Goal: Task Accomplishment & Management: Manage account settings

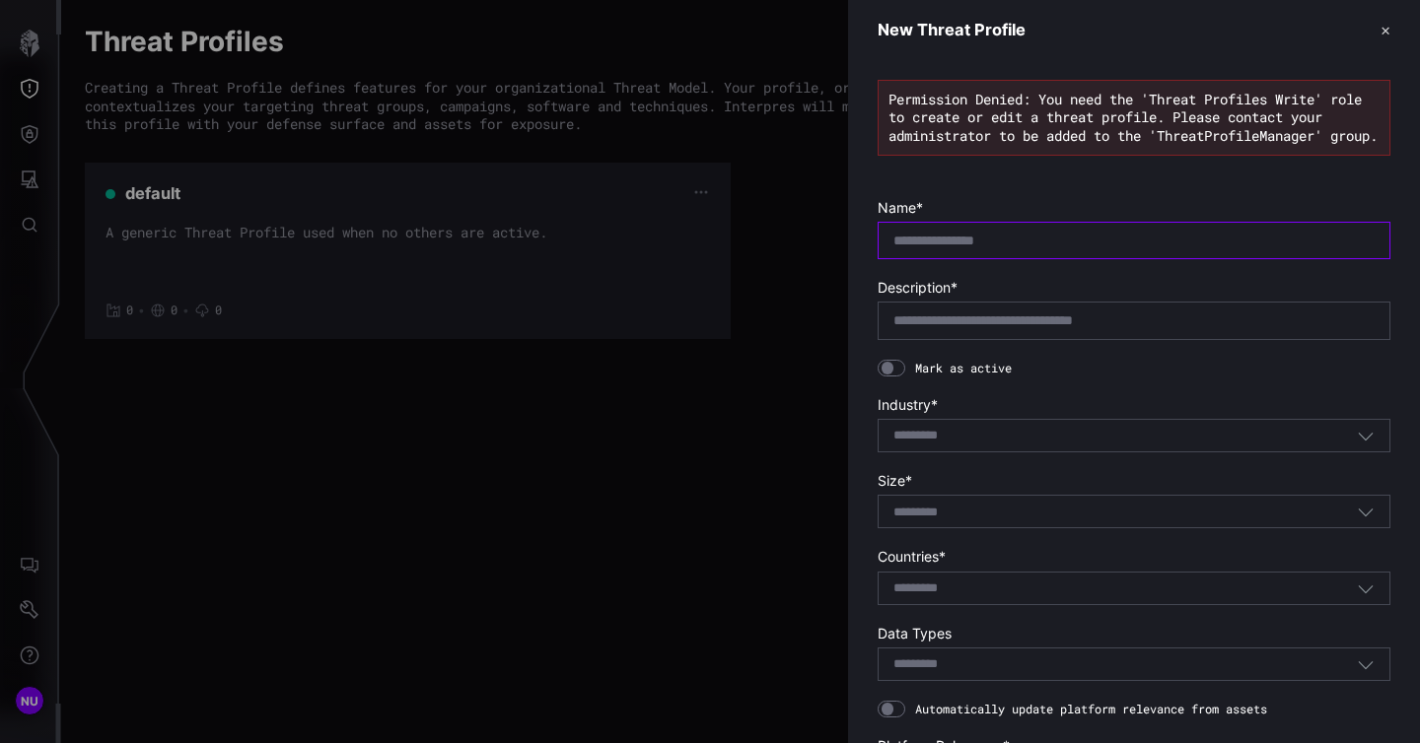
click at [1090, 249] on input "text" at bounding box center [1133, 241] width 481 height 18
type input "**********"
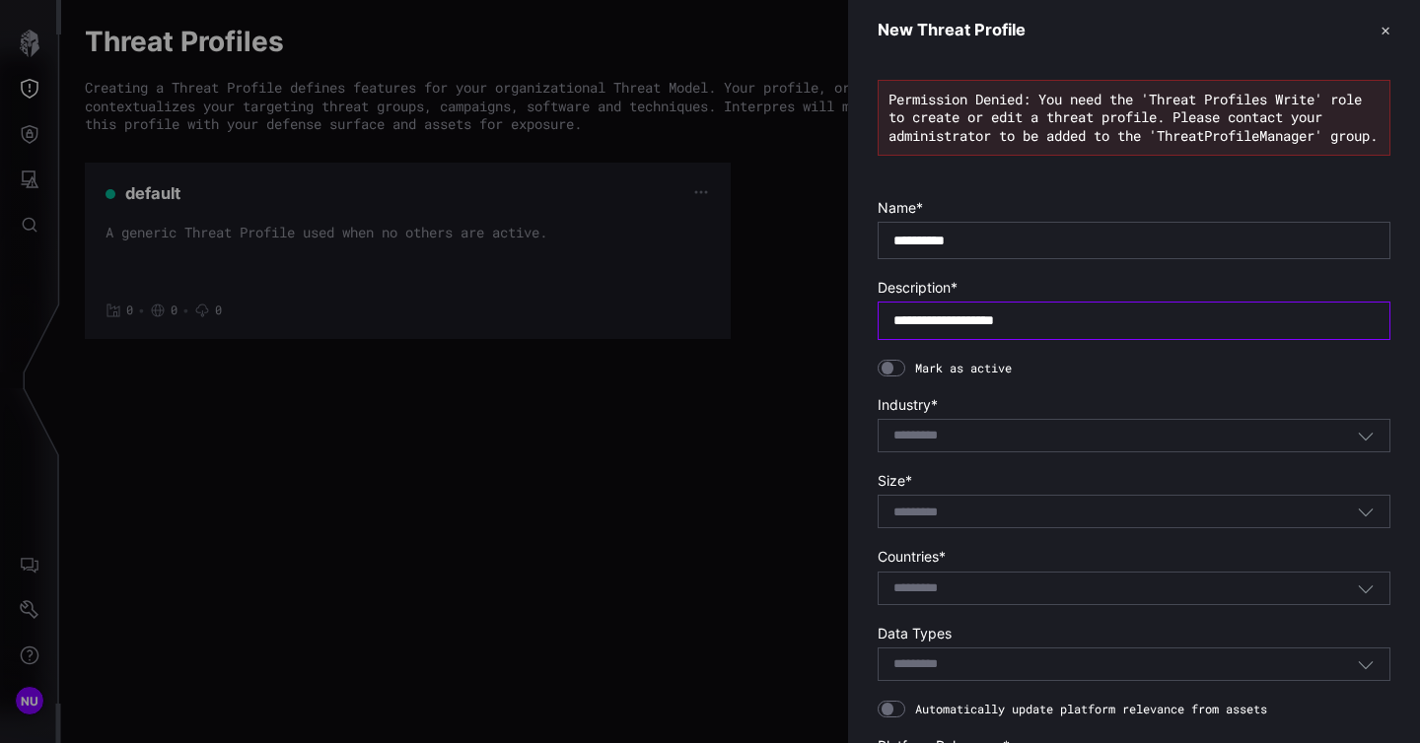
type input "**********"
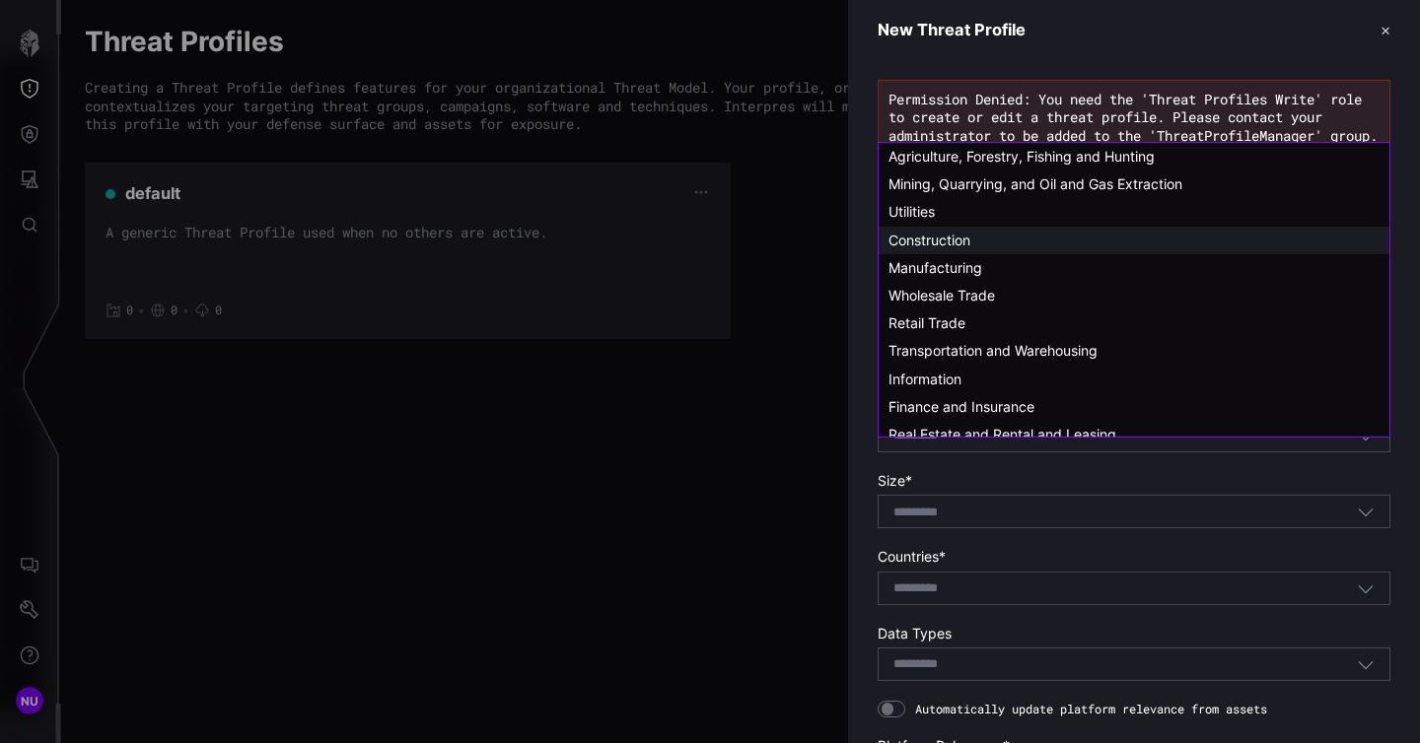
click at [1077, 243] on div "Construction" at bounding box center [1133, 241] width 491 height 18
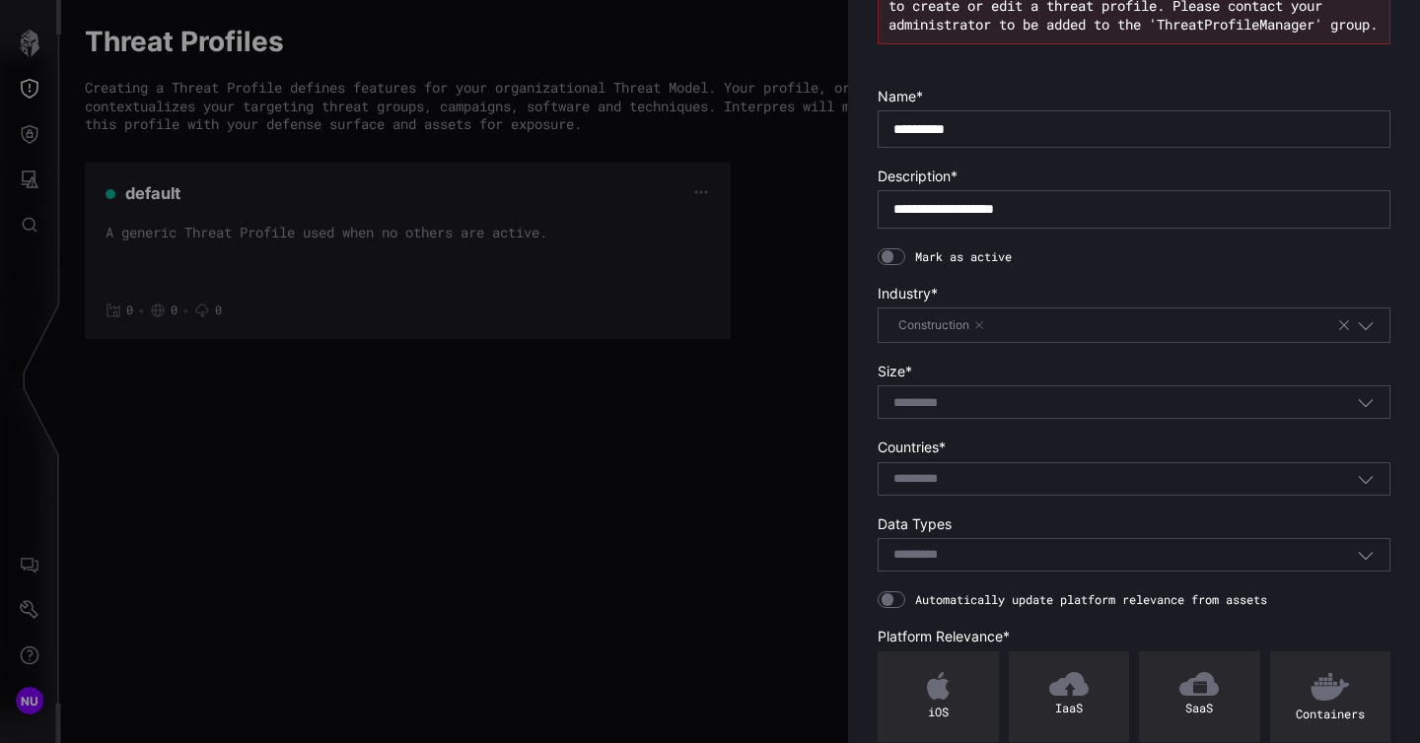
scroll to position [120, 0]
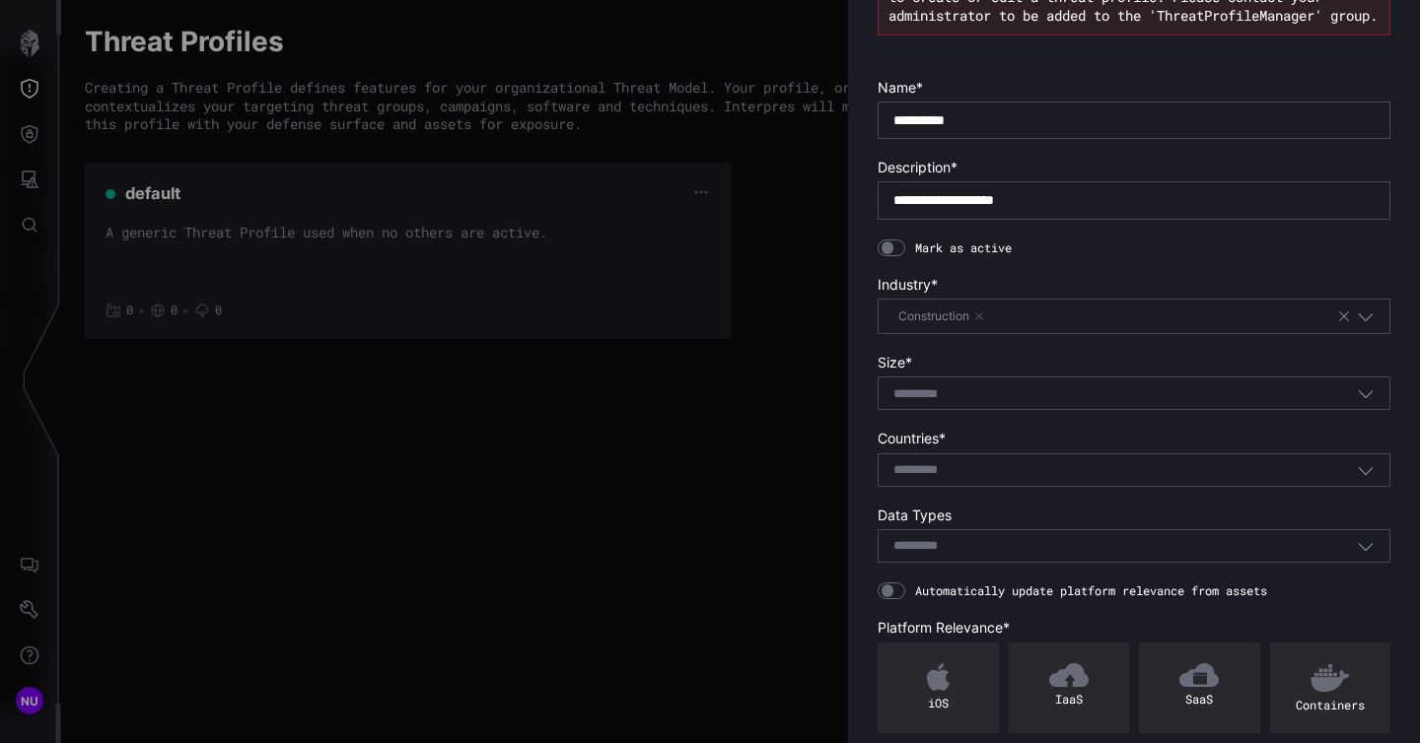
click at [1027, 393] on section "Size * Select..." at bounding box center [1133, 382] width 513 height 56
click at [1013, 403] on div "Select..." at bounding box center [1124, 394] width 463 height 18
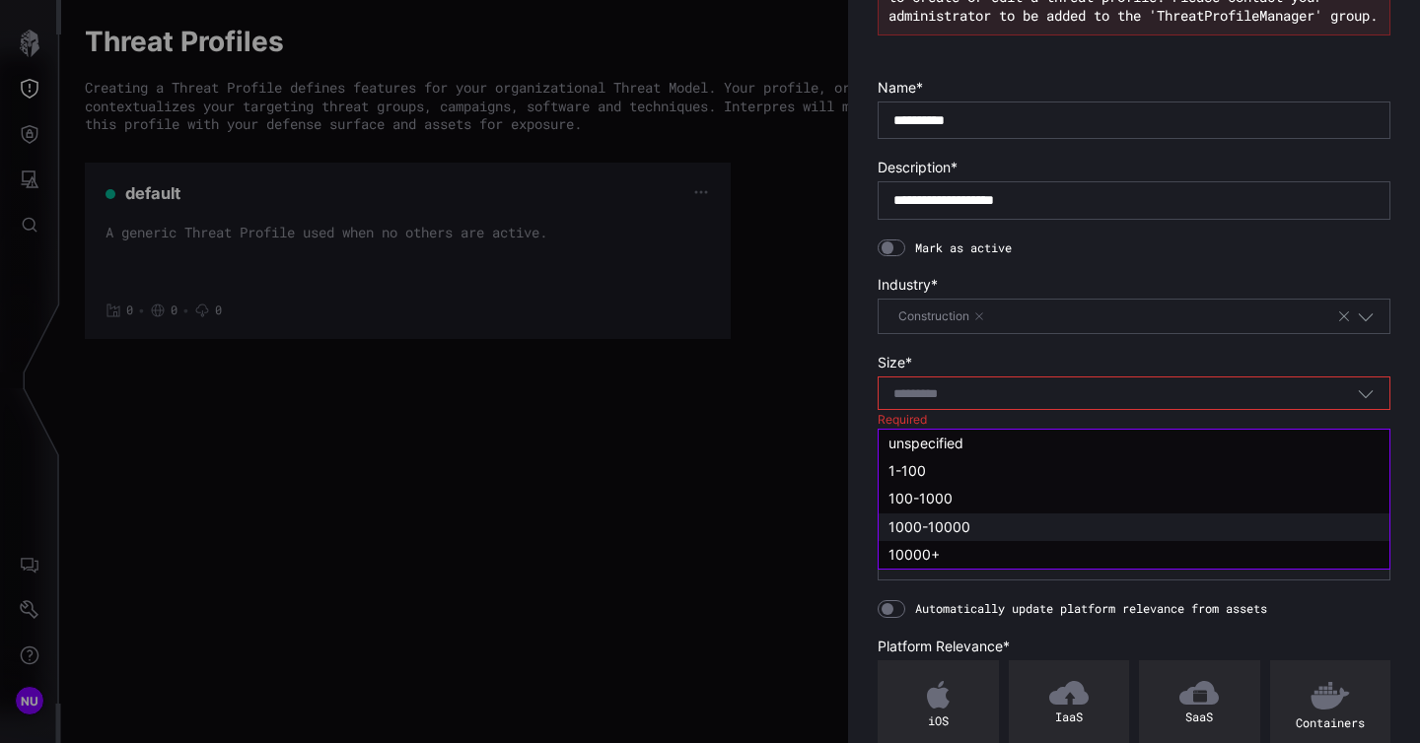
click at [1004, 514] on div "1000-10000" at bounding box center [1133, 528] width 511 height 28
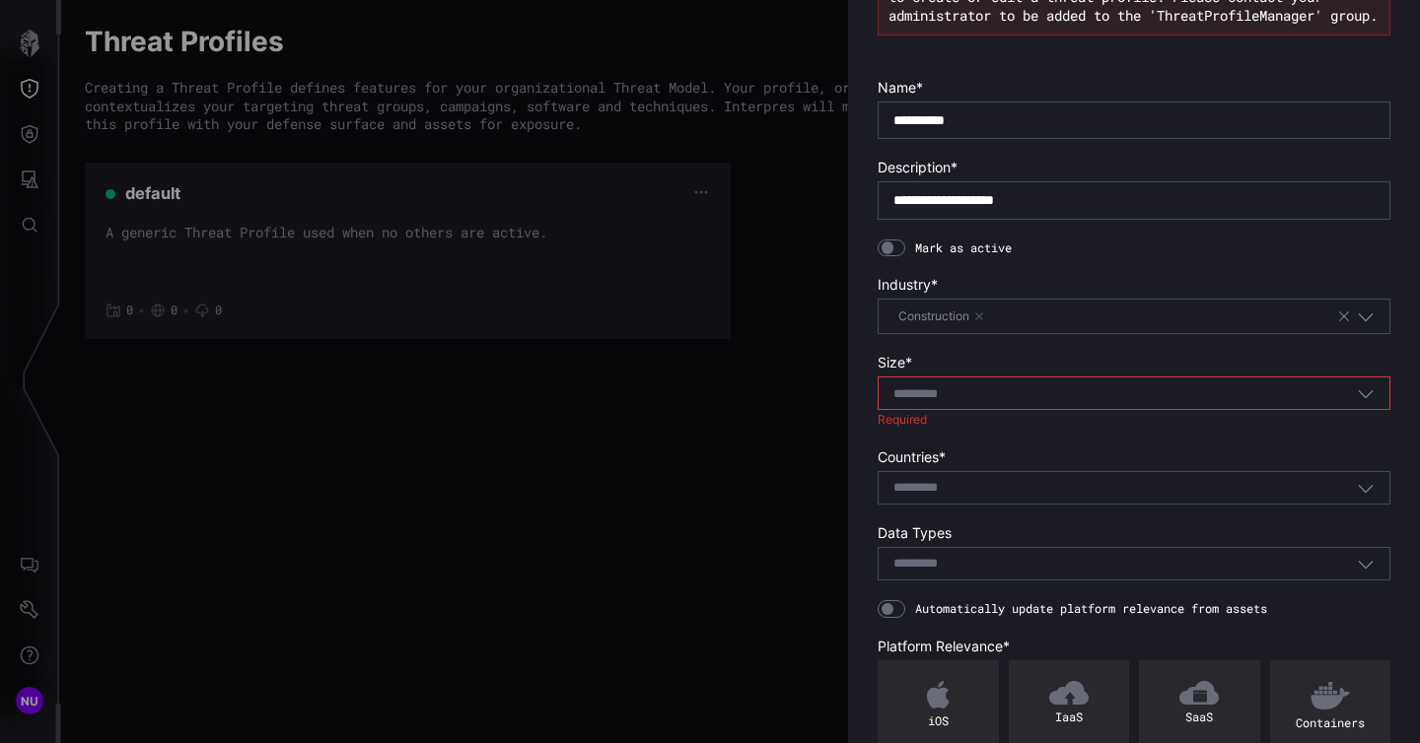
type input "**********"
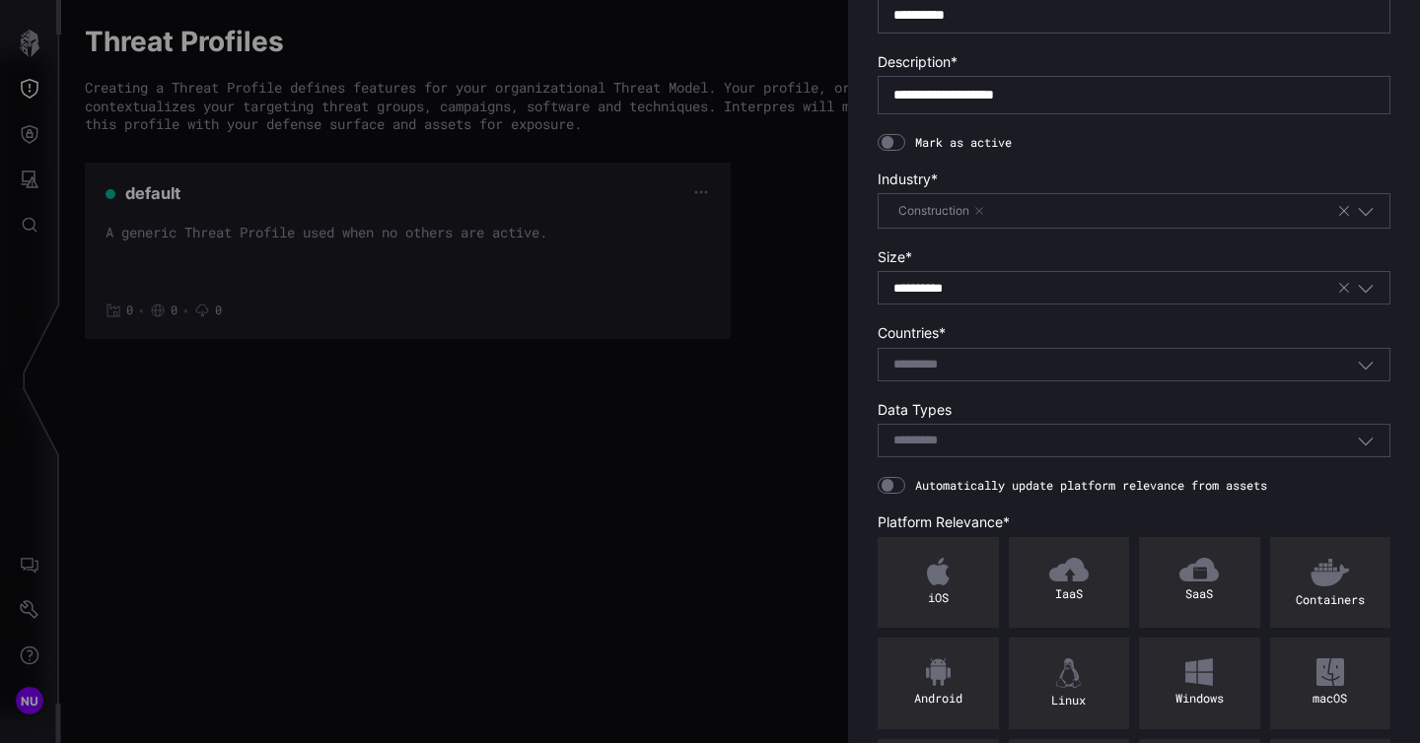
scroll to position [260, 0]
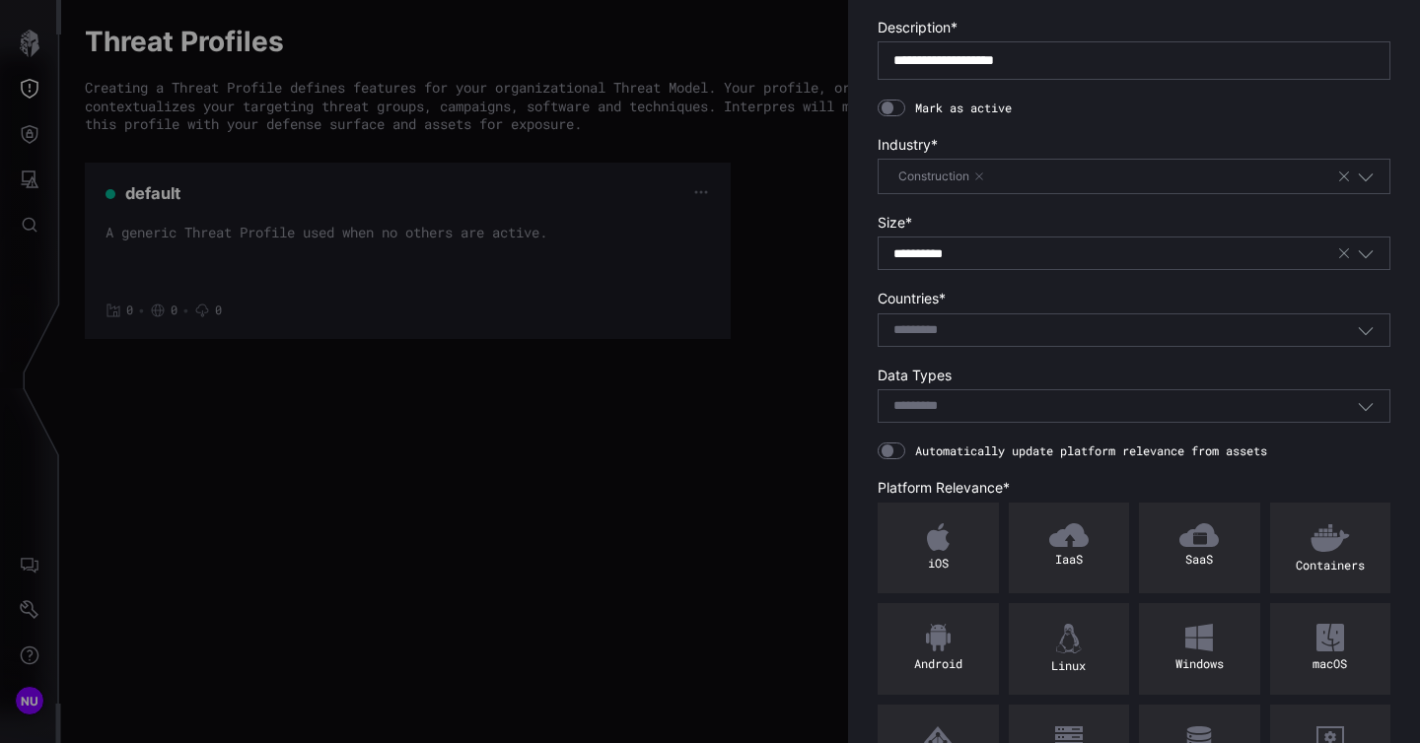
click at [1002, 366] on form "**********" at bounding box center [1133, 613] width 513 height 1349
click at [1017, 339] on div "Select..." at bounding box center [1124, 330] width 463 height 18
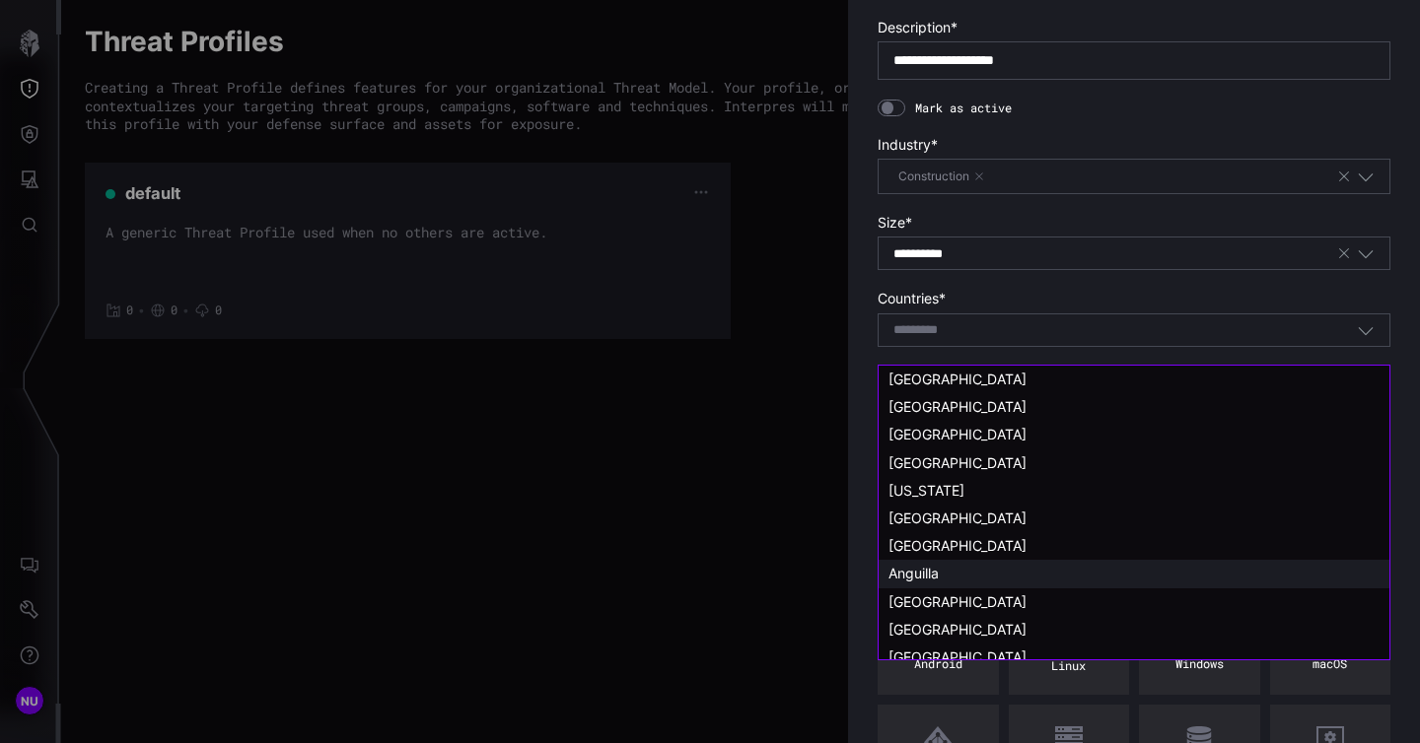
click at [992, 574] on div "Anguilla" at bounding box center [1133, 574] width 491 height 18
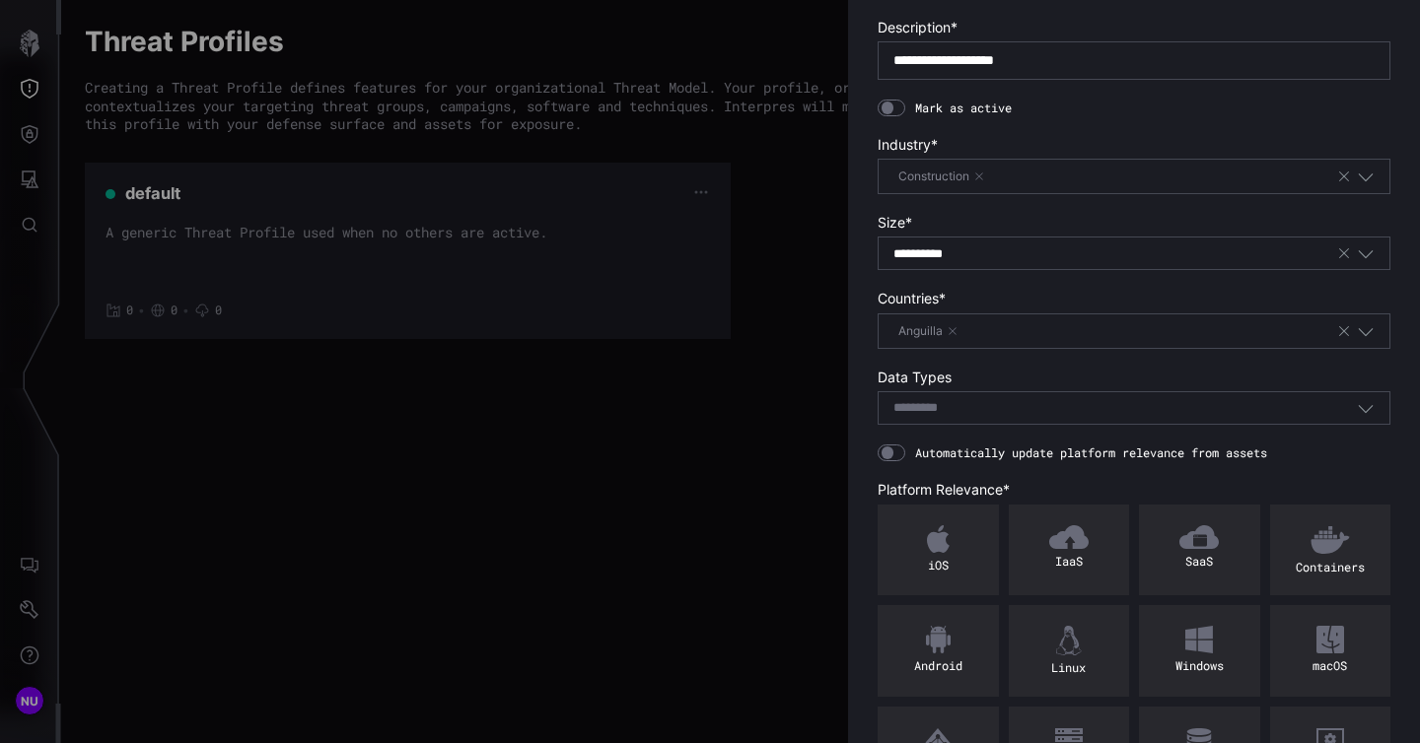
click at [983, 417] on div "Select..." at bounding box center [1124, 408] width 463 height 18
click at [1003, 386] on label "Data Types" at bounding box center [1133, 378] width 513 height 18
click at [1245, 342] on div "Anguilla" at bounding box center [1114, 331] width 443 height 22
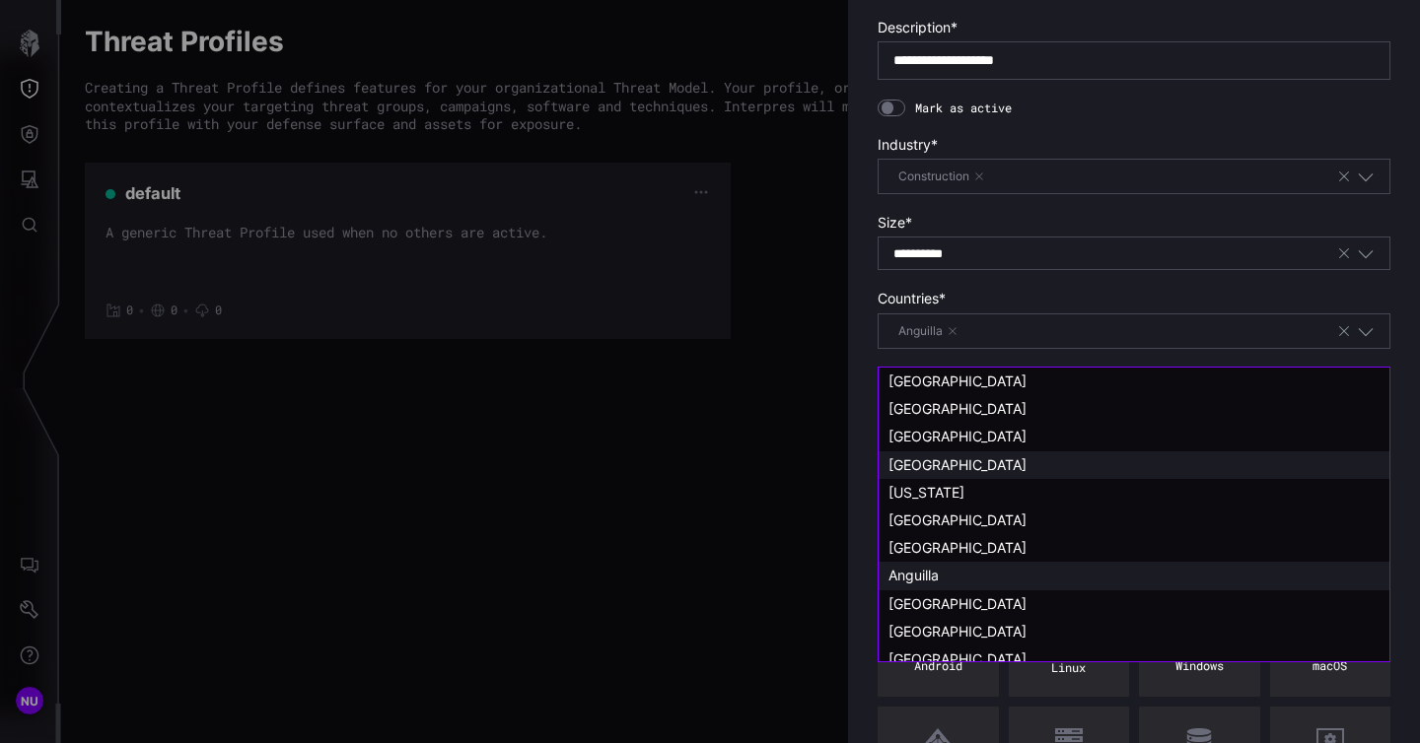
click at [1169, 463] on div "[GEOGRAPHIC_DATA]" at bounding box center [1133, 465] width 491 height 18
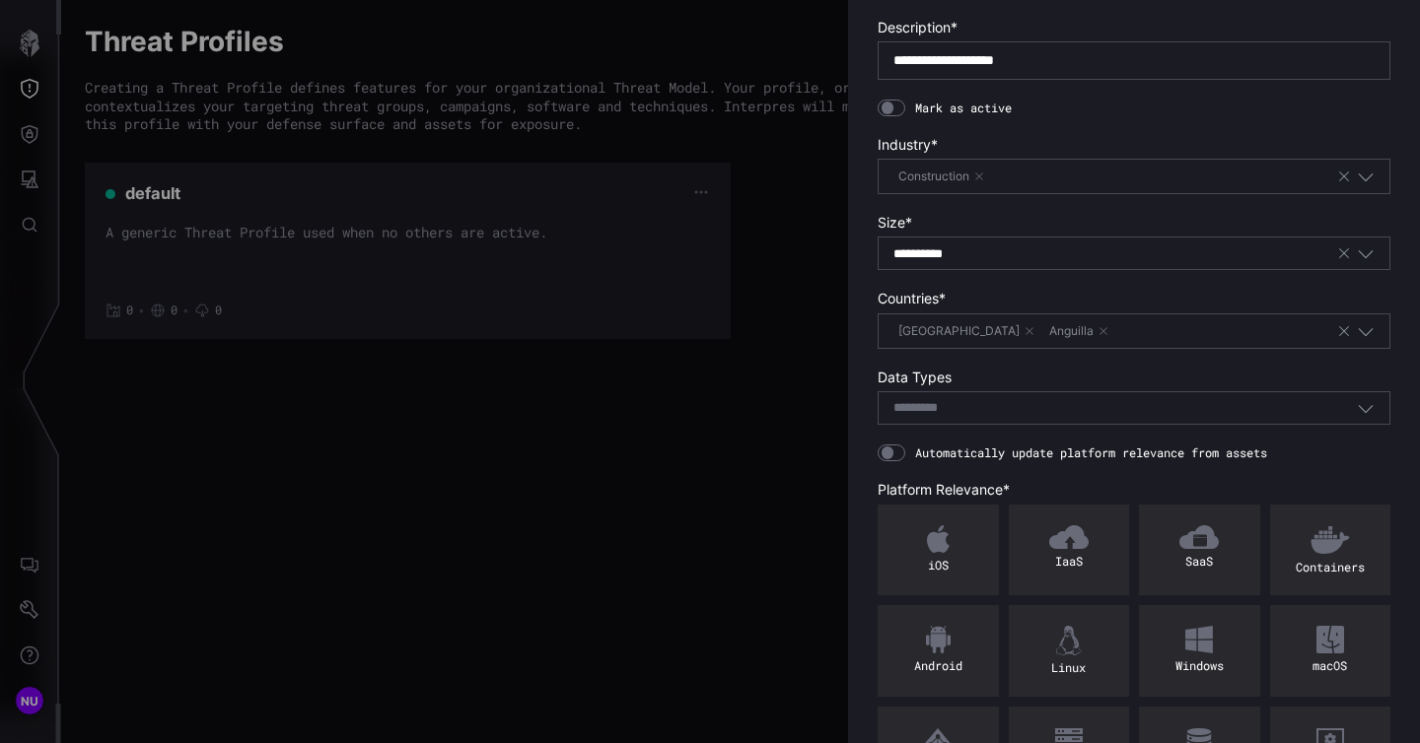
click at [1142, 342] on div "[GEOGRAPHIC_DATA] [GEOGRAPHIC_DATA]" at bounding box center [1114, 331] width 443 height 22
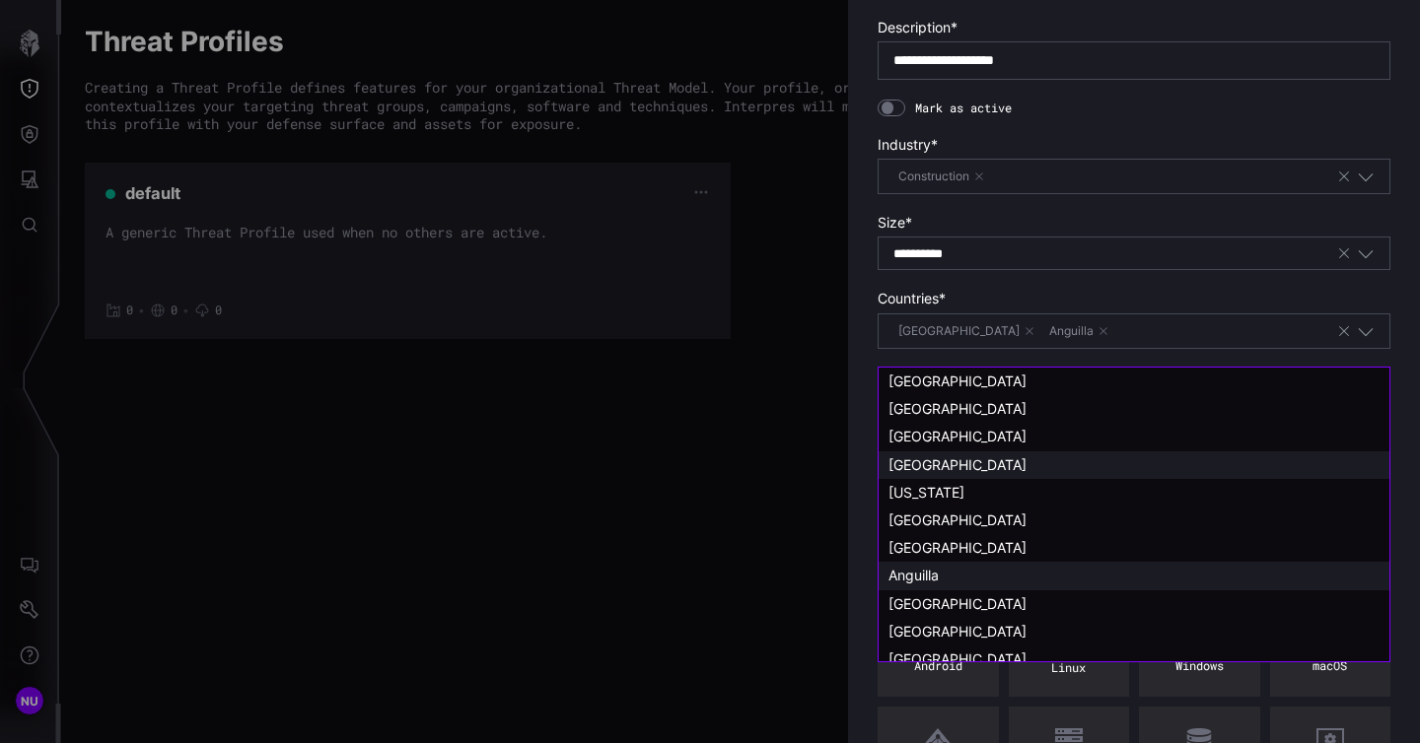
click at [1142, 342] on div "[GEOGRAPHIC_DATA] [GEOGRAPHIC_DATA]" at bounding box center [1114, 331] width 443 height 22
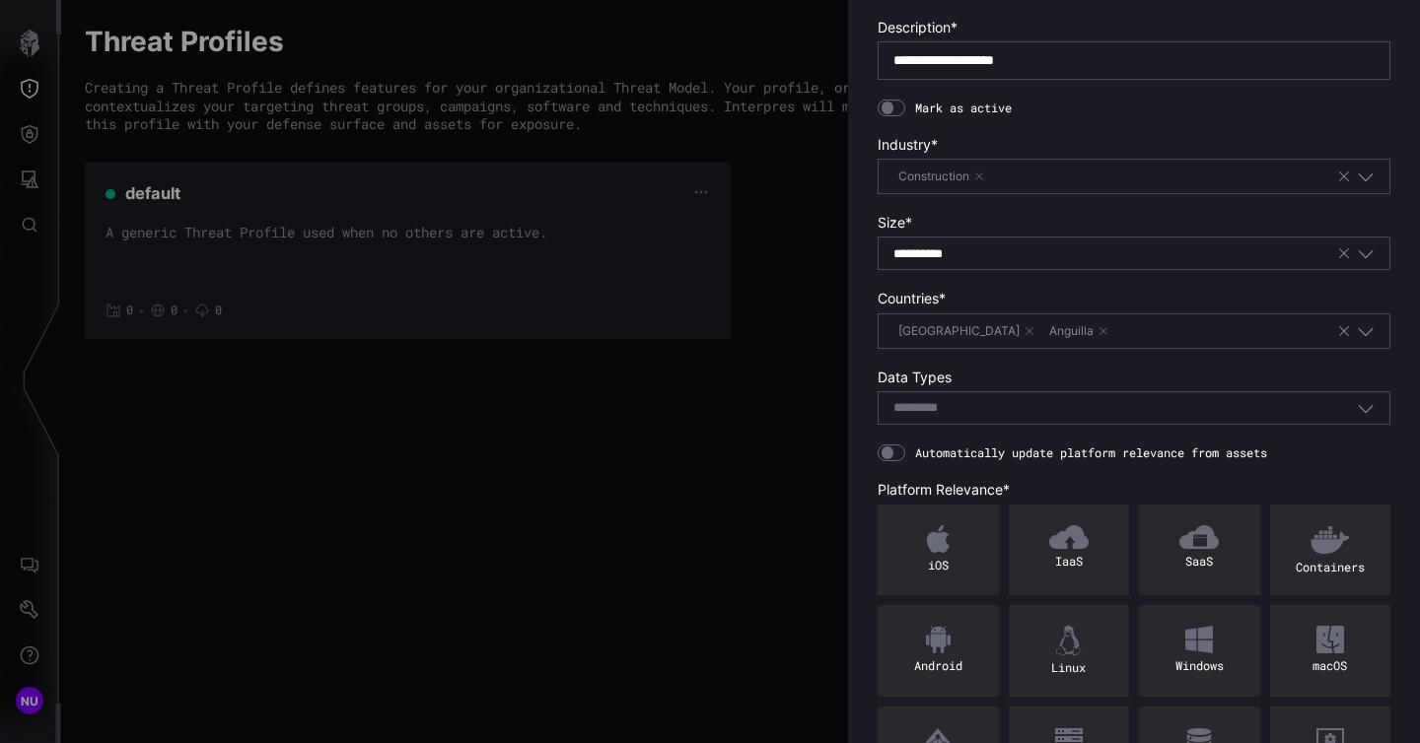
click at [1141, 294] on form "**********" at bounding box center [1133, 614] width 513 height 1351
click at [1023, 337] on button "button" at bounding box center [1029, 331] width 12 height 12
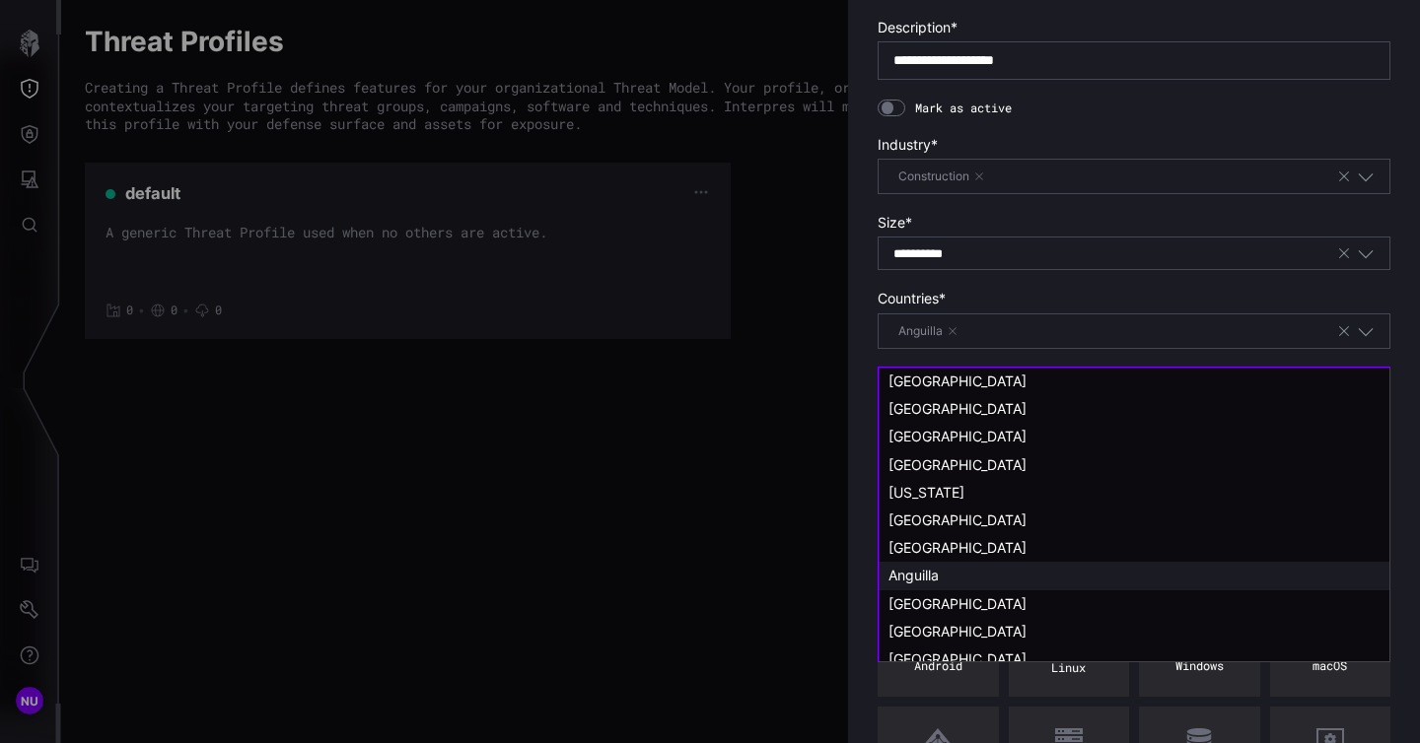
click at [955, 337] on button "button" at bounding box center [952, 331] width 12 height 12
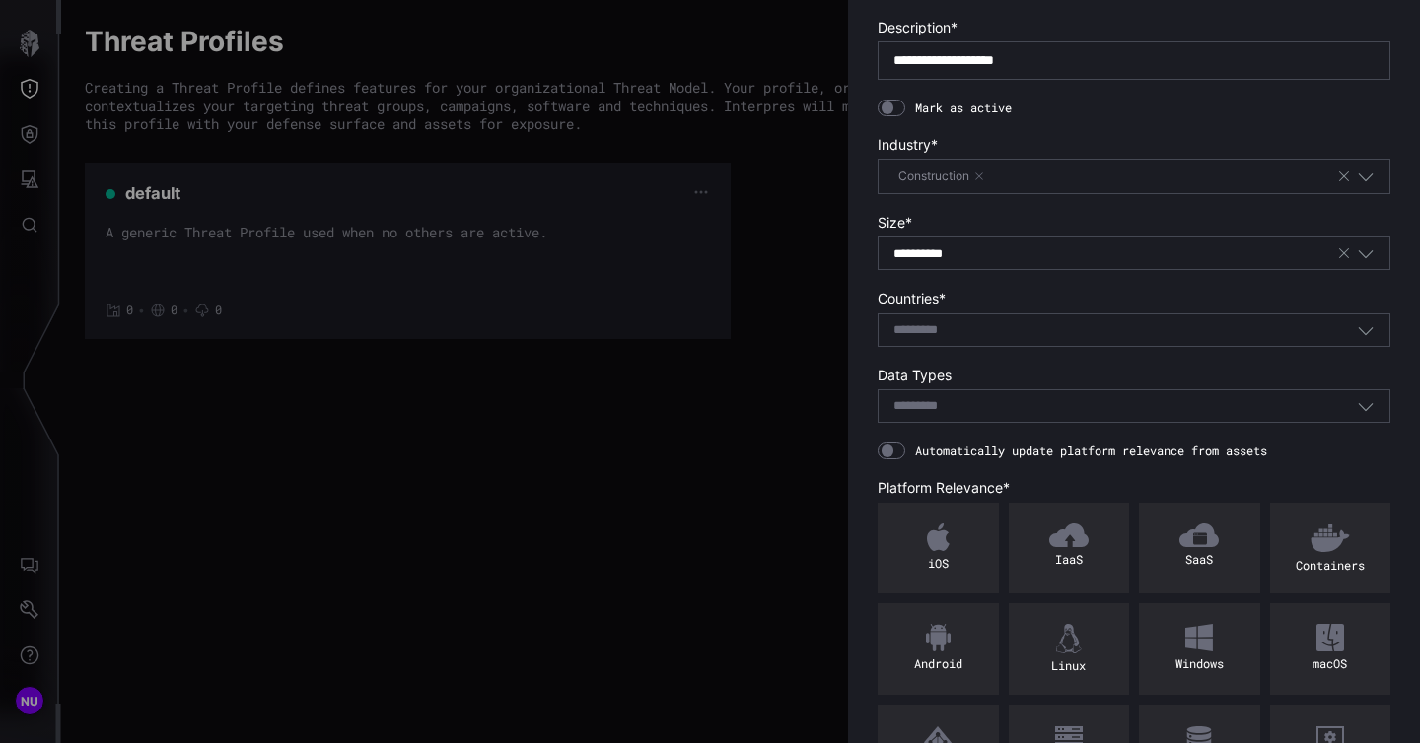
click at [1007, 308] on label "Countries *" at bounding box center [1133, 299] width 513 height 18
click at [984, 339] on div "Select..." at bounding box center [1124, 330] width 463 height 18
click at [1013, 308] on label "Countries *" at bounding box center [1133, 299] width 513 height 18
click at [1010, 415] on div "Select..." at bounding box center [1124, 406] width 463 height 18
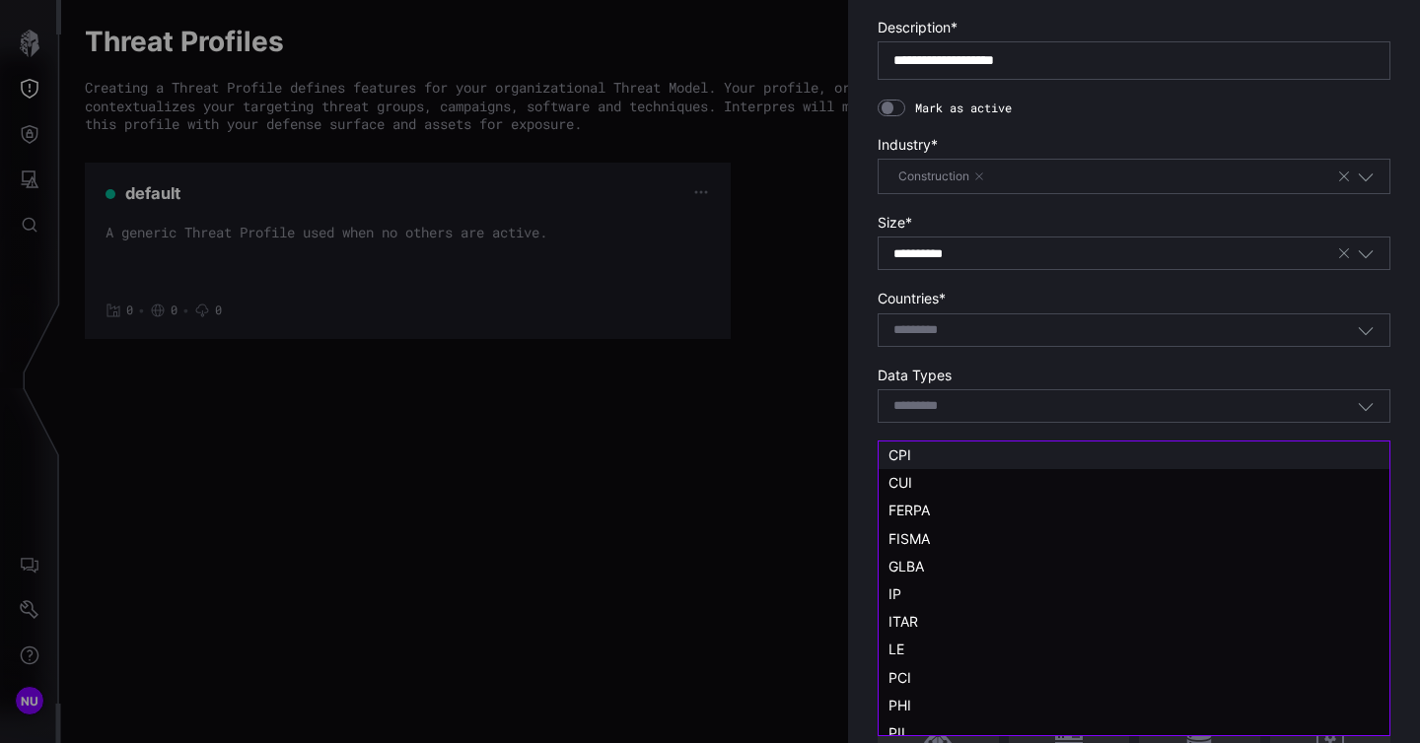
click at [974, 464] on div "CPI" at bounding box center [1133, 456] width 511 height 28
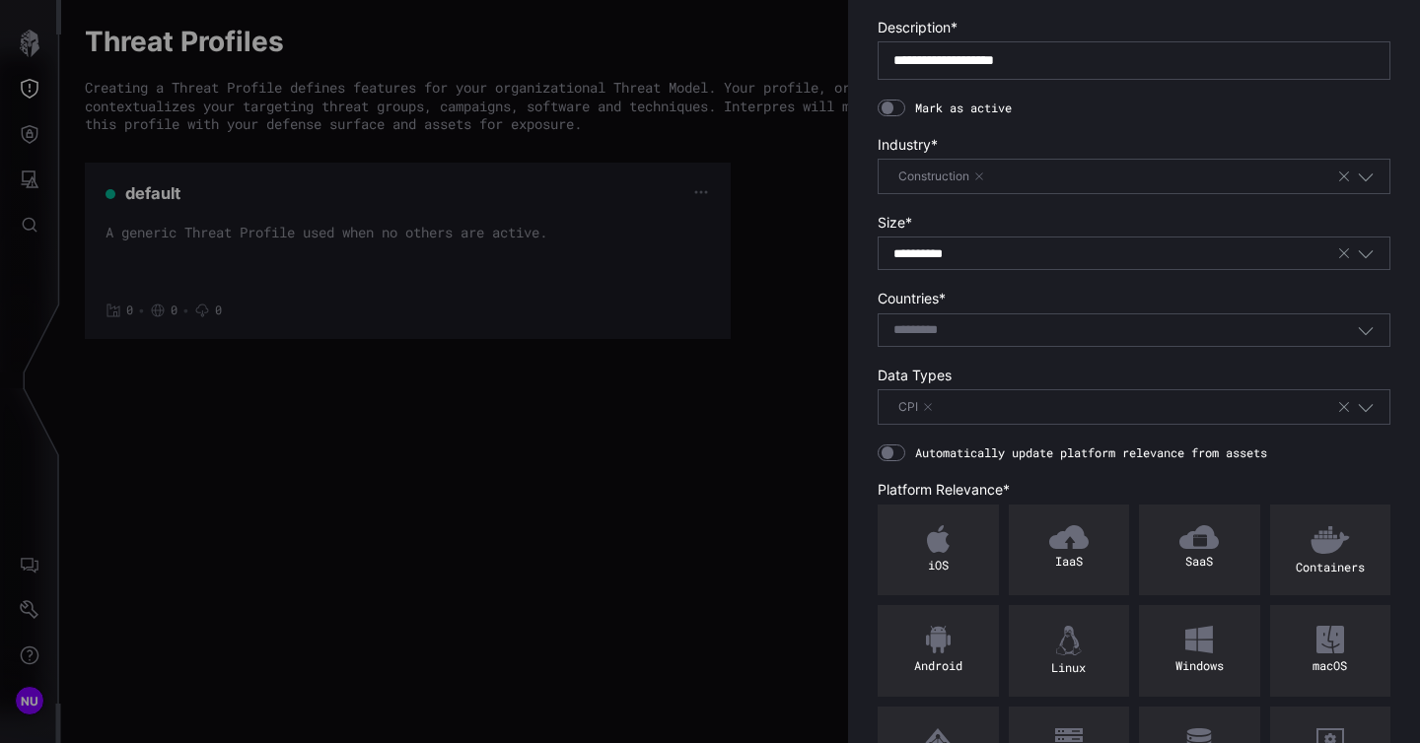
click at [923, 413] on button "button" at bounding box center [928, 407] width 12 height 12
click at [1041, 372] on form "**********" at bounding box center [1133, 613] width 513 height 1349
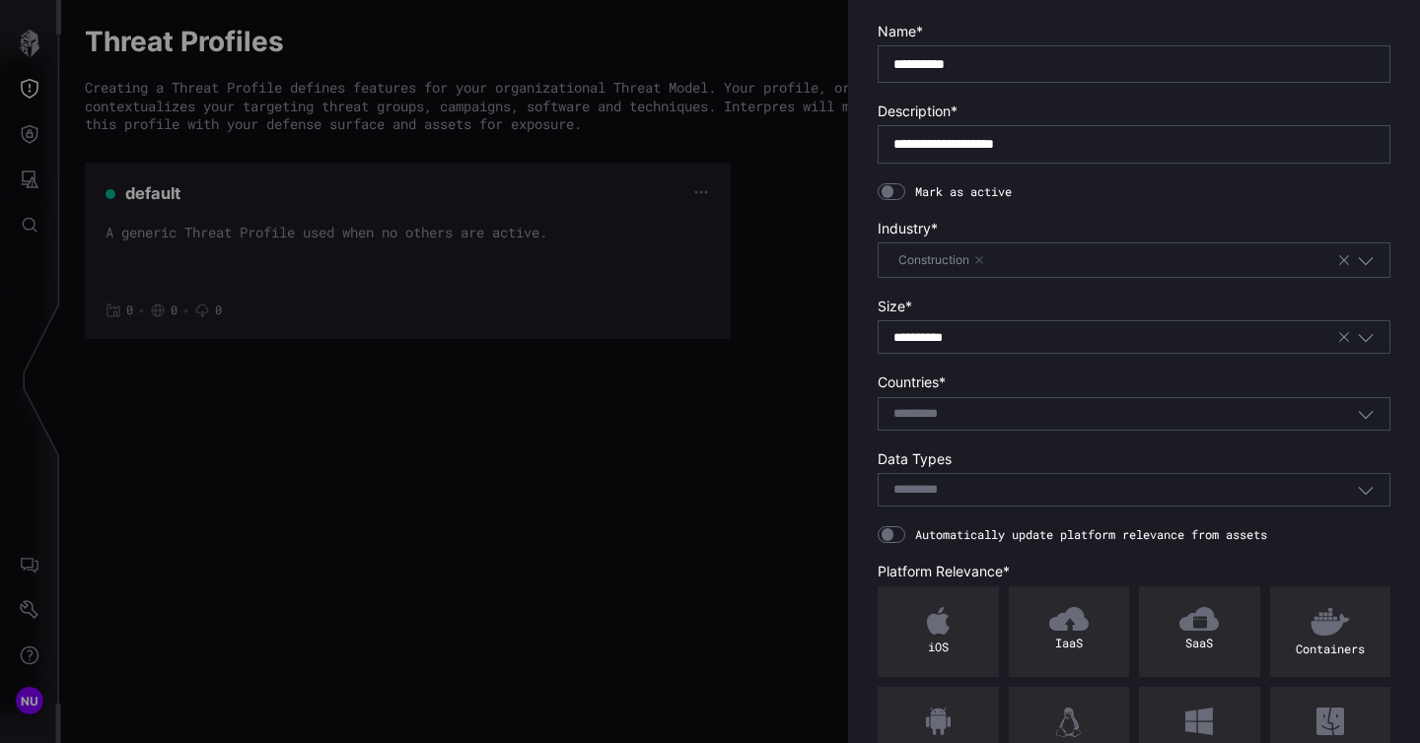
scroll to position [177, 0]
click at [978, 265] on button "button" at bounding box center [979, 259] width 12 height 12
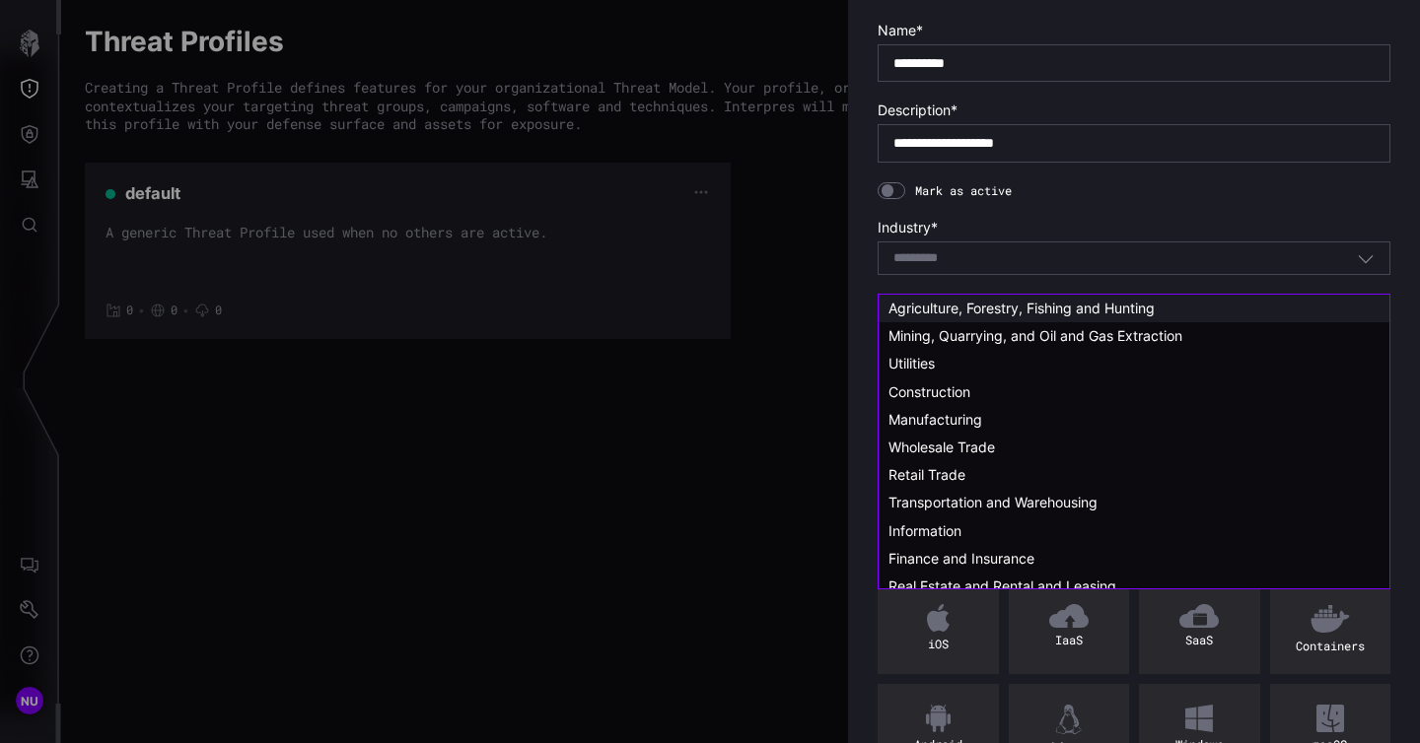
click at [984, 309] on span "Agriculture, Forestry, Fishing and Hunting" at bounding box center [1021, 308] width 266 height 17
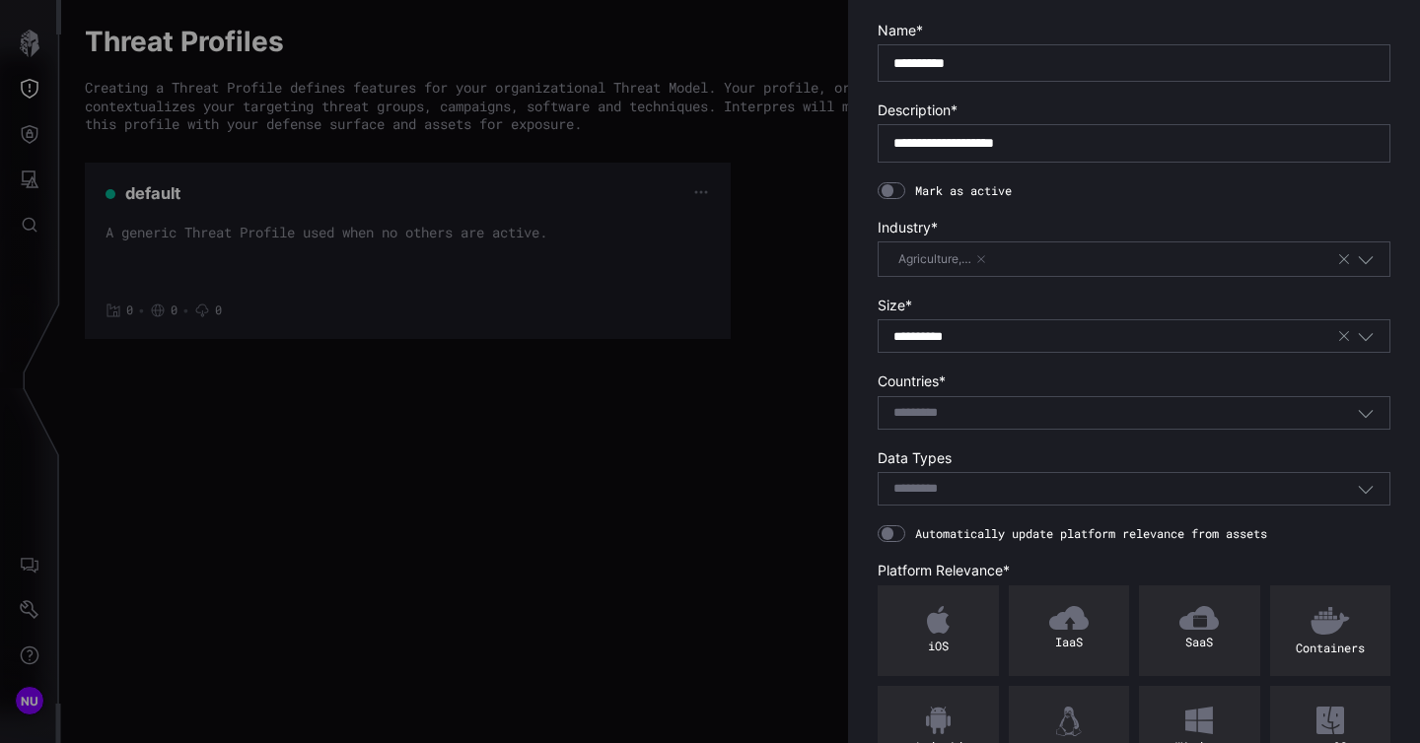
click at [1026, 346] on div "**********" at bounding box center [1114, 337] width 443 height 18
click at [1047, 314] on label "Size *" at bounding box center [1133, 306] width 513 height 18
click at [1009, 422] on div "Select..." at bounding box center [1124, 413] width 463 height 18
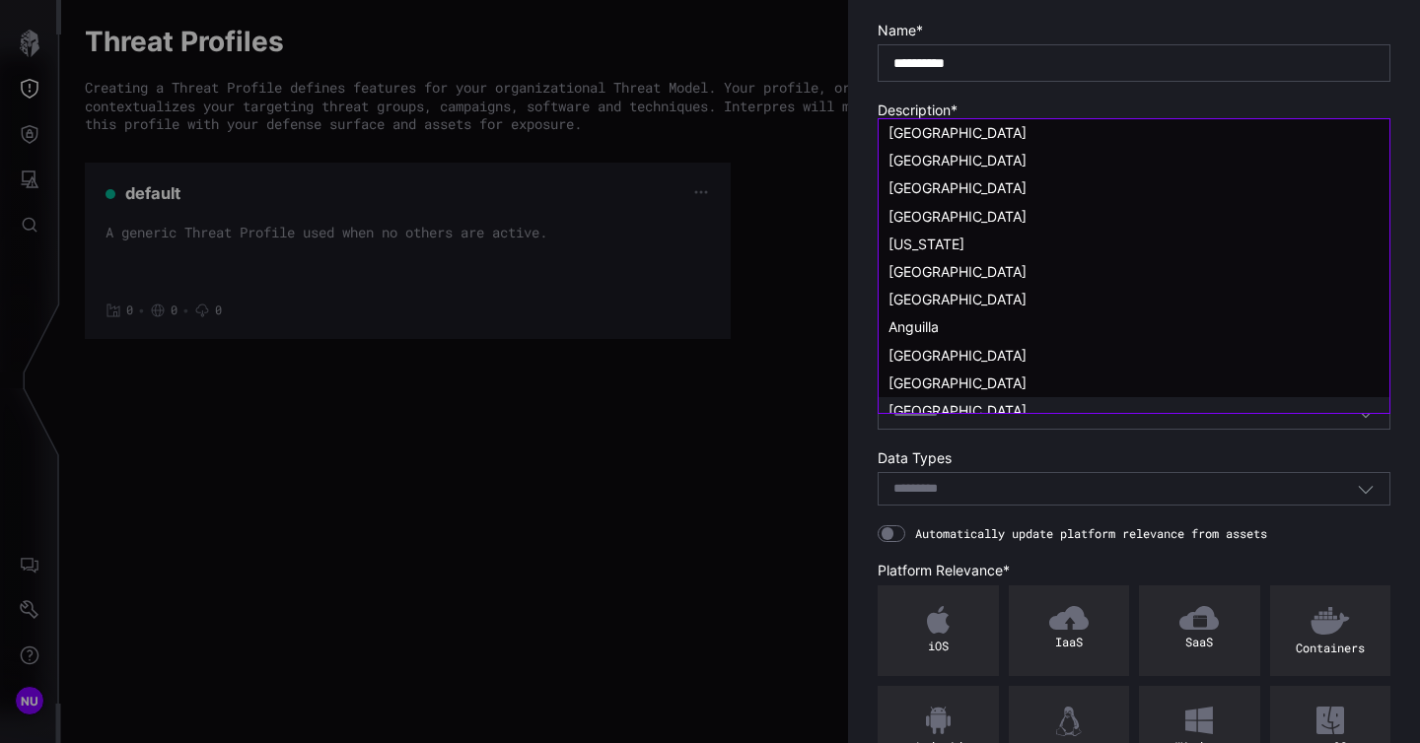
click at [1010, 405] on div "[GEOGRAPHIC_DATA]" at bounding box center [1133, 411] width 491 height 18
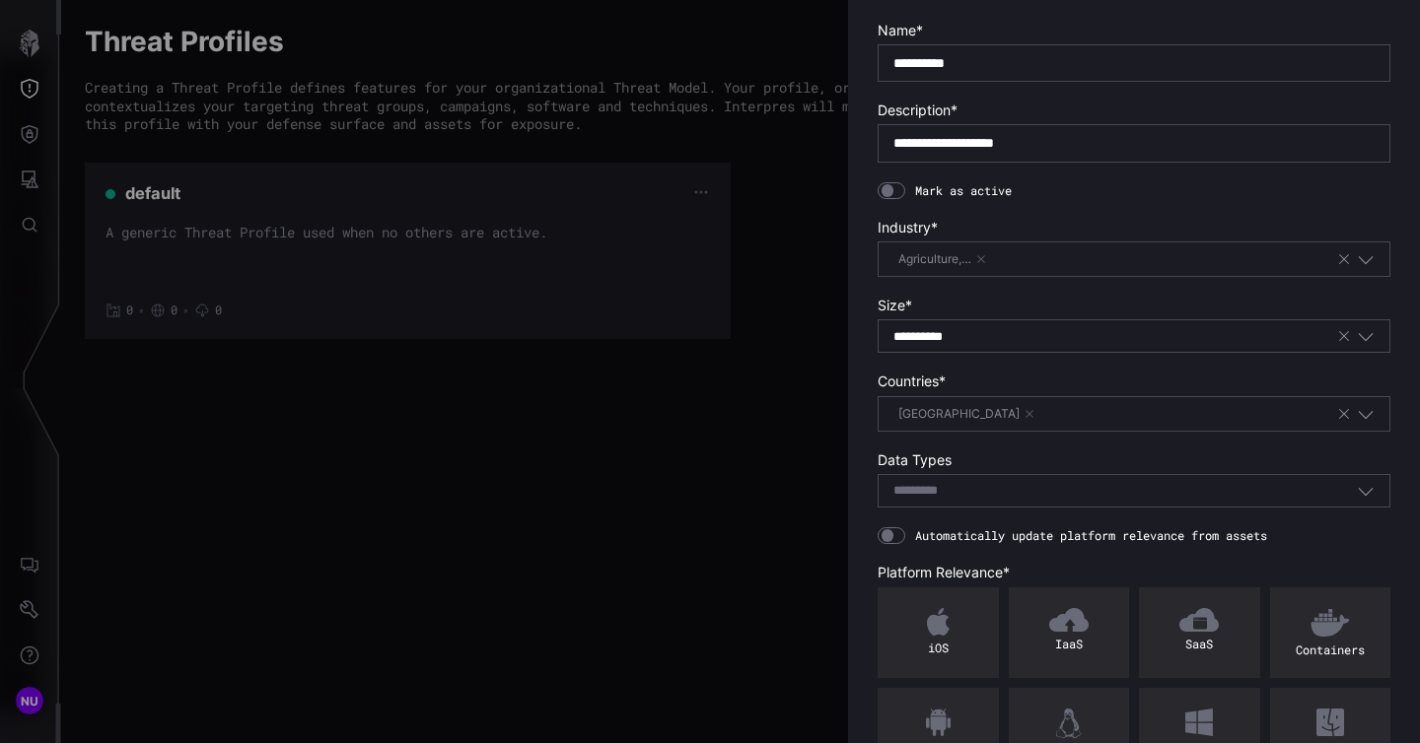
click at [976, 500] on div "Select..." at bounding box center [1124, 491] width 463 height 18
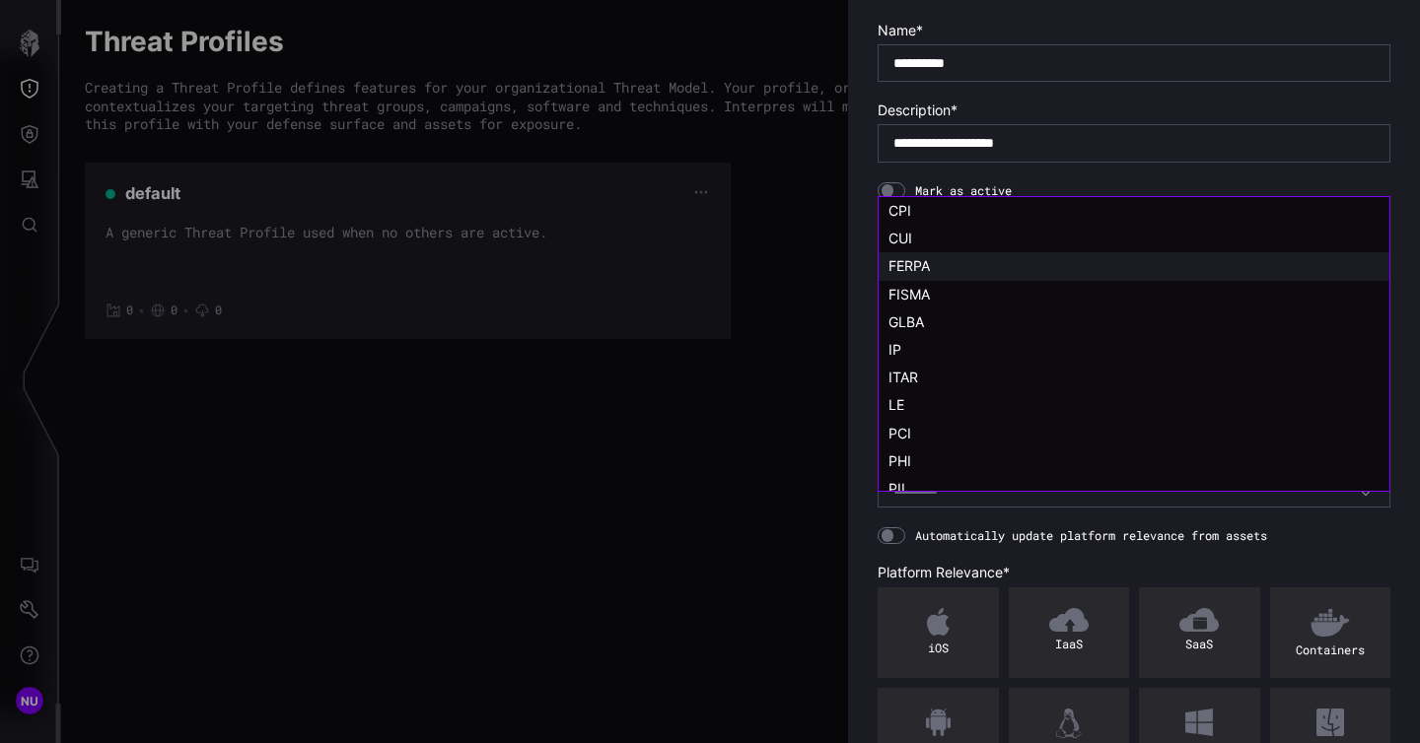
click at [995, 259] on div "FERPA" at bounding box center [1133, 266] width 491 height 18
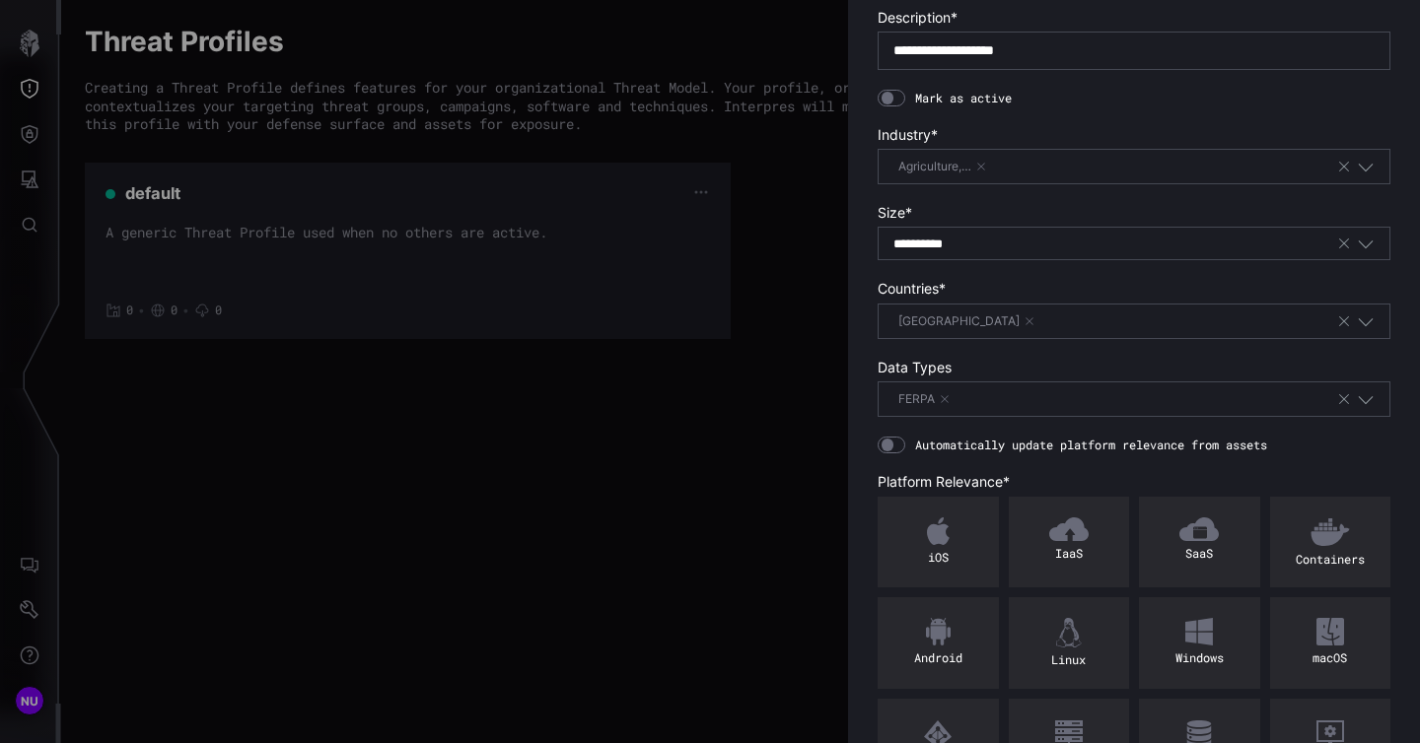
scroll to position [275, 0]
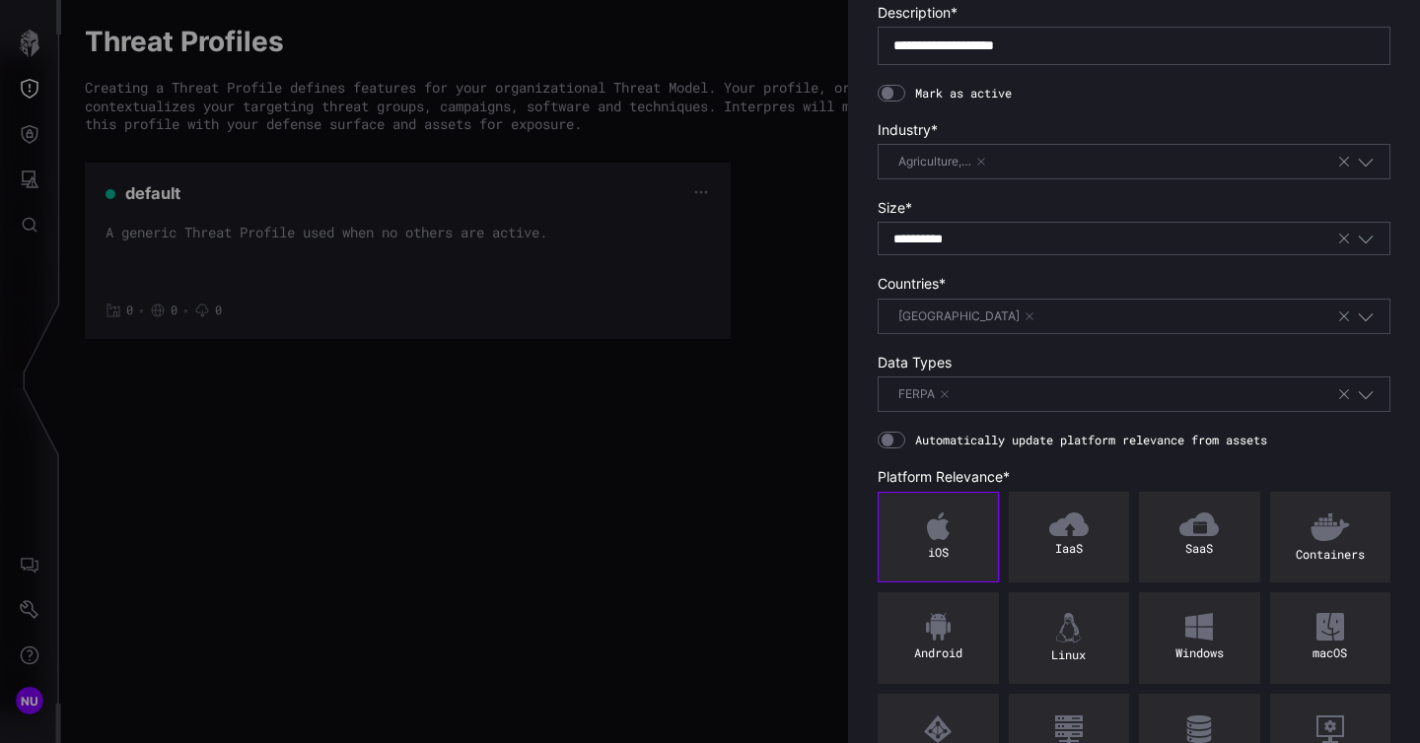
click at [970, 583] on div "iOS" at bounding box center [937, 538] width 121 height 92
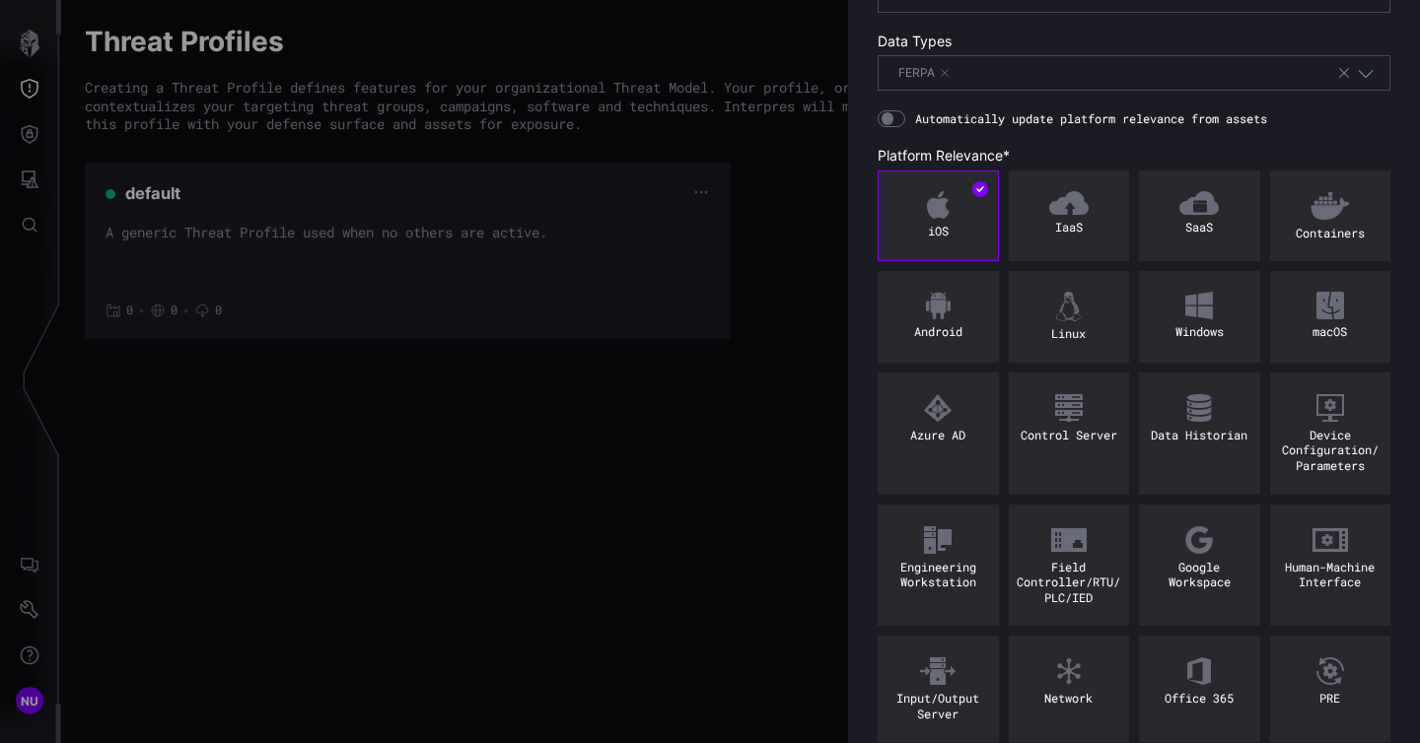
scroll to position [592, 0]
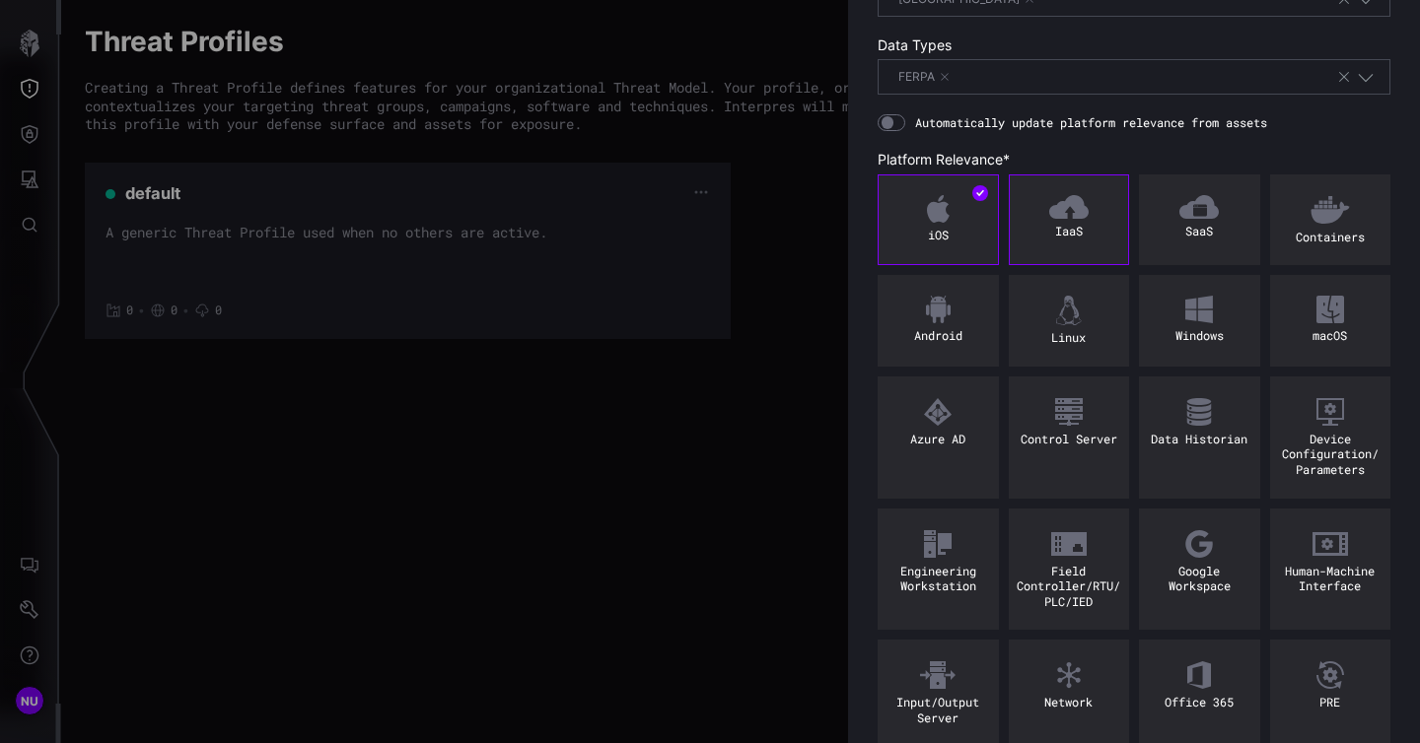
click at [1094, 222] on div "IaaS" at bounding box center [1068, 220] width 121 height 92
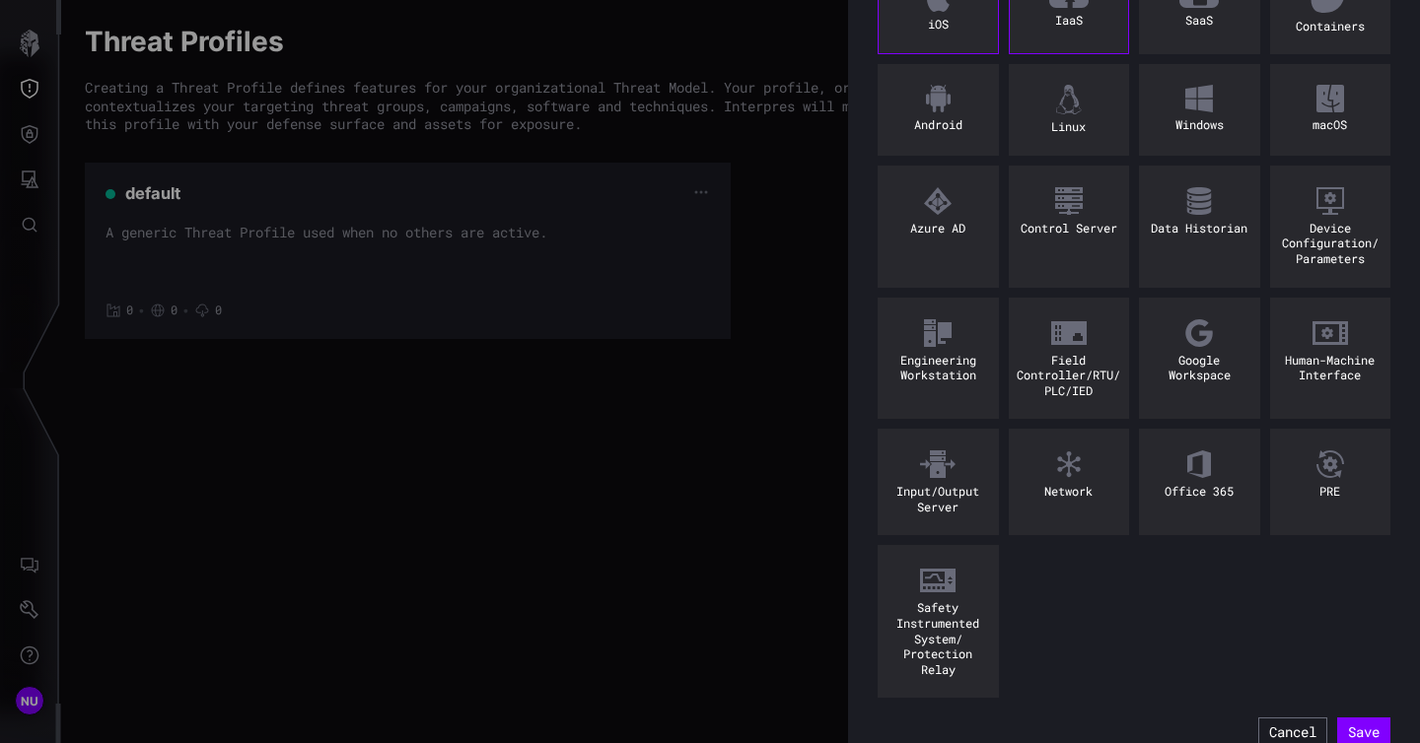
scroll to position [846, 0]
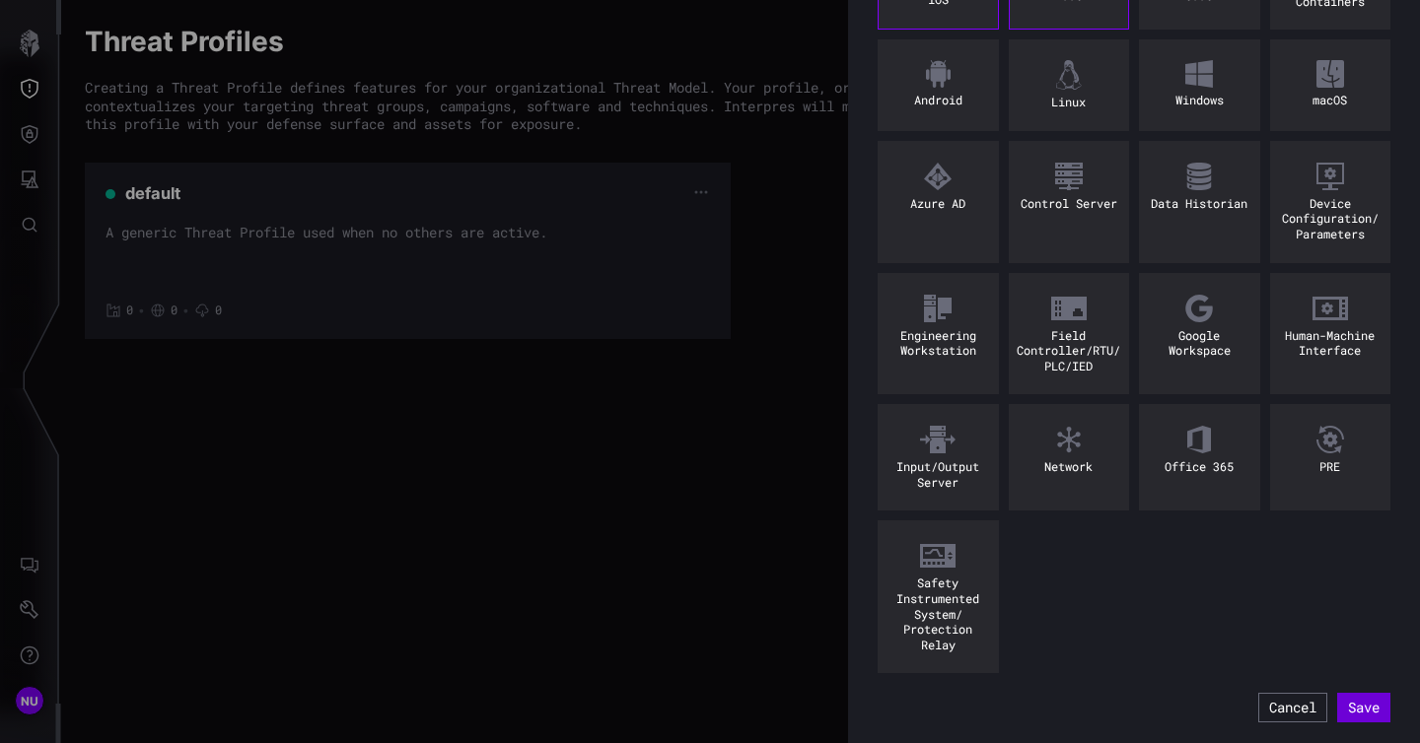
click at [1363, 706] on button "Save" at bounding box center [1363, 708] width 53 height 30
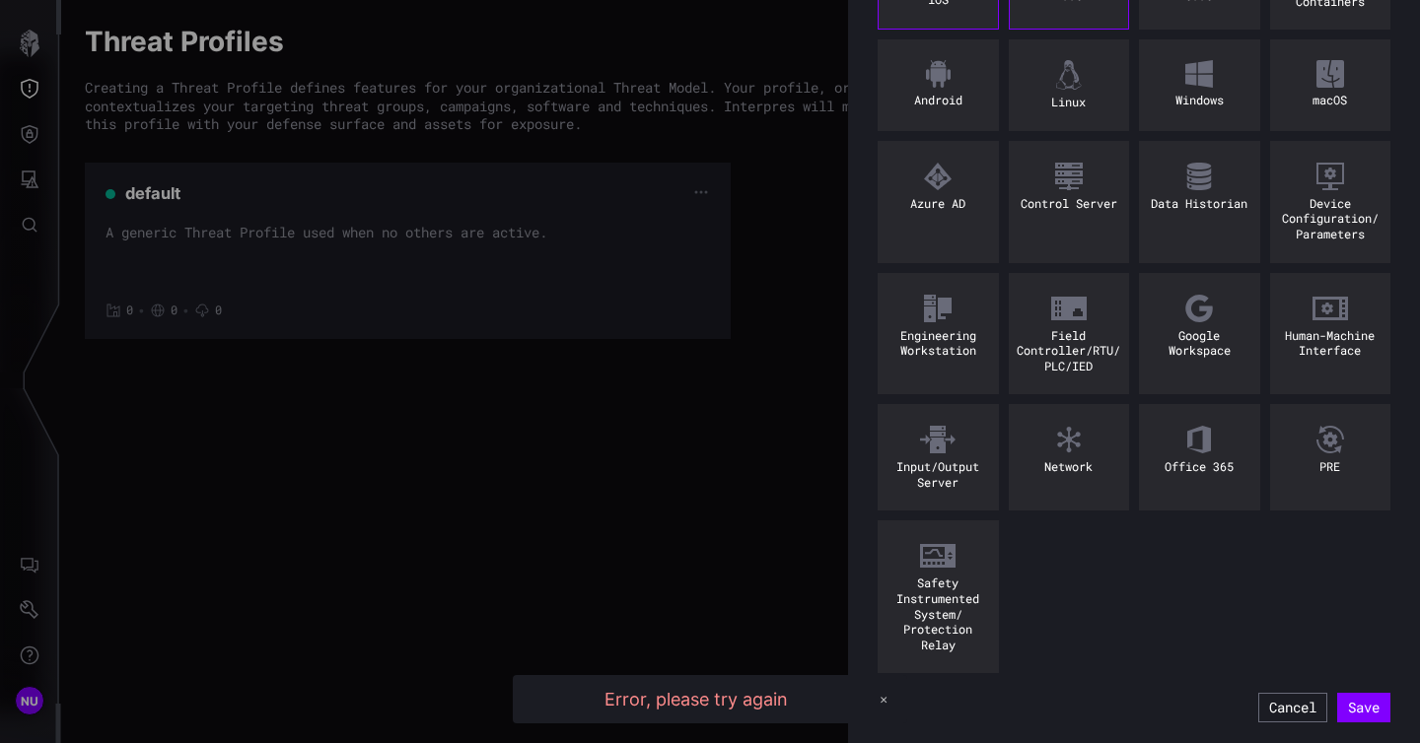
click at [1133, 602] on div "iOS IaaS SaaS Containers Android Linux Windows macOS Azure AD Control Server Da…" at bounding box center [1133, 306] width 513 height 735
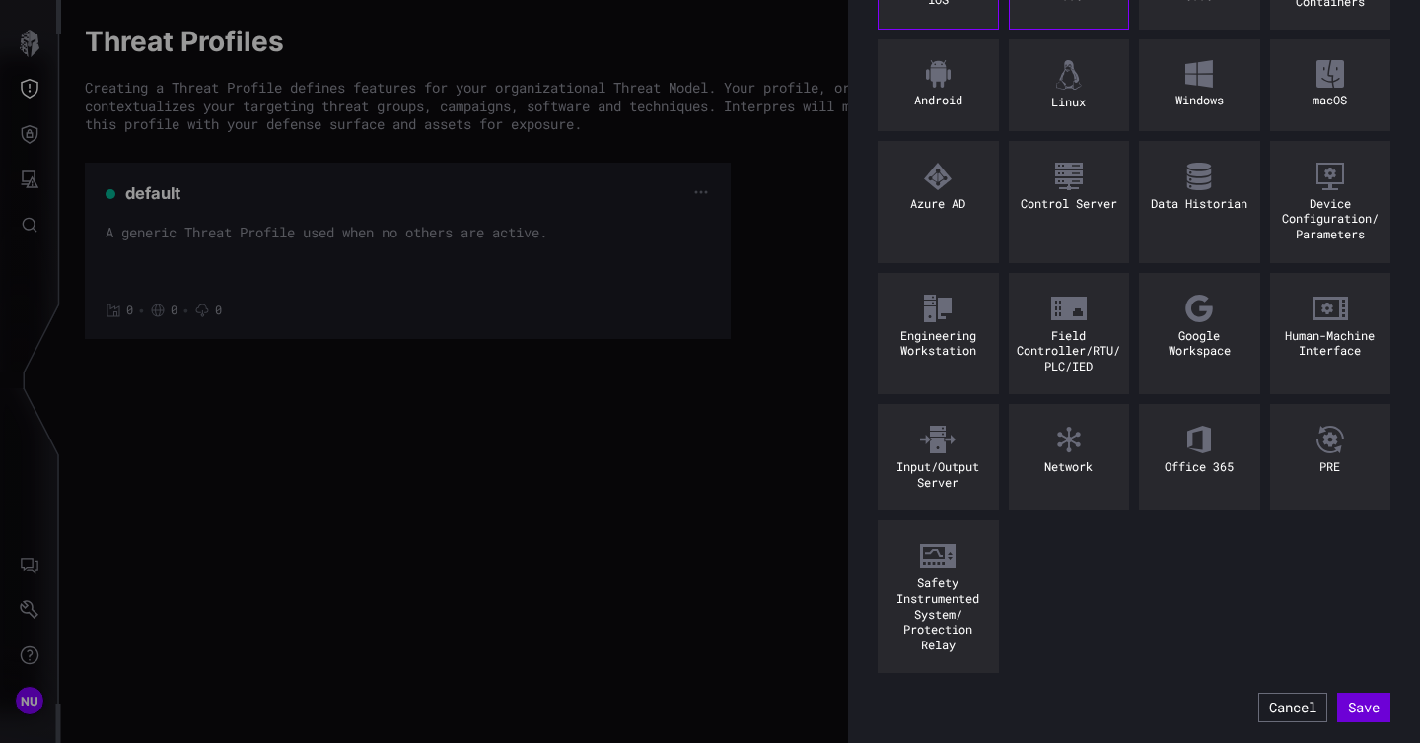
click at [1362, 717] on button "Save" at bounding box center [1363, 708] width 53 height 30
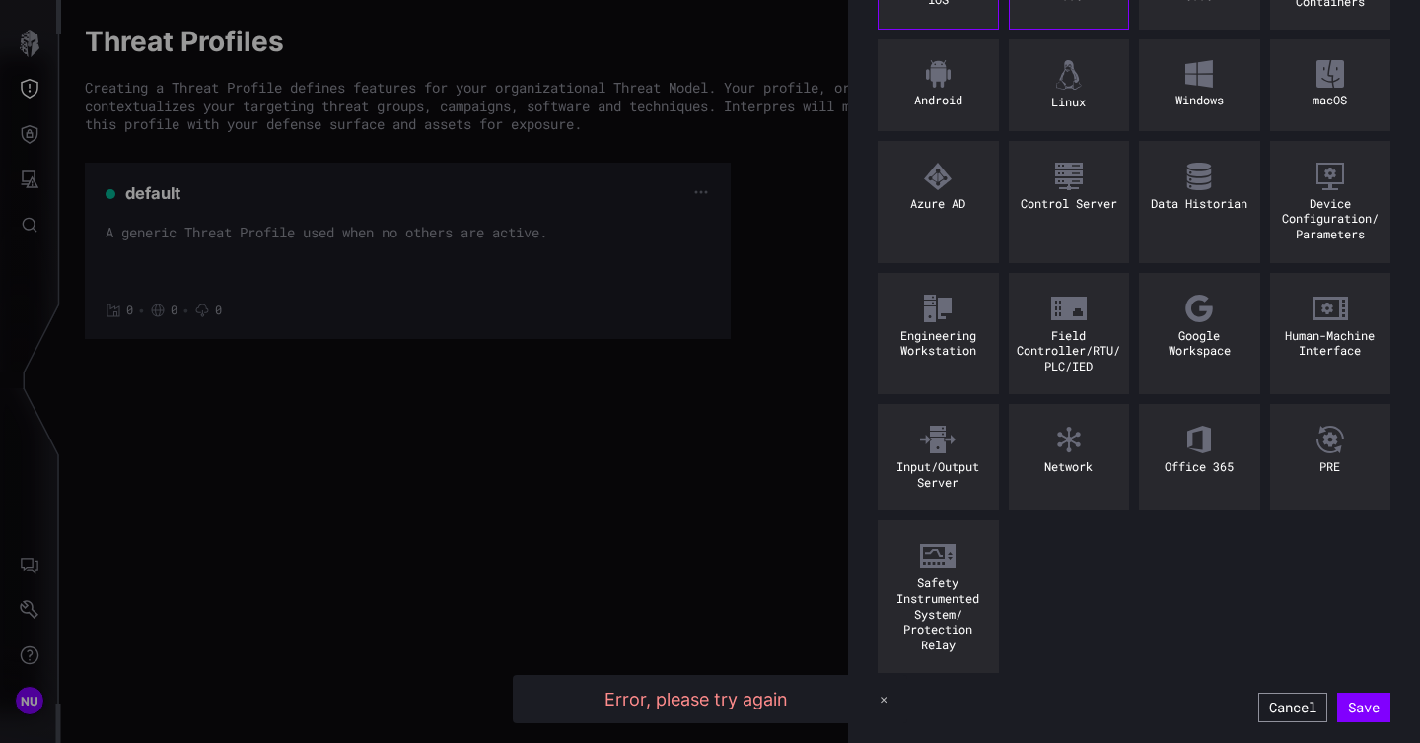
click at [1287, 706] on button "Cancel" at bounding box center [1292, 708] width 69 height 30
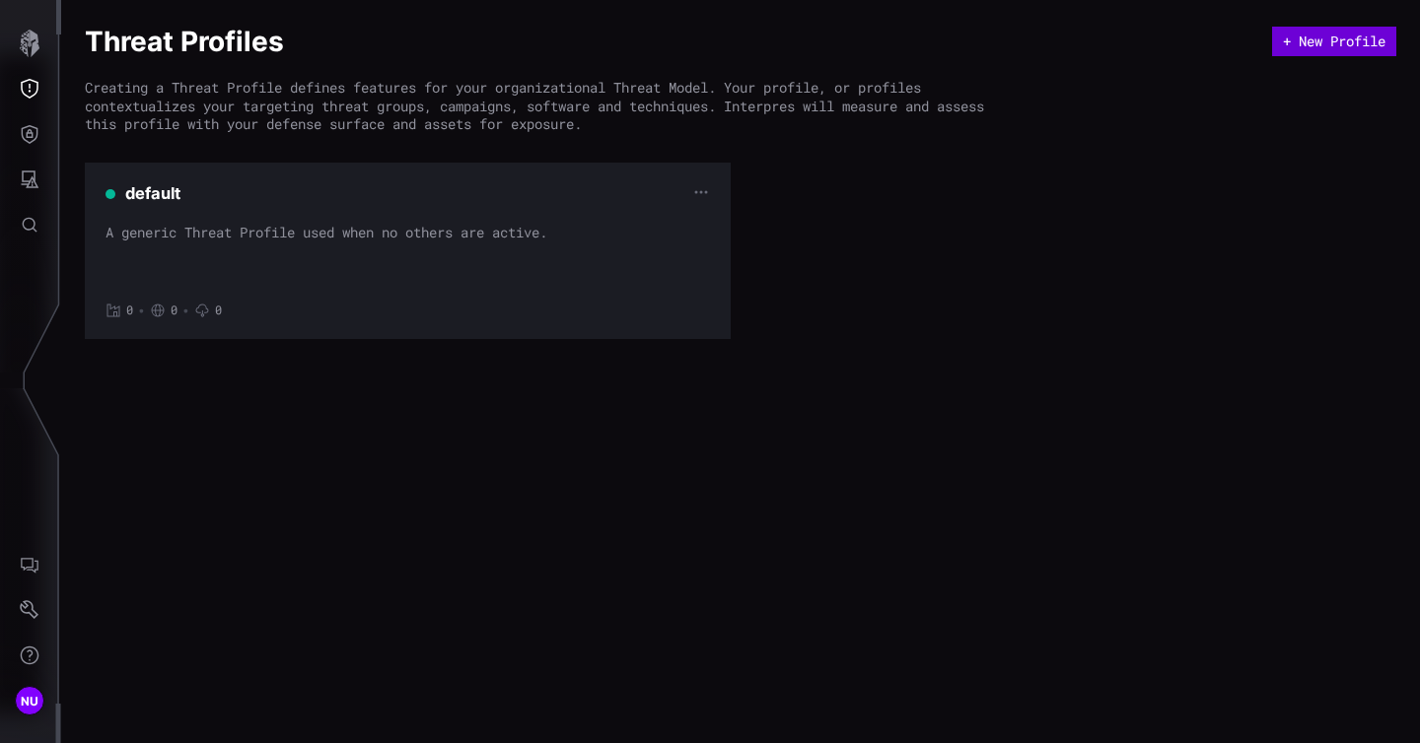
click at [1309, 54] on button "+ New Profile" at bounding box center [1334, 42] width 124 height 30
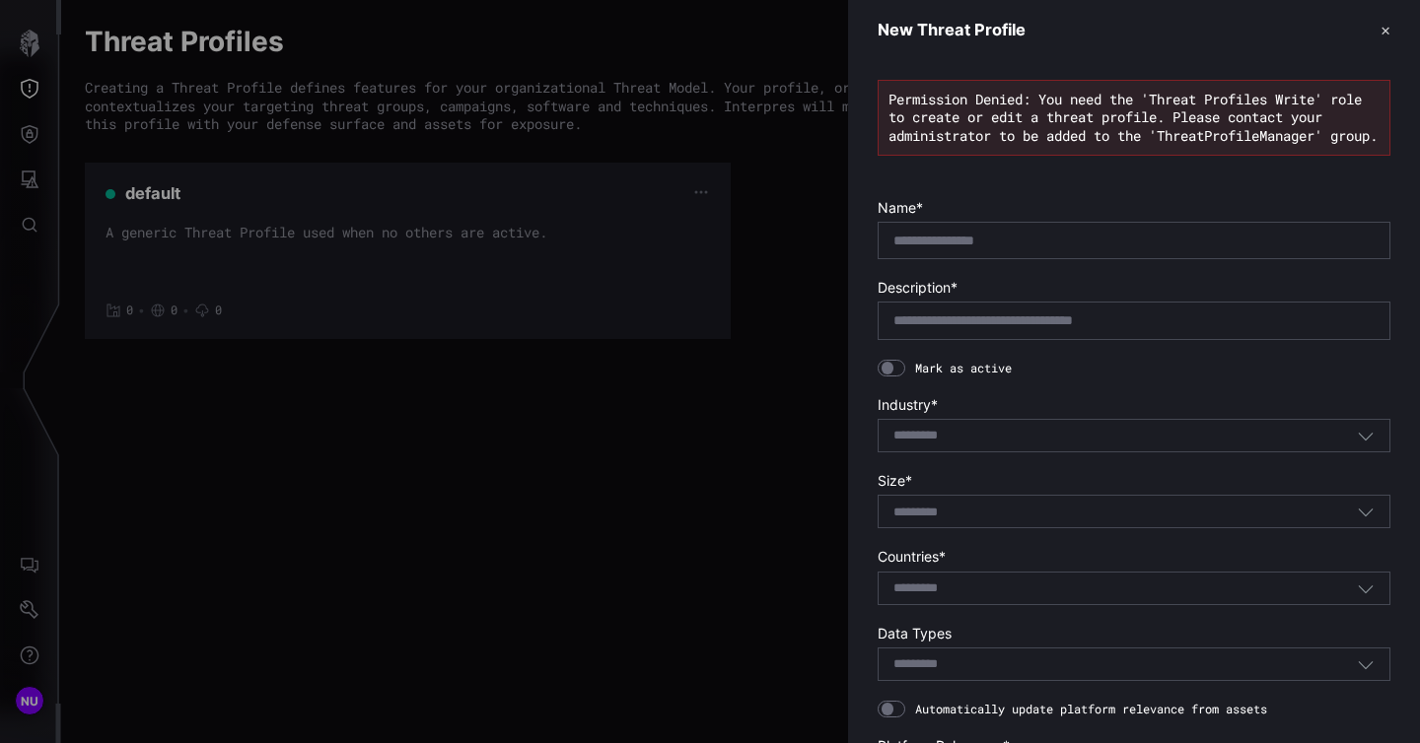
scroll to position [332, 0]
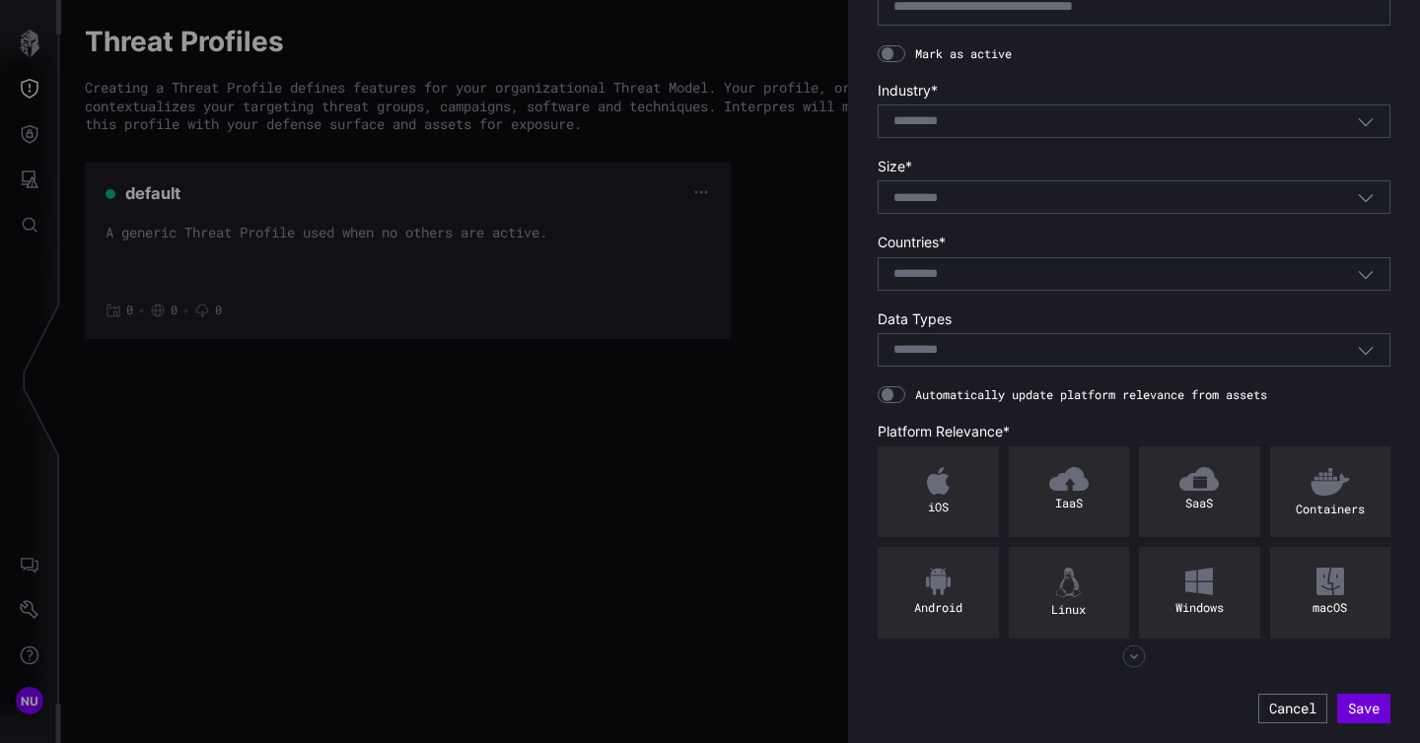
click at [1355, 703] on button "Save" at bounding box center [1363, 709] width 53 height 30
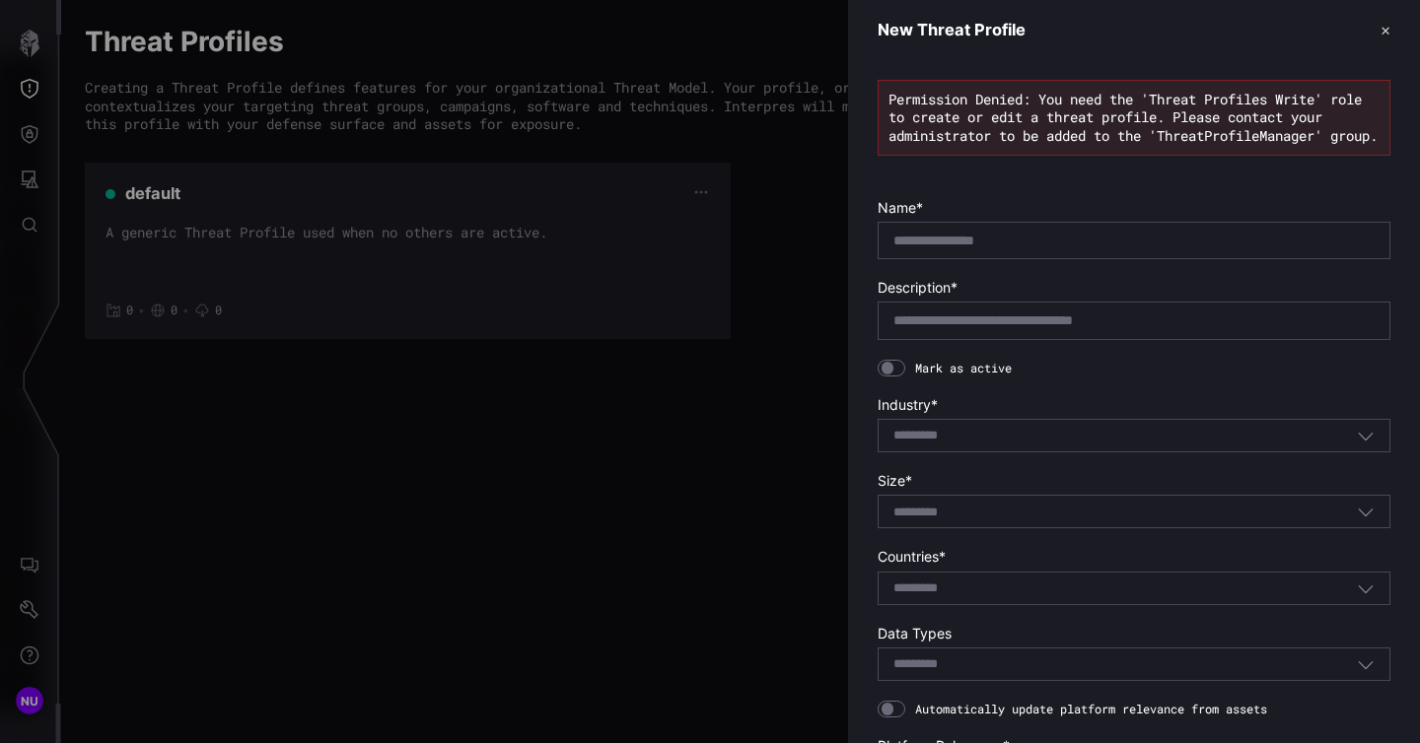
click at [1386, 21] on button "✕" at bounding box center [1385, 30] width 10 height 21
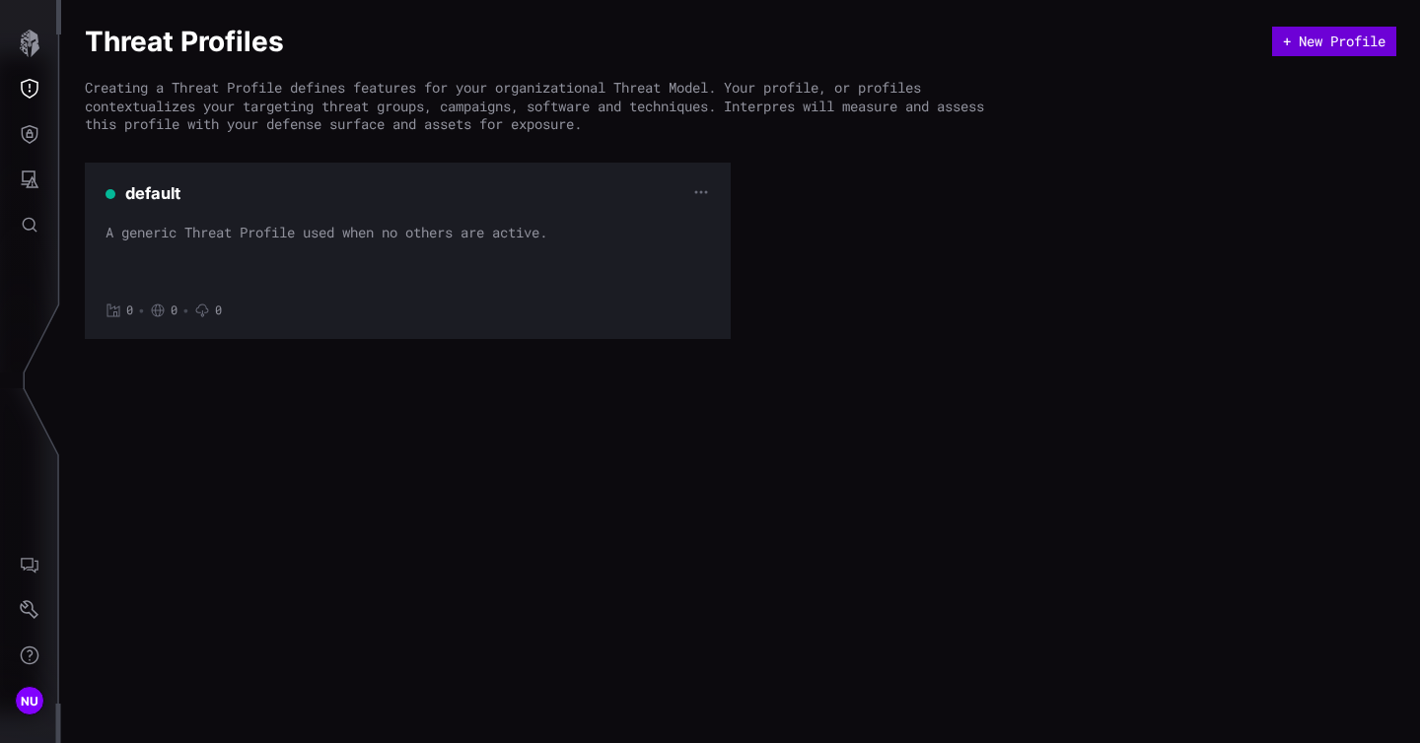
click at [1351, 46] on button "+ New Profile" at bounding box center [1334, 42] width 124 height 30
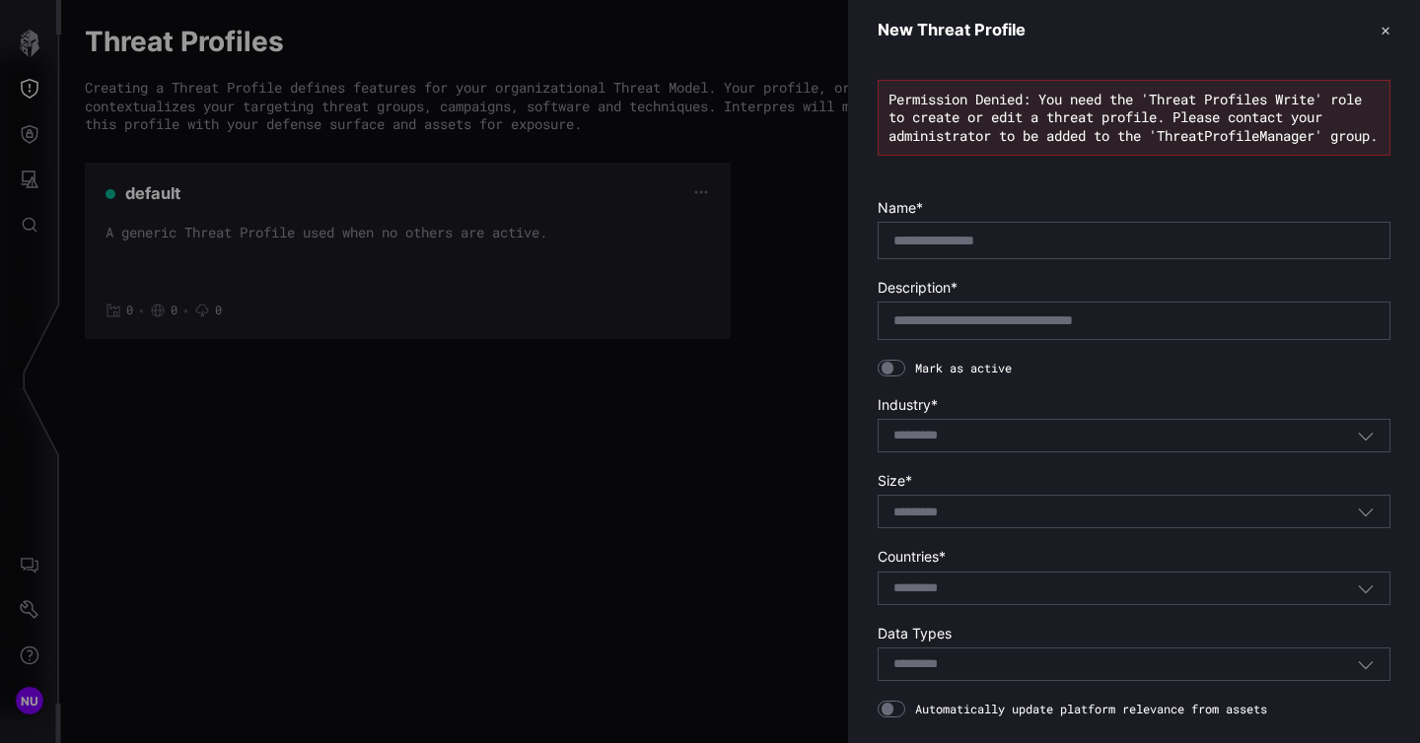
click at [1141, 277] on form "Name * Description * [PERSON_NAME] as active Industry * Select... Size * Select…" at bounding box center [1133, 618] width 513 height 839
click at [1149, 249] on input "text" at bounding box center [1133, 241] width 481 height 18
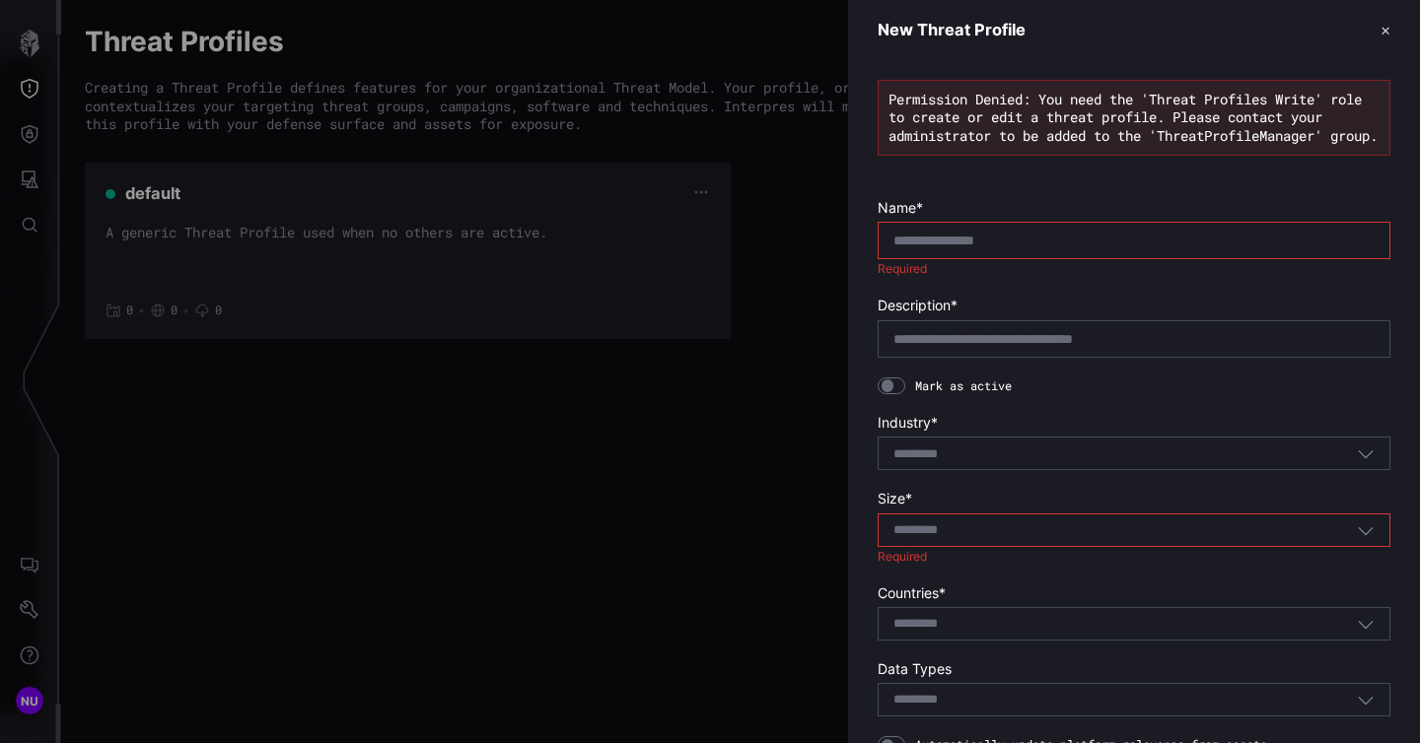
click at [1197, 53] on header "New Threat Profile ✕" at bounding box center [1134, 30] width 572 height 60
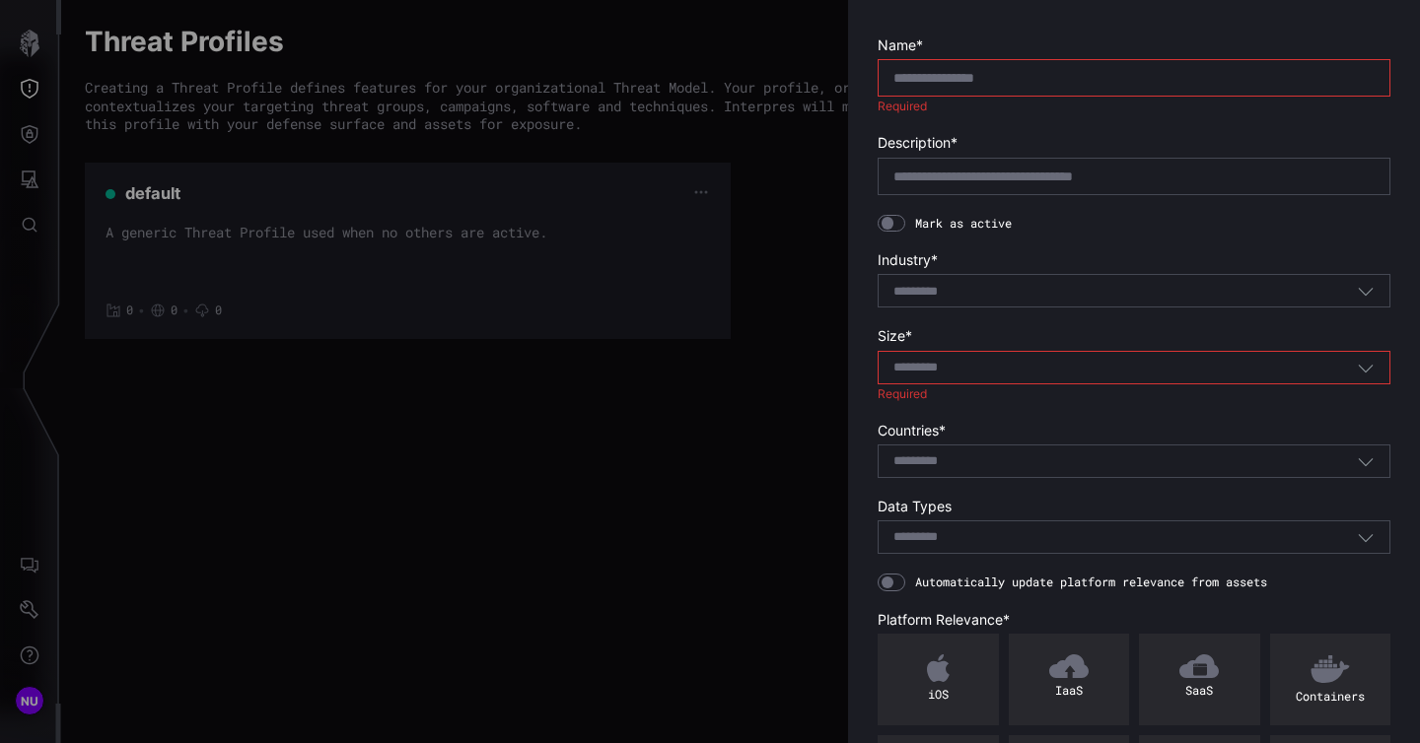
scroll to position [179, 0]
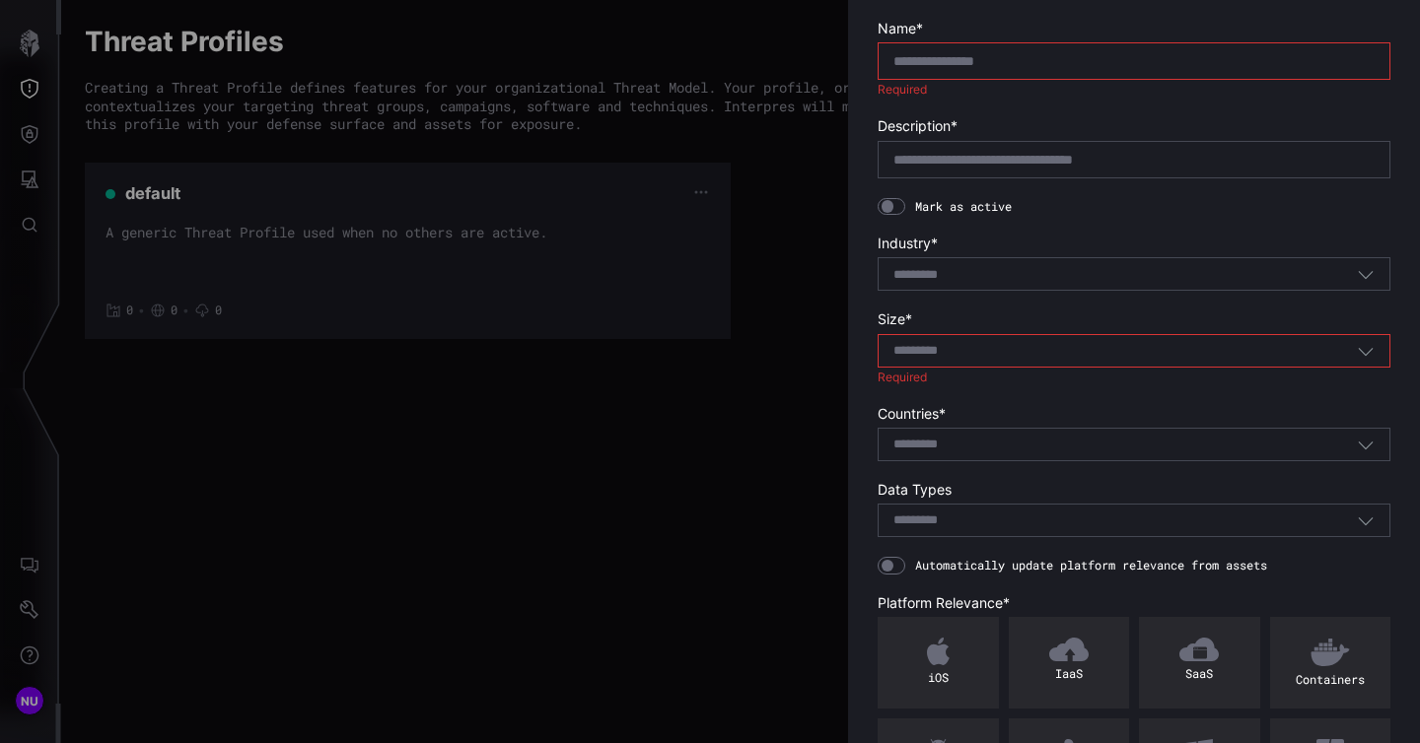
click at [885, 573] on div at bounding box center [887, 566] width 13 height 13
click at [857, 634] on div "Permission Denied: You need the 'Threat Profiles Write' role to create or edit …" at bounding box center [1134, 397] width 572 height 1033
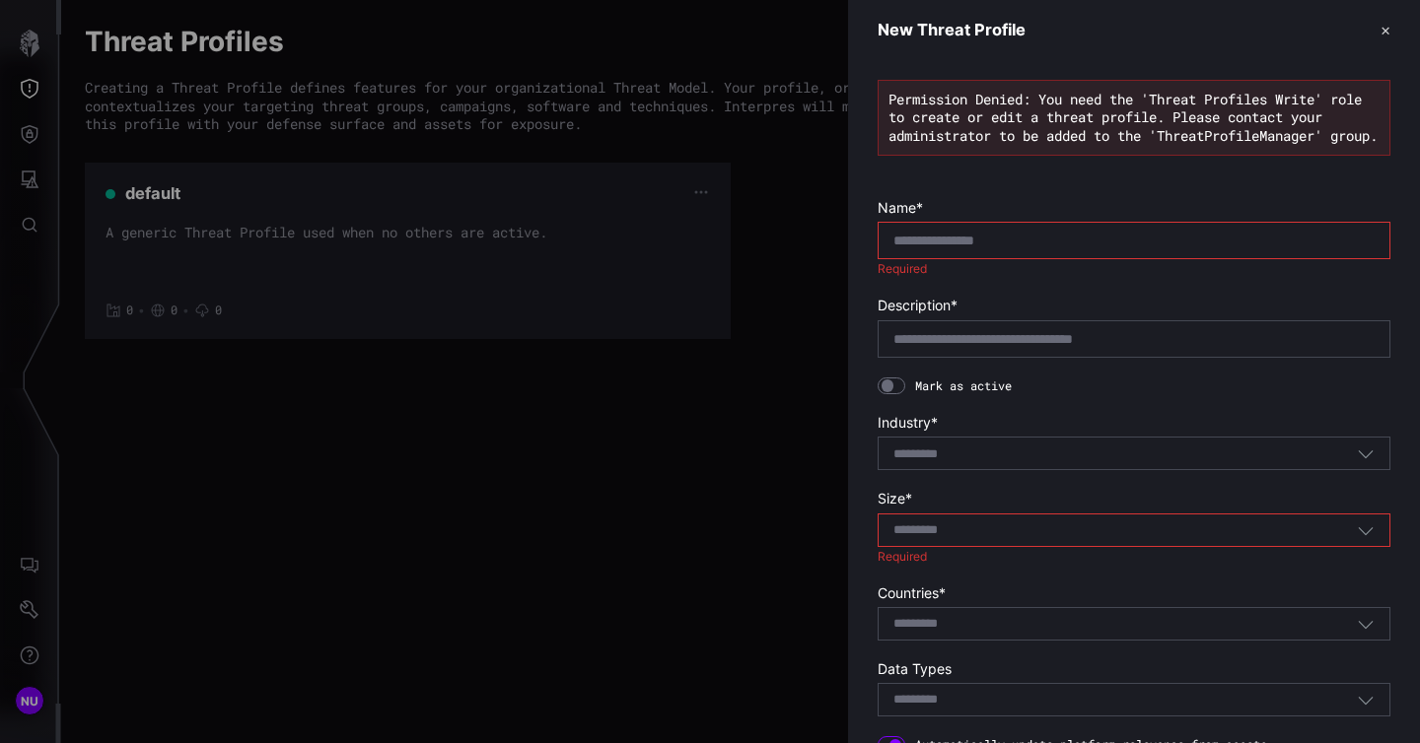
click at [847, 589] on div at bounding box center [710, 371] width 1420 height 743
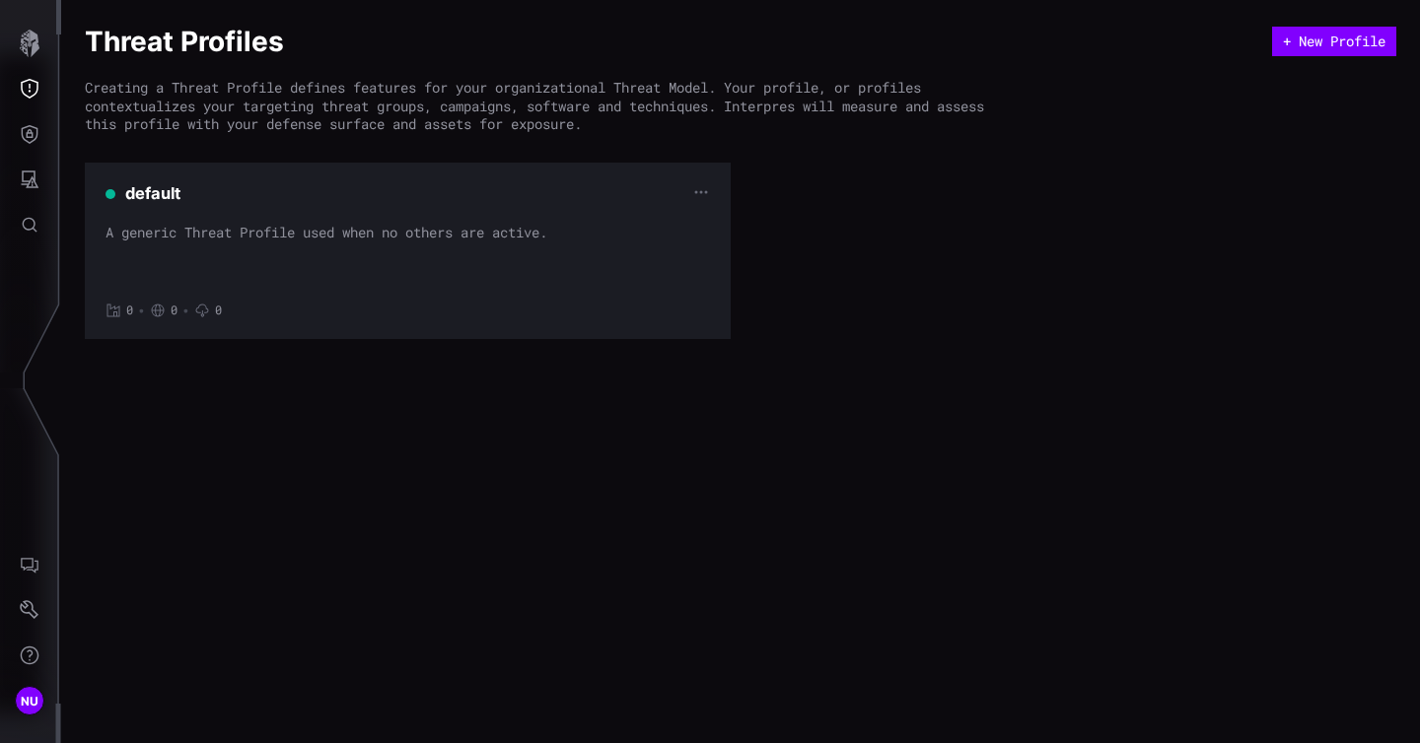
click at [1272, 27] on button "+ New Profile" at bounding box center [1334, 42] width 124 height 30
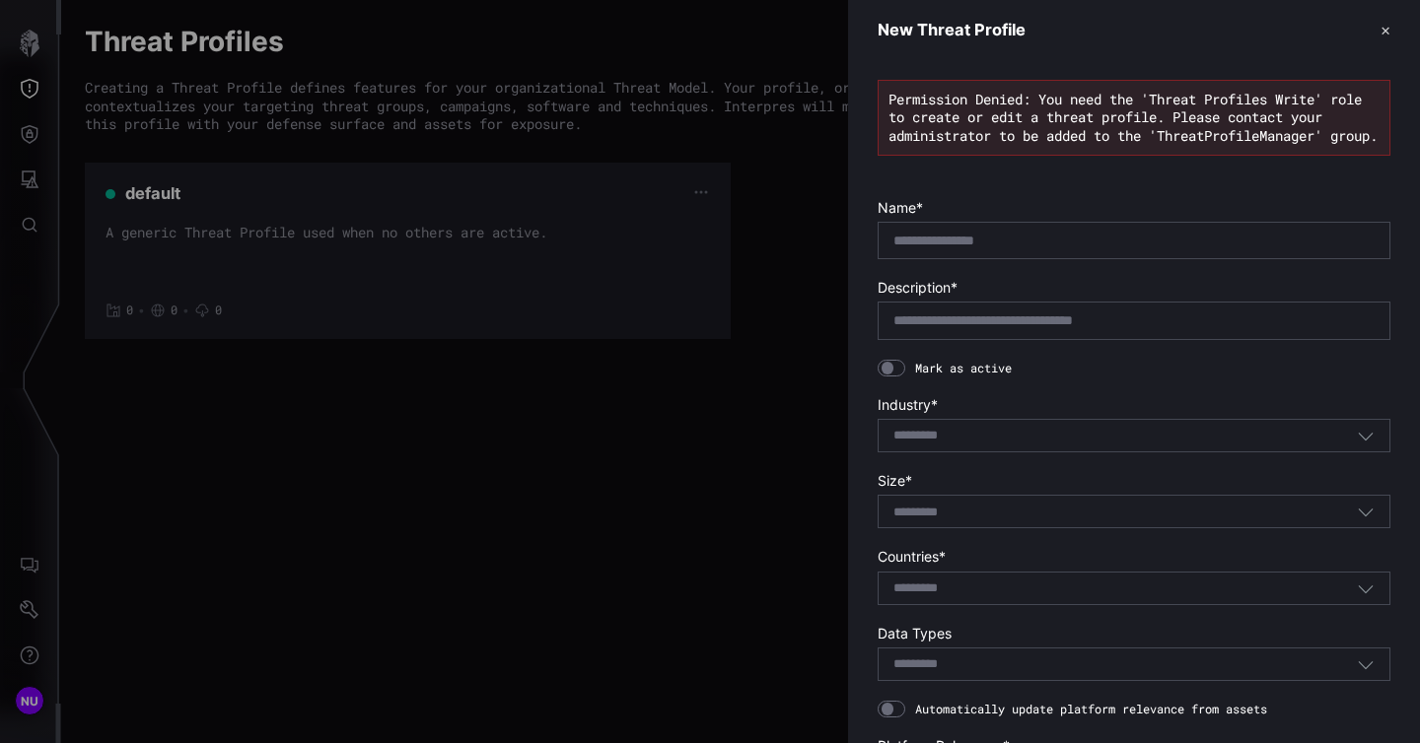
click at [872, 198] on div "Permission Denied: You need the 'Threat Profiles Write' role to create or edit …" at bounding box center [1134, 559] width 572 height 998
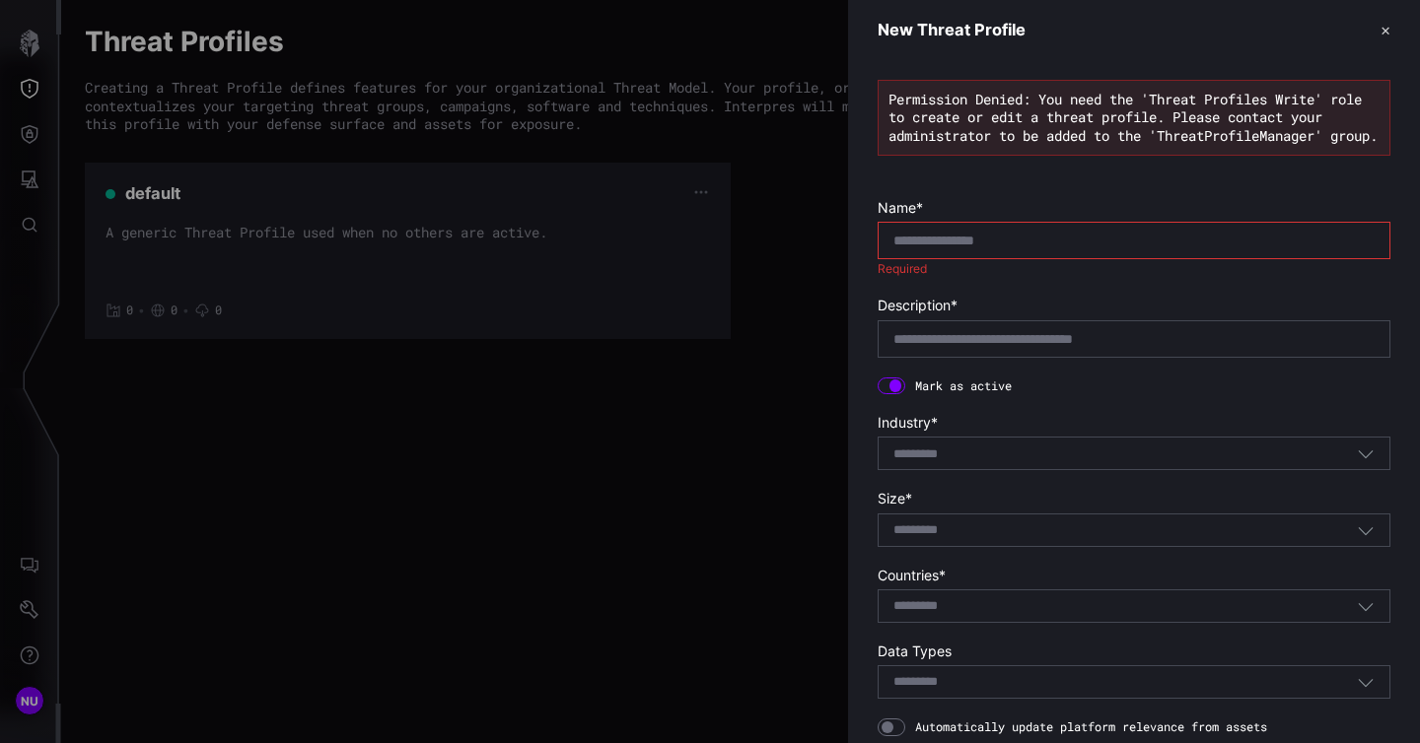
click at [1093, 422] on form "Name * Required Description * Mark as active Industry * Select... Size * Select…" at bounding box center [1133, 627] width 513 height 857
click at [1126, 507] on form "Name * Required Description * Mark as active Industry * Select... Size * Select…" at bounding box center [1133, 627] width 513 height 857
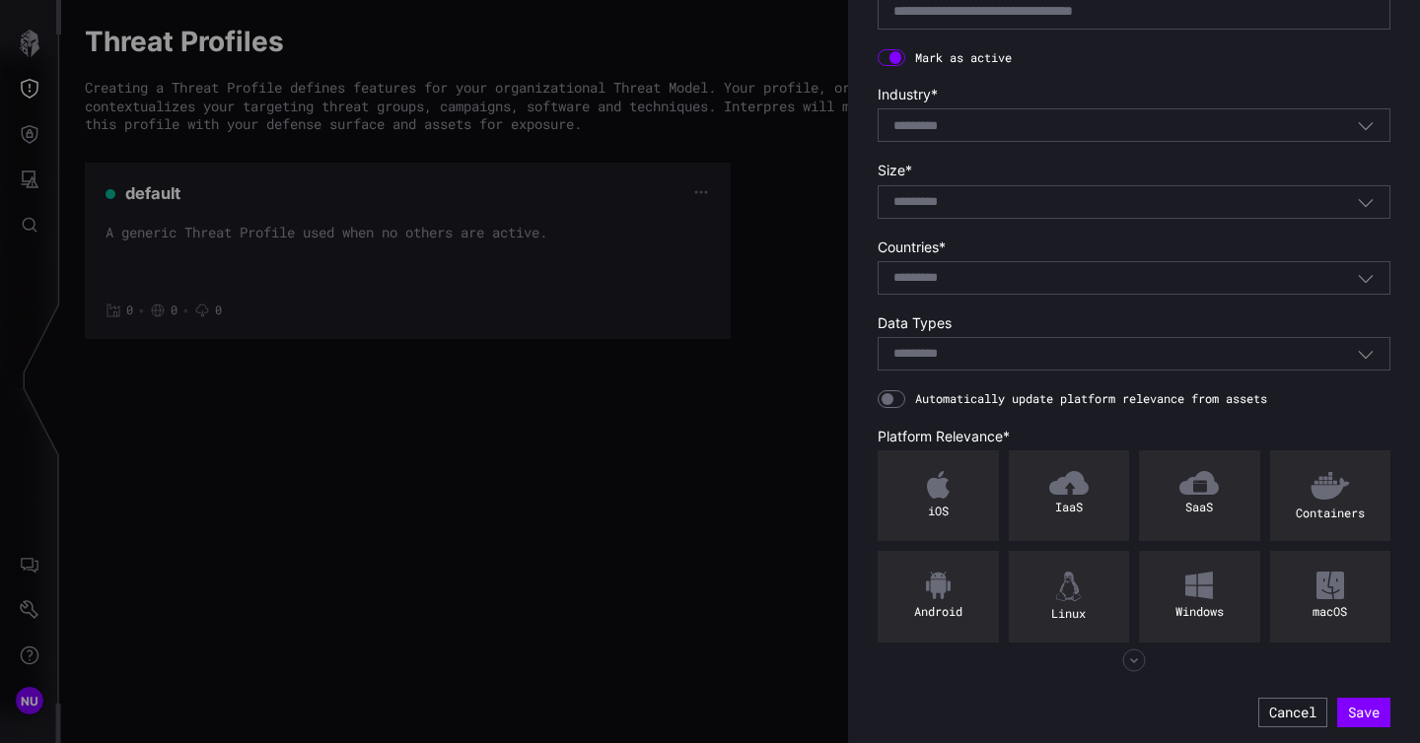
scroll to position [350, 0]
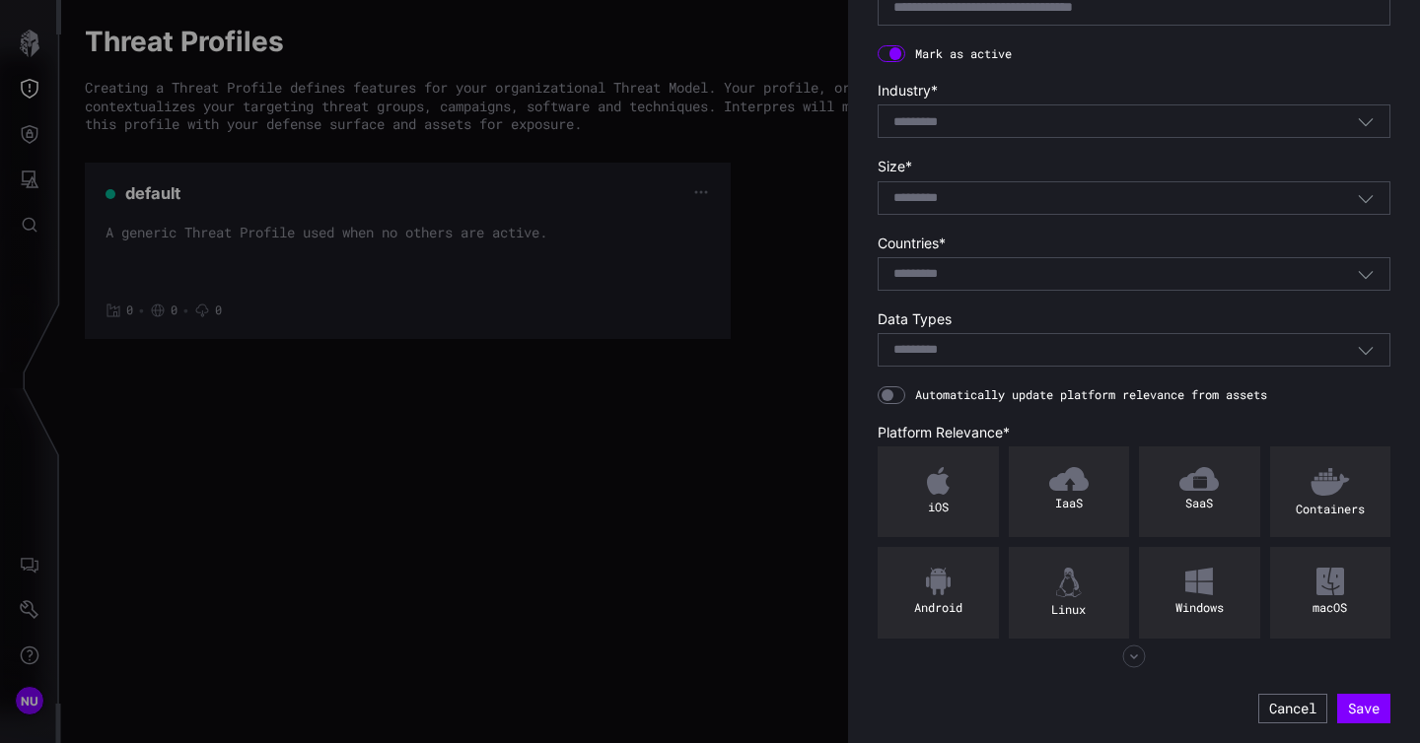
click at [1366, 118] on icon "button" at bounding box center [1365, 121] width 18 height 18
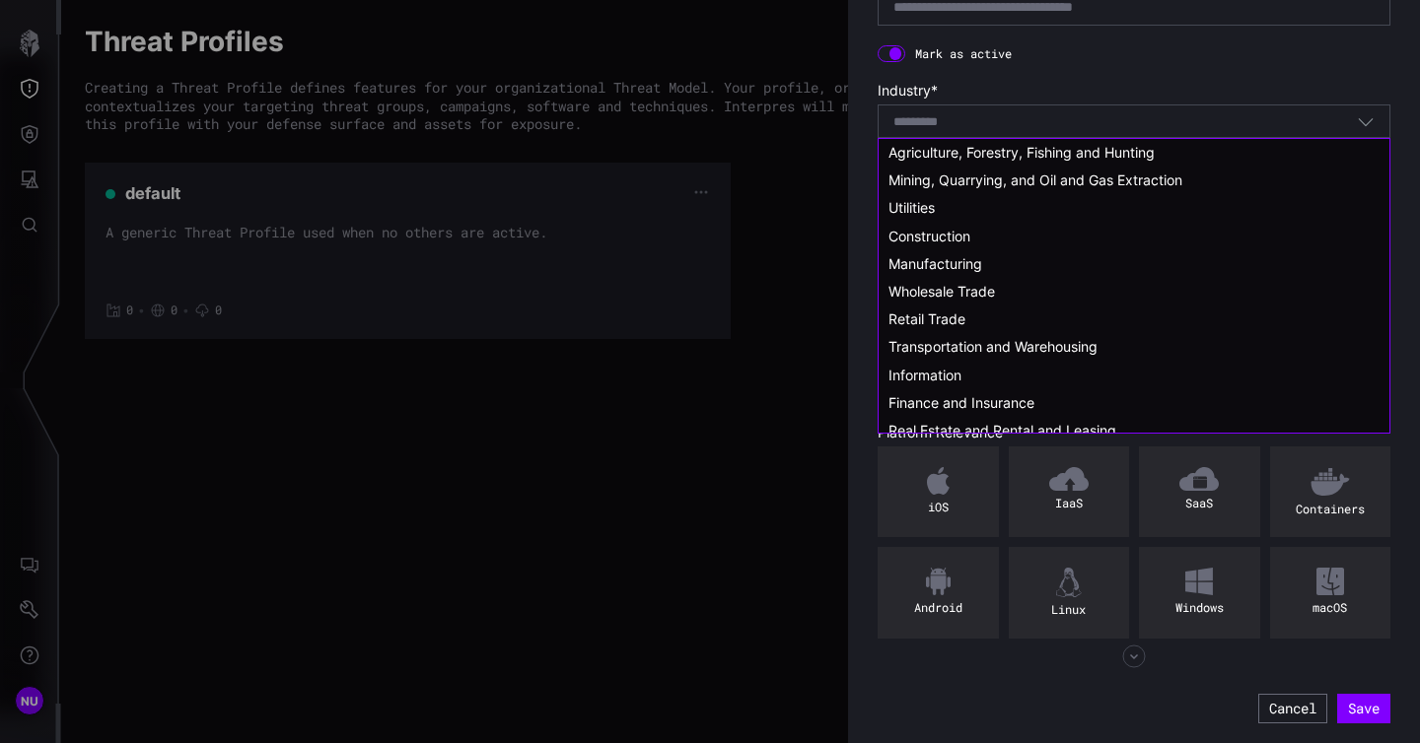
click at [1175, 127] on div "Select..." at bounding box center [1124, 122] width 463 height 18
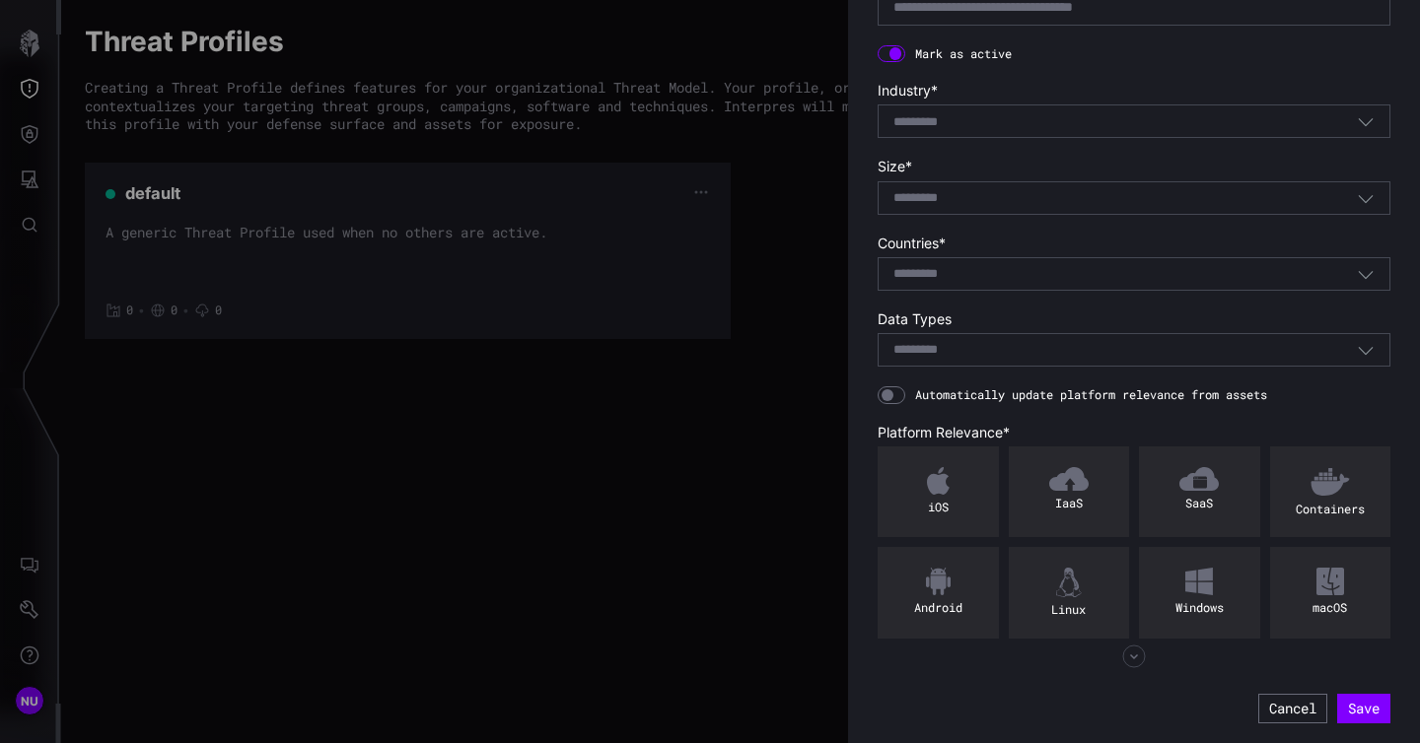
click at [1185, 63] on form "Name * Required Description * Mark as active Industry * Select... Size * Select…" at bounding box center [1133, 295] width 513 height 857
click at [1370, 125] on icon "button" at bounding box center [1365, 121] width 18 height 18
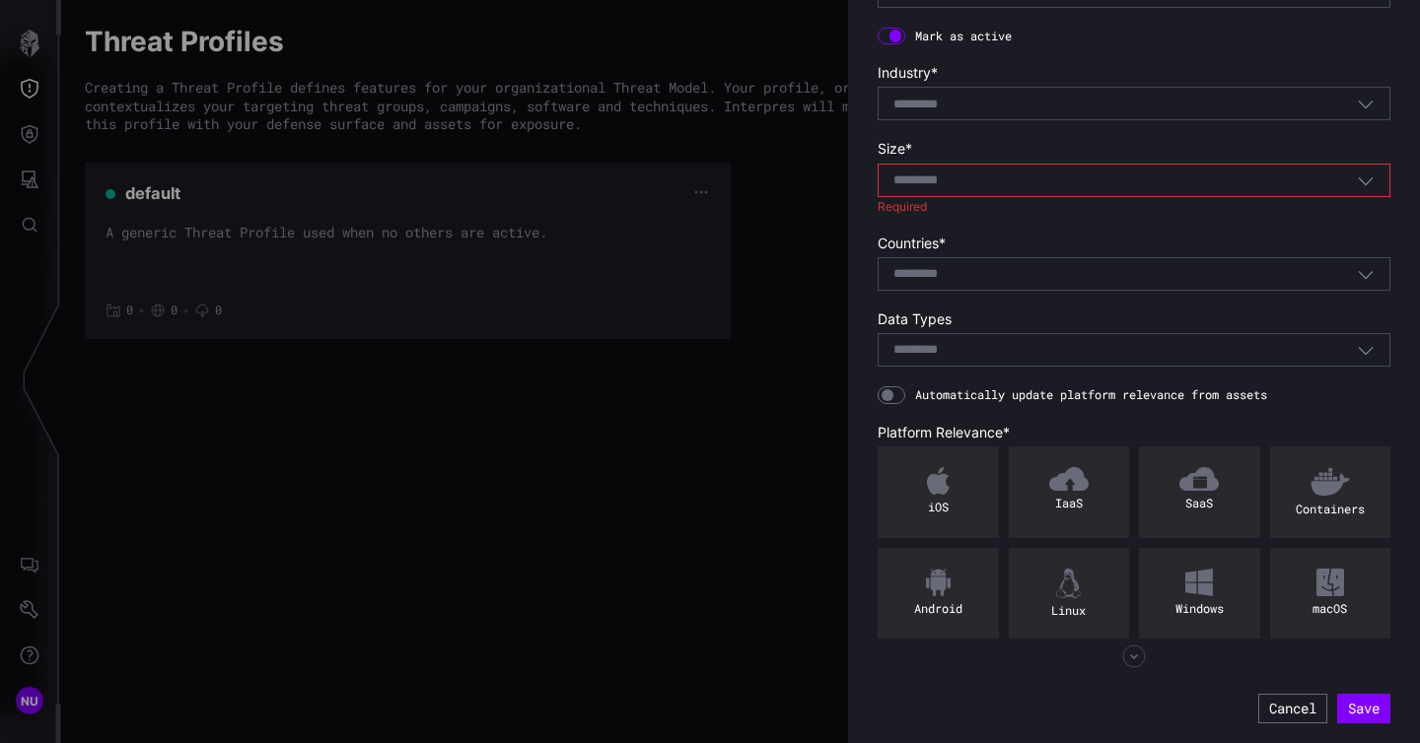
click at [1288, 68] on form "Name * Required Description * Mark as active Industry * Select... Size * Select…" at bounding box center [1133, 286] width 513 height 874
click at [1238, 113] on div "Select..." at bounding box center [1124, 105] width 463 height 18
click at [1318, 68] on form "Name * Required Description * Mark as active Industry * Select... Size * Select…" at bounding box center [1133, 286] width 513 height 874
click at [1367, 112] on icon "button" at bounding box center [1365, 104] width 18 height 18
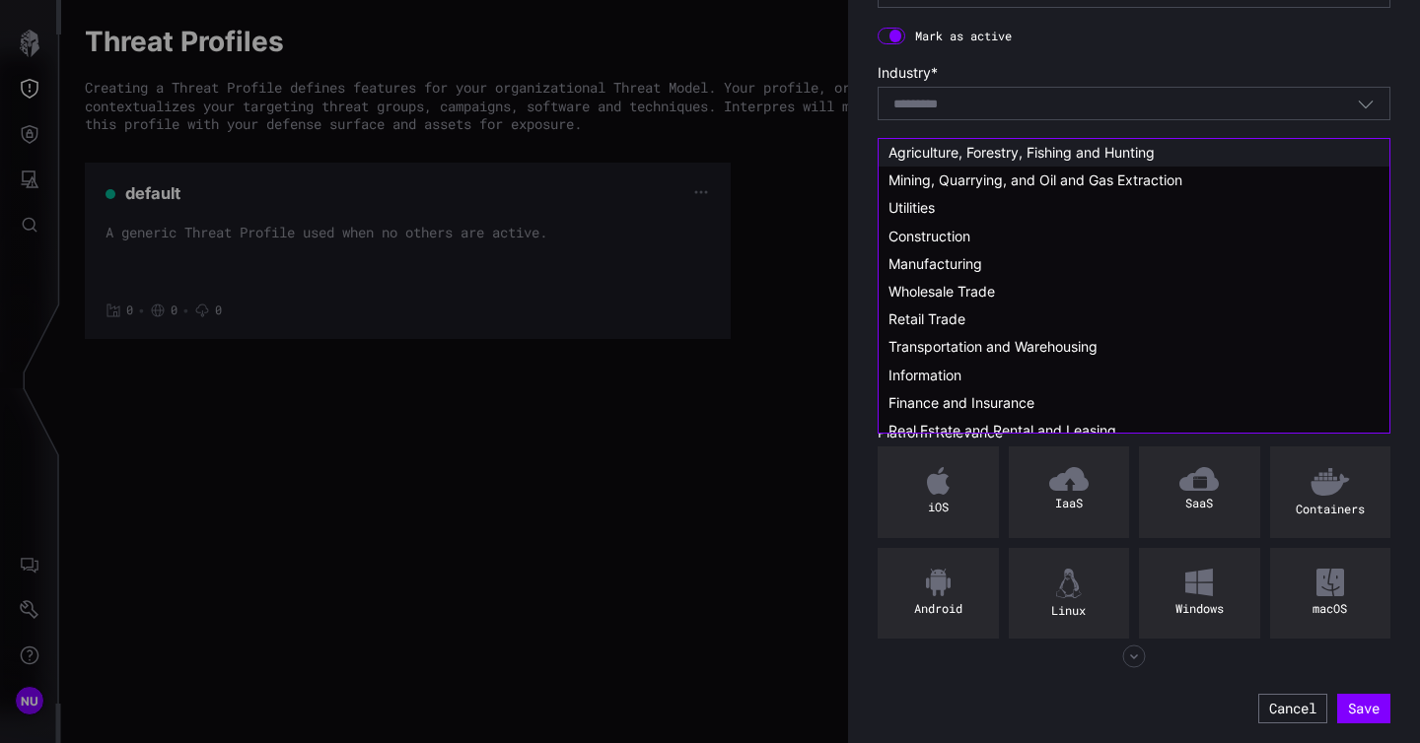
click at [1107, 151] on span "Agriculture, Forestry, Fishing and Hunting" at bounding box center [1021, 152] width 266 height 17
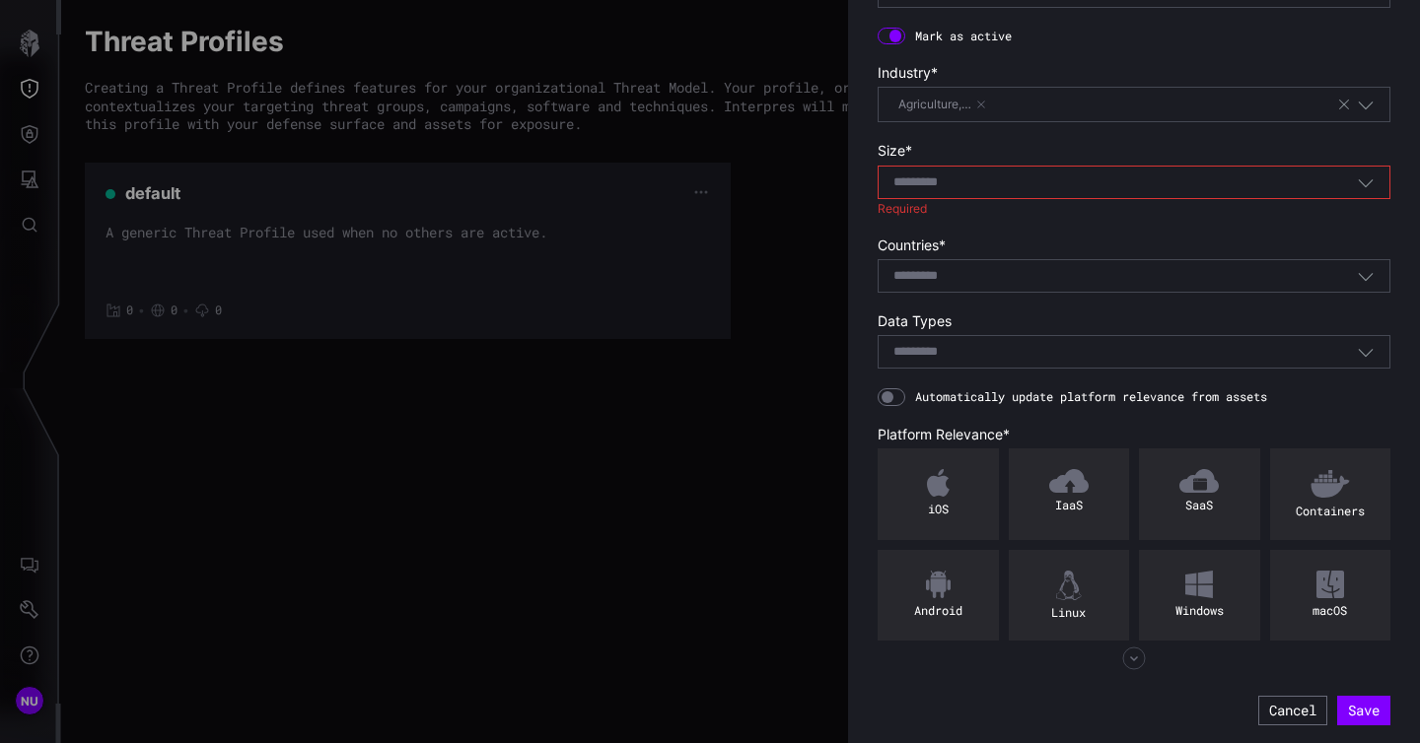
scroll to position [0, 0]
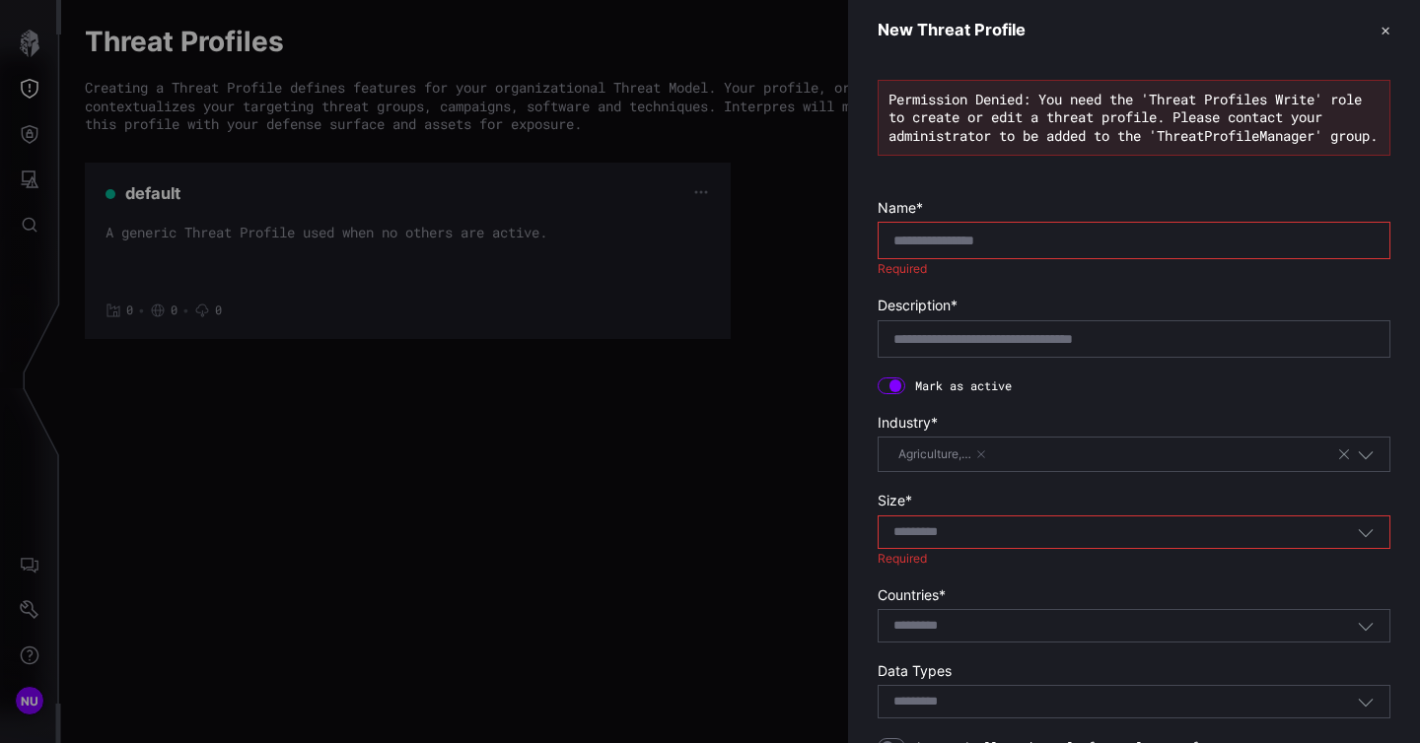
click at [1361, 463] on icon "button" at bounding box center [1365, 455] width 18 height 18
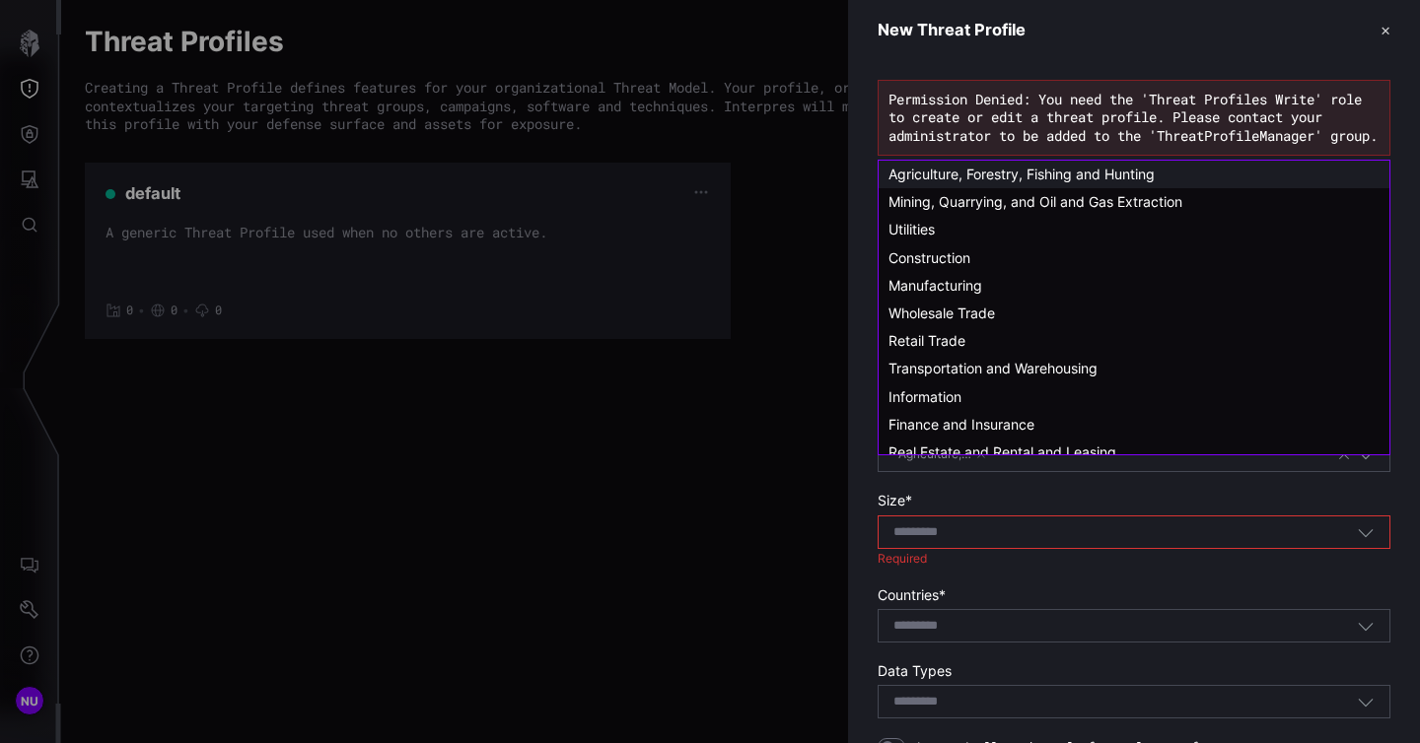
click at [1361, 463] on icon "button" at bounding box center [1365, 455] width 18 height 18
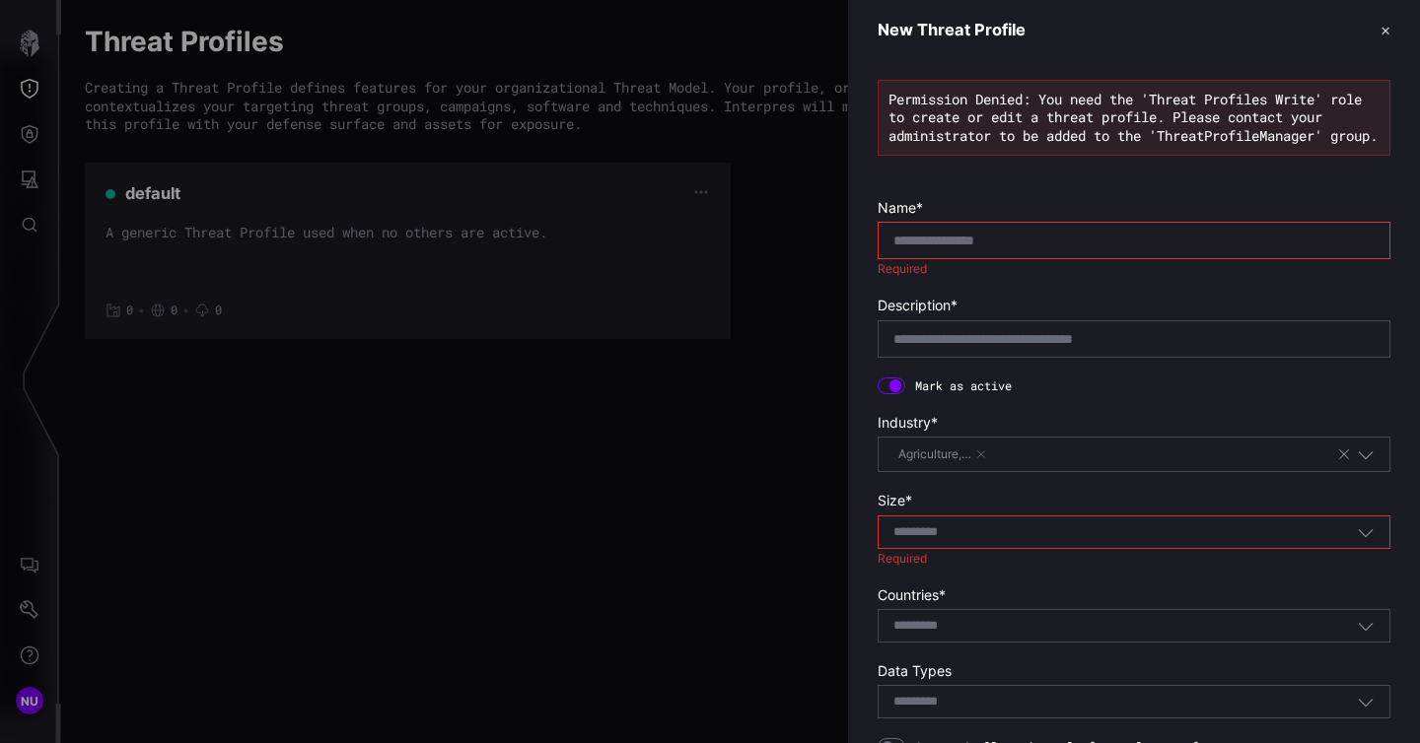
click at [1365, 463] on icon "button" at bounding box center [1365, 455] width 18 height 18
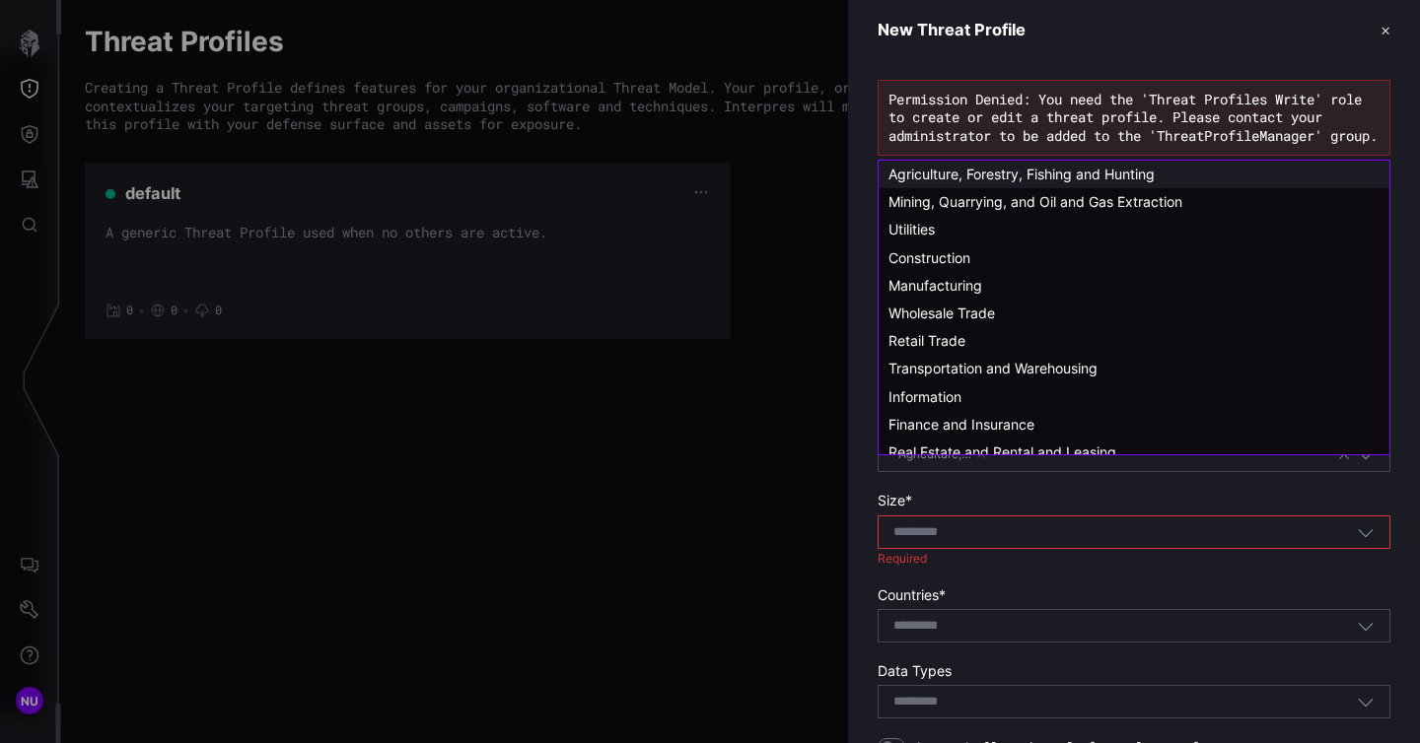
click at [1361, 463] on icon "button" at bounding box center [1365, 455] width 18 height 18
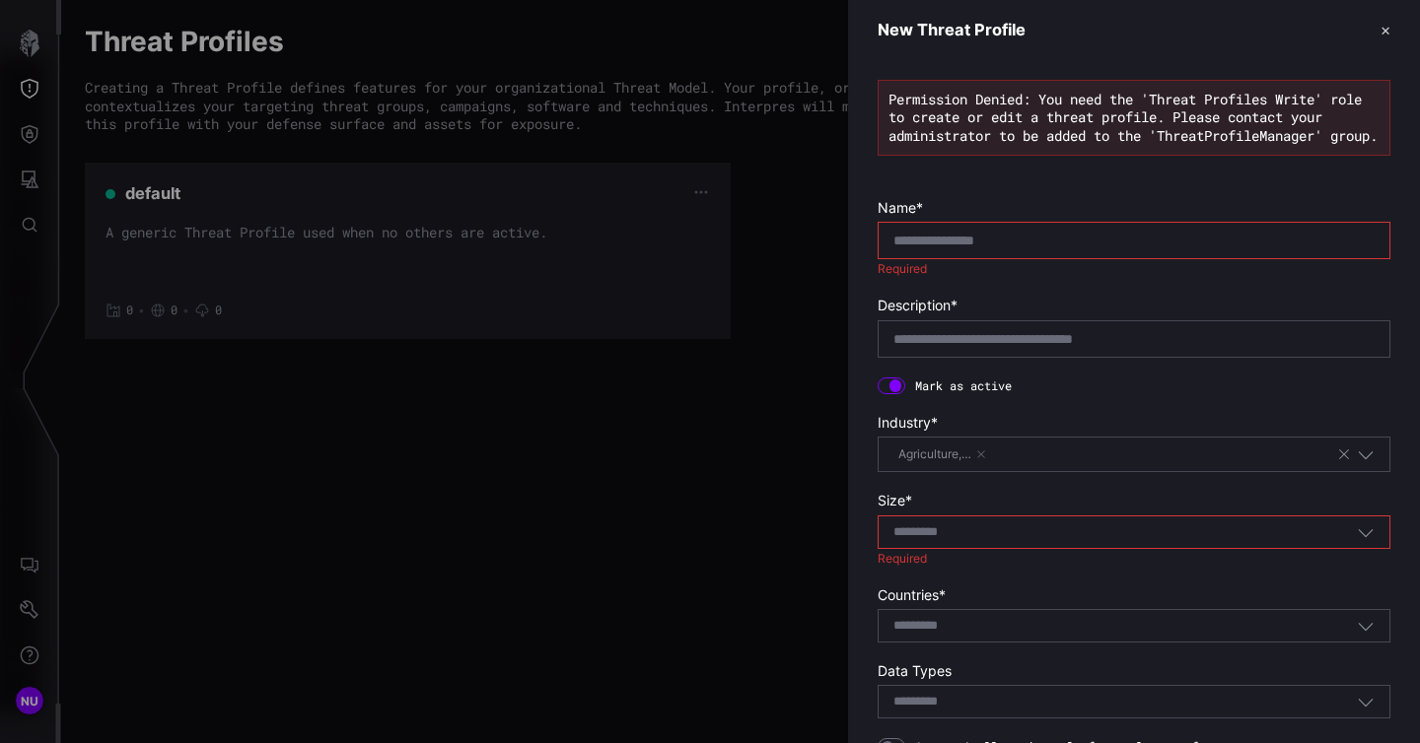
click at [1401, 436] on div "Permission Denied: You need the 'Threat Profiles Write' role to create or edit …" at bounding box center [1134, 577] width 572 height 1035
click at [1370, 460] on icon "button" at bounding box center [1365, 456] width 15 height 8
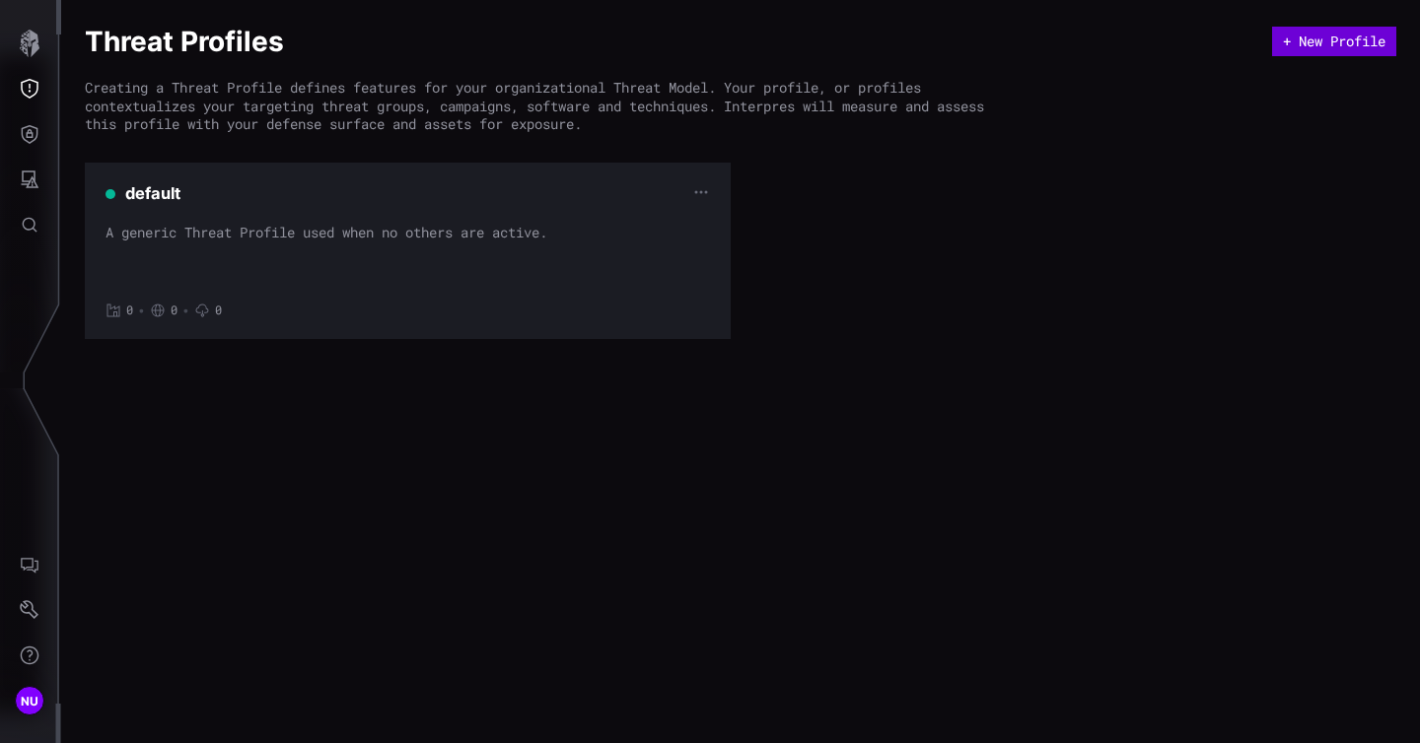
click at [1311, 37] on button "+ New Profile" at bounding box center [1334, 42] width 124 height 30
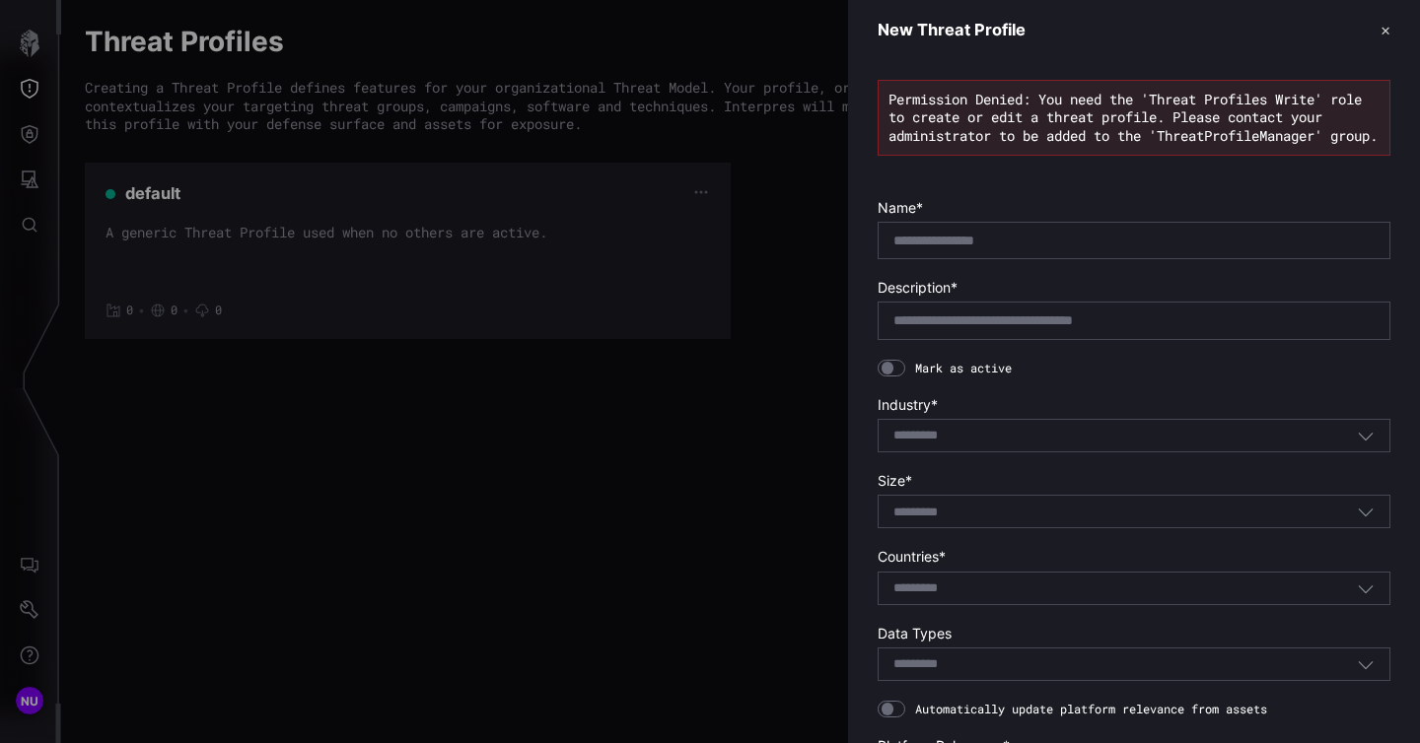
click at [1369, 445] on icon "button" at bounding box center [1365, 436] width 18 height 18
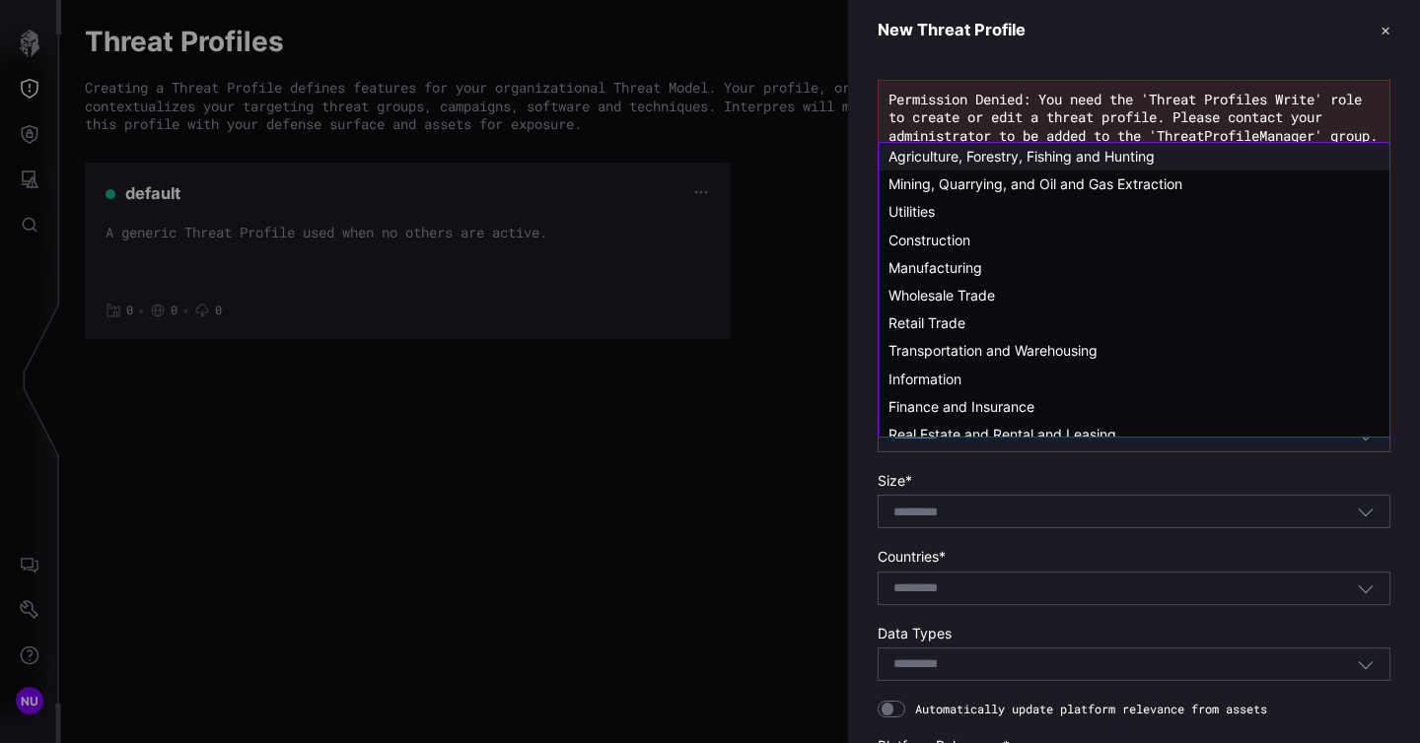
click at [1189, 157] on div "Agriculture, Forestry, Fishing and Hunting" at bounding box center [1133, 157] width 491 height 18
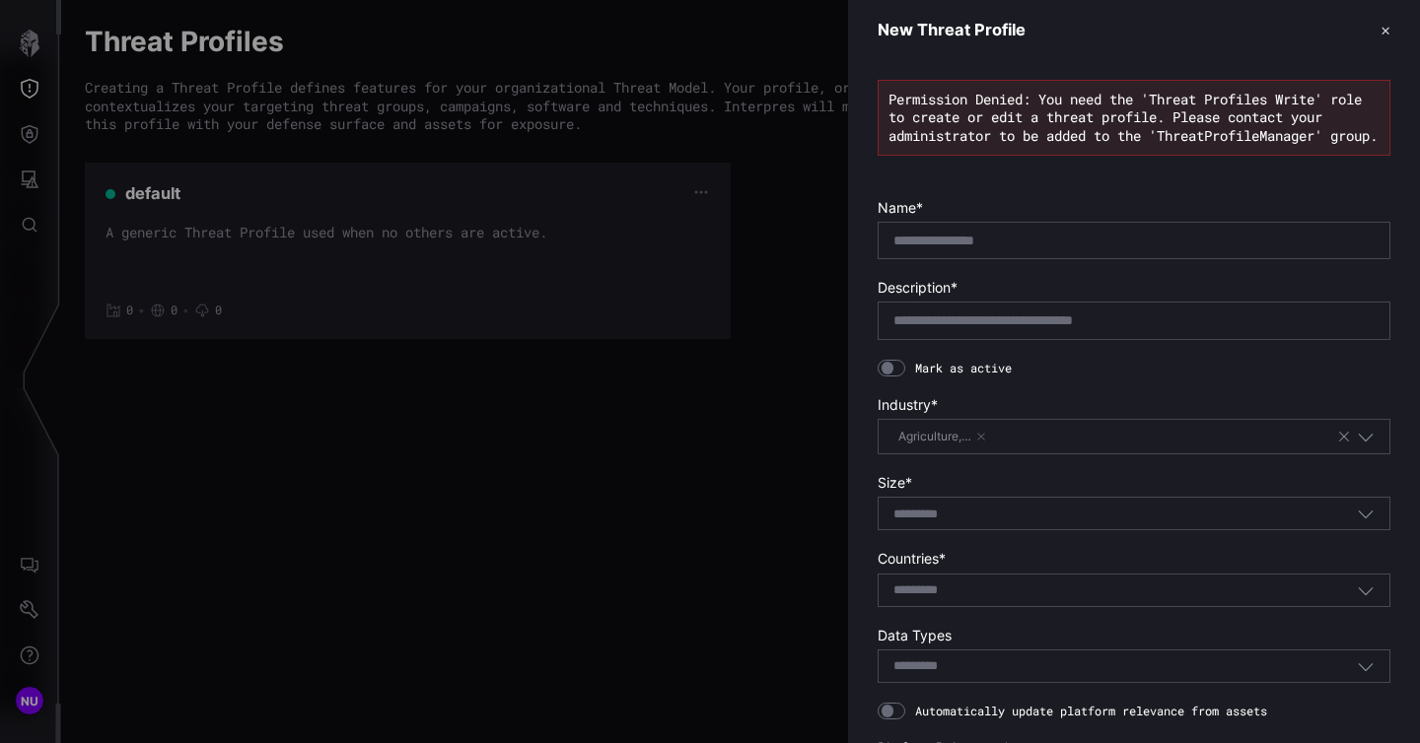
click at [1372, 446] on icon "button" at bounding box center [1365, 437] width 18 height 18
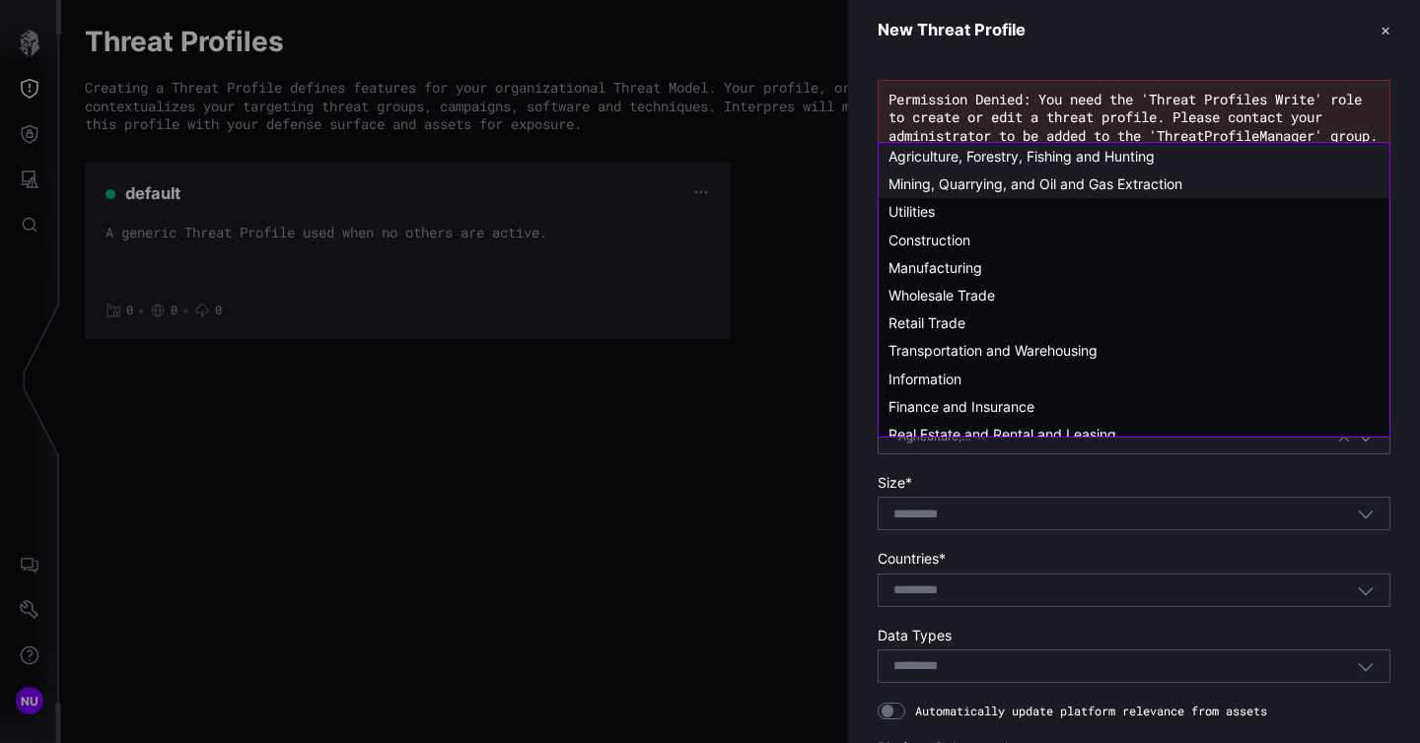
click at [1104, 185] on span "Mining, Quarrying, and Oil and Gas Extraction" at bounding box center [1035, 183] width 294 height 17
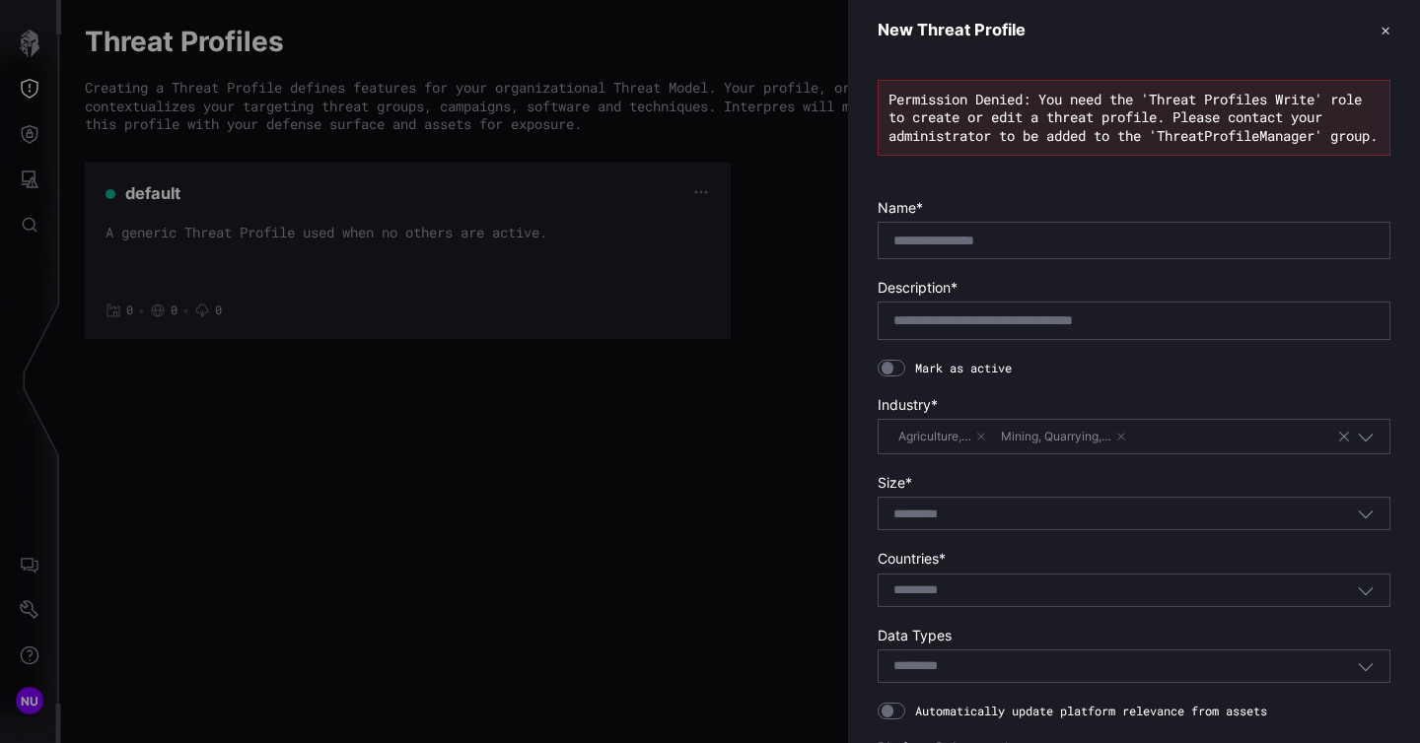
click at [1368, 442] on icon "button" at bounding box center [1365, 438] width 15 height 8
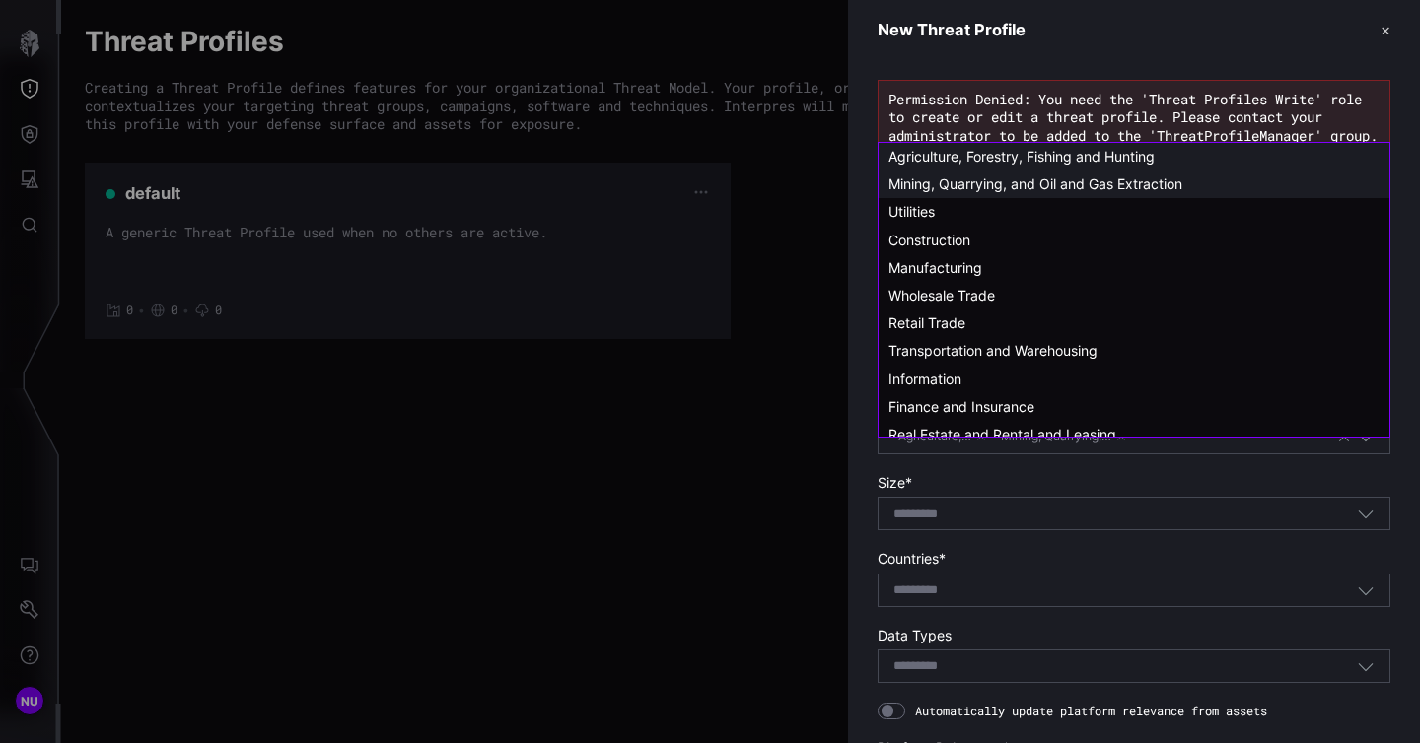
click at [965, 159] on span "Agriculture, Forestry, Fishing and Hunting" at bounding box center [1021, 156] width 266 height 17
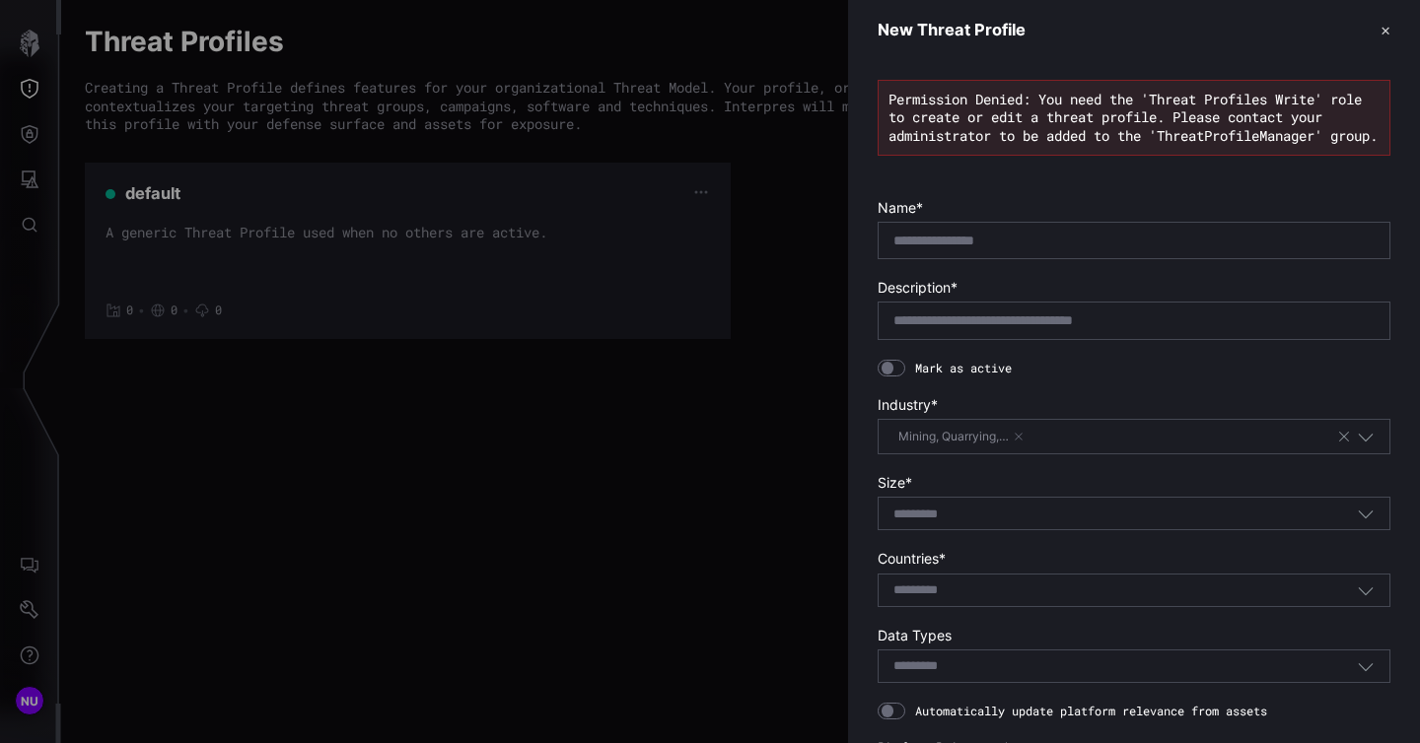
click at [1178, 448] on div "Mining, Quarrying,…" at bounding box center [1114, 437] width 443 height 22
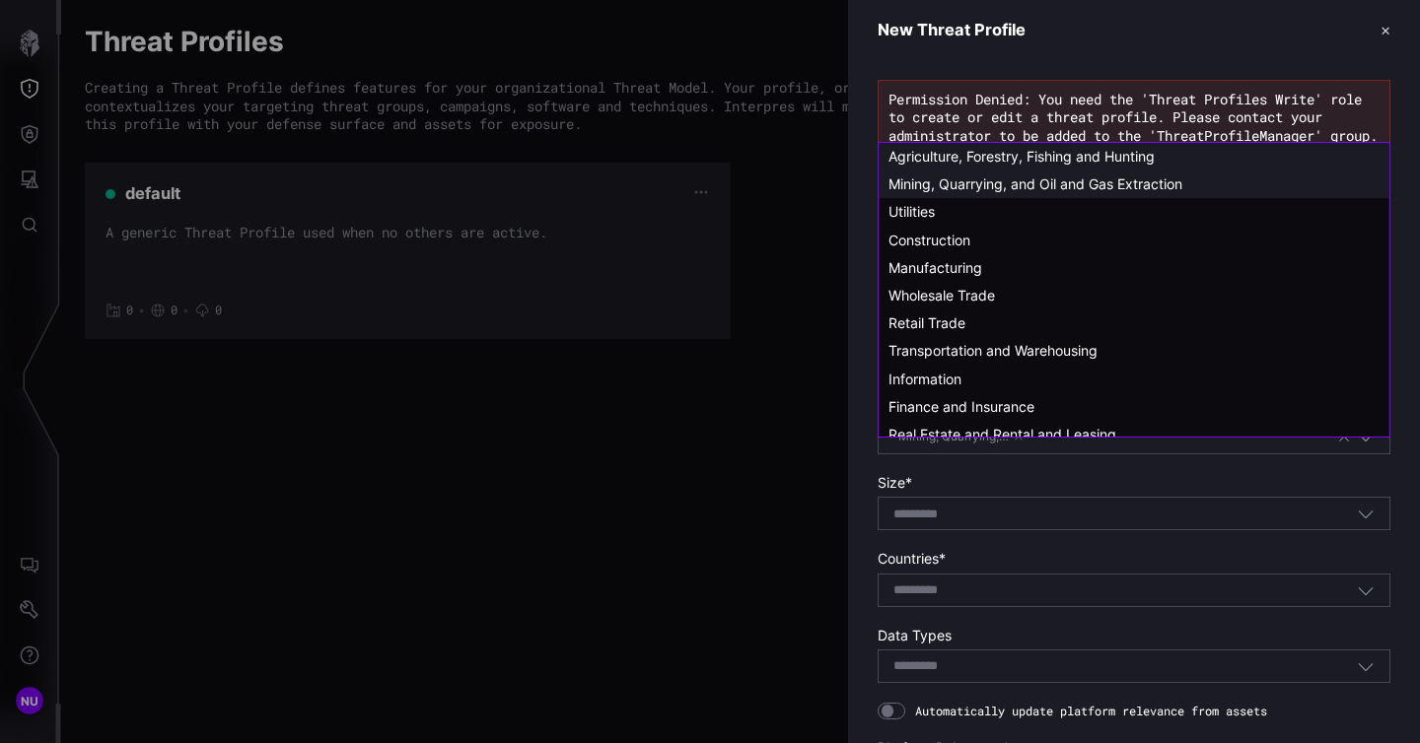
click at [1013, 154] on span "Agriculture, Forestry, Fishing and Hunting" at bounding box center [1021, 156] width 266 height 17
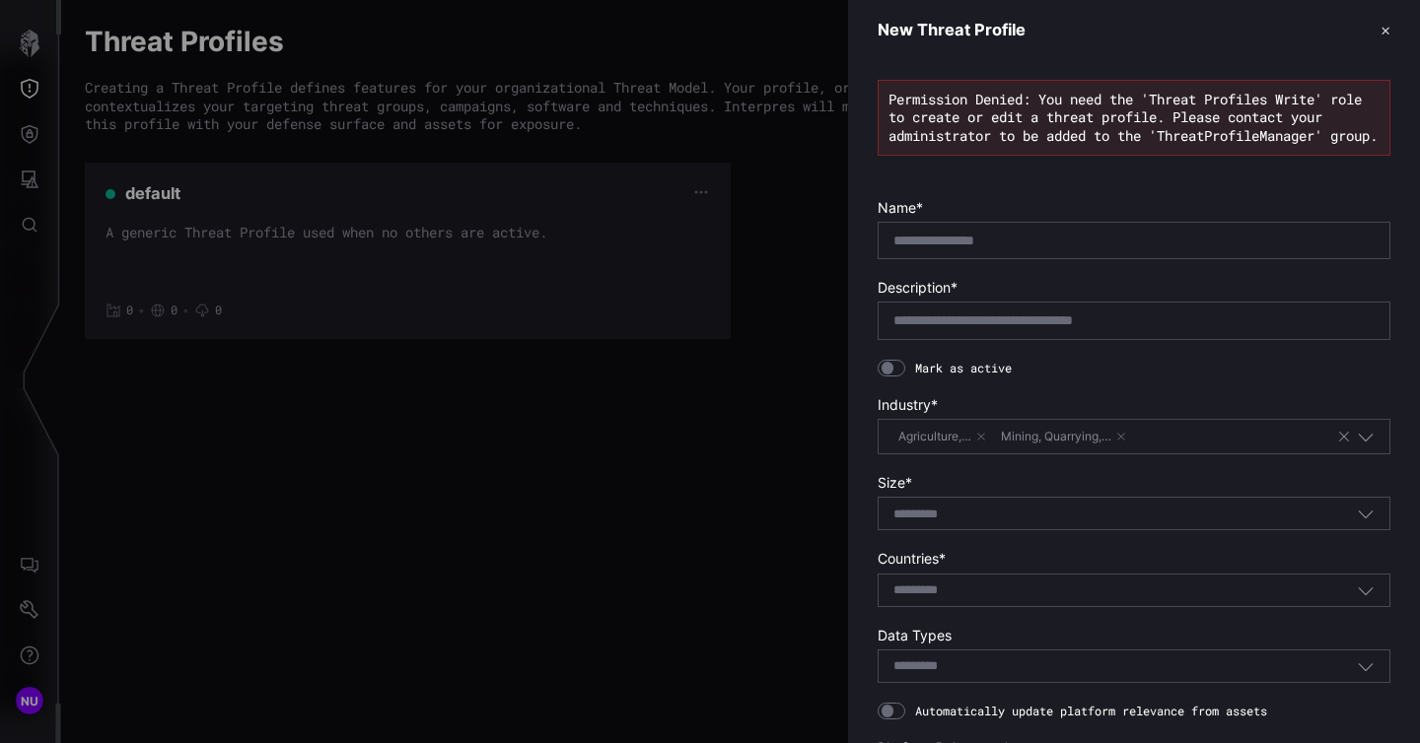
click at [1187, 444] on div "Agriculture,… Mining, Quarrying,…" at bounding box center [1114, 437] width 443 height 22
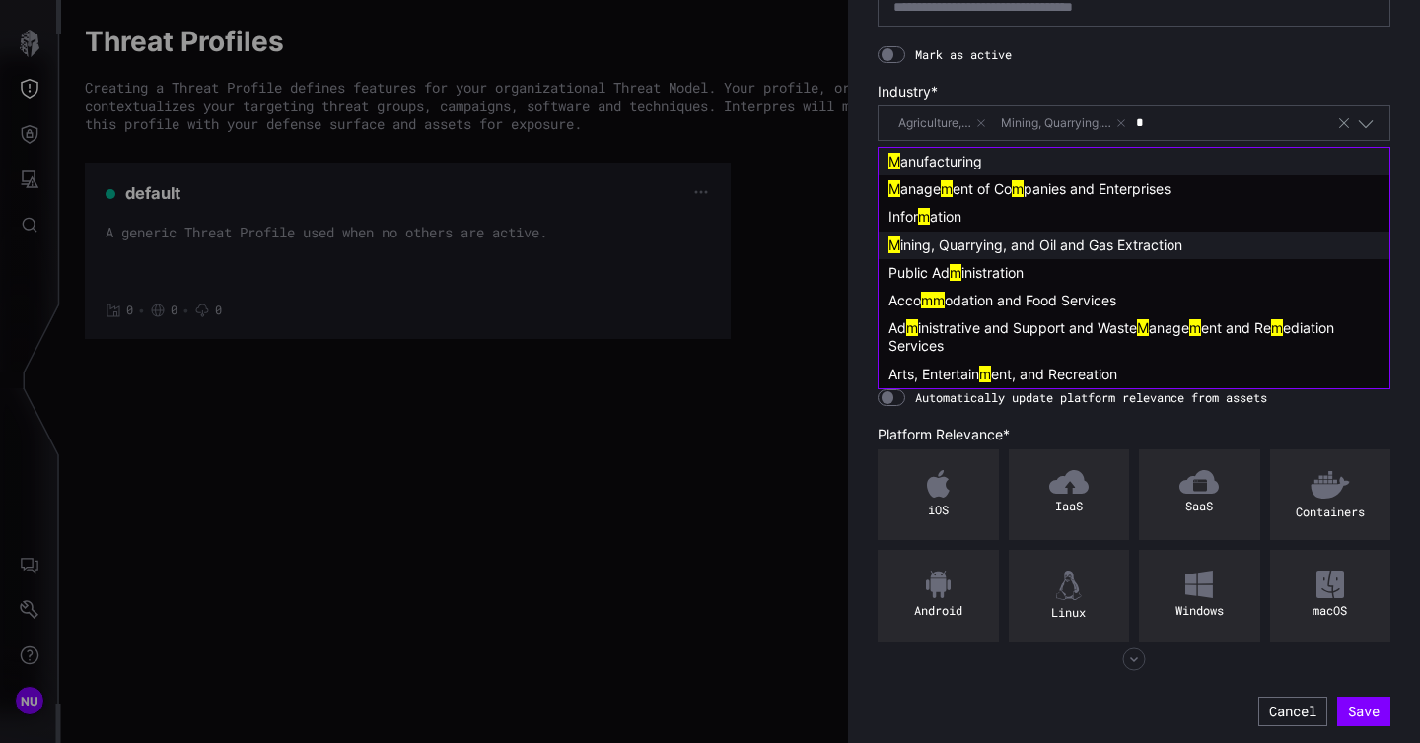
scroll to position [334, 0]
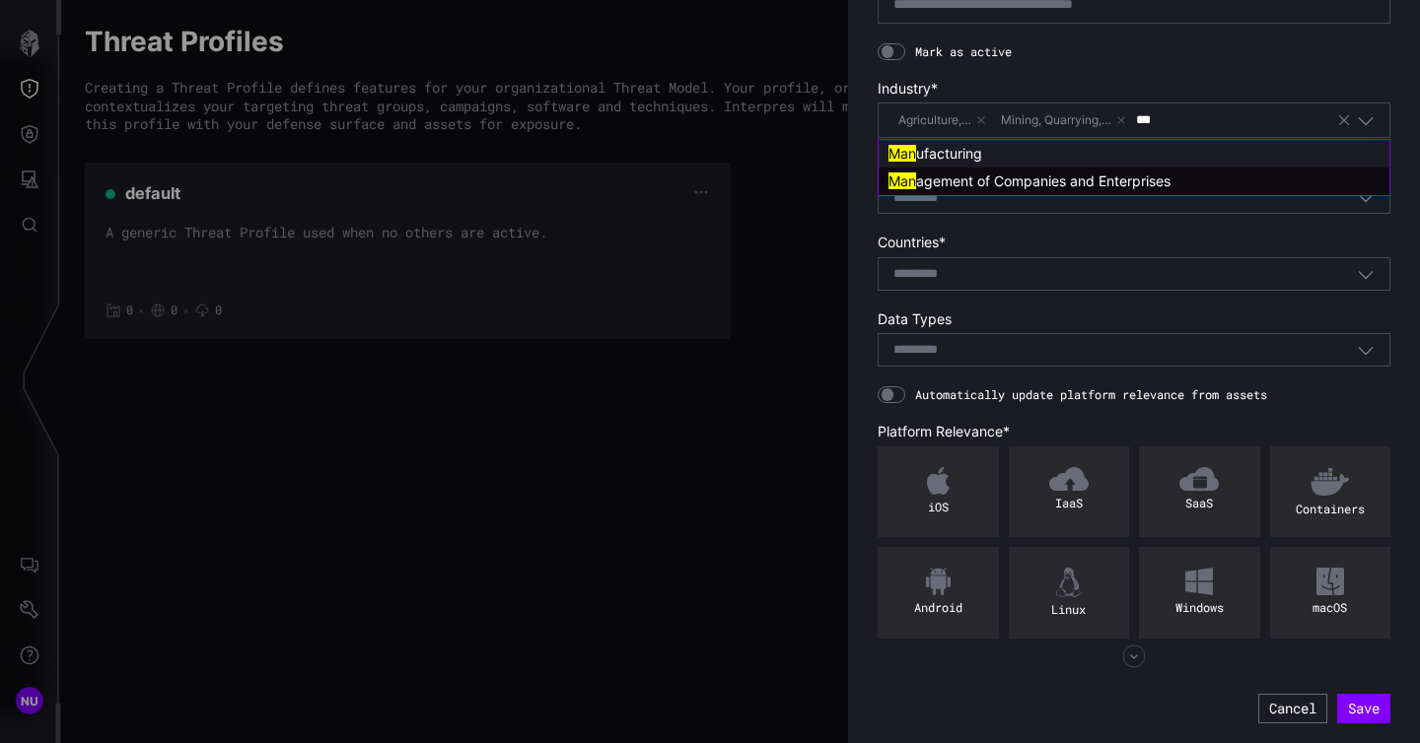
type input "****"
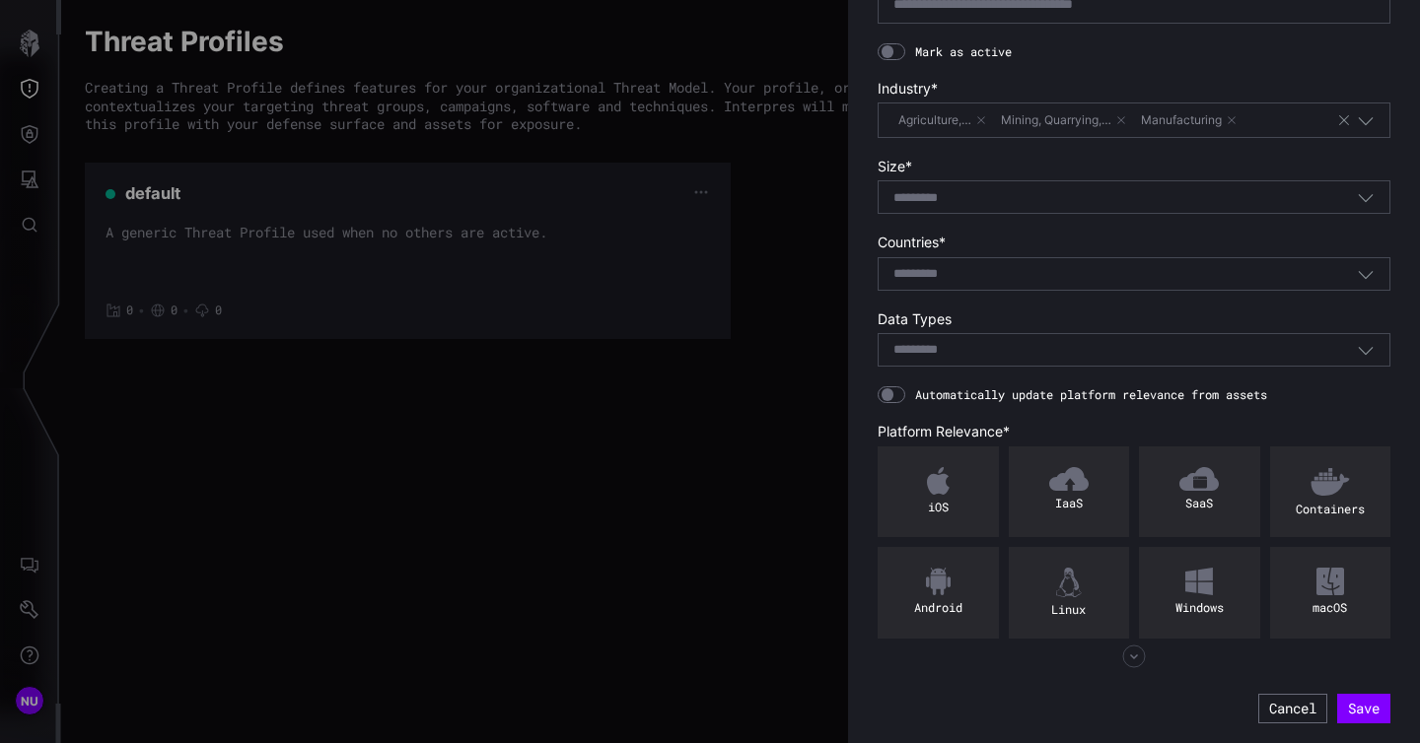
click at [1397, 170] on div "Permission Denied: You need the 'Threat Profiles Write' role to create or edit …" at bounding box center [1134, 244] width 572 height 1000
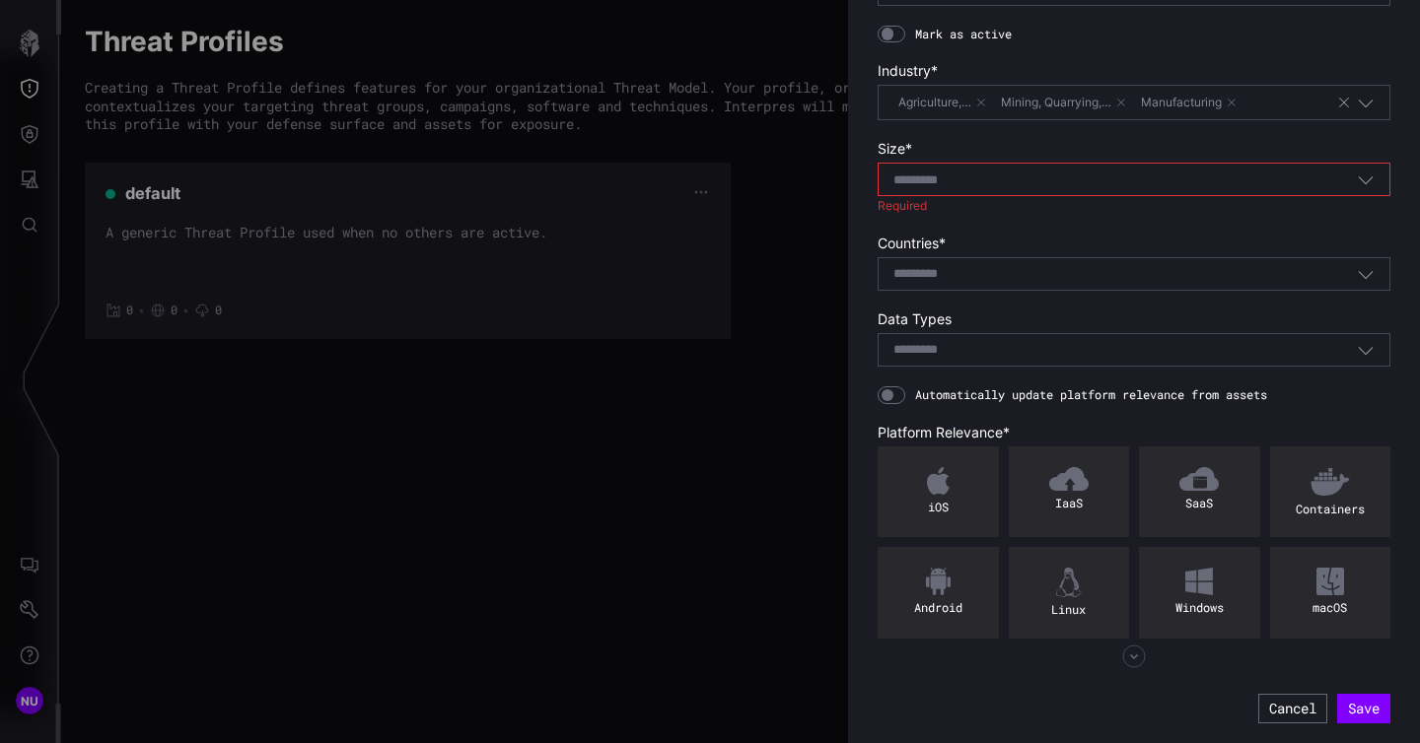
click at [1400, 163] on div "Permission Denied: You need the 'Threat Profiles Write' role to create or edit …" at bounding box center [1134, 234] width 572 height 1017
click at [930, 195] on body "NU Threat Profiles + New Profile Creating a Threat Profile defines features for…" at bounding box center [710, 371] width 1420 height 743
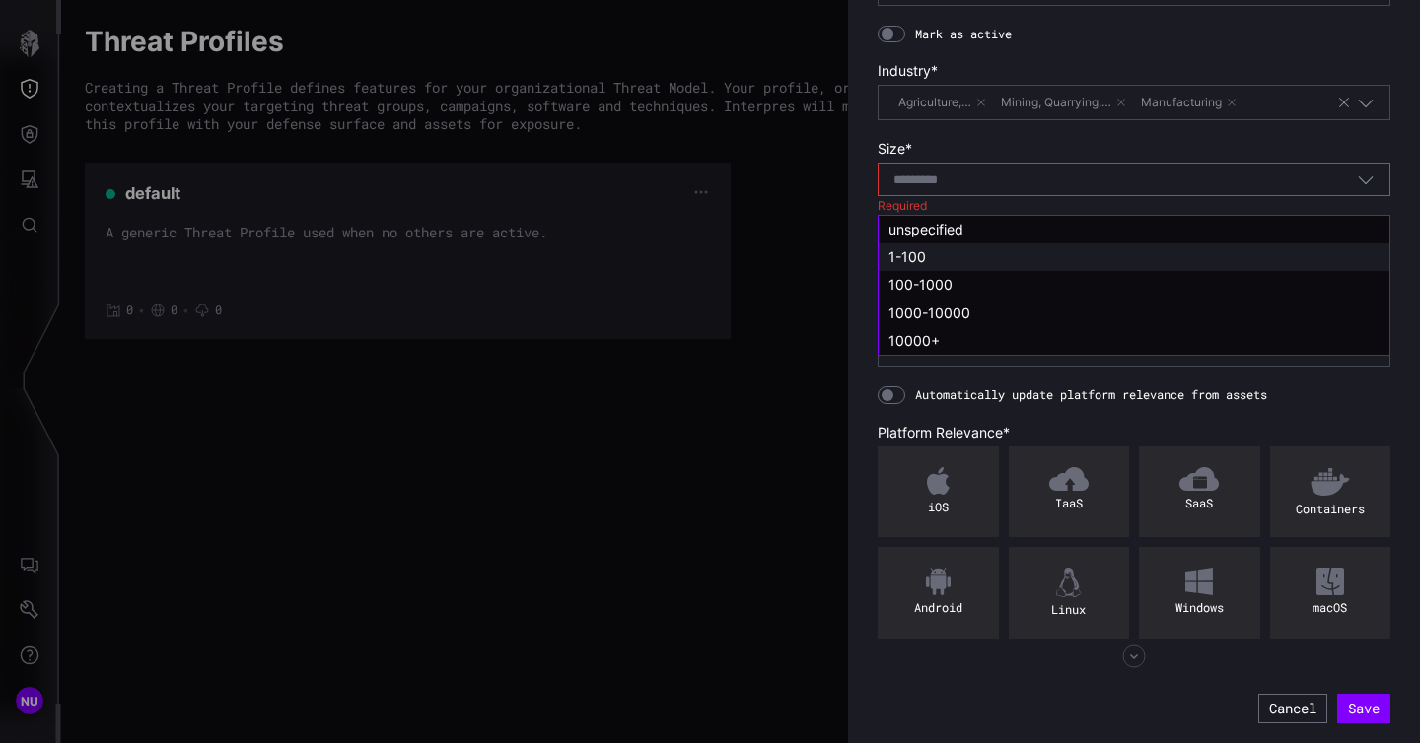
click at [972, 253] on div "1-100" at bounding box center [1133, 257] width 491 height 18
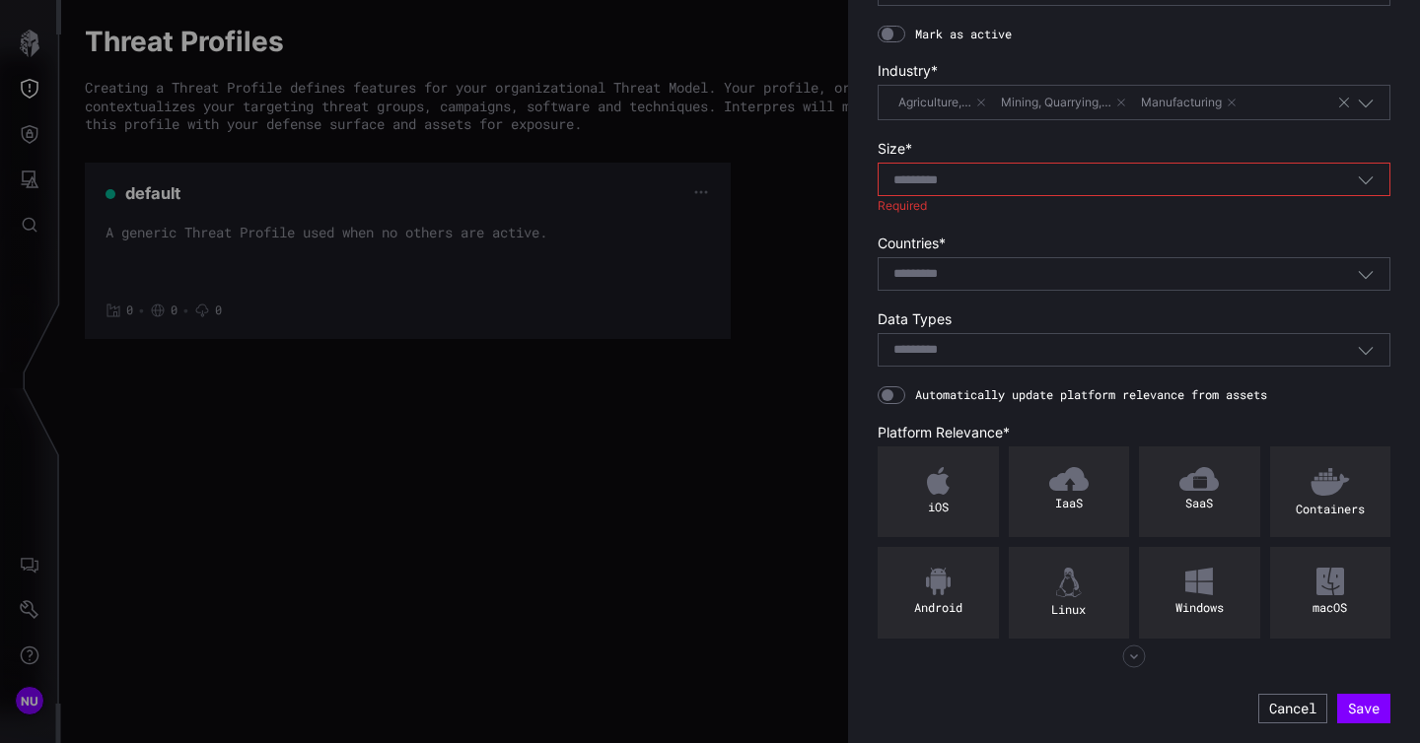
type input "*****"
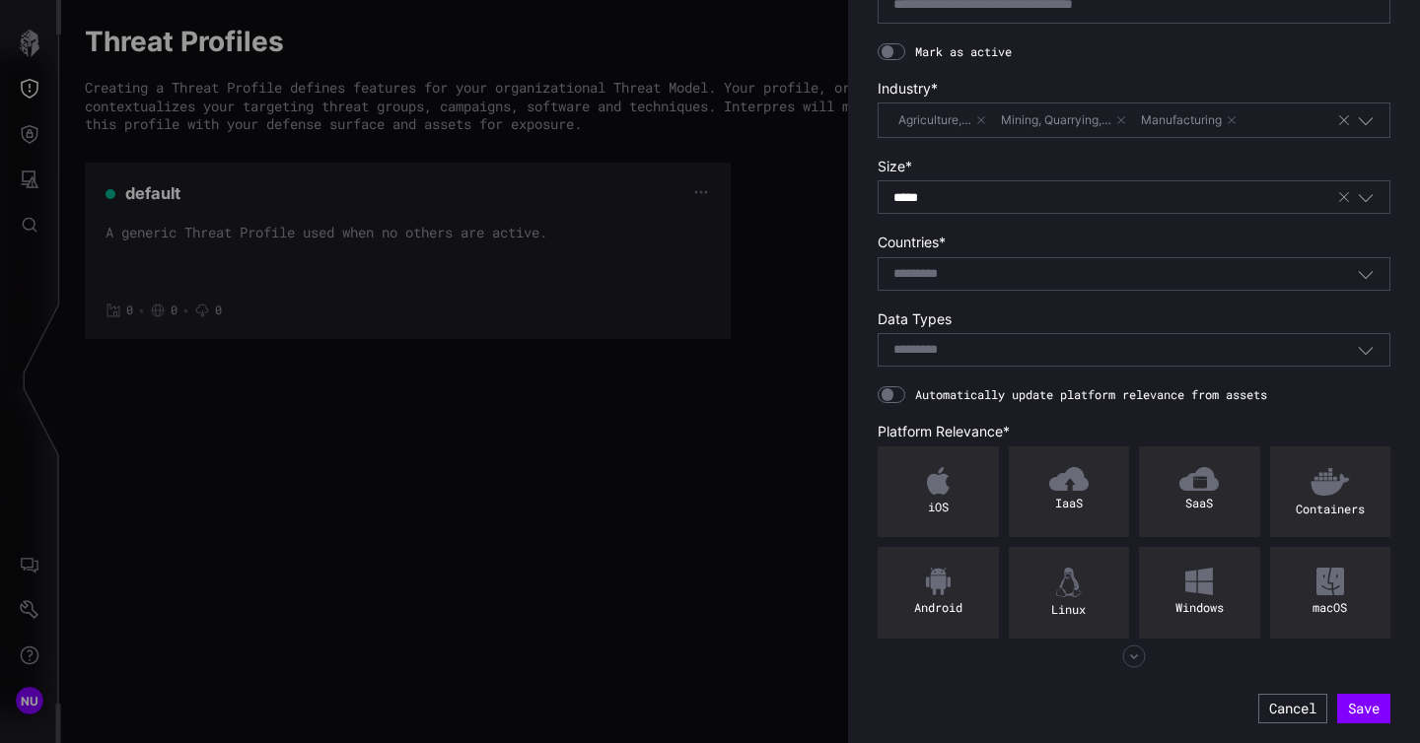
click at [1343, 196] on icon "button" at bounding box center [1344, 197] width 16 height 16
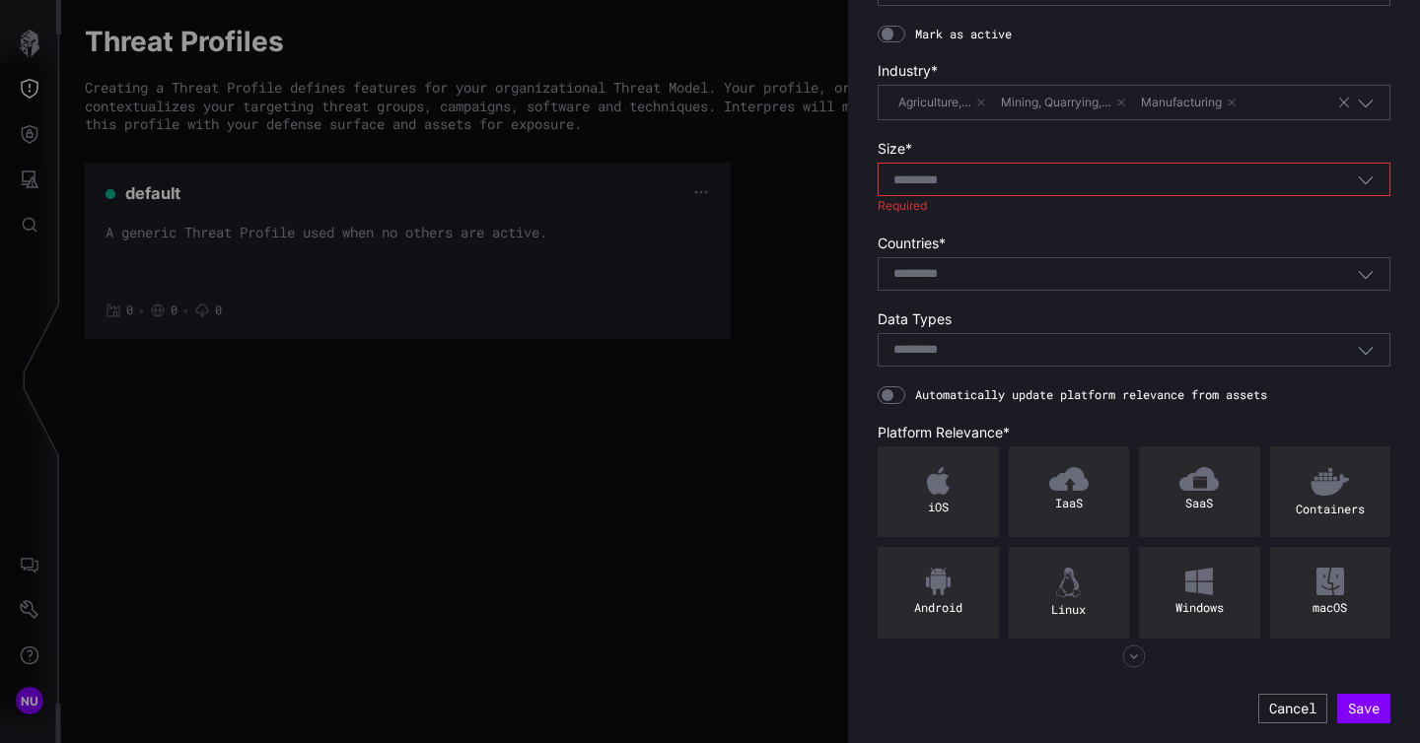
click at [1365, 188] on icon "button" at bounding box center [1365, 180] width 18 height 18
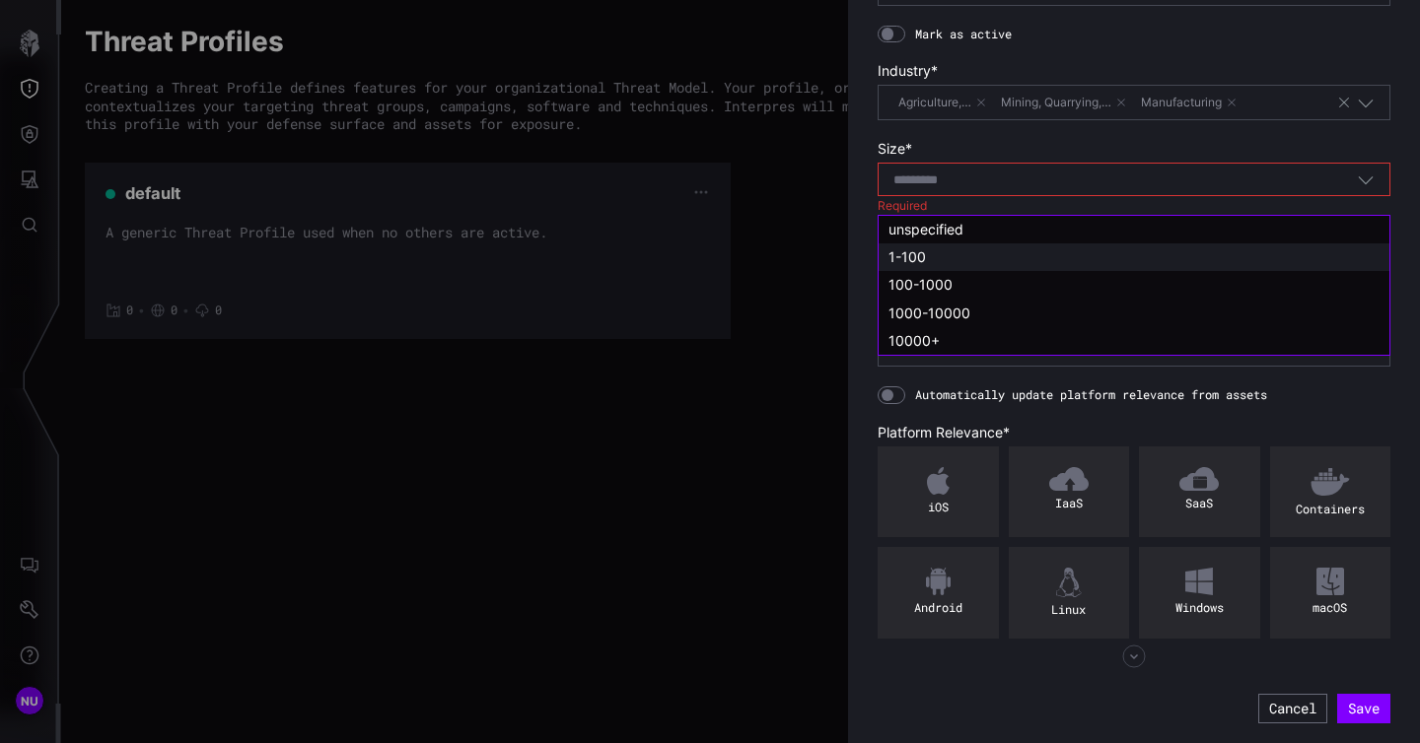
click at [1258, 262] on div "1-100" at bounding box center [1133, 257] width 491 height 18
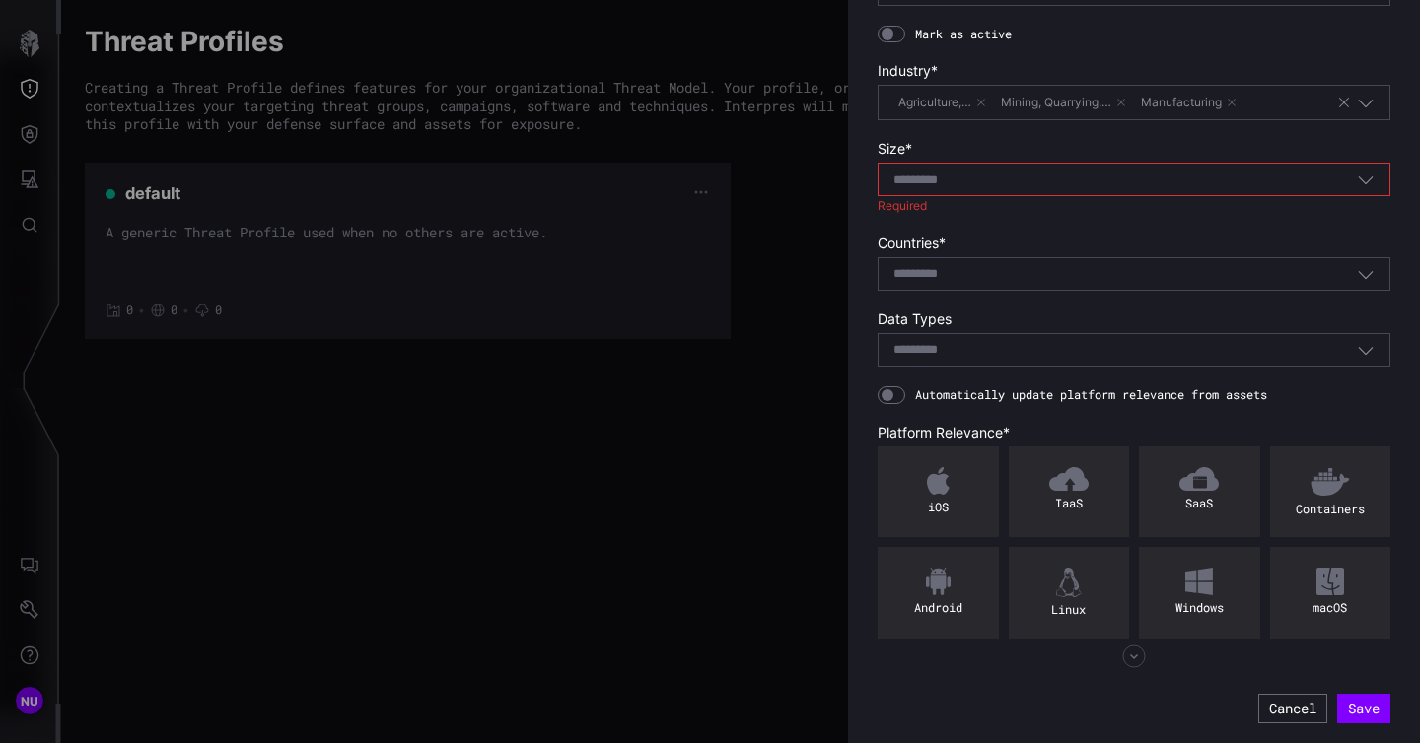
type input "*****"
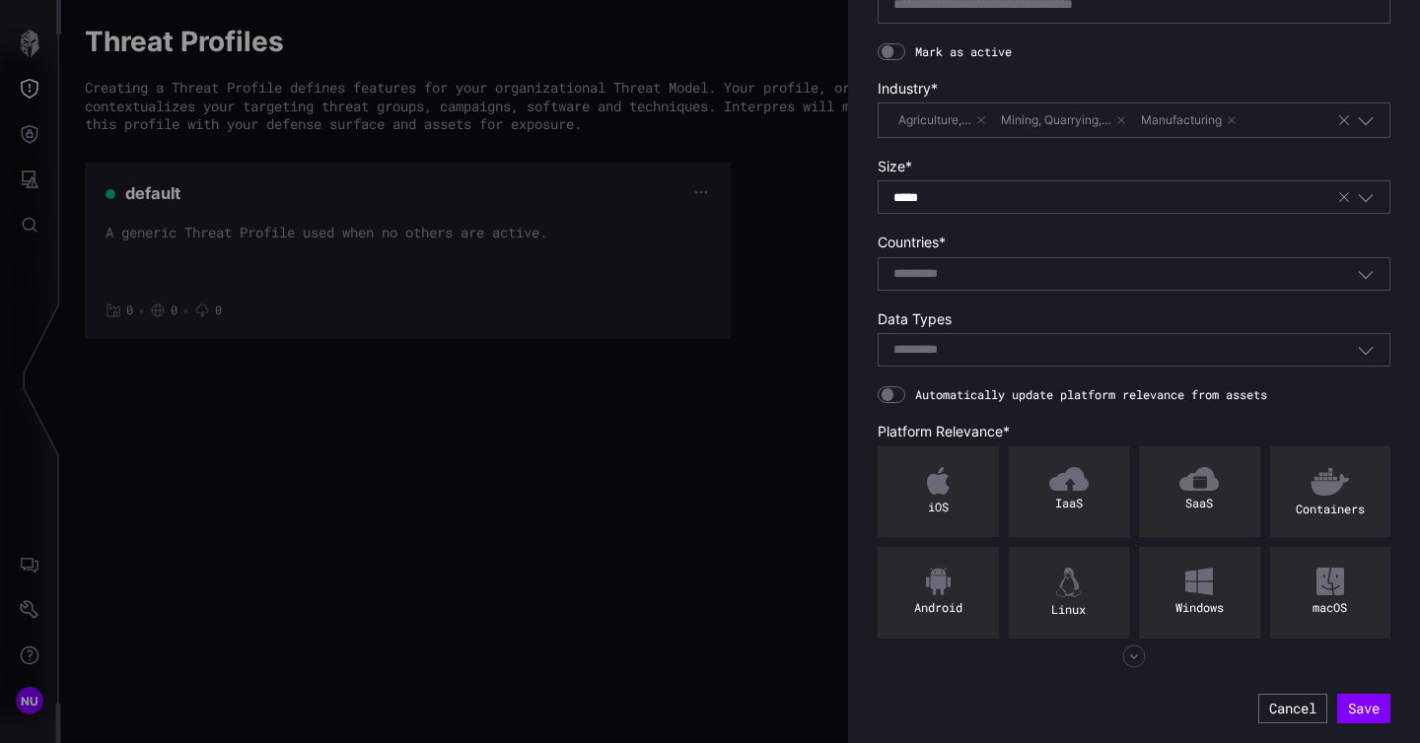
click at [1362, 200] on icon "button" at bounding box center [1365, 199] width 15 height 8
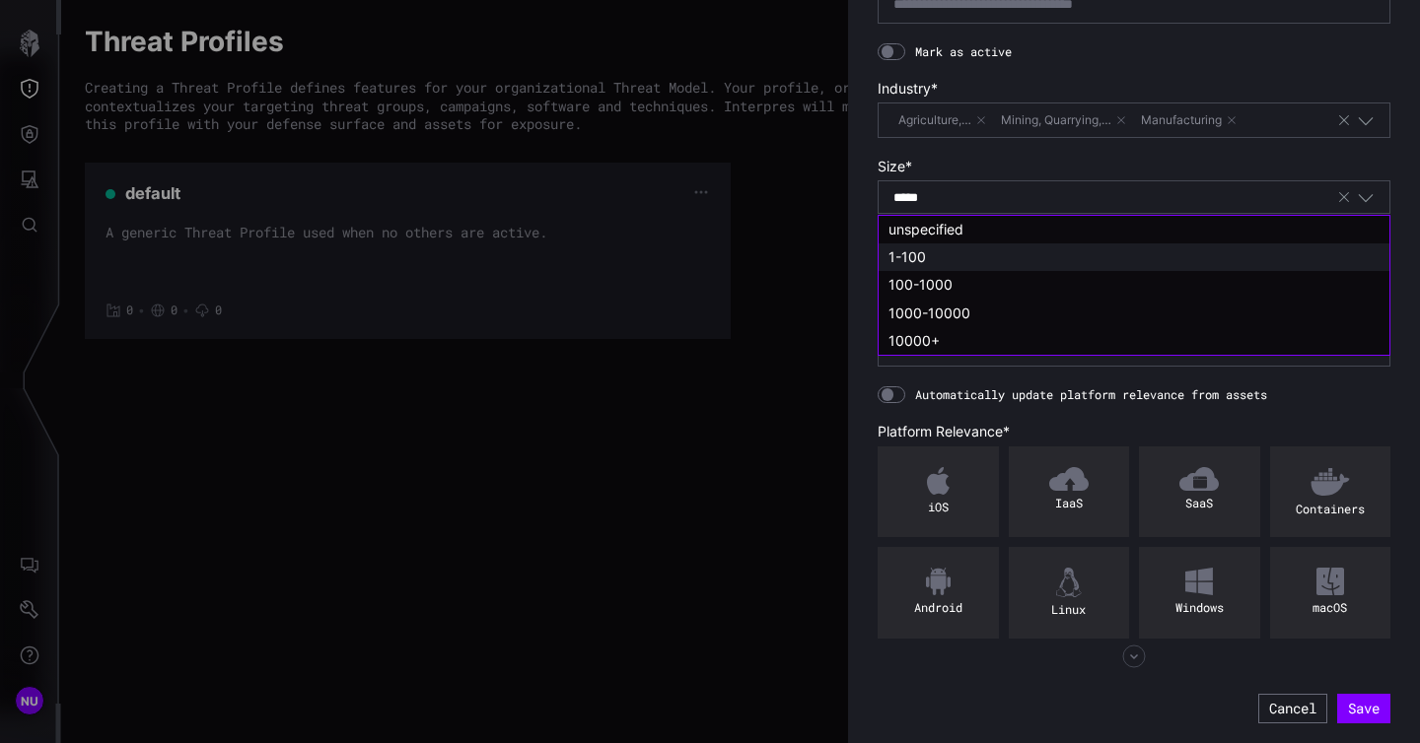
click at [1362, 200] on icon "button" at bounding box center [1365, 199] width 15 height 8
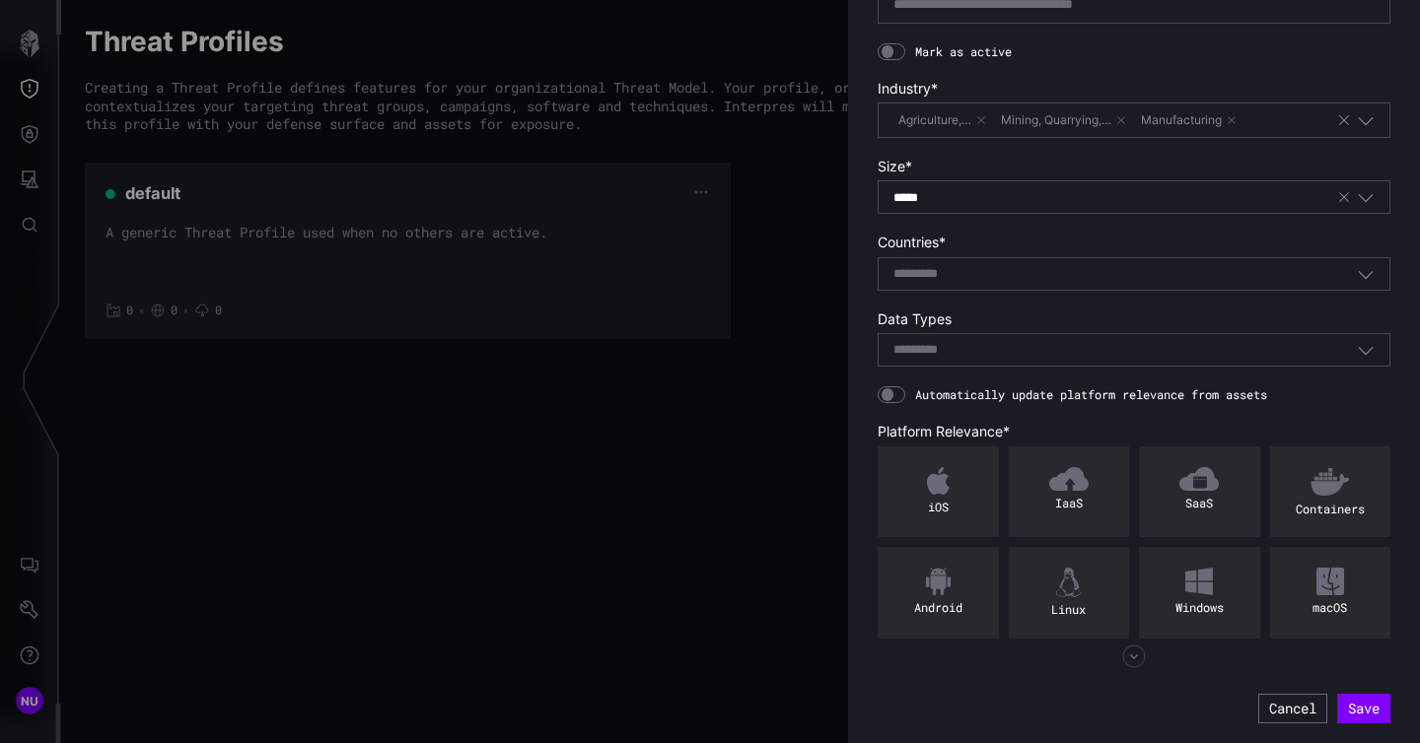
click at [1365, 281] on icon "button" at bounding box center [1365, 274] width 18 height 18
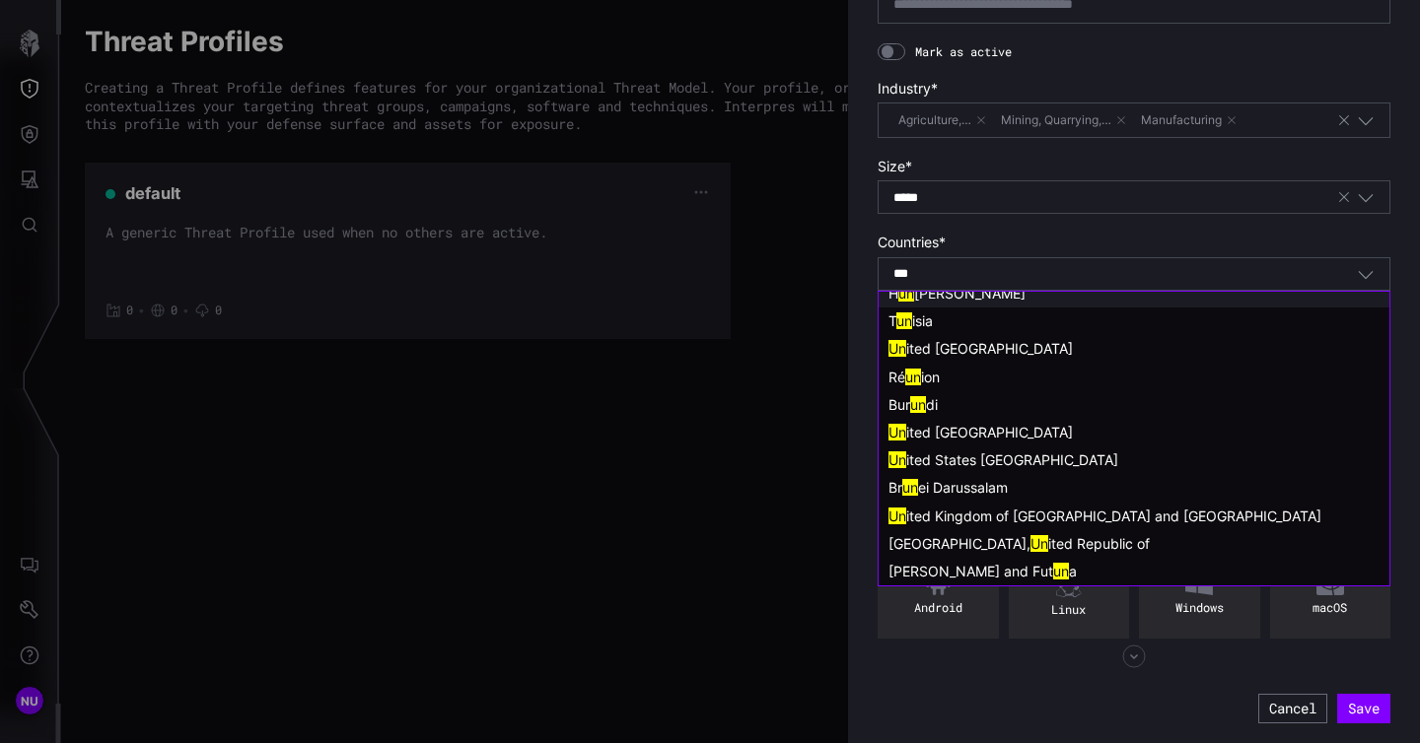
scroll to position [0, 0]
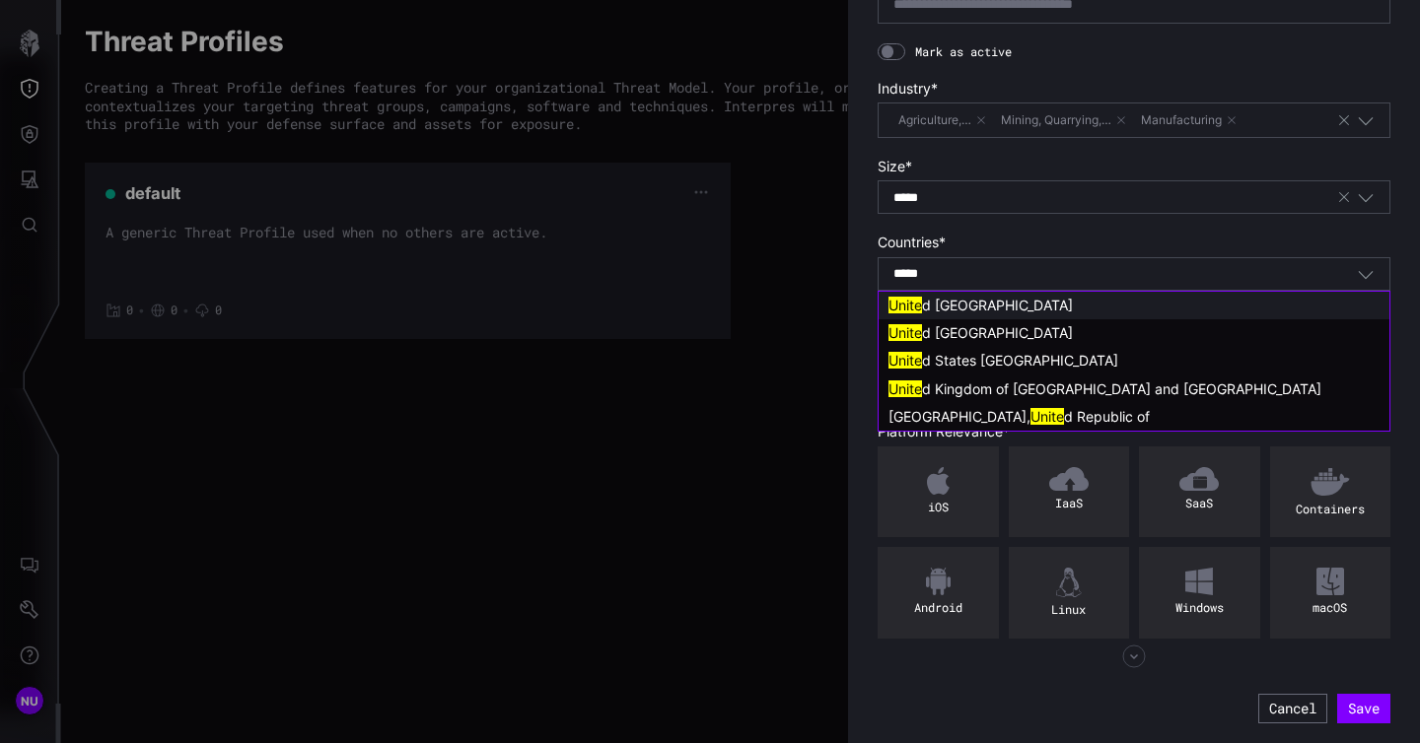
type input "******"
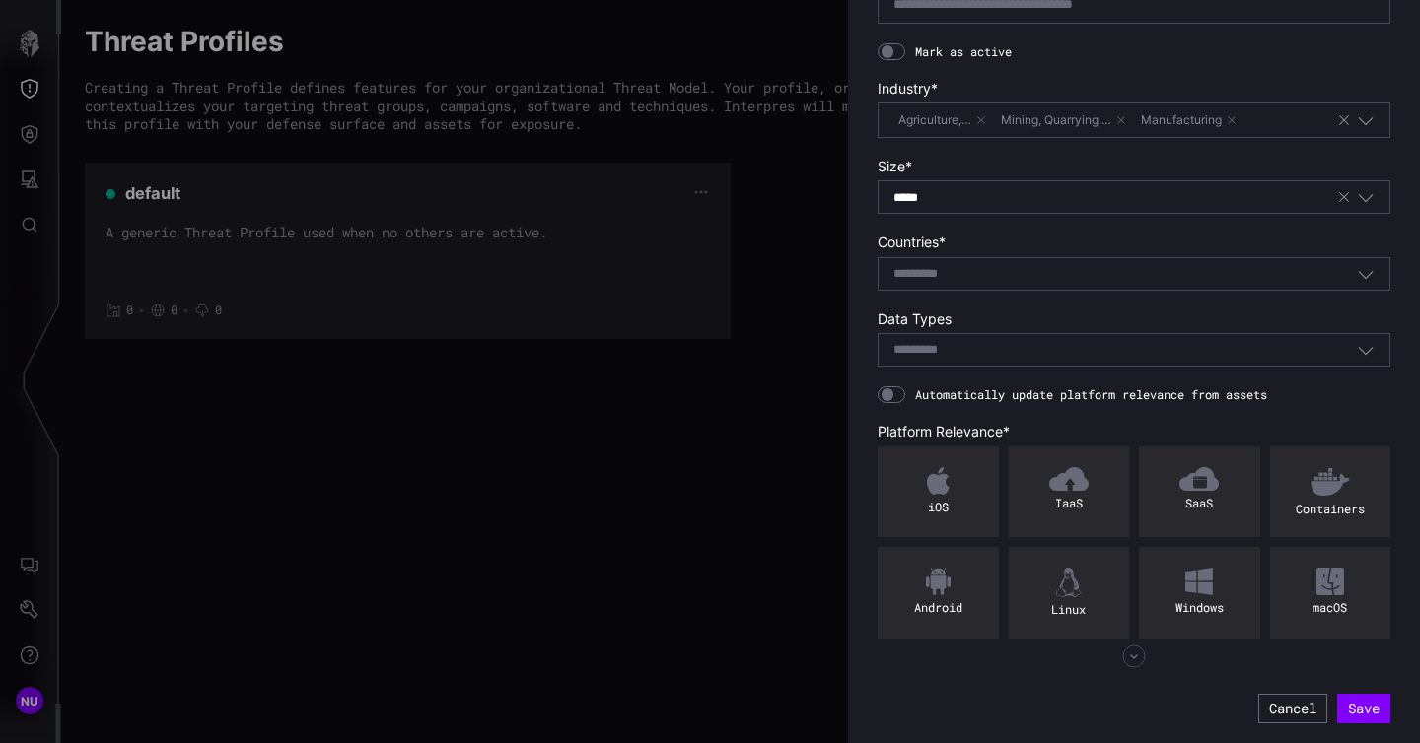
click at [1410, 332] on div "Permission Denied: You need the 'Threat Profiles Write' role to create or edit …" at bounding box center [1134, 244] width 572 height 1000
click at [1357, 347] on icon "button" at bounding box center [1365, 350] width 18 height 18
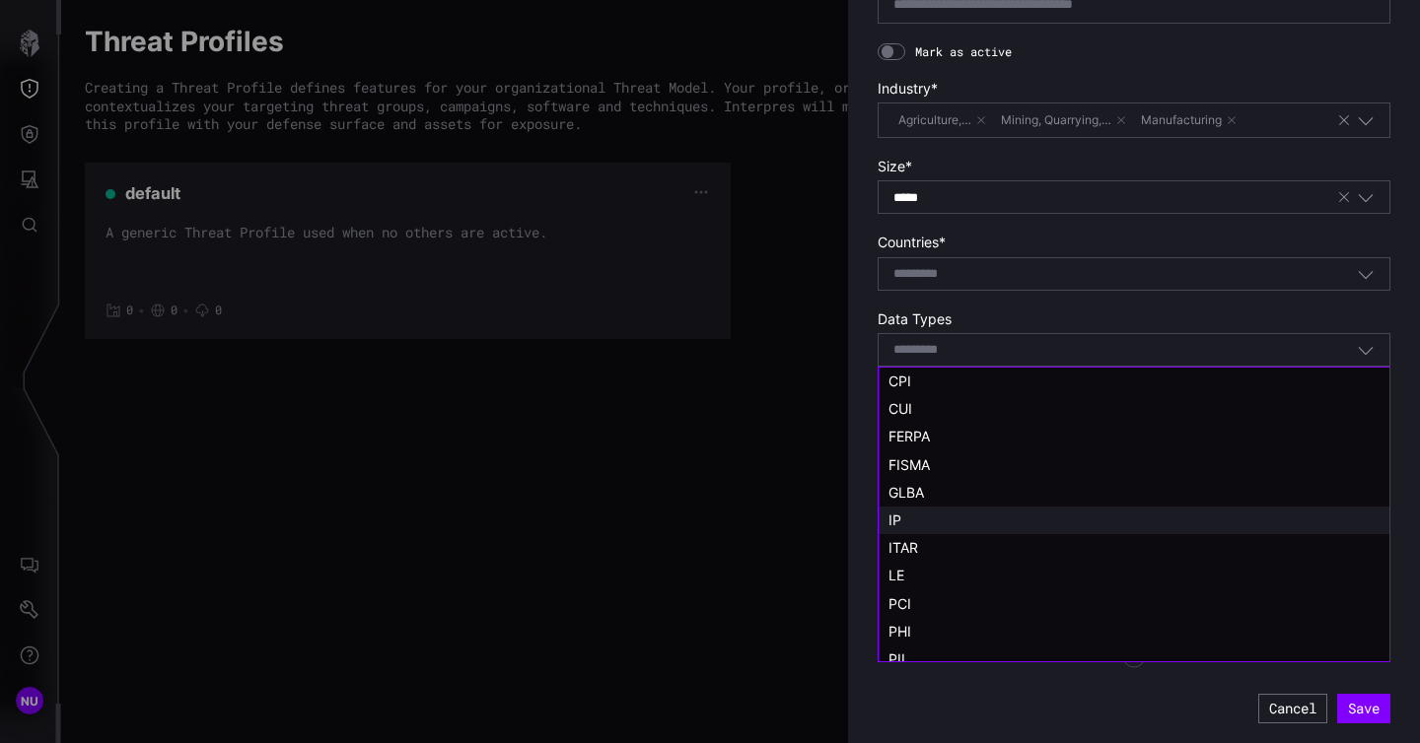
scroll to position [39, 0]
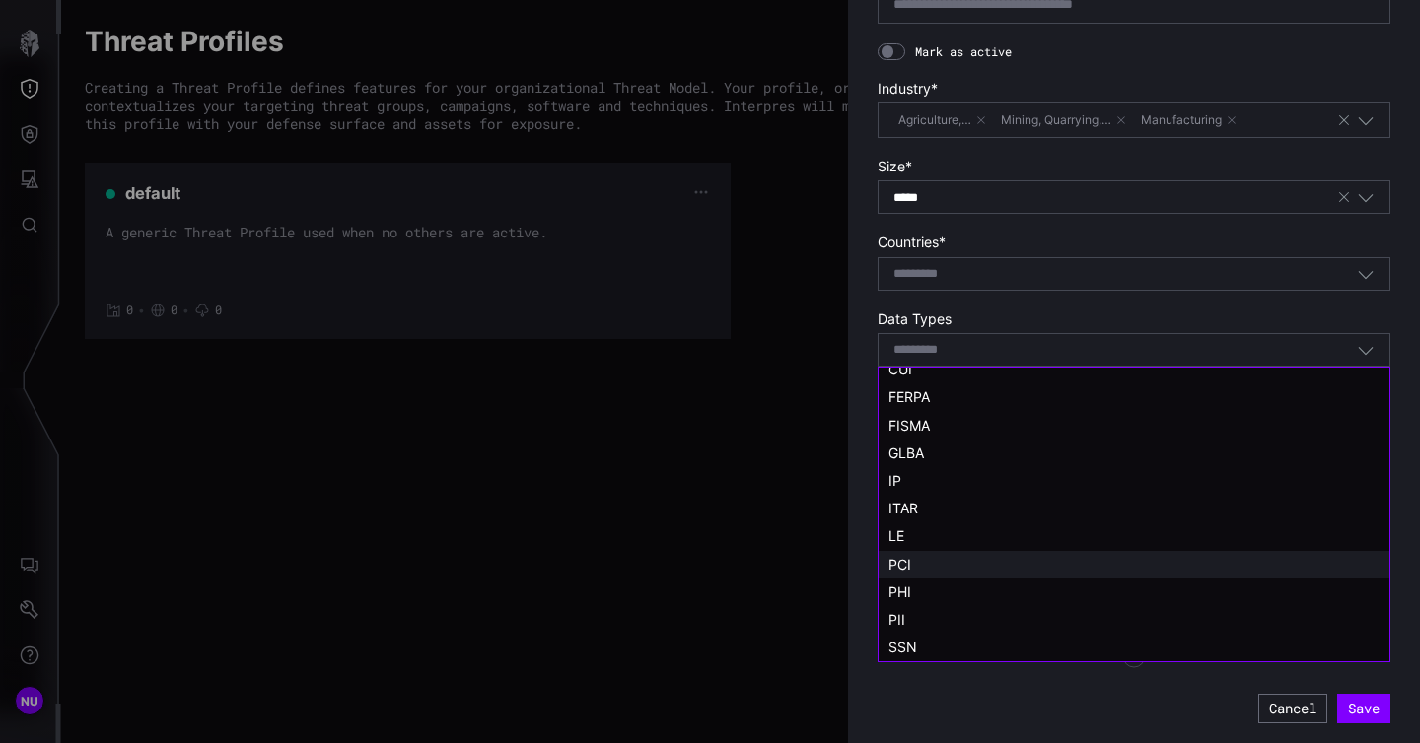
click at [1145, 567] on div "PCI" at bounding box center [1133, 565] width 491 height 18
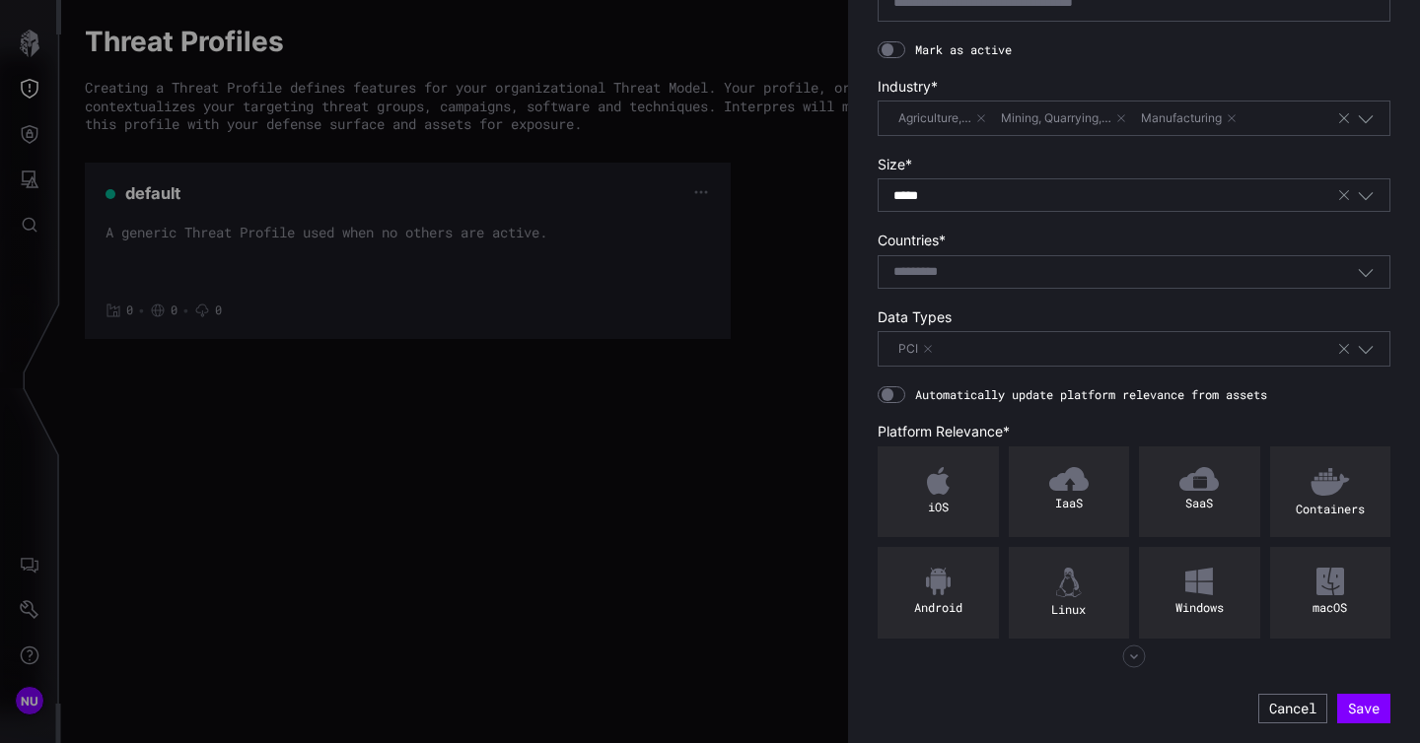
click at [1032, 394] on span "Automatically update platform relevance from assets" at bounding box center [1091, 395] width 352 height 16
click at [900, 397] on div at bounding box center [891, 395] width 28 height 18
click at [900, 397] on div at bounding box center [895, 394] width 13 height 13
click at [1352, 706] on button "Save" at bounding box center [1363, 709] width 53 height 30
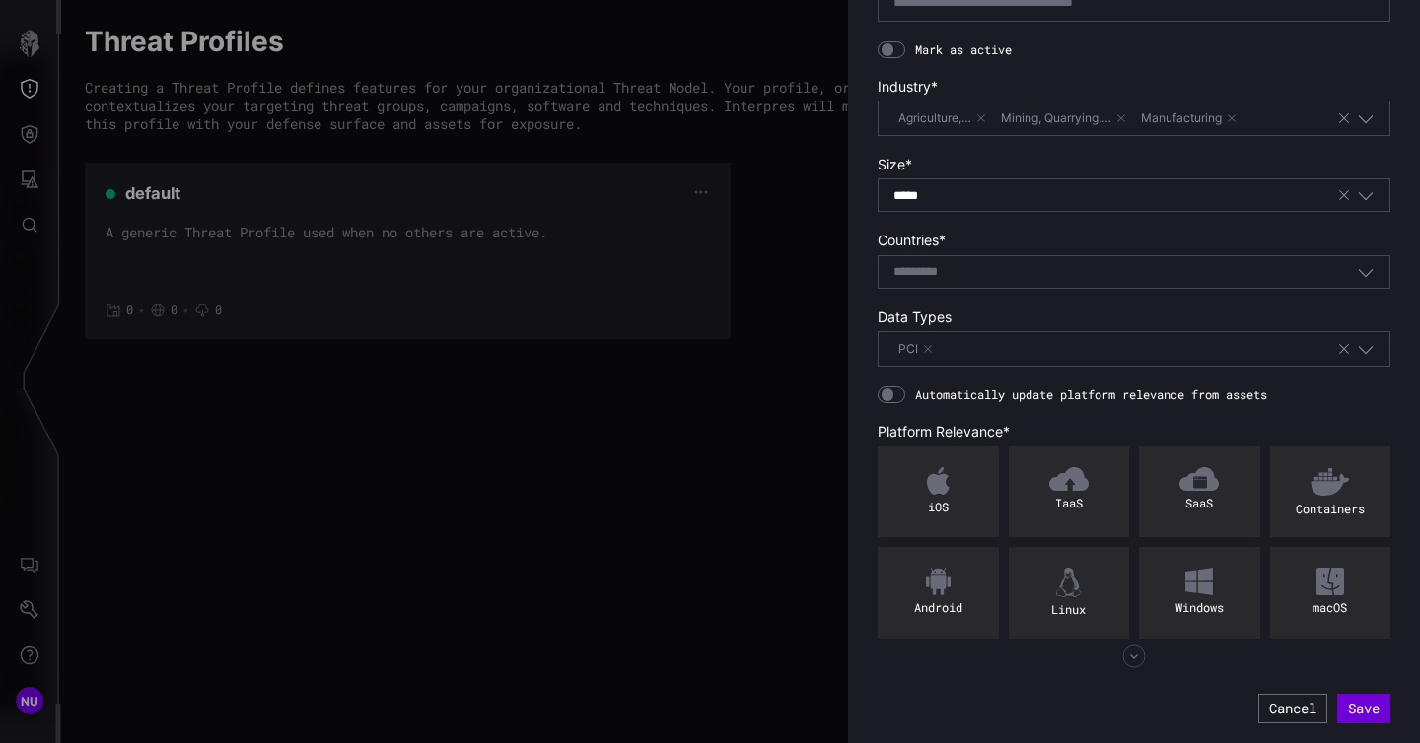
scroll to position [0, 0]
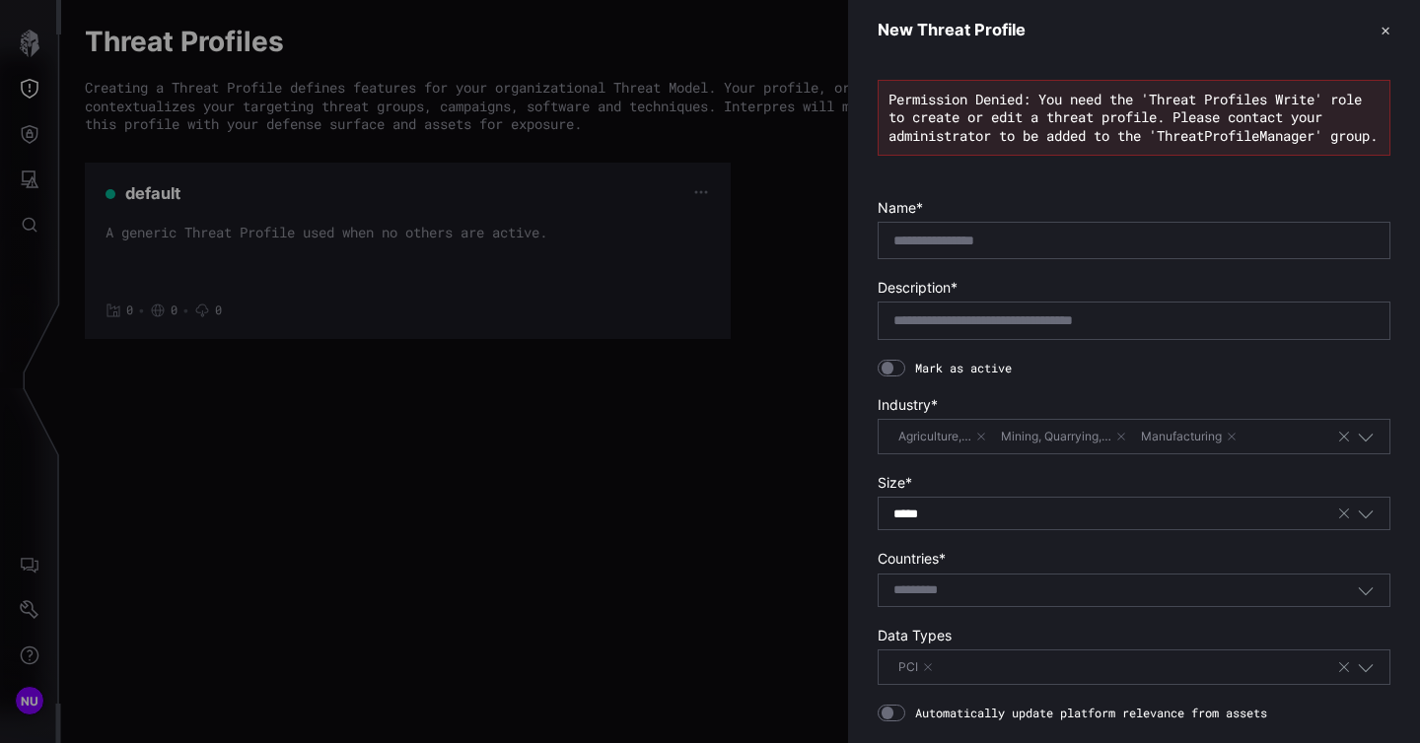
click at [1382, 29] on button "✕" at bounding box center [1385, 30] width 10 height 21
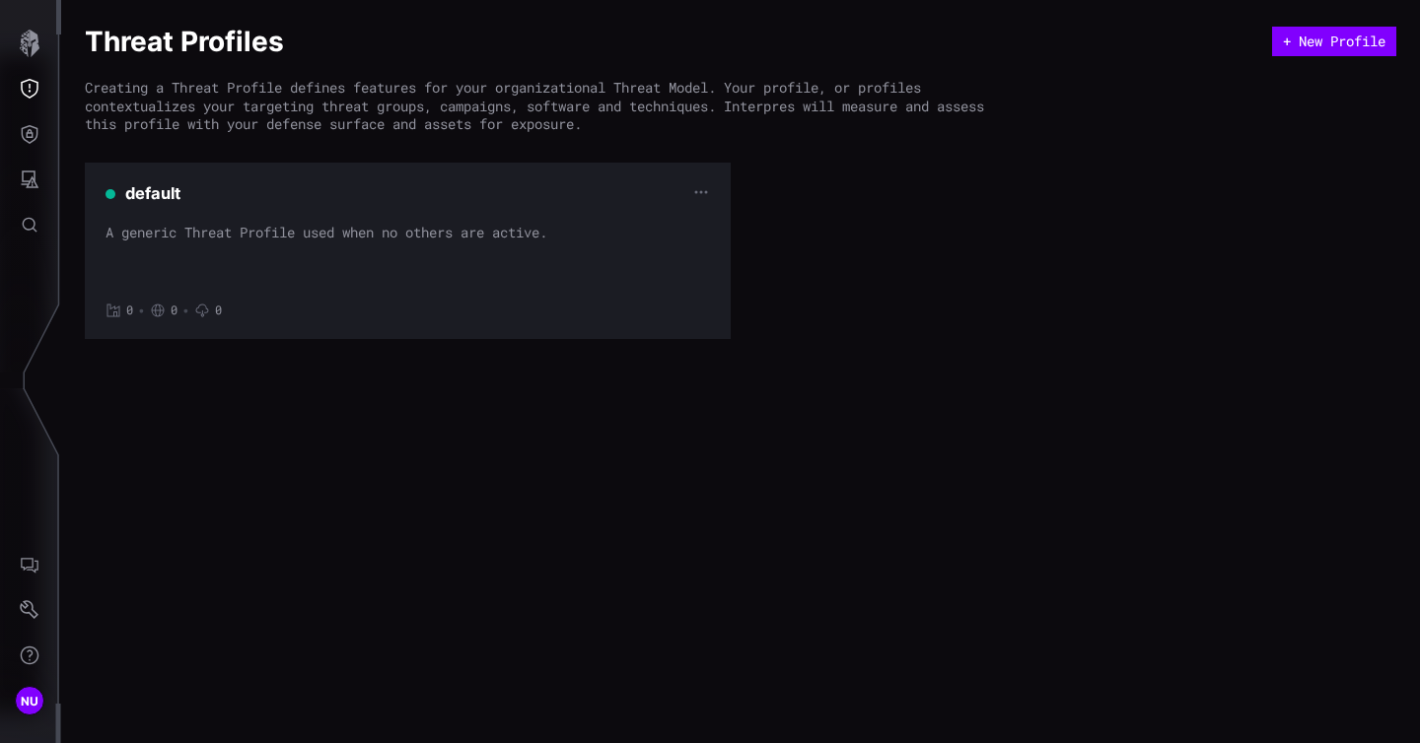
click at [457, 241] on div "A generic Threat Profile used when no others are active." at bounding box center [407, 253] width 604 height 59
click at [173, 190] on span "default" at bounding box center [152, 193] width 55 height 20
click at [178, 239] on div "A generic Threat Profile used when no others are active." at bounding box center [407, 253] width 604 height 59
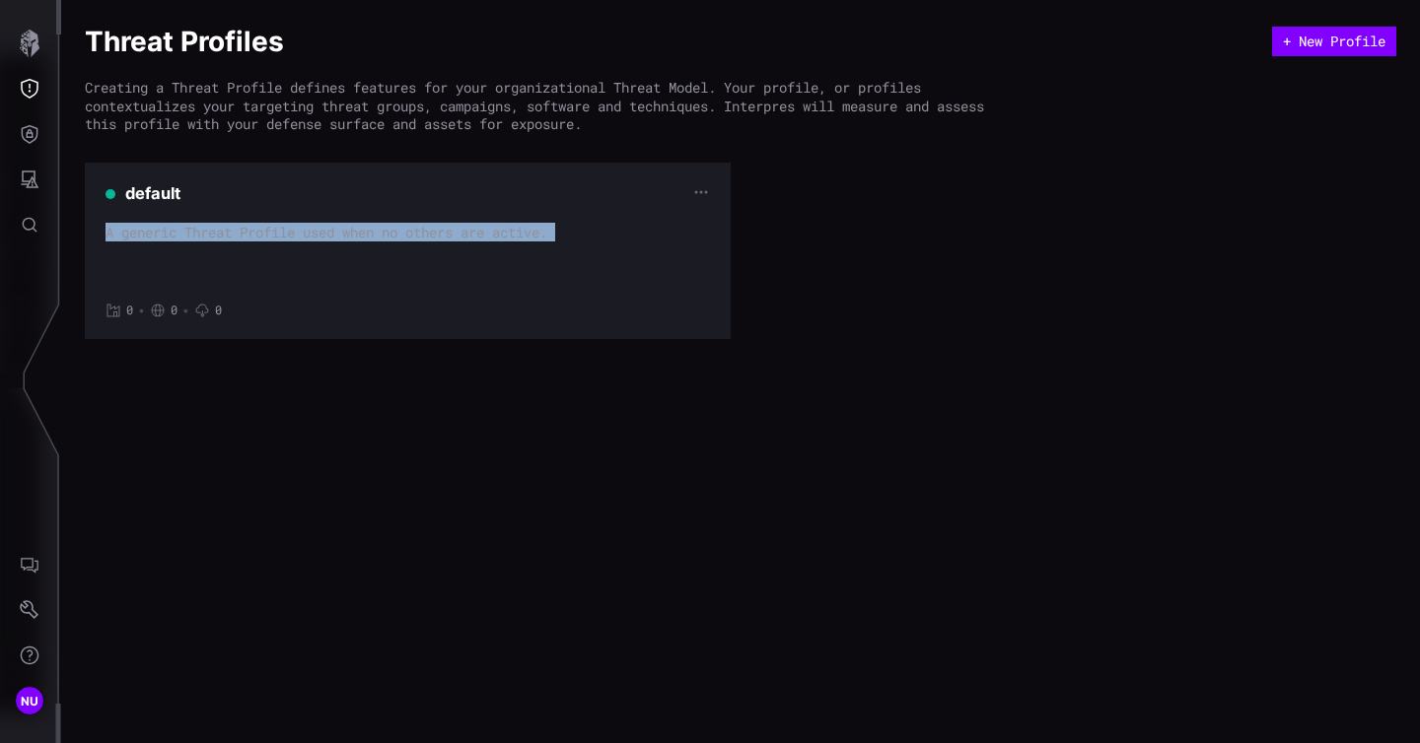
click at [268, 243] on div "A generic Threat Profile used when no others are active." at bounding box center [407, 253] width 604 height 59
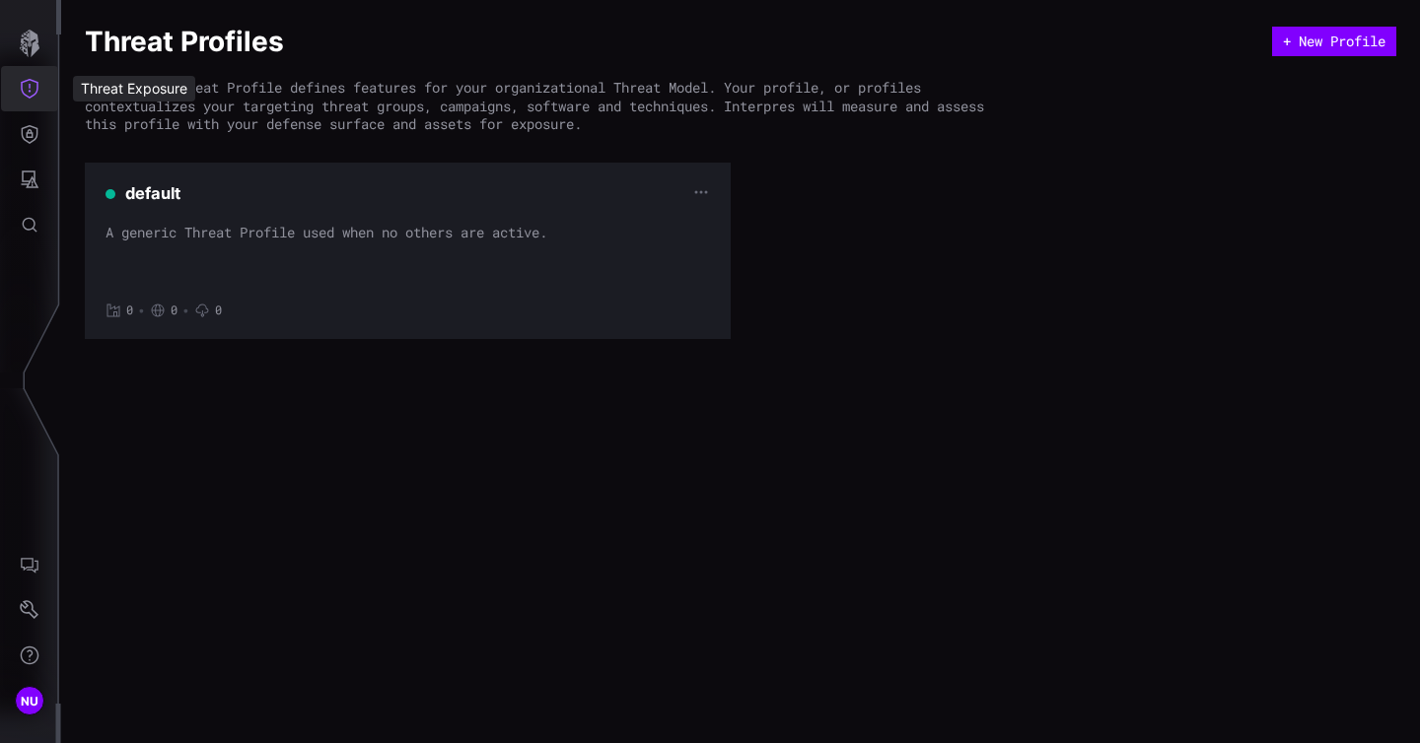
click at [38, 101] on button "Threat Exposure" at bounding box center [29, 88] width 57 height 45
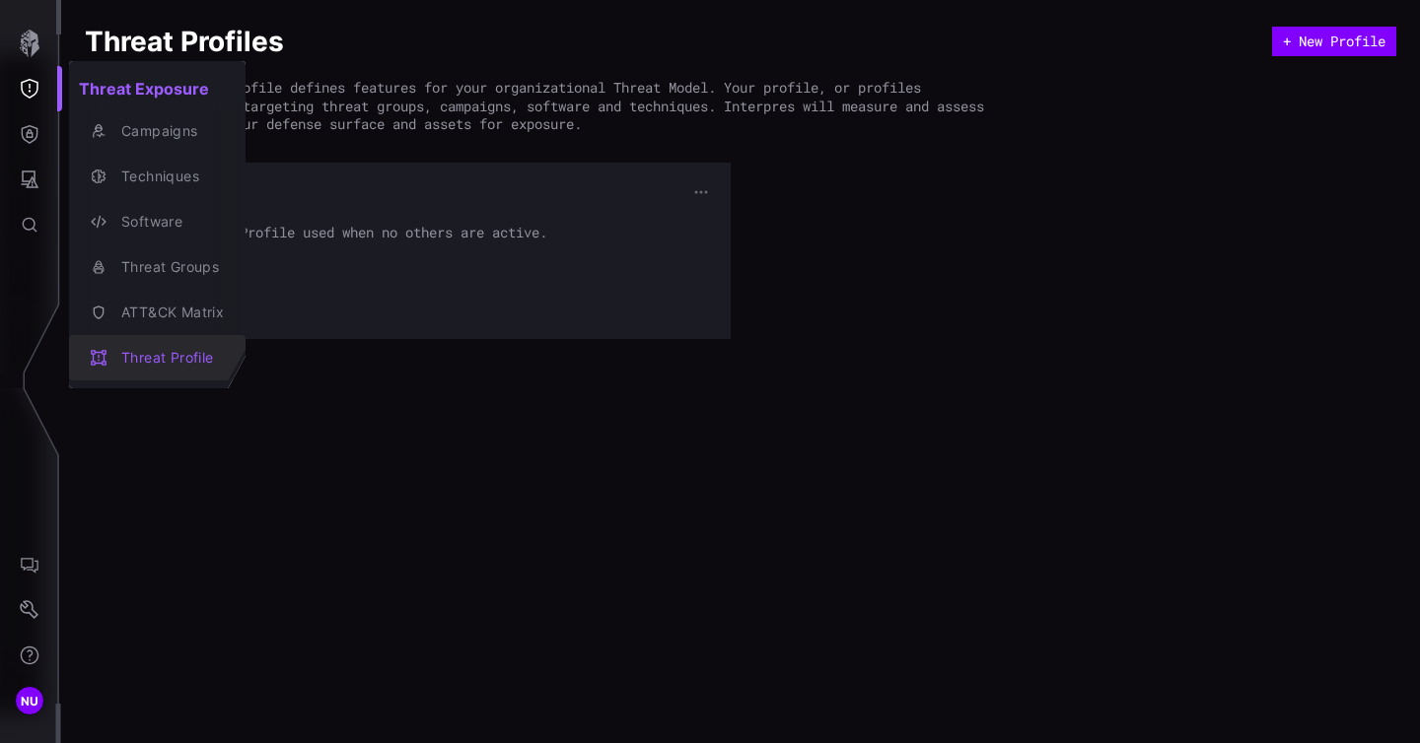
click at [167, 361] on div "Threat Profile" at bounding box center [167, 358] width 112 height 25
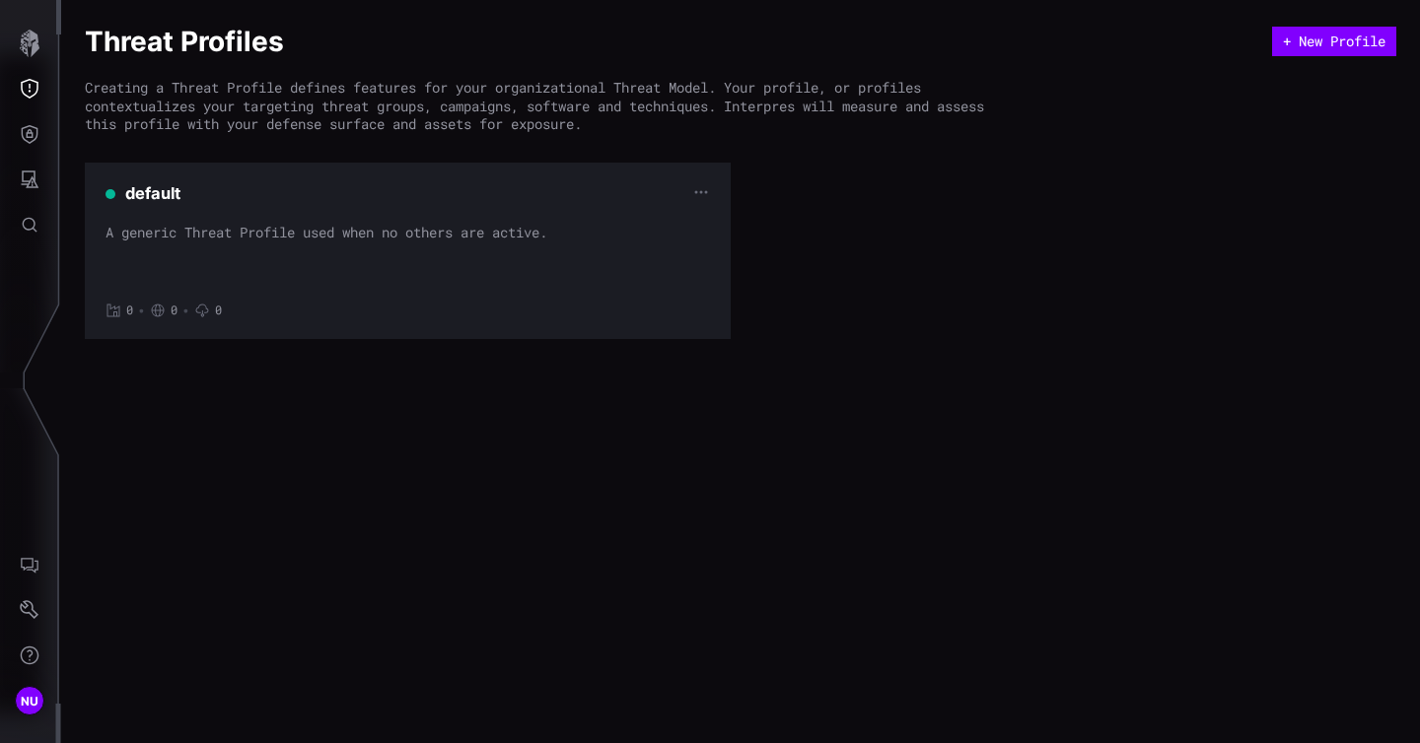
click at [151, 192] on span "default" at bounding box center [152, 193] width 55 height 20
click at [378, 237] on div "A generic Threat Profile used when no others are active." at bounding box center [407, 253] width 604 height 59
click at [34, 83] on icon "Threat Exposure" at bounding box center [30, 89] width 20 height 20
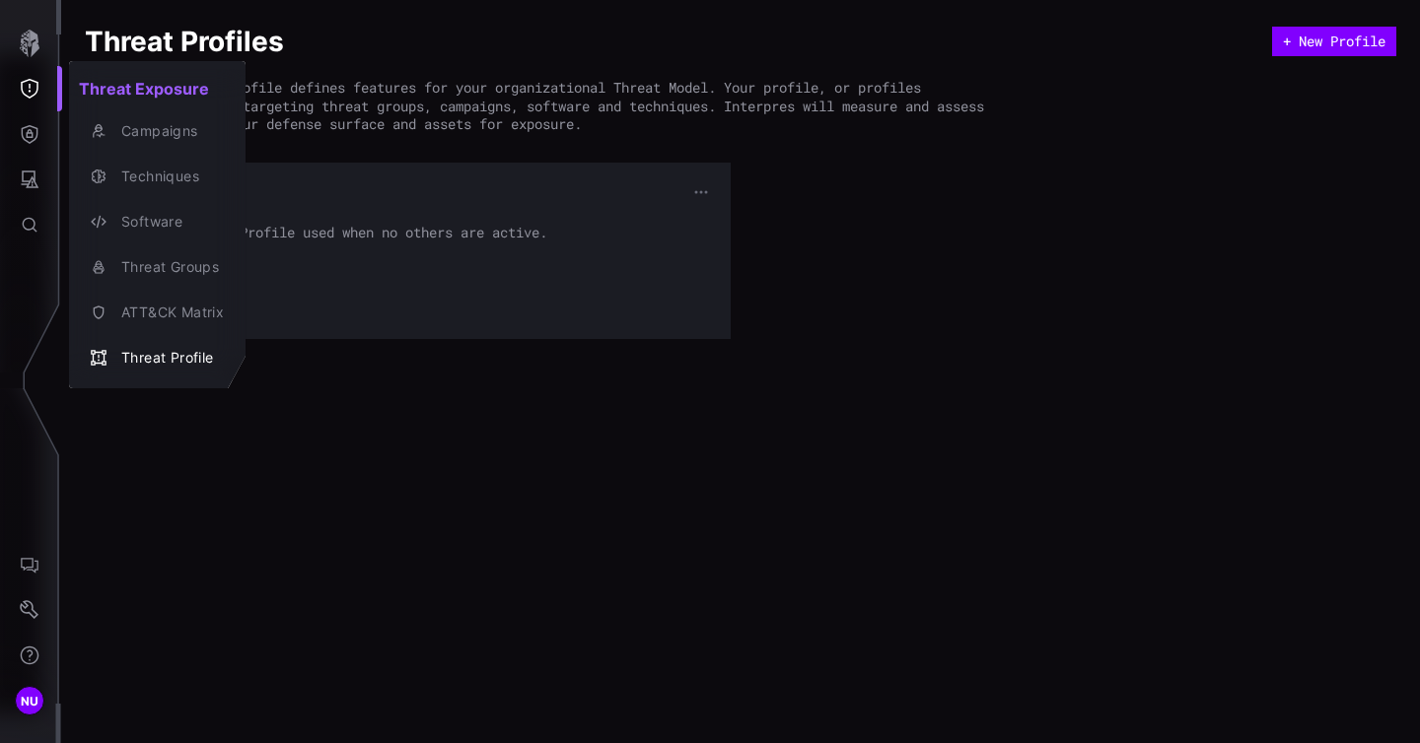
click at [34, 83] on div at bounding box center [710, 371] width 1420 height 743
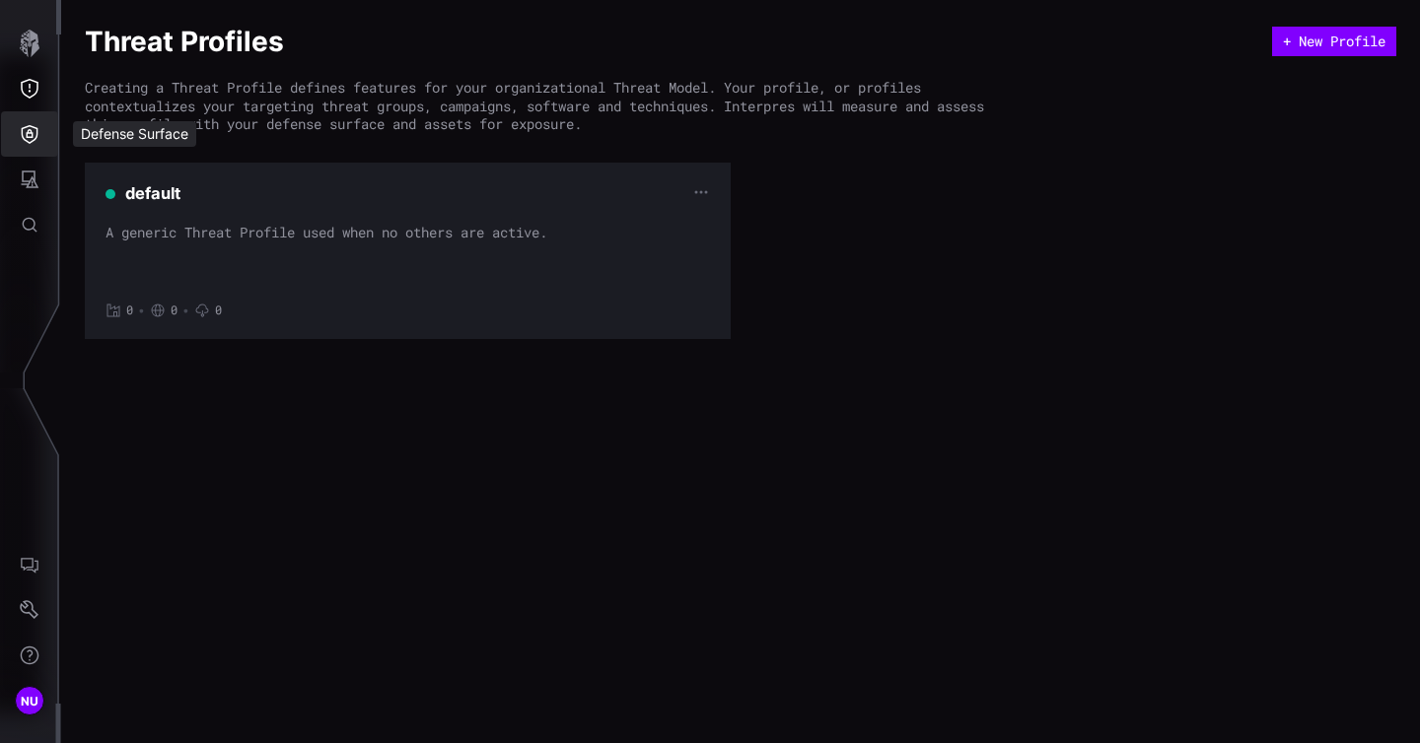
click at [35, 138] on icon "Defense Surface" at bounding box center [30, 134] width 17 height 19
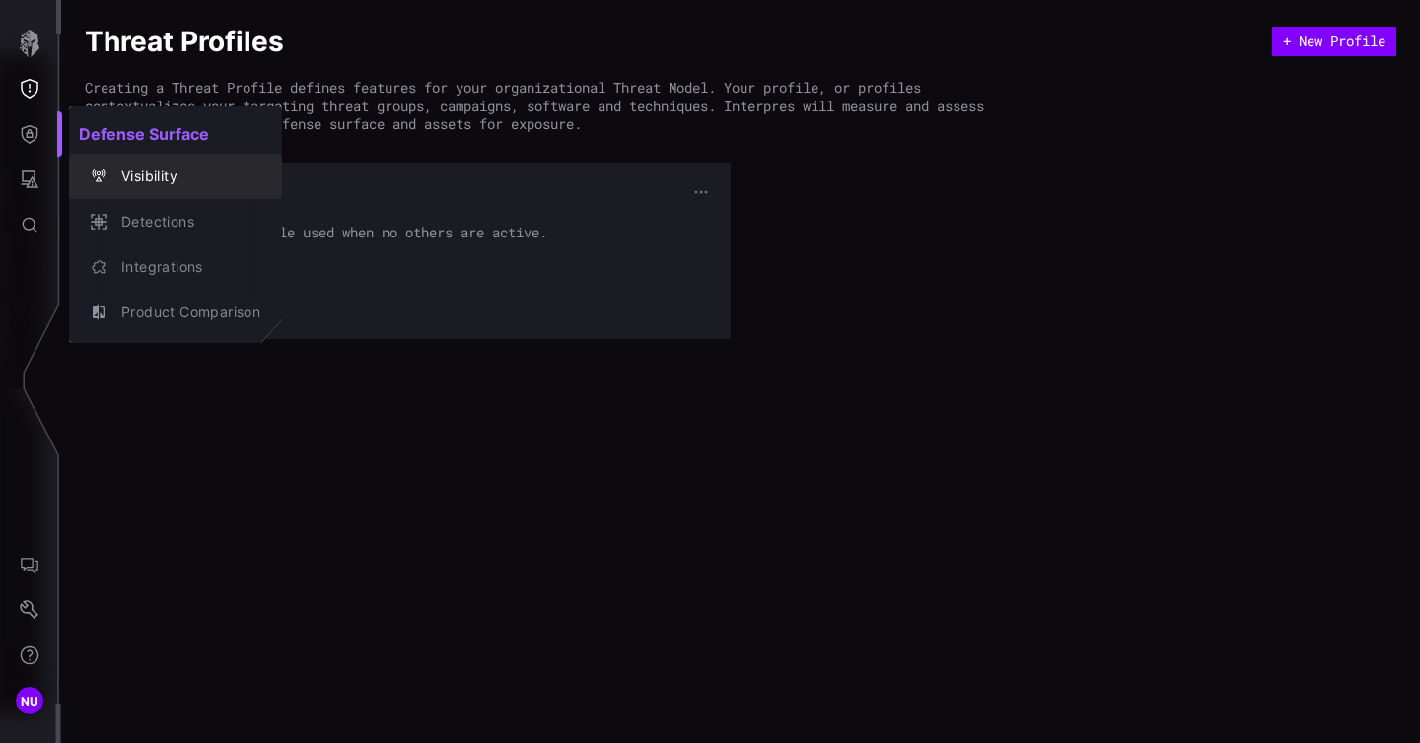
click at [143, 176] on div "Visibility" at bounding box center [185, 177] width 149 height 25
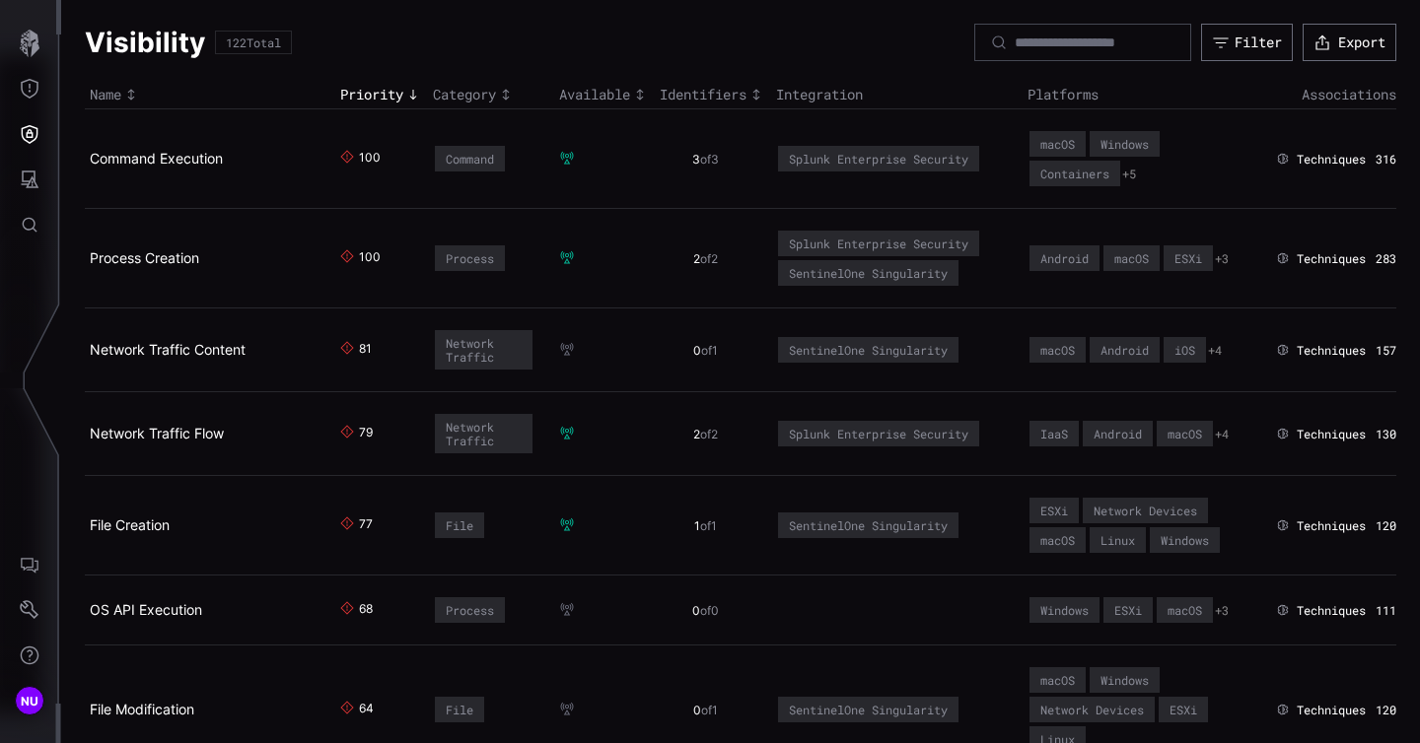
click at [1279, 164] on icon at bounding box center [1283, 159] width 14 height 12
click at [1136, 177] on button "+ 5" at bounding box center [1129, 175] width 14 height 16
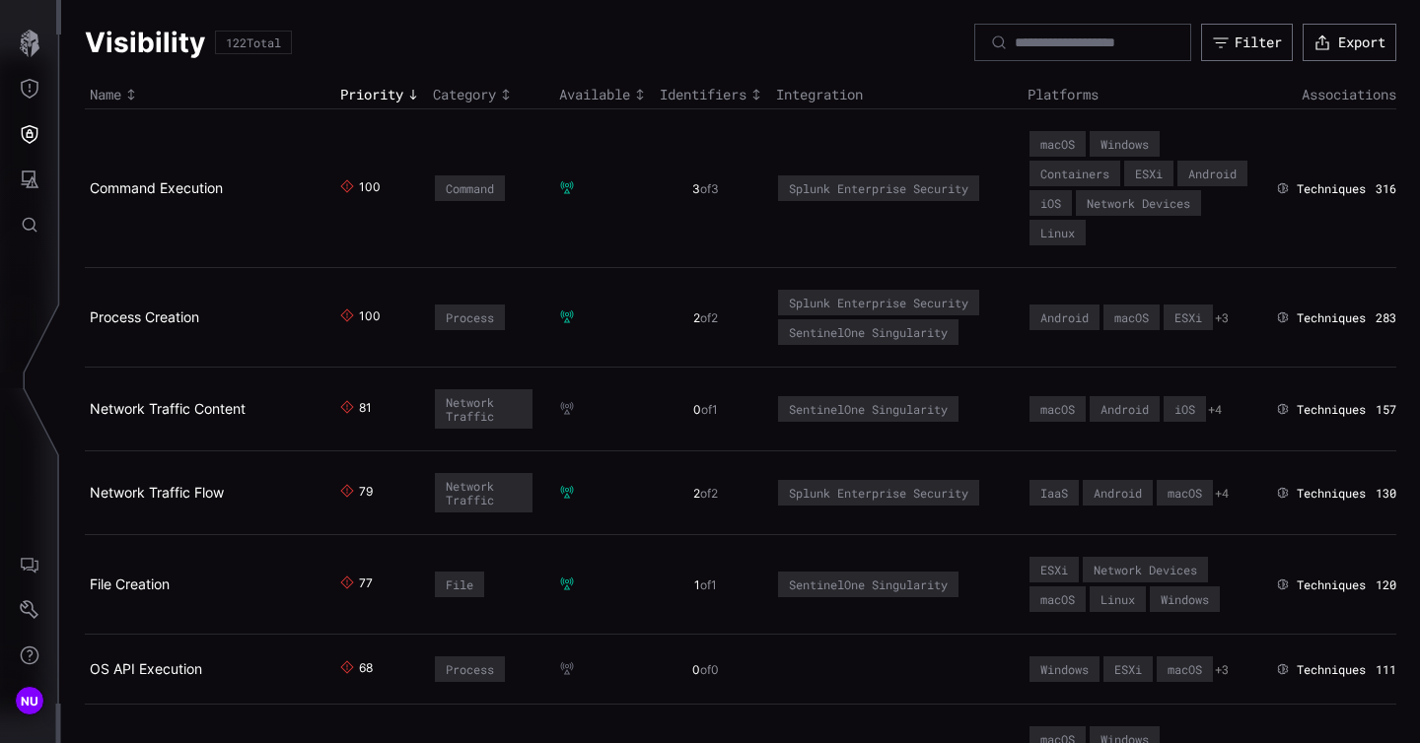
click at [1207, 194] on td "macOS Windows Containers ESXi Android iOS Network Devices Linux" at bounding box center [1146, 188] width 248 height 159
click at [1221, 407] on button "+ 4" at bounding box center [1215, 410] width 14 height 16
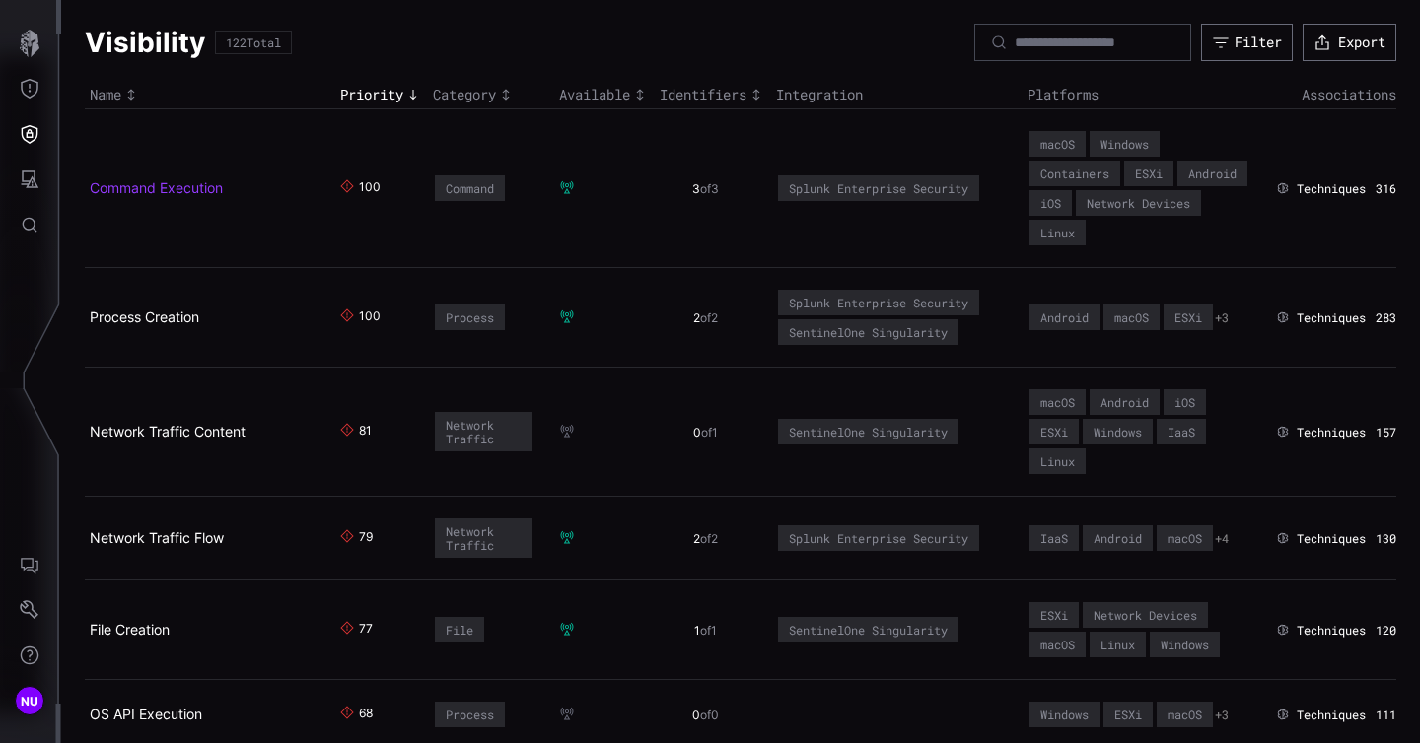
click at [128, 189] on link "Command Execution" at bounding box center [156, 187] width 133 height 17
click at [183, 180] on link "Command Execution" at bounding box center [156, 187] width 133 height 17
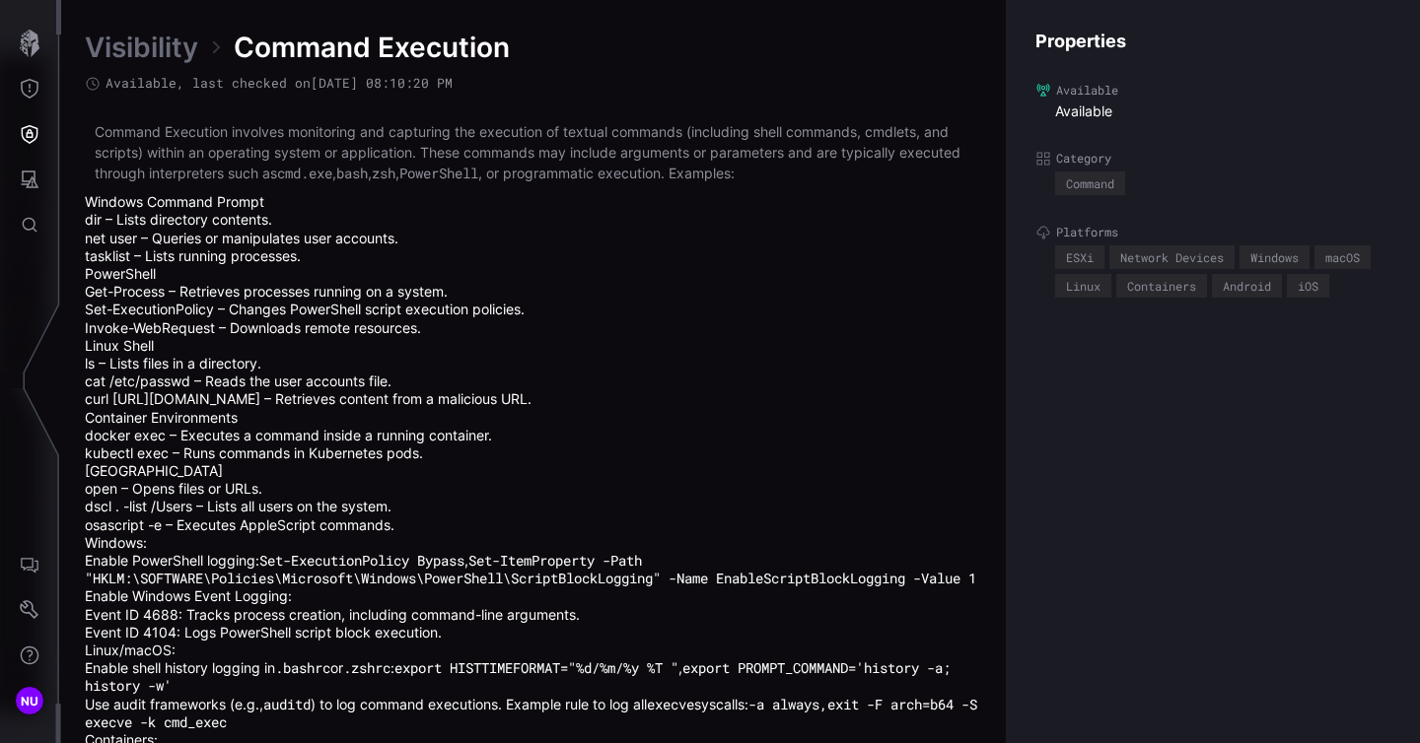
scroll to position [143, 0]
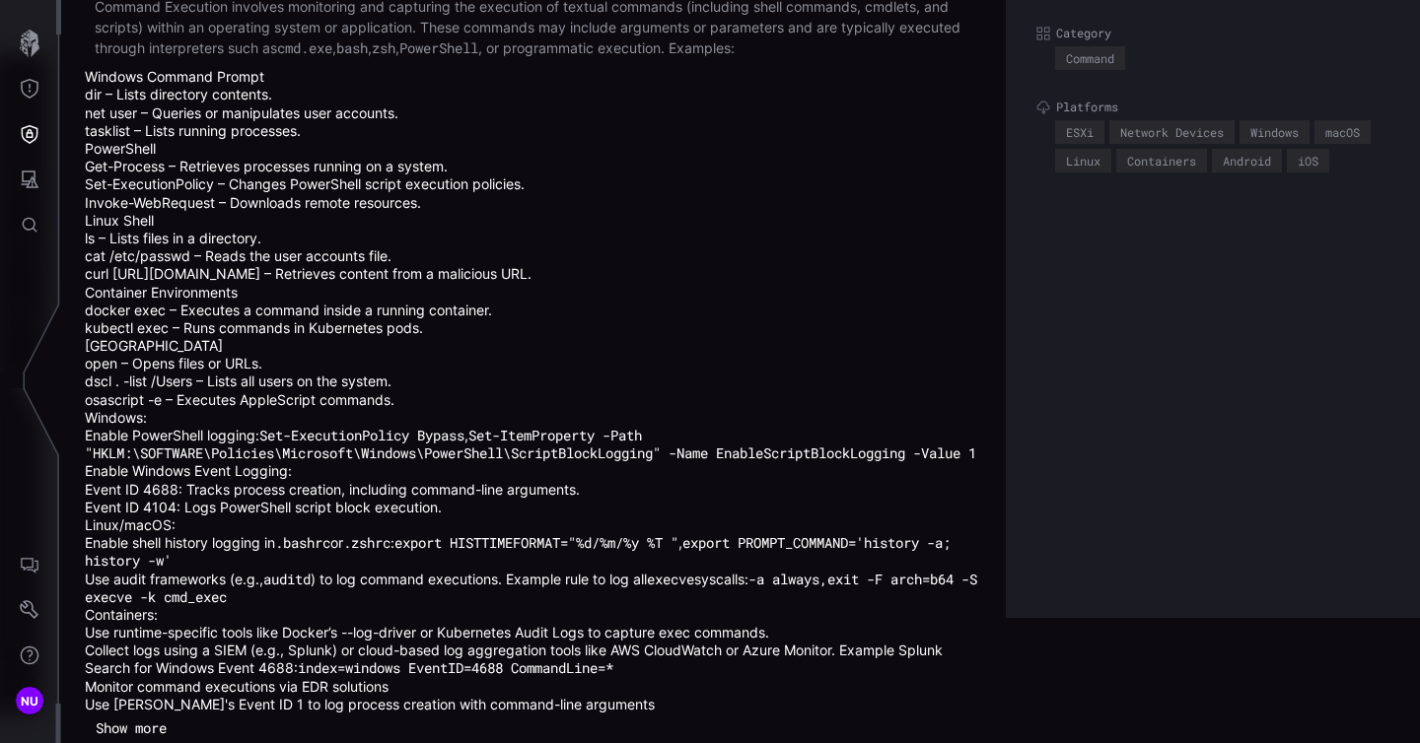
click at [148, 729] on button "Show more" at bounding box center [131, 729] width 93 height 30
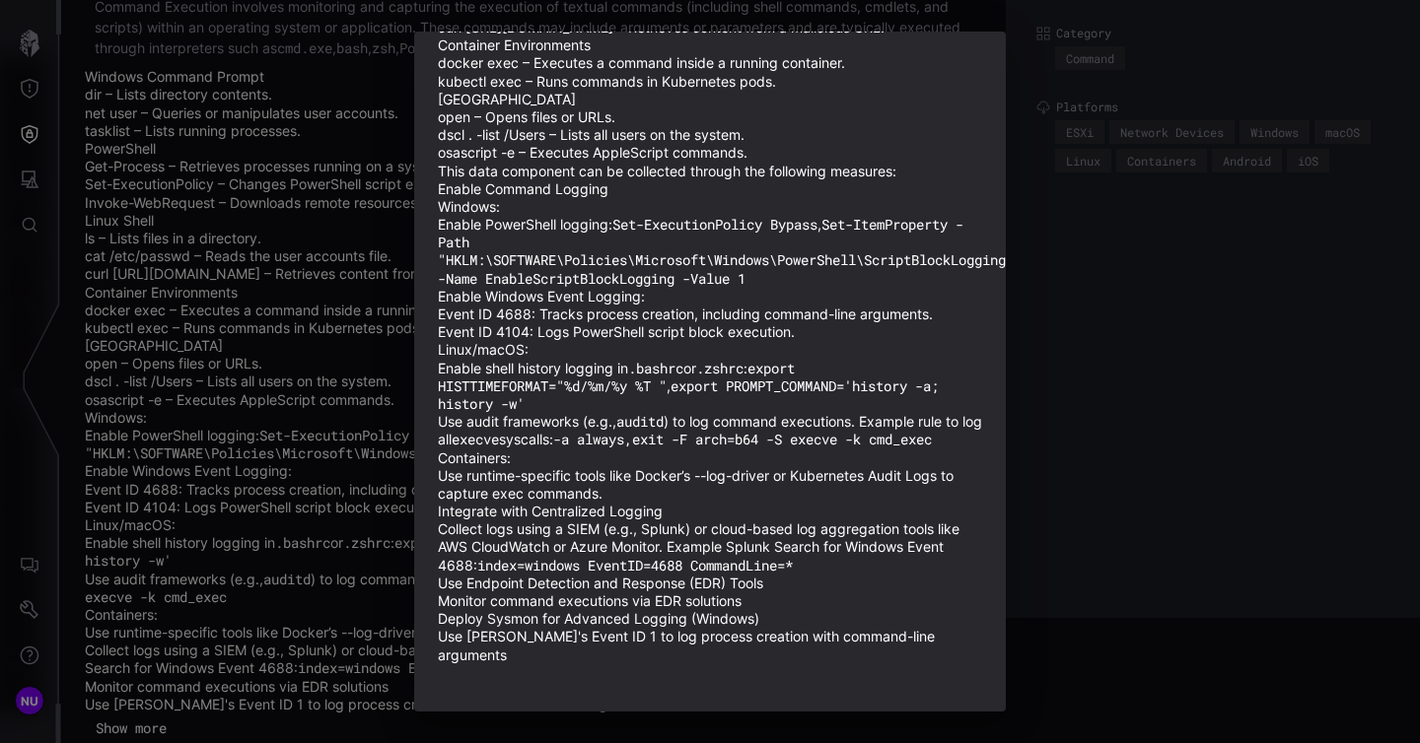
scroll to position [0, 0]
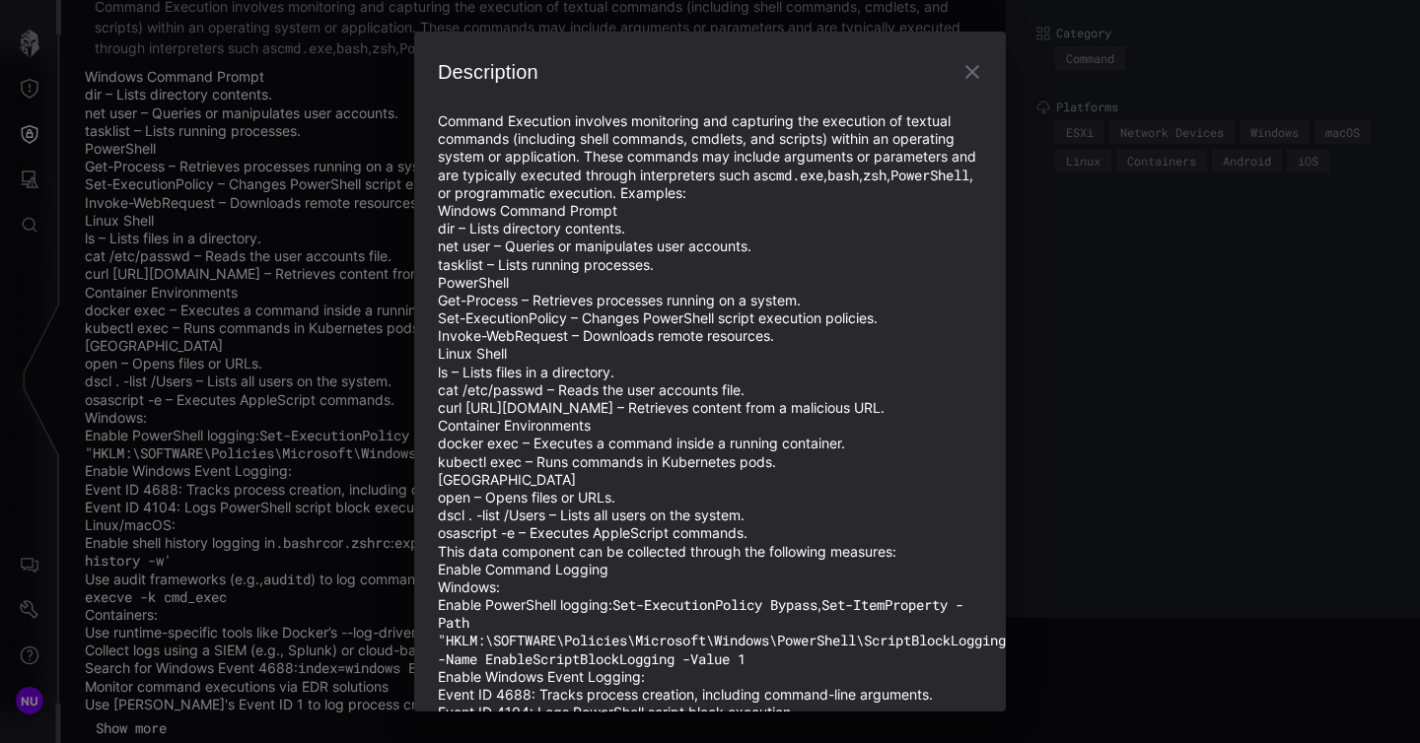
click at [978, 63] on icon "button" at bounding box center [972, 72] width 24 height 24
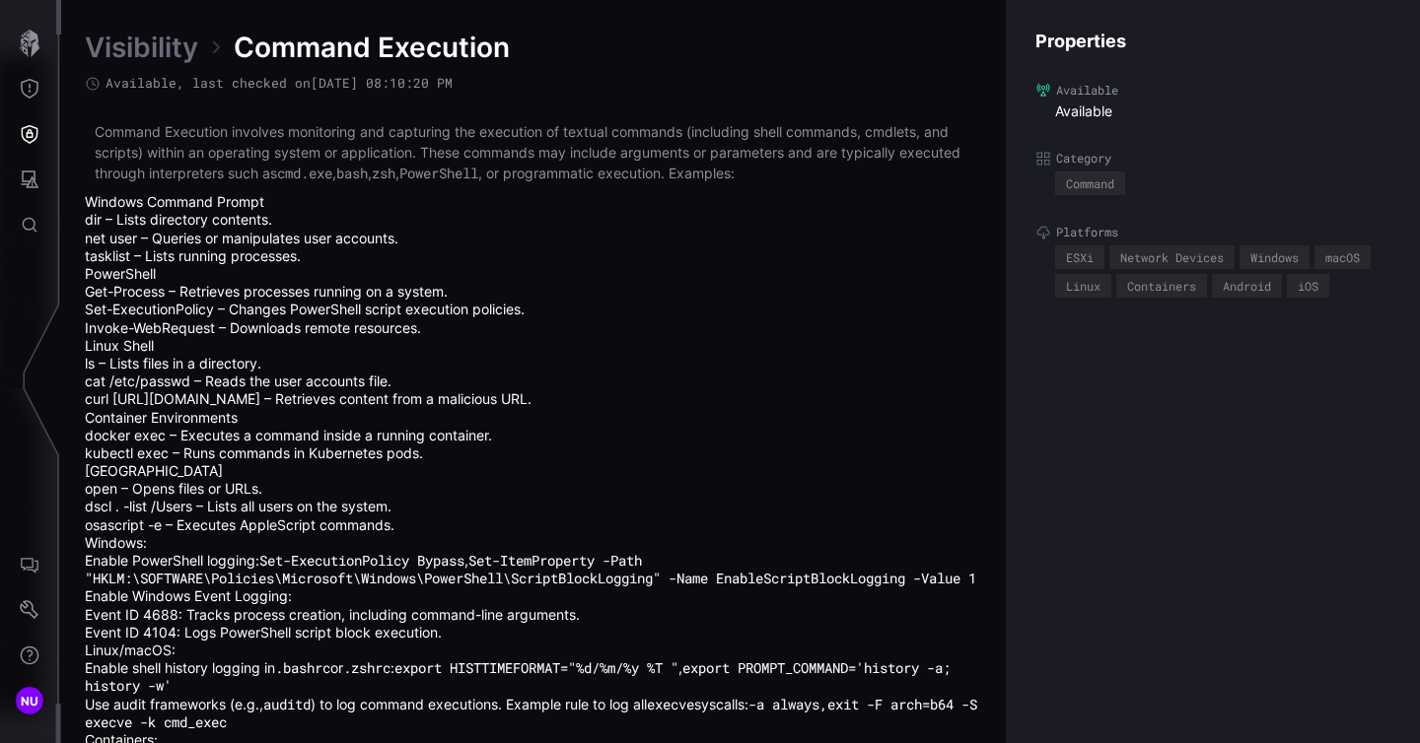
click at [339, 137] on p "Command Execution involves monitoring and capturing the execution of textual co…" at bounding box center [533, 152] width 877 height 62
click at [344, 89] on time "[DATE] 08:10:20 PM" at bounding box center [382, 83] width 142 height 18
click at [276, 83] on span "Available , last checked on [DATE] 08:10:20 PM" at bounding box center [278, 83] width 347 height 17
click at [352, 78] on time "[DATE] 08:10:20 PM" at bounding box center [382, 83] width 142 height 18
click at [421, 81] on time "[DATE] 08:10:20 PM" at bounding box center [382, 83] width 142 height 18
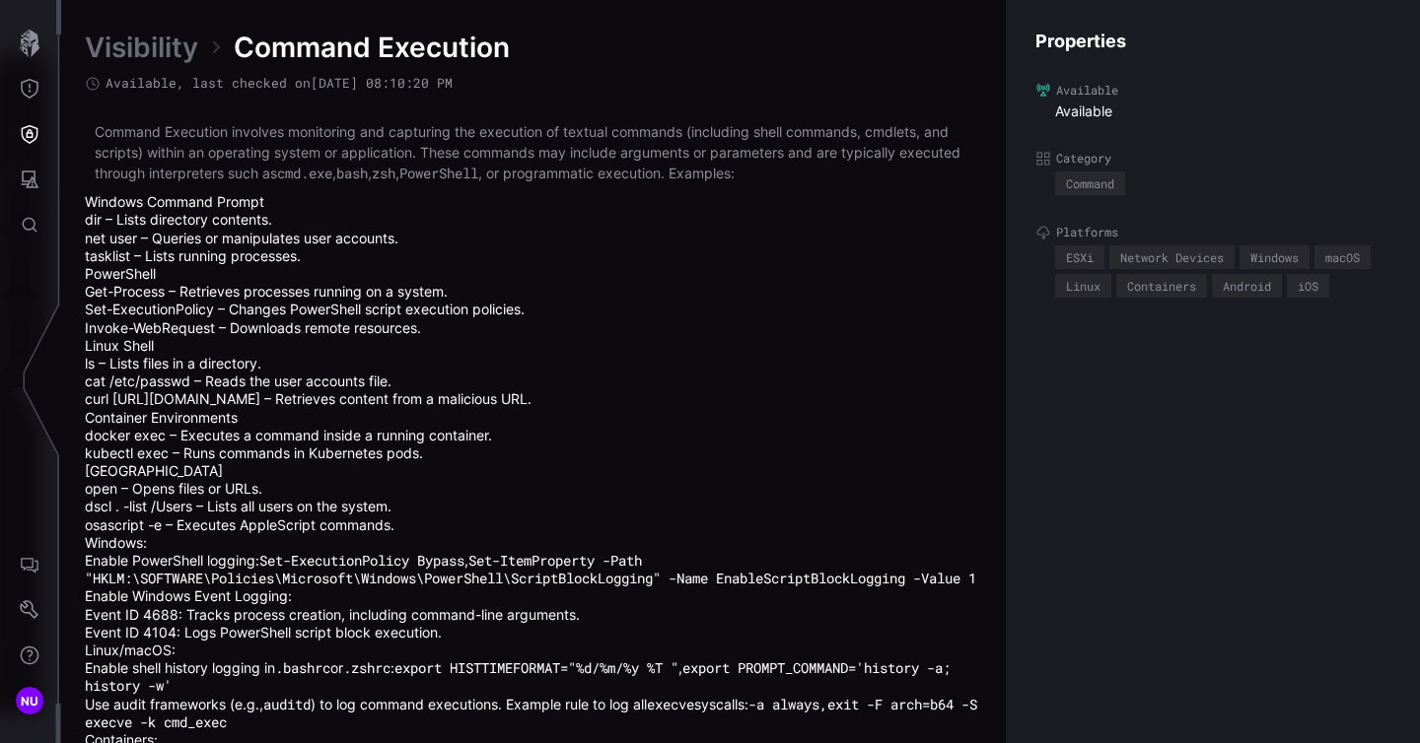
click at [452, 85] on time "[DATE] 08:10:20 PM" at bounding box center [382, 83] width 142 height 18
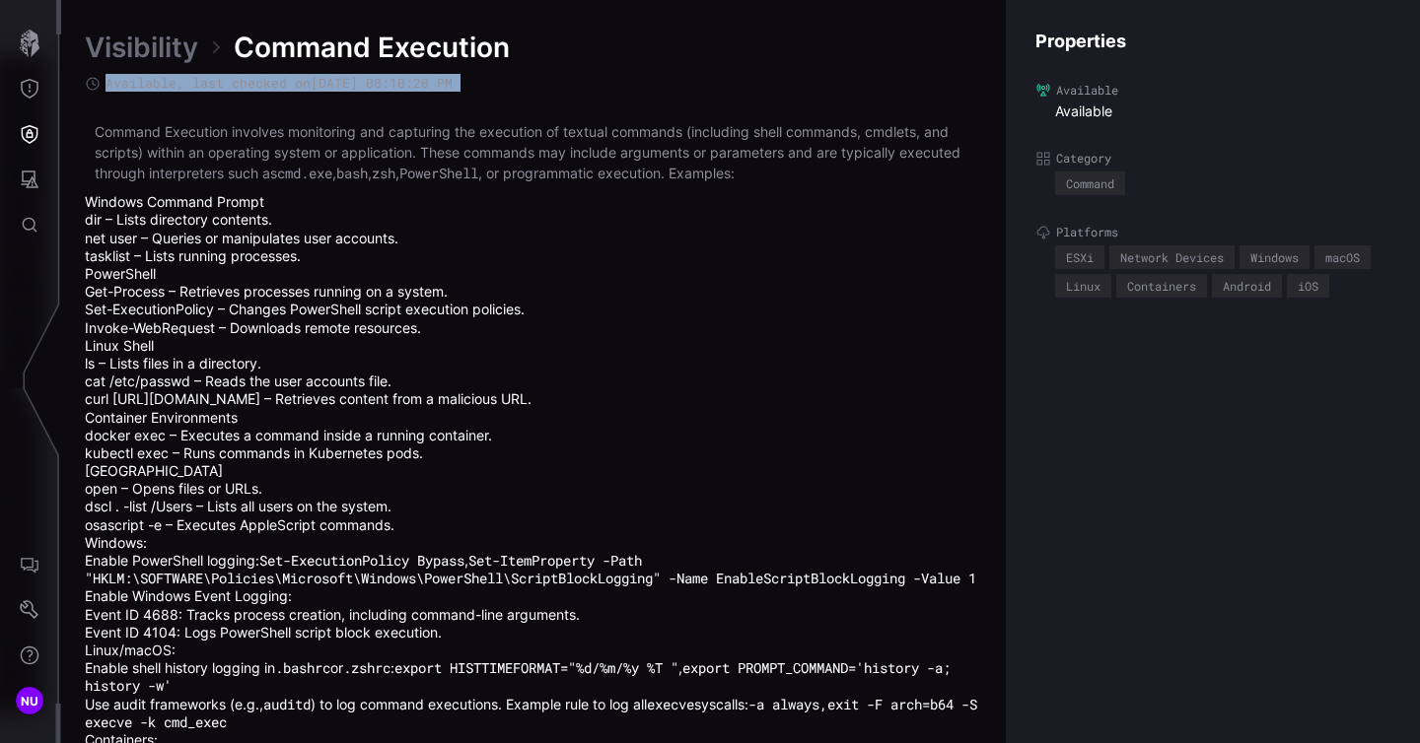
click at [452, 85] on time "[DATE] 08:10:20 PM" at bounding box center [382, 83] width 142 height 18
click at [532, 106] on div "Visibility Command Execution Available , last checked on [DATE] 08:10:20 PM Com…" at bounding box center [533, 449] width 897 height 839
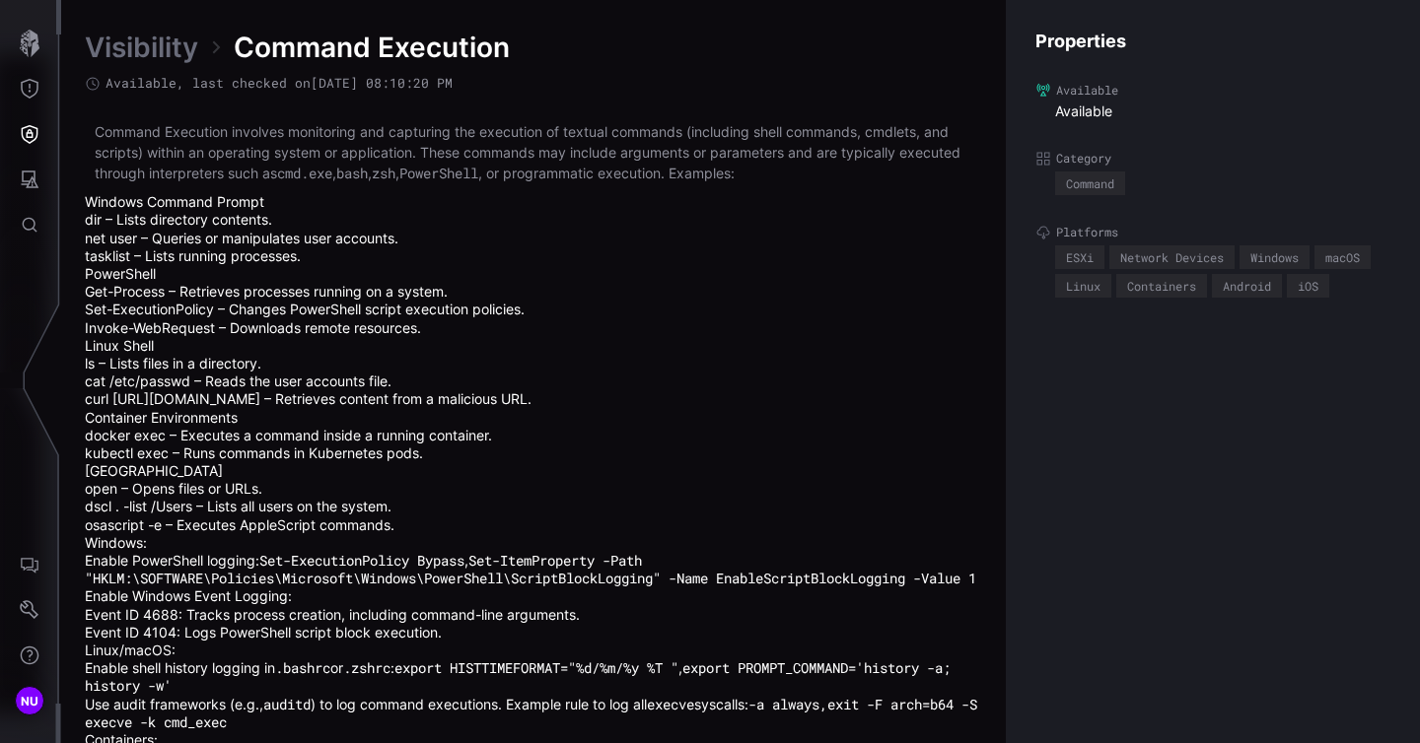
click at [419, 59] on span "Command Execution" at bounding box center [372, 47] width 276 height 35
click at [151, 44] on link "Visibility" at bounding box center [141, 47] width 113 height 35
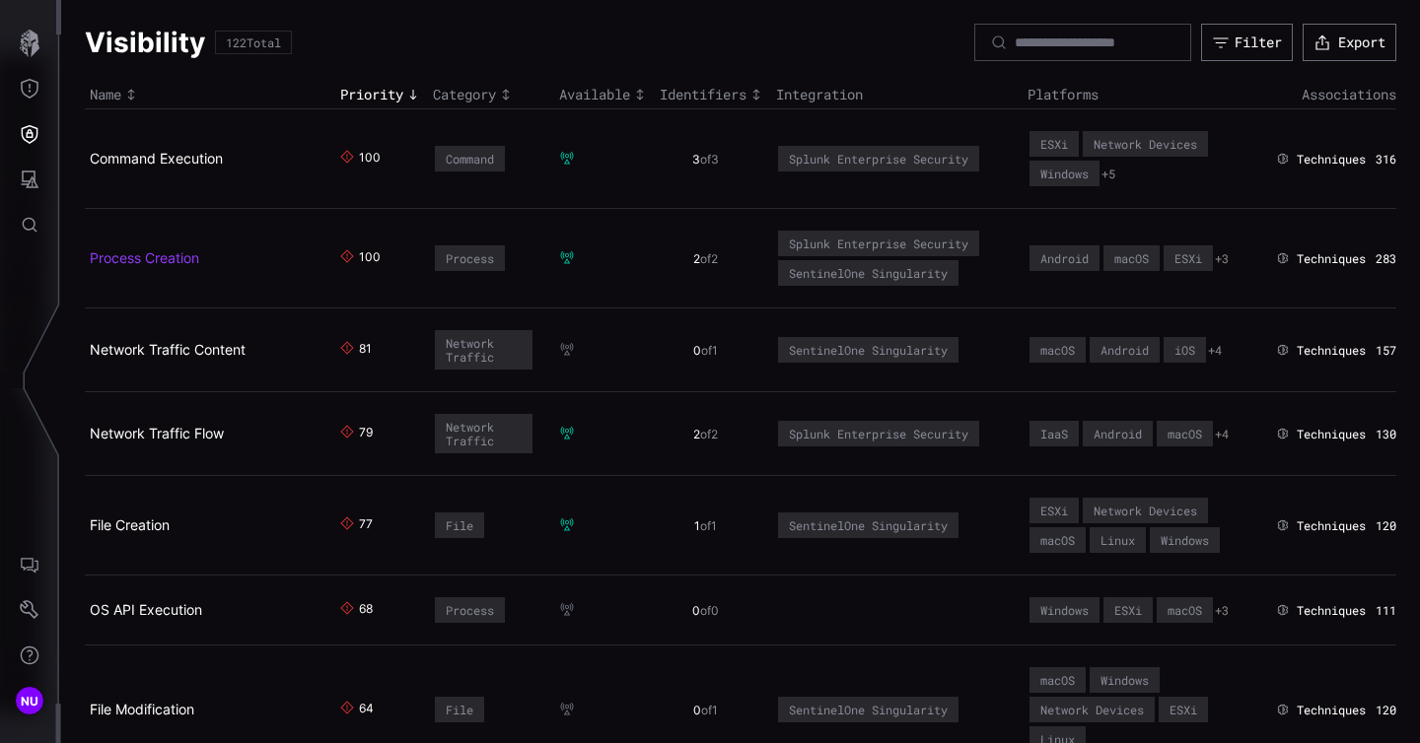
click at [152, 262] on link "Process Creation" at bounding box center [144, 257] width 109 height 17
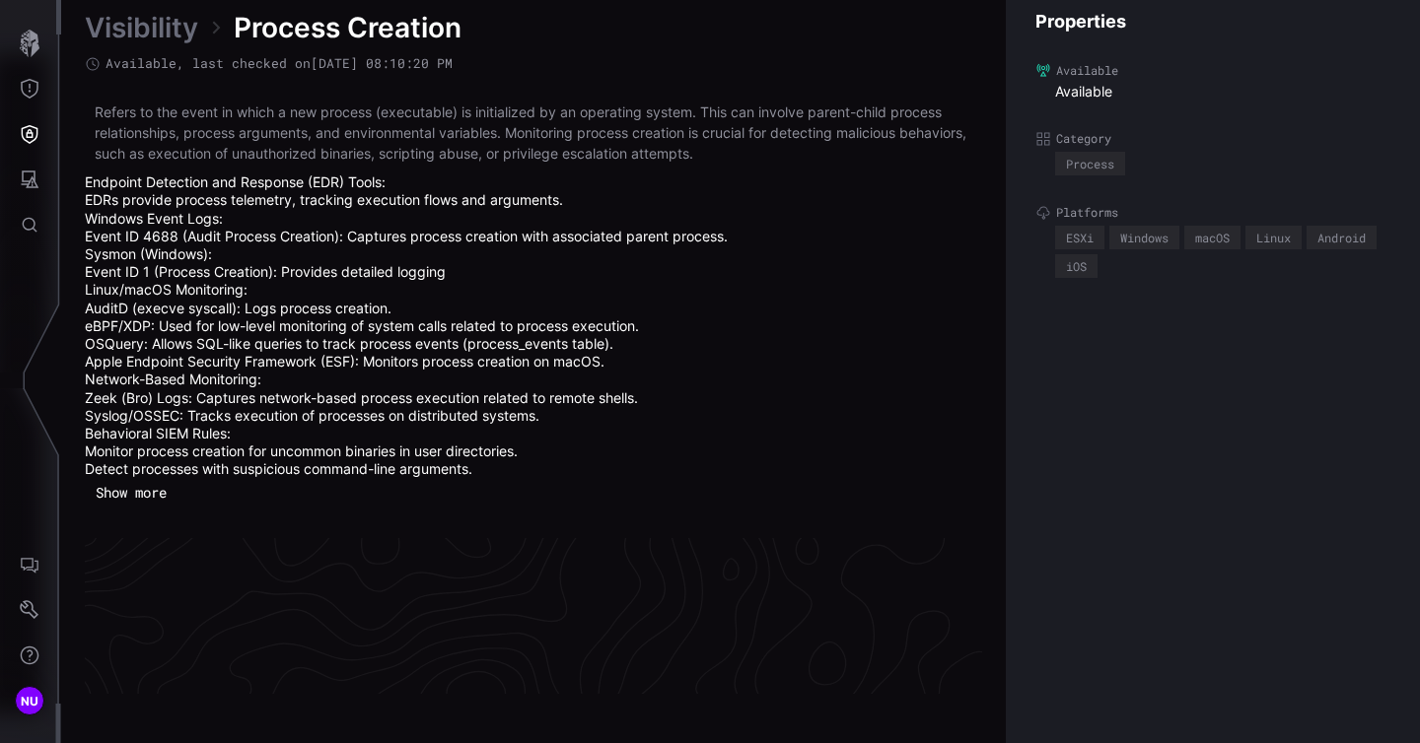
scroll to position [4358, 1030]
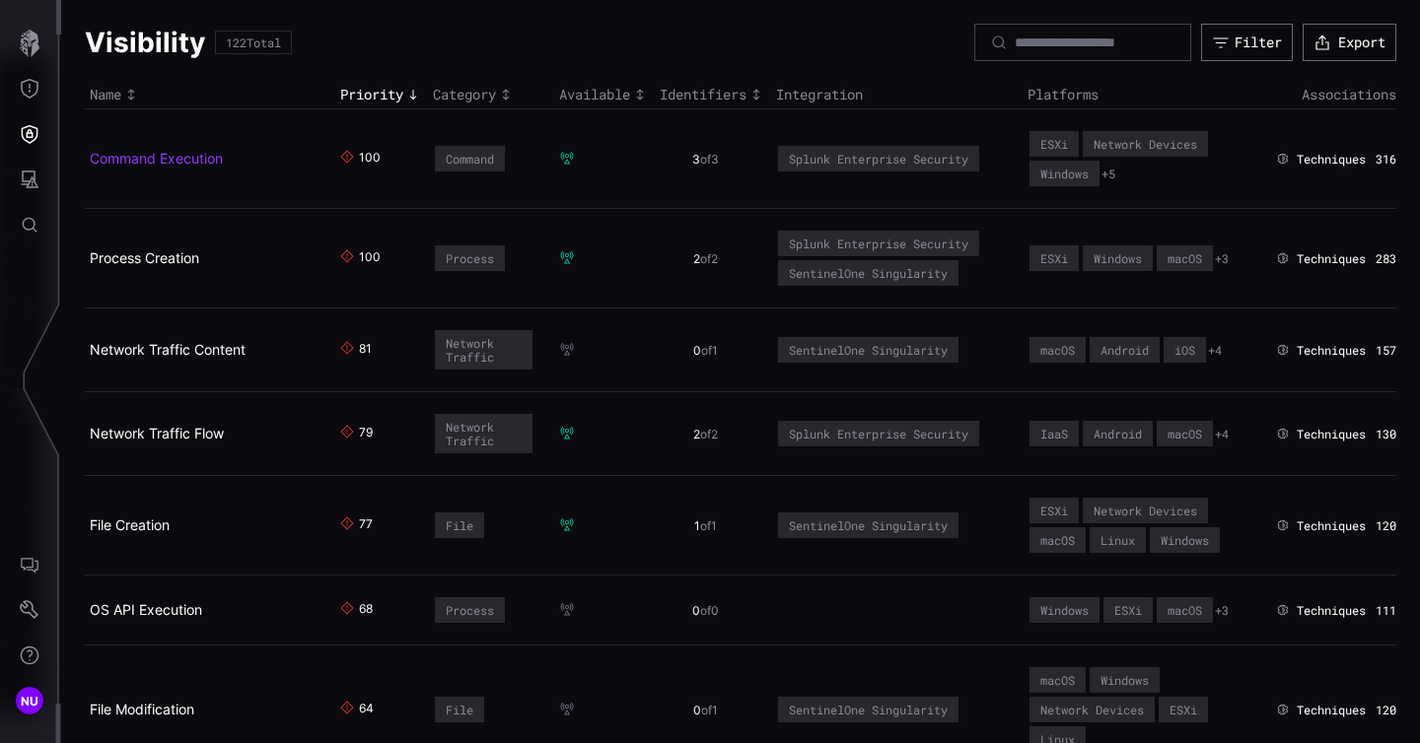
click at [161, 162] on link "Command Execution" at bounding box center [156, 158] width 133 height 17
click at [139, 529] on link "File Creation" at bounding box center [130, 525] width 80 height 17
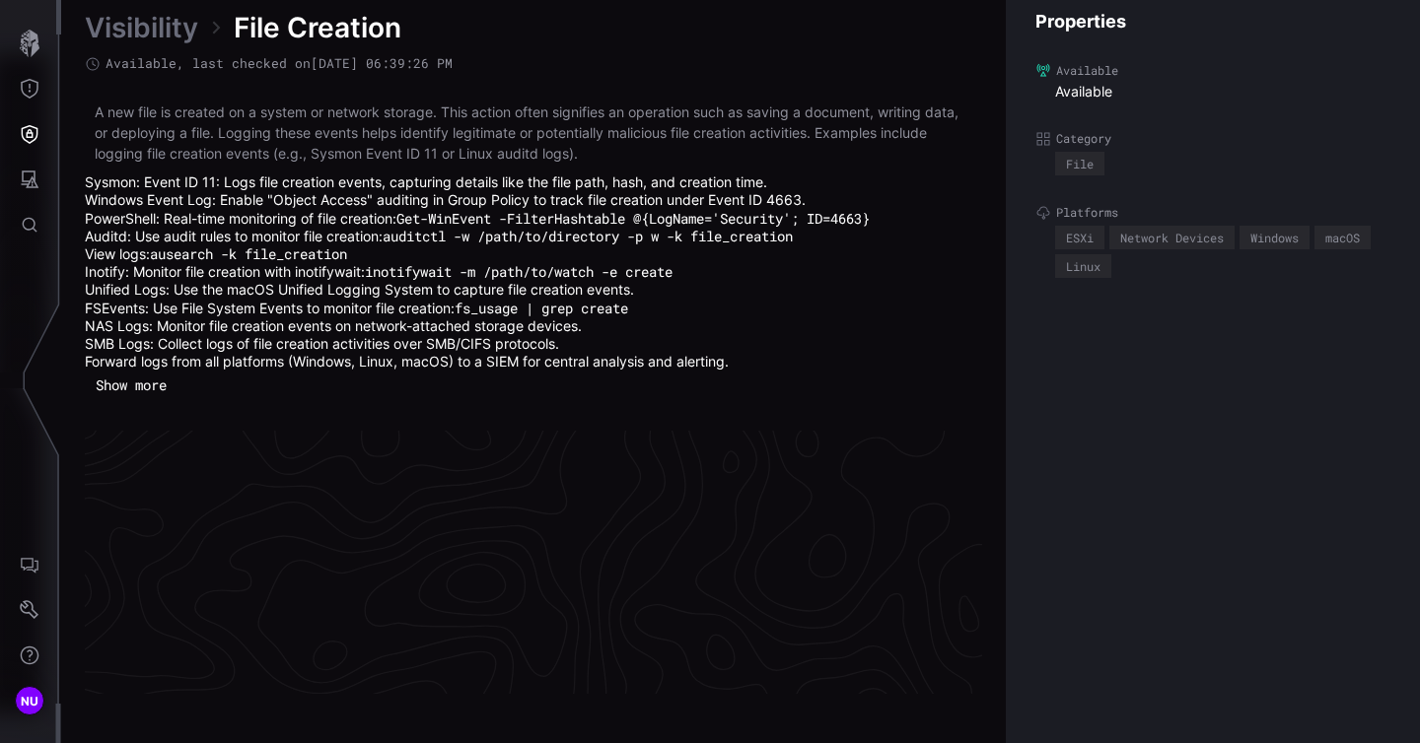
scroll to position [4304, 1030]
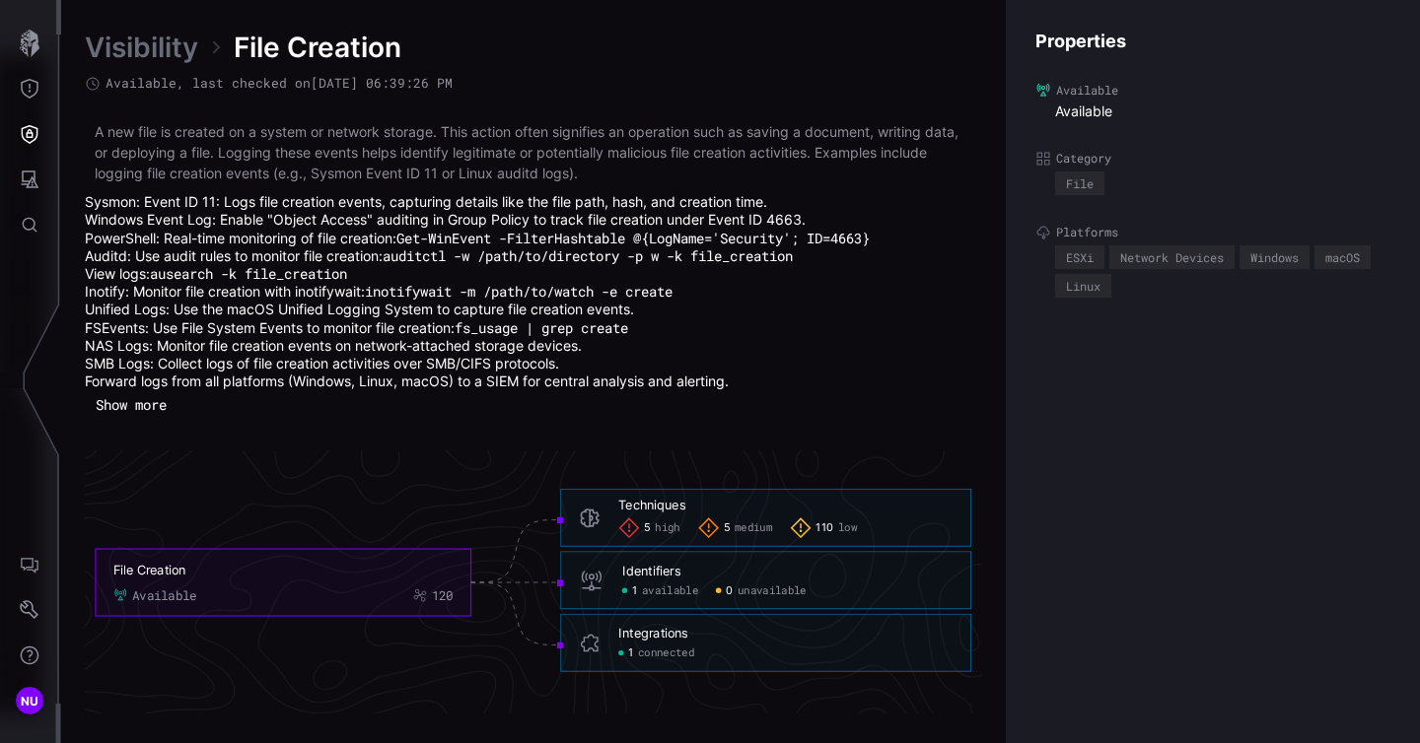
click at [149, 406] on button "Show more" at bounding box center [131, 405] width 93 height 30
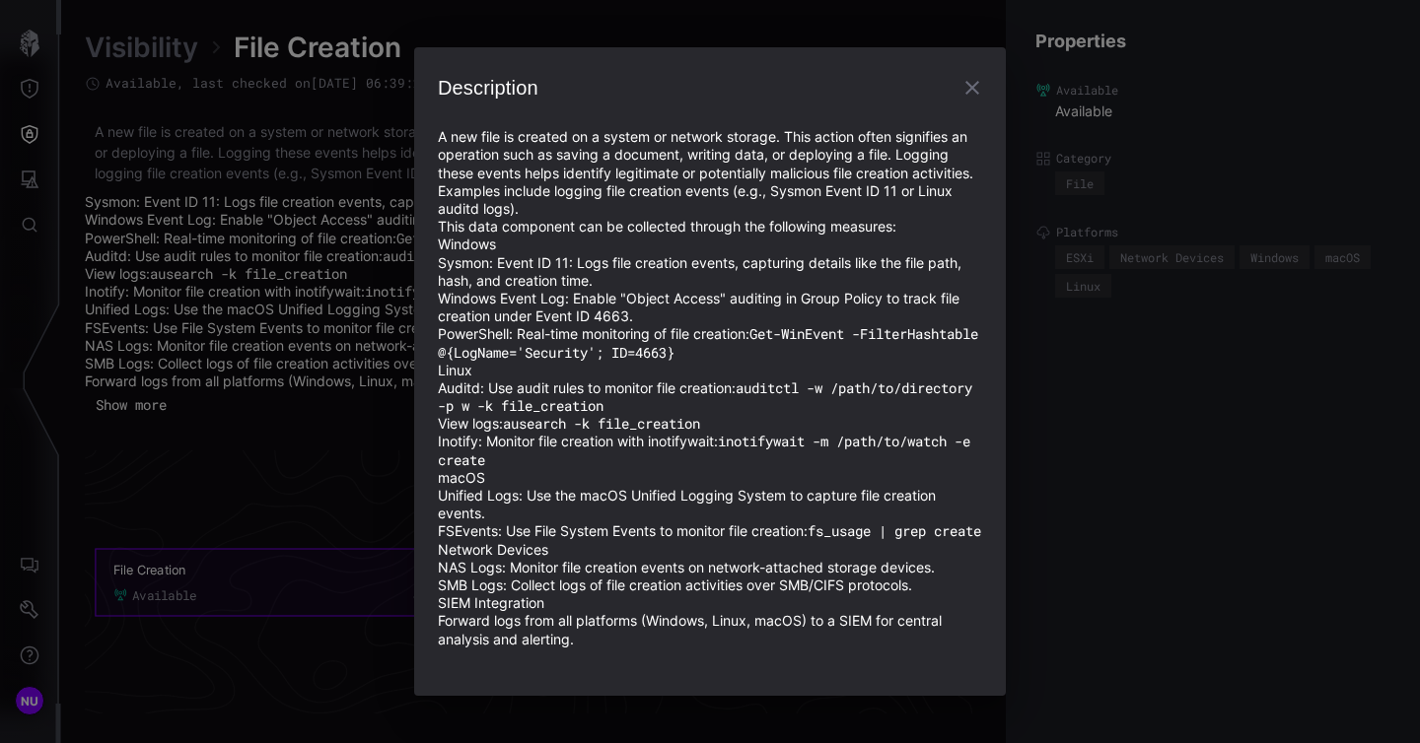
click at [972, 76] on icon "button" at bounding box center [972, 88] width 24 height 24
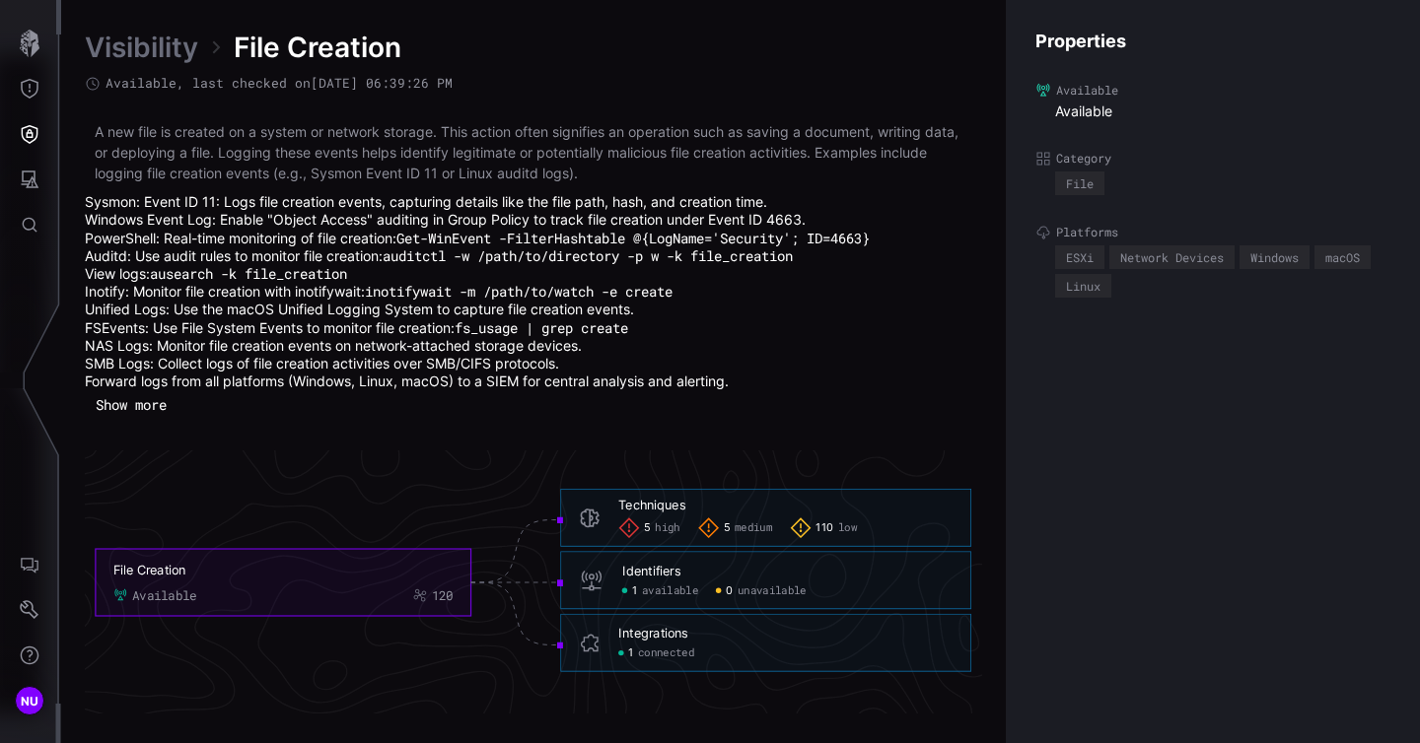
click at [148, 57] on link "Visibility" at bounding box center [141, 47] width 113 height 35
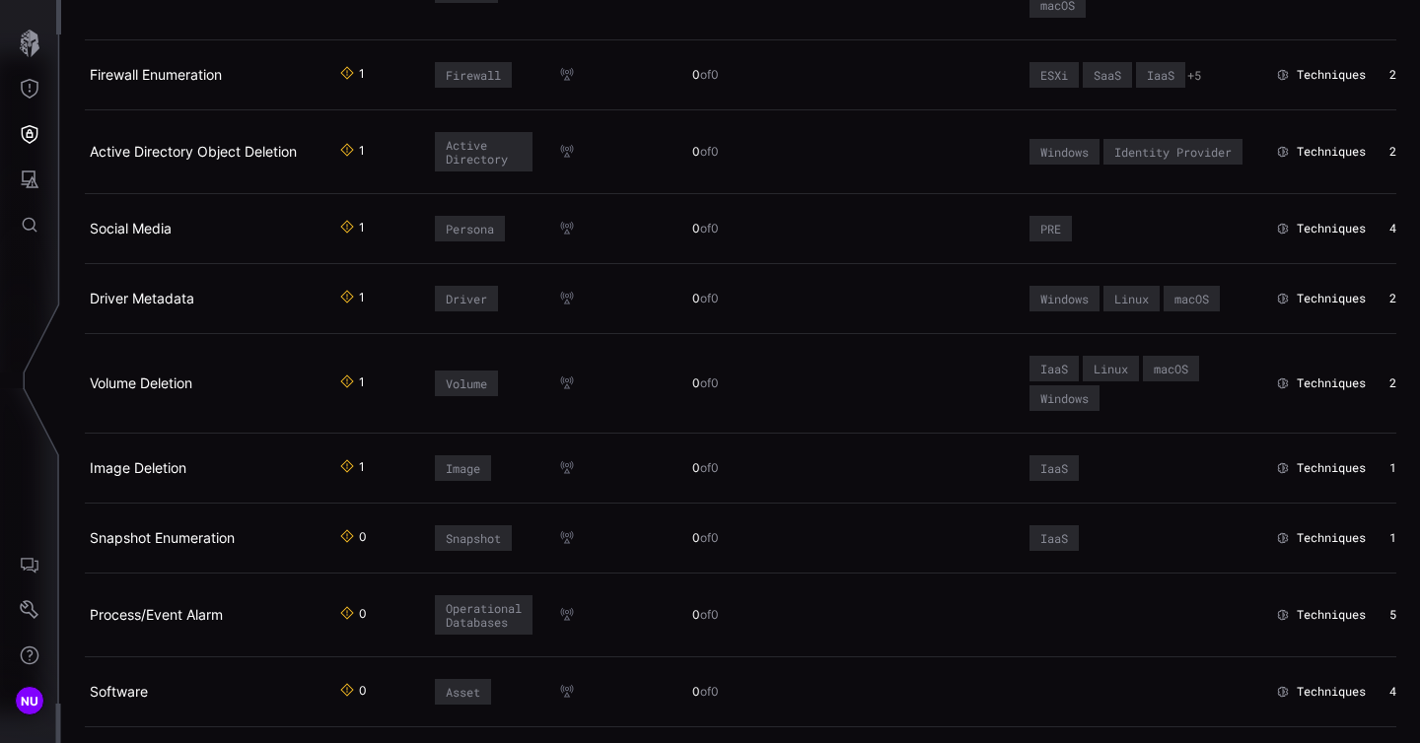
scroll to position [8033, 0]
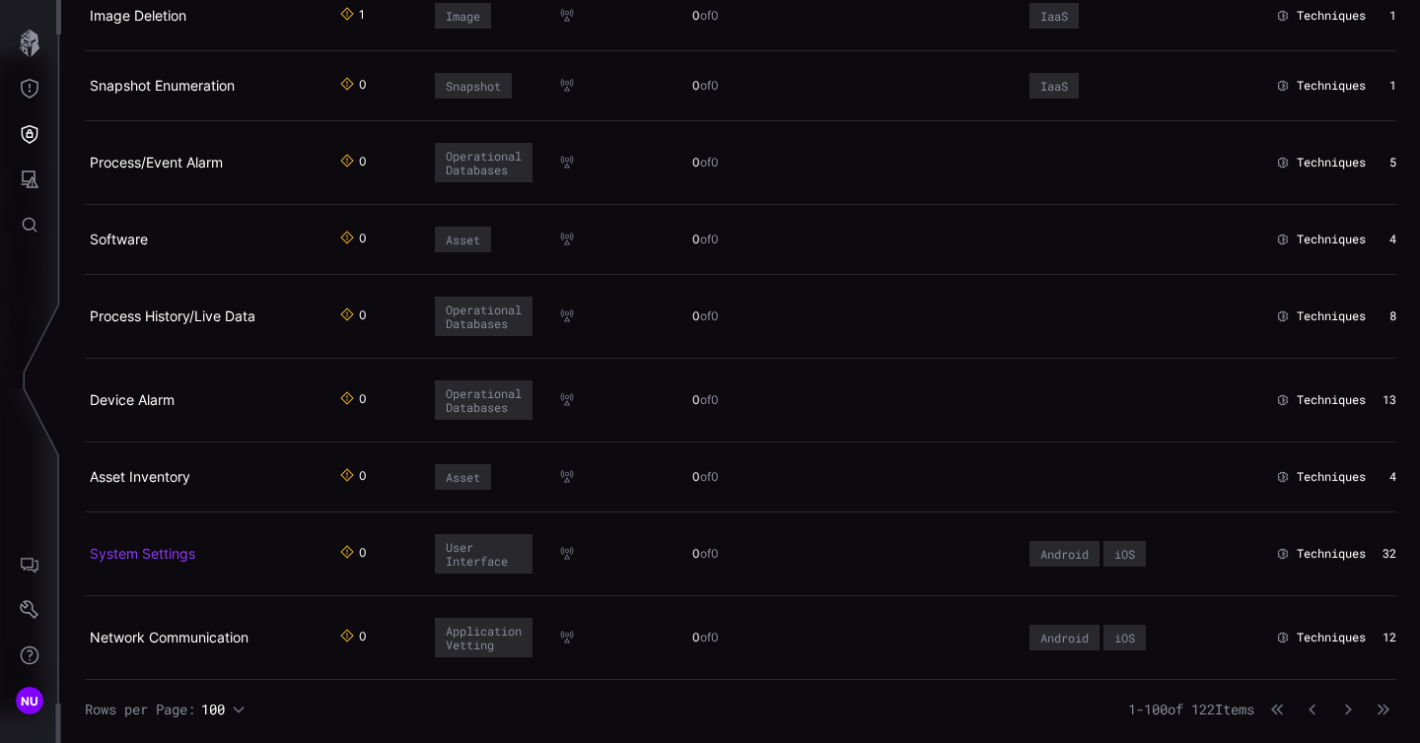
click at [157, 546] on link "System Settings" at bounding box center [142, 553] width 105 height 17
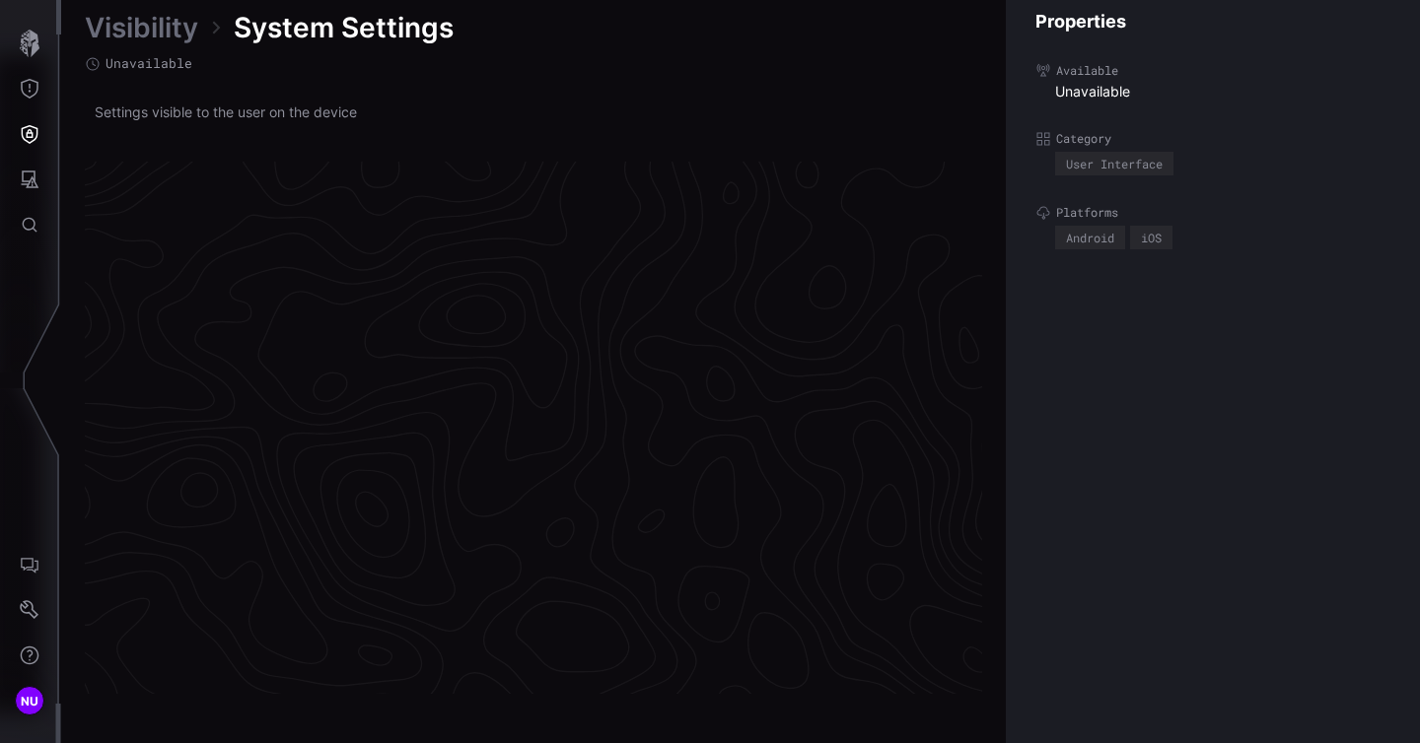
scroll to position [4170, 1030]
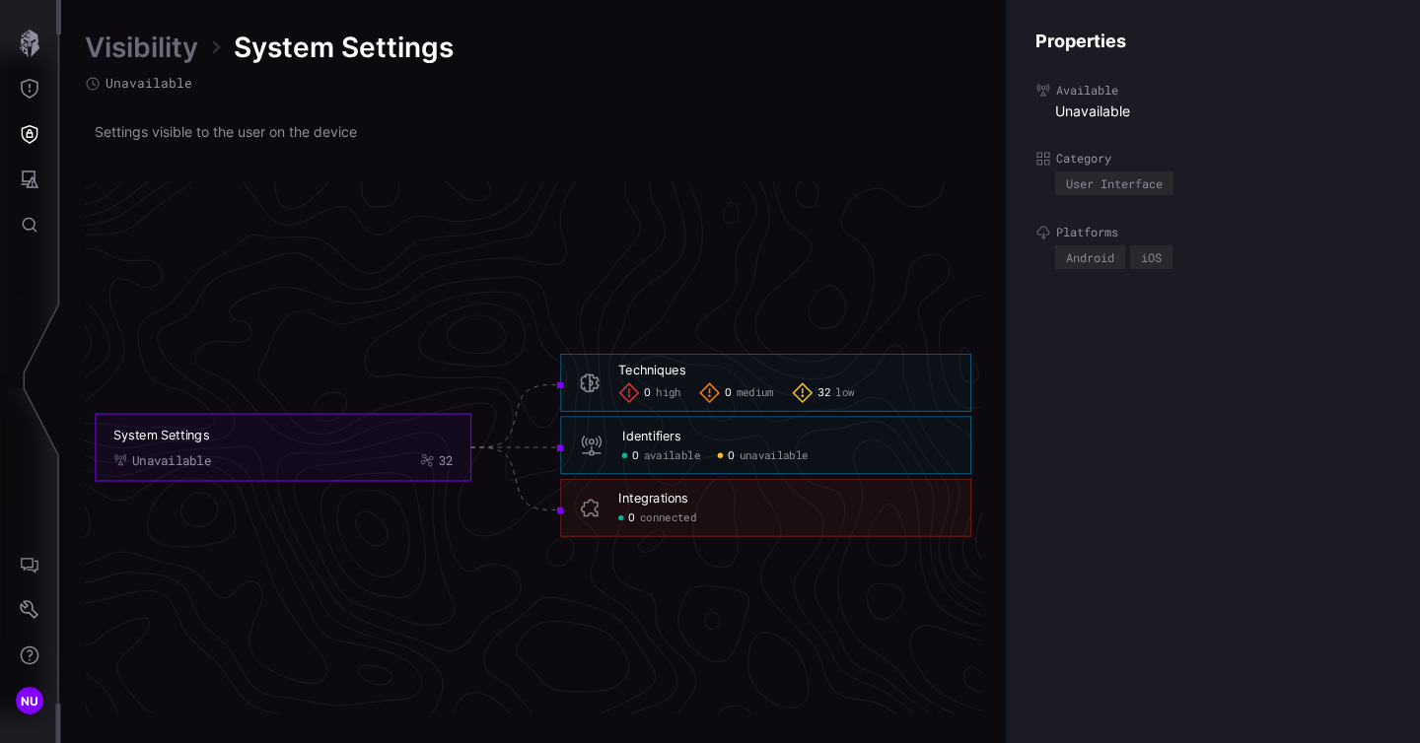
click at [111, 56] on link "Visibility" at bounding box center [141, 47] width 113 height 35
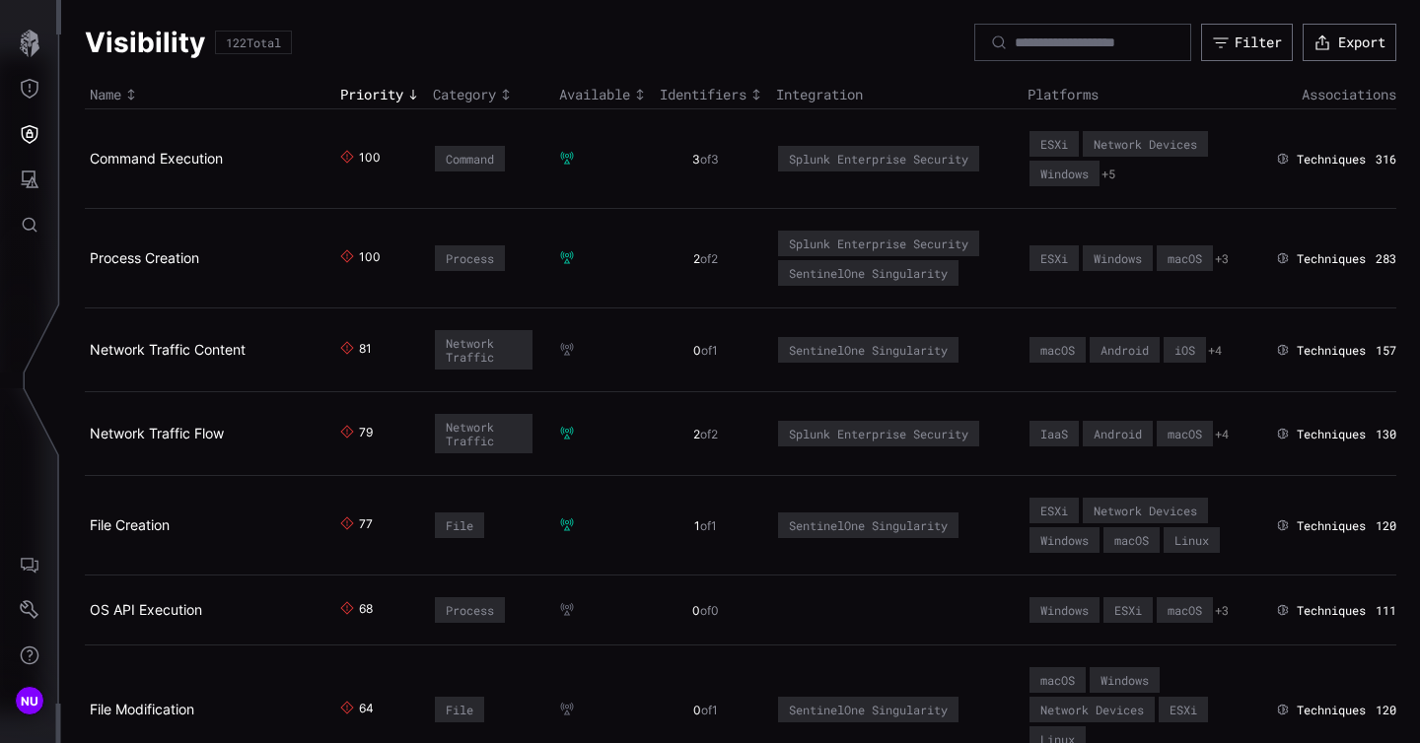
click at [1389, 160] on div "316" at bounding box center [1385, 160] width 21 height 16
click at [1276, 158] on icon at bounding box center [1283, 159] width 14 height 12
click at [32, 129] on icon "Defense Surface" at bounding box center [30, 134] width 20 height 20
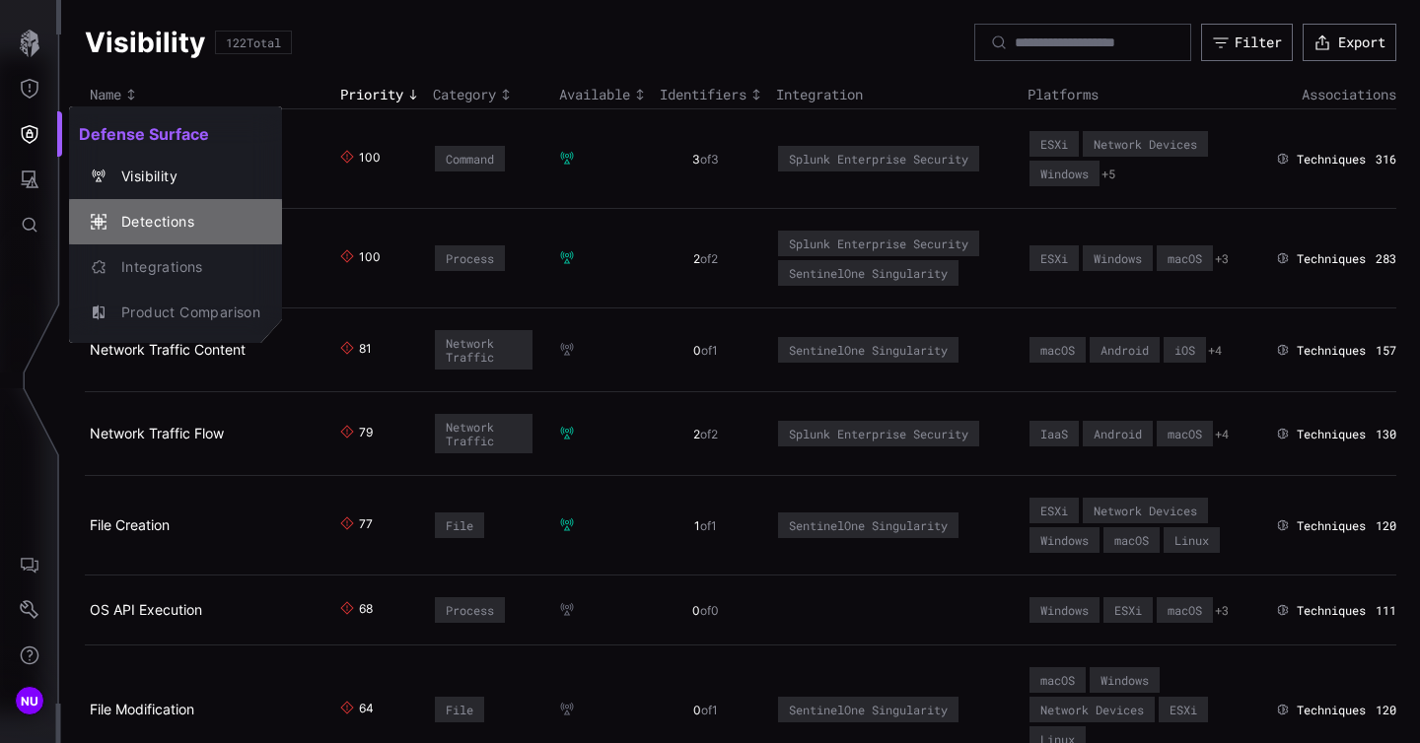
click at [168, 234] on div "Detections" at bounding box center [175, 222] width 197 height 28
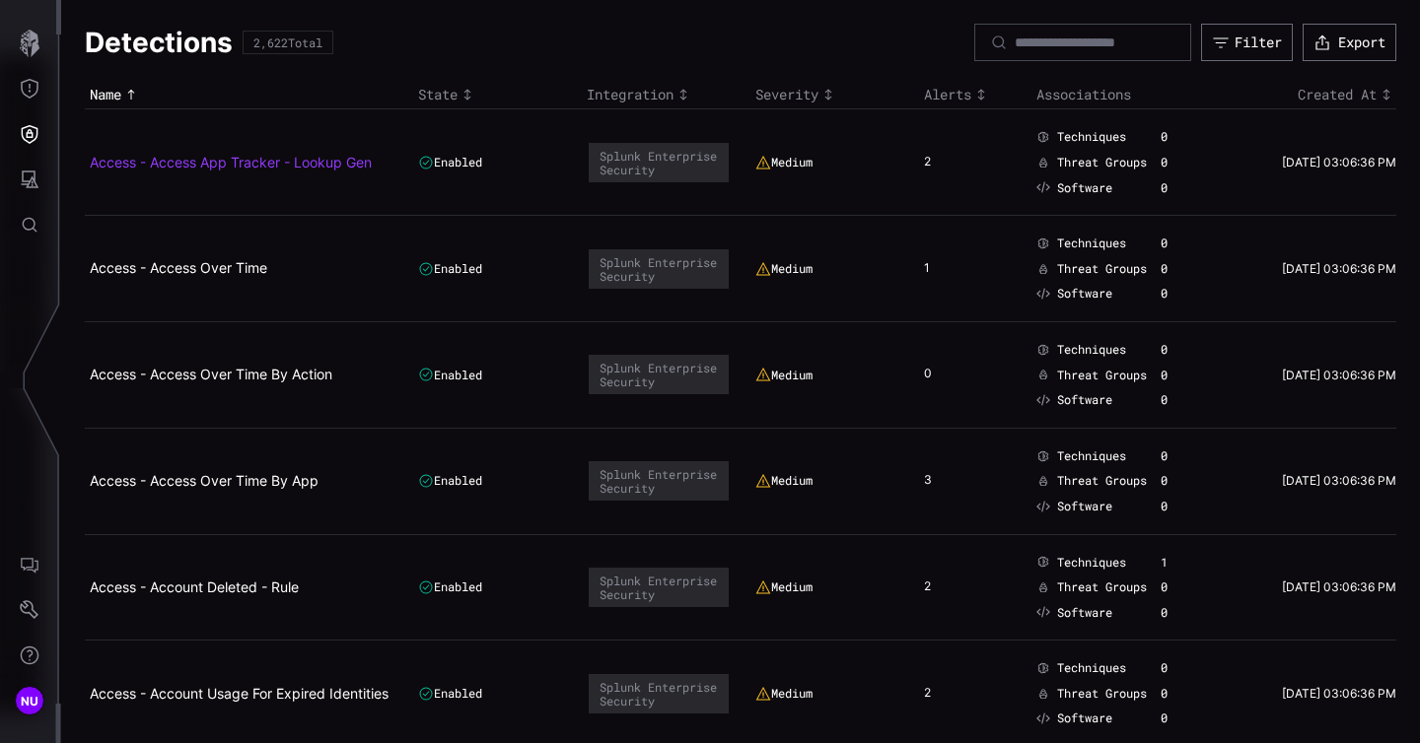
click at [190, 160] on link "Access - Access App Tracker - Lookup Gen" at bounding box center [231, 162] width 282 height 17
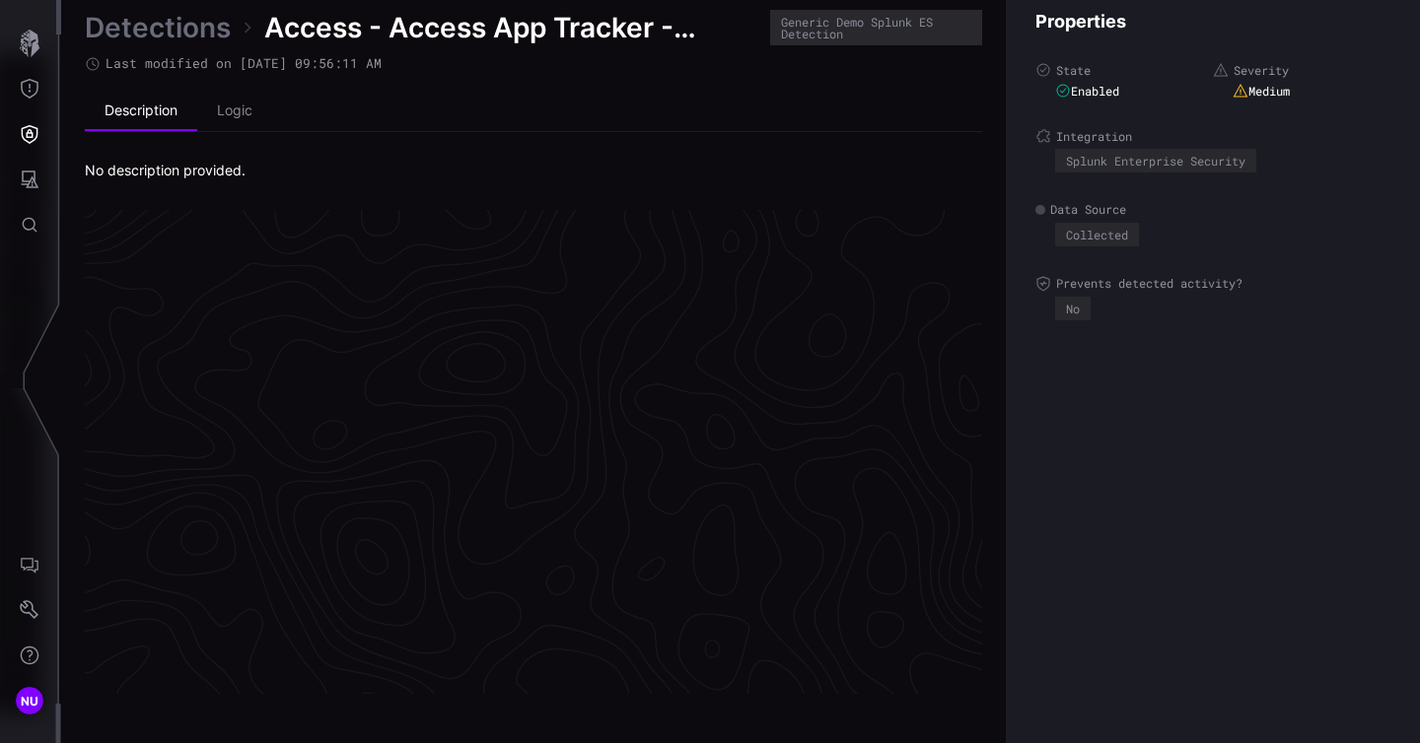
scroll to position [4193, 1030]
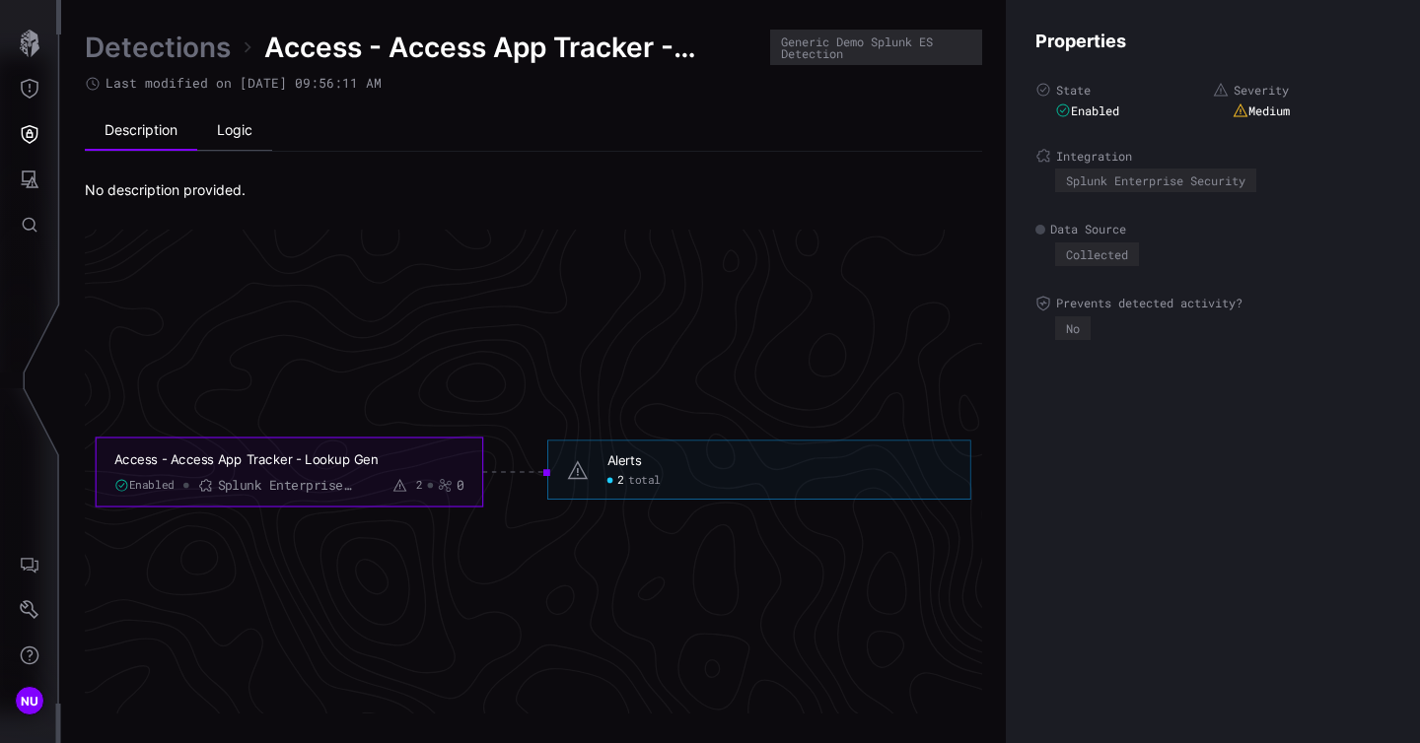
click at [238, 125] on li "Logic" at bounding box center [234, 130] width 75 height 39
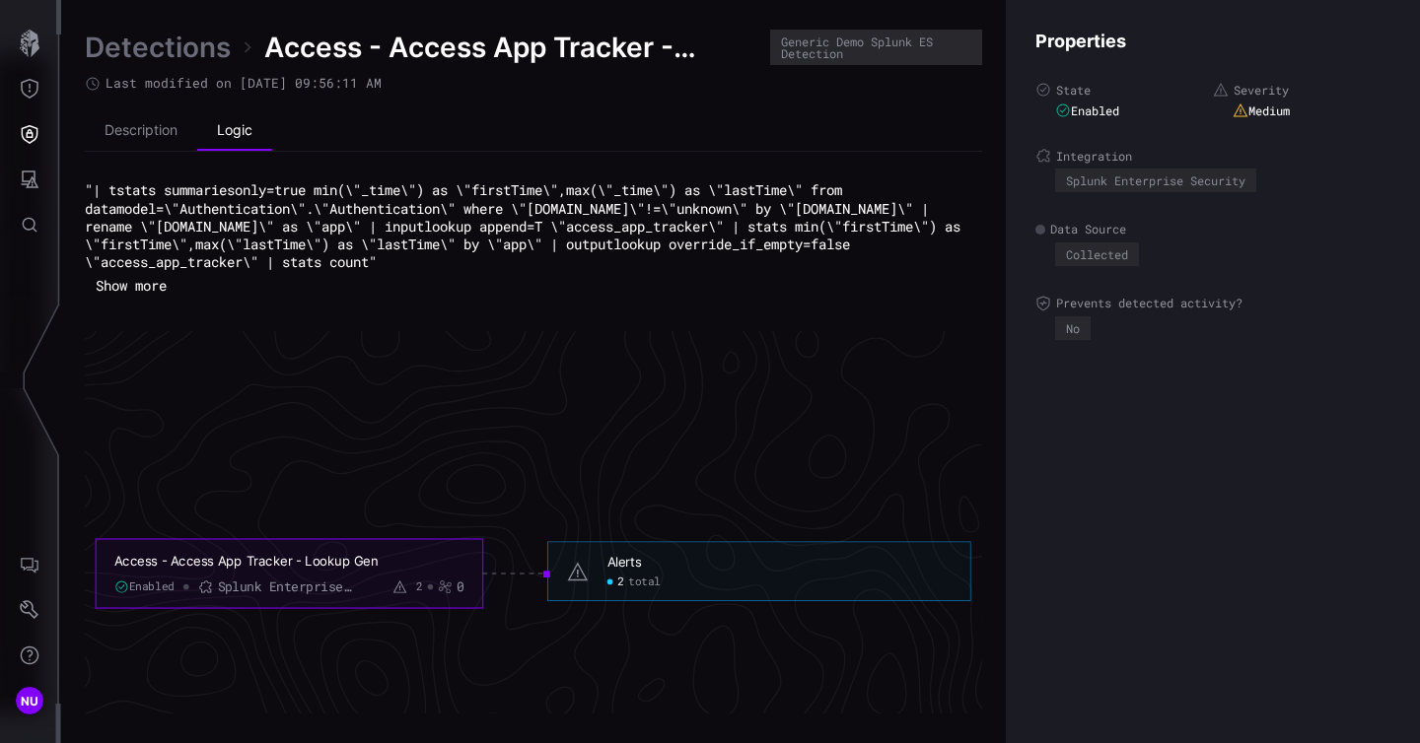
drag, startPoint x: 241, startPoint y: 246, endPoint x: 221, endPoint y: 272, distance: 32.3
click at [221, 272] on div ""| tstats summariesonly=true min(\"_time\") as \"firstTime\",max(\"_time\") as …" at bounding box center [533, 240] width 897 height 119
click at [207, 231] on code ""| tstats summariesonly=true min(\"_time\") as \"firstTime\",max(\"_time\") as …" at bounding box center [526, 225] width 883 height 91
click at [140, 290] on button "Show more" at bounding box center [131, 286] width 93 height 30
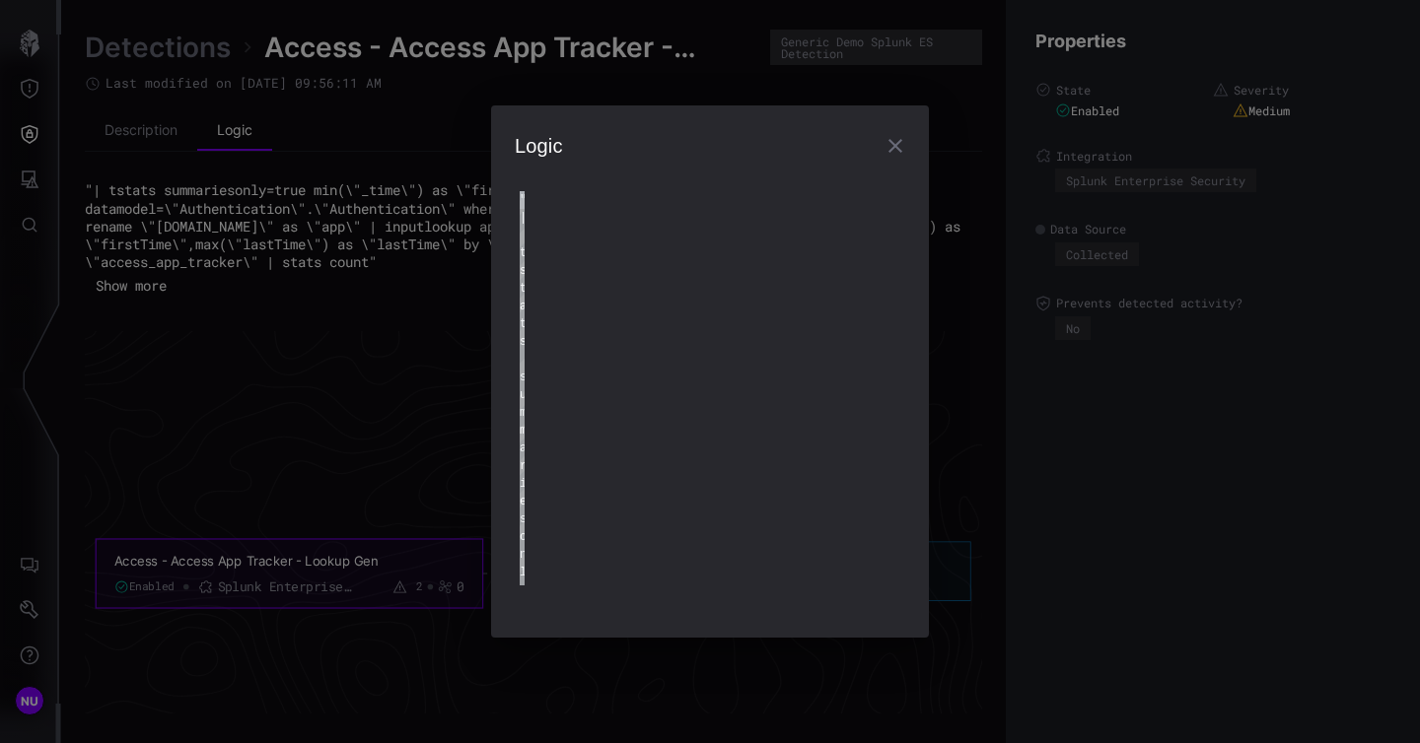
type textarea "**********"
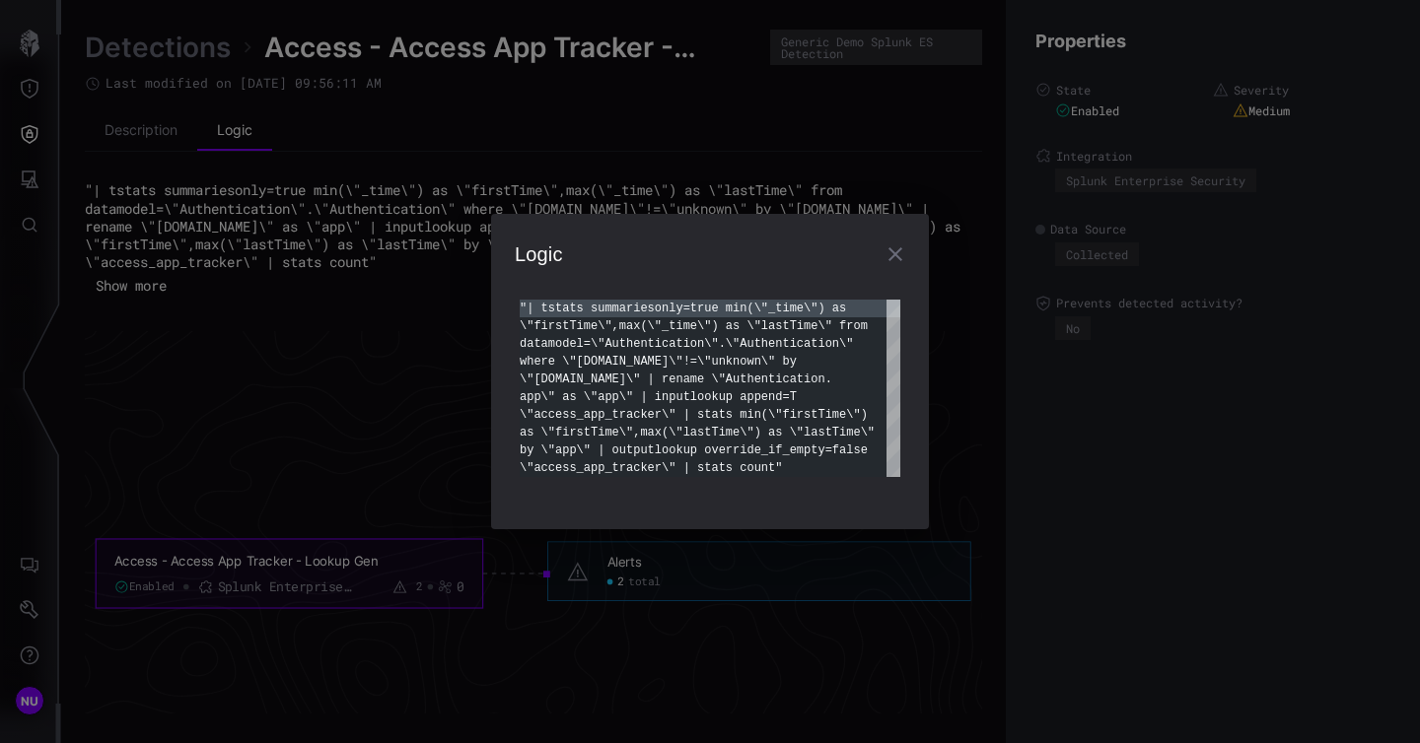
click at [679, 358] on div ""| tstats summariesonly=true min(\"_time\") as \"firstTime\",max(\"_time\") as …" at bounding box center [710, 388] width 381 height 177
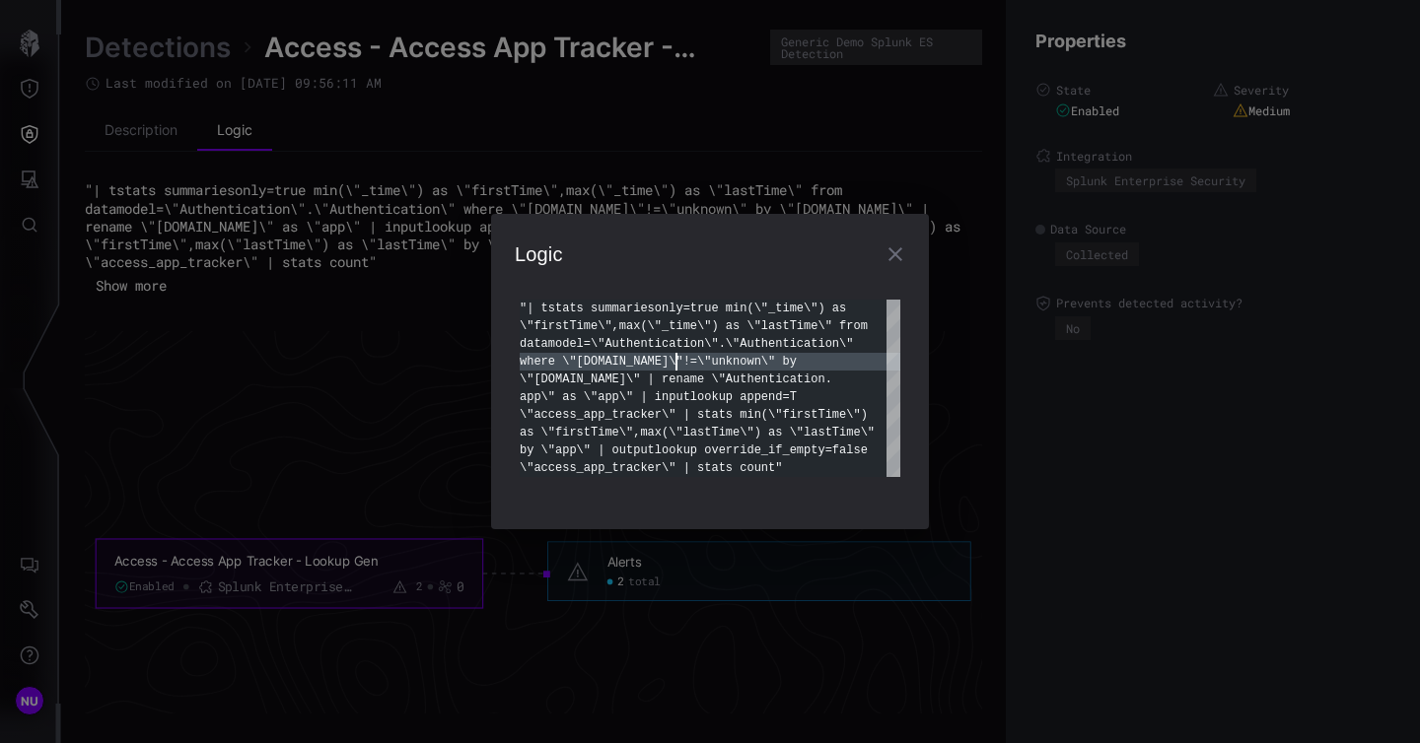
scroll to position [53, 0]
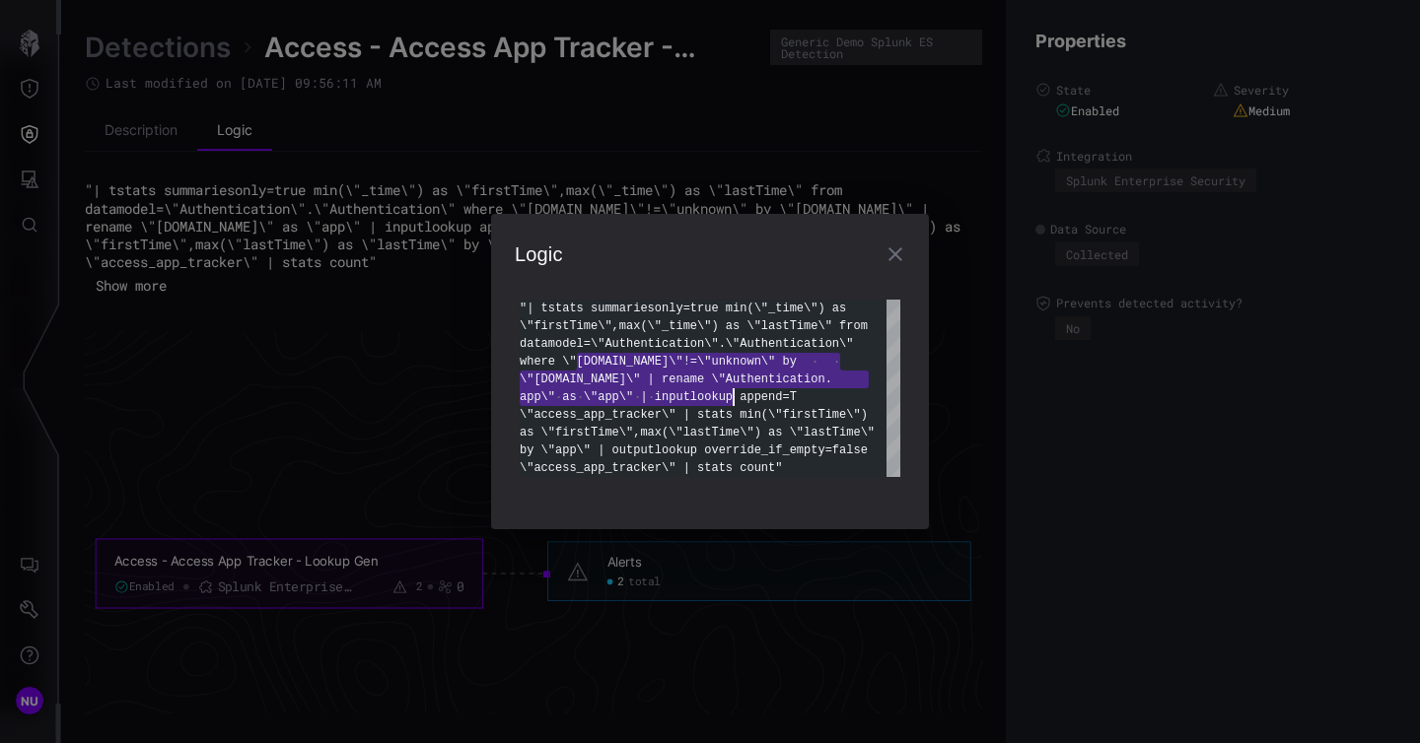
drag, startPoint x: 679, startPoint y: 358, endPoint x: 713, endPoint y: 389, distance: 46.0
click at [713, 389] on div ""| tstats summariesonly=true min(\"_time\") as \"firstTime\",max(\"_time\") as …" at bounding box center [710, 388] width 381 height 177
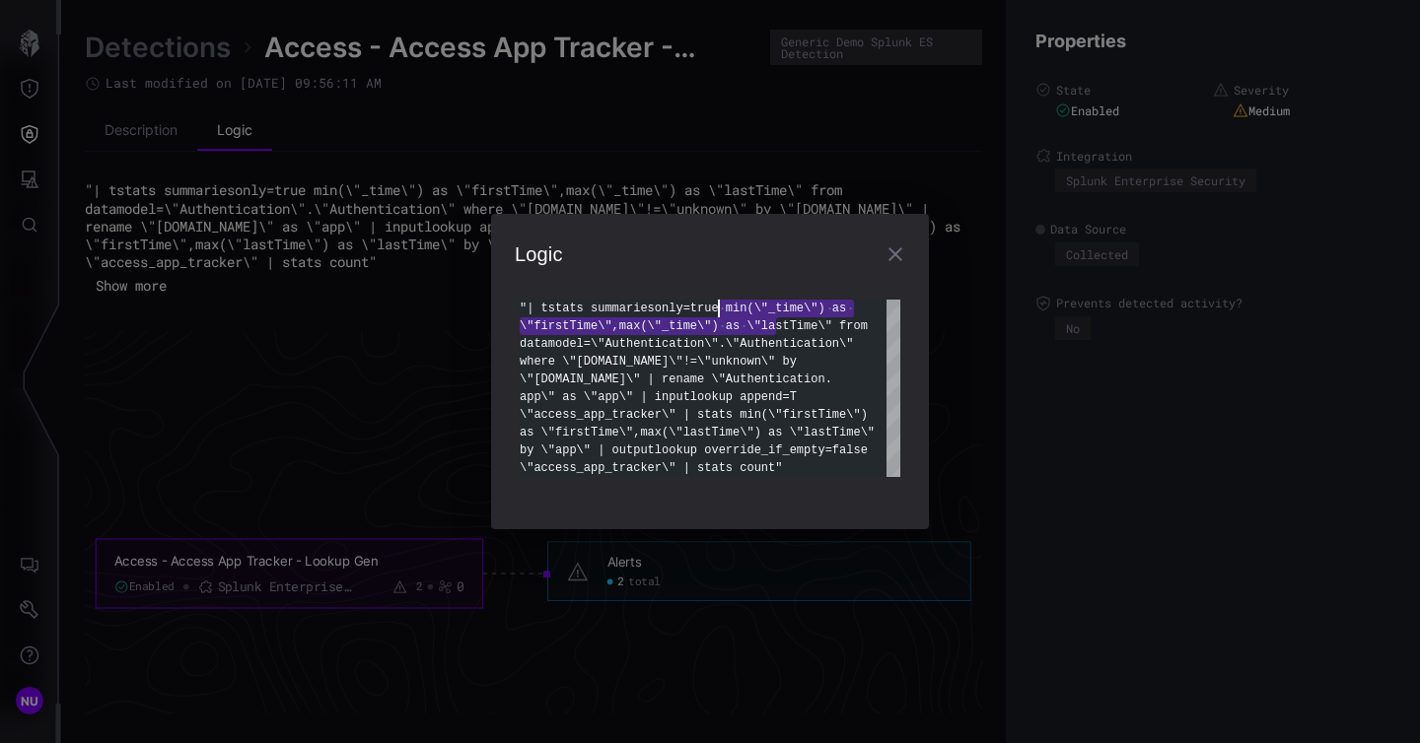
scroll to position [0, 0]
drag, startPoint x: 773, startPoint y: 331, endPoint x: 728, endPoint y: 340, distance: 45.2
click at [728, 340] on div ""| tstats summariesonly=true min(\"_time\") as \"firstTime\",max(\"_time\") as …" at bounding box center [710, 388] width 381 height 177
click at [728, 343] on div ""| tstats summariesonly=true min(\"_time\") as \"firstTime\",max(\"_time\") as …" at bounding box center [710, 388] width 381 height 177
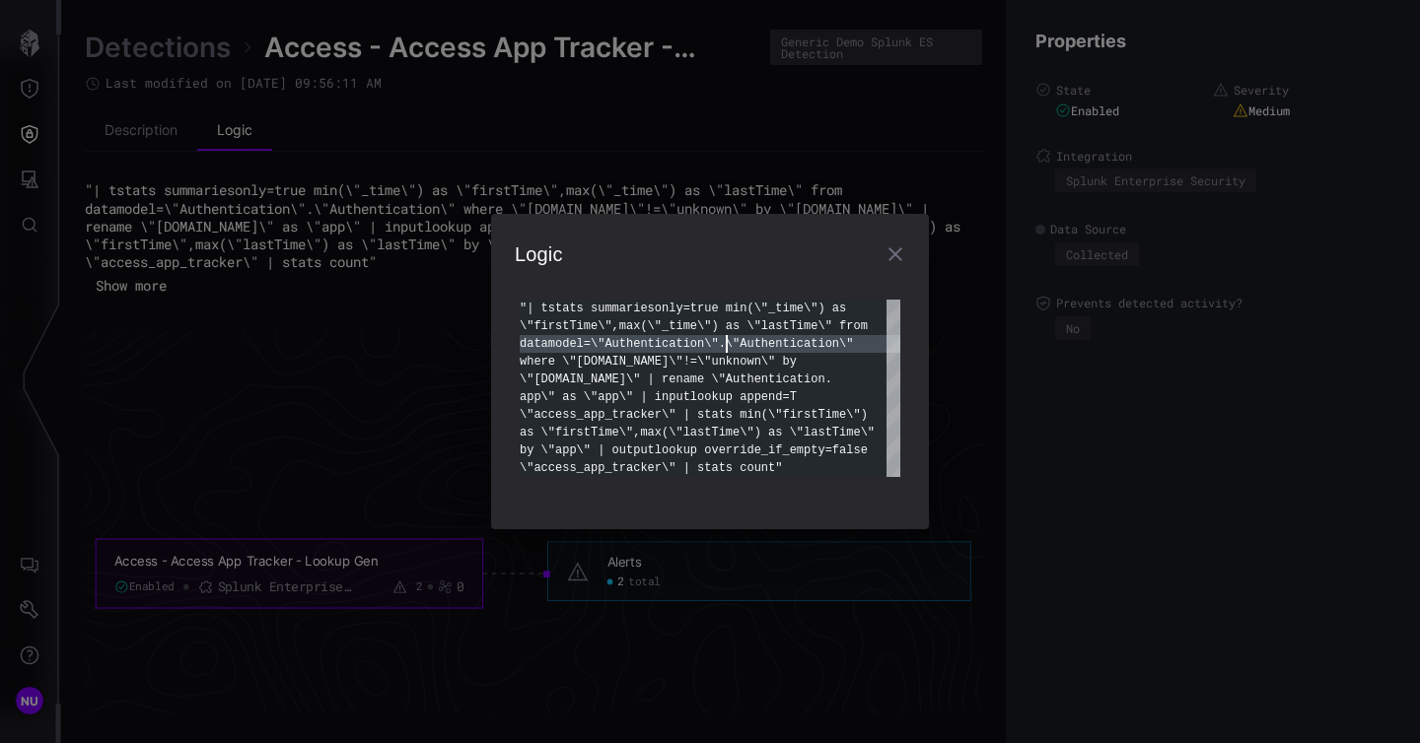
scroll to position [35, 0]
click at [728, 343] on div ""| tstats summariesonly=true min(\"_time\") as \"firstTime\",max(\"_time\") as …" at bounding box center [710, 388] width 381 height 177
drag, startPoint x: 769, startPoint y: 485, endPoint x: 768, endPoint y: 430, distance: 55.2
click at [768, 430] on form "**********" at bounding box center [710, 388] width 390 height 235
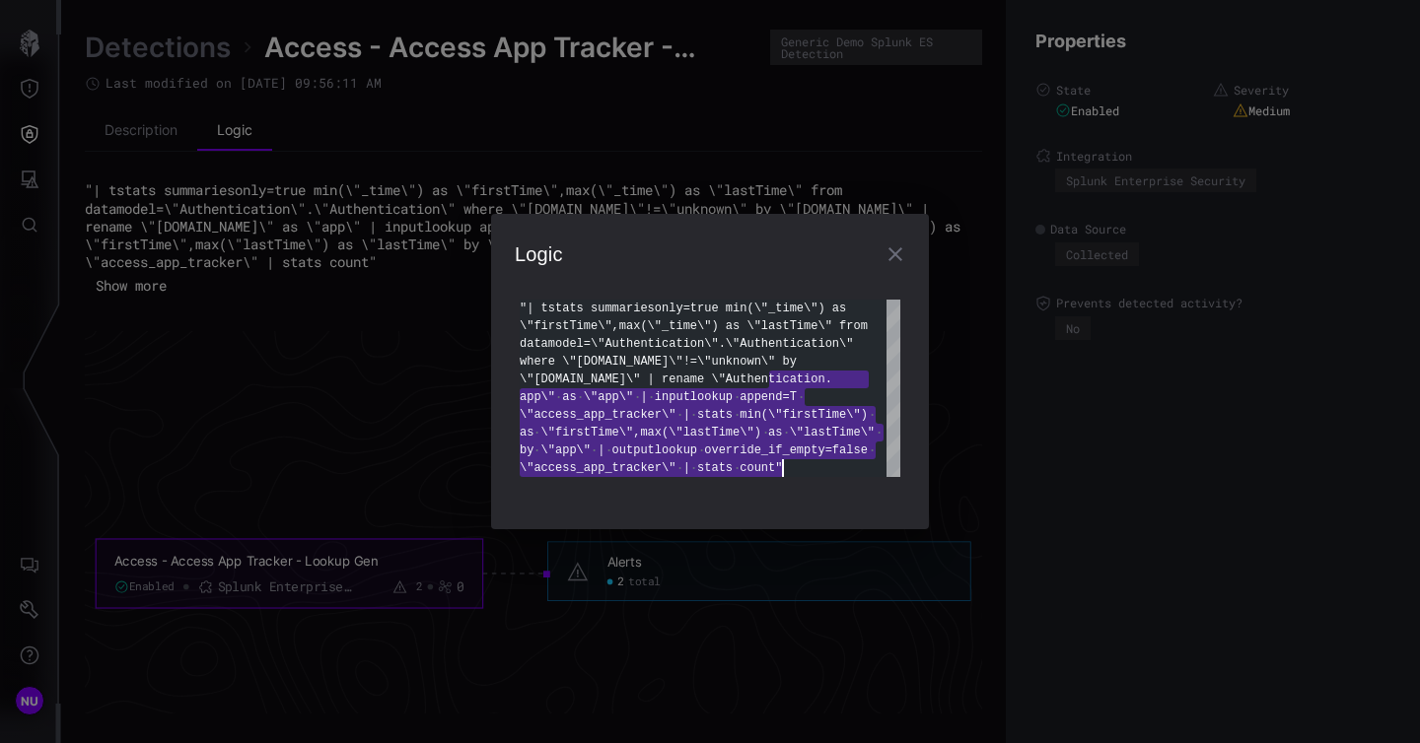
drag, startPoint x: 770, startPoint y: 383, endPoint x: 793, endPoint y: 532, distance: 150.6
click at [793, 477] on div ""| tstats summariesonly=true min(\"_time\") as \"firstTime\",max(\"_time\") as …" at bounding box center [710, 388] width 381 height 177
click at [790, 380] on div ""| tstats summariesonly=true min(\"_time\") as \"firstTime\",max(\"_time\") as …" at bounding box center [710, 388] width 381 height 177
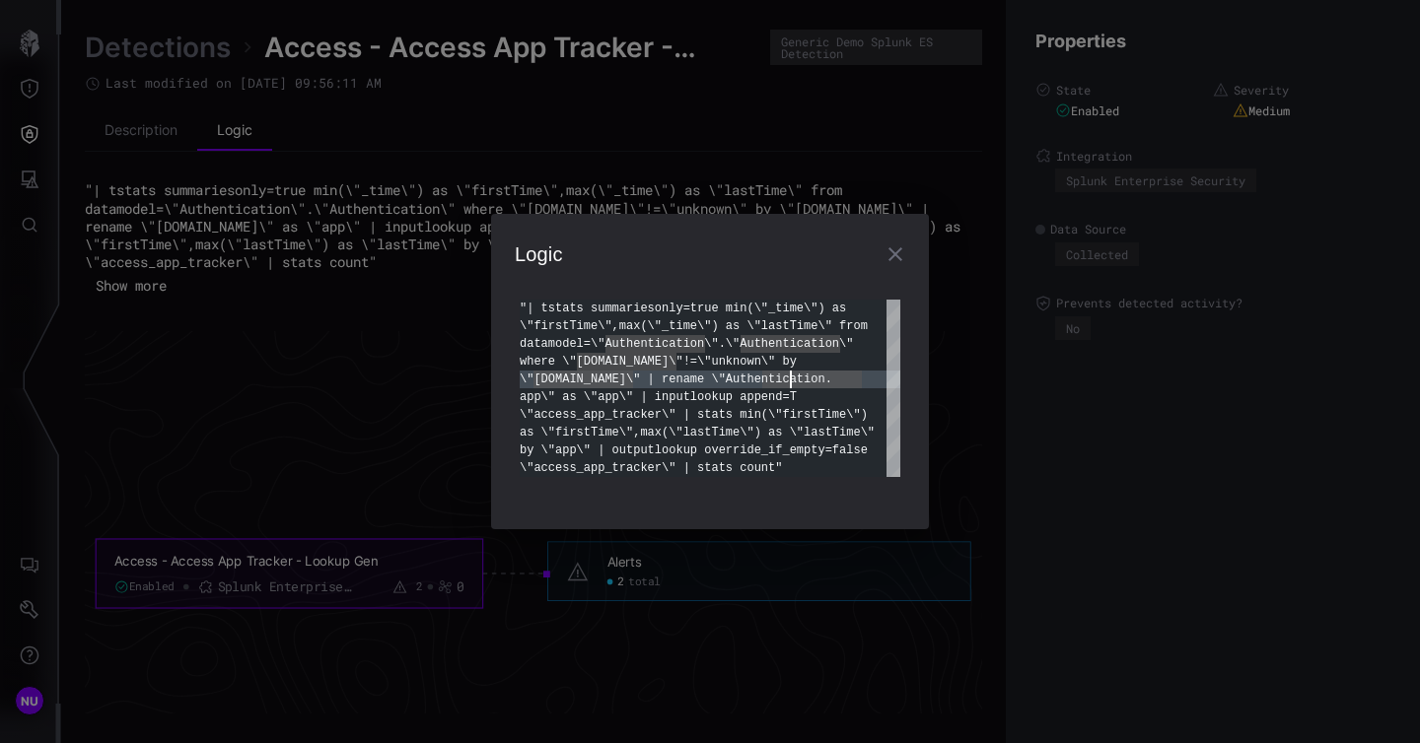
click at [904, 257] on icon "button" at bounding box center [895, 255] width 24 height 24
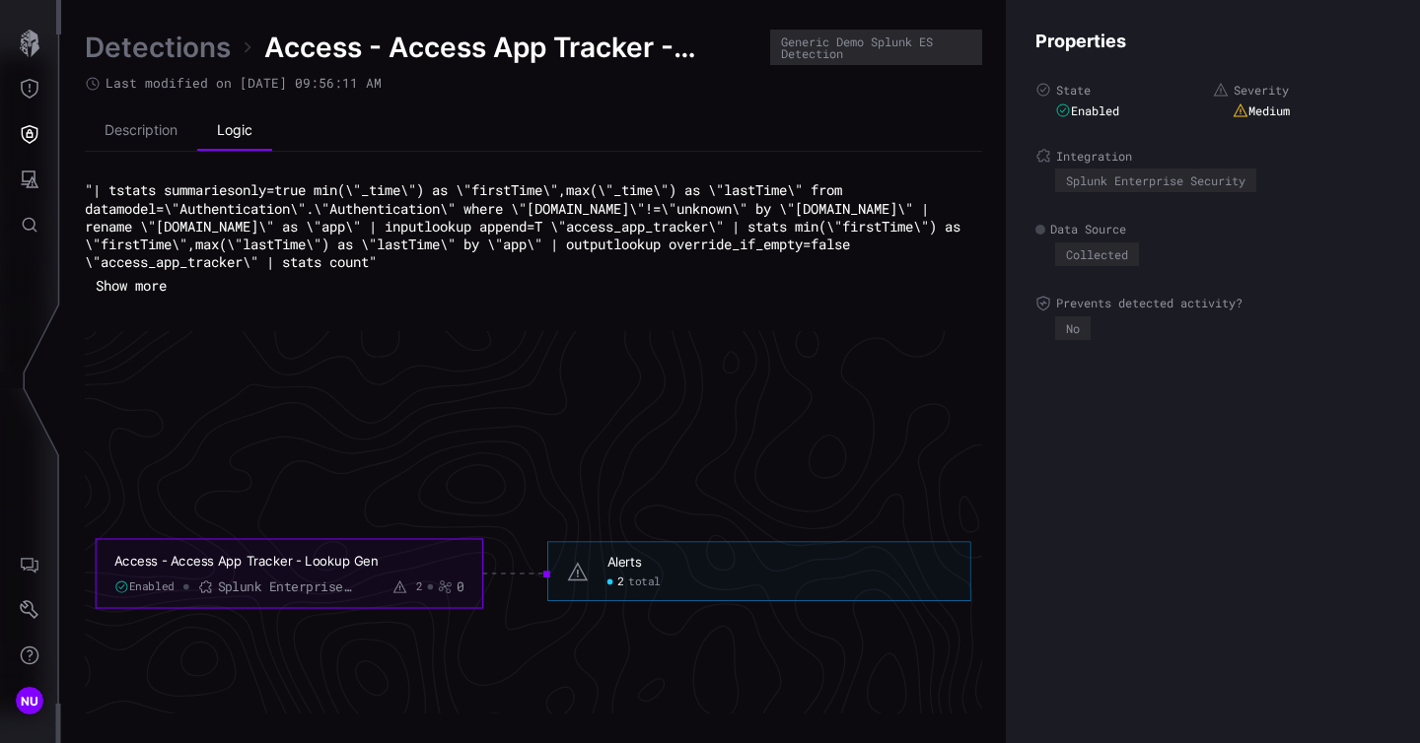
click at [137, 288] on button "Show more" at bounding box center [131, 286] width 93 height 30
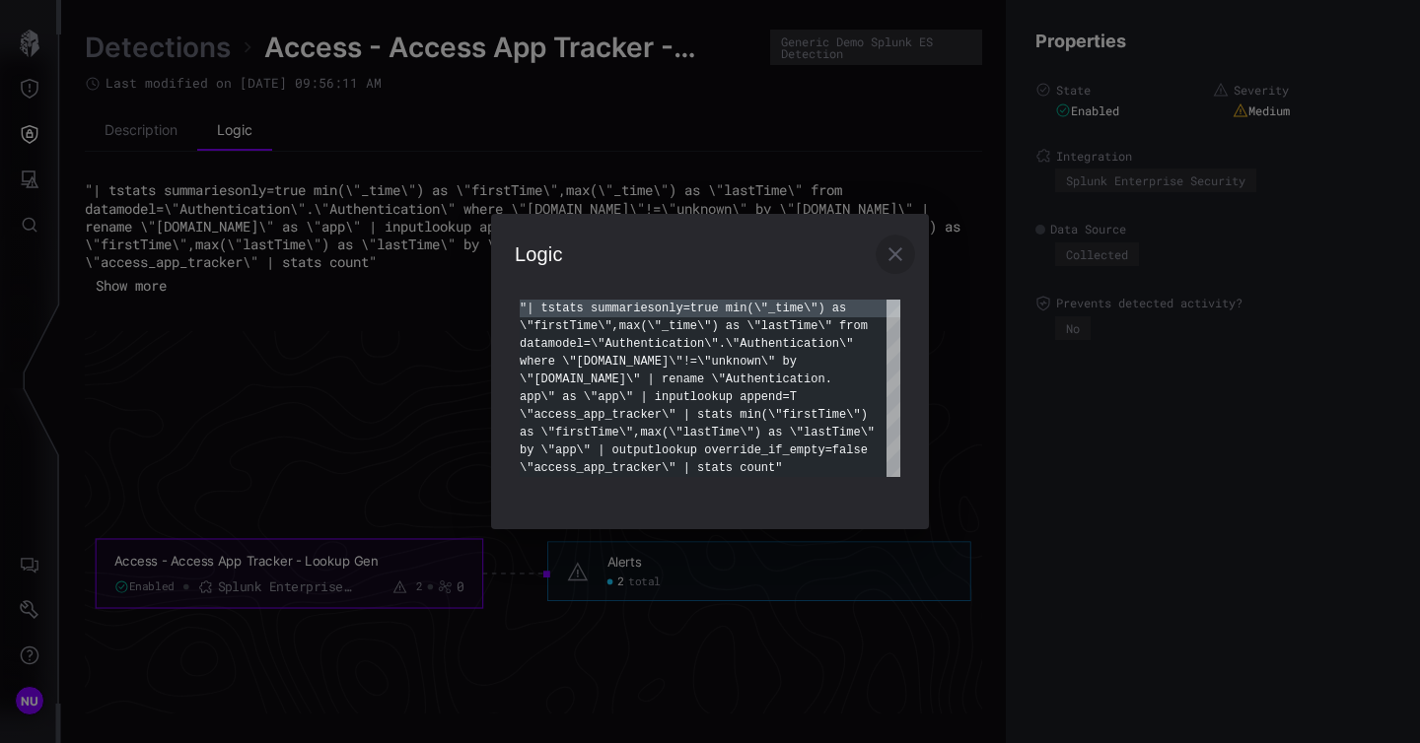
click at [888, 247] on icon "button" at bounding box center [895, 255] width 24 height 24
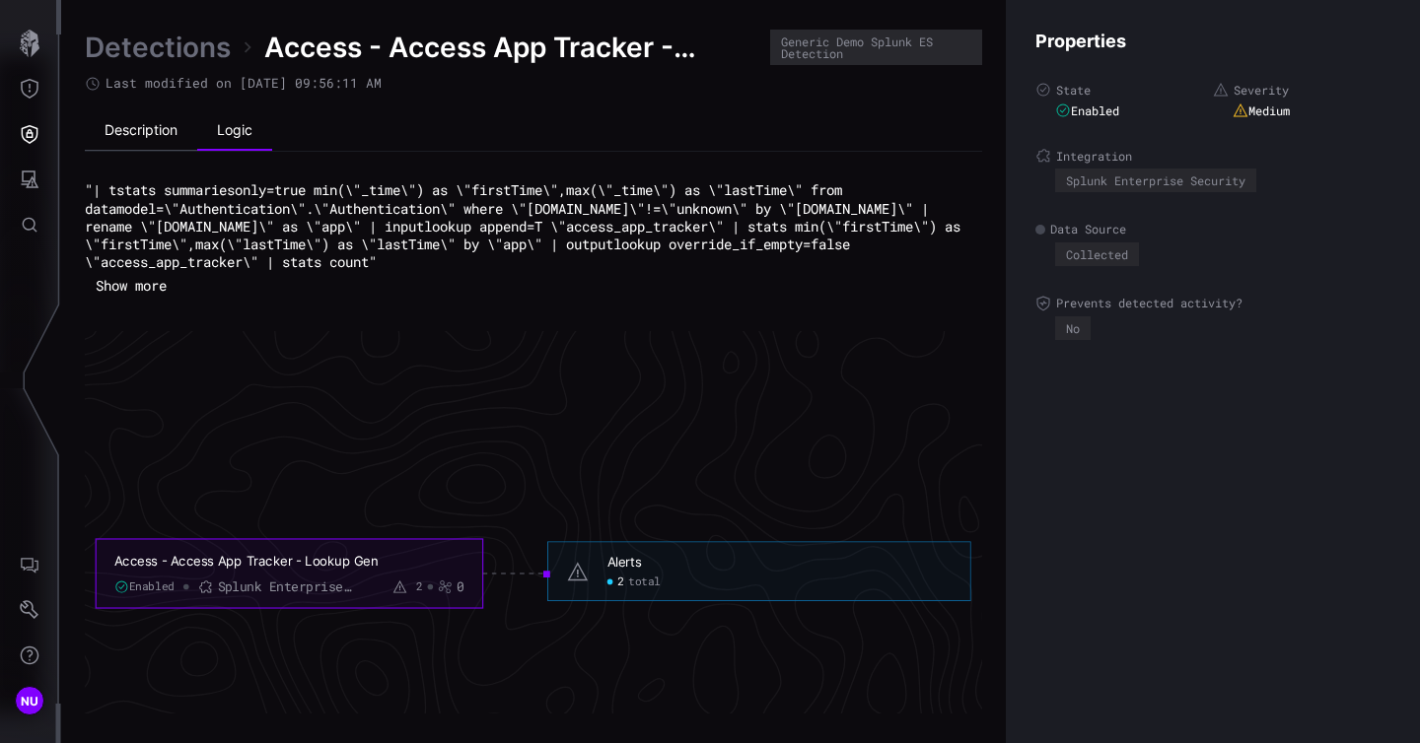
click at [135, 126] on li "Description" at bounding box center [141, 130] width 112 height 39
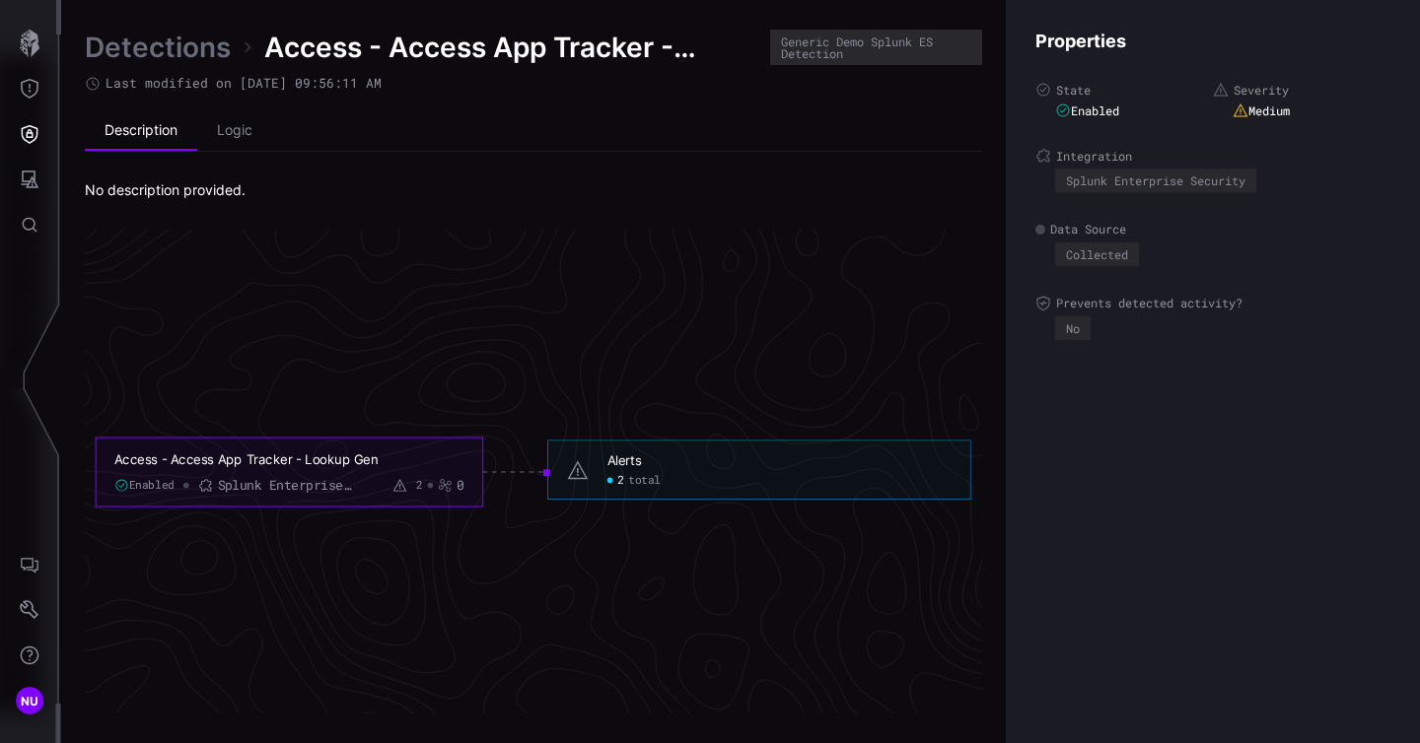
click at [167, 200] on div "Detections Access - Access App Tracker - Lookup Gen Generic Demo Splunk ES Dete…" at bounding box center [533, 372] width 897 height 684
click at [170, 48] on link "Detections" at bounding box center [158, 47] width 146 height 35
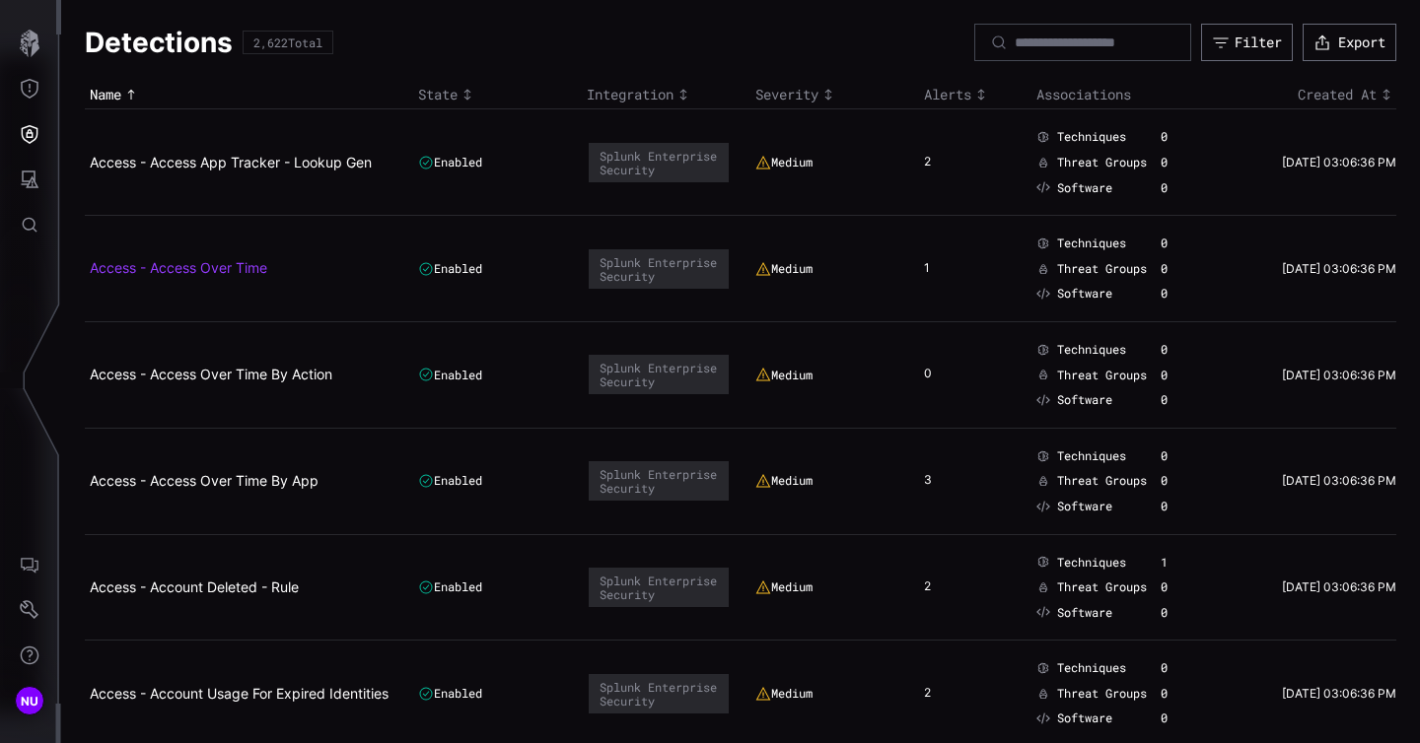
click at [141, 273] on link "Access - Access Over Time" at bounding box center [178, 267] width 177 height 17
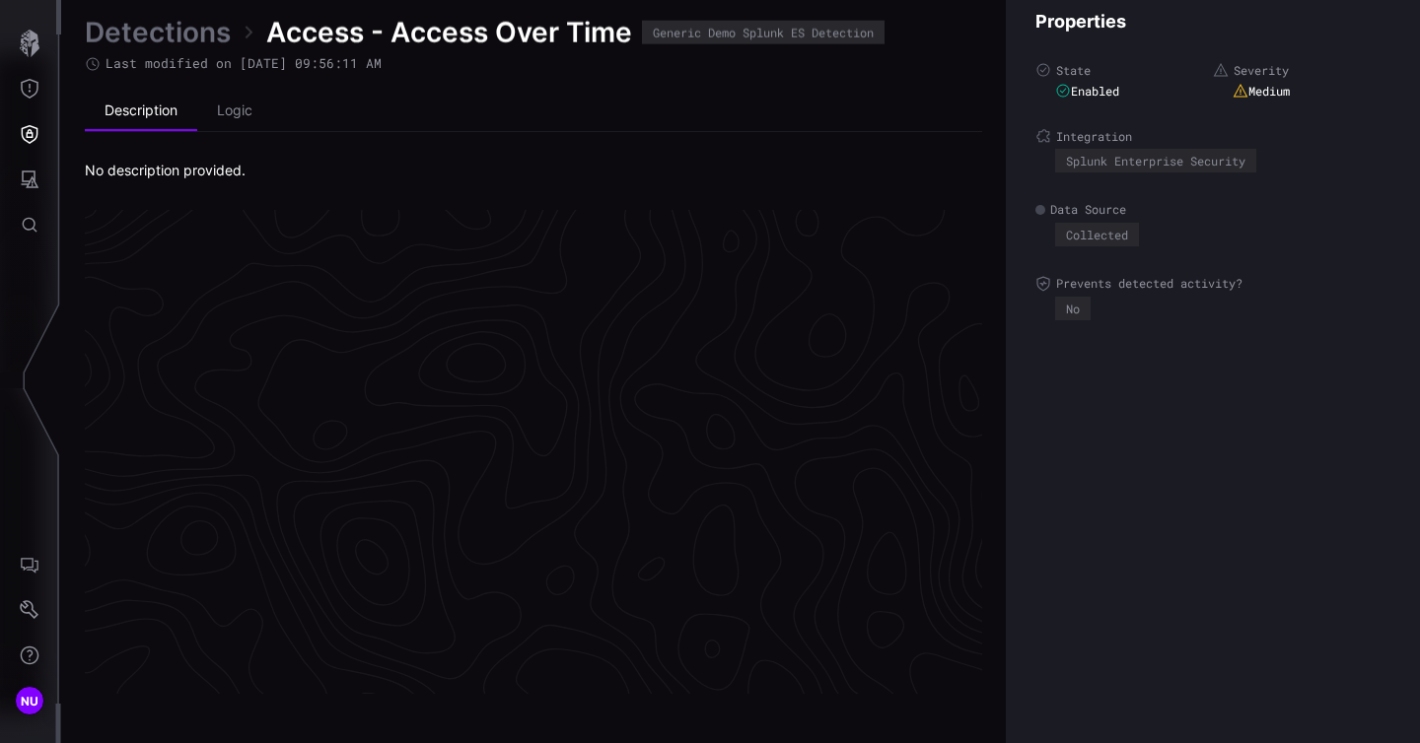
scroll to position [4193, 1030]
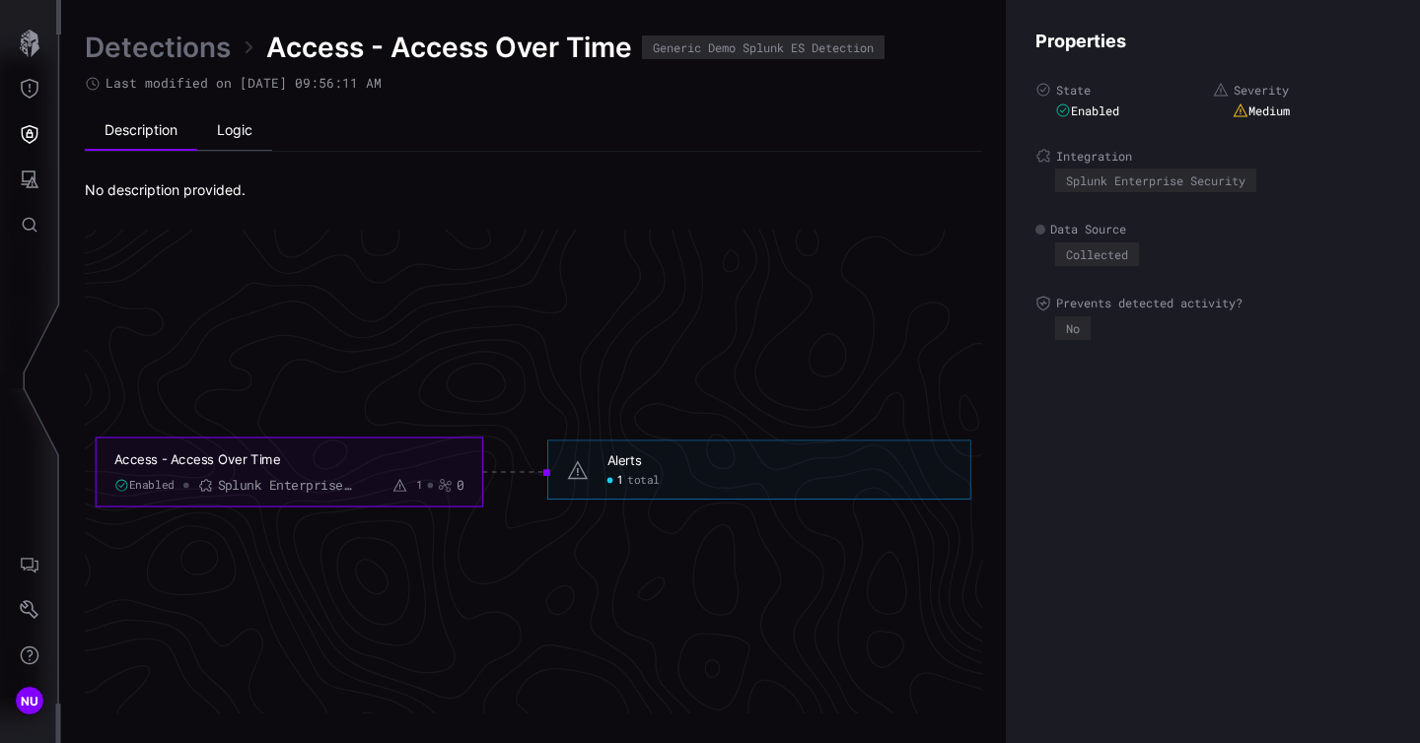
click at [219, 142] on li "Logic" at bounding box center [234, 130] width 75 height 39
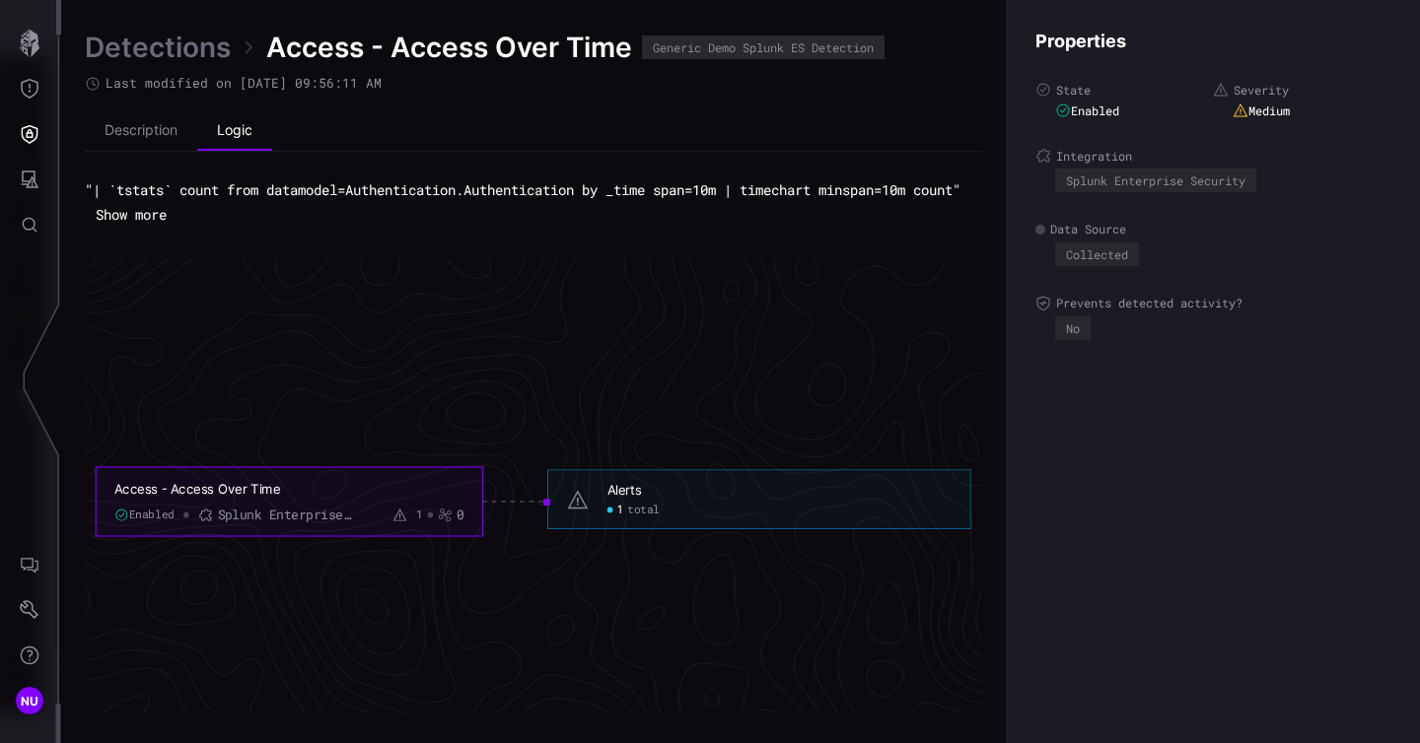
click at [156, 227] on button "Show more" at bounding box center [131, 215] width 93 height 30
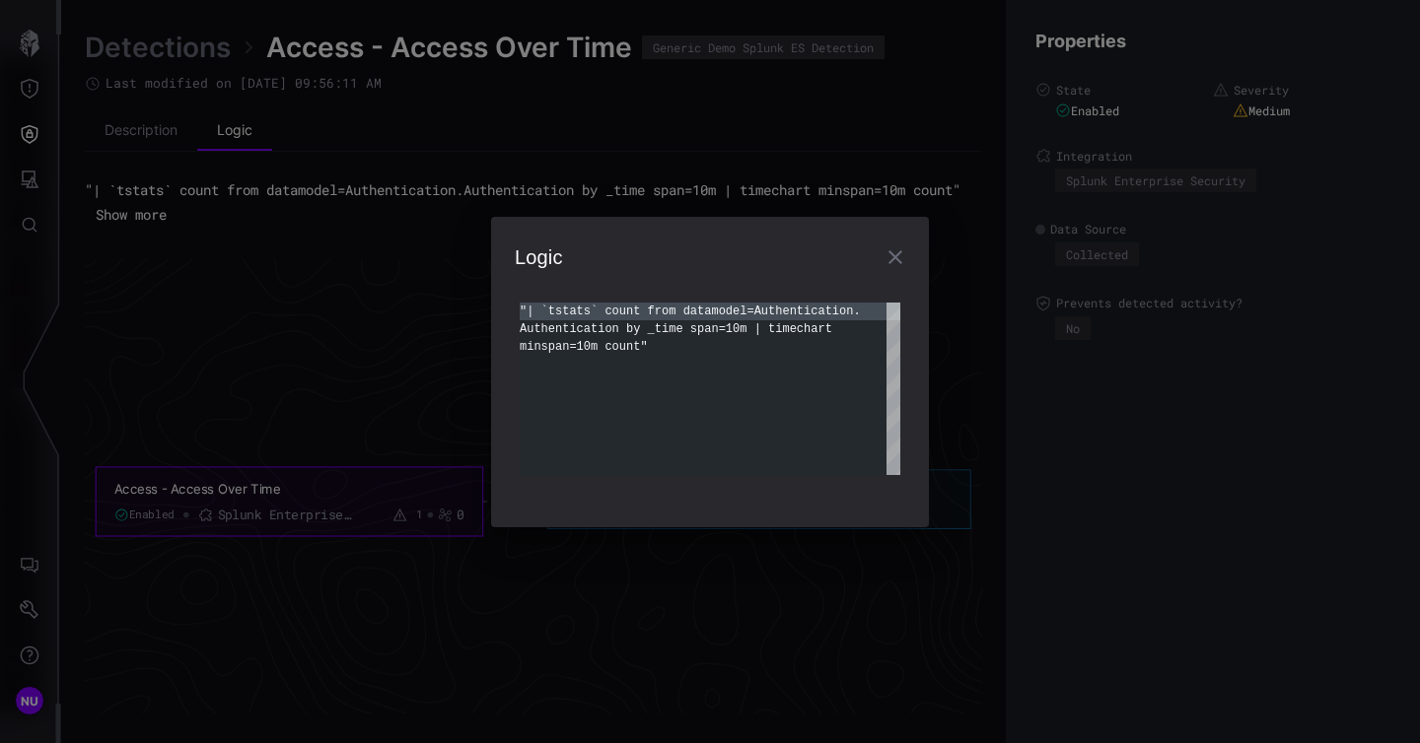
click at [150, 136] on div "**********" at bounding box center [710, 371] width 1420 height 743
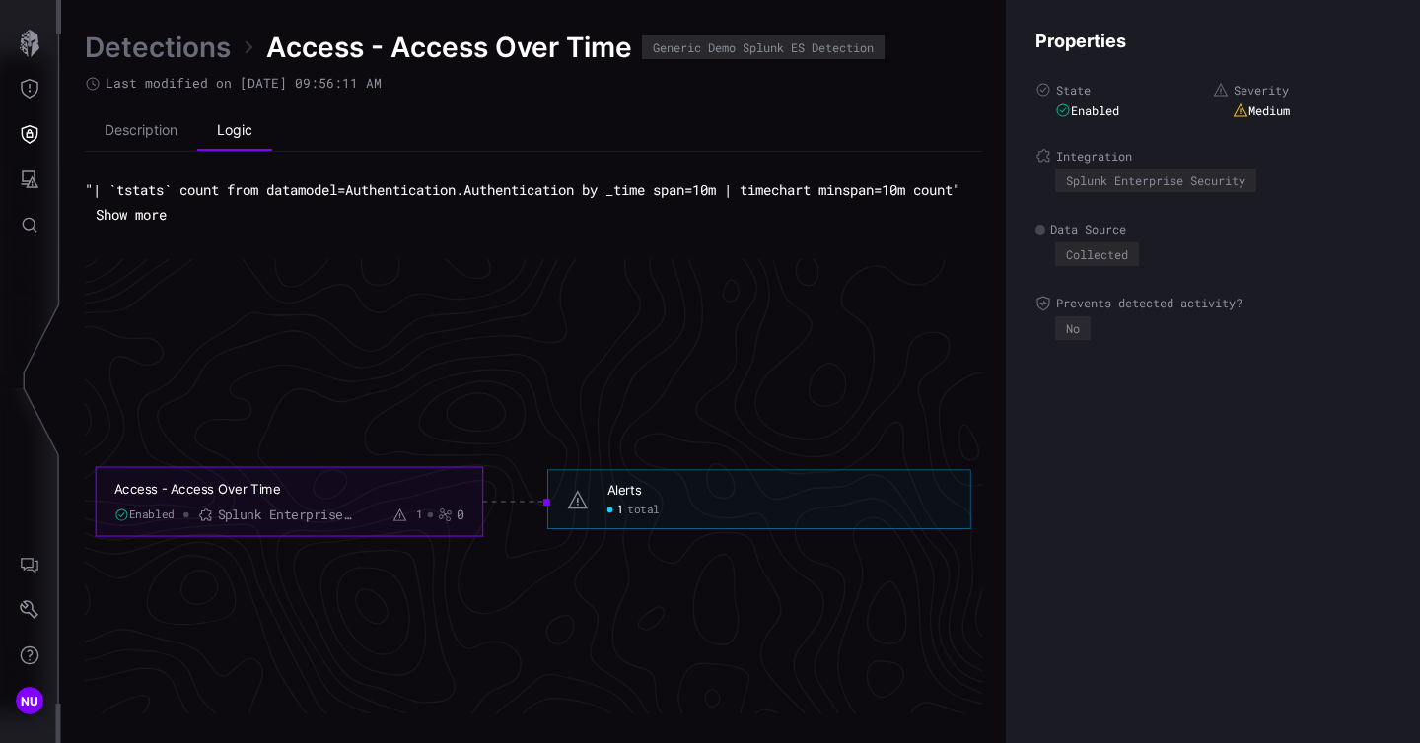
click at [150, 136] on li "Description" at bounding box center [141, 130] width 112 height 39
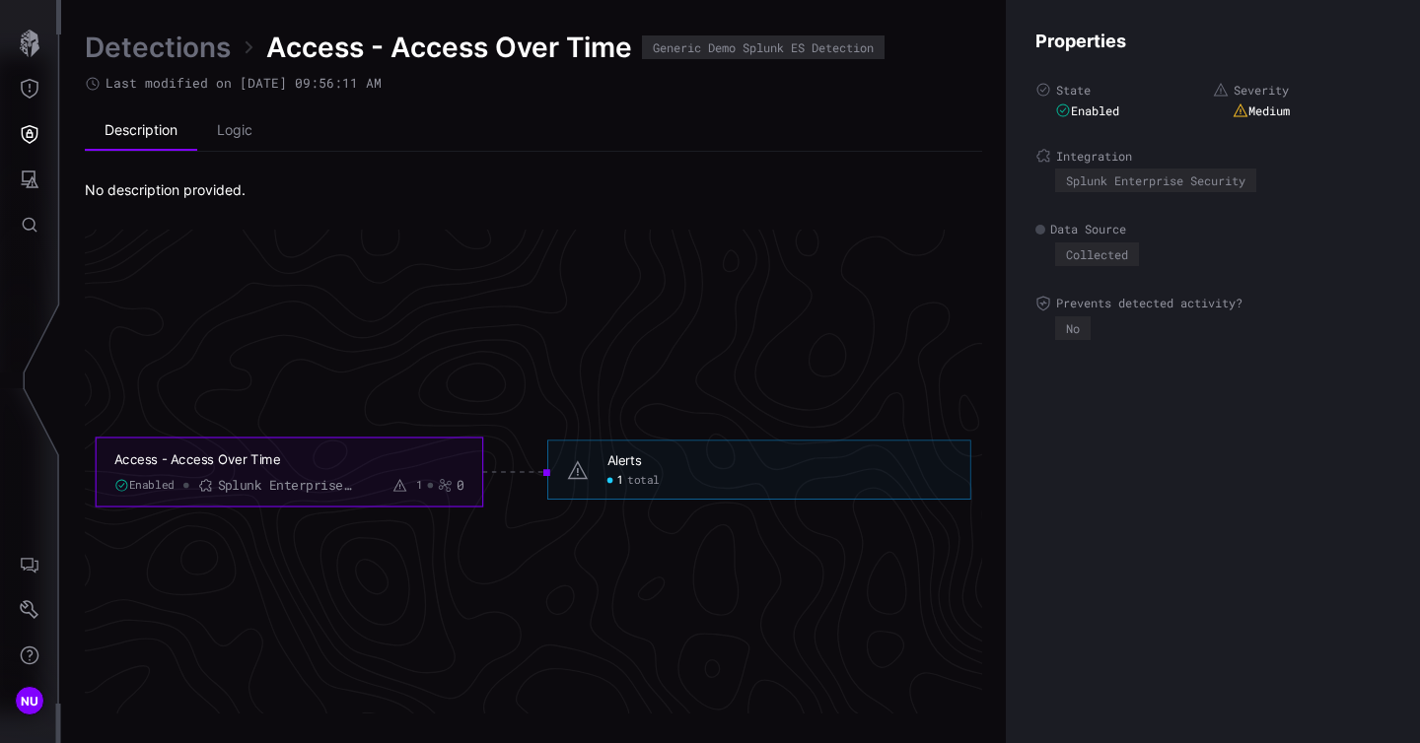
click at [227, 55] on link "Detections" at bounding box center [158, 47] width 146 height 35
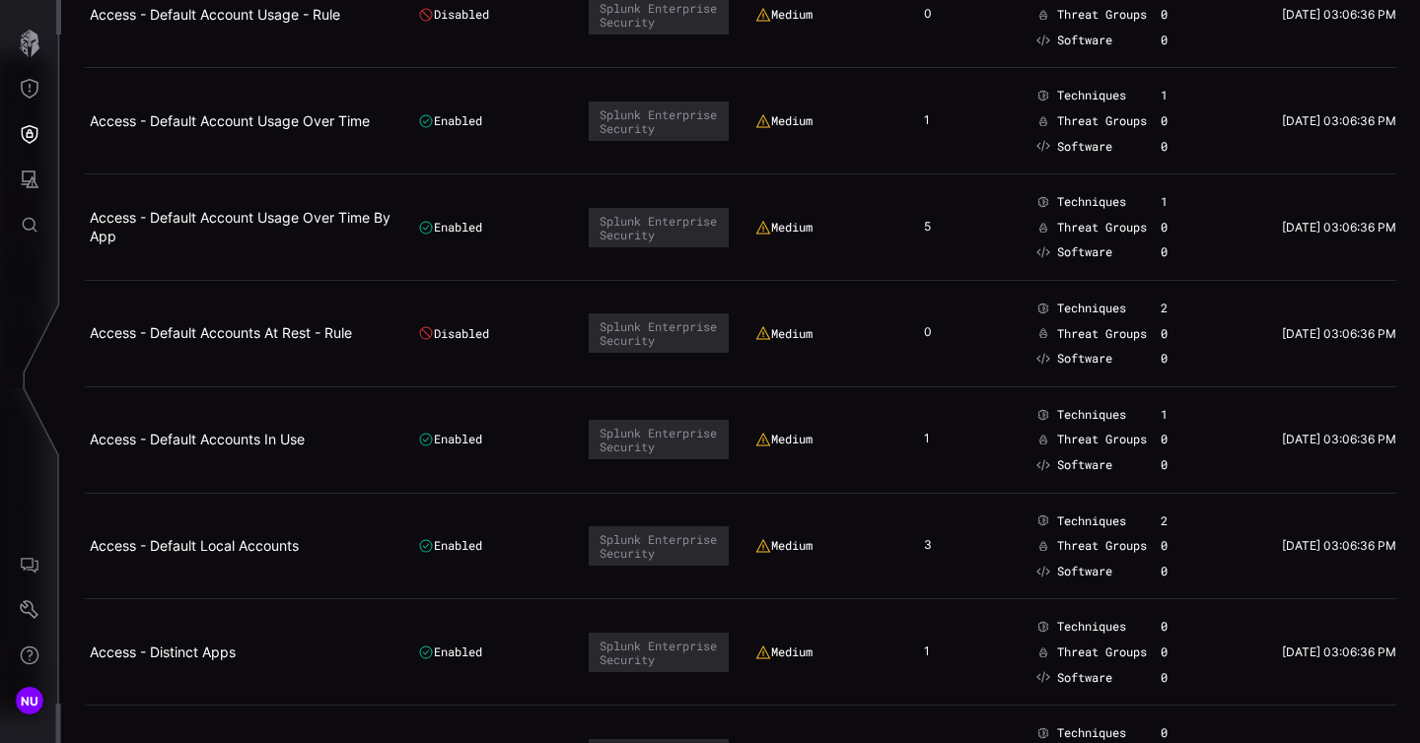
scroll to position [2724, 0]
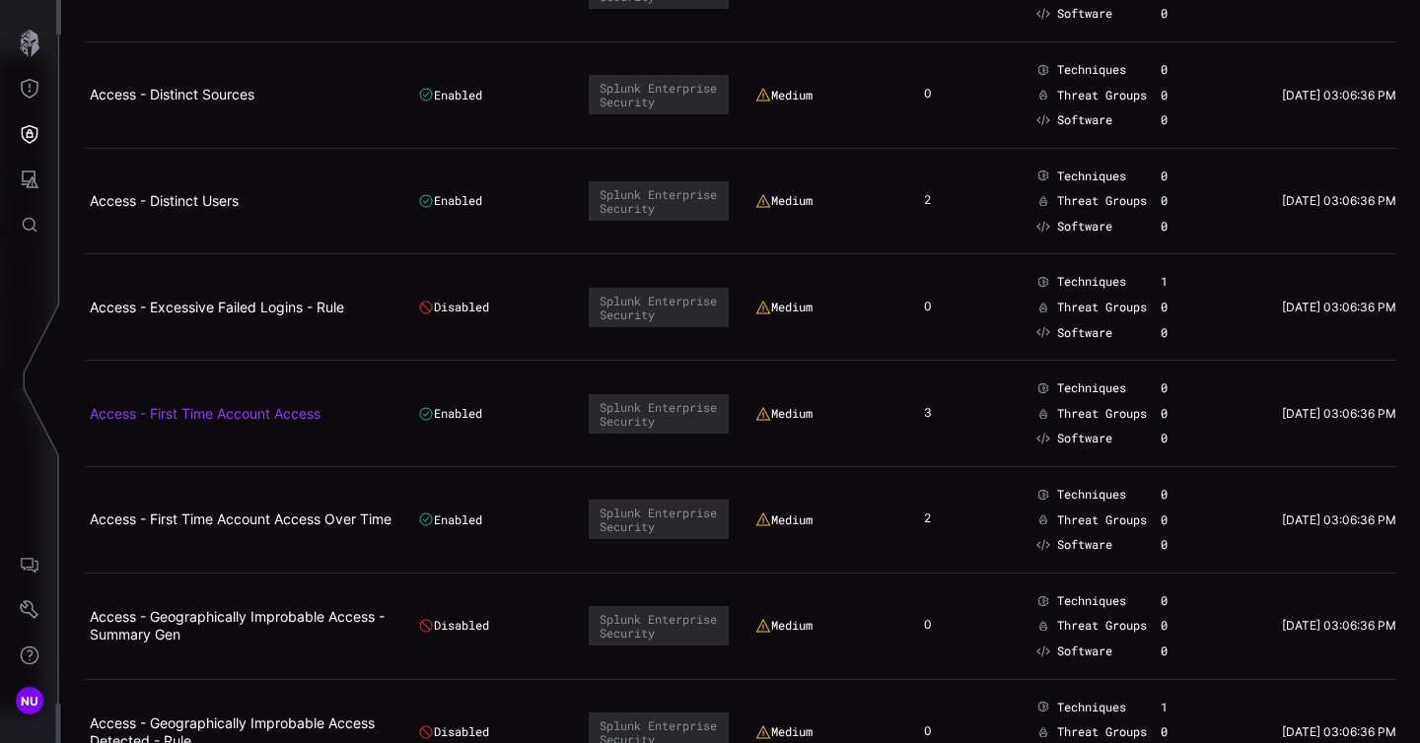
click at [180, 418] on link "Access - First Time Account Access" at bounding box center [205, 413] width 231 height 17
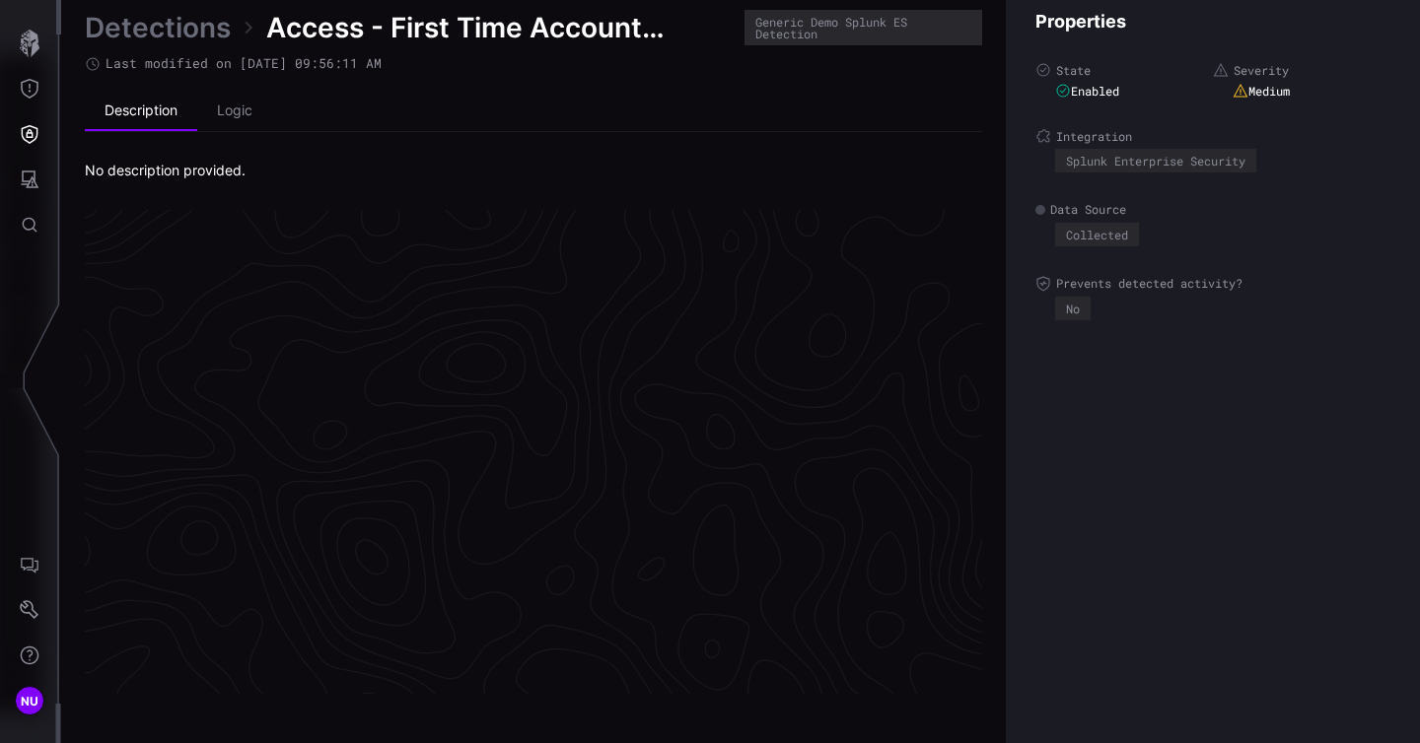
scroll to position [4193, 1030]
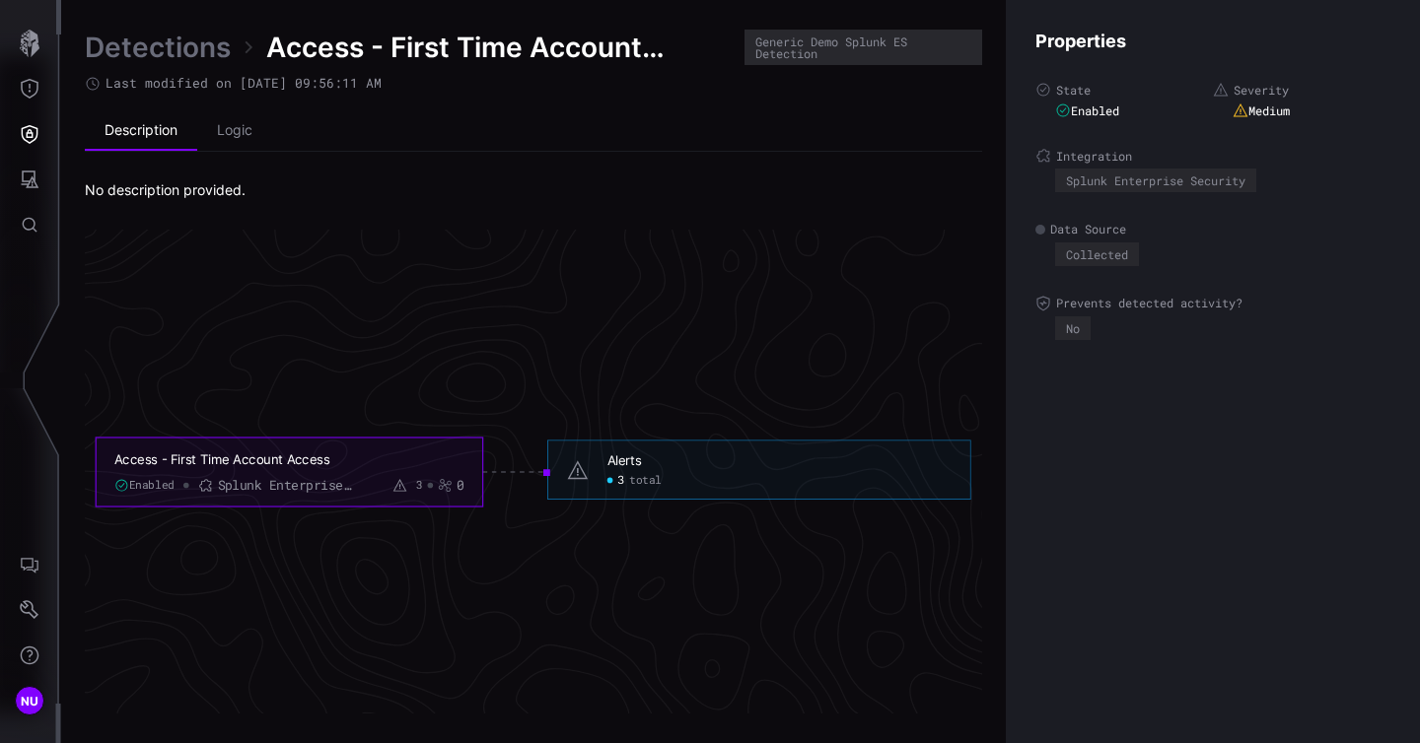
click at [134, 59] on link "Detections" at bounding box center [158, 47] width 146 height 35
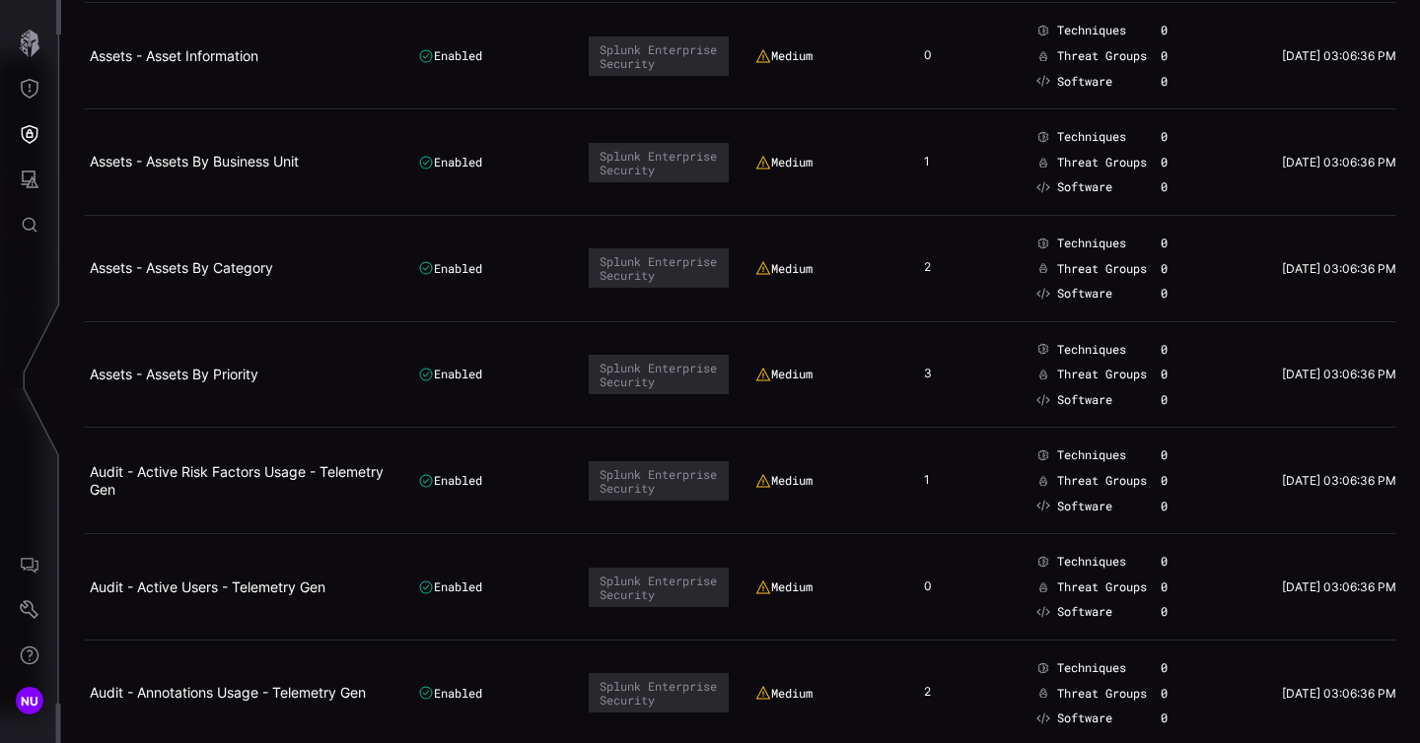
scroll to position [5966, 0]
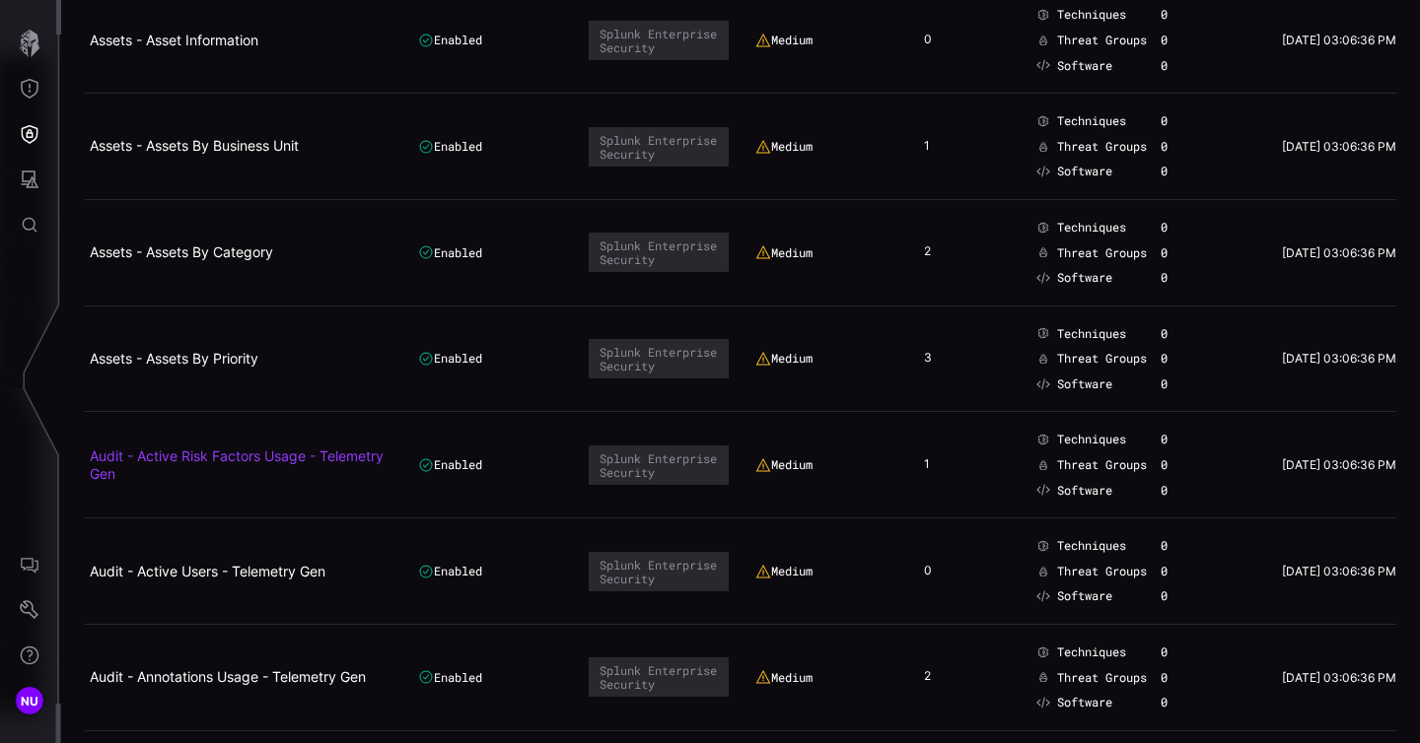
click at [280, 461] on link "Audit - Active Risk Factors Usage - Telemetry Gen" at bounding box center [237, 465] width 294 height 35
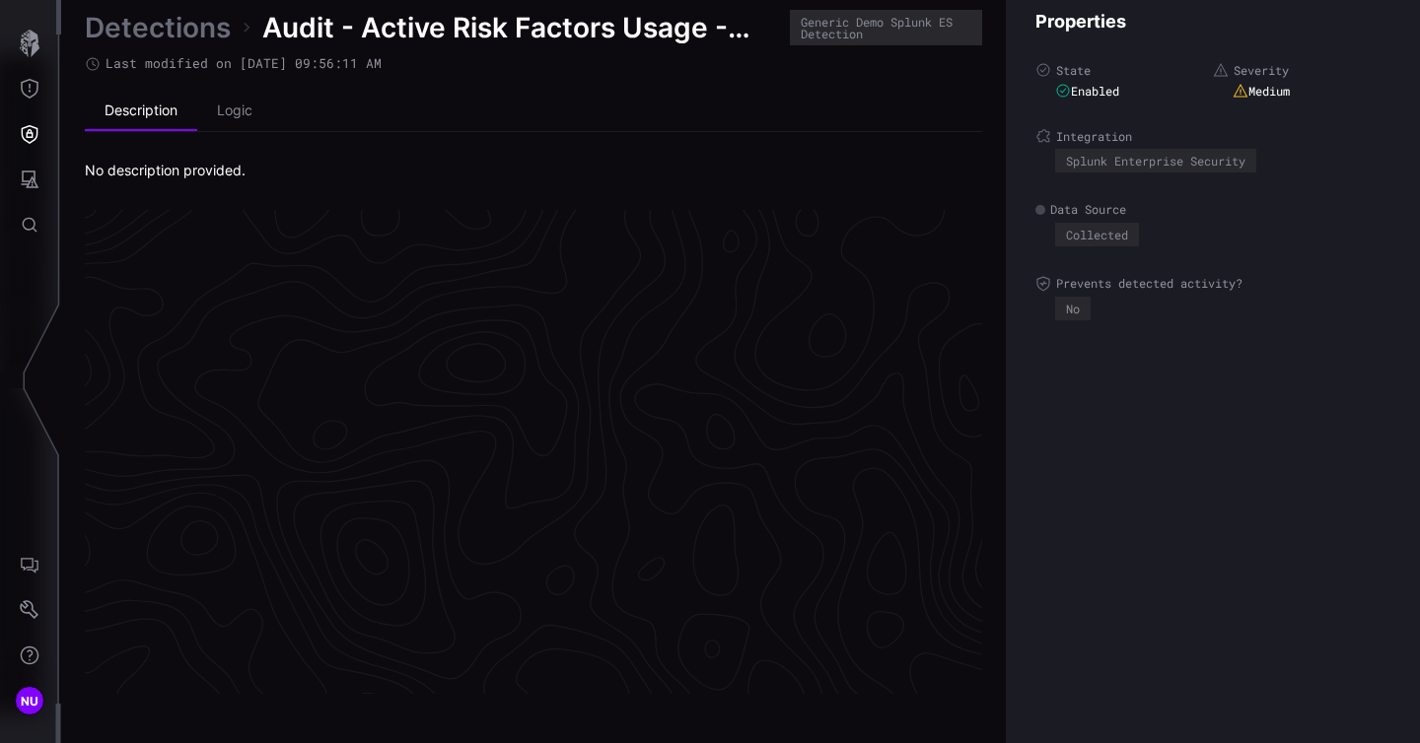
scroll to position [4193, 1030]
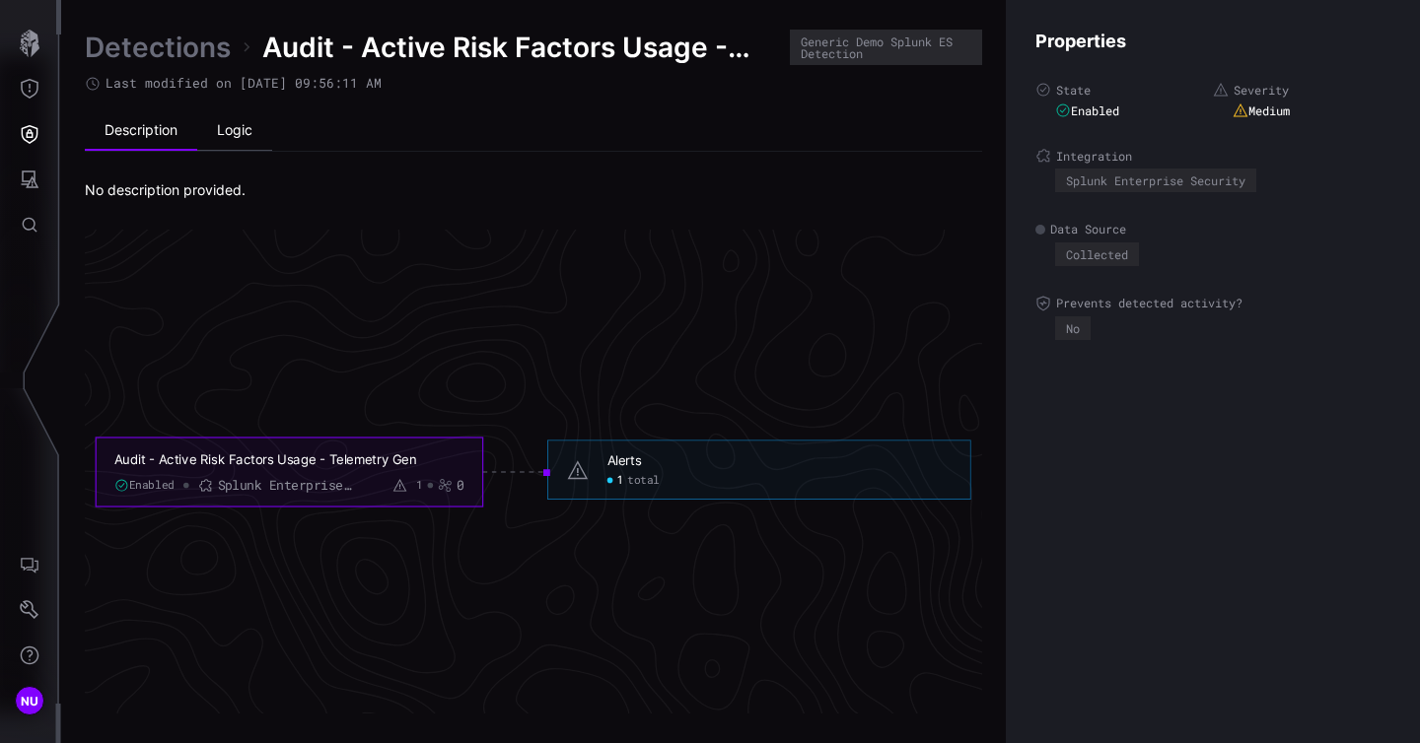
click at [240, 114] on li "Logic" at bounding box center [234, 130] width 75 height 39
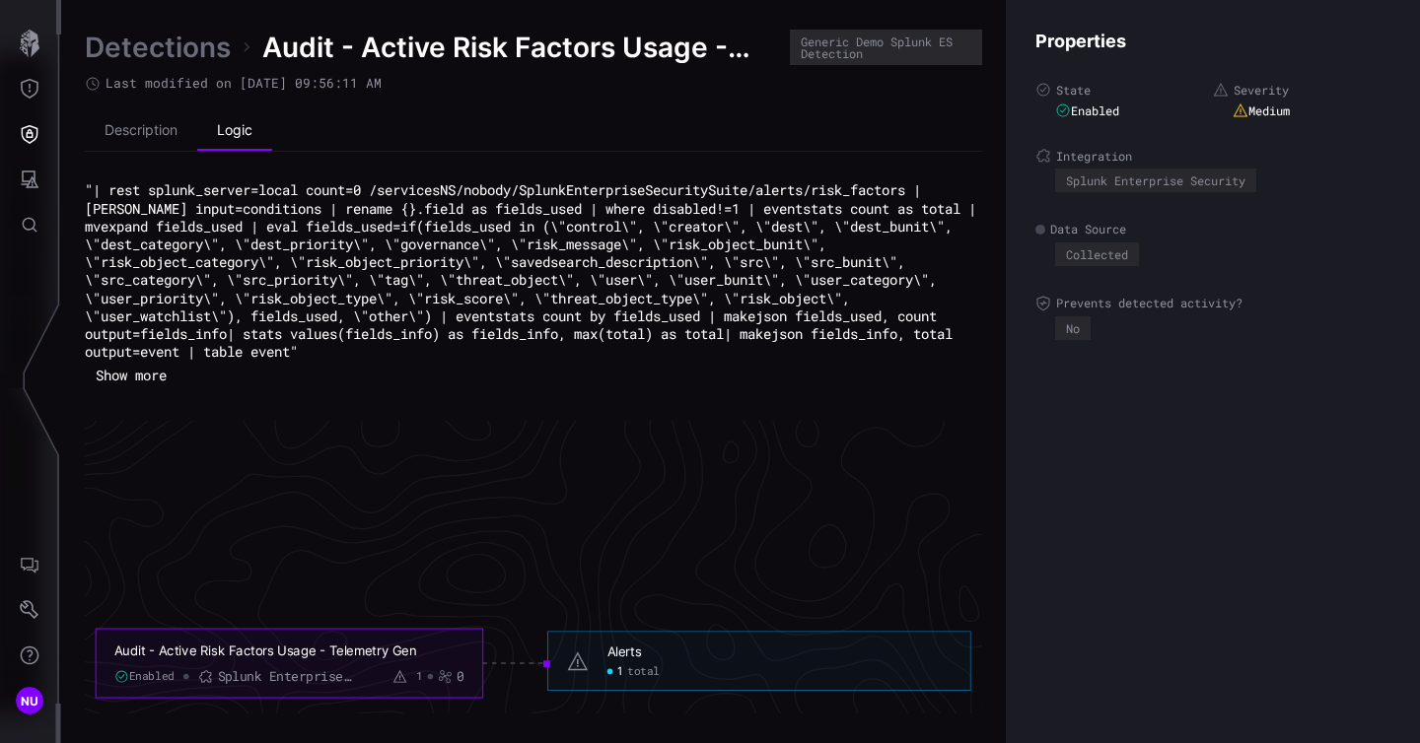
click at [149, 381] on button "Show more" at bounding box center [131, 376] width 93 height 30
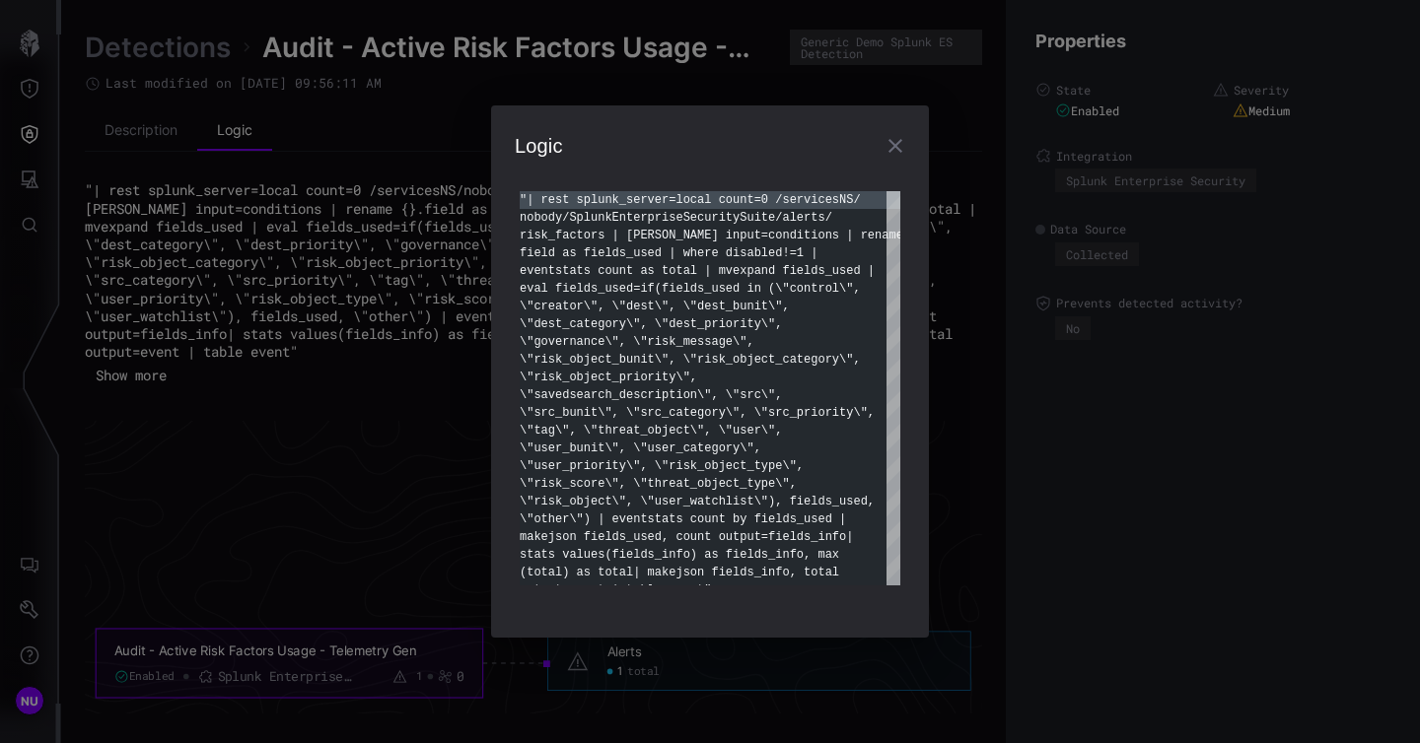
click at [897, 144] on icon "button" at bounding box center [895, 146] width 14 height 14
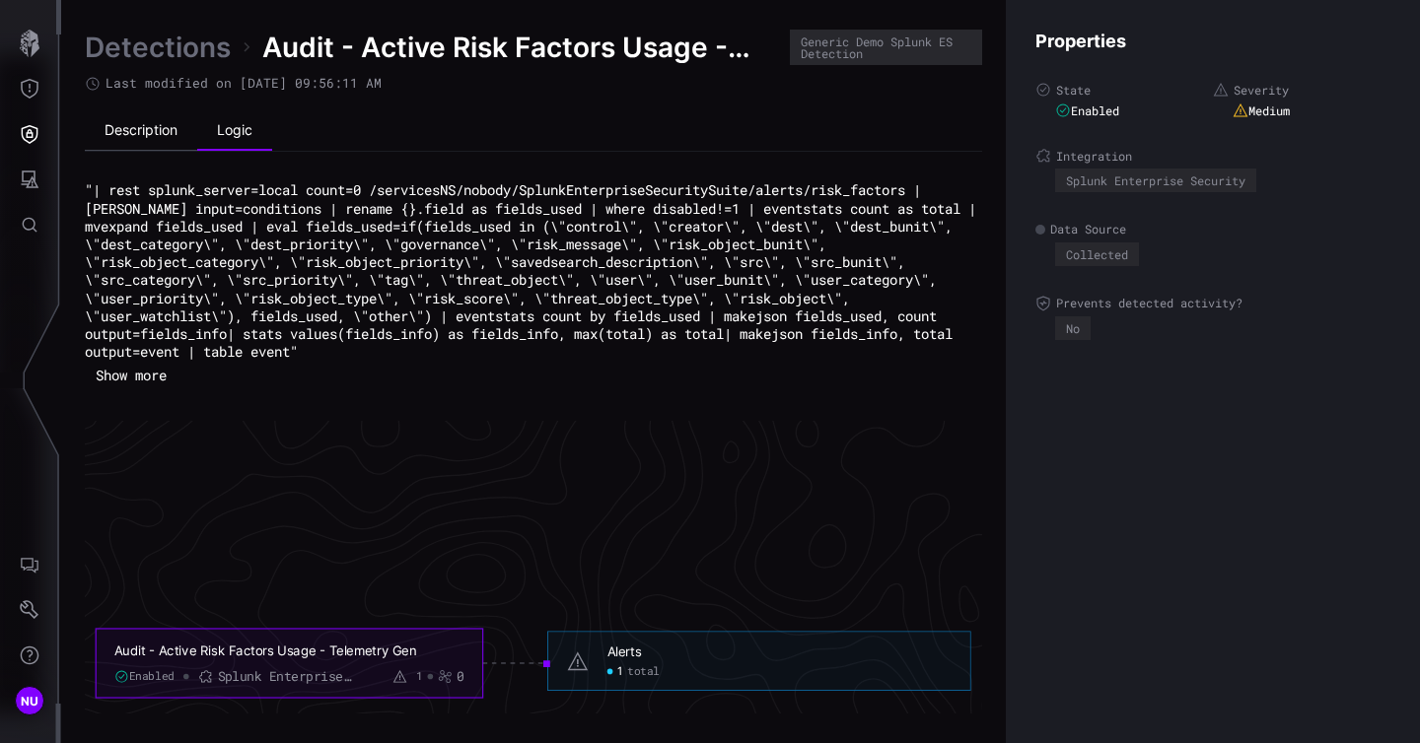
click at [145, 115] on li "Description" at bounding box center [141, 130] width 112 height 39
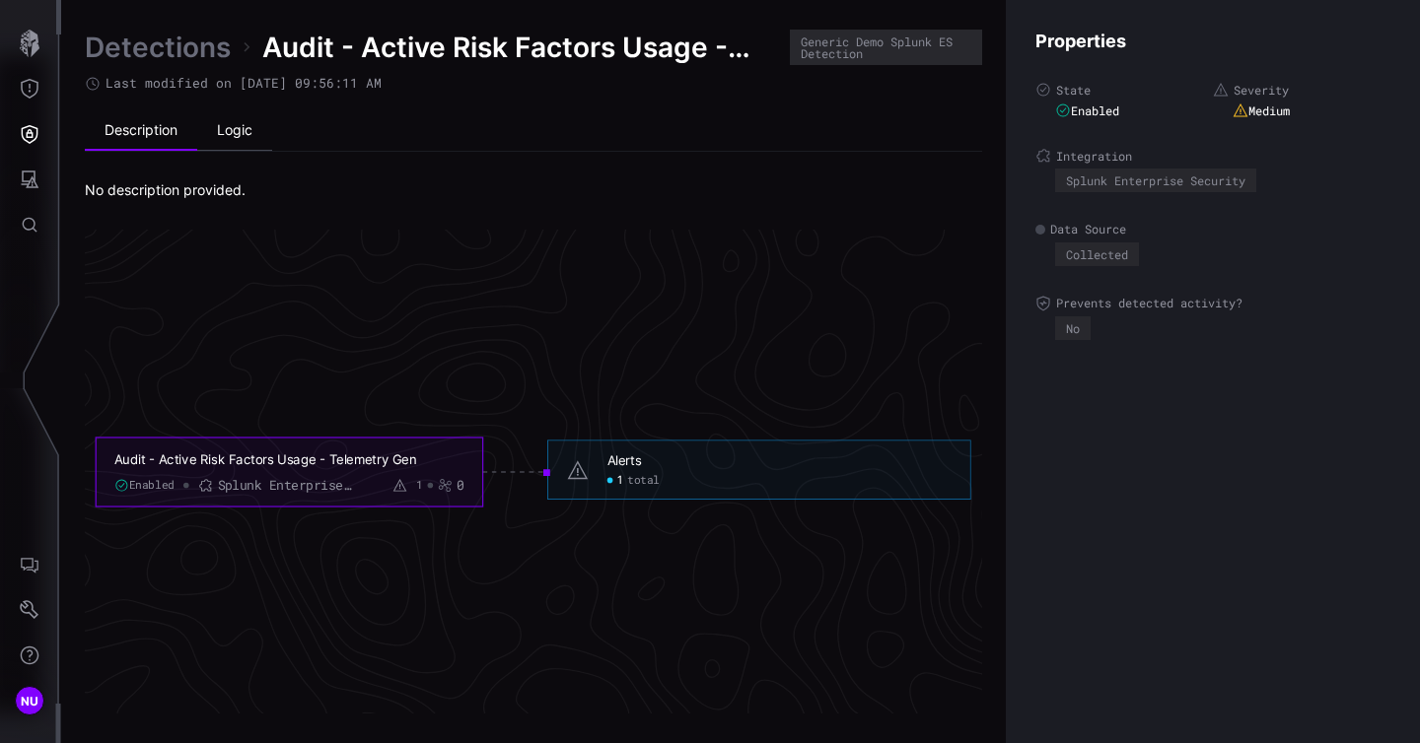
click at [236, 136] on li "Logic" at bounding box center [234, 130] width 75 height 39
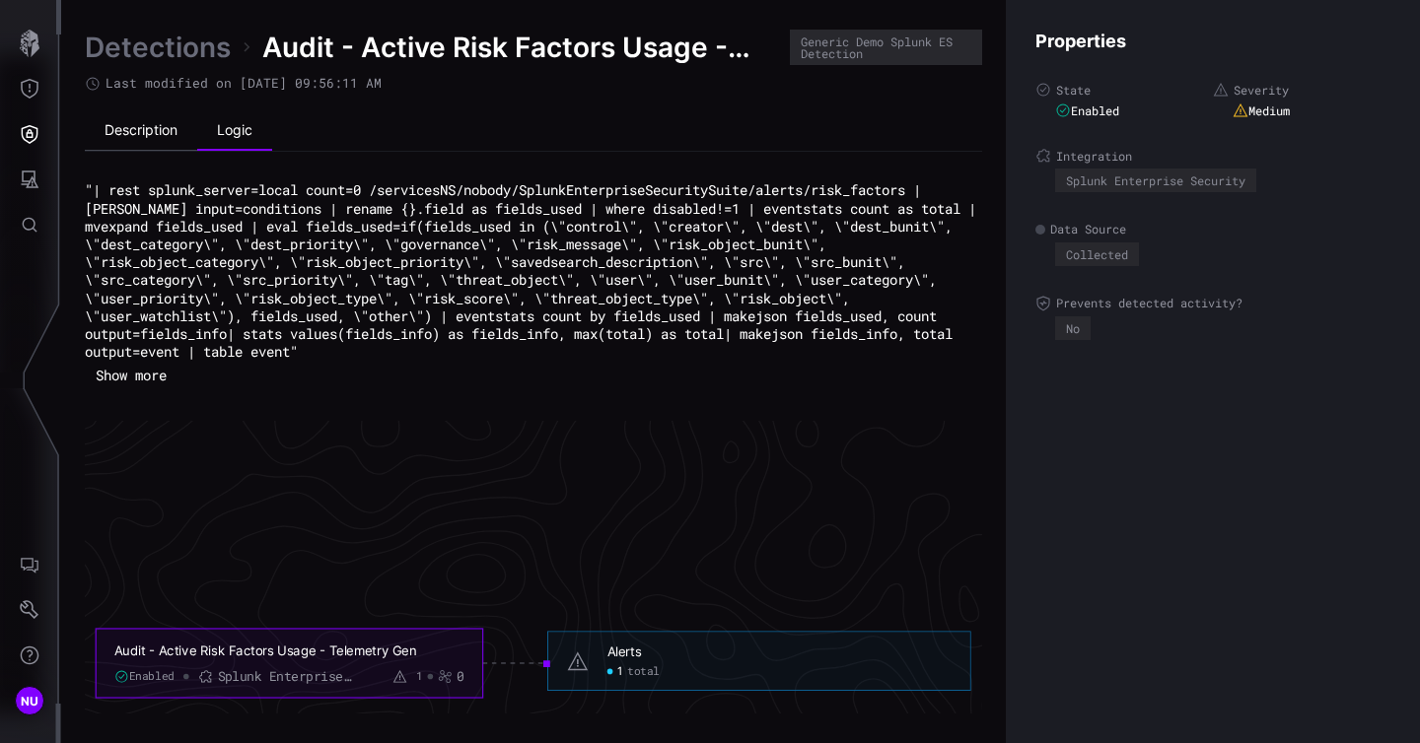
click at [141, 145] on li "Description" at bounding box center [141, 130] width 112 height 39
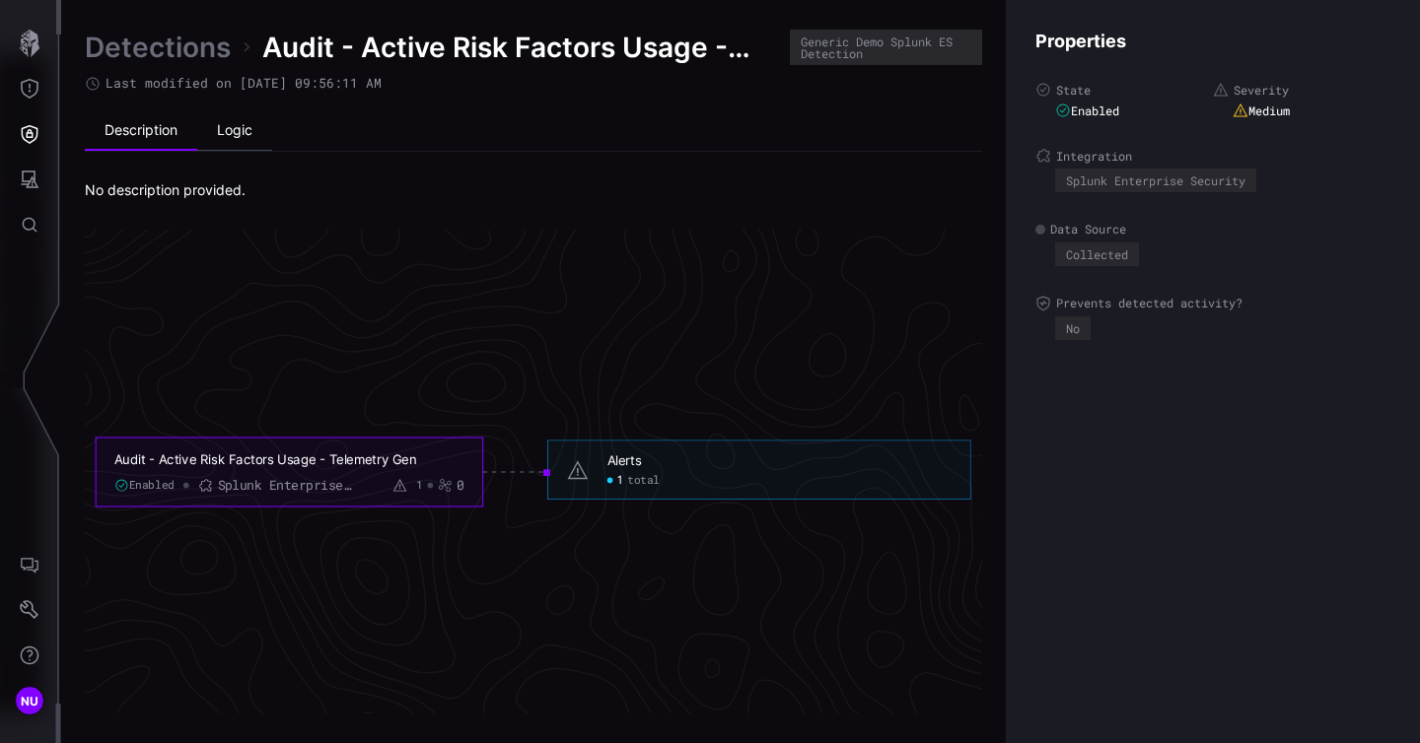
click at [268, 150] on li "Logic" at bounding box center [234, 130] width 75 height 39
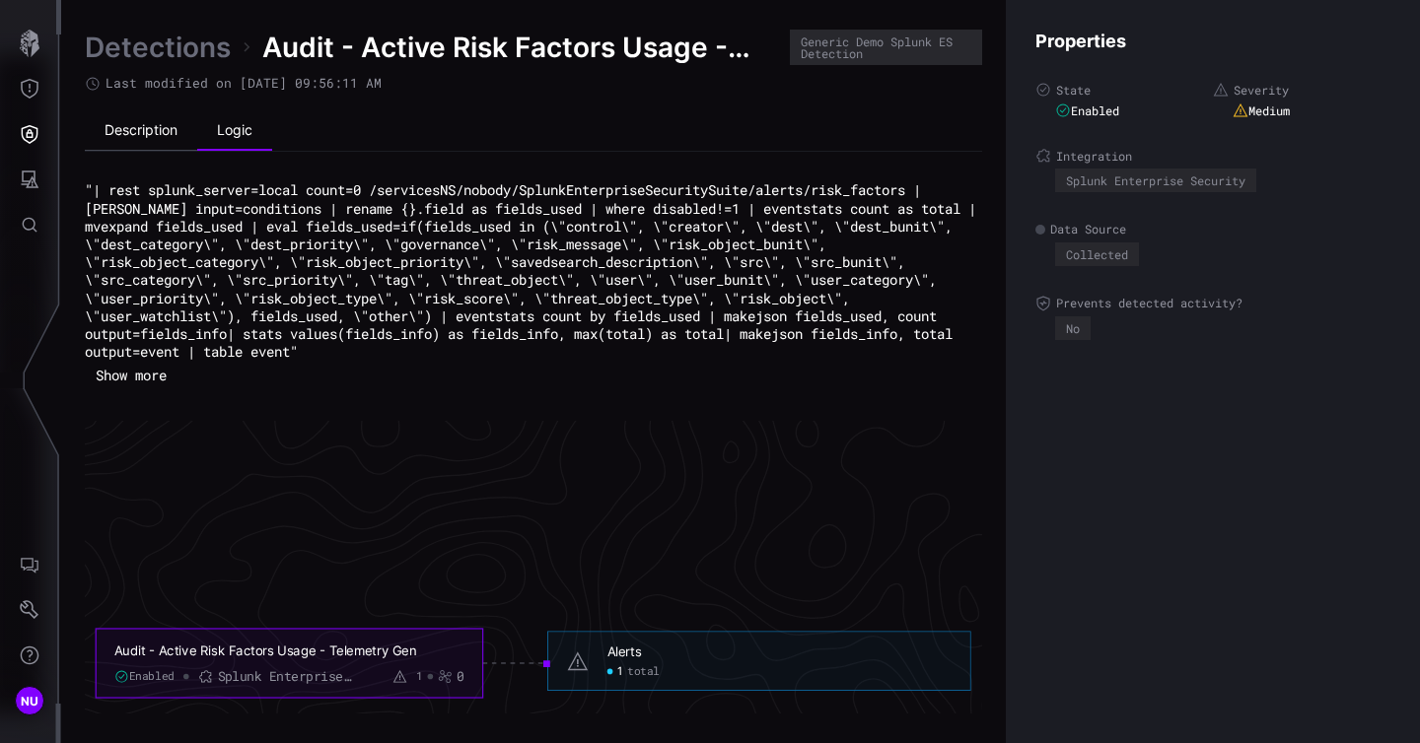
click at [122, 127] on li "Description" at bounding box center [141, 130] width 112 height 39
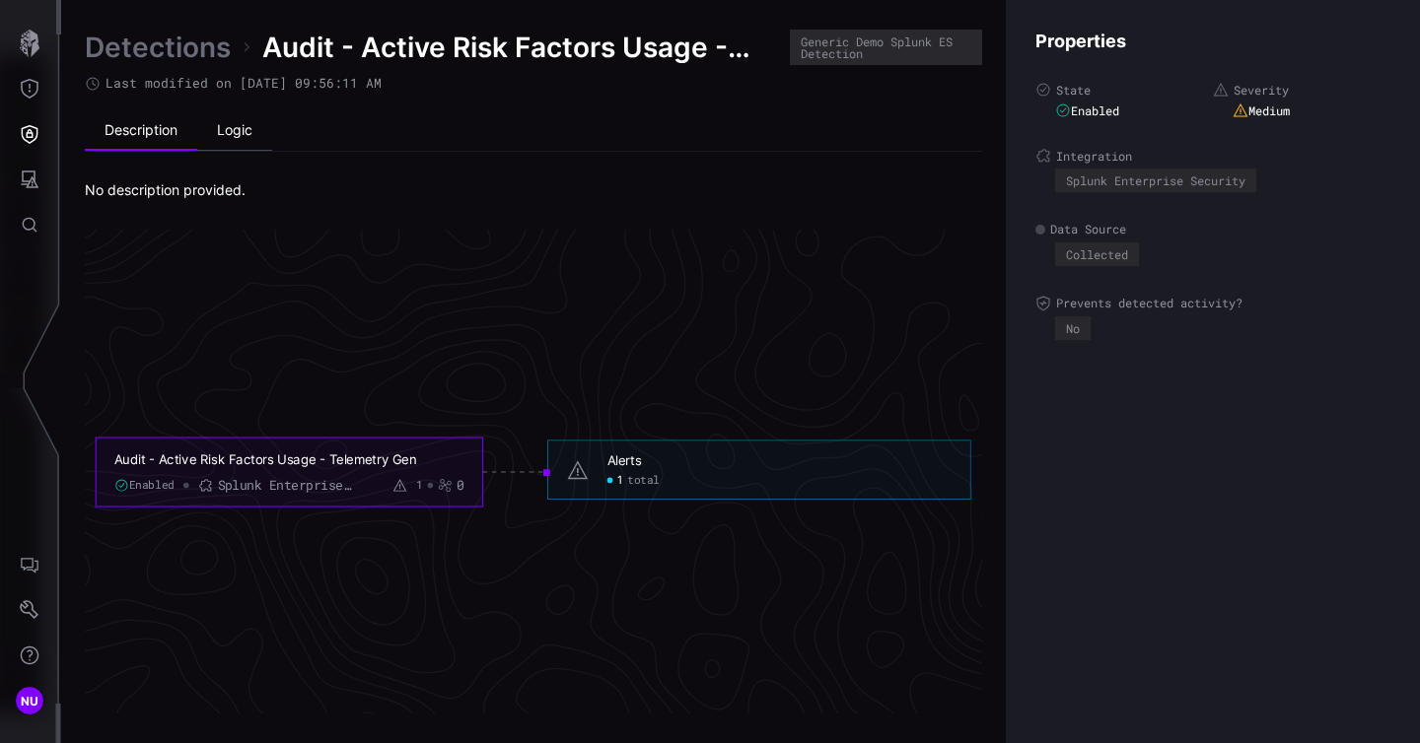
click at [241, 124] on li "Logic" at bounding box center [234, 130] width 75 height 39
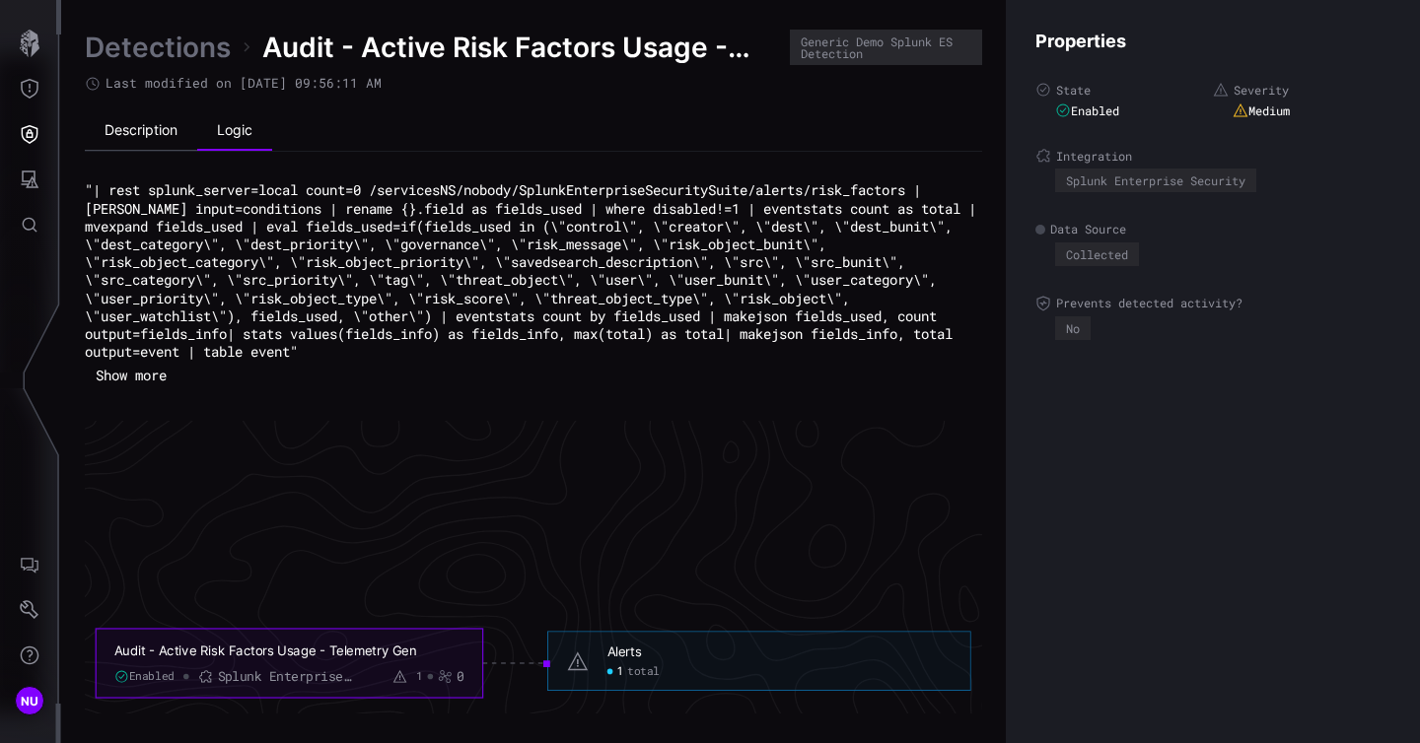
click at [125, 122] on li "Description" at bounding box center [141, 130] width 112 height 39
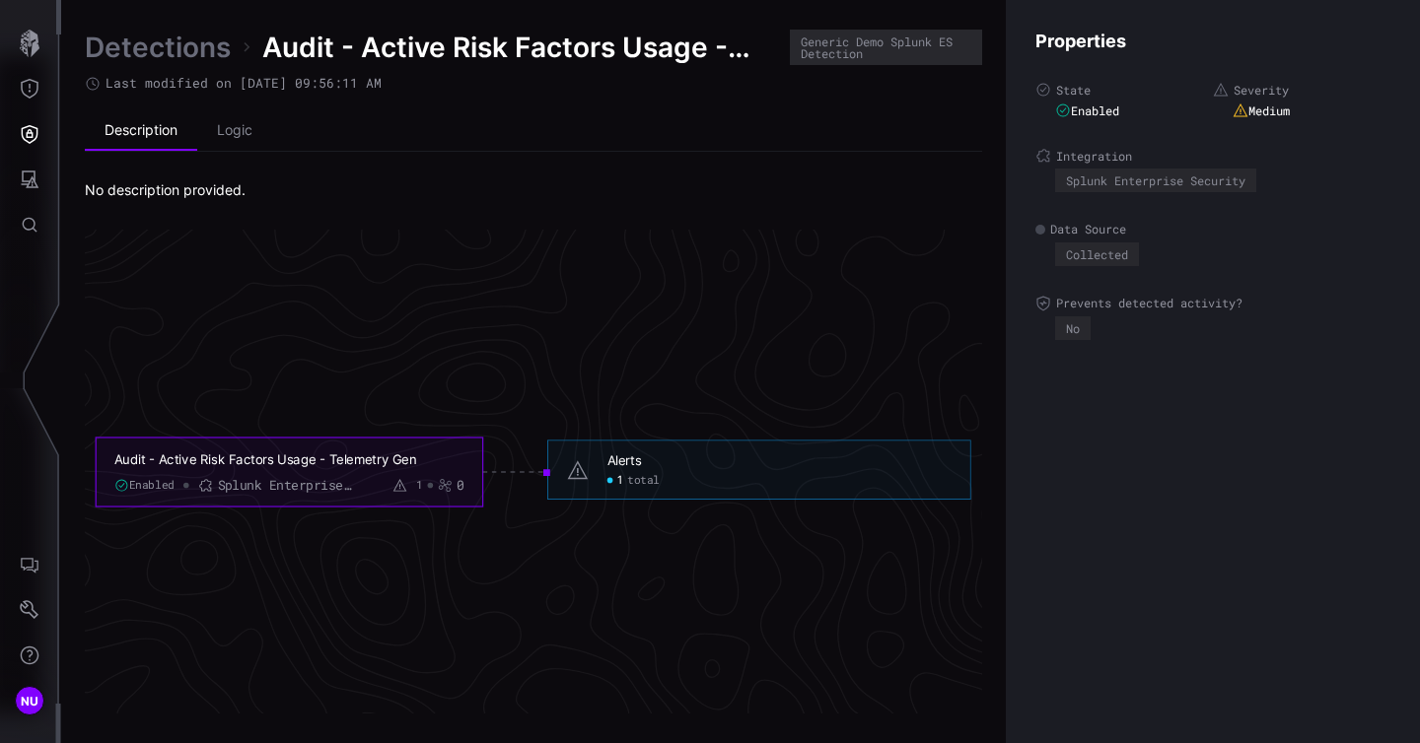
click at [86, 76] on icon at bounding box center [93, 84] width 16 height 16
click at [97, 89] on icon at bounding box center [93, 84] width 16 height 16
click at [38, 131] on icon "Defense Surface" at bounding box center [30, 134] width 20 height 20
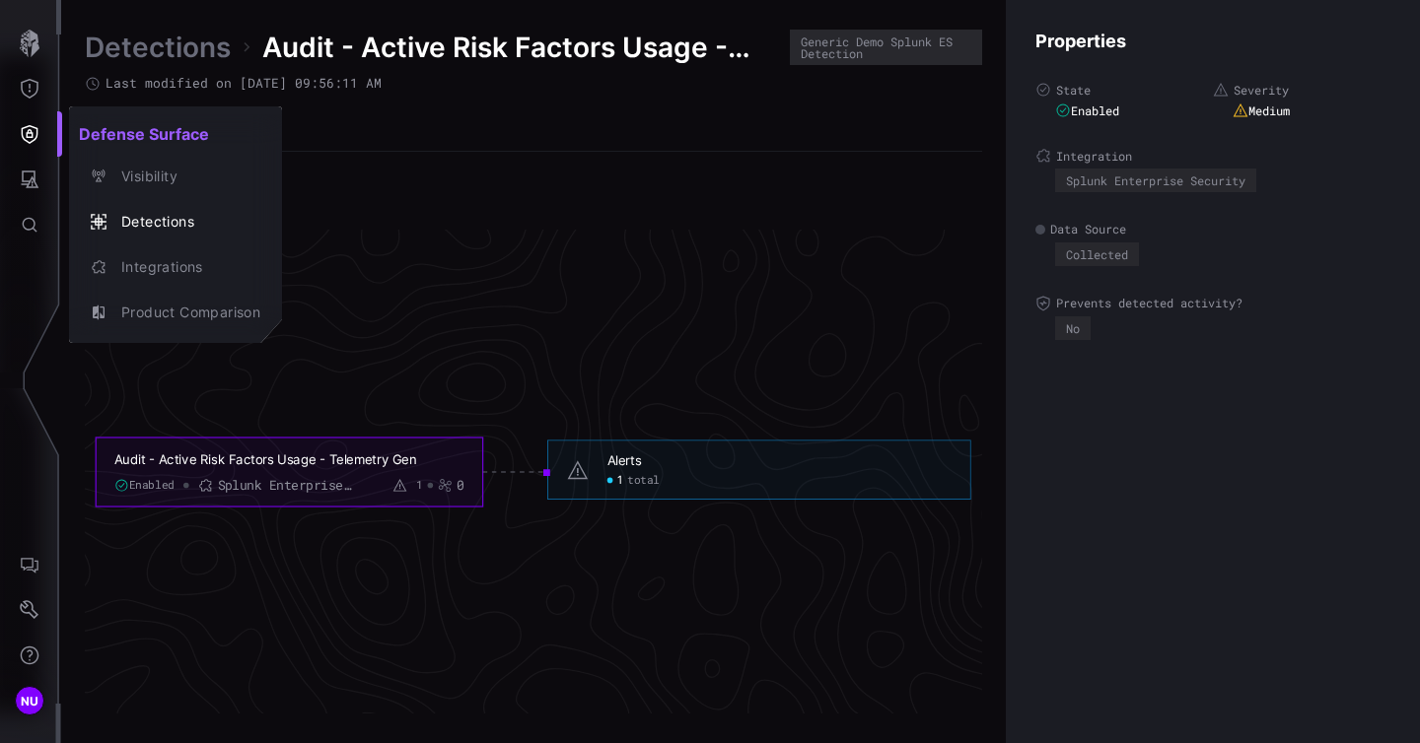
click at [182, 53] on div at bounding box center [710, 371] width 1420 height 743
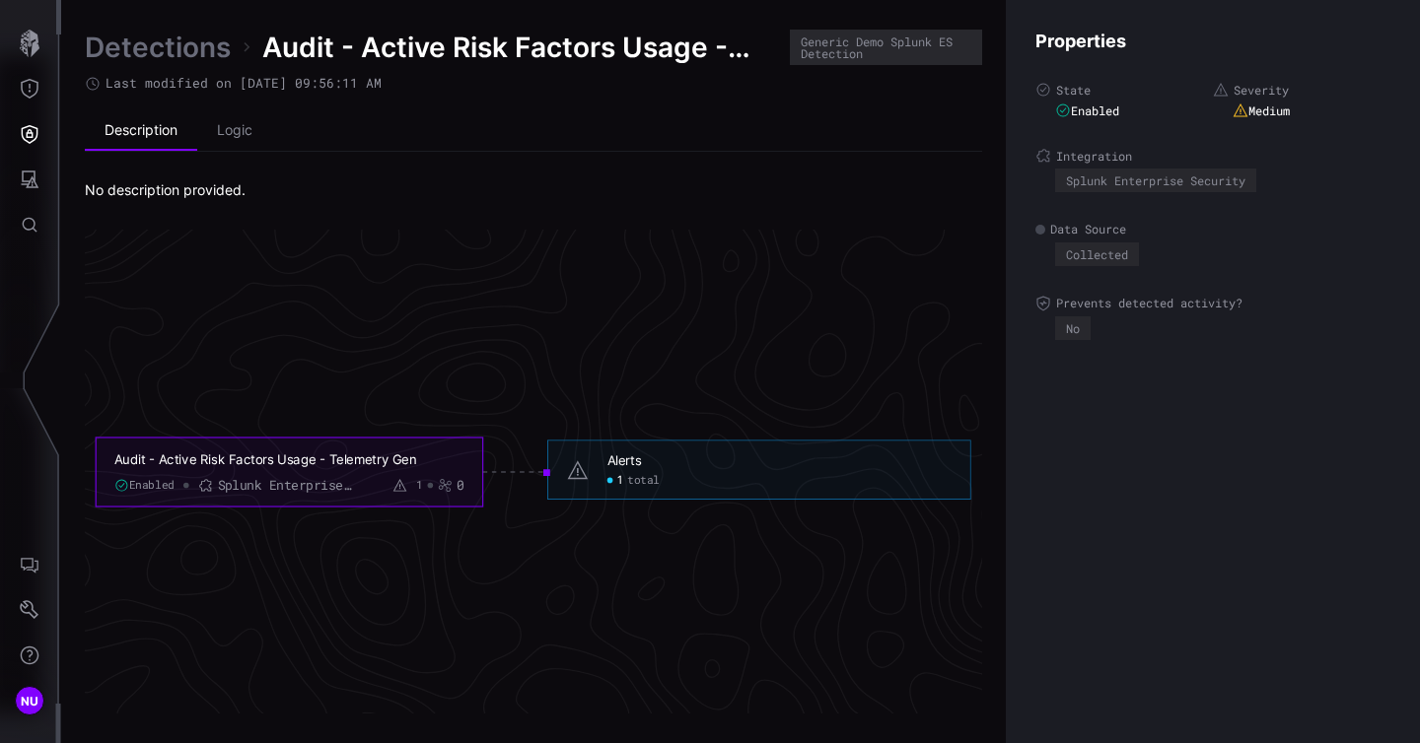
click at [182, 53] on link "Detections" at bounding box center [158, 47] width 146 height 35
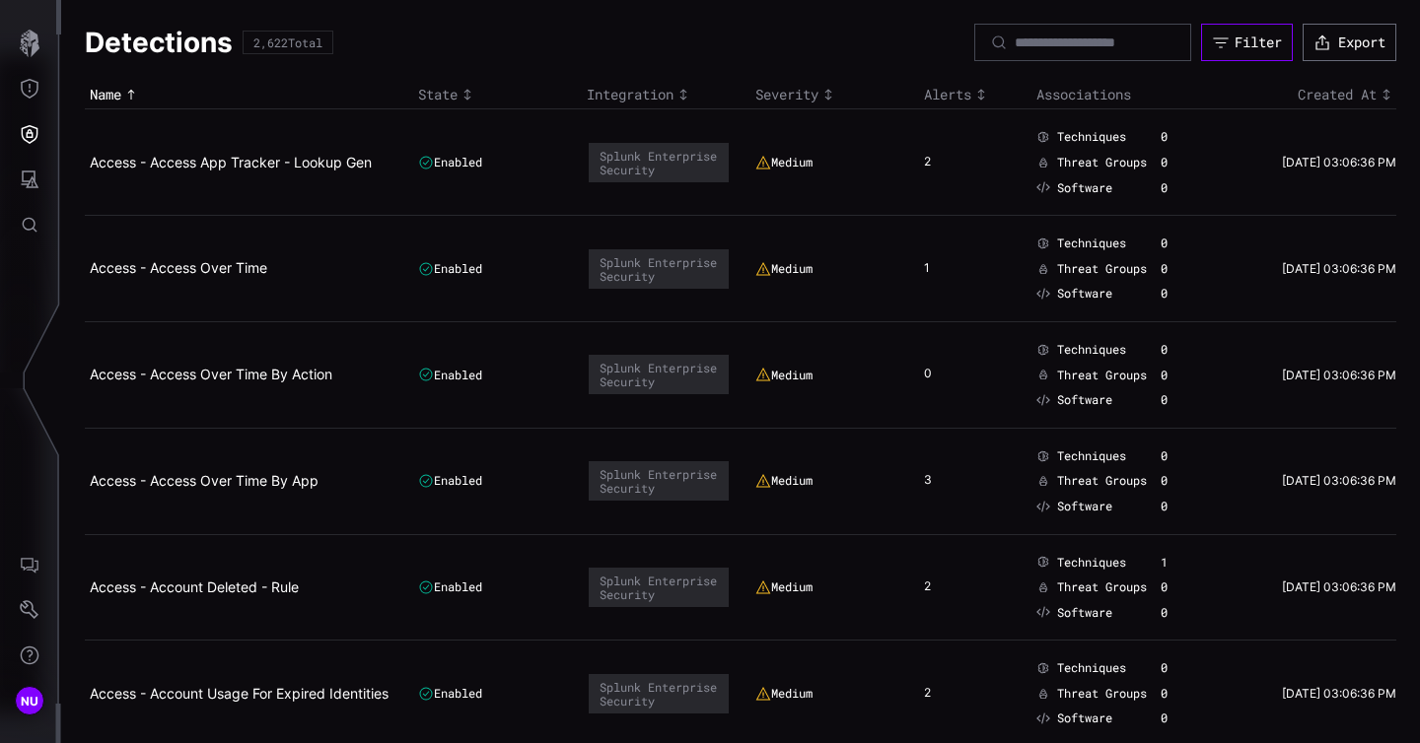
click at [1231, 29] on button "Filter" at bounding box center [1247, 42] width 92 height 37
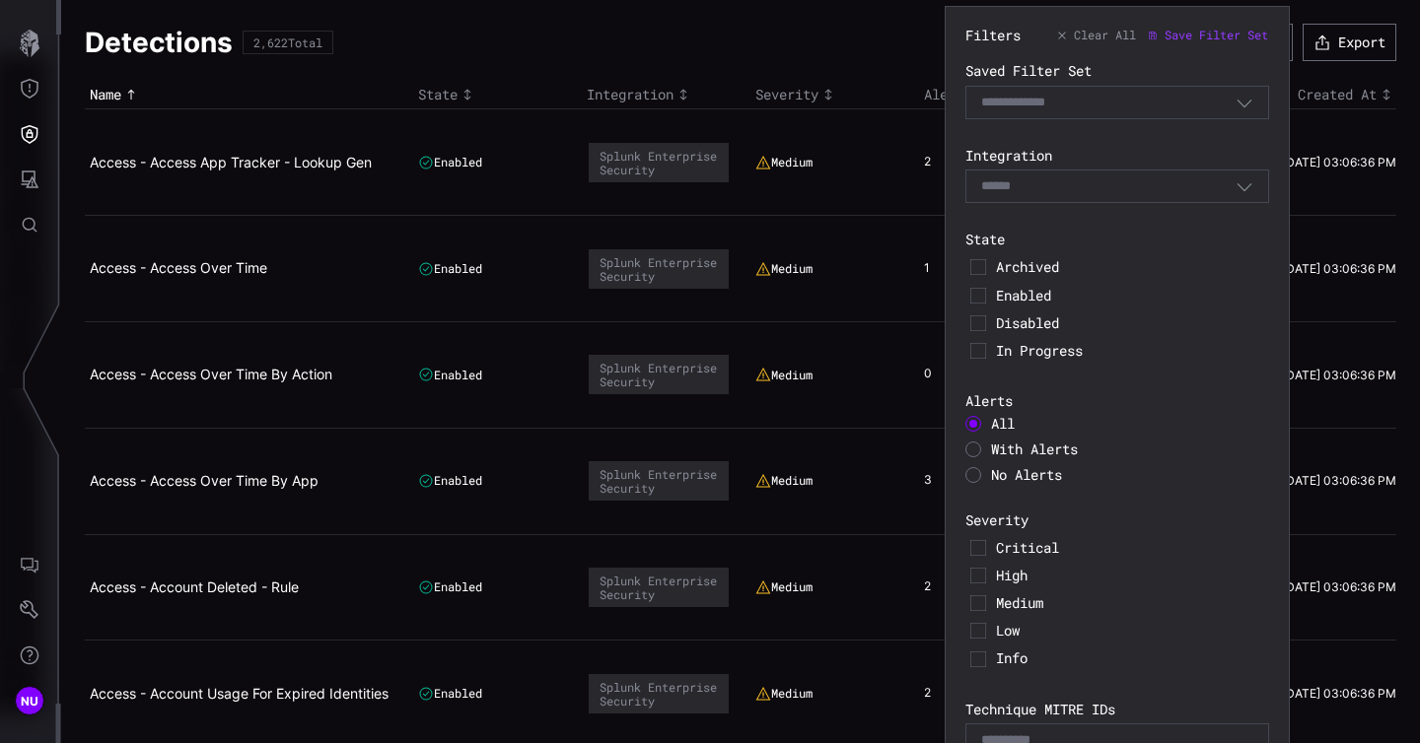
click at [1008, 96] on input at bounding box center [1032, 103] width 102 height 17
click at [1022, 198] on div "Select" at bounding box center [1117, 187] width 304 height 34
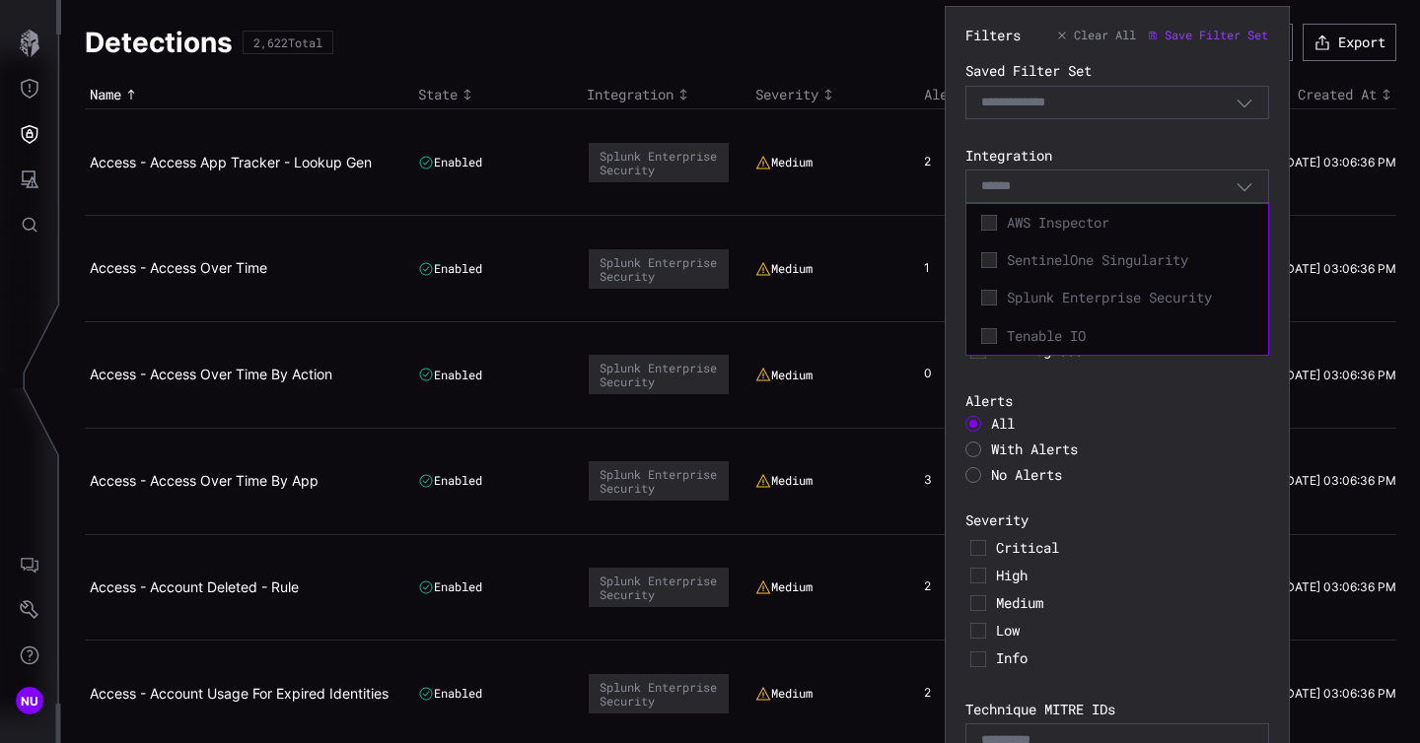
click at [1074, 180] on div "Select" at bounding box center [1108, 186] width 254 height 18
click at [1238, 182] on icon "button" at bounding box center [1244, 186] width 18 height 18
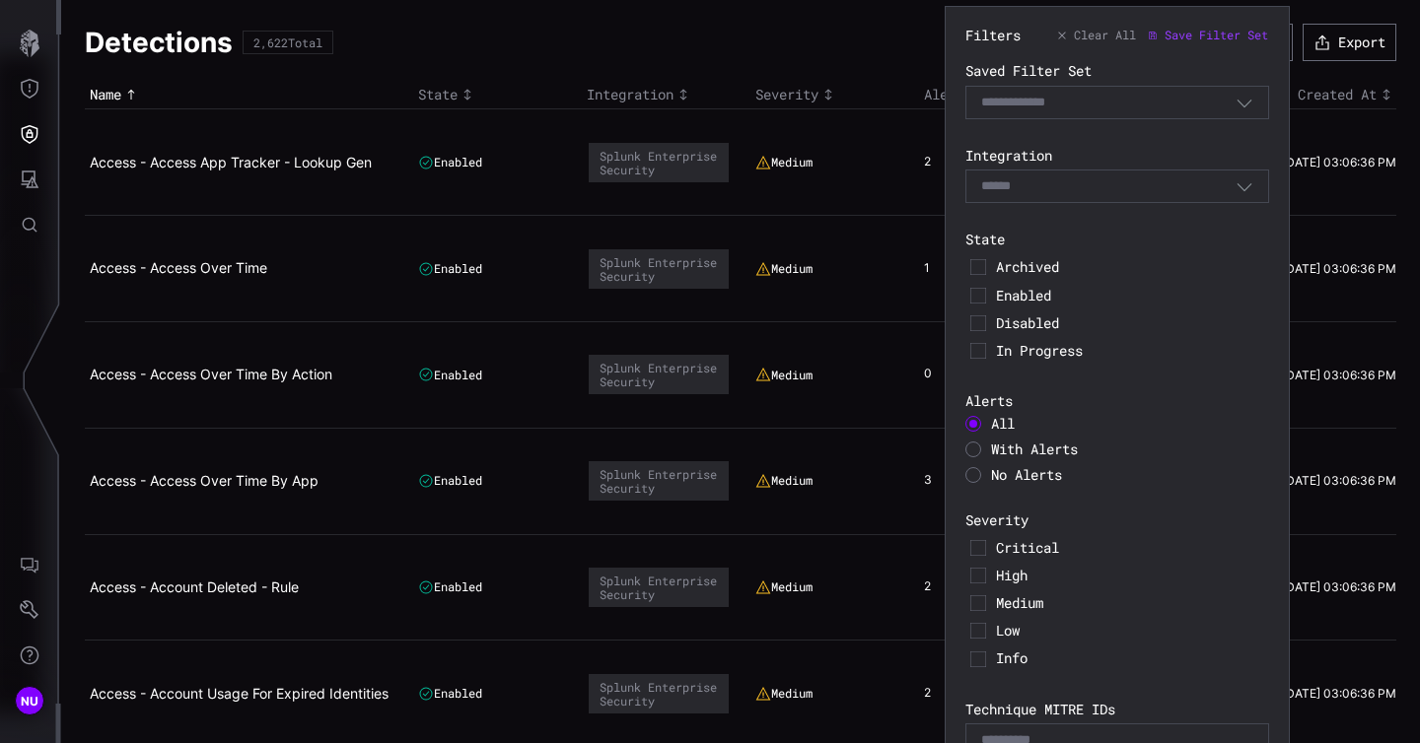
click at [1135, 138] on div "Filters Clear All Save Filter Set Saved Filter Set Select Filter Integration Se…" at bounding box center [1117, 421] width 304 height 788
click at [985, 320] on icon at bounding box center [978, 323] width 16 height 16
click at [1188, 472] on div "No Alerts" at bounding box center [1117, 475] width 304 height 16
click at [975, 326] on icon at bounding box center [978, 323] width 16 height 16
click at [977, 318] on icon at bounding box center [978, 323] width 16 height 16
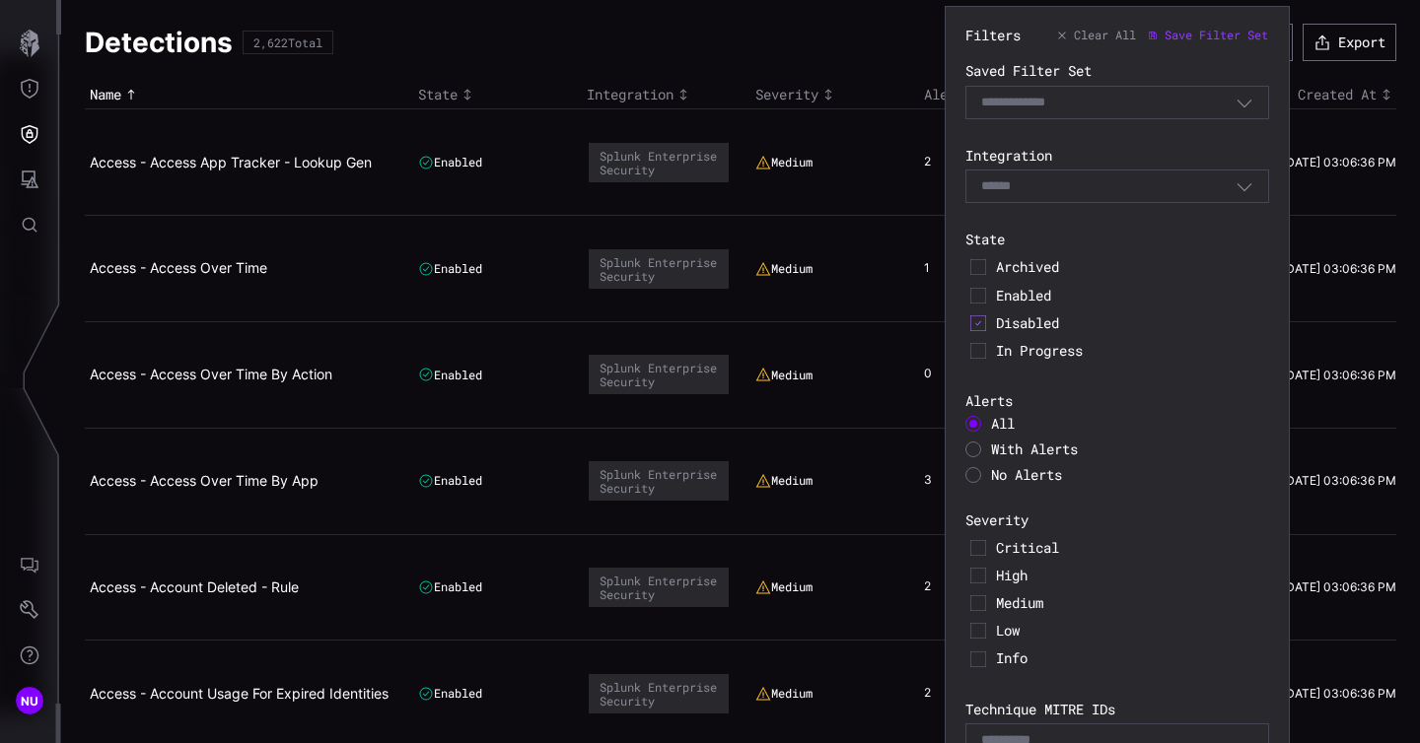
click at [1137, 403] on label "Alerts" at bounding box center [1117, 401] width 304 height 18
click at [974, 445] on div at bounding box center [973, 450] width 16 height 16
click at [1246, 193] on icon "button" at bounding box center [1244, 186] width 18 height 18
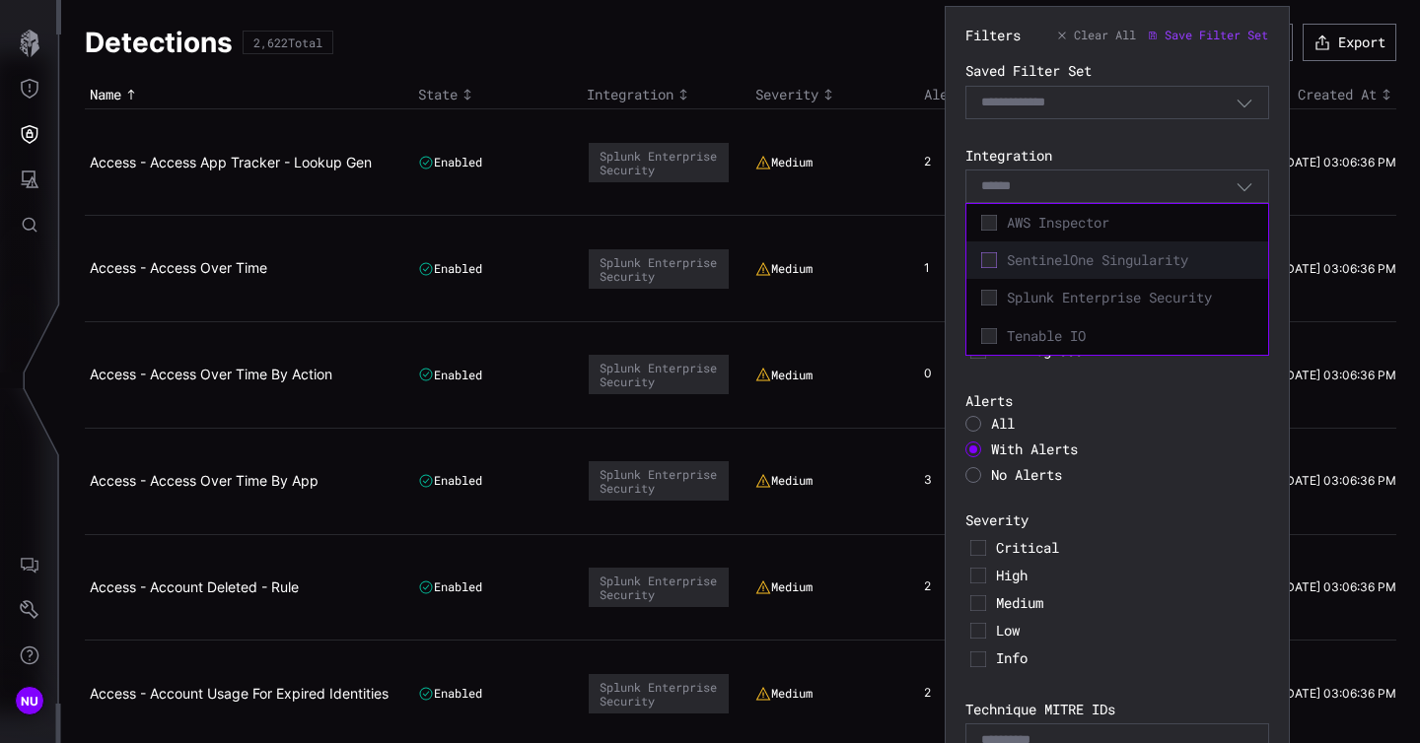
click at [987, 264] on icon at bounding box center [989, 260] width 16 height 16
click at [1079, 341] on span "Tenable IO" at bounding box center [1129, 338] width 246 height 18
click at [991, 342] on icon at bounding box center [989, 338] width 16 height 16
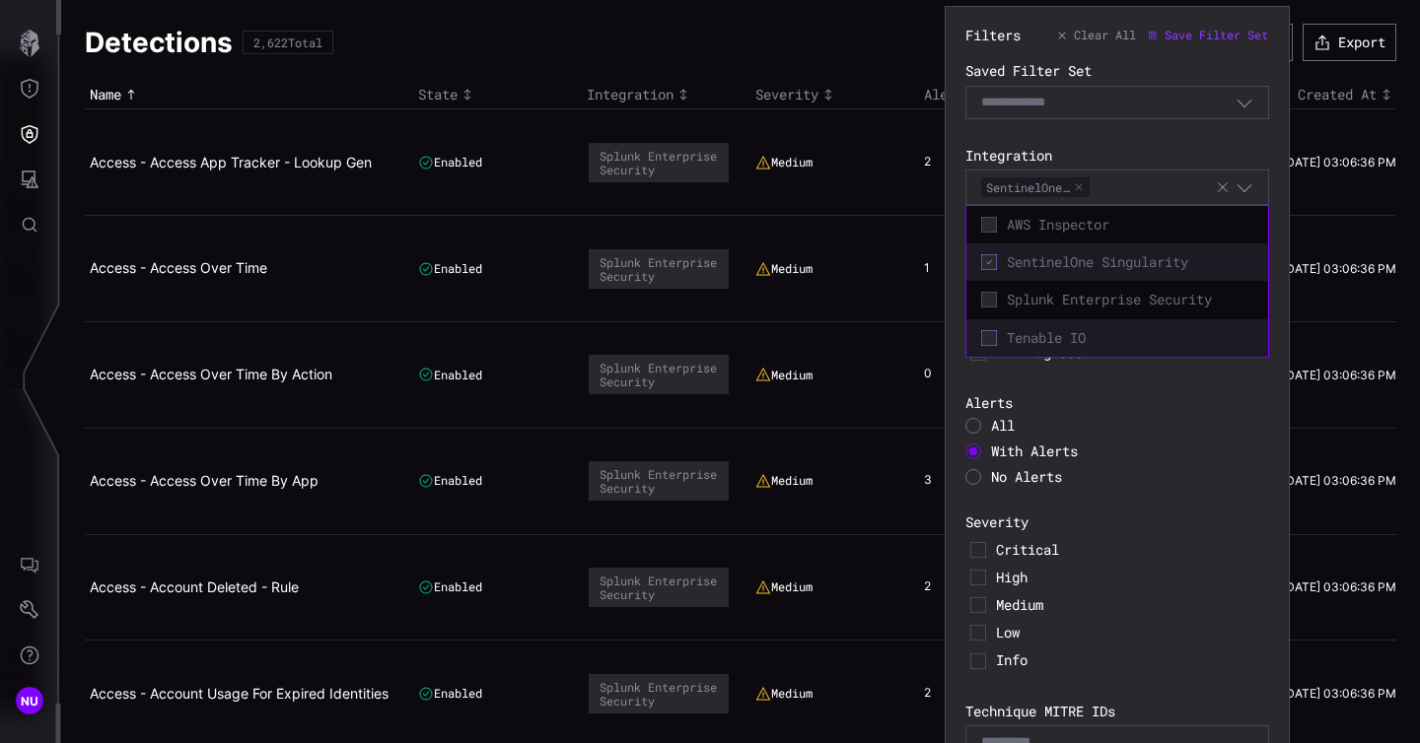
click at [991, 342] on icon at bounding box center [989, 338] width 16 height 16
click at [1080, 188] on button "button" at bounding box center [1079, 187] width 12 height 12
click at [1227, 188] on icon "button" at bounding box center [1222, 187] width 16 height 16
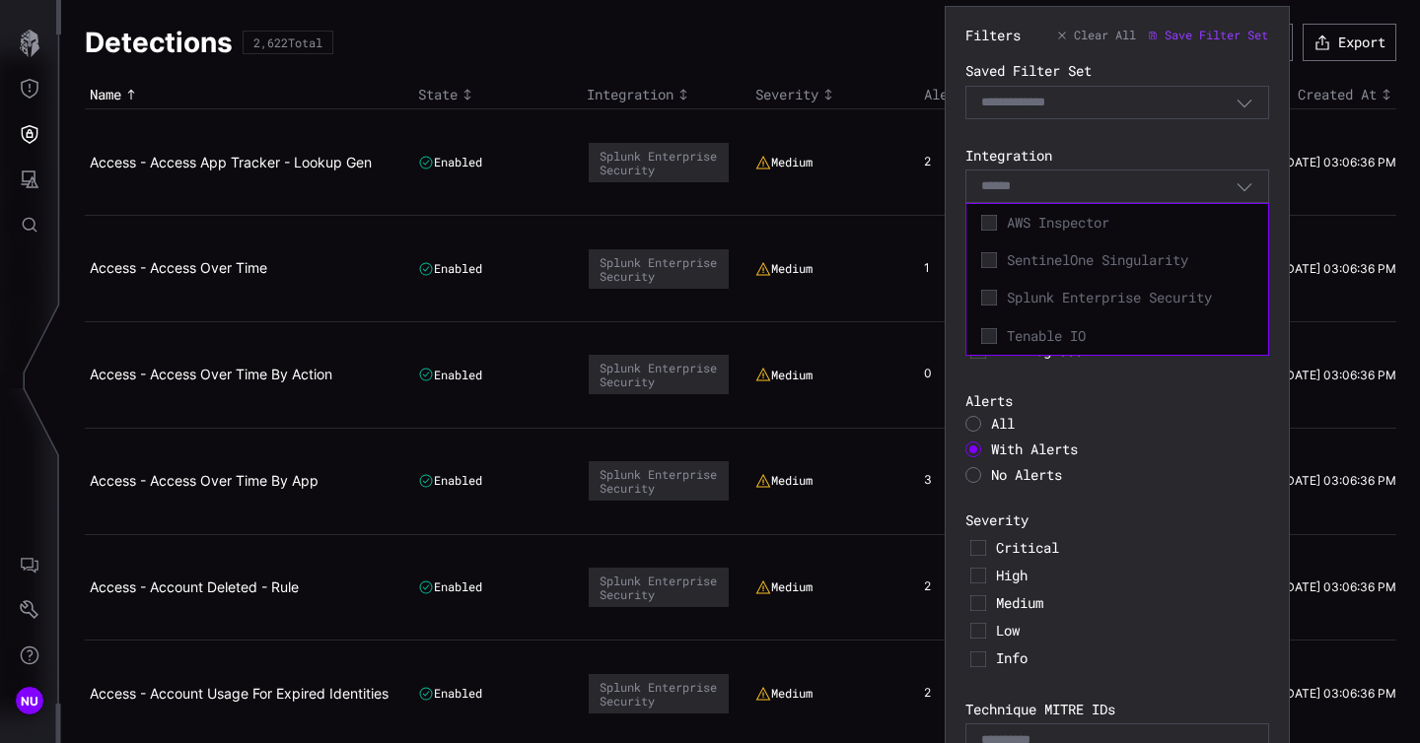
click at [1246, 187] on icon "button" at bounding box center [1244, 187] width 15 height 8
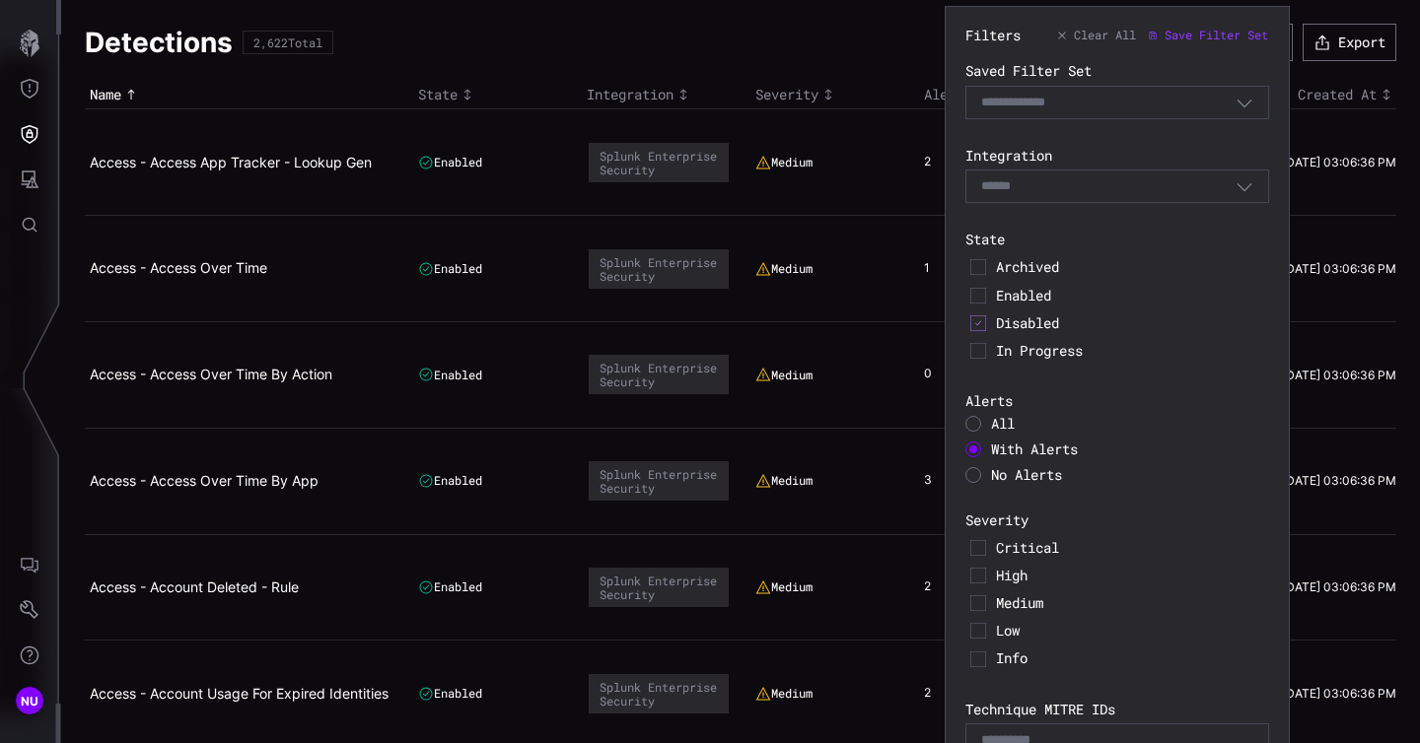
scroll to position [86, 0]
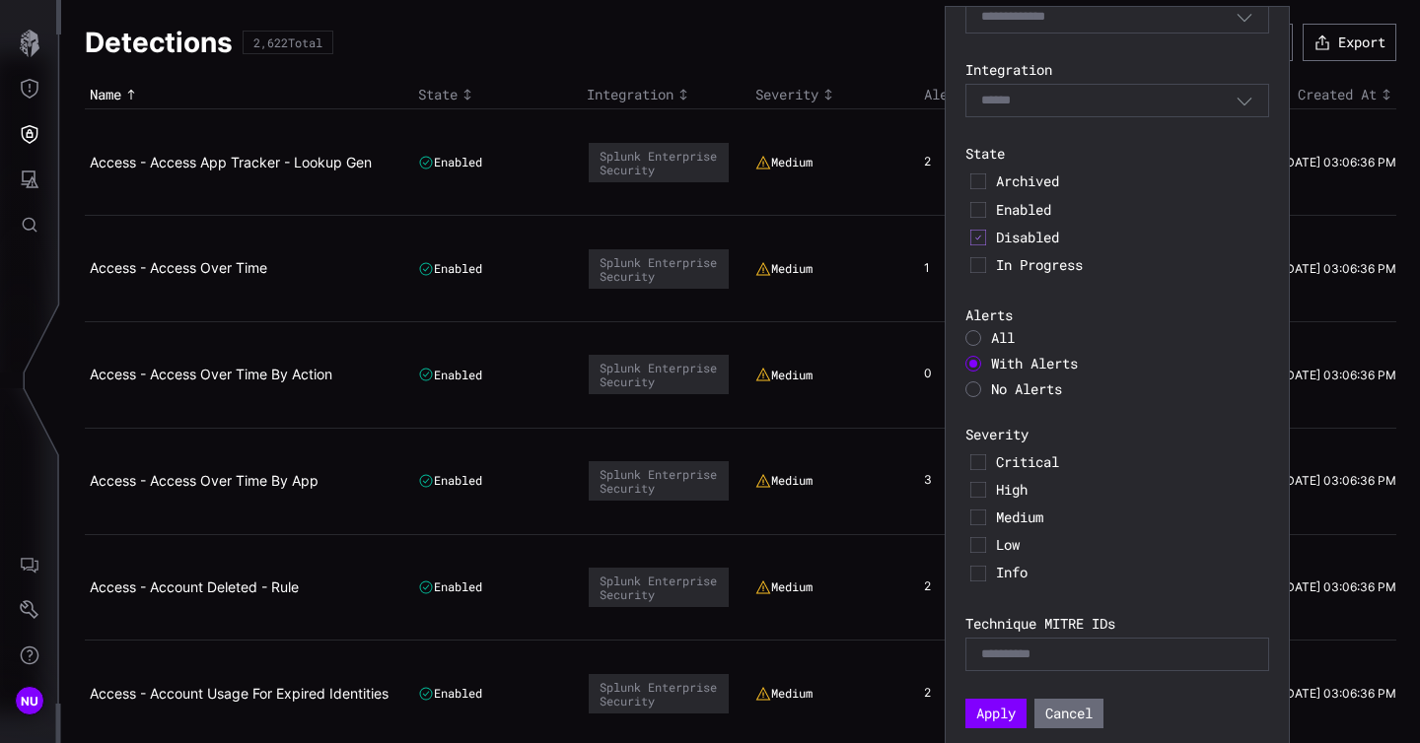
click at [1122, 659] on div "E.g. T1234" at bounding box center [1117, 655] width 272 height 18
type input "****"
click at [1015, 655] on span "asdf" at bounding box center [1007, 656] width 53 height 20
click at [1034, 660] on span "asdf" at bounding box center [1007, 656] width 53 height 20
click at [1029, 658] on button "button" at bounding box center [1023, 656] width 12 height 12
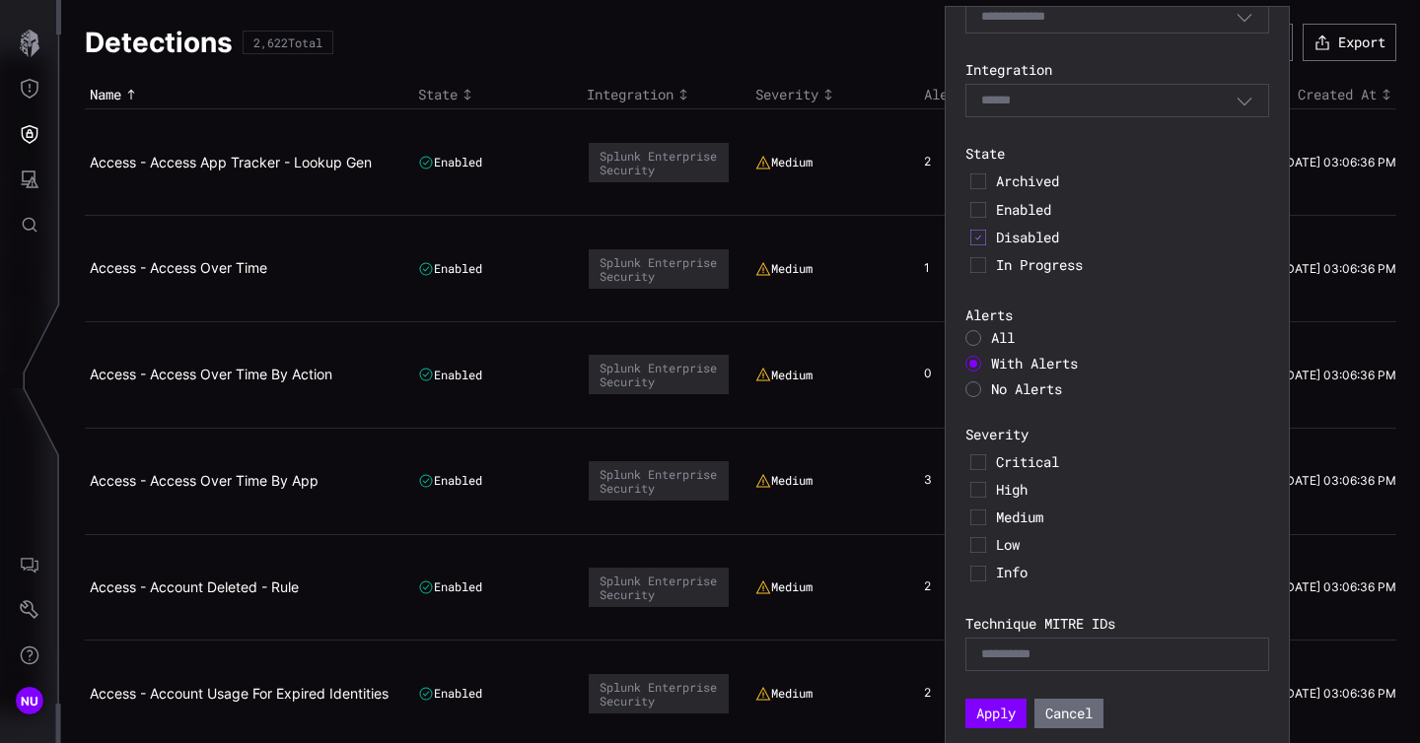
click at [1197, 701] on div "Filters Clear All Save Filter Set Saved Filter Set Select Filter Integration Se…" at bounding box center [1117, 335] width 304 height 788
click at [1108, 652] on div "E.g. T1234" at bounding box center [1117, 655] width 272 height 18
type input "*****"
click at [1117, 655] on div "T1234" at bounding box center [1106, 654] width 251 height 22
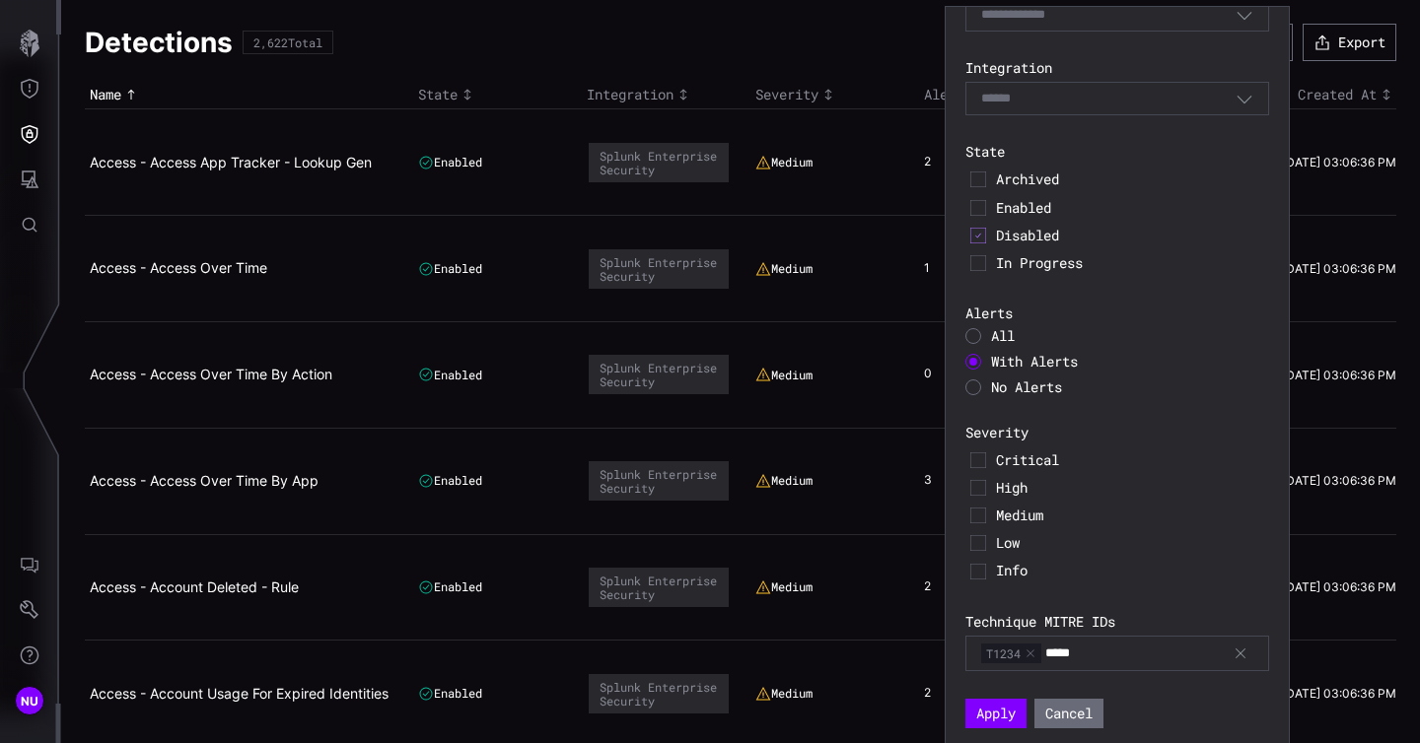
type input "*****"
click at [1130, 643] on div "T1234 T1235" at bounding box center [1106, 654] width 251 height 22
type input "*****"
click at [1189, 656] on div "T1234 T1235 T1236" at bounding box center [1106, 654] width 251 height 22
type input "*********"
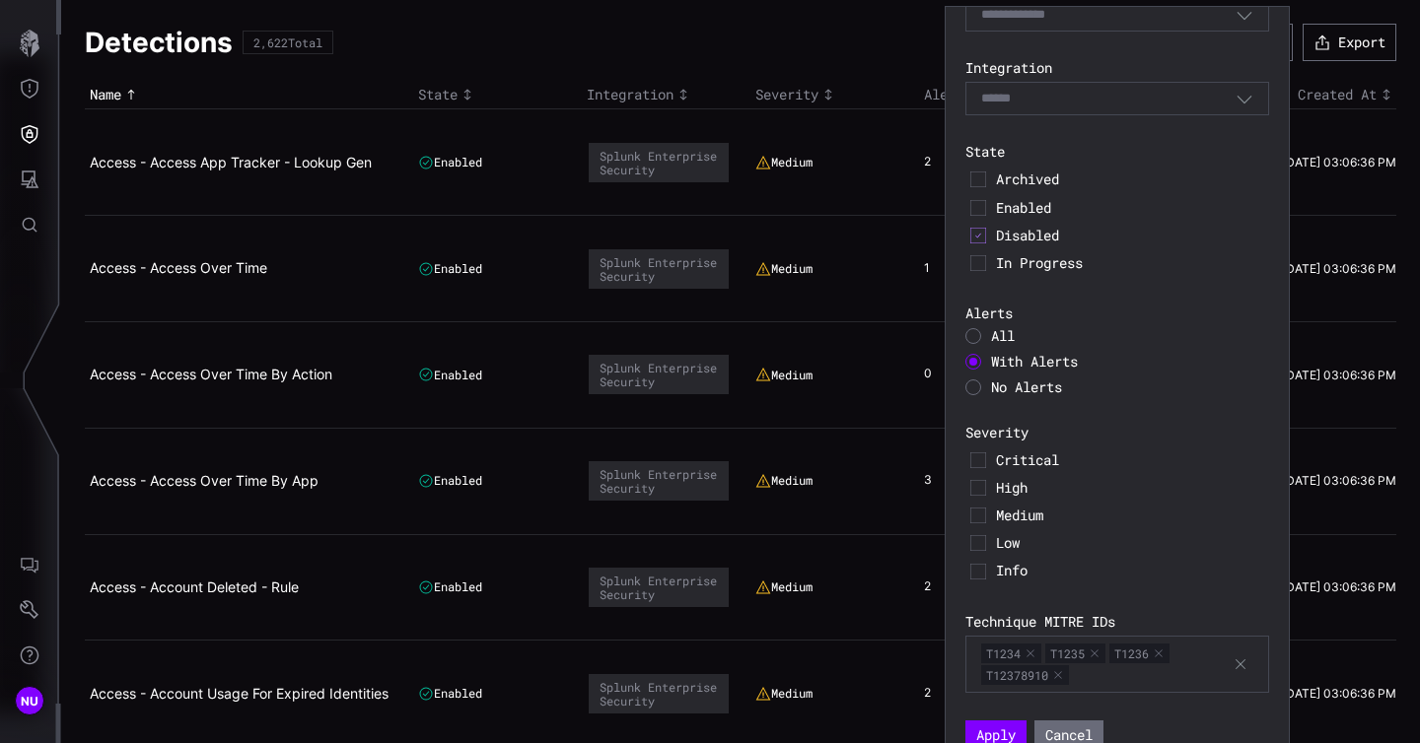
click at [1204, 586] on div "Filters Clear All Save Filter Set Saved Filter Set Select Filter Integration Se…" at bounding box center [1117, 344] width 304 height 811
click at [1135, 670] on div "T1234 T1235 T1236 T12378910" at bounding box center [1106, 664] width 251 height 43
type input "**********"
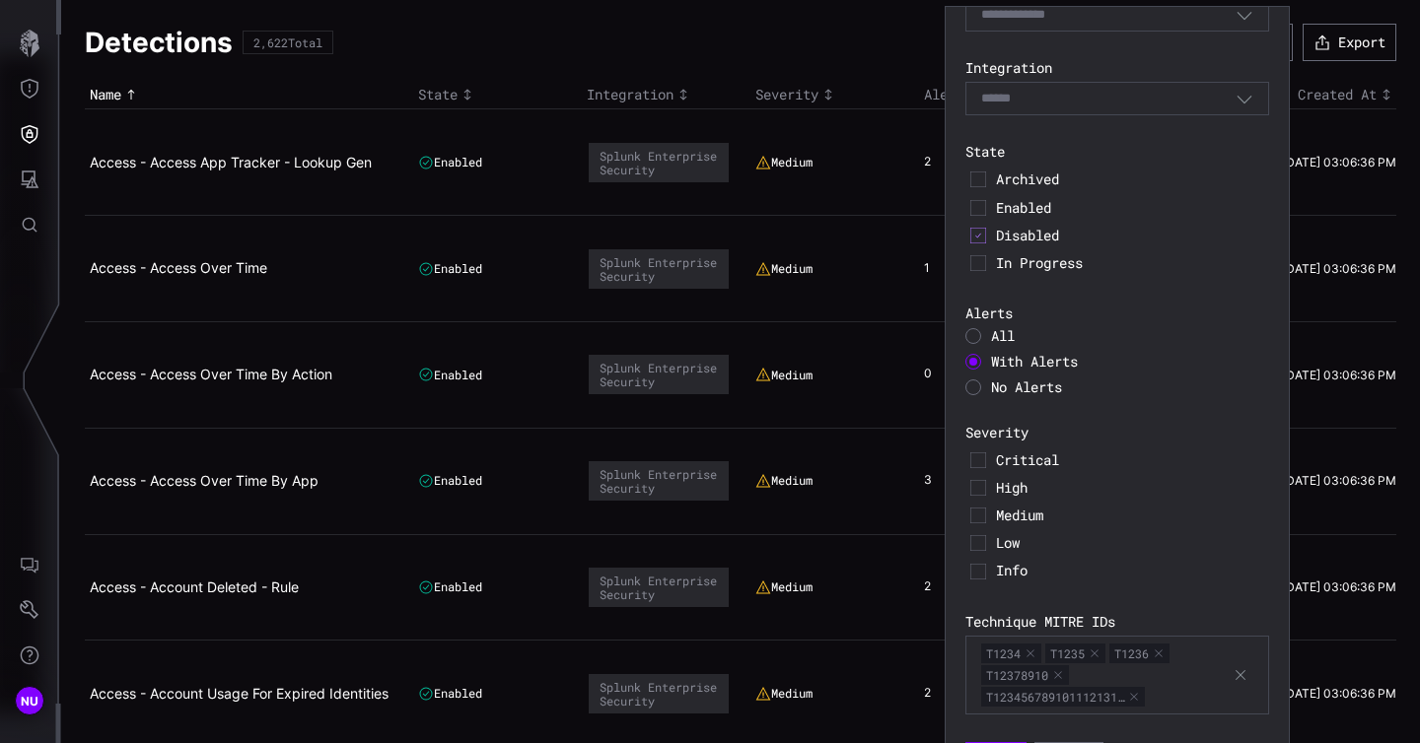
click at [1213, 448] on div "Critical" at bounding box center [1117, 461] width 304 height 28
click at [1172, 699] on div "T1234 T1235 T1236 T12378910 T123456789101112131…" at bounding box center [1106, 675] width 251 height 65
type input "*"
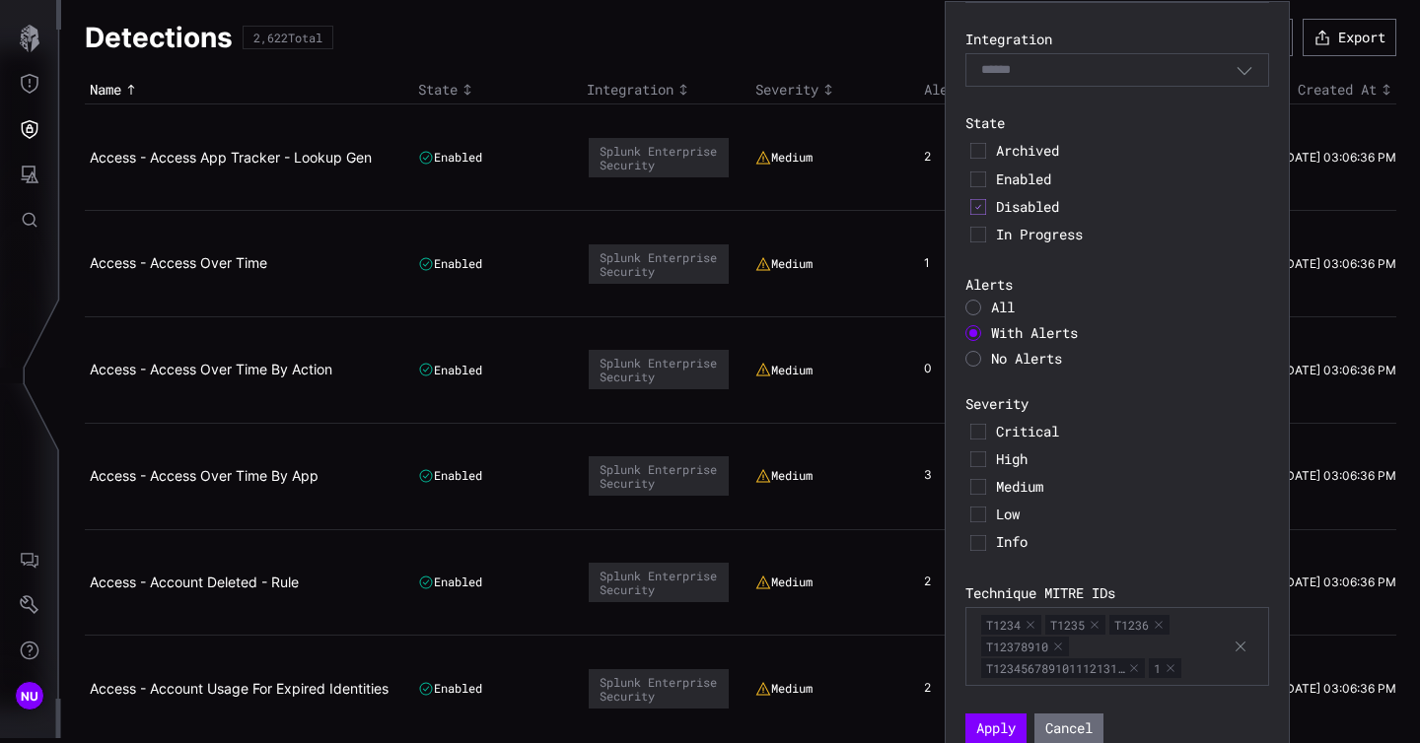
click at [1207, 665] on div "T1234 T1235 T1236 T12378910 T123456789101112131… 1" at bounding box center [1106, 646] width 251 height 65
type input "*"
click at [1231, 670] on div "T1234 T1235 T1236 T12378910 T123456789101112131… 1 2" at bounding box center [1106, 646] width 251 height 65
type input "*"
click at [1182, 691] on div "T1234 T1235 T1236 T12378910 T123456789101112131… 1 2 3" at bounding box center [1106, 657] width 251 height 87
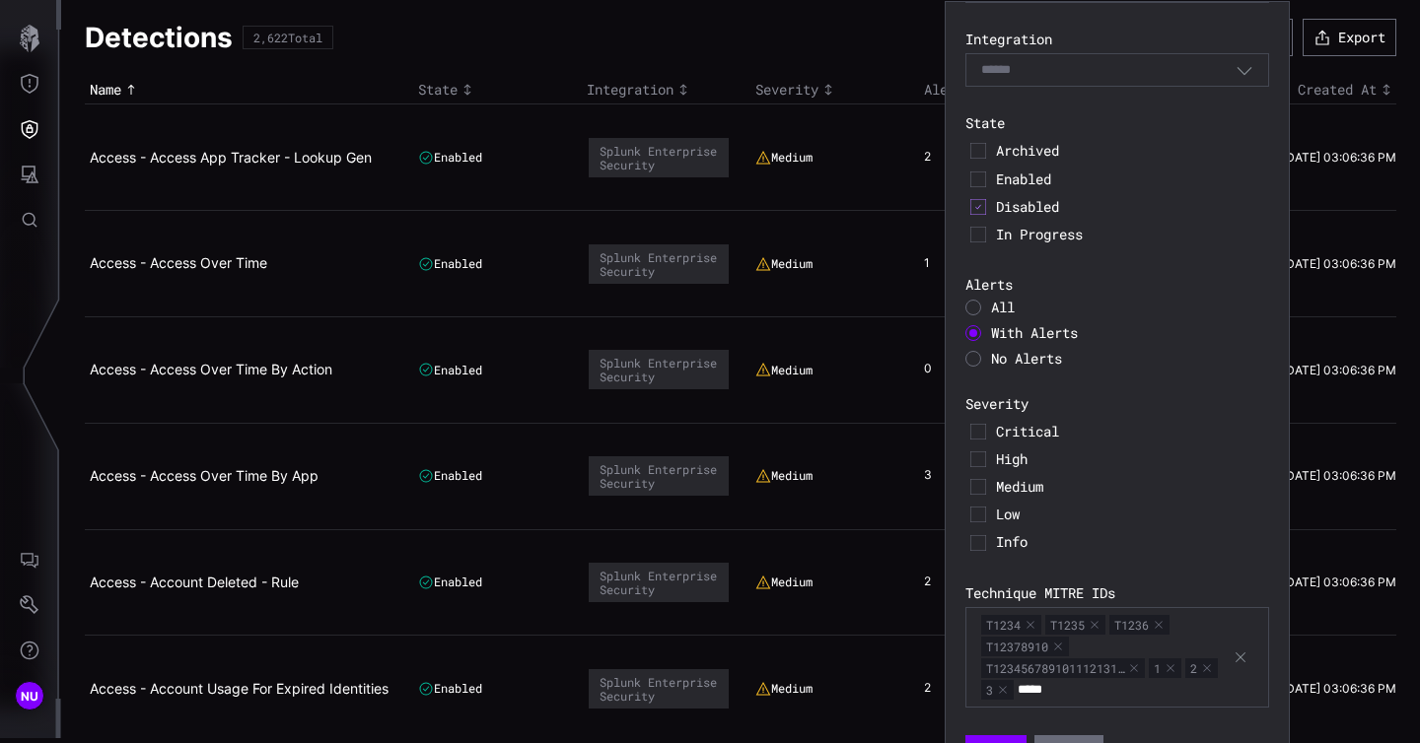
type input "*****"
click at [1144, 686] on div "T1234 T1235 T1236 T12378910 T123456789101112131… 1 2 3 12345" at bounding box center [1106, 657] width 251 height 87
type input "********"
click at [1181, 692] on div "T1234 T1235 T1236 T12378910 T123456789101112131… 1 2 3 12345 99999999" at bounding box center [1106, 657] width 251 height 87
type input "*******"
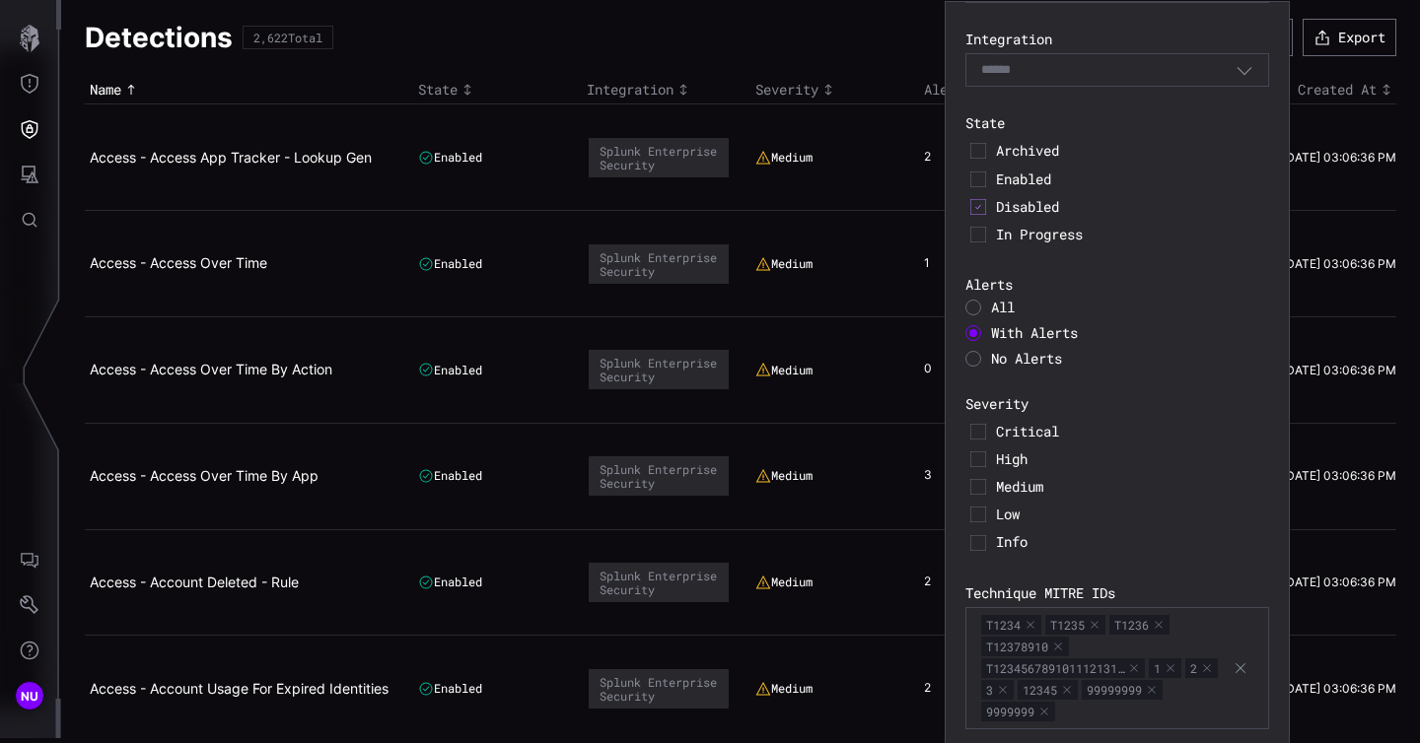
click at [1172, 712] on div "T1234 T1235 T1236 T12378910 T123456789101112131… 1 2 3 12345 99999999 9999999" at bounding box center [1106, 668] width 251 height 108
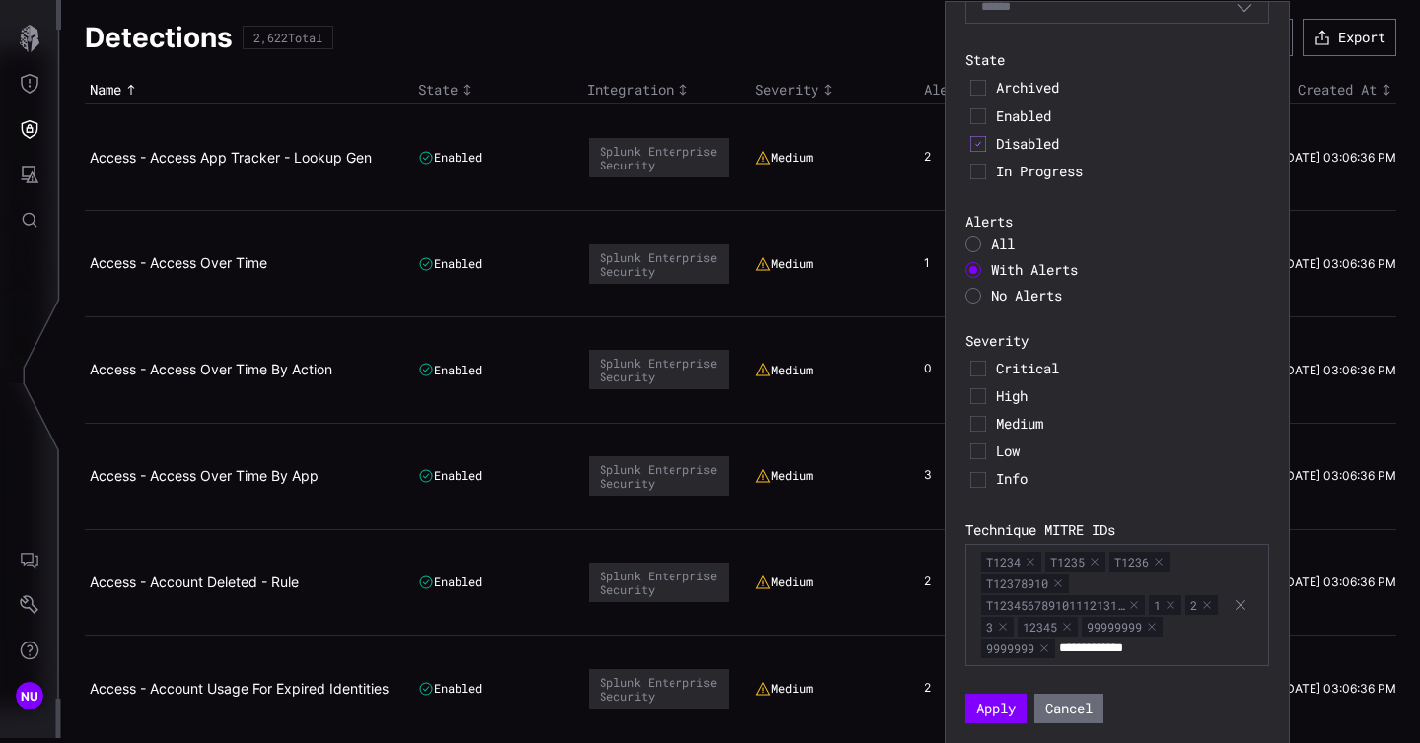
type input "**********"
click at [1197, 656] on div "T1234 T1235 T1236 T12378910 T123456789101112131… 1 2 3 12345 99999999 9999999 9…" at bounding box center [1106, 605] width 251 height 108
type input "**********"
click at [1195, 681] on div "T1234 T1235 T1236 T12378910 T123456789101112131… 1 2 3 12345 99999999 9999999 9…" at bounding box center [1117, 616] width 304 height 144
type input "**********"
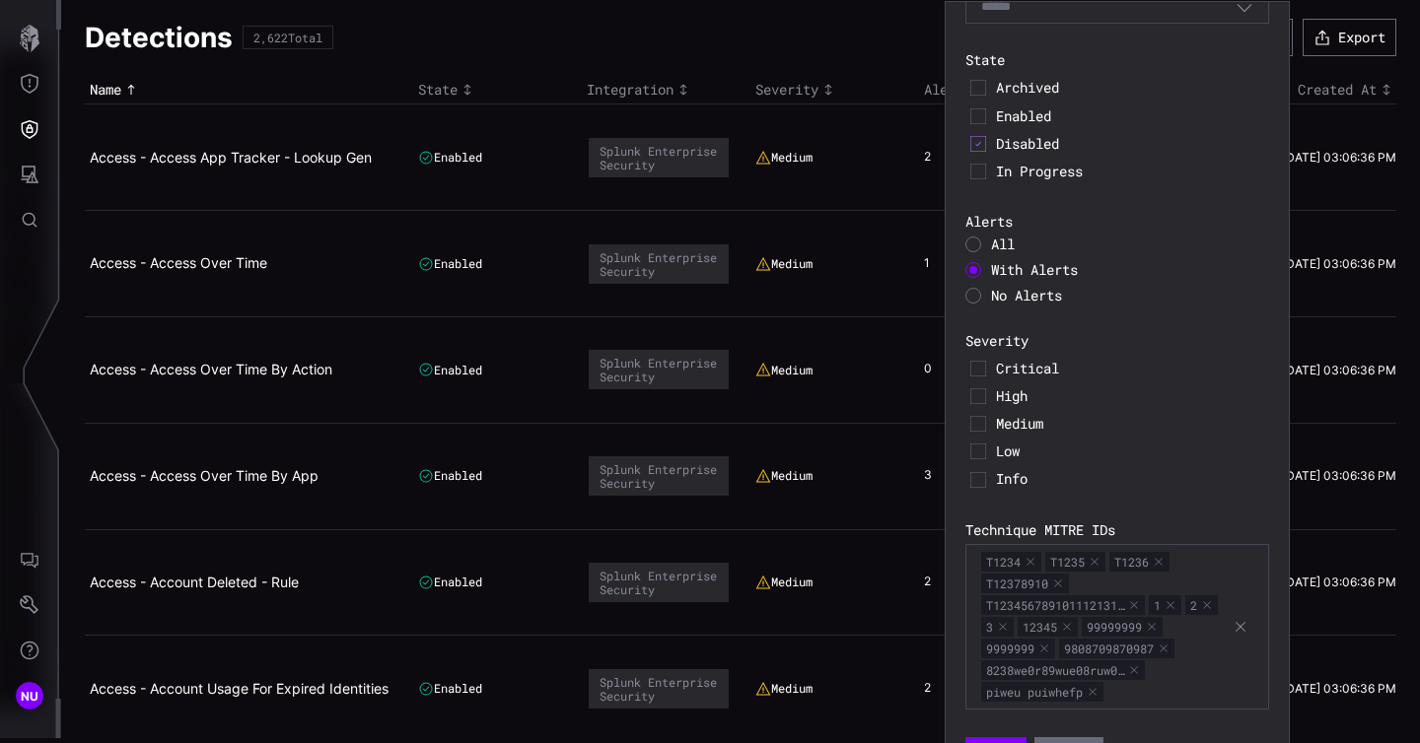
click at [1213, 691] on div "T1234 T1235 T1236 T12378910 T123456789101112131… 1 2 3 12345 99999999 9999999 9…" at bounding box center [1106, 627] width 251 height 152
type input "**********"
click at [1235, 695] on div "T1234 T1235 T1236 T12378910 T123456789101112131… 1 2 3 12345 99999999 9999999 9…" at bounding box center [1117, 627] width 304 height 166
type input "**********"
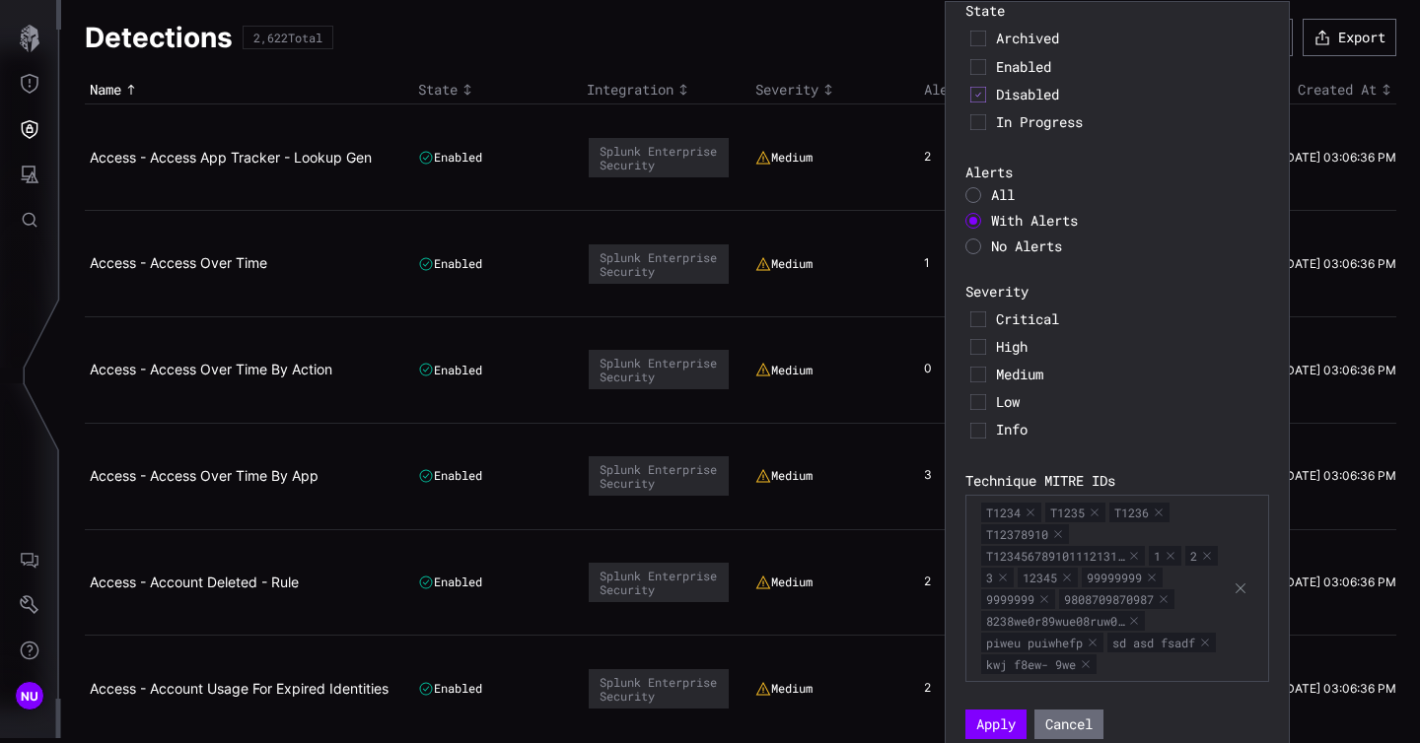
scroll to position [240, 0]
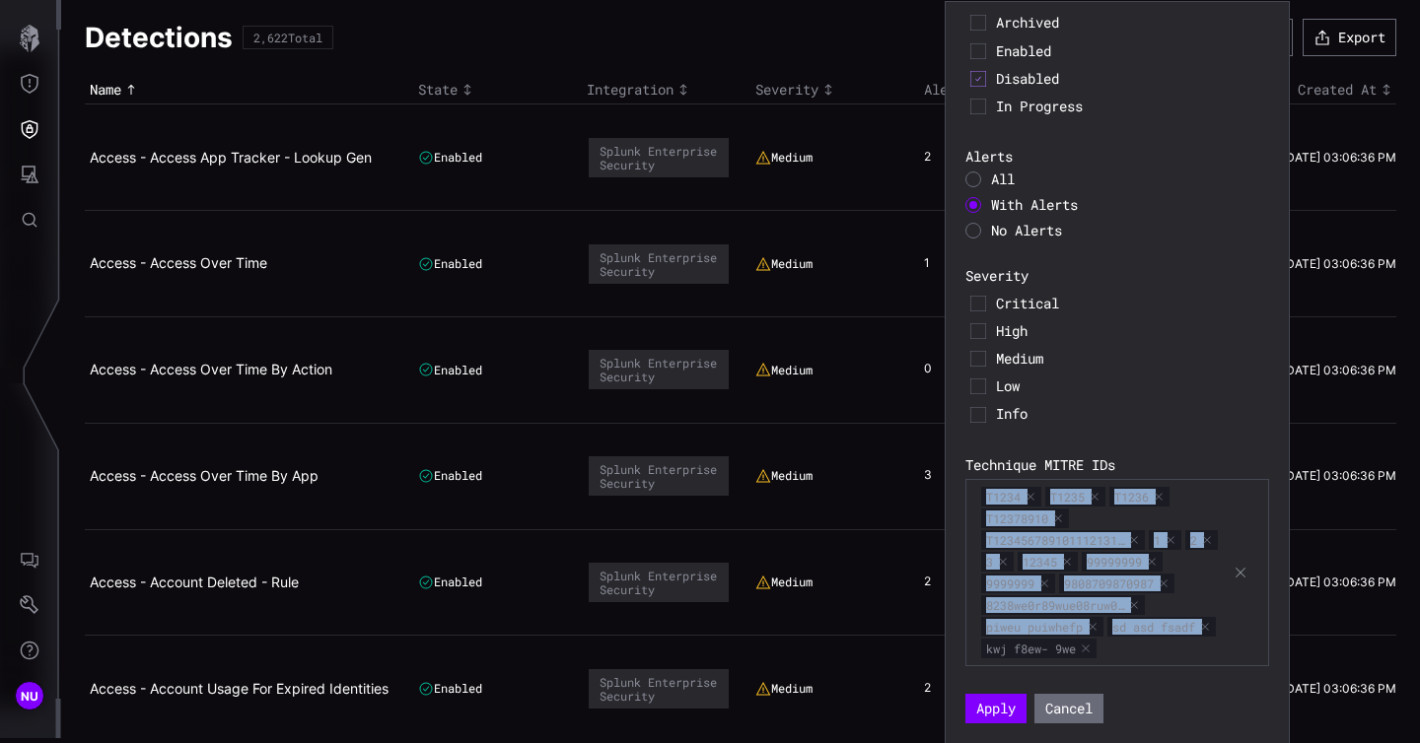
drag, startPoint x: 1163, startPoint y: 646, endPoint x: 964, endPoint y: 484, distance: 256.5
click at [965, 484] on div "T1234 T1235 T1236 T12378910 T123456789101112131… 1 2 3 12345 99999999 9999999 9…" at bounding box center [1117, 572] width 304 height 187
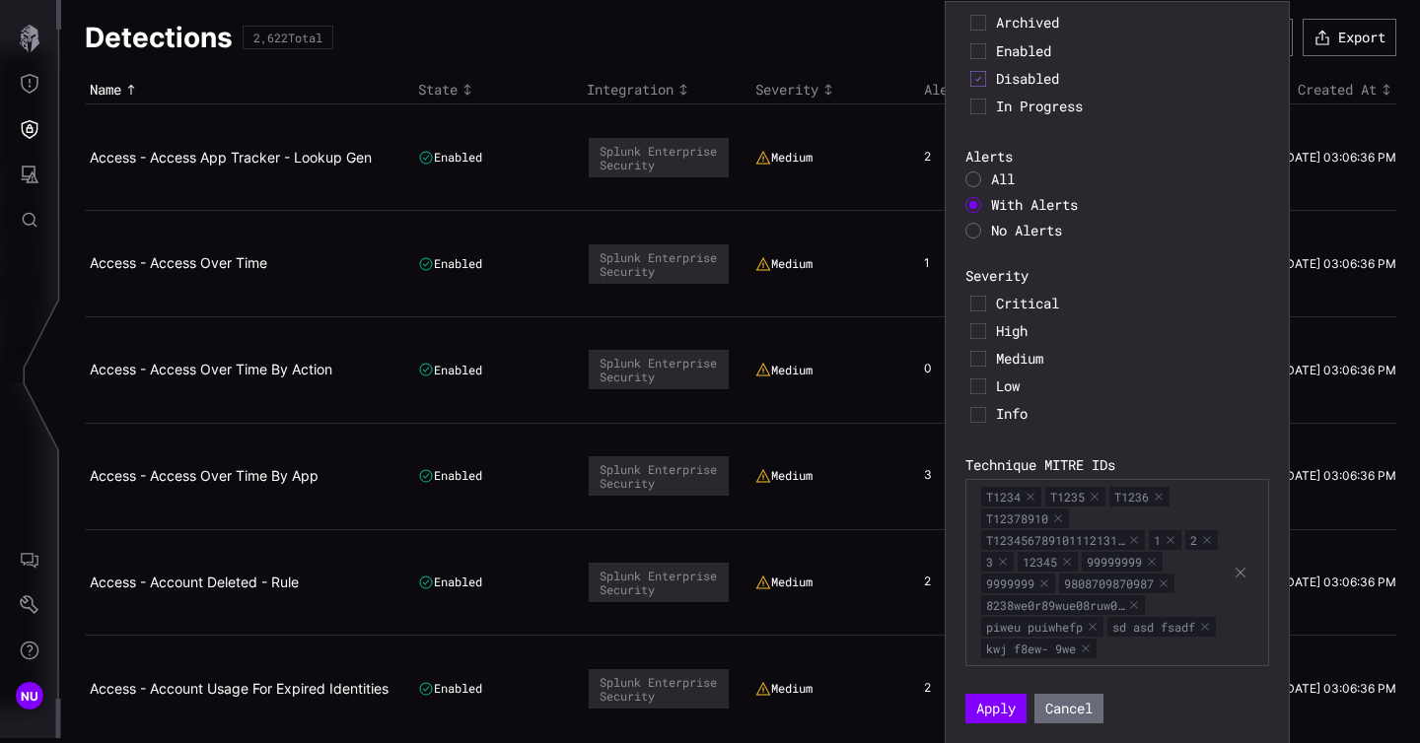
click at [1130, 641] on div "T1234 T1235 T1236 T12378910 T123456789101112131… 1 2 3 12345 99999999 9999999 9…" at bounding box center [1106, 572] width 251 height 173
drag, startPoint x: 973, startPoint y: 647, endPoint x: 1077, endPoint y: 653, distance: 104.7
click at [1077, 653] on div "T1234 T1235 T1236 T12378910 T123456789101112131… 1 2 3 12345 99999999 9999999 9…" at bounding box center [1117, 572] width 304 height 187
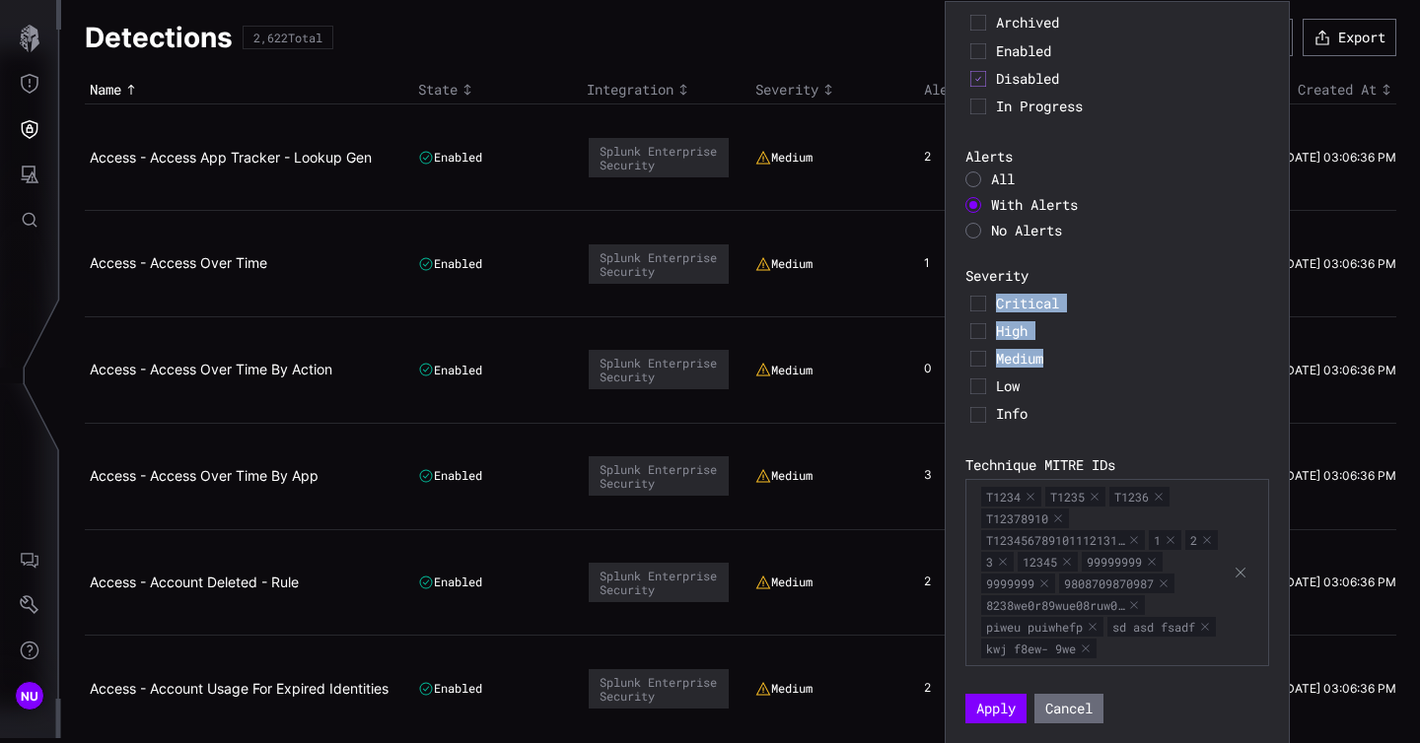
drag, startPoint x: 1054, startPoint y: 352, endPoint x: 976, endPoint y: 285, distance: 102.8
click at [976, 285] on section "Severity Critical High Medium Low Info" at bounding box center [1117, 348] width 304 height 162
copy div "Critical High Medium"
click at [1135, 648] on div "T1234 T1235 T1236 T12378910 T123456789101112131… 1 2 3 12345 99999999 9999999 9…" at bounding box center [1106, 572] width 251 height 173
paste input "**********"
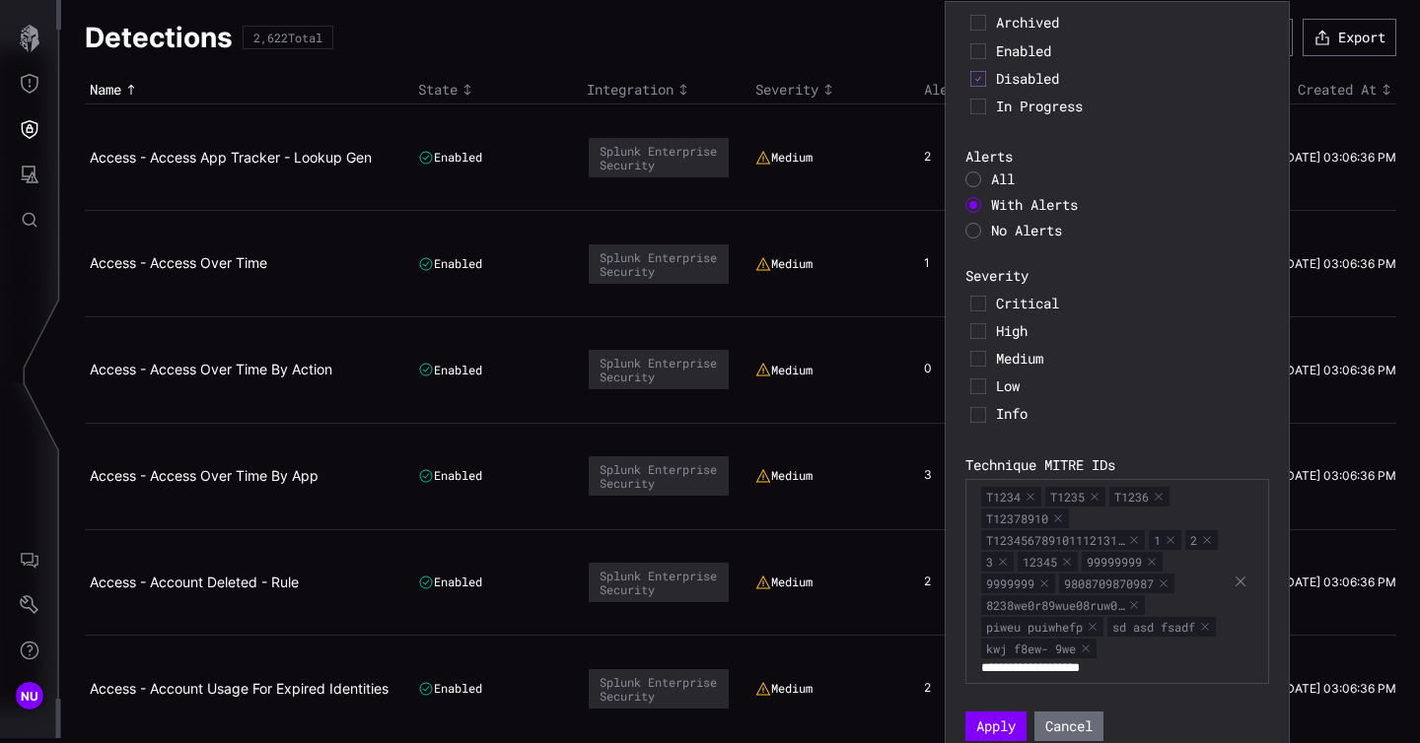
type input "**********"
click at [1172, 669] on div "T1234 T1235 T1236 T12378910 T123456789101112131… 1 2 3 12345 99999999 9999999 9…" at bounding box center [1106, 583] width 251 height 195
paste input "**********"
type input "**********"
click at [1181, 657] on div "T1234 T1235 T1236 T12378910 T123456789101112131… 1 2 3 12345 99999999 9999999 9…" at bounding box center [1106, 572] width 251 height 173
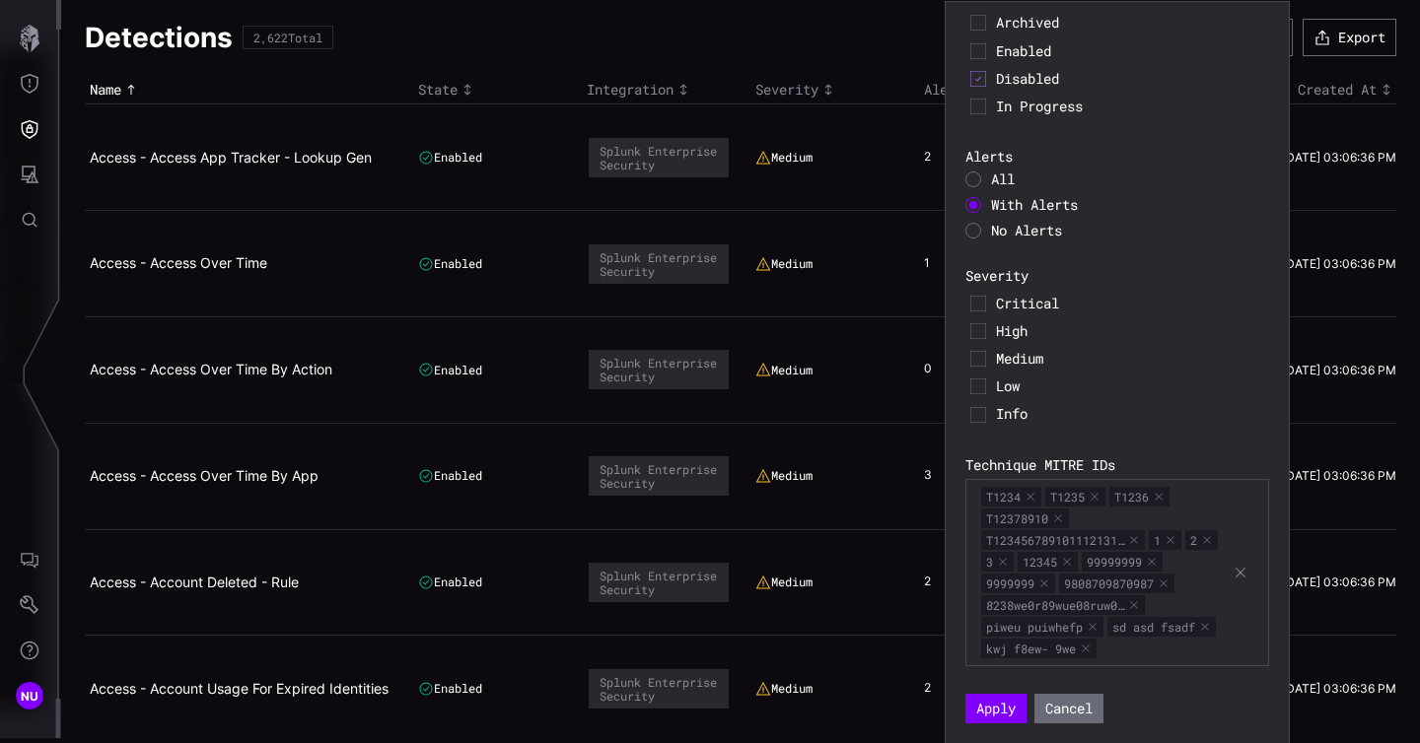
click at [1181, 657] on div "T1234 T1235 T1236 T12378910 T123456789101112131… 1 2 3 12345 99999999 9999999 9…" at bounding box center [1106, 572] width 251 height 173
paste input "**********"
type input "**********"
click at [1242, 643] on div "T1234 T1235 T1236 T12378910 T123456789101112131… 1 2 3 12345 99999999 9999999 9…" at bounding box center [1117, 572] width 304 height 187
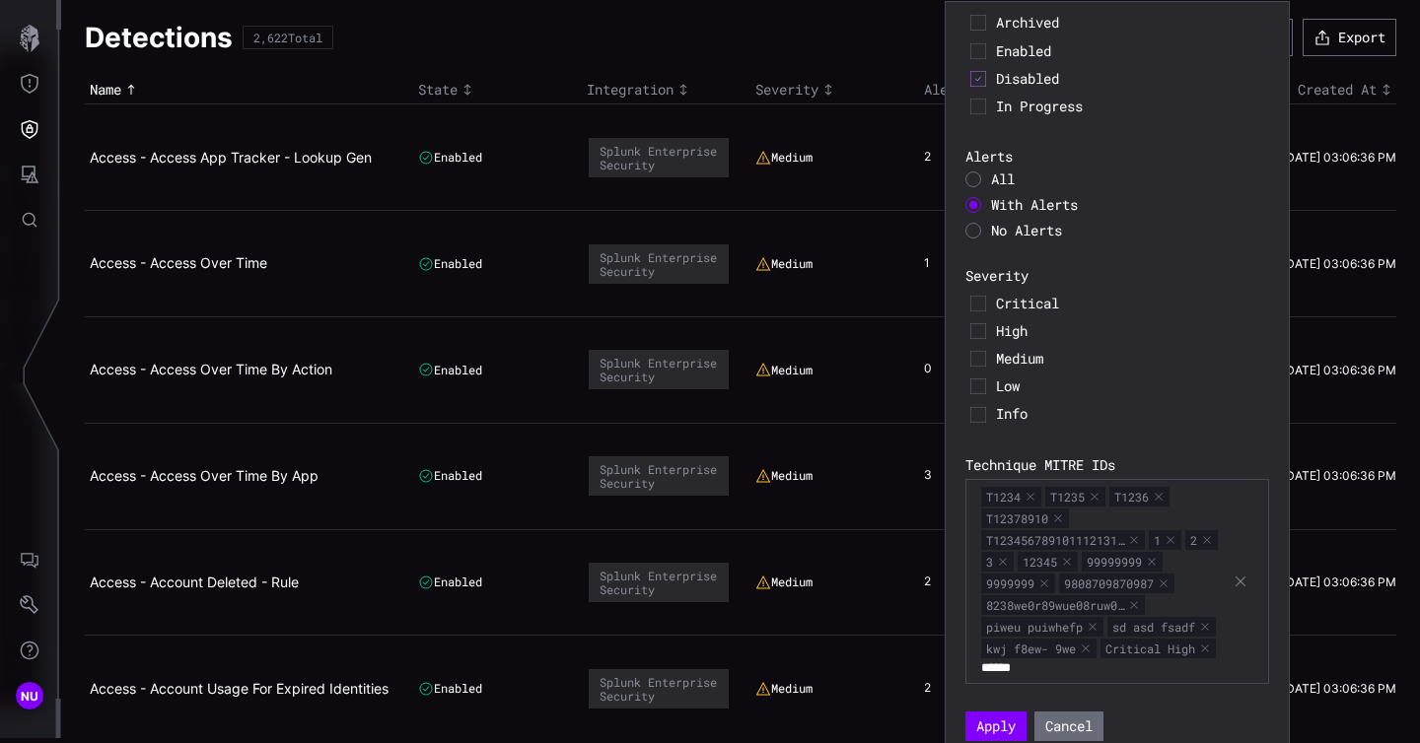
type input "******"
click at [1211, 666] on div "T1234 T1235 T1236 T12378910 T123456789101112131… 1 2 3 12345 99999999 9999999 9…" at bounding box center [1106, 583] width 251 height 195
paste input "**********"
type input "**********"
click at [1205, 693] on div "T1234 T1235 T1236 T12378910 T123456789101112131… 1 2 3 12345 99999999 9999999 9…" at bounding box center [1106, 594] width 251 height 217
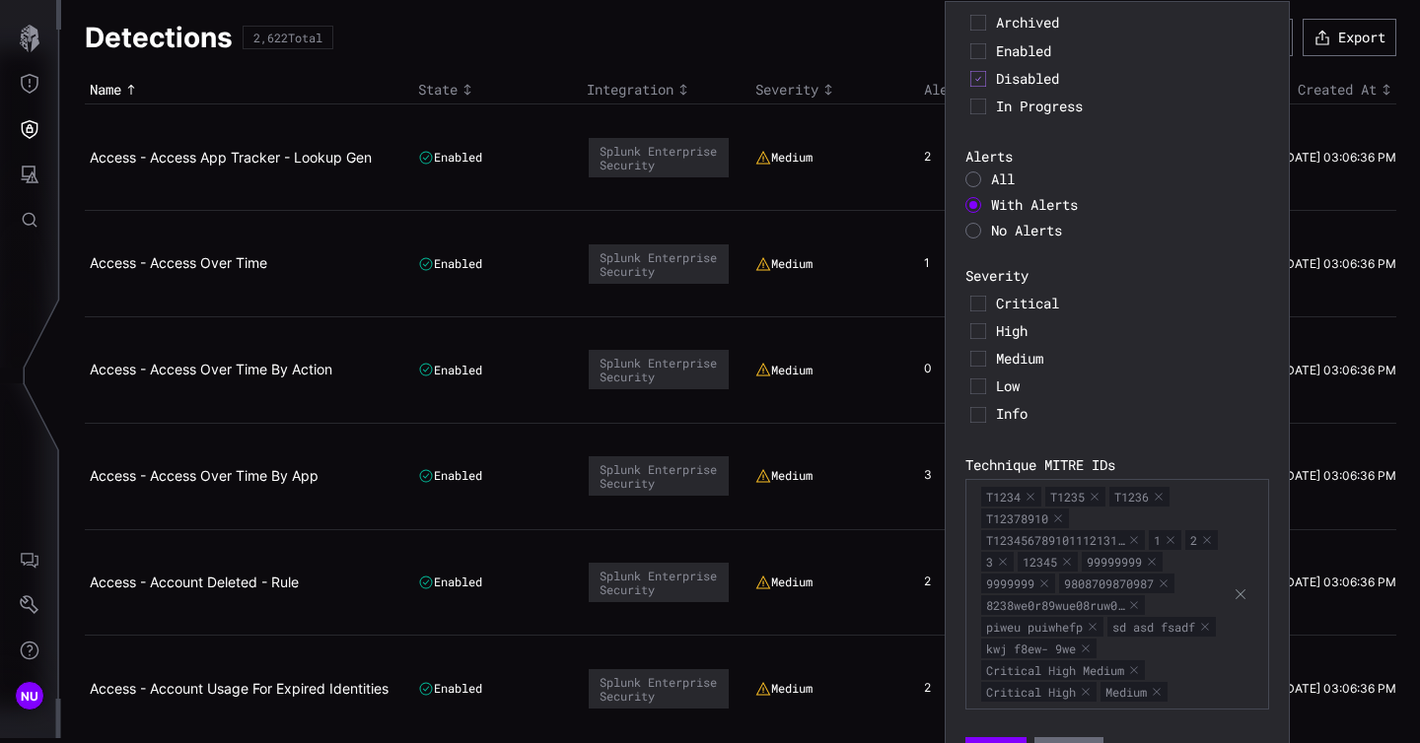
paste input "**********"
type input "**********"
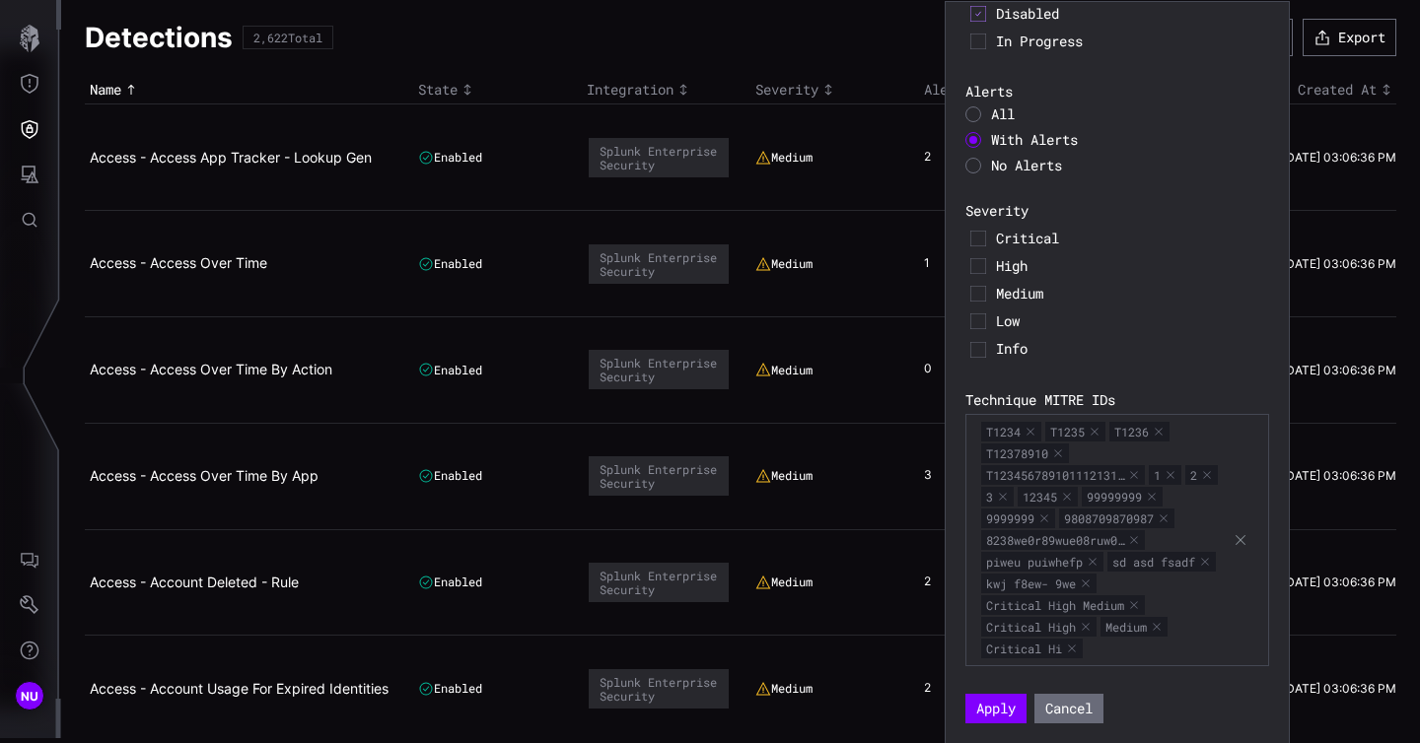
click at [1118, 645] on div "T1234 T1235 T1236 T12378910 T123456789101112131… 1 2 3 12345 99999999 9999999 9…" at bounding box center [1106, 540] width 251 height 239
paste input "**********"
type input "**********"
click at [1235, 642] on div "T1234 T1235 T1236 T12378910 T123456789101112131… 1 2 3 12345 99999999 9999999 9…" at bounding box center [1117, 540] width 304 height 252
paste input "**********"
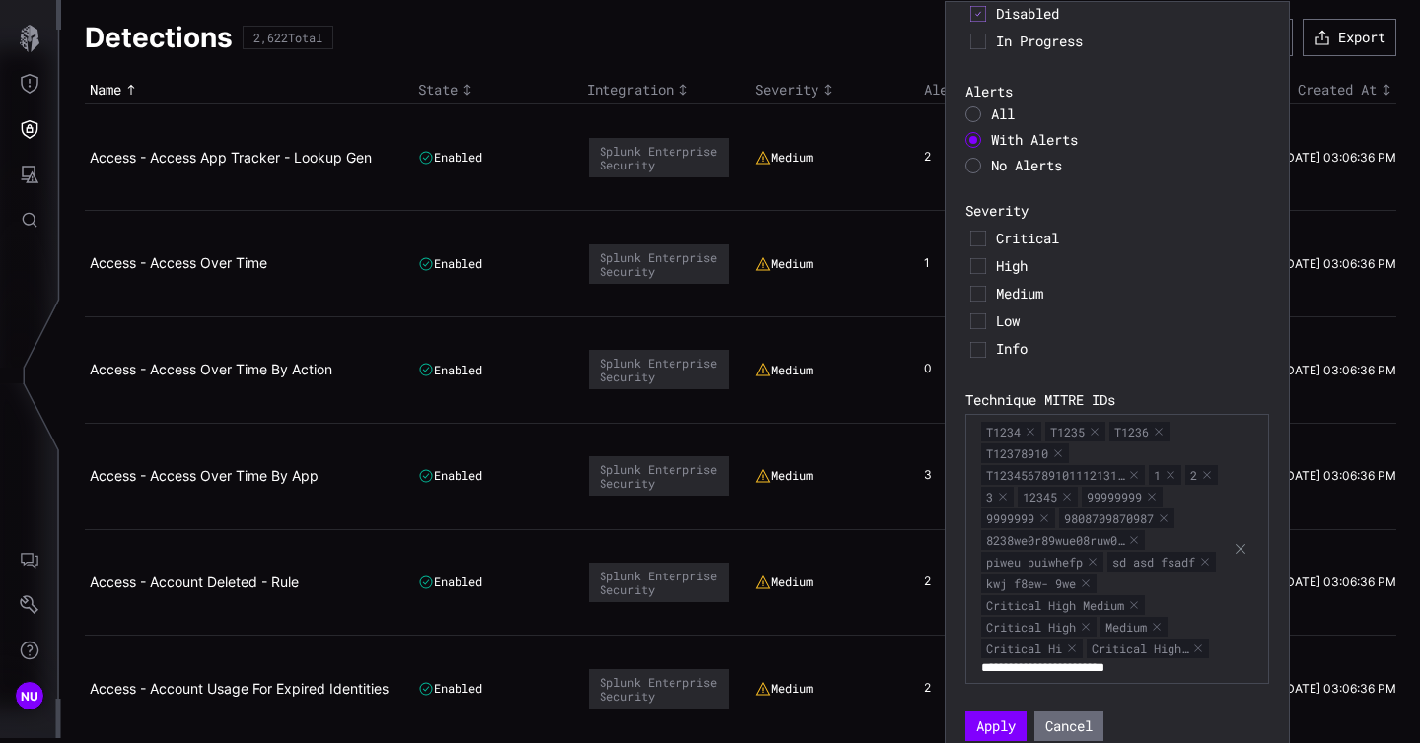
type input "**********"
click at [1193, 679] on div "T1234 T1235 T1236 T12378910 T123456789101112131… 1 2 3 12345 99999999 9999999 9…" at bounding box center [1106, 551] width 251 height 260
type input "*********"
click at [1217, 668] on div "T1234 T1235 T1236 T12378910 T123456789101112131… 1 2 3 12345 99999999 9999999 9…" at bounding box center [1106, 551] width 251 height 260
type input "**********"
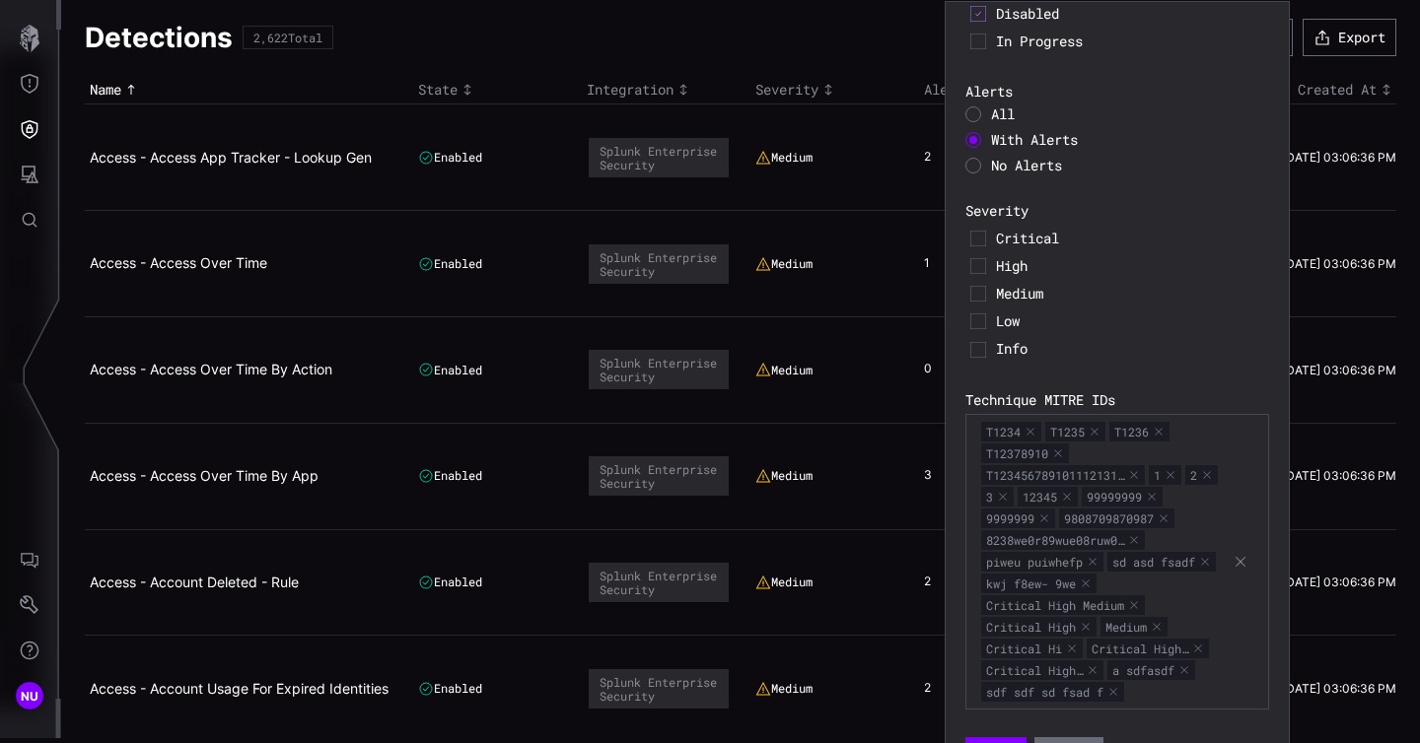
click at [1212, 691] on div "T1234 T1235 T1236 T12378910 T123456789101112131… 1 2 3 12345 99999999 9999999 9…" at bounding box center [1106, 562] width 251 height 282
type input "**********"
click at [1184, 717] on div "T1234 T1235 T1236 T12378910 T123456789101112131… 1 2 3 12345 99999999 9999999 9…" at bounding box center [1106, 573] width 251 height 304
type input "**********"
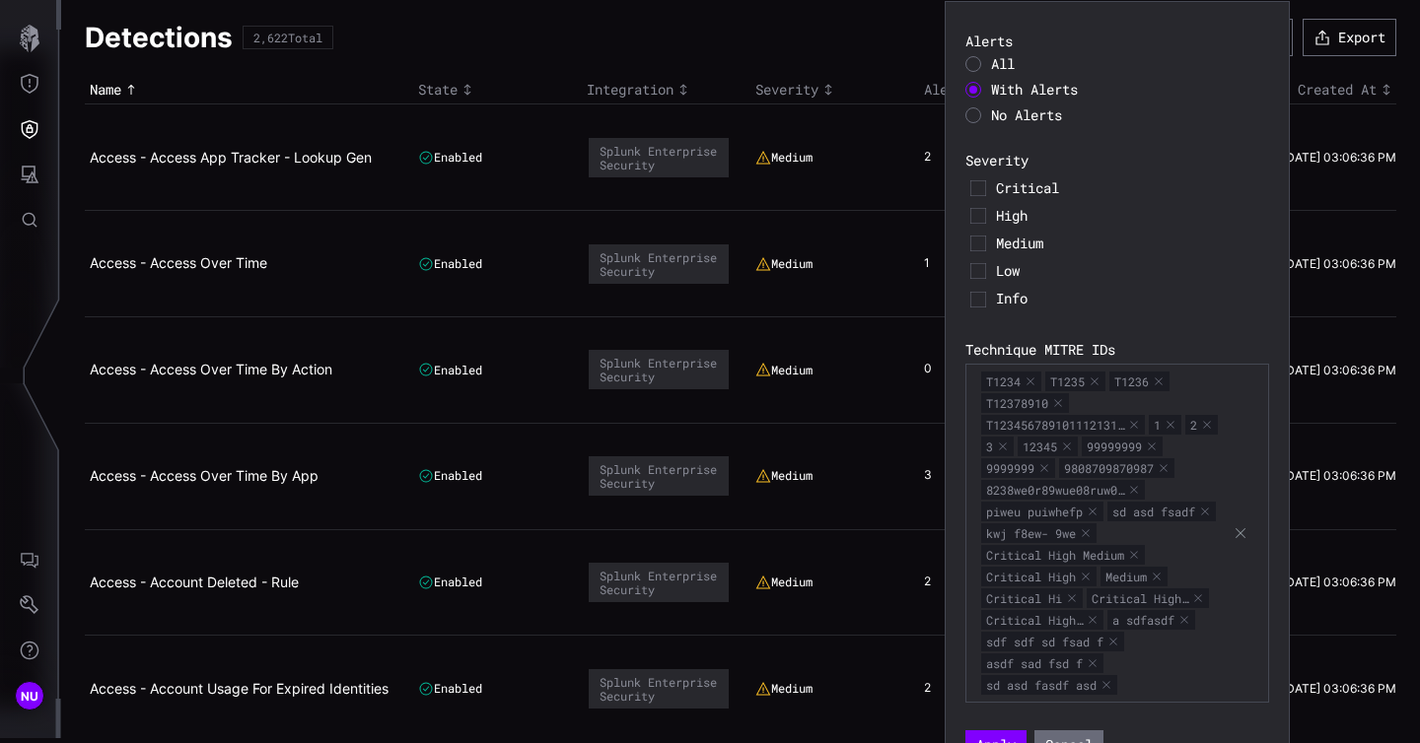
scroll to position [391, 0]
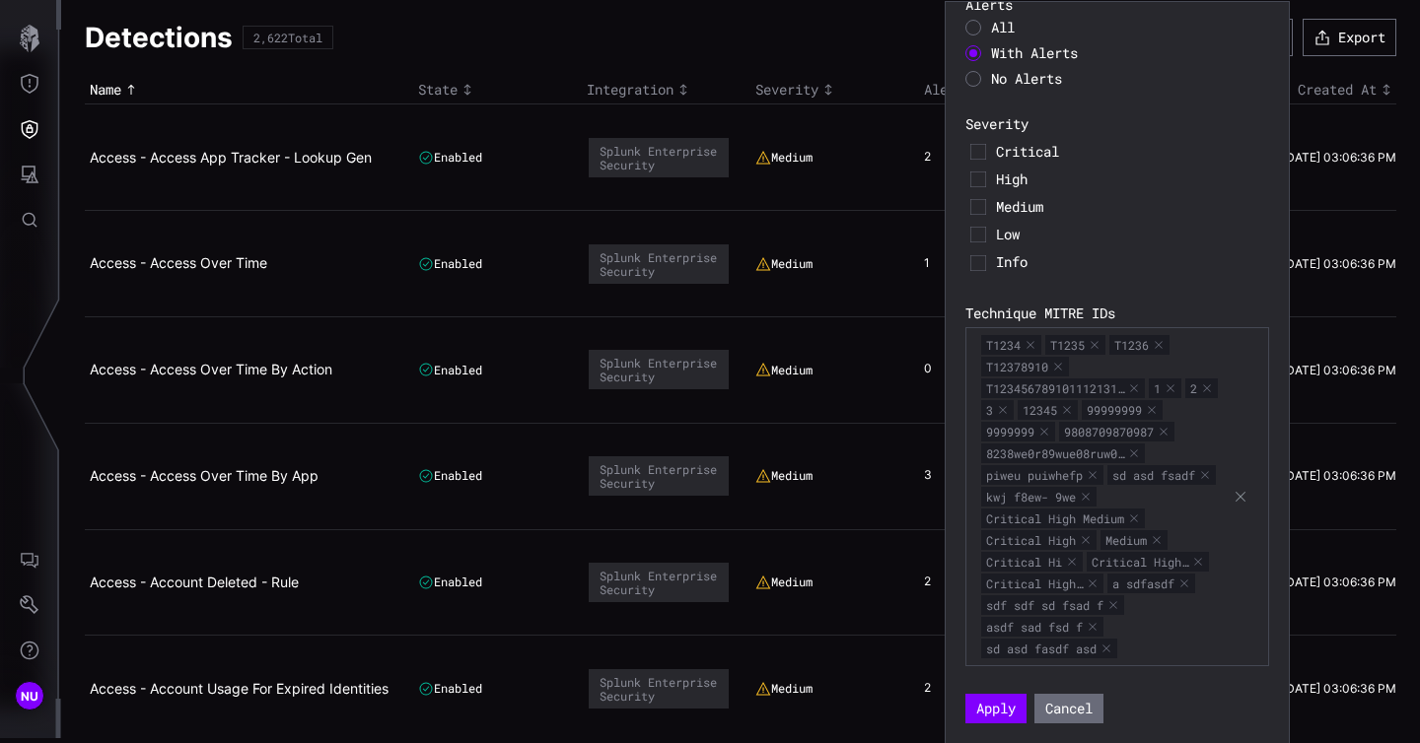
click at [1169, 643] on div "T1234 T1235 T1236 T12378910 T123456789101112131… 1 2 3 12345 99999999 9999999 9…" at bounding box center [1106, 496] width 251 height 325
click at [1167, 649] on div "T1234 T1235 T1236 T12378910 T123456789101112131… 1 2 3 12345 99999999 9999999 9…" at bounding box center [1106, 496] width 251 height 325
type input "**********"
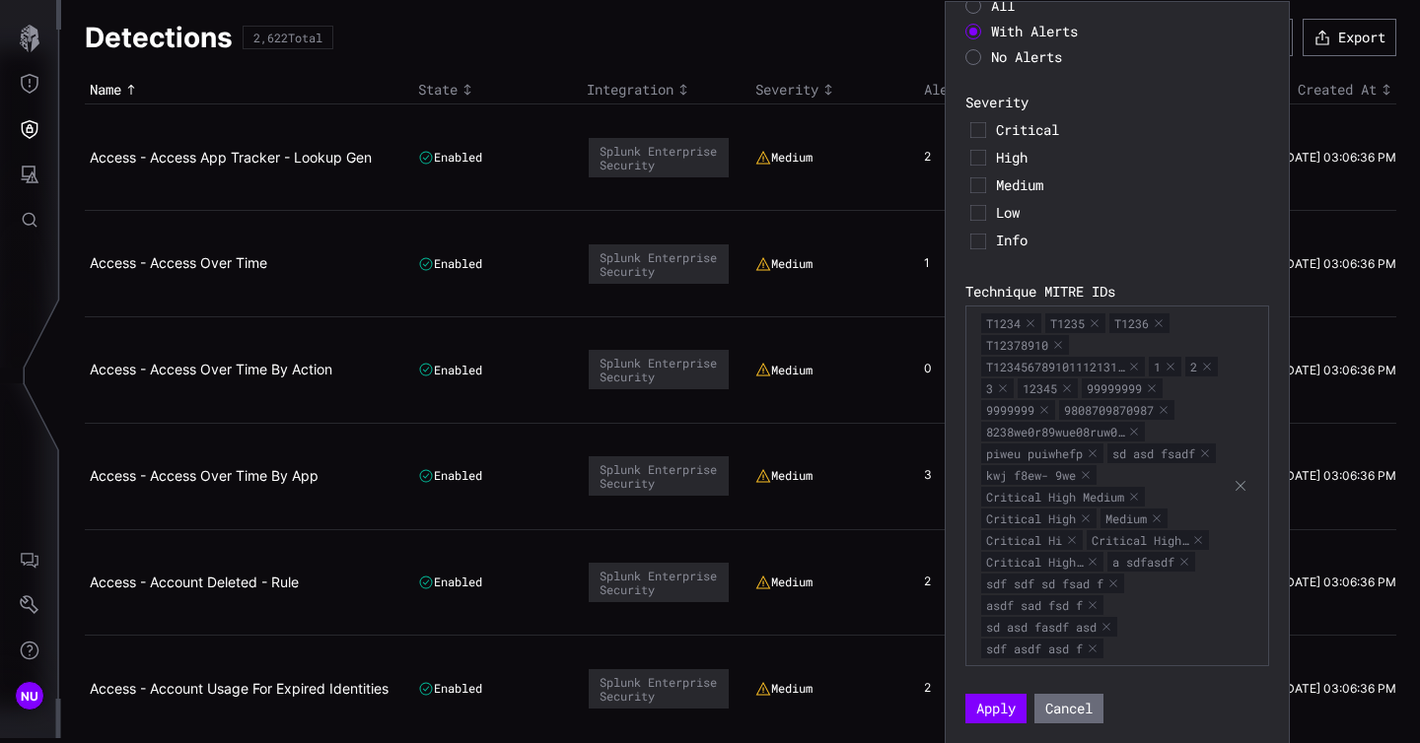
click at [1213, 715] on div "Filters Clear All Save Filter Set Saved Filter Set Select Filter Integration Se…" at bounding box center [1117, 166] width 304 height 1115
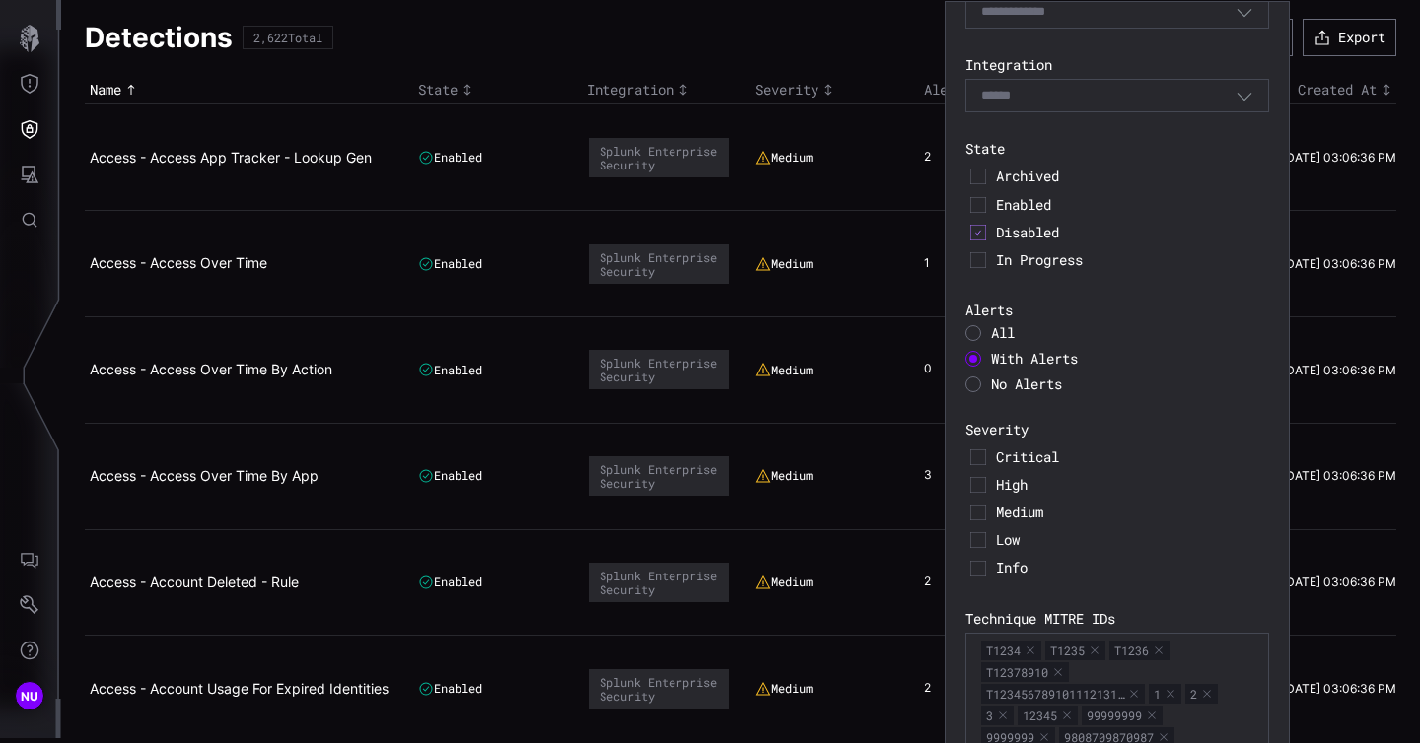
scroll to position [0, 0]
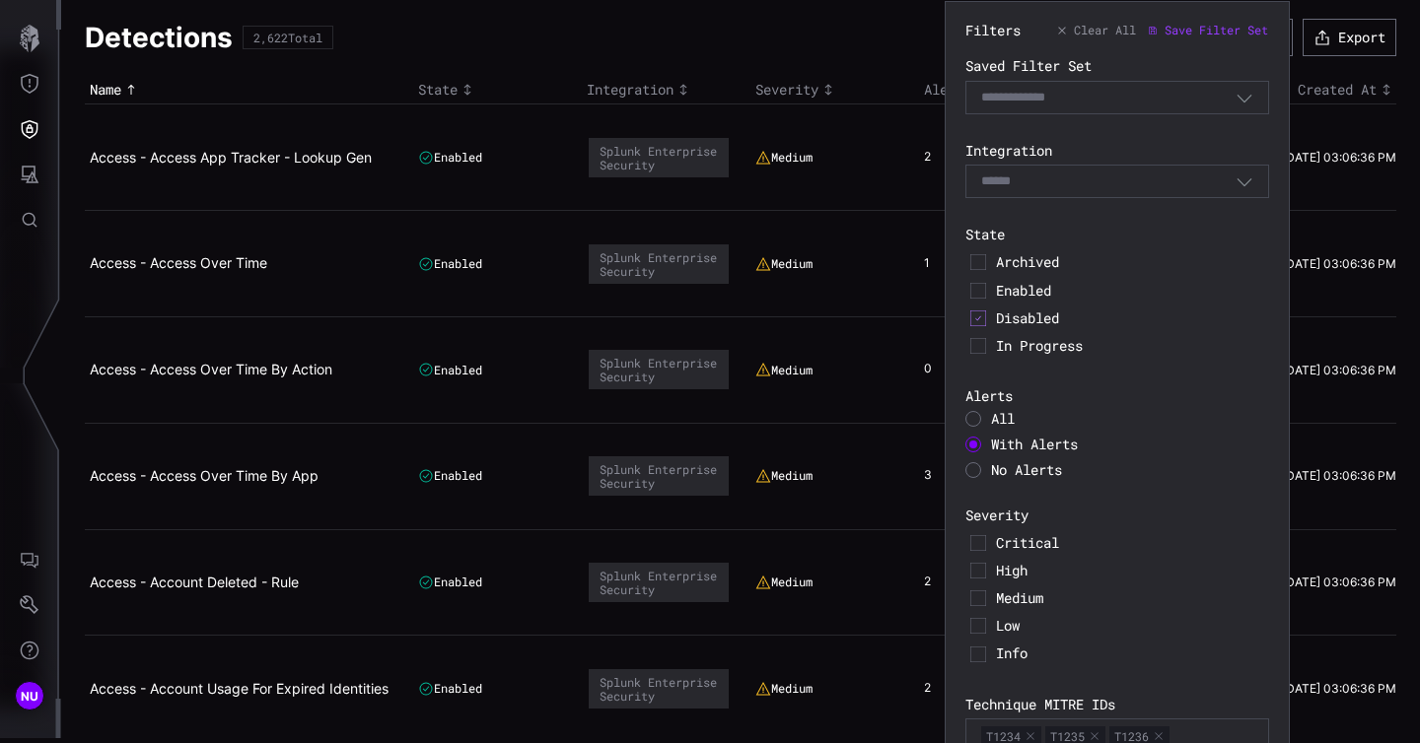
click at [1075, 33] on span "Clear All" at bounding box center [1105, 31] width 62 height 16
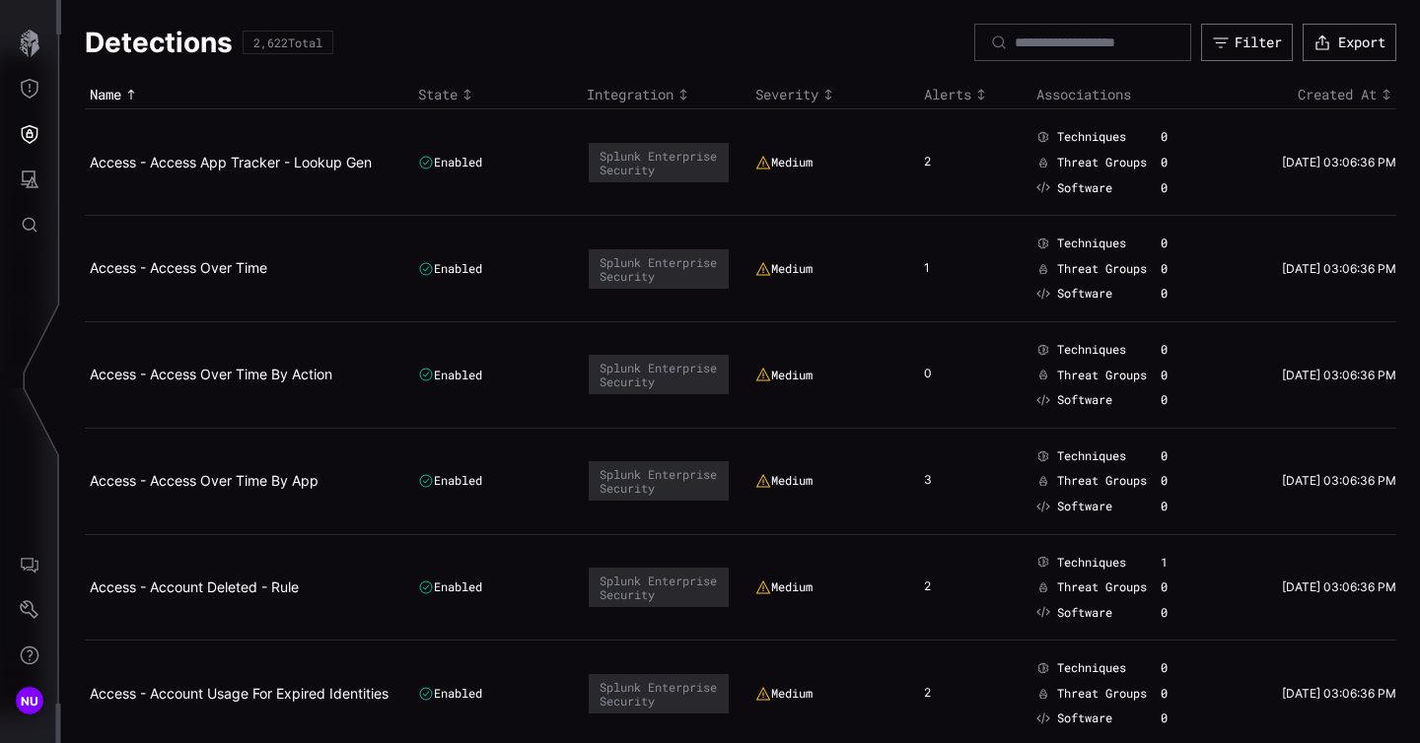
click at [797, 42] on div "Detections 2,622 Total Filter Export" at bounding box center [740, 42] width 1311 height 37
click at [1238, 30] on button "Filter" at bounding box center [1247, 42] width 92 height 37
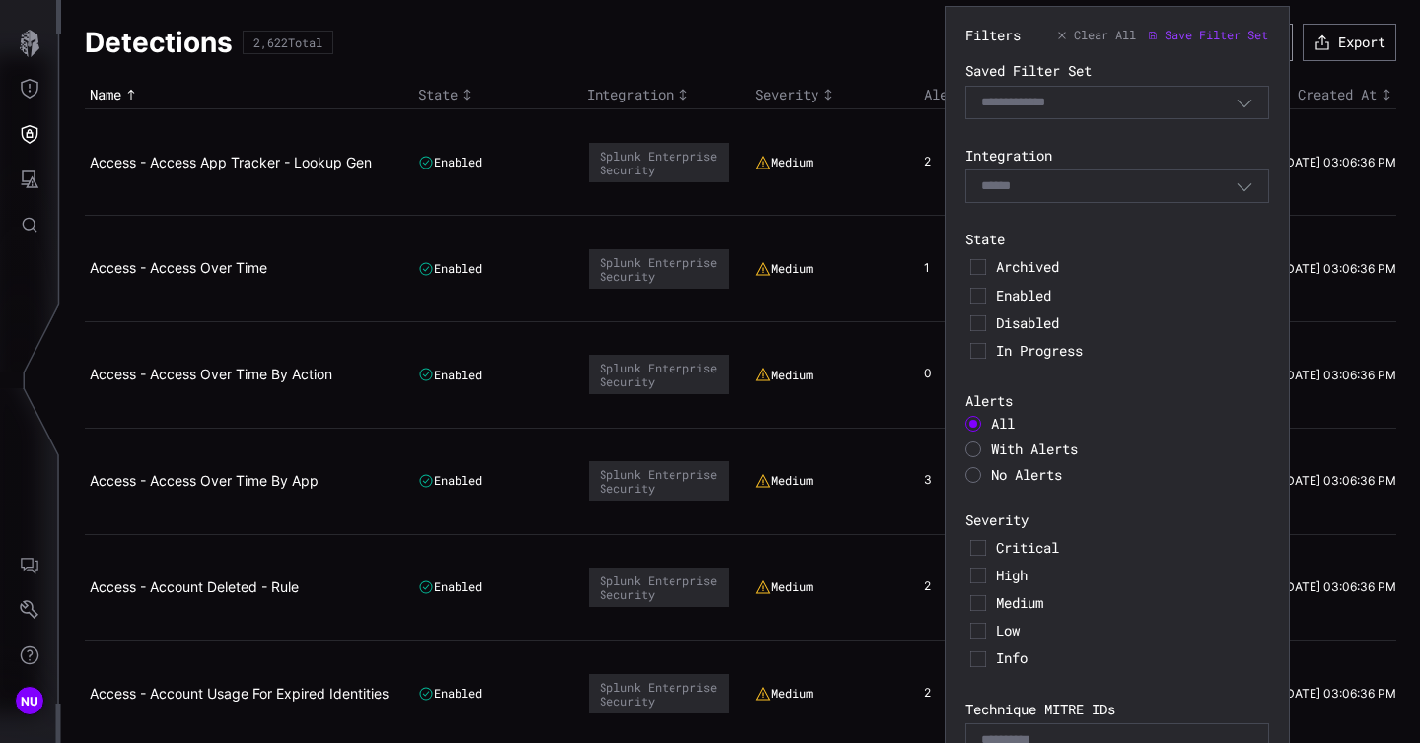
click at [1238, 30] on span "Save Filter Set" at bounding box center [1216, 36] width 104 height 16
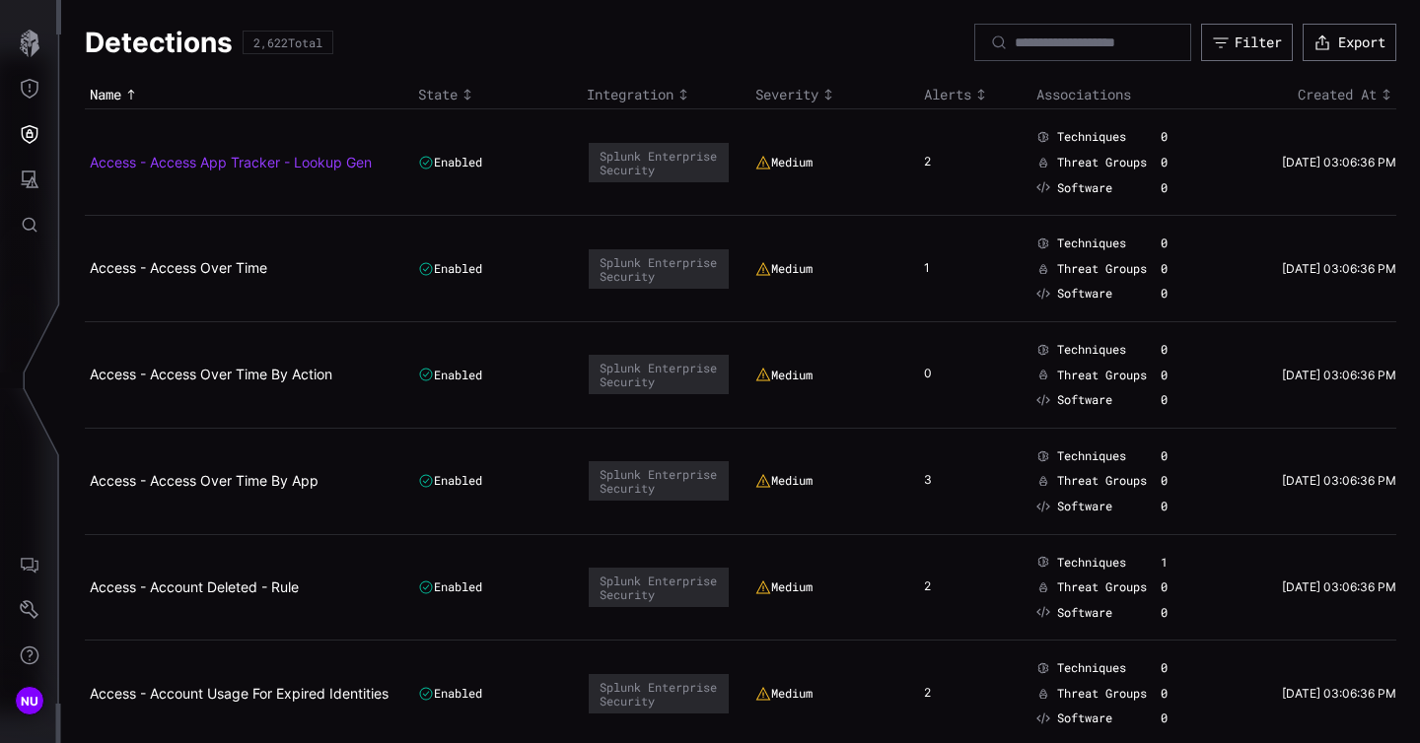
click at [228, 156] on link "Access - Access App Tracker - Lookup Gen" at bounding box center [231, 162] width 282 height 17
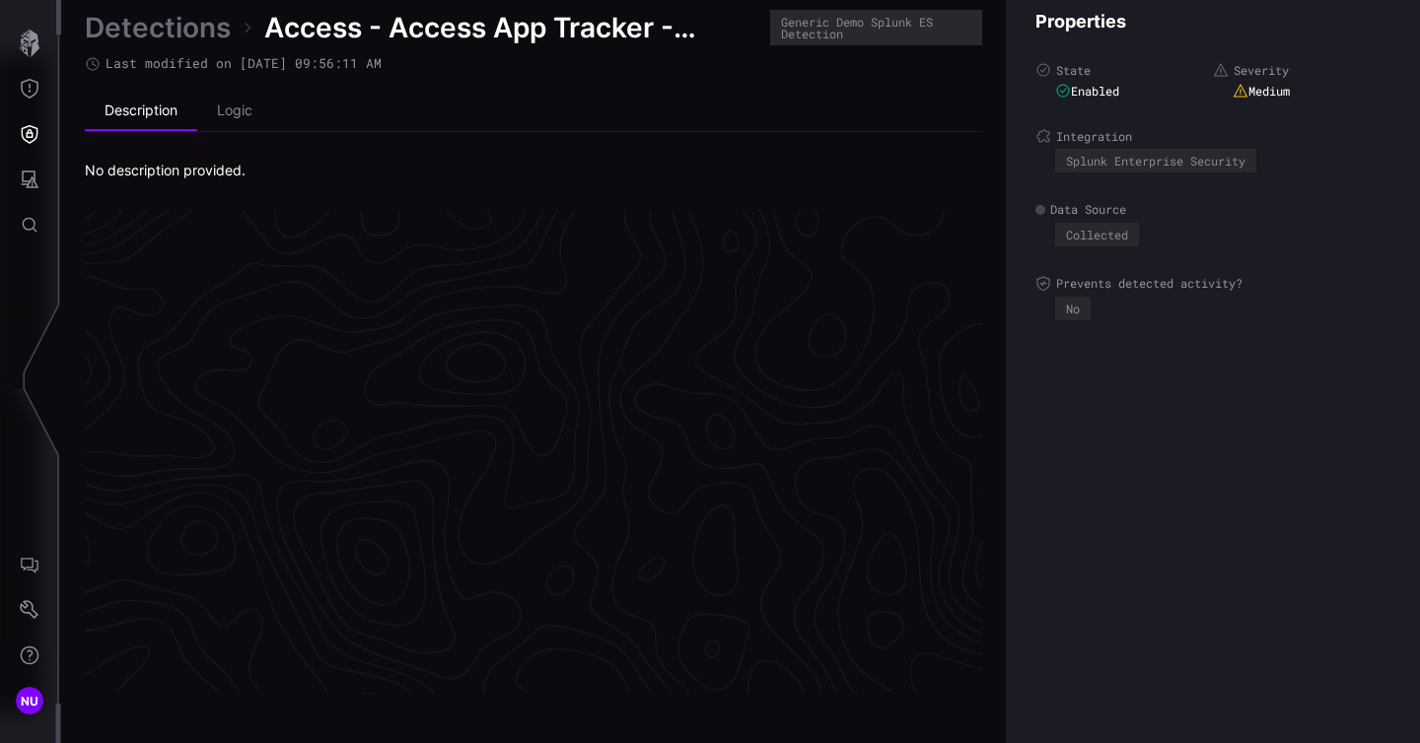
scroll to position [4193, 1030]
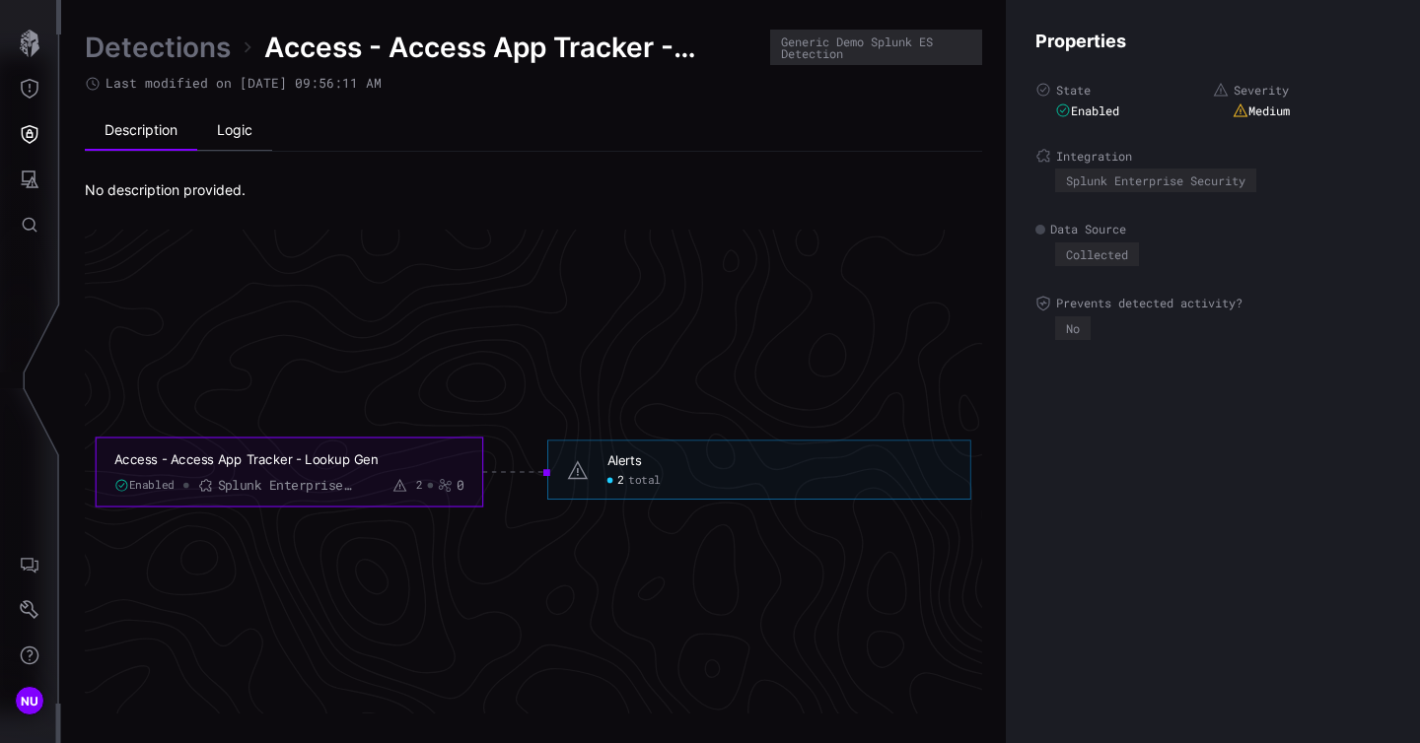
click at [230, 139] on li "Logic" at bounding box center [234, 130] width 75 height 39
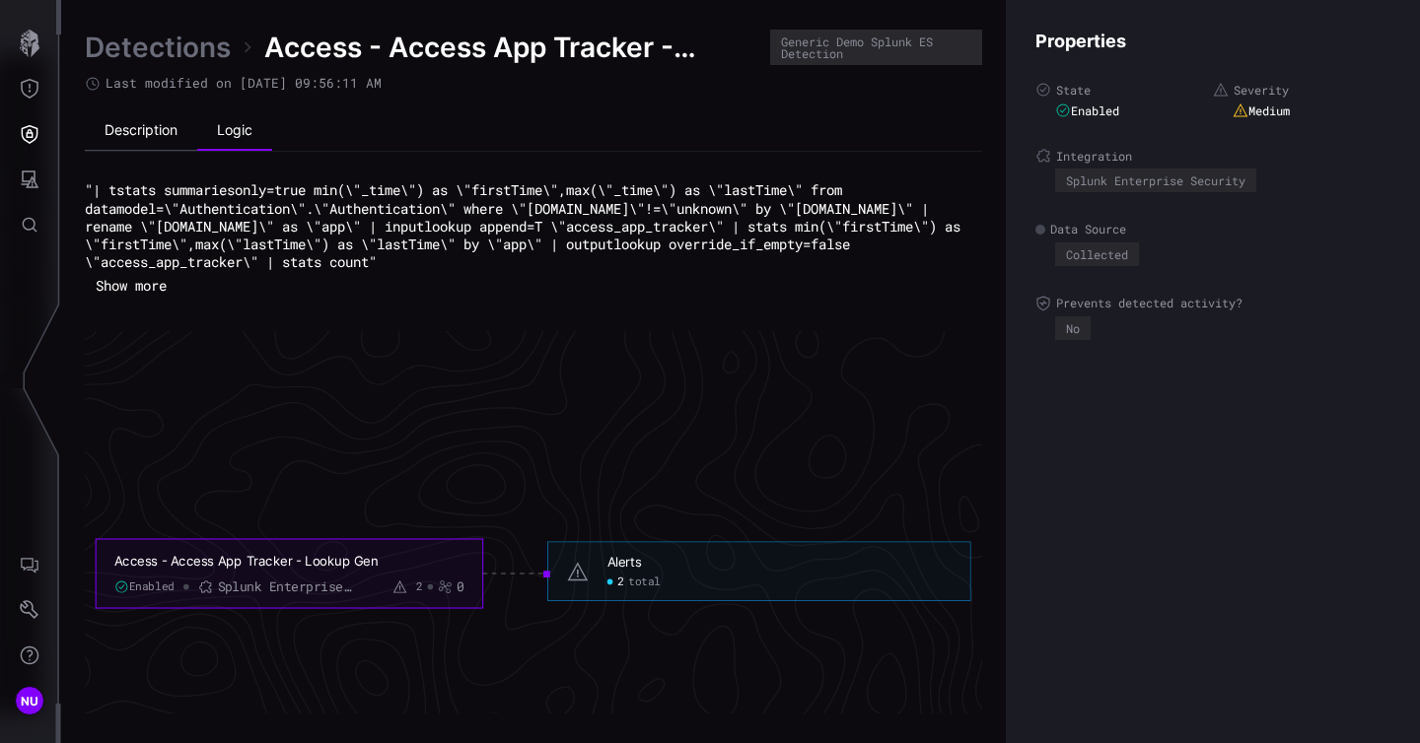
click at [159, 143] on li "Description" at bounding box center [141, 130] width 112 height 39
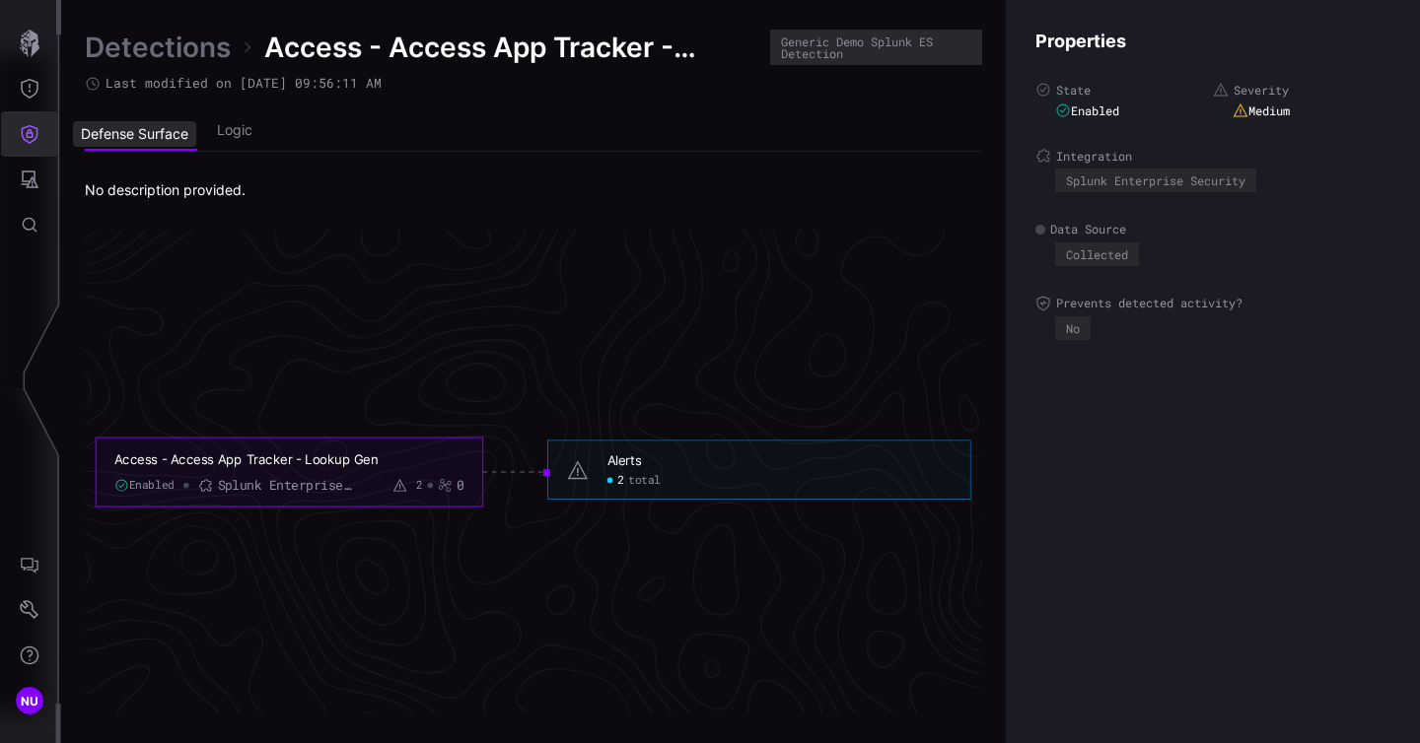
click at [28, 136] on icon "Defense Surface" at bounding box center [30, 134] width 17 height 19
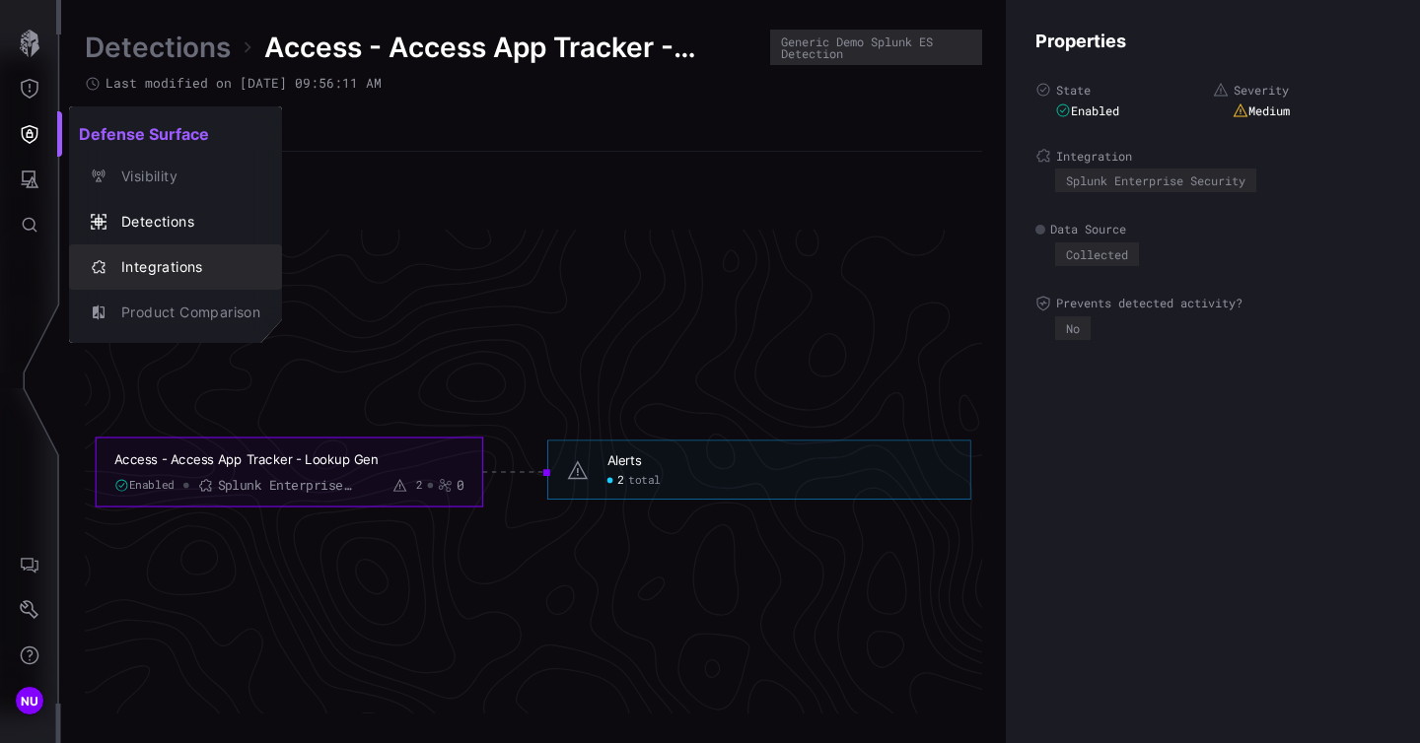
click at [149, 258] on div "Integrations" at bounding box center [185, 267] width 149 height 25
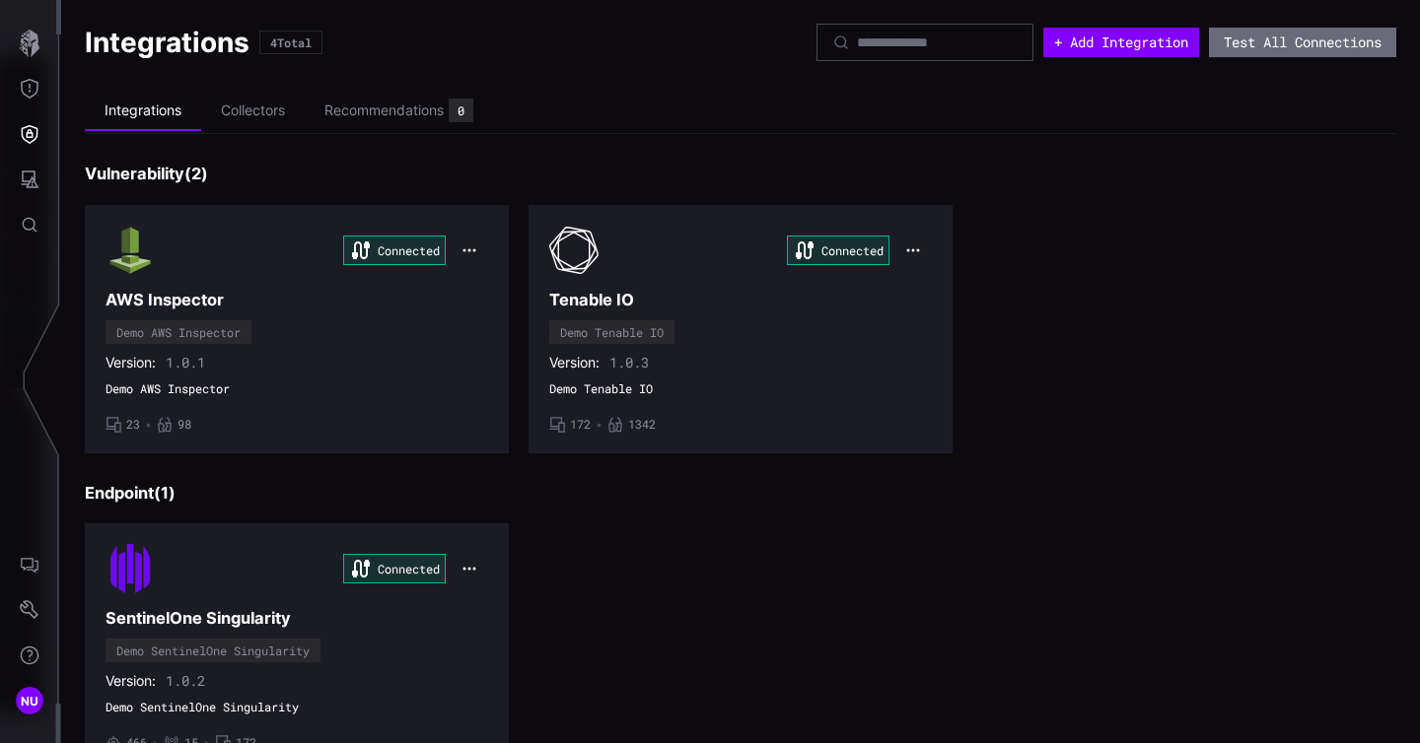
click at [1235, 327] on div "Connected AWS Inspector Demo AWS Inspector Version: 1.0.1 Demo AWS Inspector • …" at bounding box center [740, 329] width 1311 height 248
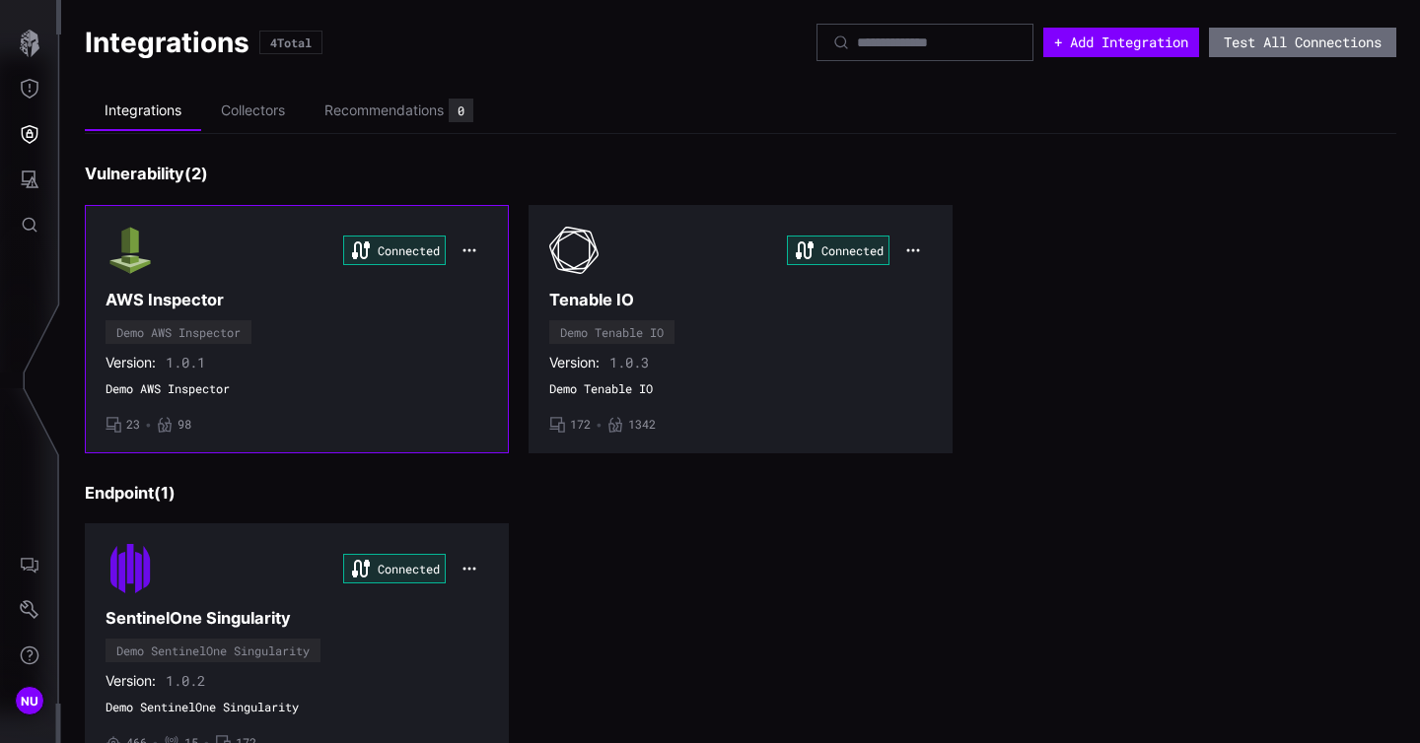
click at [466, 246] on icon "button" at bounding box center [469, 251] width 16 height 16
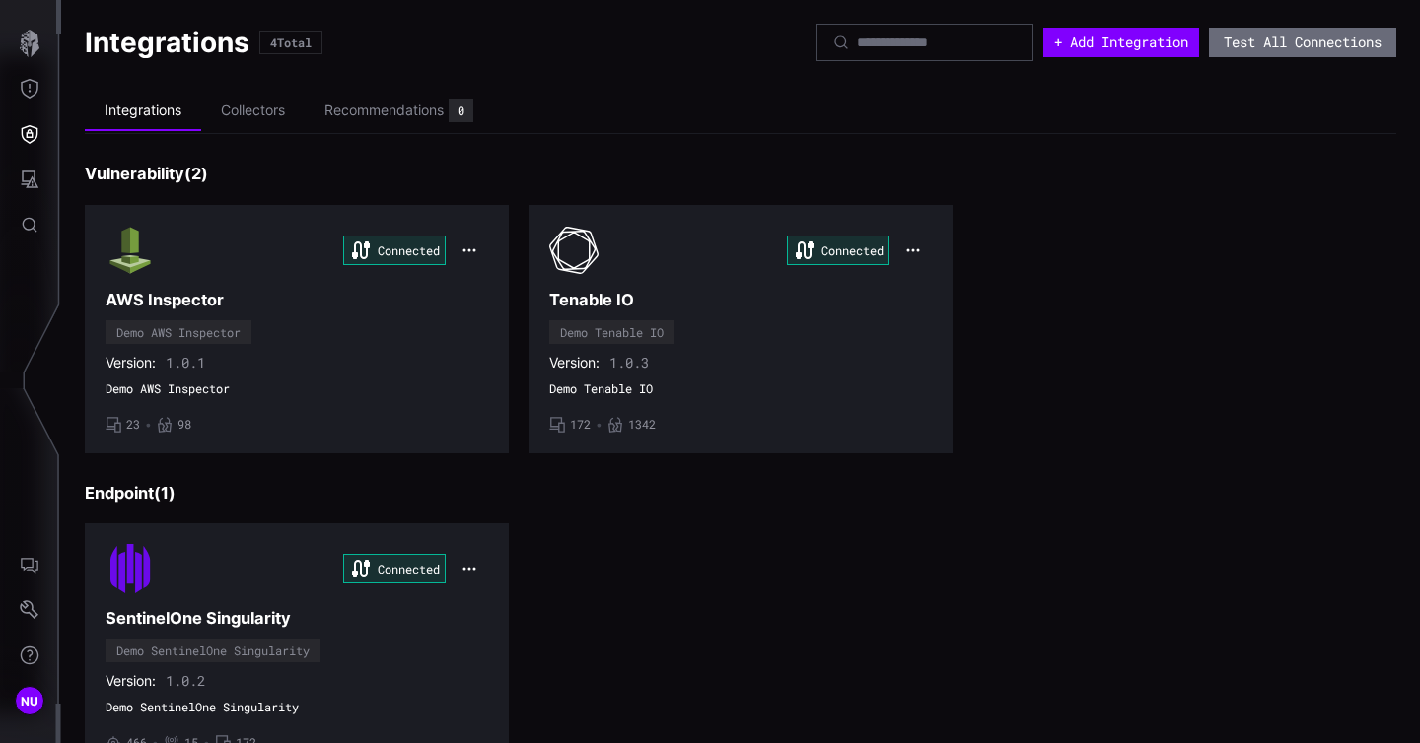
click at [534, 151] on div "Integrations Collectors Recommendations 0 Vulnerability ( 2 ) Connected AWS Ins…" at bounding box center [740, 590] width 1311 height 1002
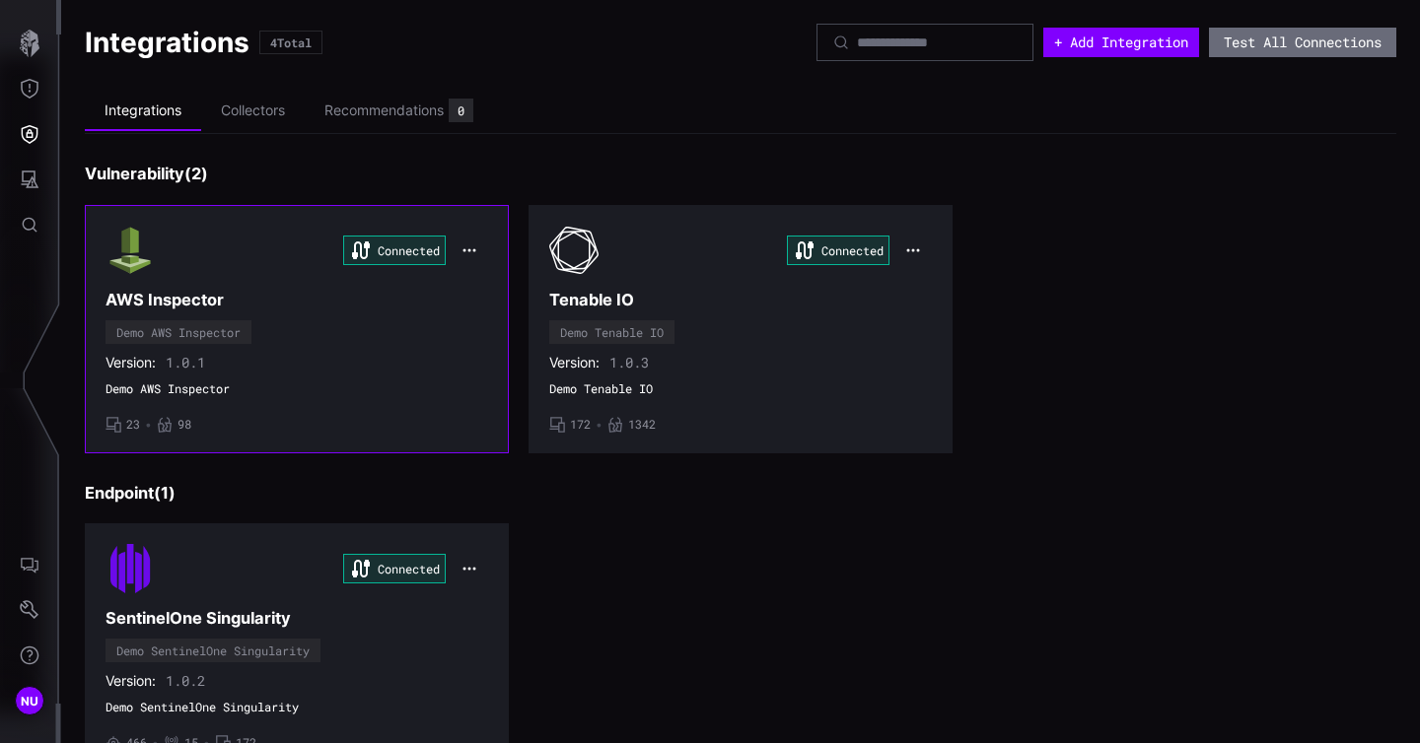
click at [468, 248] on icon "button" at bounding box center [469, 251] width 16 height 16
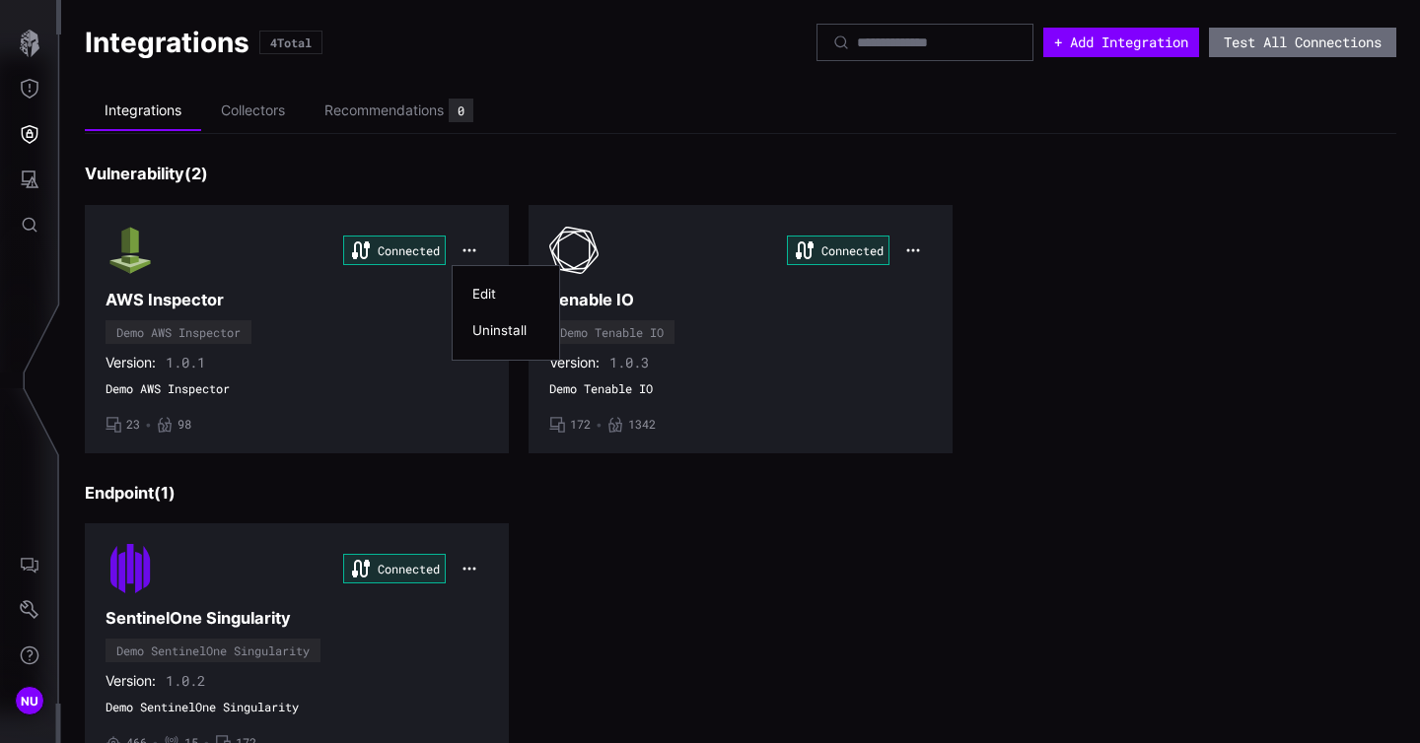
click at [482, 304] on div "Edit" at bounding box center [505, 294] width 87 height 36
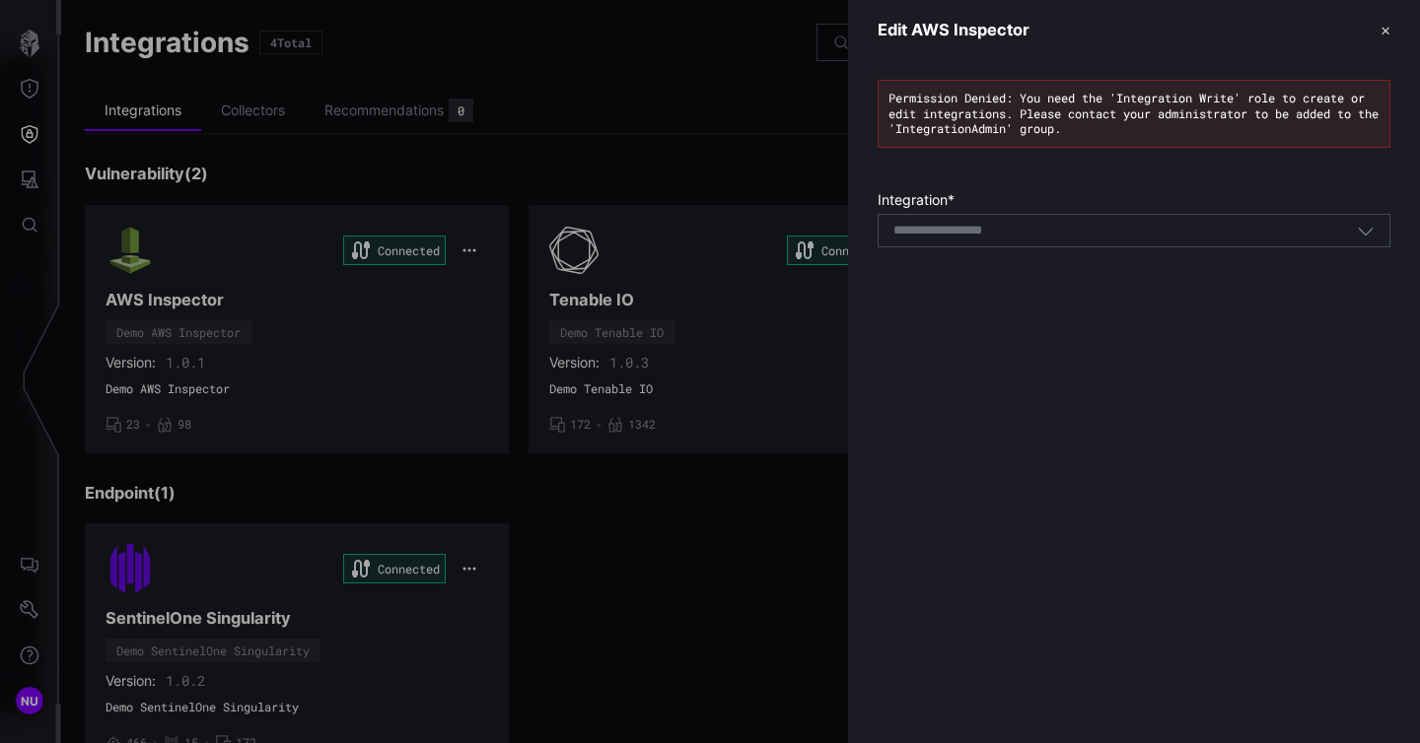
click at [1381, 31] on button "✕" at bounding box center [1385, 30] width 10 height 21
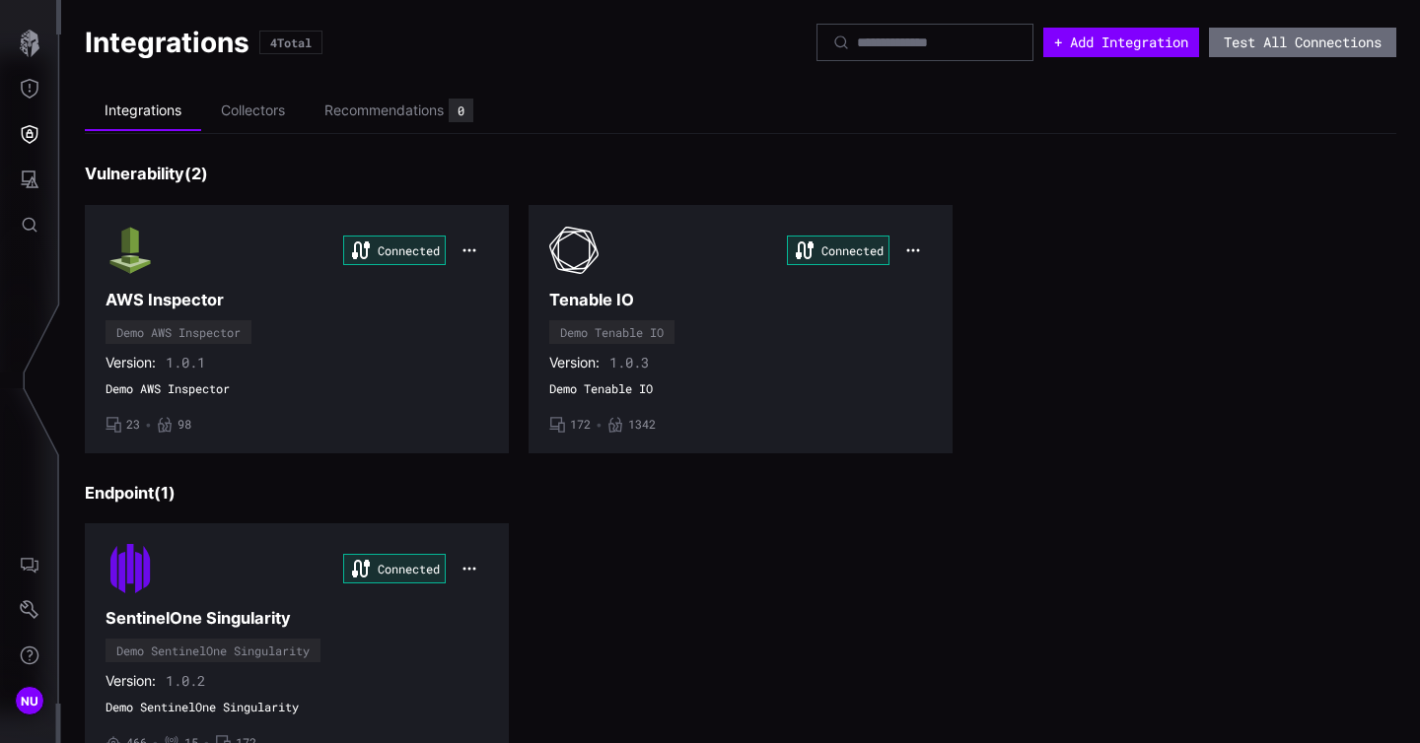
click at [576, 584] on div "Connected SentinelOne Singularity Demo SentinelOne Singularity Version: 1.0.2 D…" at bounding box center [740, 647] width 1311 height 248
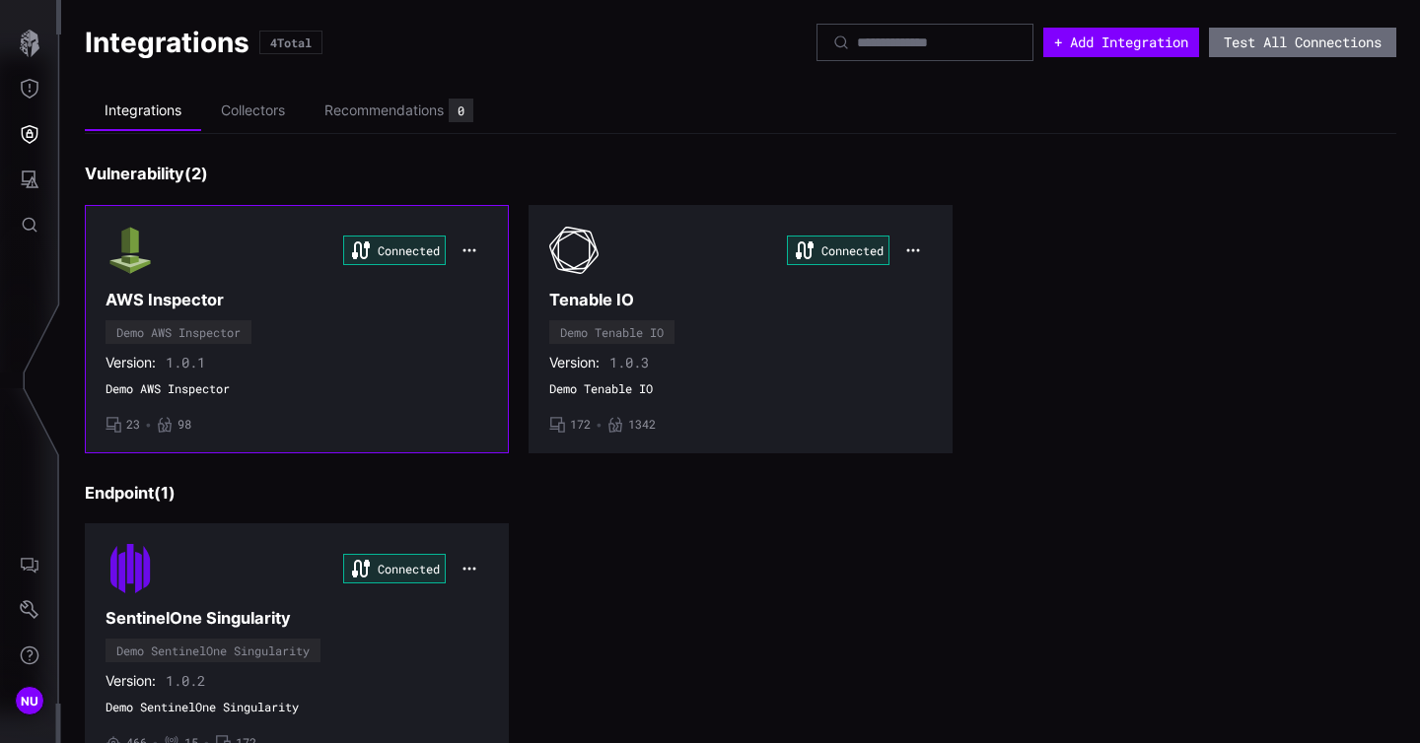
click at [363, 369] on div "Version: 1.0.1" at bounding box center [296, 363] width 382 height 18
click at [369, 344] on div "Connected AWS Inspector Demo AWS Inspector Version: 1.0.1 Demo AWS Inspector • …" at bounding box center [296, 329] width 382 height 207
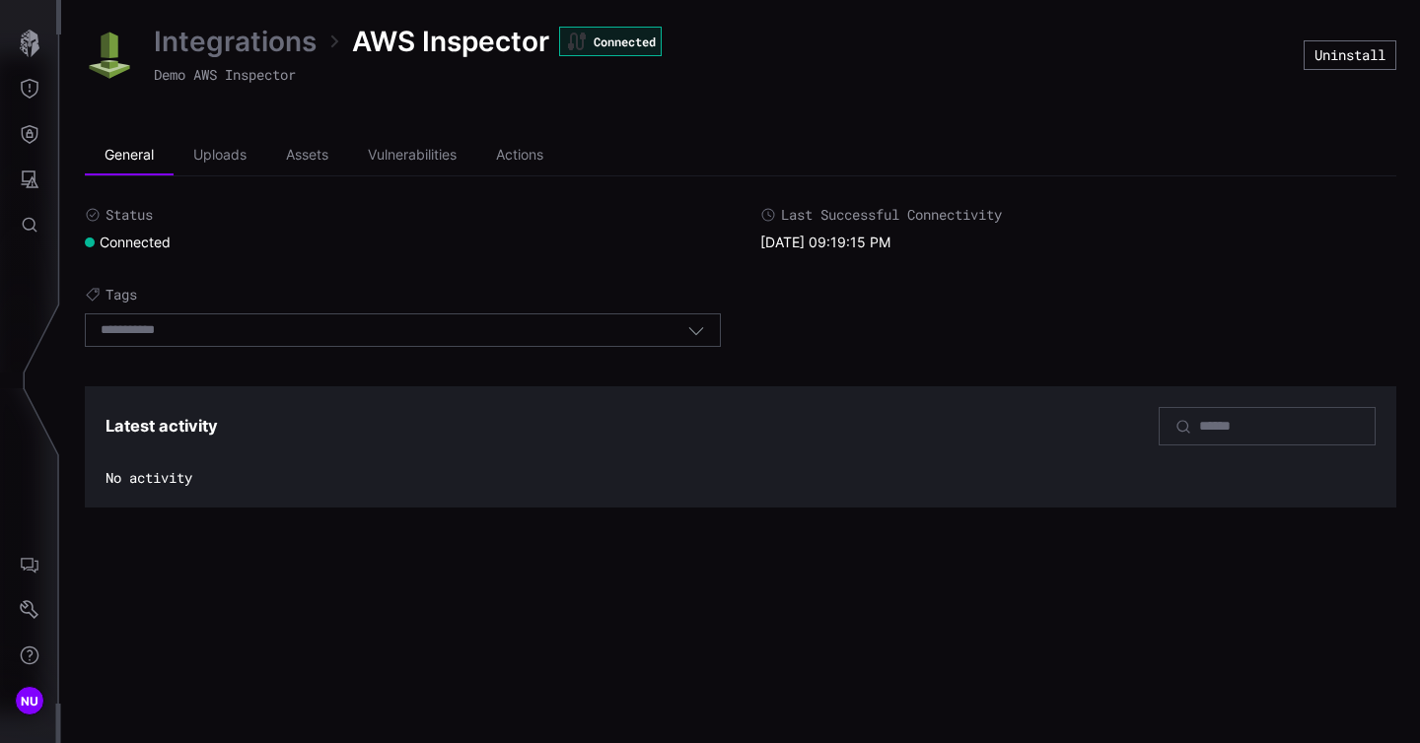
click at [254, 44] on link "Integrations" at bounding box center [235, 41] width 163 height 35
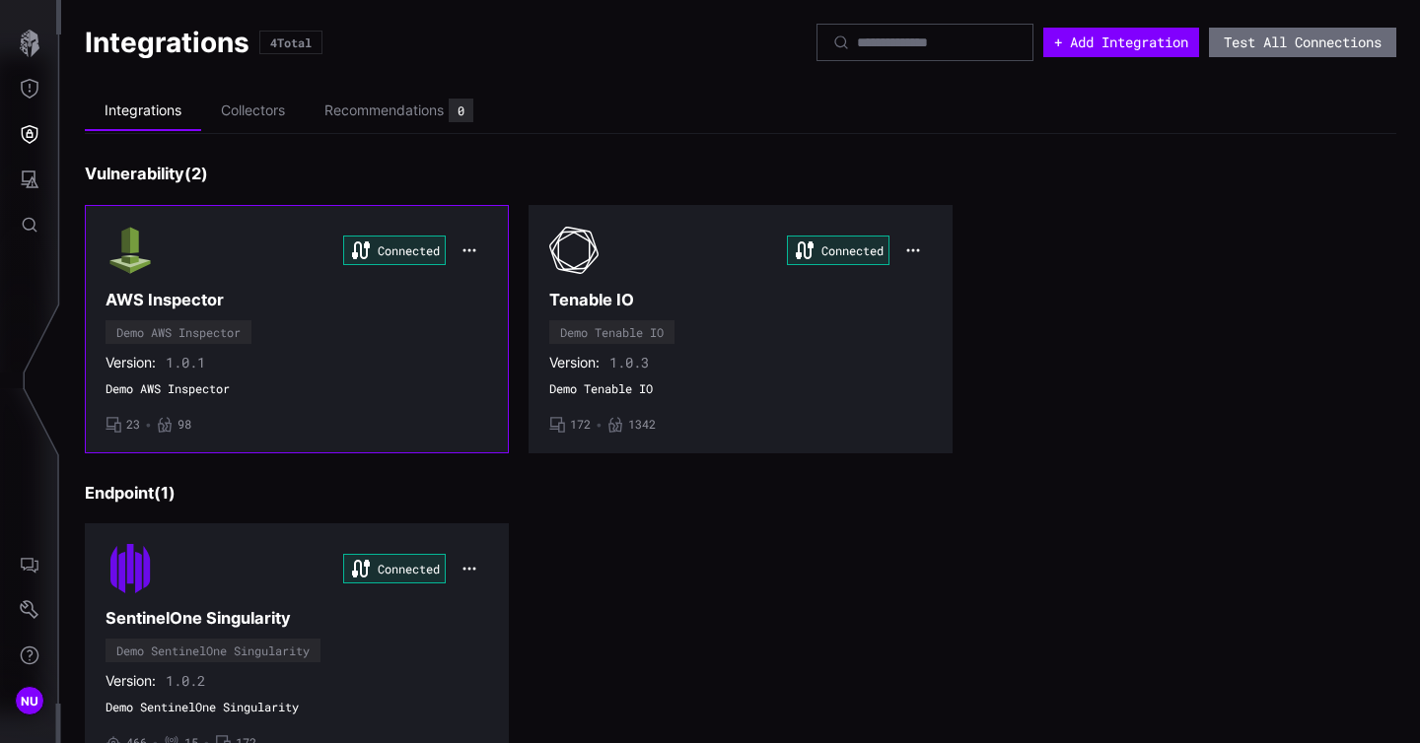
click at [284, 349] on div "Connected AWS Inspector Demo AWS Inspector Version: 1.0.1 Demo AWS Inspector • …" at bounding box center [296, 329] width 382 height 207
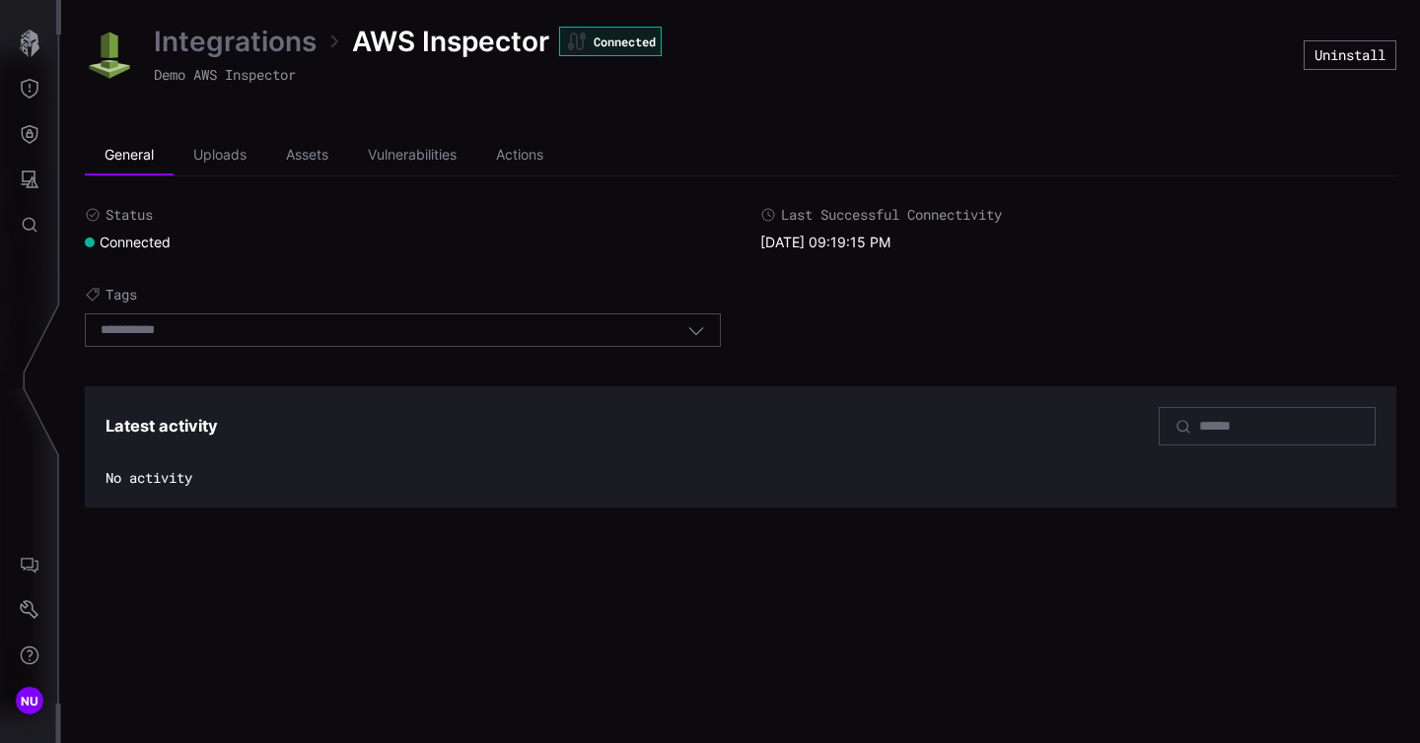
click at [692, 329] on icon "button" at bounding box center [696, 330] width 18 height 18
click at [286, 451] on div "Latest activity No activity" at bounding box center [740, 446] width 1270 height 79
click at [277, 40] on link "Integrations" at bounding box center [235, 41] width 163 height 35
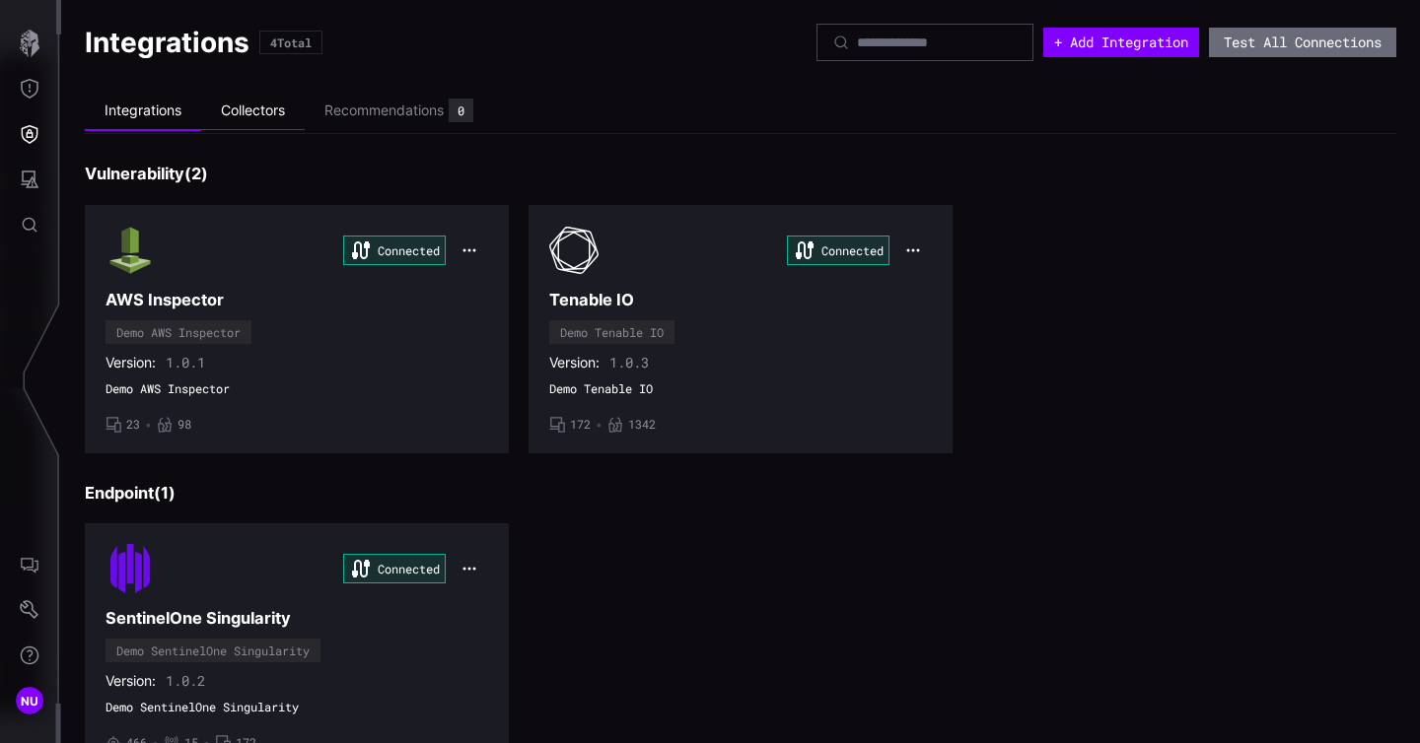
click at [244, 115] on li "Collectors" at bounding box center [253, 111] width 104 height 38
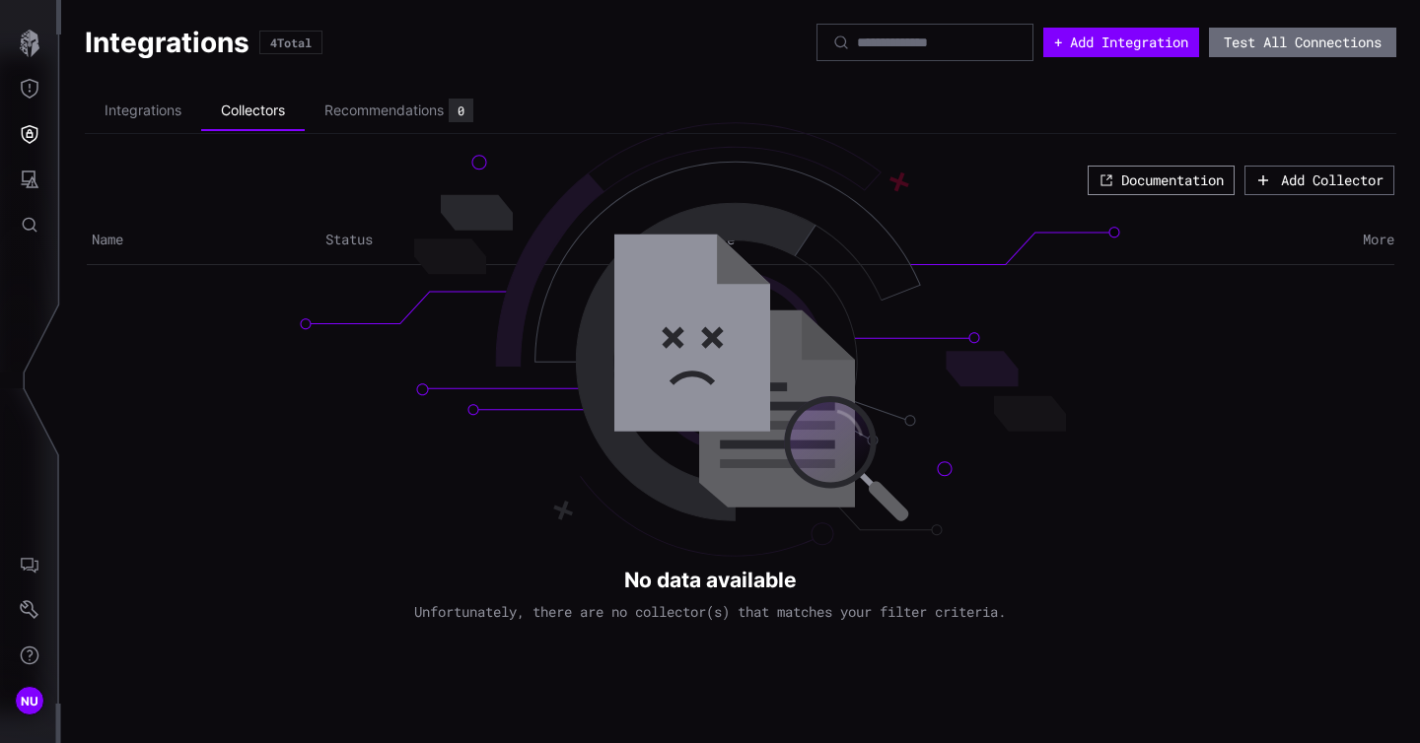
click at [1142, 180] on button "Documentation" at bounding box center [1160, 181] width 147 height 30
click at [1268, 183] on div "Add Collector" at bounding box center [1319, 181] width 128 height 18
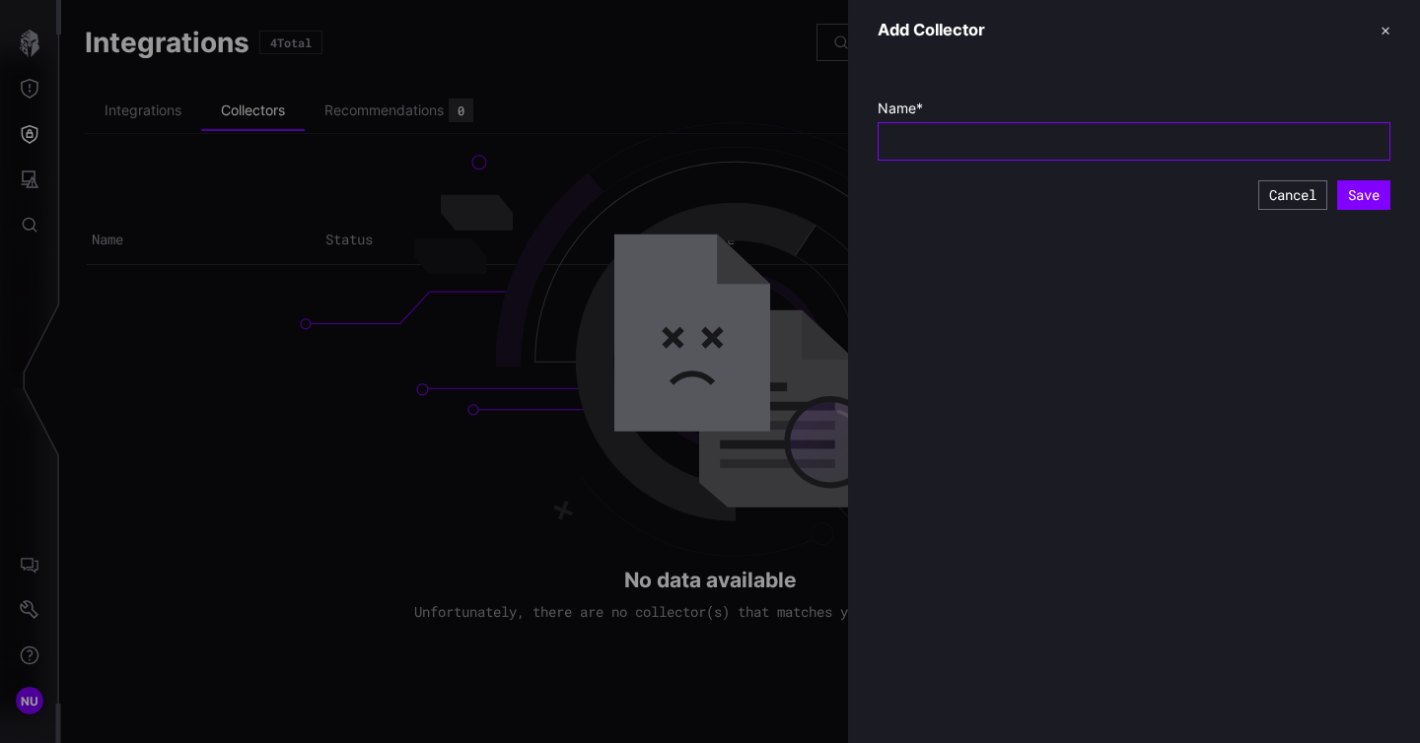
click at [1167, 140] on input "text" at bounding box center [1133, 141] width 481 height 18
type input "**********"
click at [1344, 207] on button "Save" at bounding box center [1363, 195] width 53 height 30
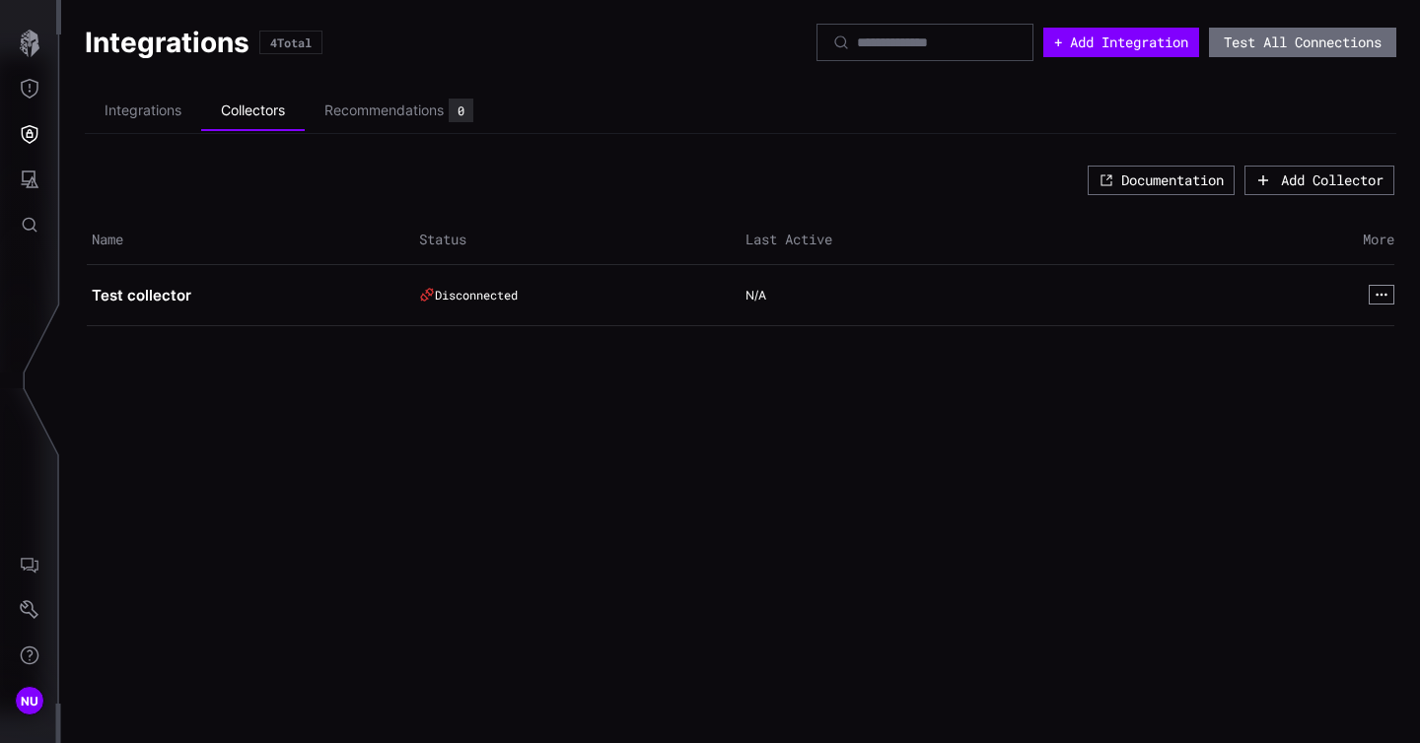
click at [1384, 297] on icon "button" at bounding box center [1381, 295] width 14 height 14
click at [1349, 321] on button "View" at bounding box center [1338, 321] width 106 height 28
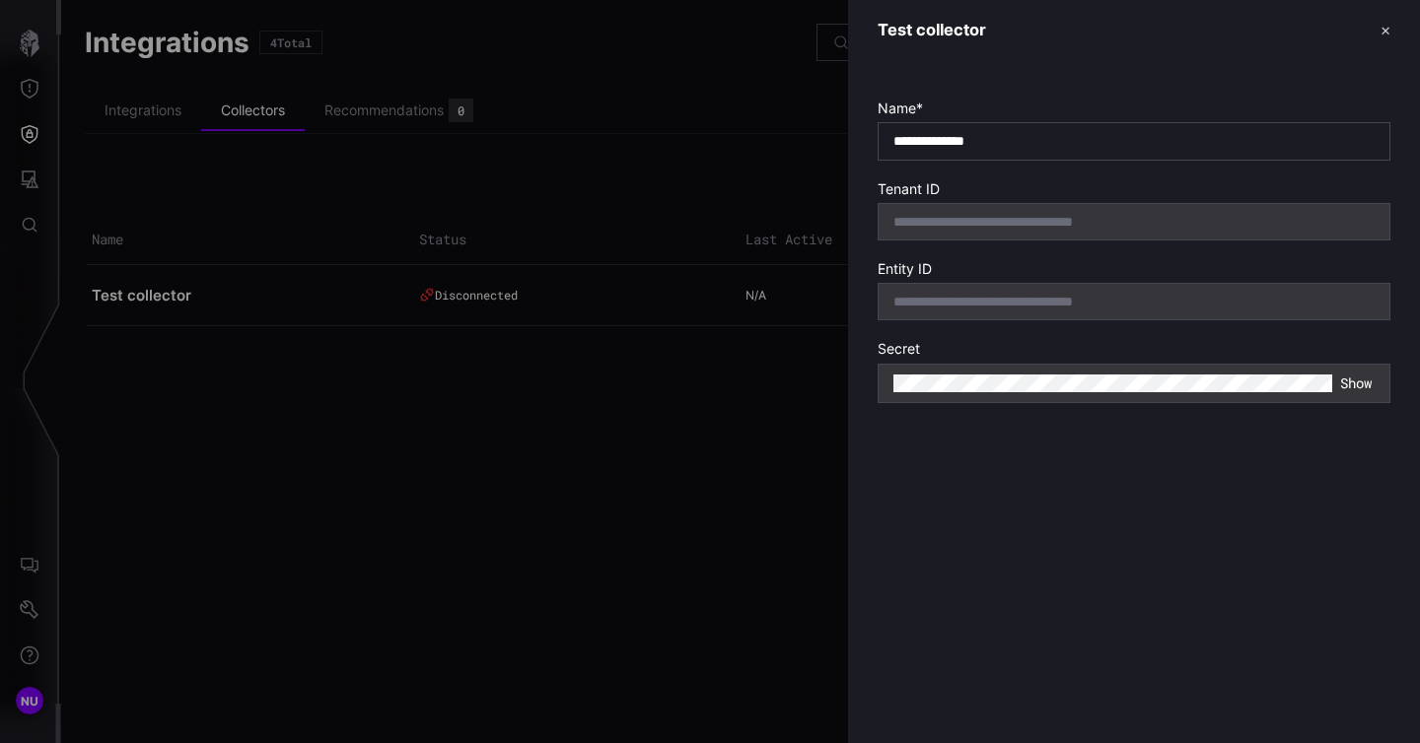
click at [1381, 31] on button "✕" at bounding box center [1385, 30] width 10 height 21
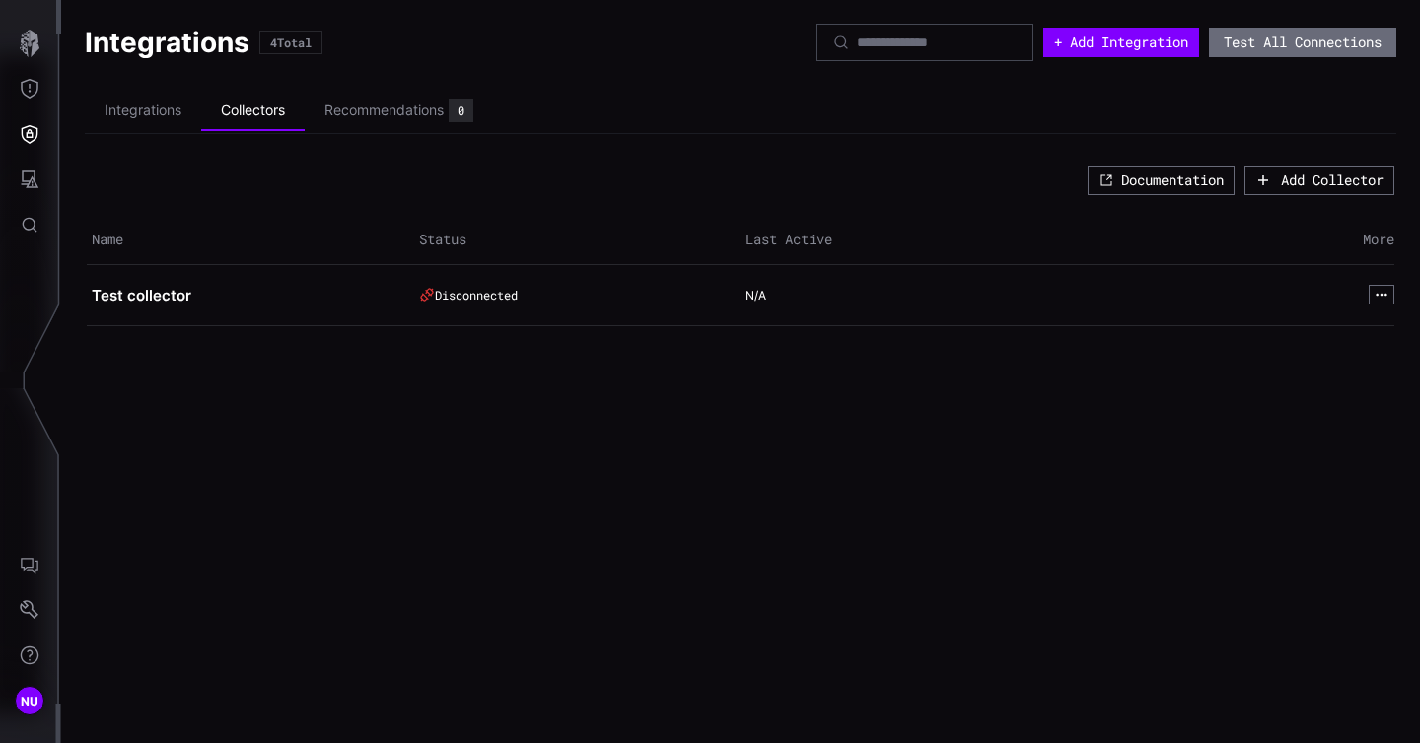
click at [1027, 451] on div "Integrations 4 Total + Add Integration Test All Connections Integrations Collec…" at bounding box center [740, 371] width 1358 height 743
click at [377, 111] on div "Recommendations" at bounding box center [383, 111] width 119 height 18
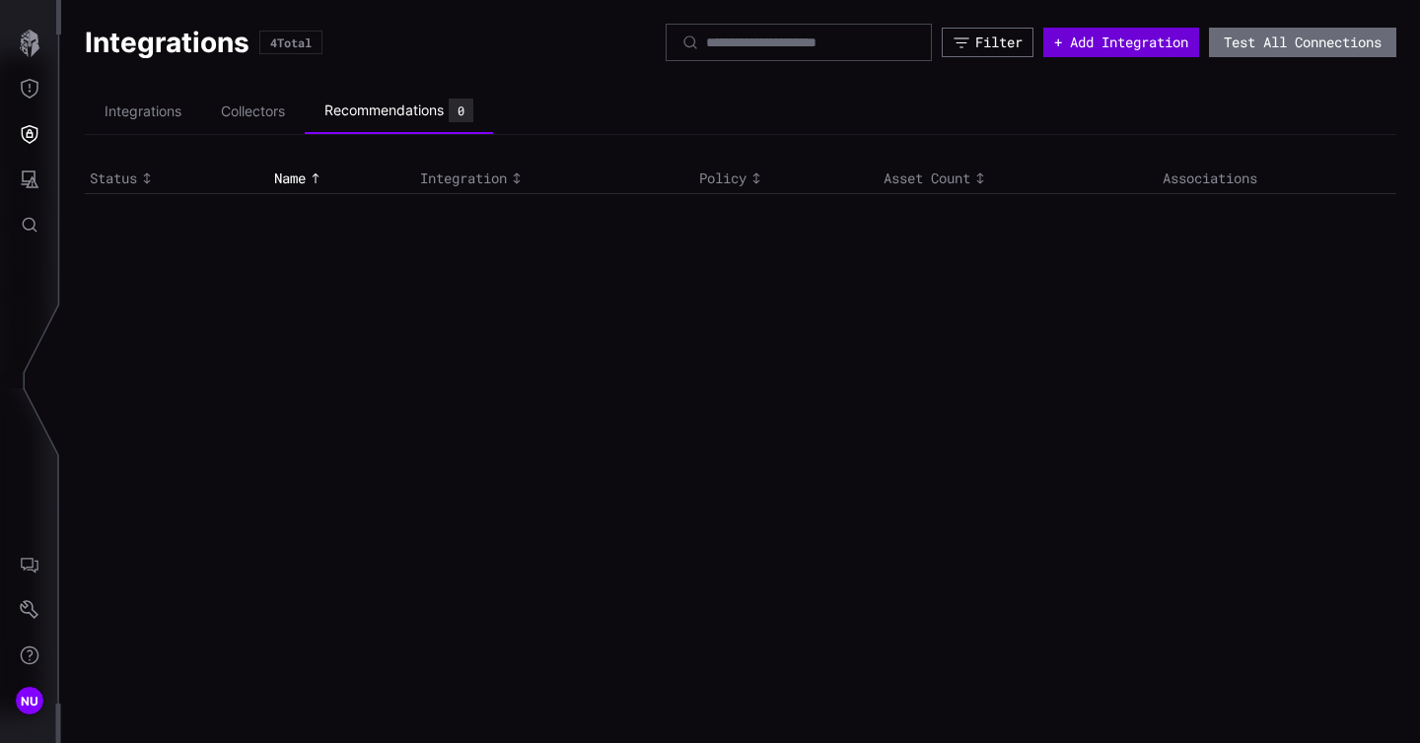
click at [1153, 37] on button "+ Add Integration" at bounding box center [1121, 43] width 156 height 30
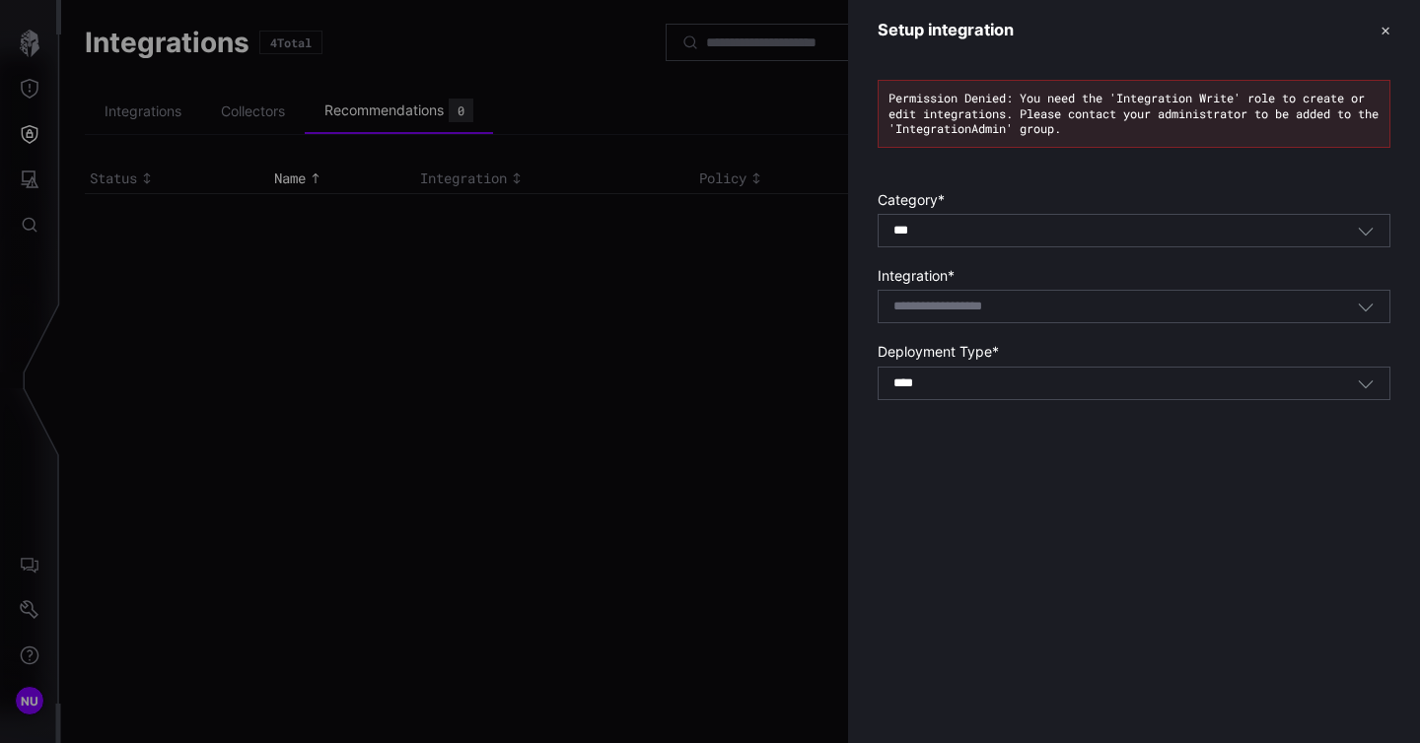
click at [1005, 226] on div "*** All" at bounding box center [1124, 231] width 463 height 18
click at [1024, 588] on div "Setup integration ✕ Permission Denied: You need the 'Integration Write' role to…" at bounding box center [1134, 371] width 572 height 743
click at [1383, 35] on button "✕" at bounding box center [1385, 30] width 10 height 21
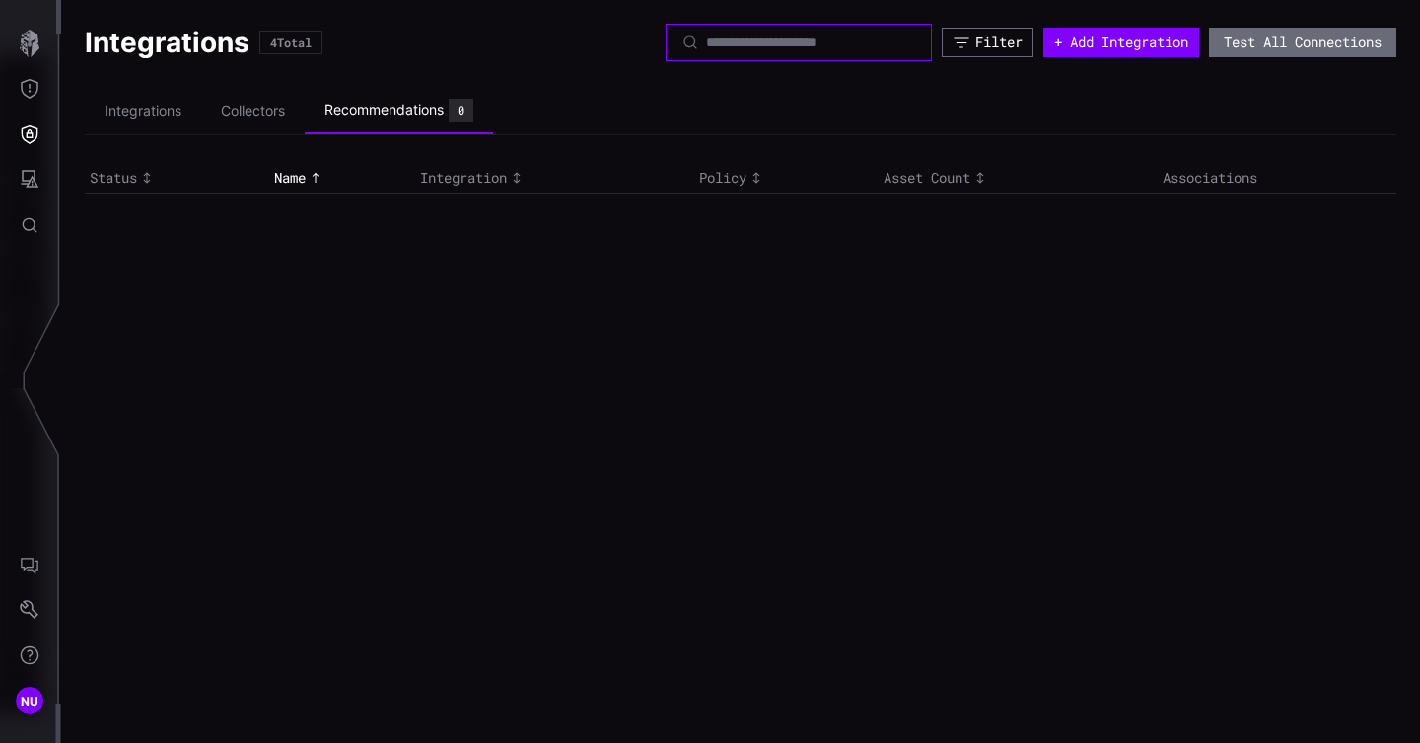
click at [821, 37] on input at bounding box center [799, 43] width 187 height 18
click at [740, 227] on div "Integrations 4 Total Filter + Add Integration Test All Connections Integrations…" at bounding box center [740, 371] width 1358 height 743
click at [1263, 34] on button "Test All Connections" at bounding box center [1302, 43] width 187 height 30
click at [1292, 43] on button "Test All Connections" at bounding box center [1302, 43] width 187 height 30
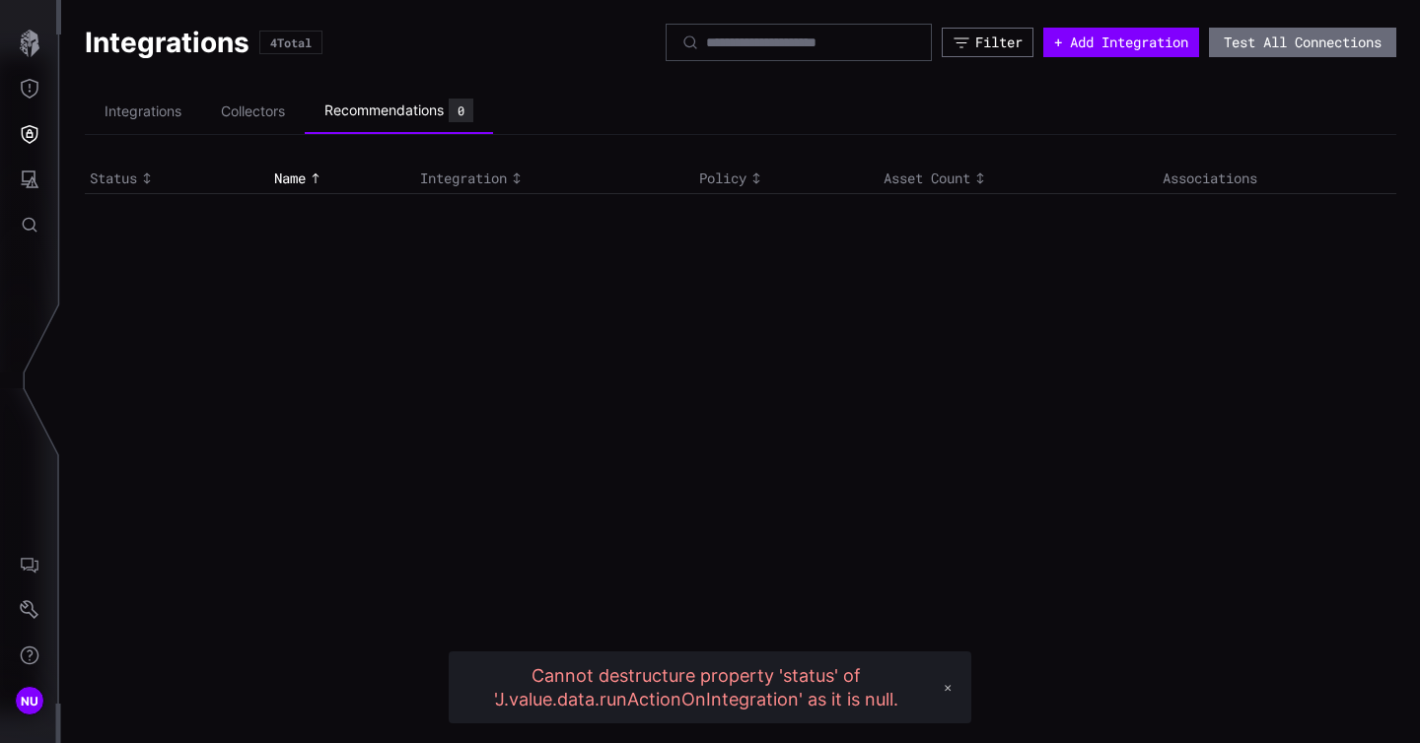
click at [1156, 83] on div "Integrations 4 Total Filter + Add Integration Test All Connections Integrations…" at bounding box center [740, 110] width 1358 height 220
click at [1128, 46] on button "+ Add Integration" at bounding box center [1121, 43] width 156 height 30
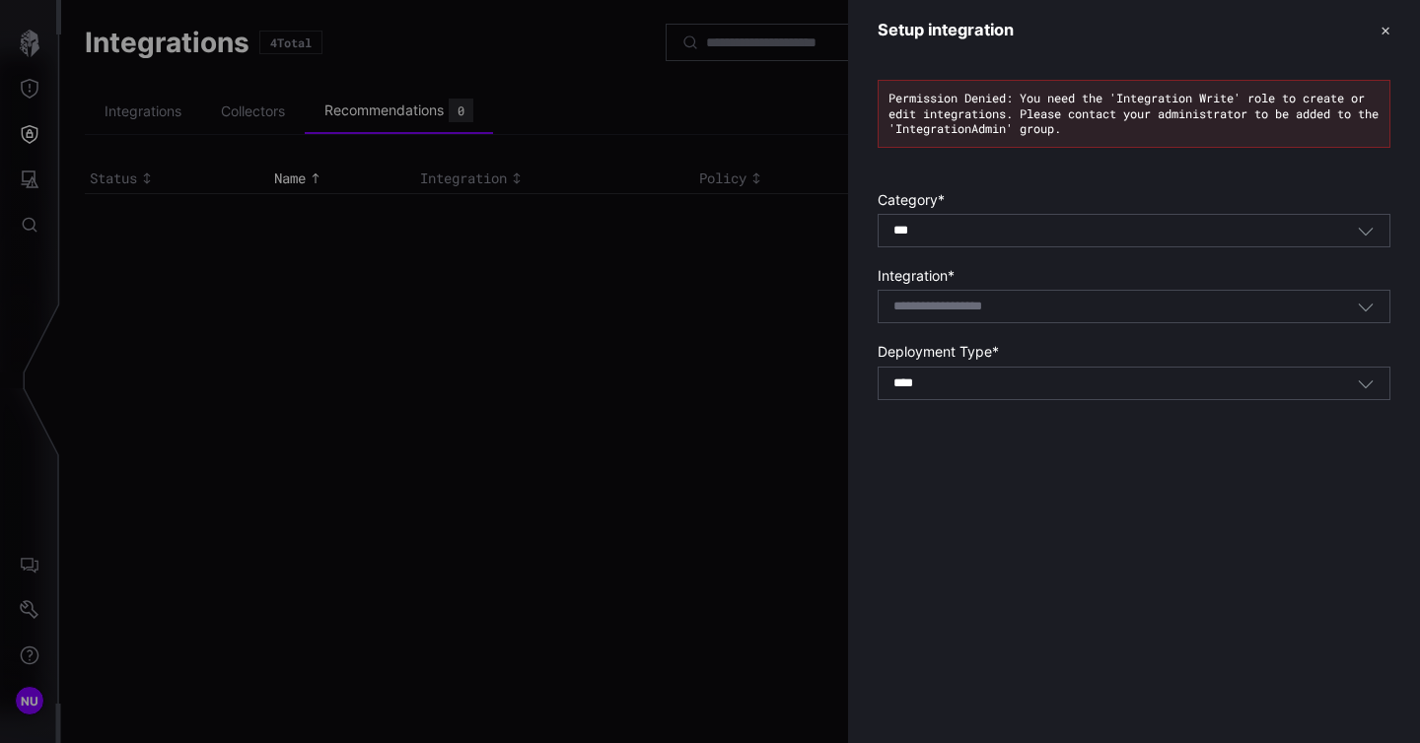
click at [1392, 41] on header "Setup integration ✕" at bounding box center [1134, 30] width 572 height 60
click at [1390, 33] on header "Setup integration ✕" at bounding box center [1134, 30] width 572 height 60
click at [1381, 33] on button "✕" at bounding box center [1385, 30] width 10 height 21
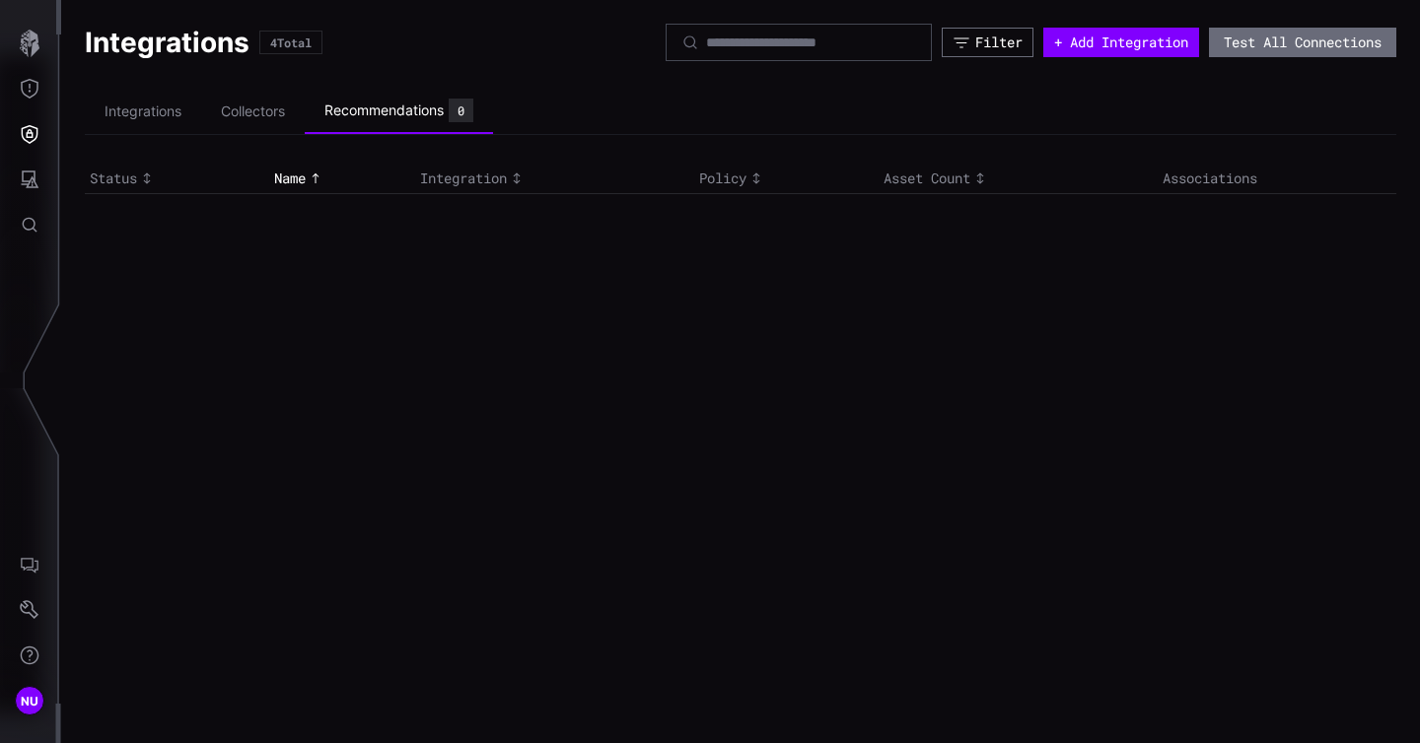
click at [561, 341] on div "Integrations 4 Total Filter + Add Integration Test All Connections Integrations…" at bounding box center [740, 371] width 1358 height 743
click at [259, 113] on li "Collectors" at bounding box center [253, 112] width 104 height 38
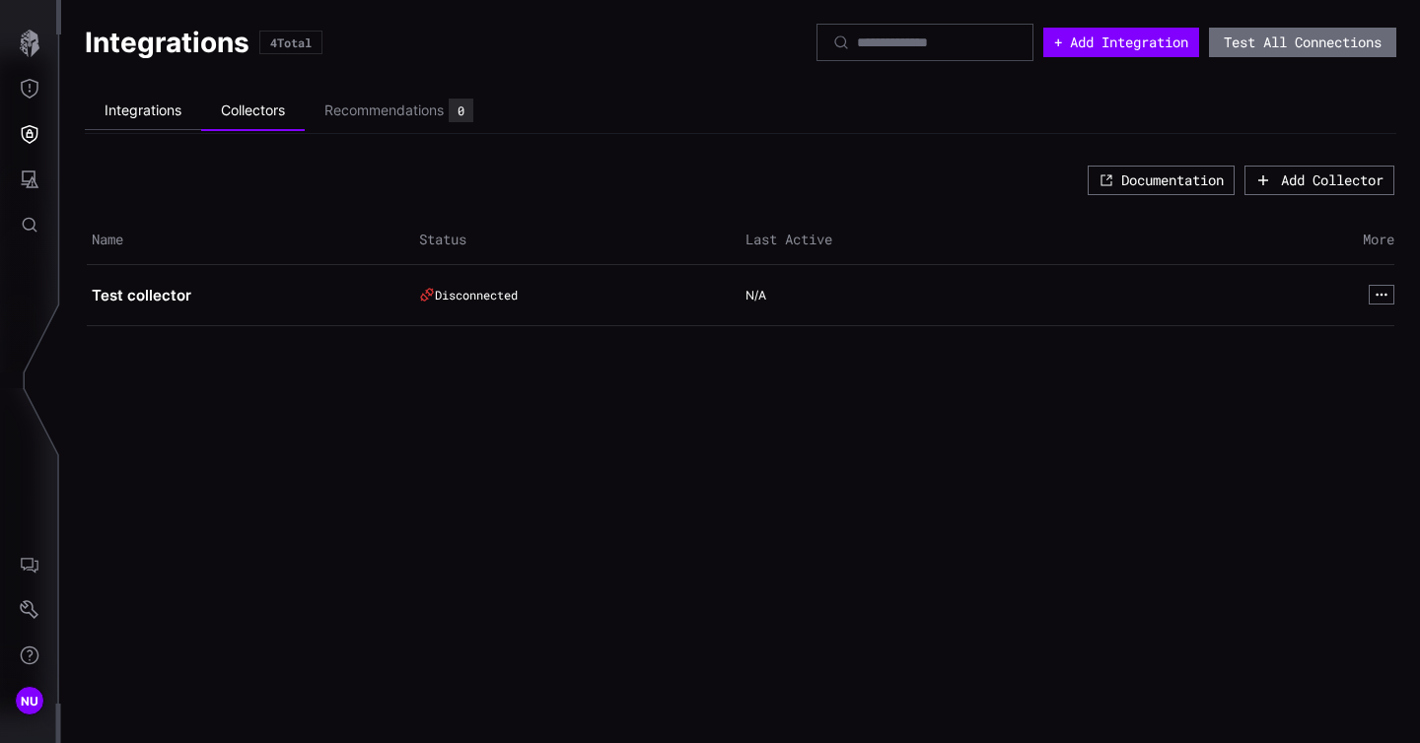
click at [141, 115] on li "Integrations" at bounding box center [143, 111] width 116 height 38
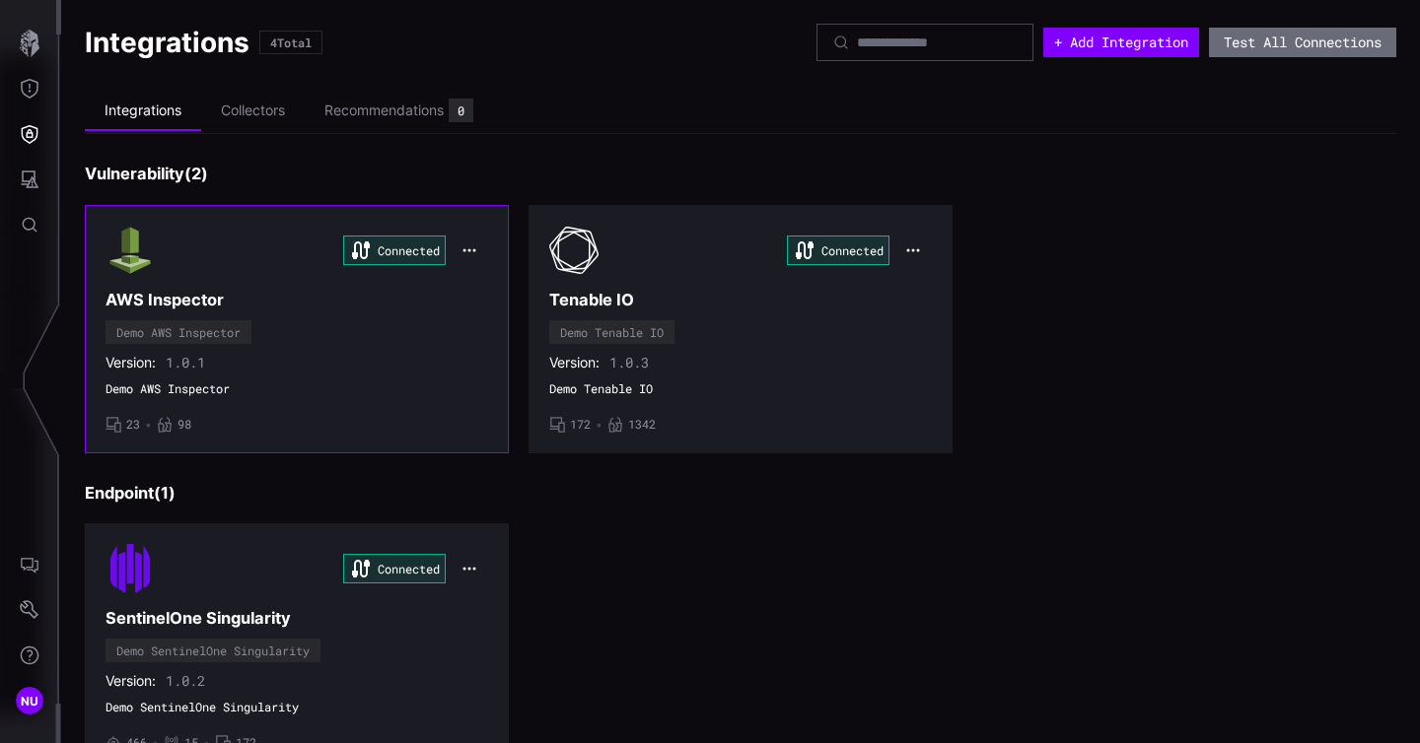
click at [462, 243] on icon "button" at bounding box center [469, 251] width 16 height 16
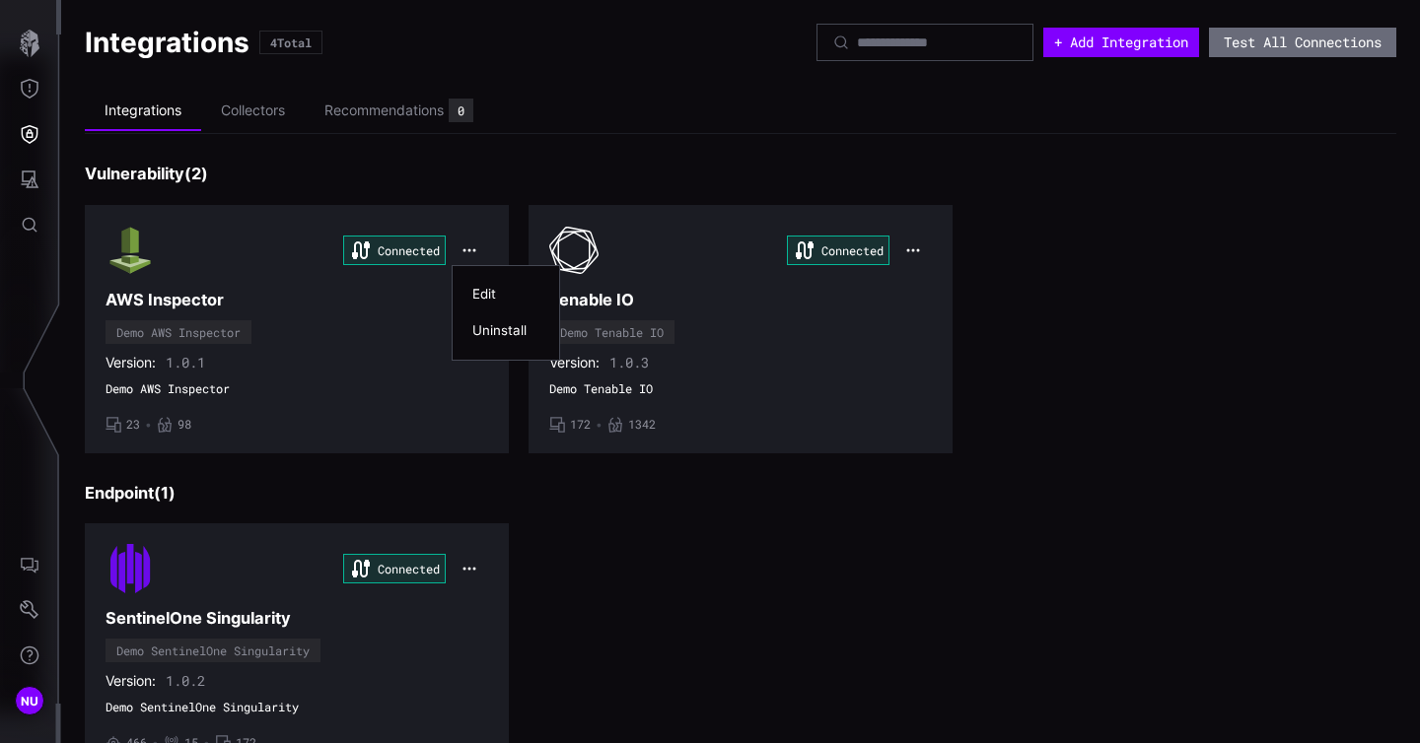
click at [487, 305] on div "Edit" at bounding box center [505, 294] width 87 height 36
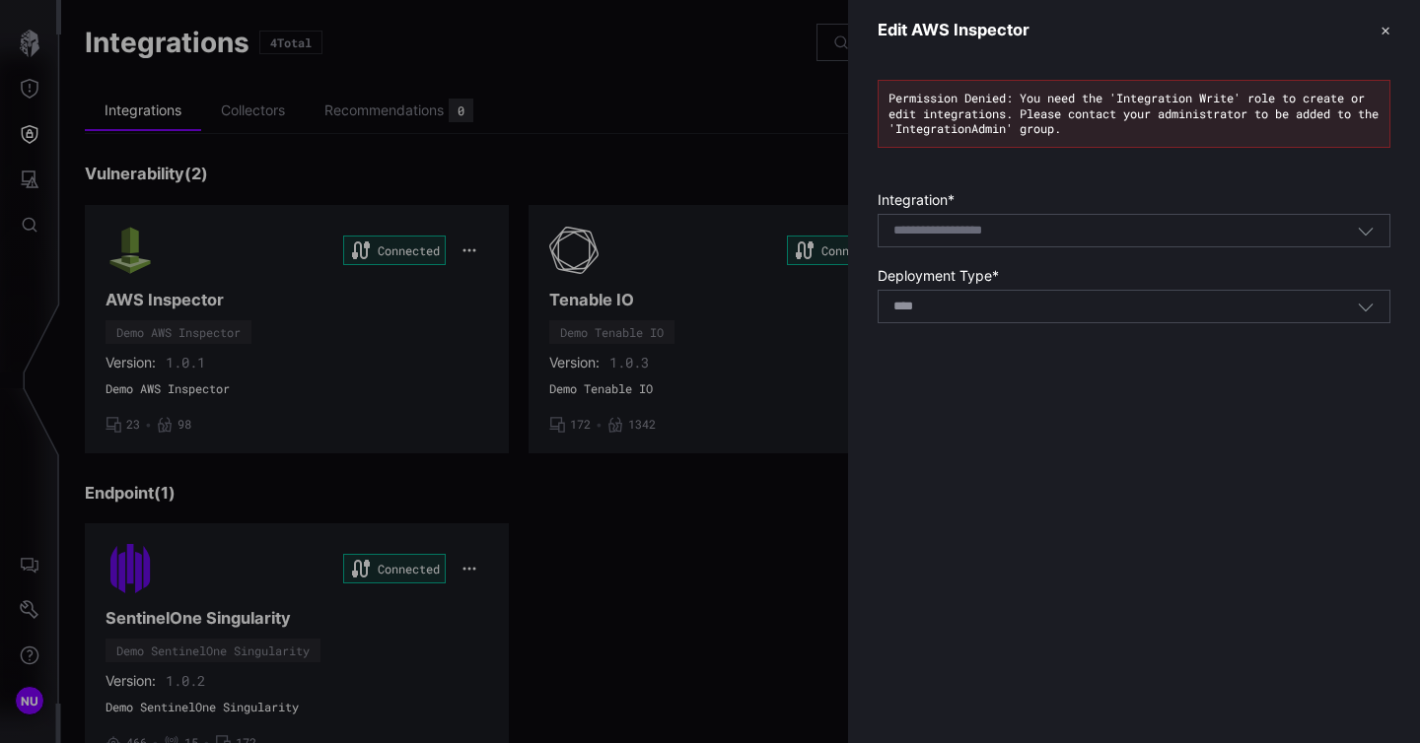
click at [1383, 35] on button "✕" at bounding box center [1385, 30] width 10 height 21
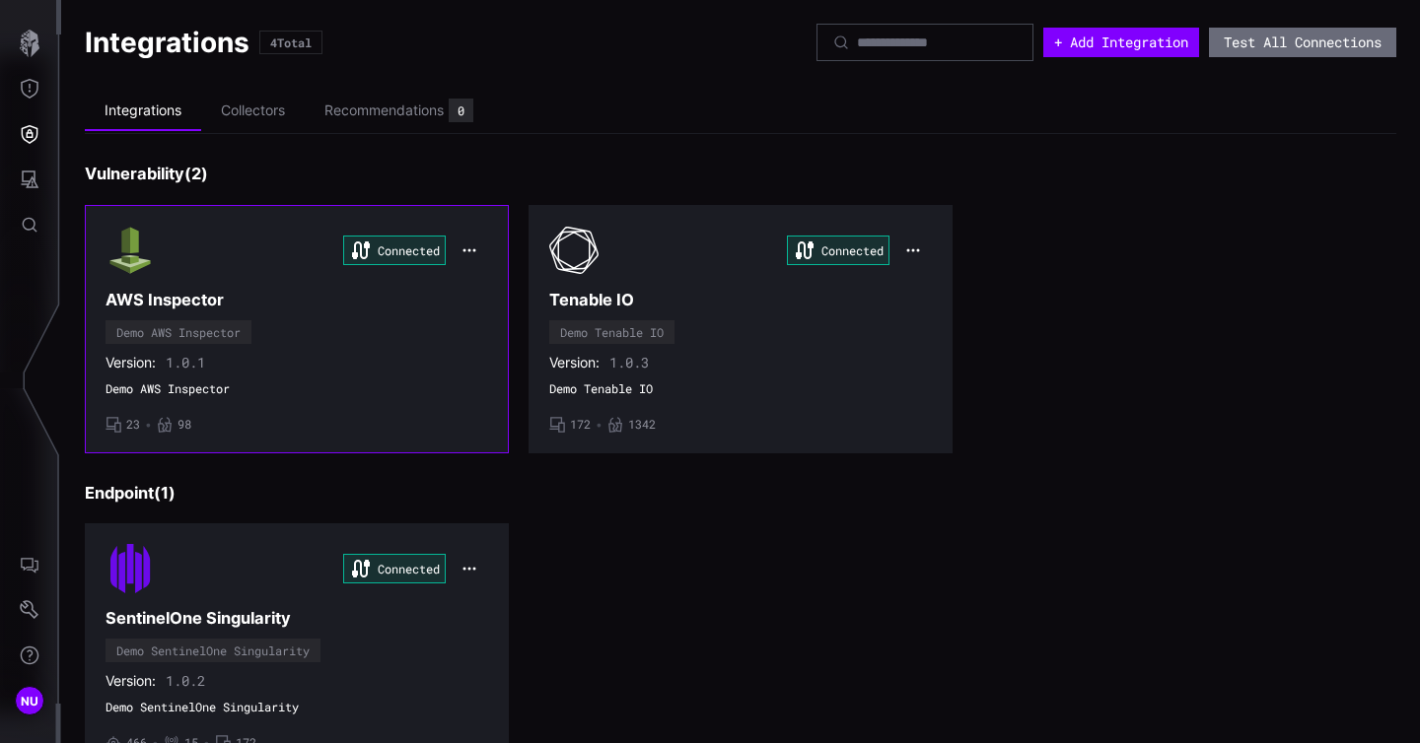
click at [201, 327] on div "Demo AWS Inspector" at bounding box center [178, 332] width 124 height 12
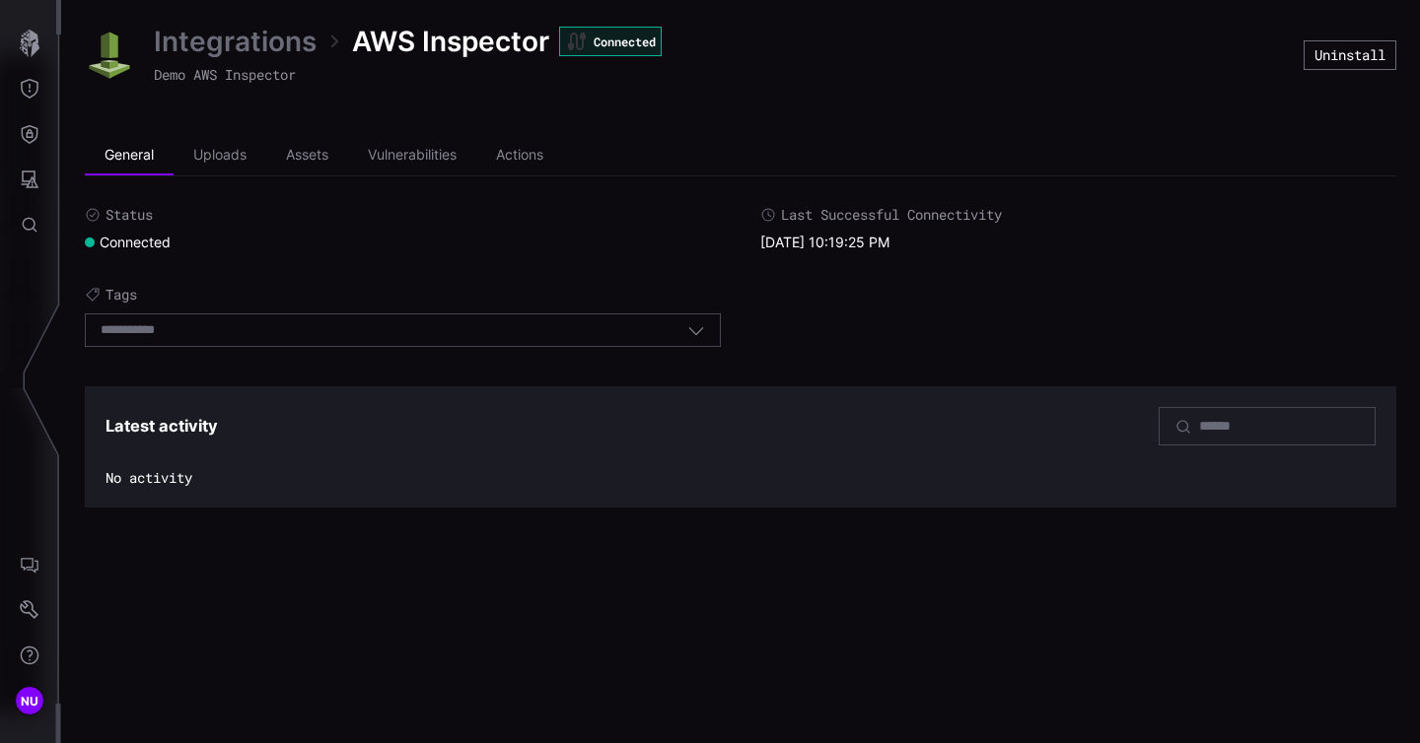
click at [698, 333] on icon "button" at bounding box center [696, 330] width 18 height 18
click at [353, 331] on div "Select tags" at bounding box center [394, 330] width 587 height 18
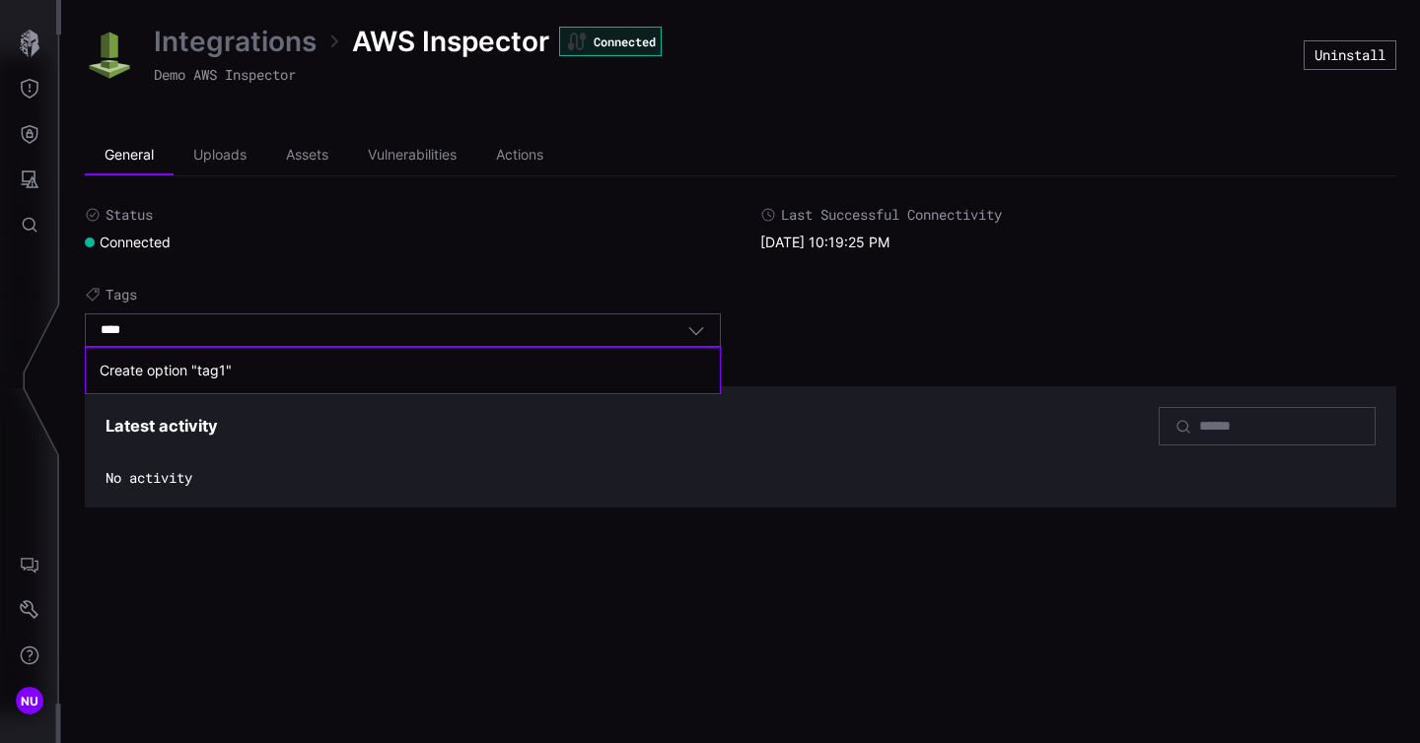
type input "****"
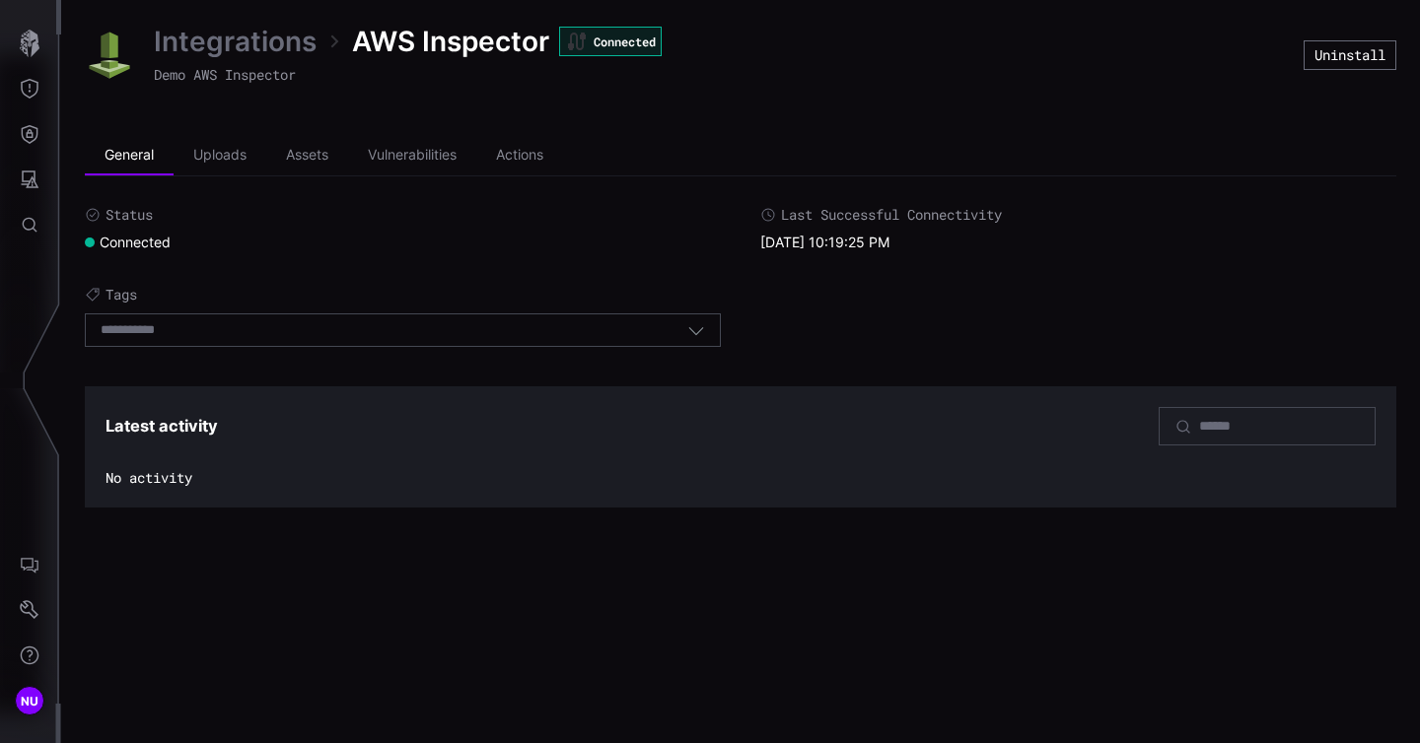
click at [353, 331] on div "Select tags" at bounding box center [394, 330] width 587 height 18
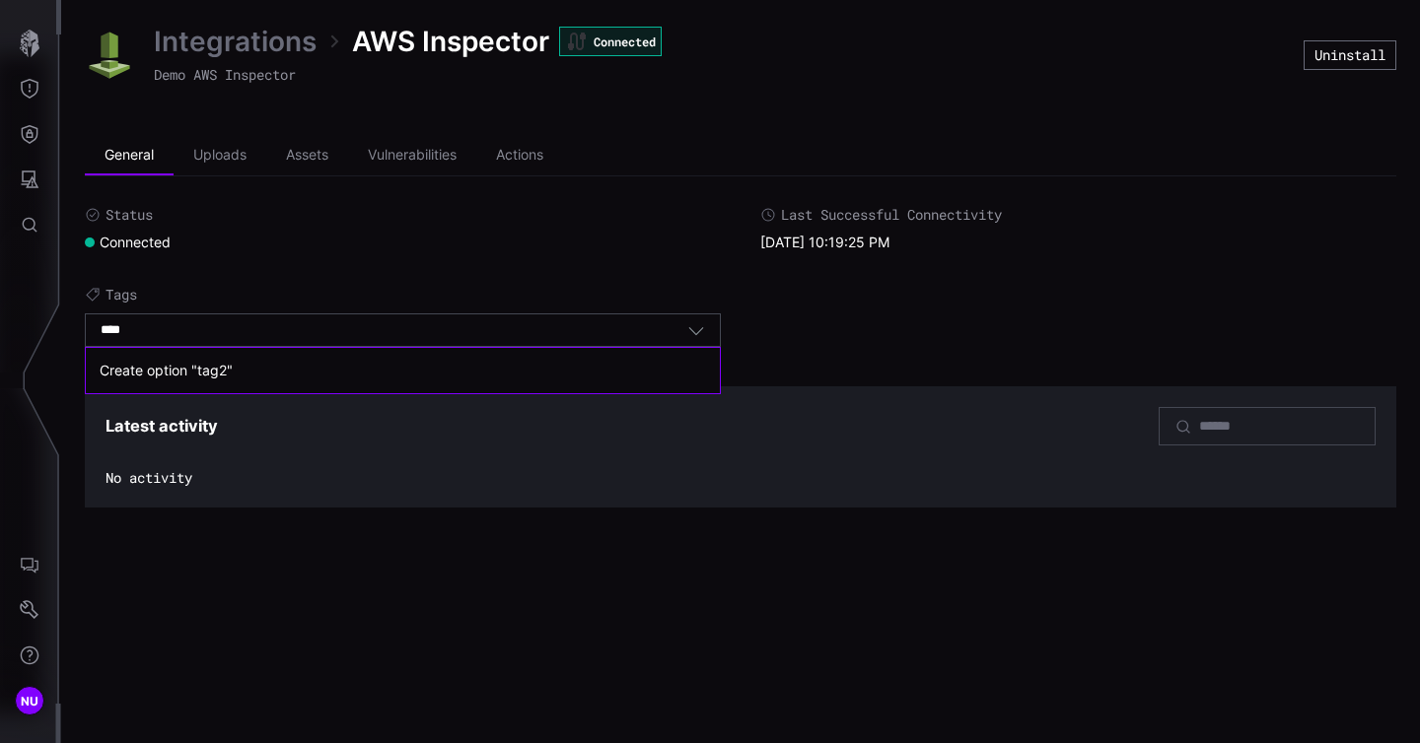
type input "****"
click at [195, 373] on div "Create option " tag2 "" at bounding box center [403, 371] width 606 height 18
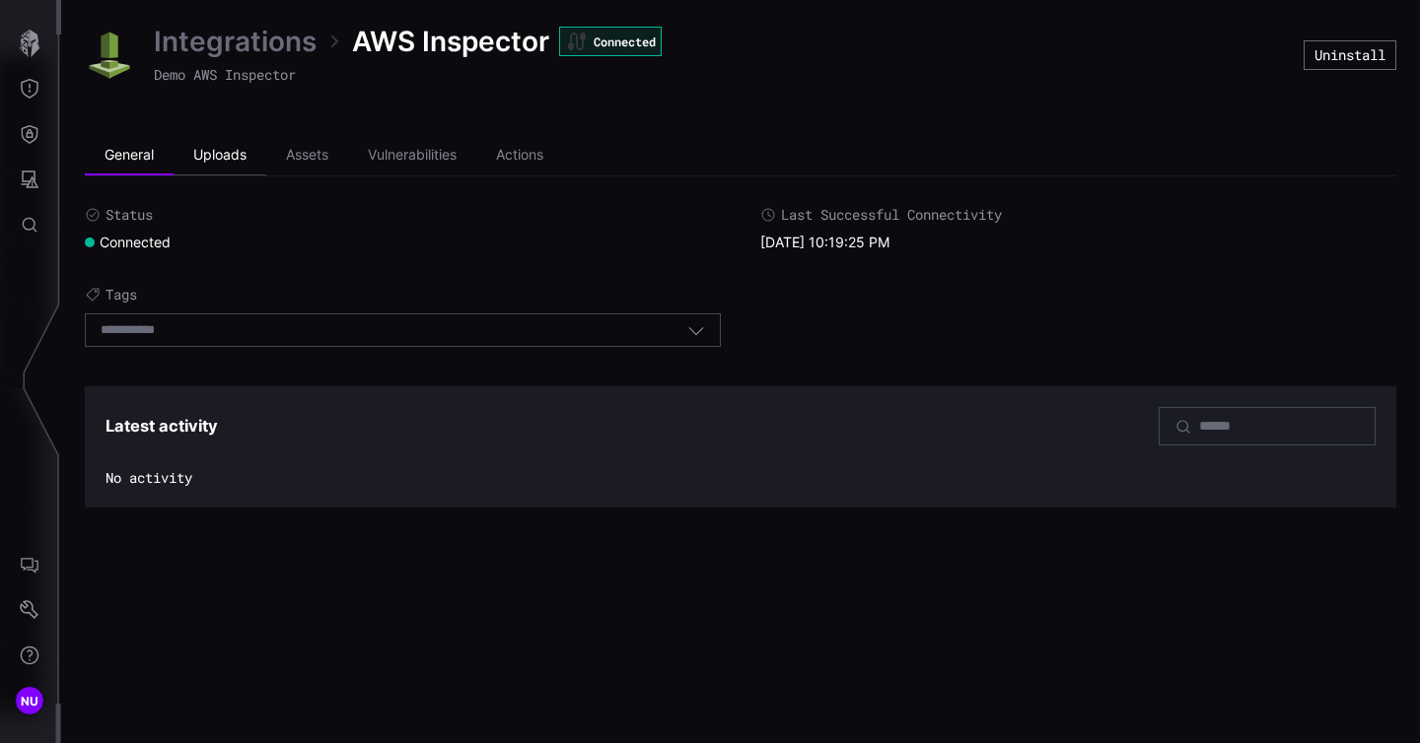
click at [224, 158] on li "Uploads" at bounding box center [219, 155] width 93 height 39
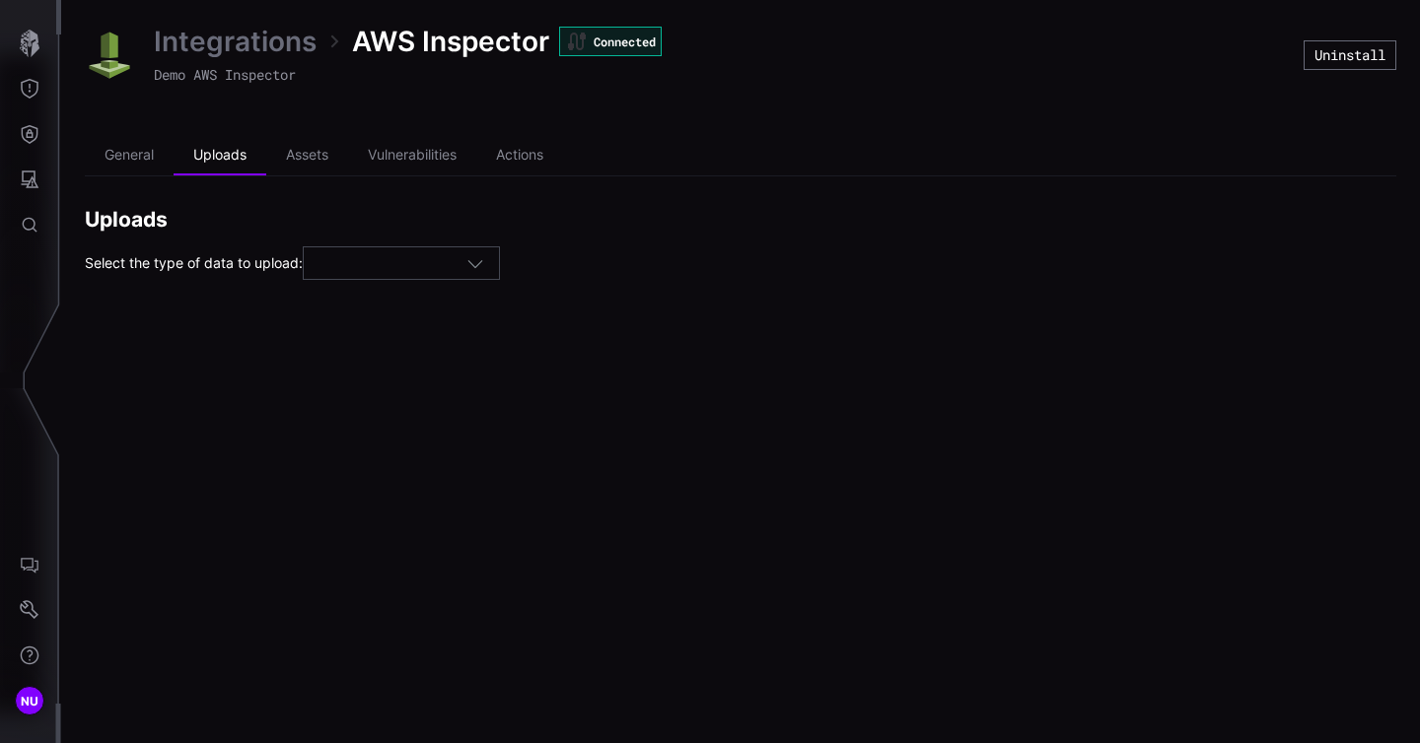
click at [479, 262] on icon "button" at bounding box center [475, 263] width 18 height 18
click at [444, 293] on div "Assets" at bounding box center [408, 295] width 175 height 18
type input "******"
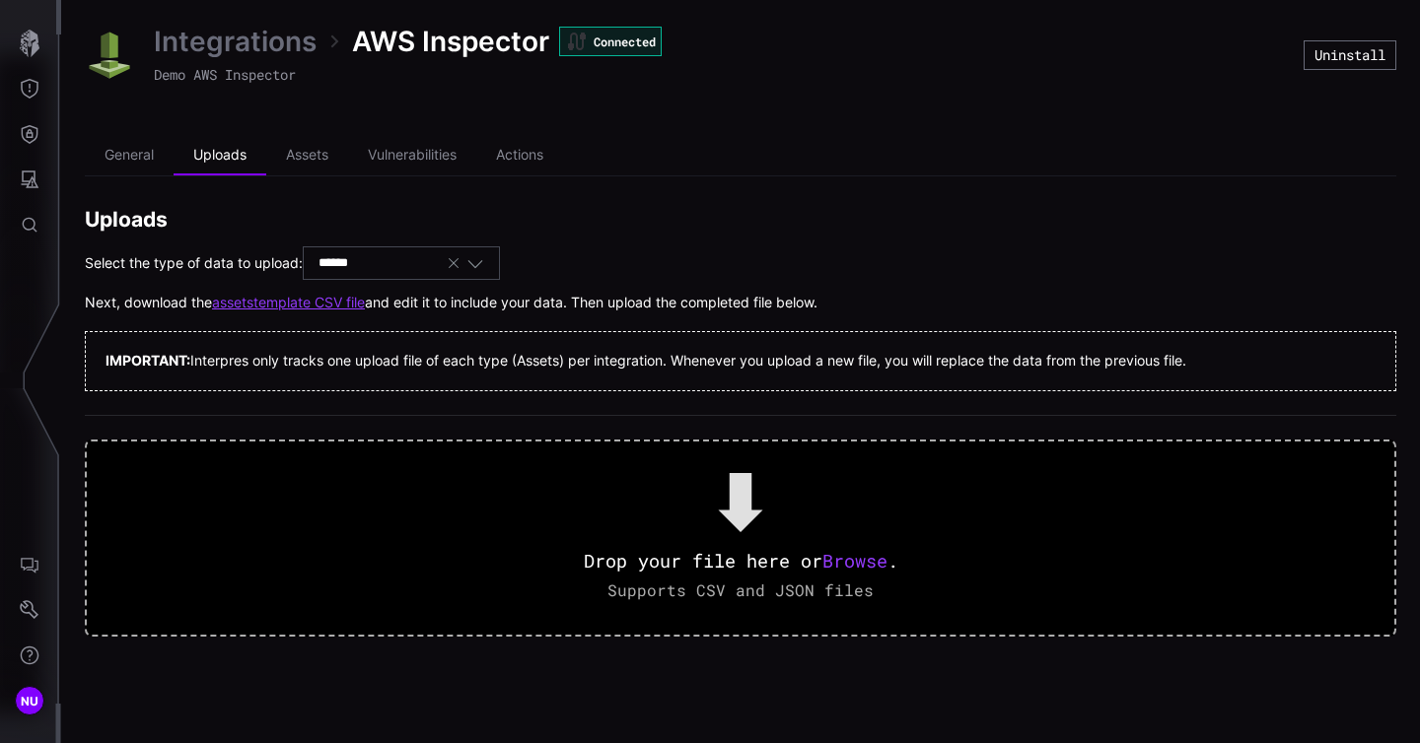
click at [296, 304] on link "assets template CSV file" at bounding box center [288, 303] width 153 height 18
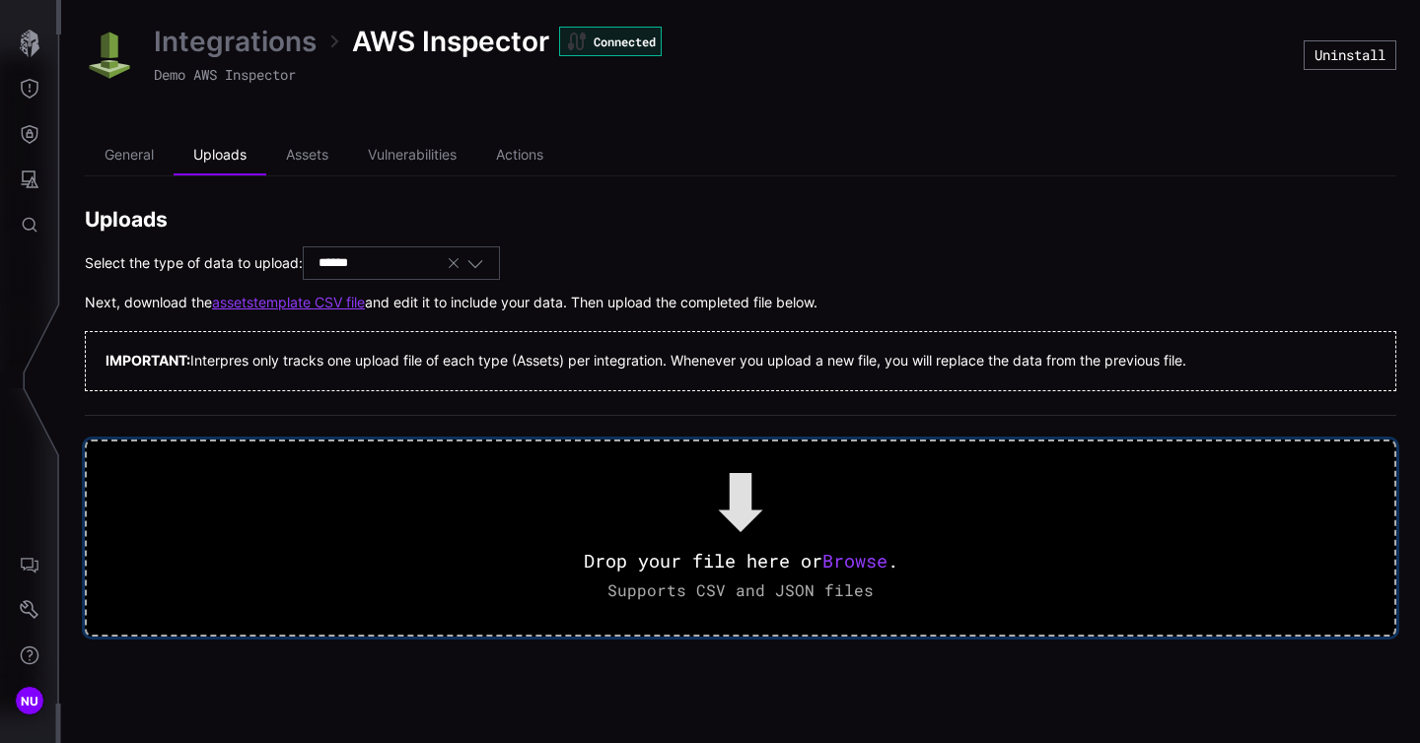
click at [863, 558] on span "Browse" at bounding box center [854, 561] width 65 height 24
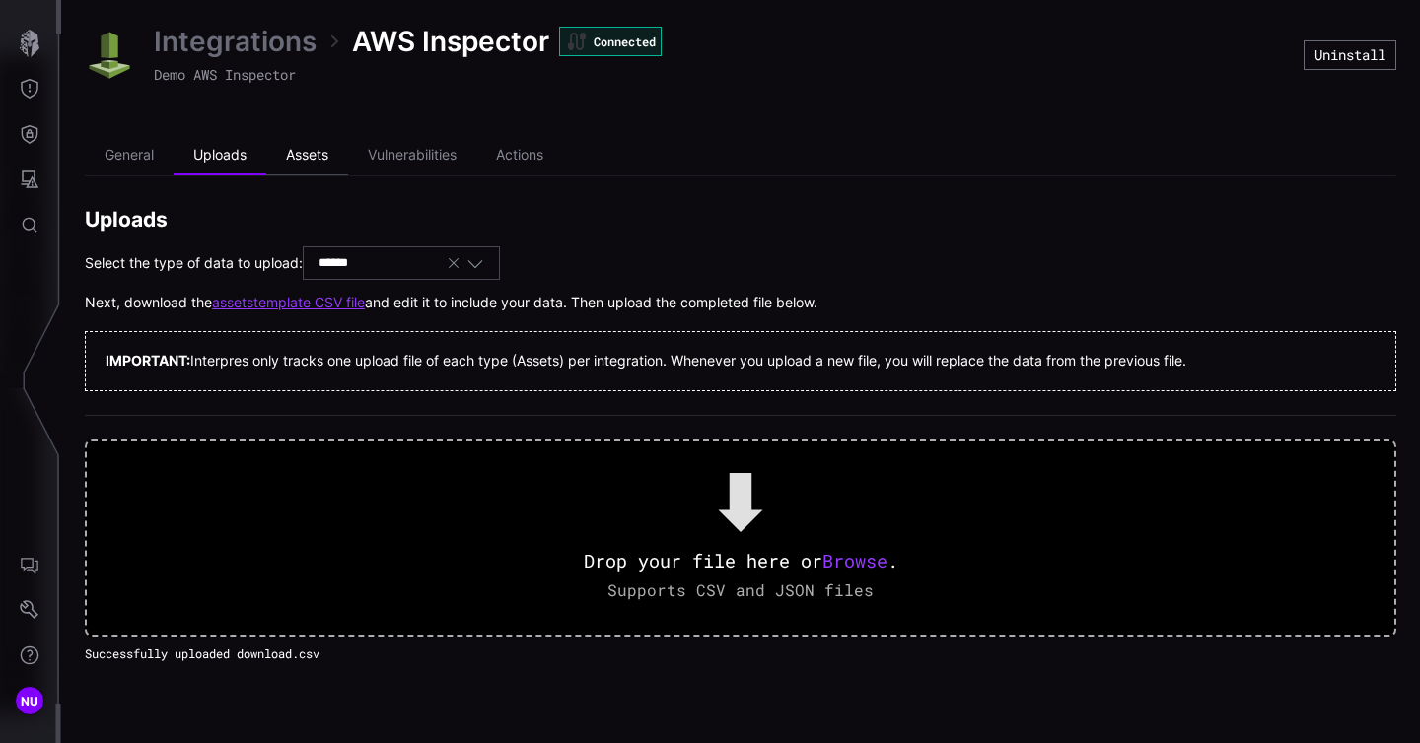
click at [312, 155] on li "Assets" at bounding box center [307, 155] width 82 height 39
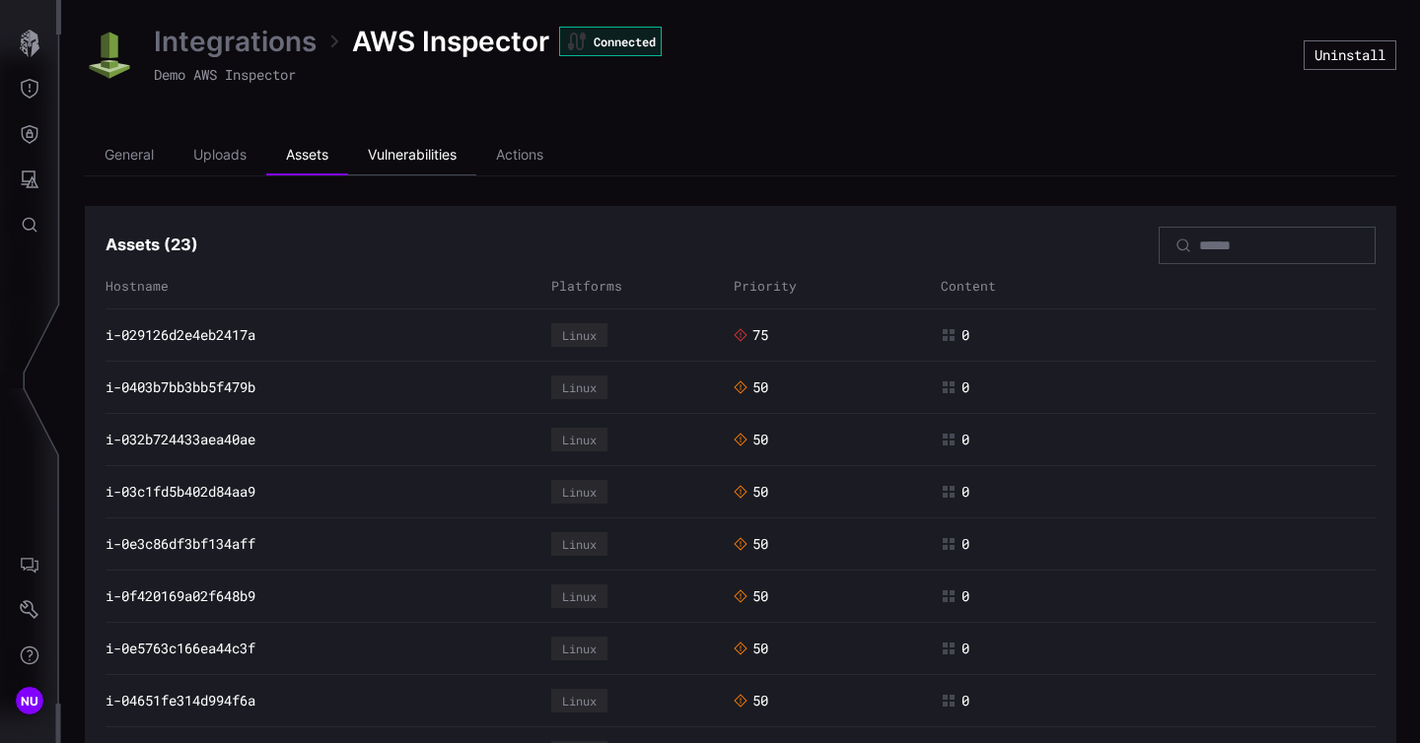
click at [415, 152] on li "Vulnerabilities" at bounding box center [412, 155] width 128 height 39
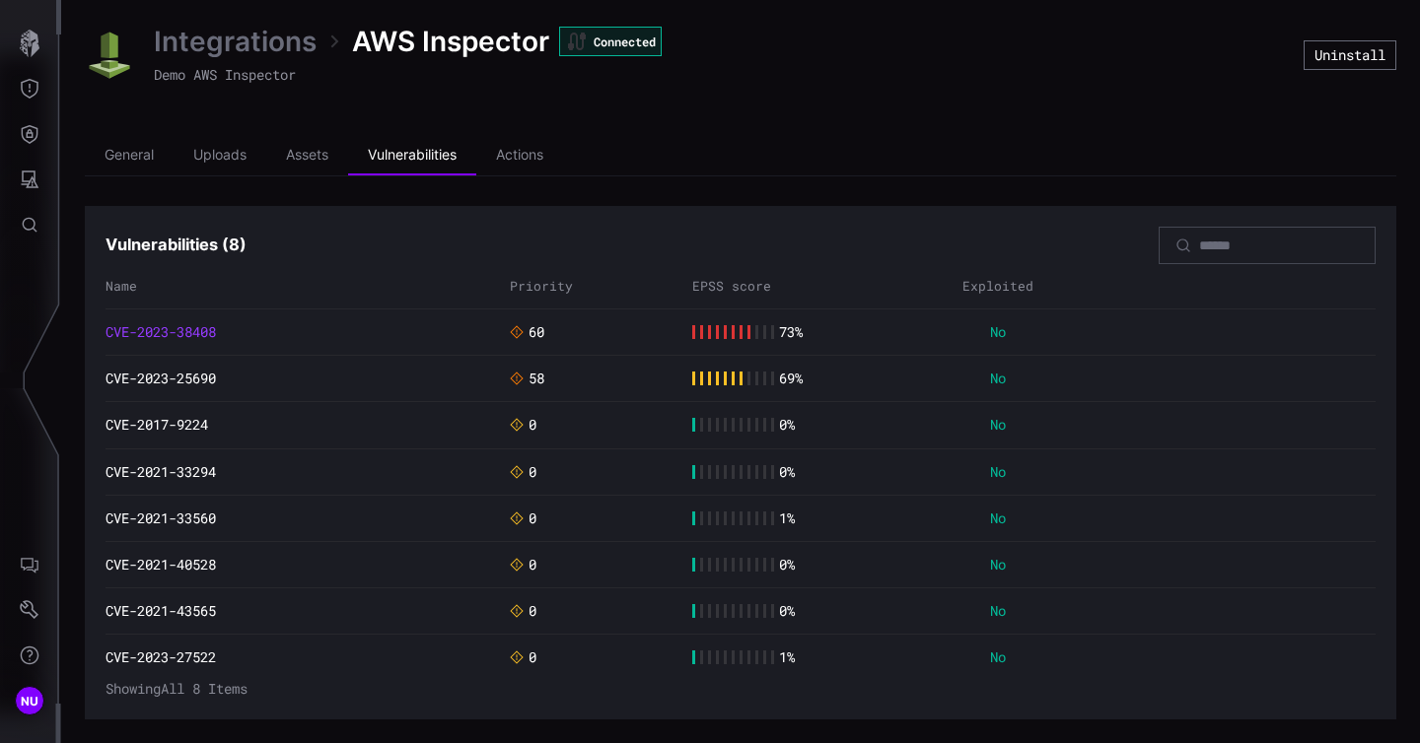
click at [174, 336] on link "CVE-2023-38408" at bounding box center [160, 332] width 110 height 18
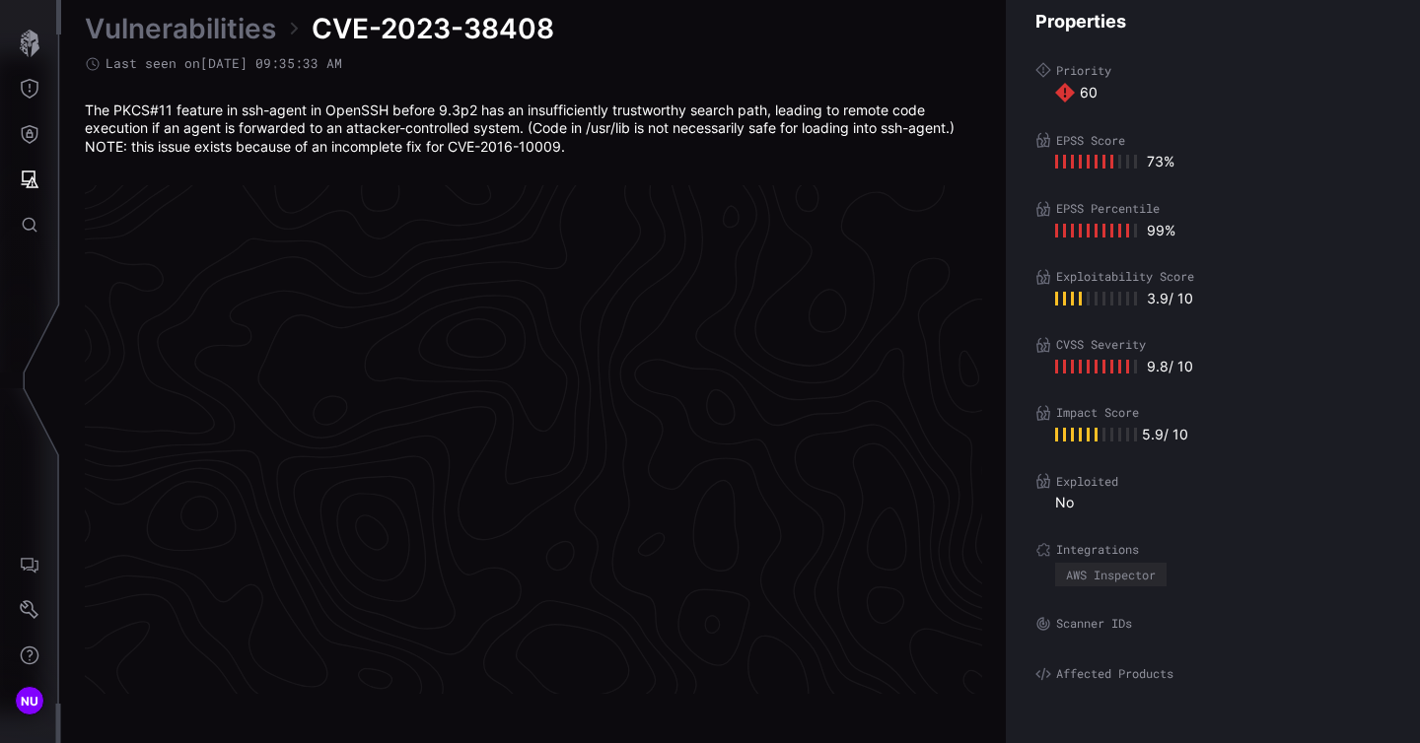
scroll to position [4182, 1030]
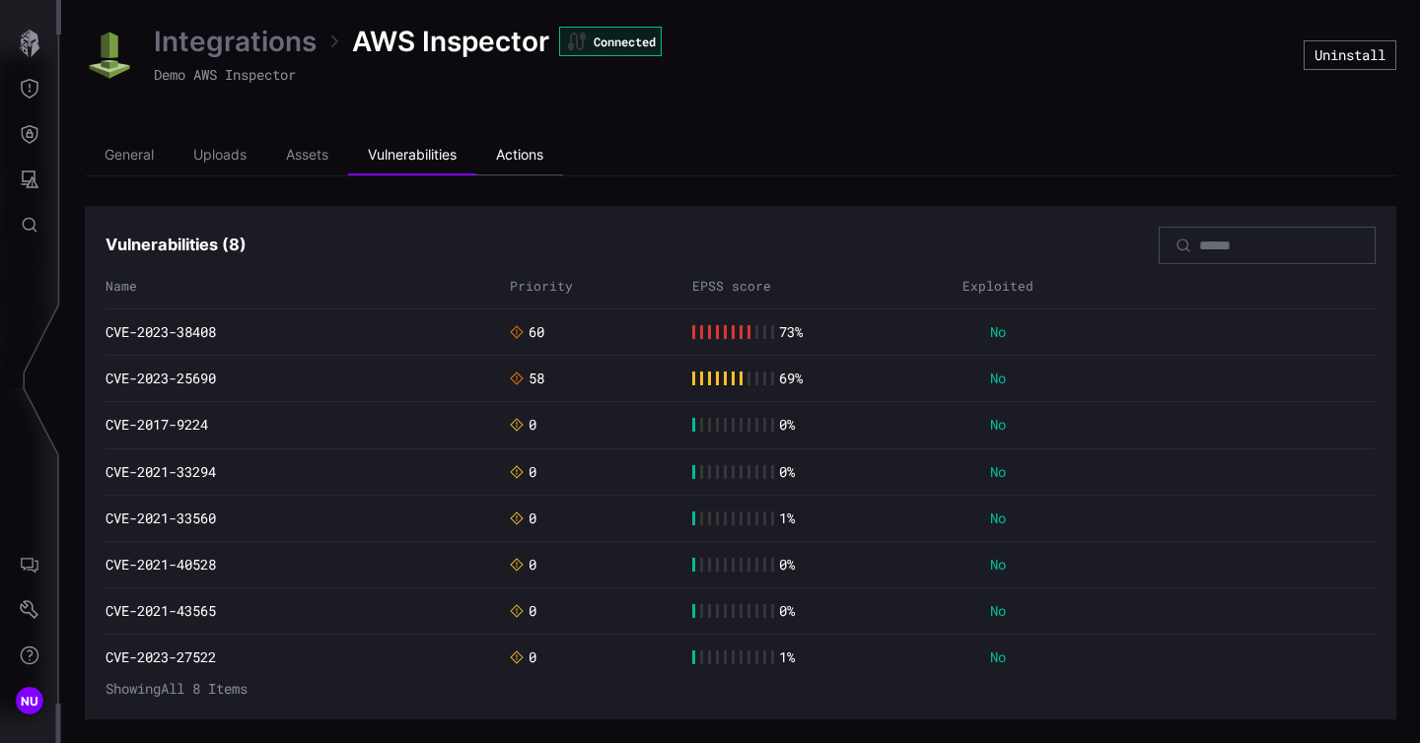
click at [537, 150] on li "Actions" at bounding box center [519, 155] width 87 height 39
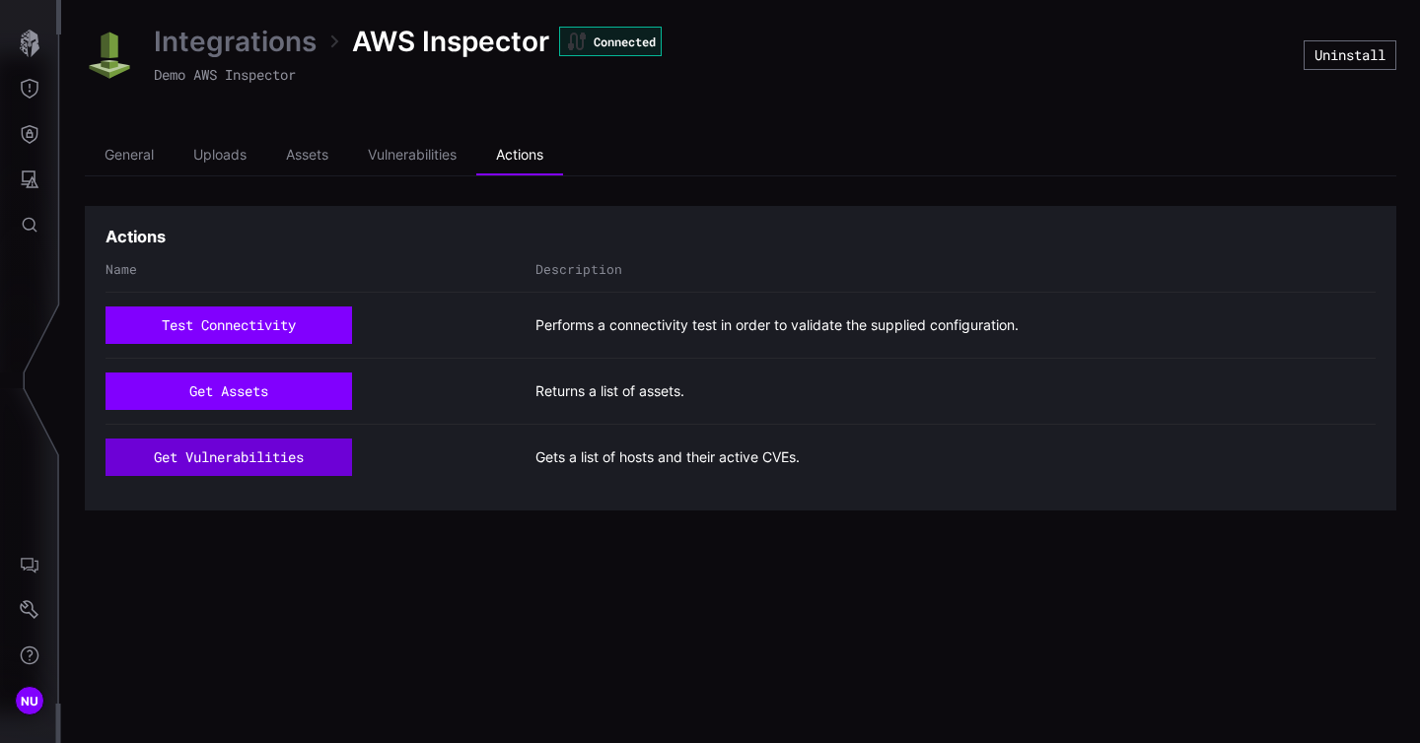
click at [275, 456] on button "get vulnerabilities" at bounding box center [228, 457] width 246 height 37
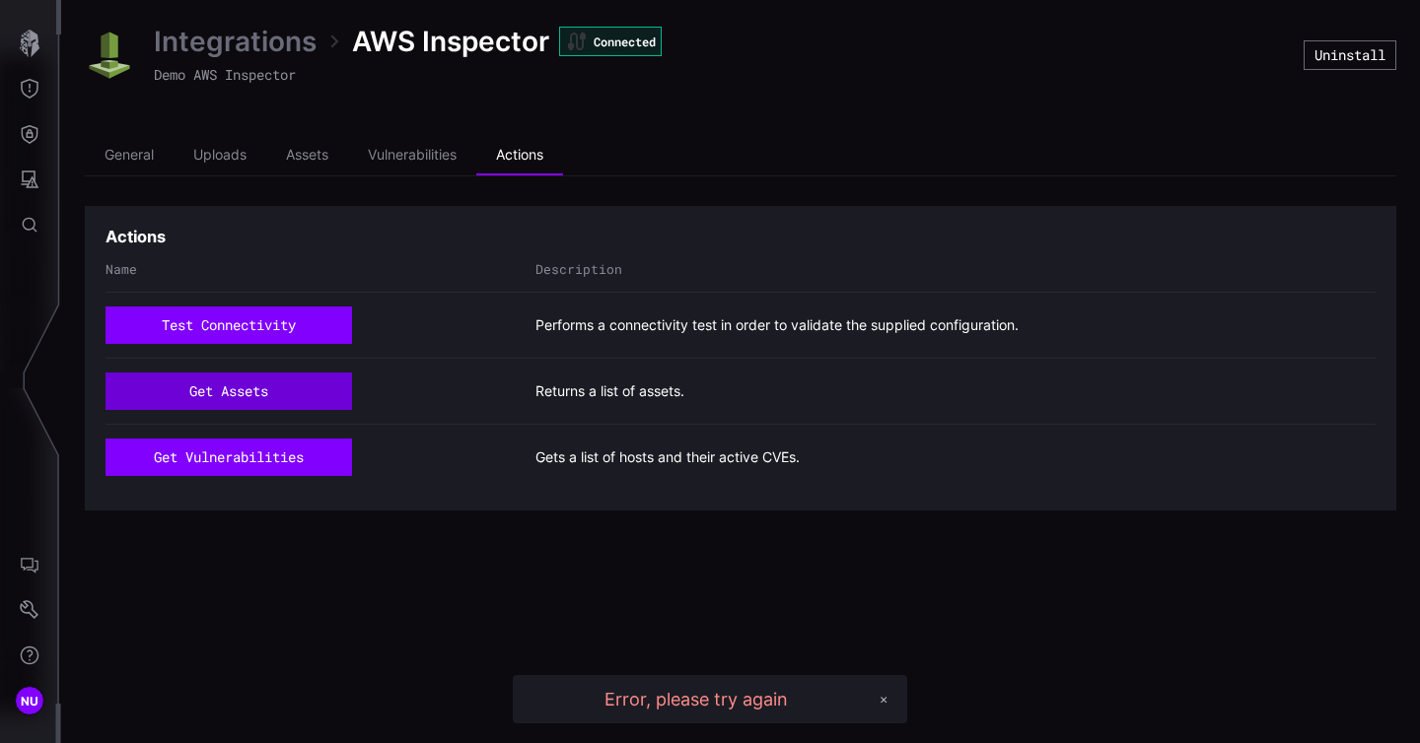
click at [279, 386] on button "get assets" at bounding box center [228, 391] width 246 height 37
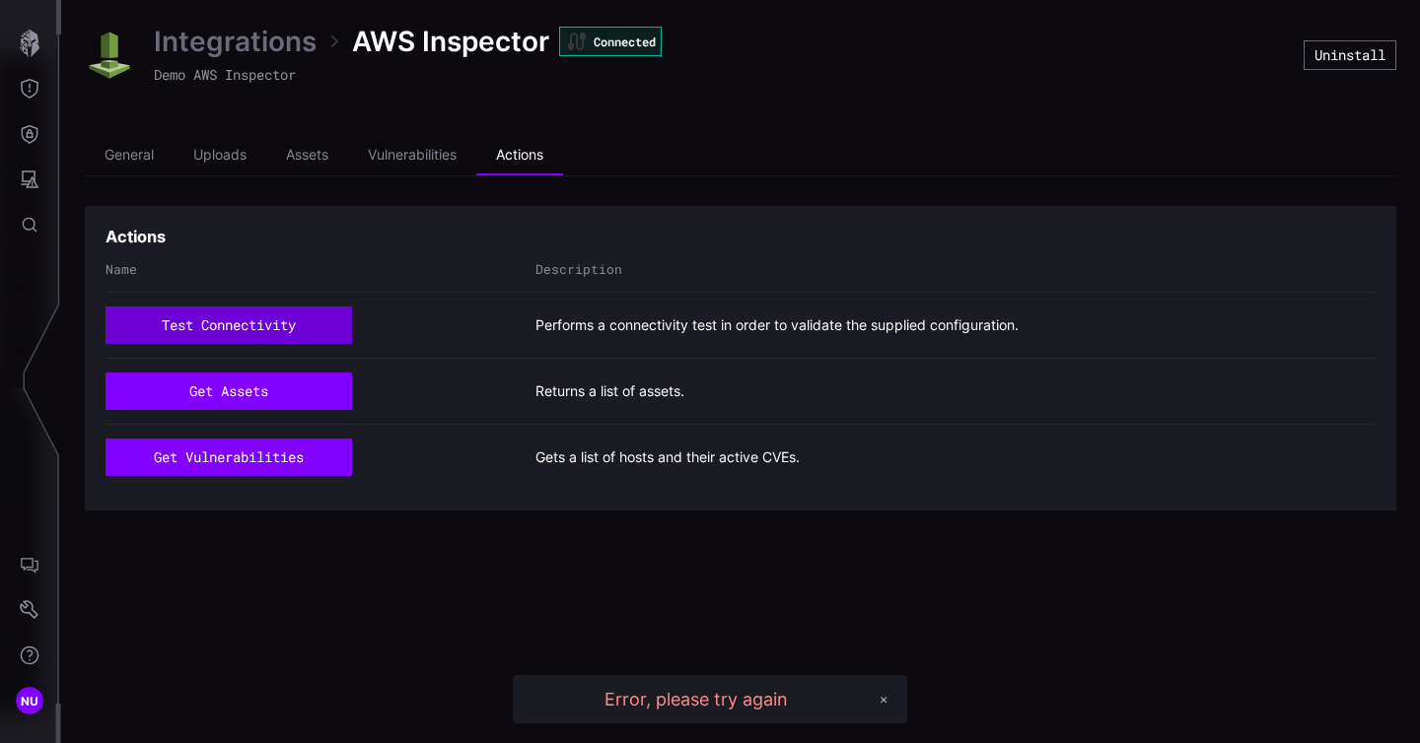
click at [302, 333] on button "test connectivity" at bounding box center [228, 325] width 246 height 37
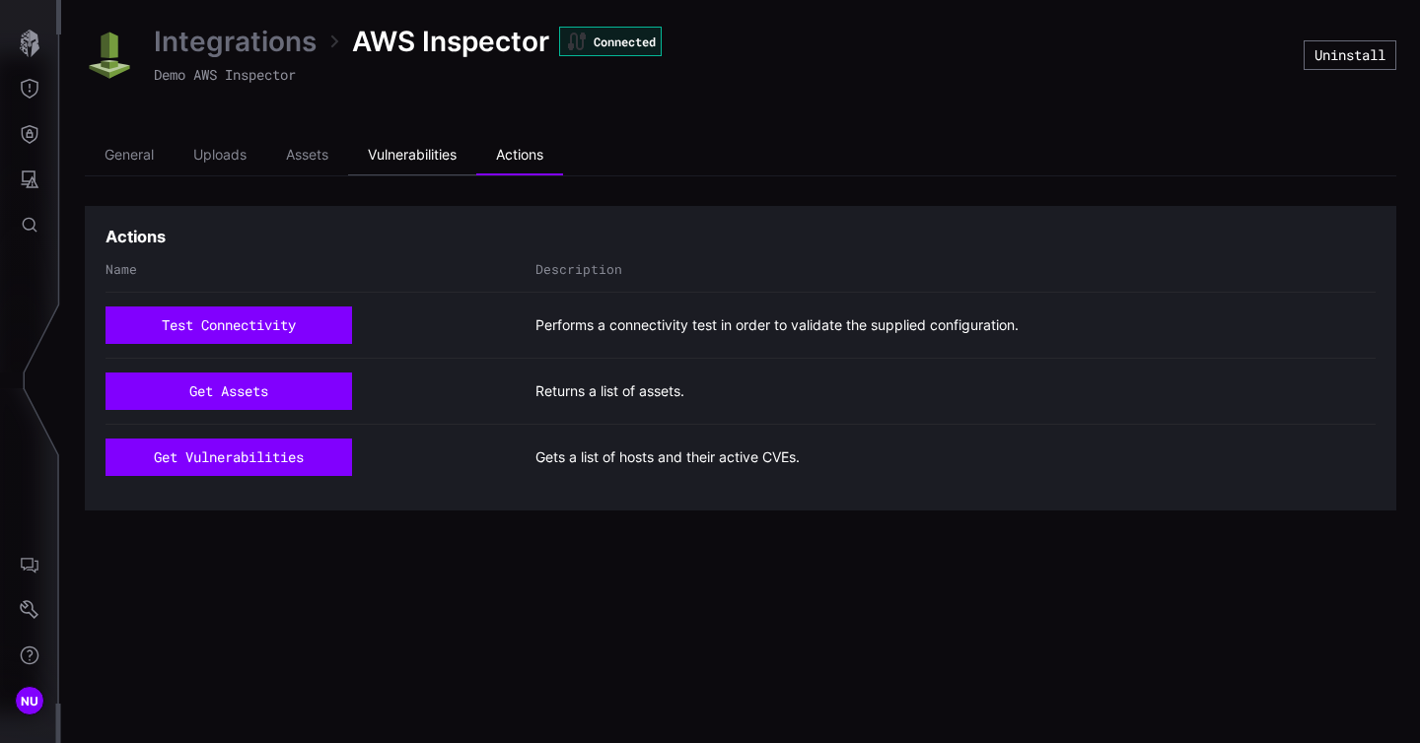
click at [402, 151] on li "Vulnerabilities" at bounding box center [412, 155] width 128 height 39
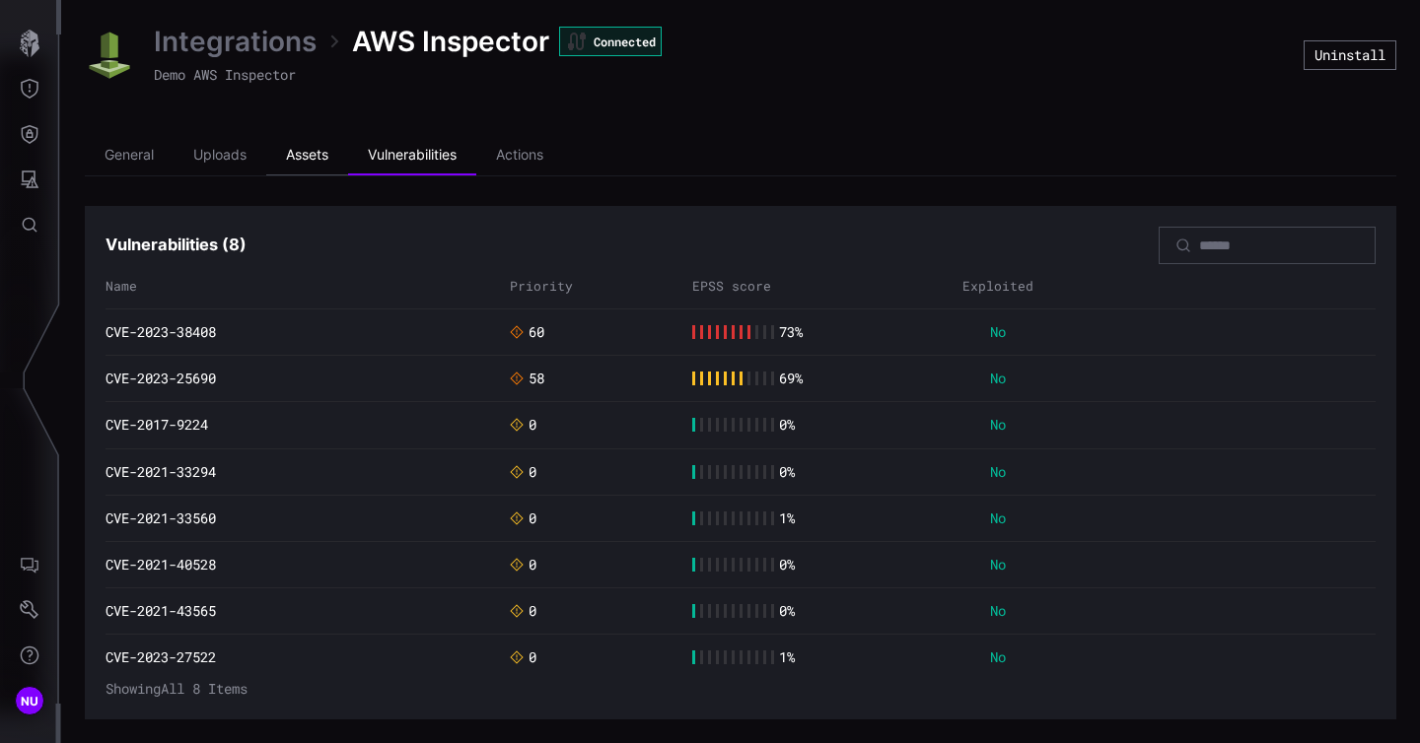
click at [309, 152] on li "Assets" at bounding box center [307, 155] width 82 height 39
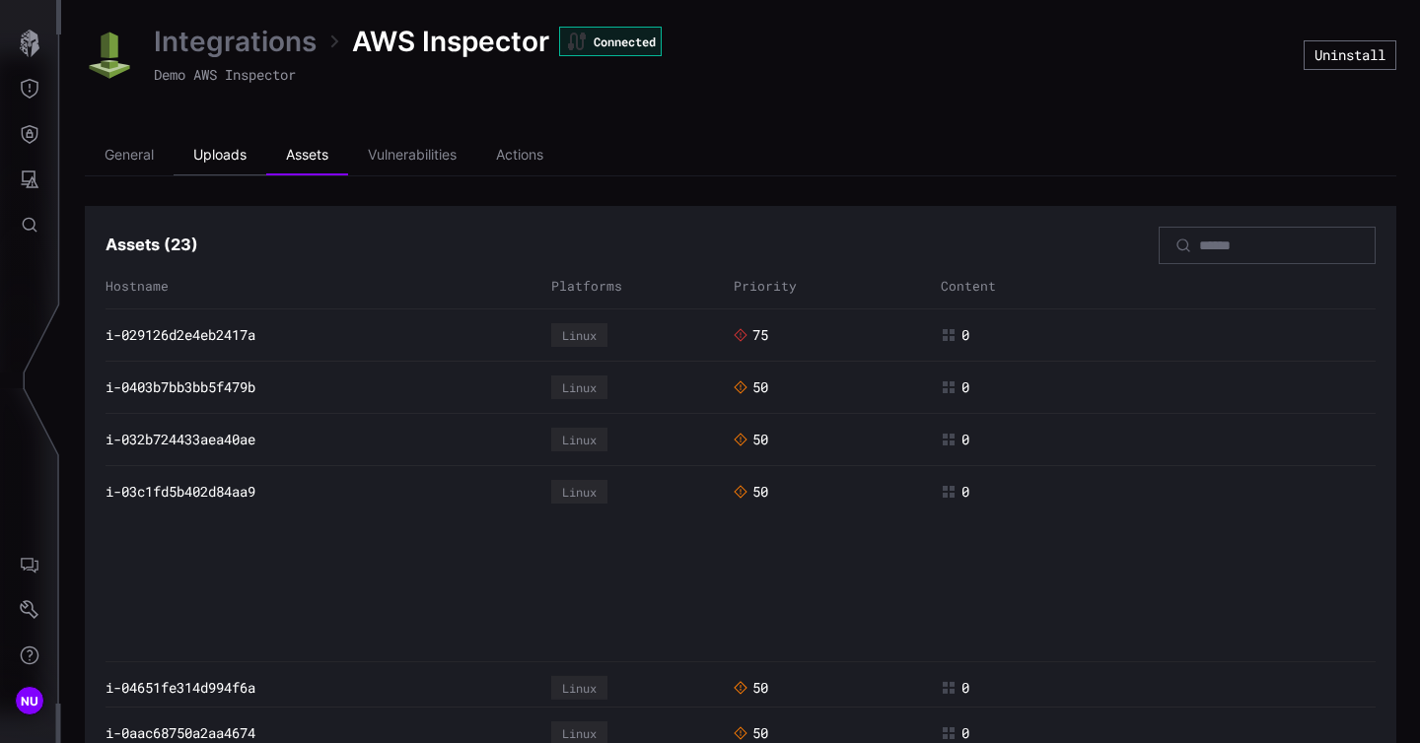
click at [203, 153] on li "Uploads" at bounding box center [219, 155] width 93 height 39
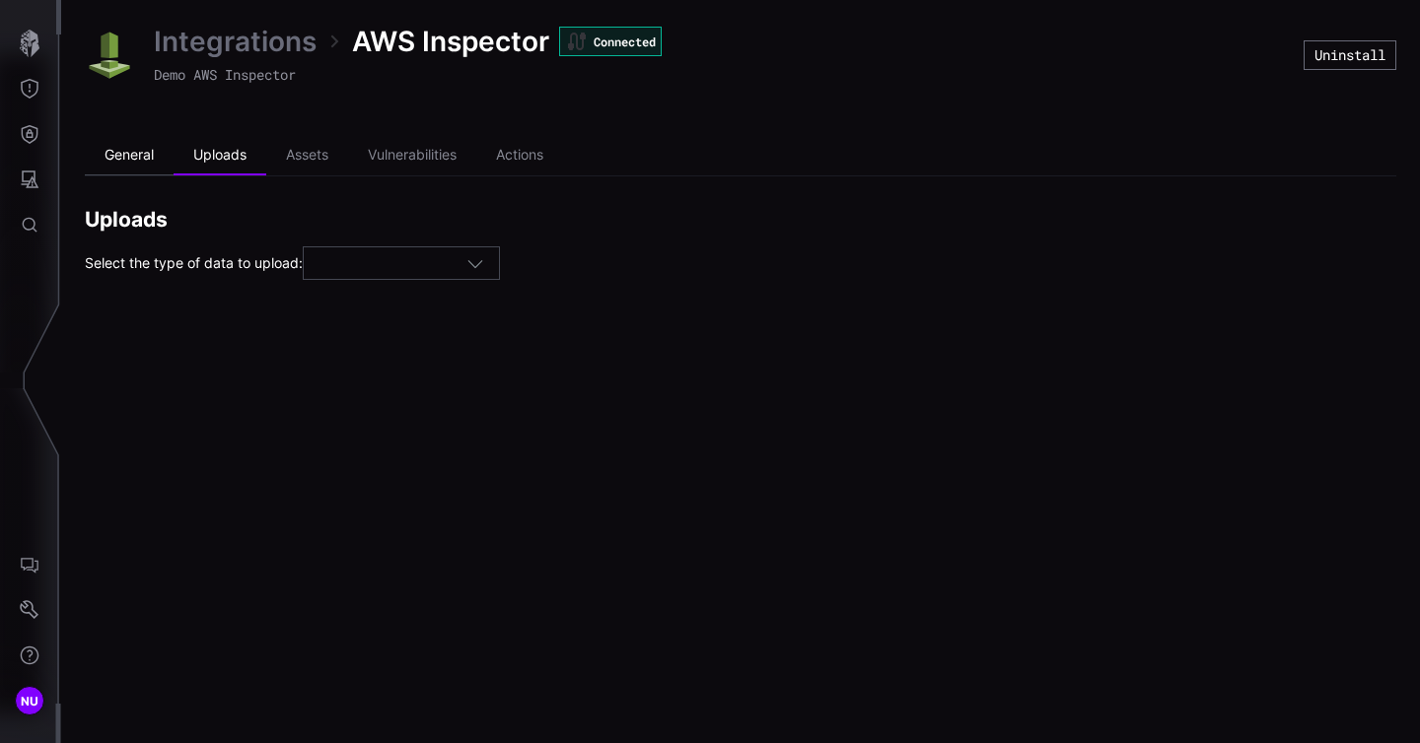
click at [144, 143] on li "General" at bounding box center [129, 155] width 89 height 39
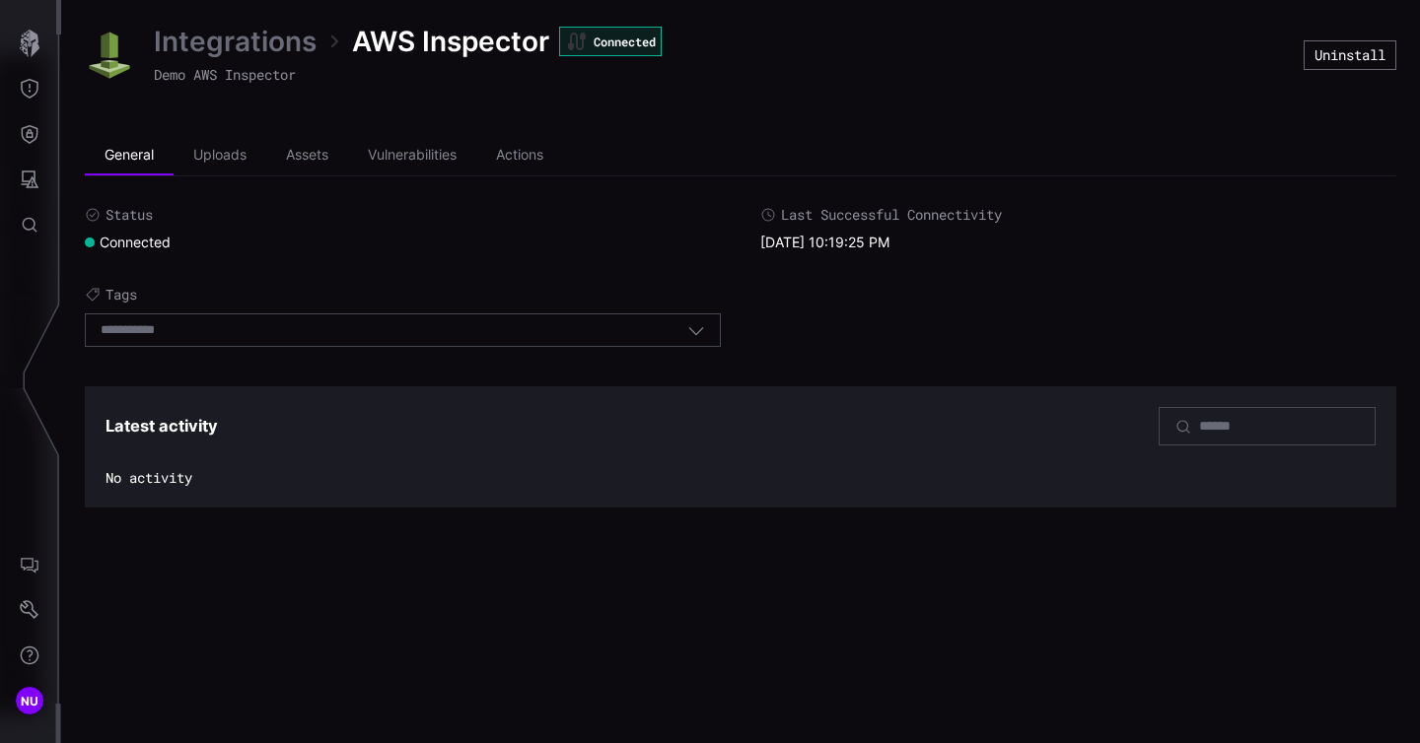
click at [156, 476] on span "No activity" at bounding box center [740, 478] width 1270 height 18
click at [1326, 63] on button "Uninstall" at bounding box center [1349, 55] width 93 height 30
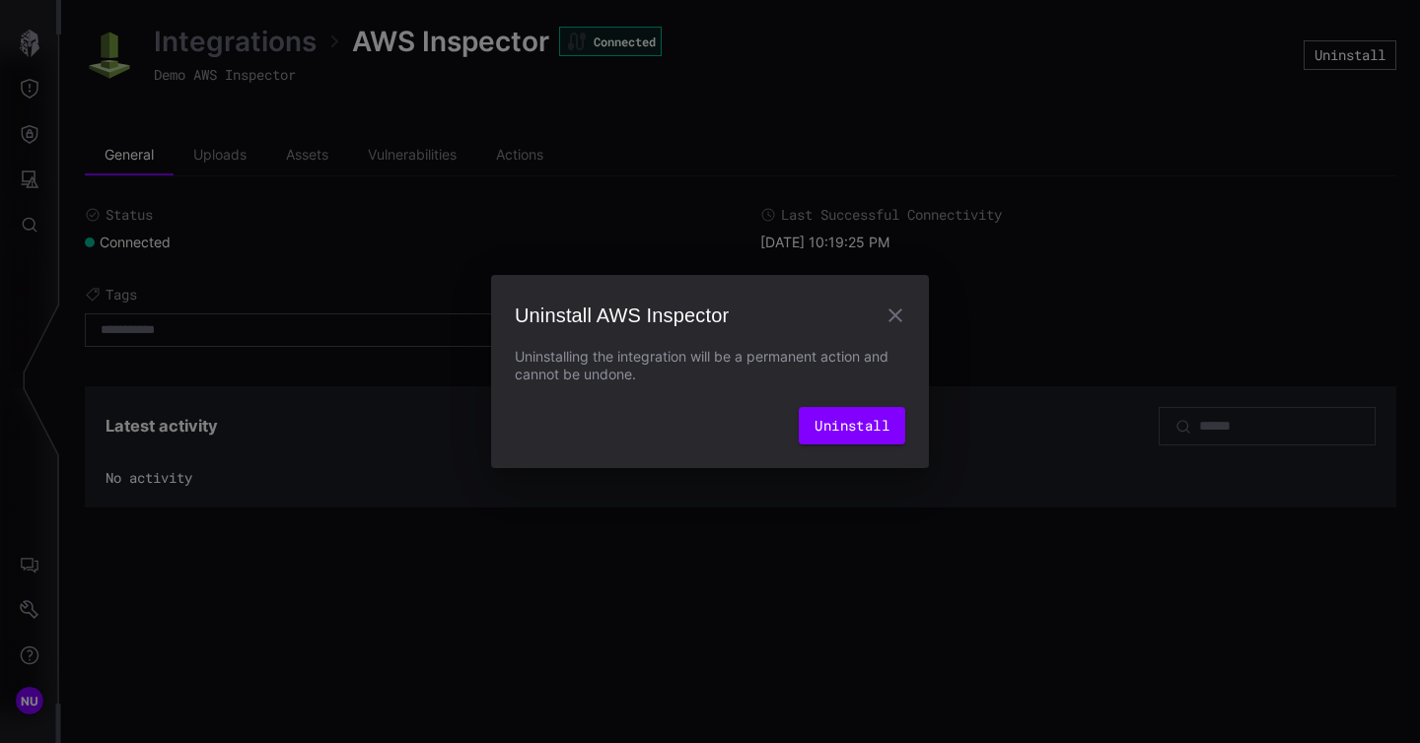
click at [892, 311] on icon "button" at bounding box center [895, 316] width 14 height 14
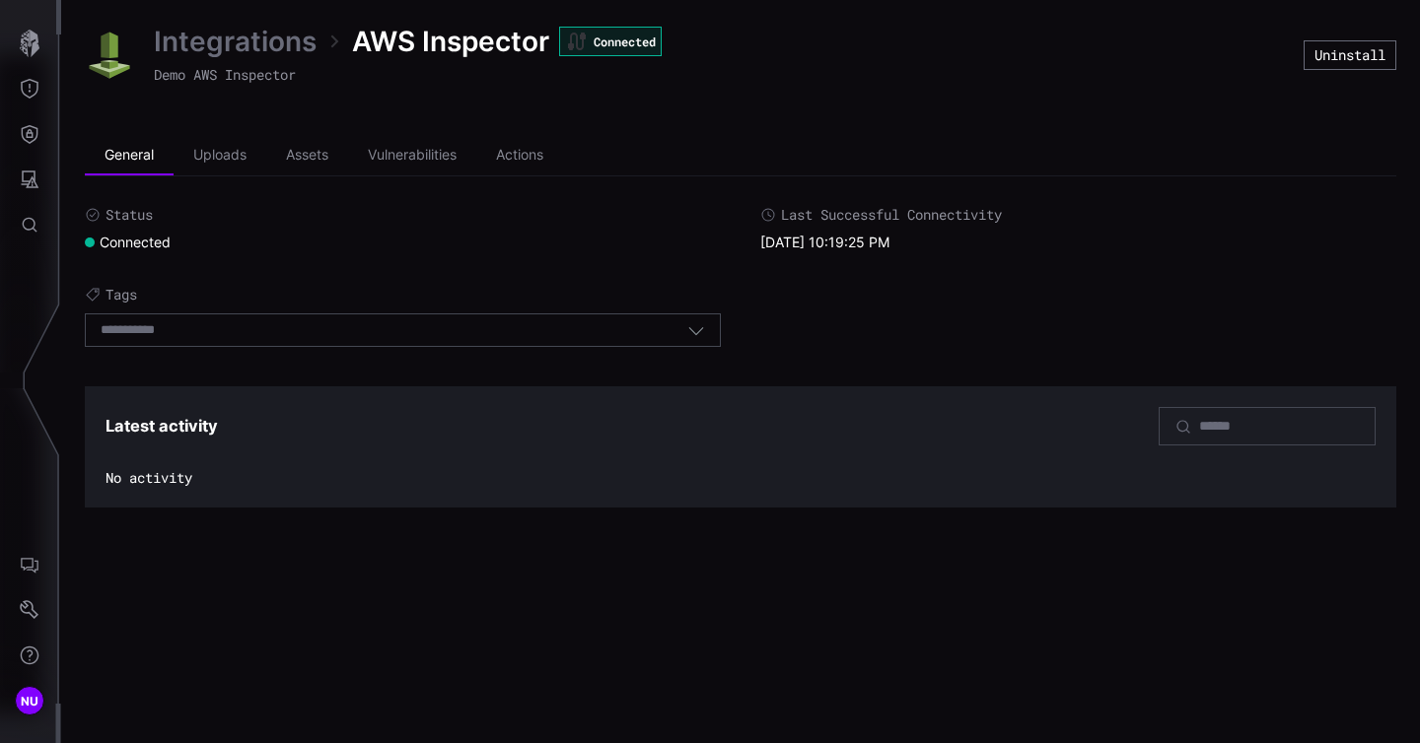
click at [208, 321] on div "Select tags" at bounding box center [394, 330] width 587 height 18
click at [274, 251] on div "Status Connected Last Successful Connectivity [DATE] 10:19:25 PM Tags Select ta…" at bounding box center [740, 282] width 1311 height 152
click at [234, 159] on li "Uploads" at bounding box center [219, 155] width 93 height 39
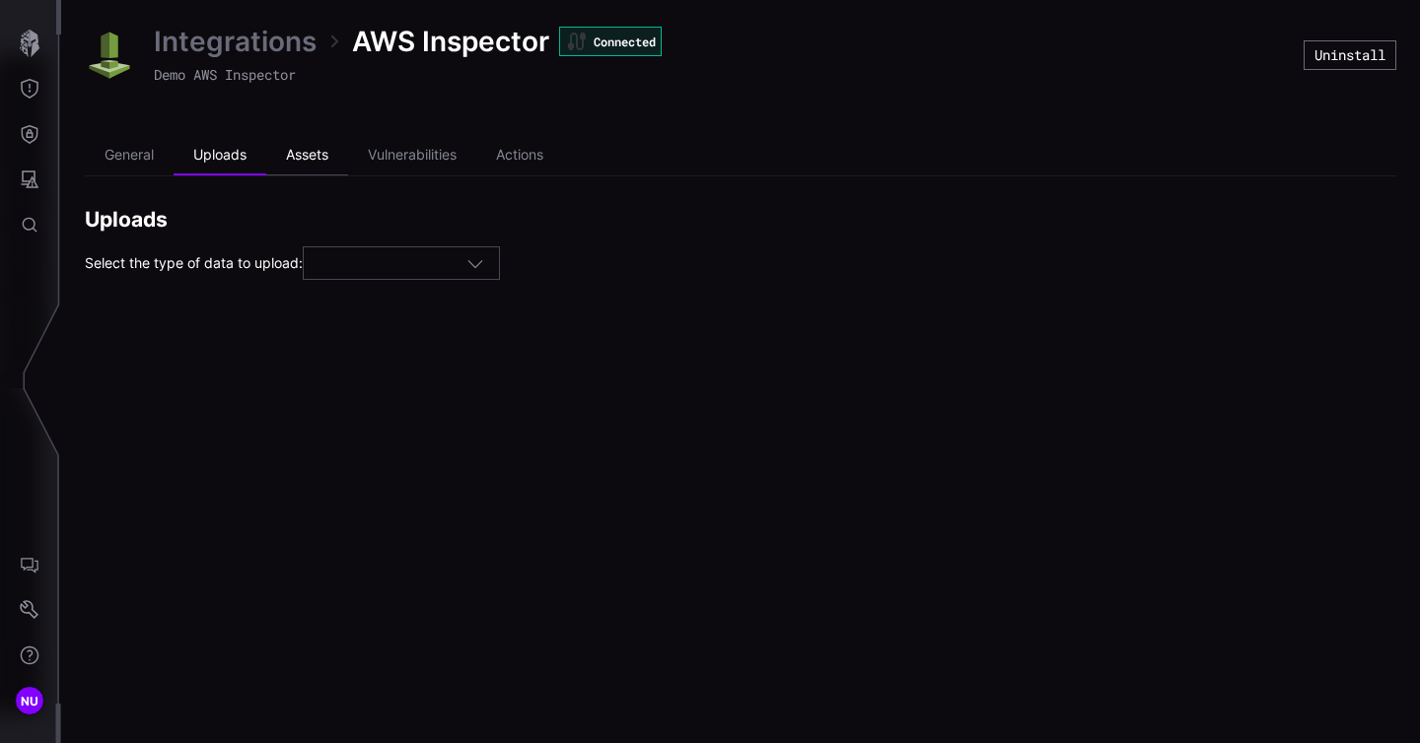
click at [335, 152] on li "Assets" at bounding box center [307, 155] width 82 height 39
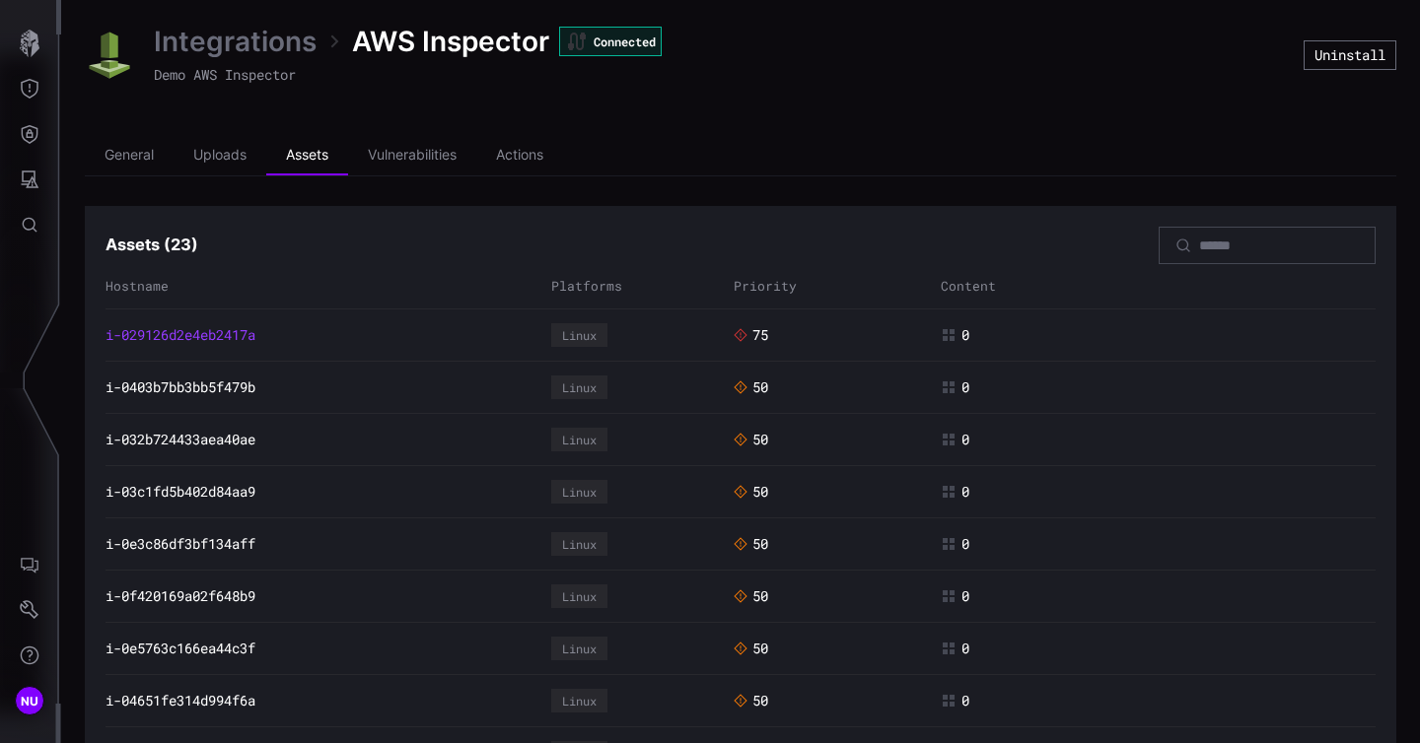
click at [192, 333] on link "i-029126d2e4eb2417a" at bounding box center [180, 335] width 150 height 18
click at [248, 43] on link "Integrations" at bounding box center [235, 41] width 163 height 35
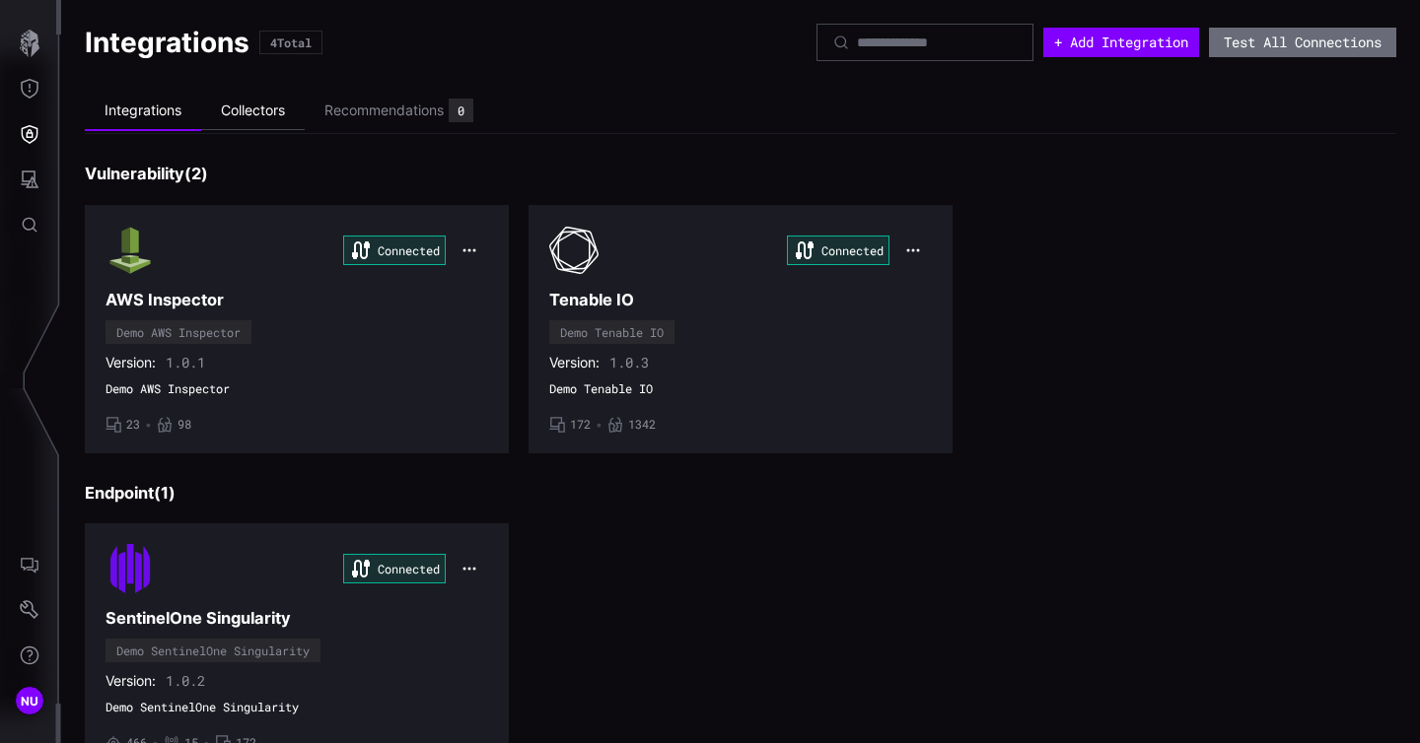
click at [269, 123] on li "Collectors" at bounding box center [253, 111] width 104 height 38
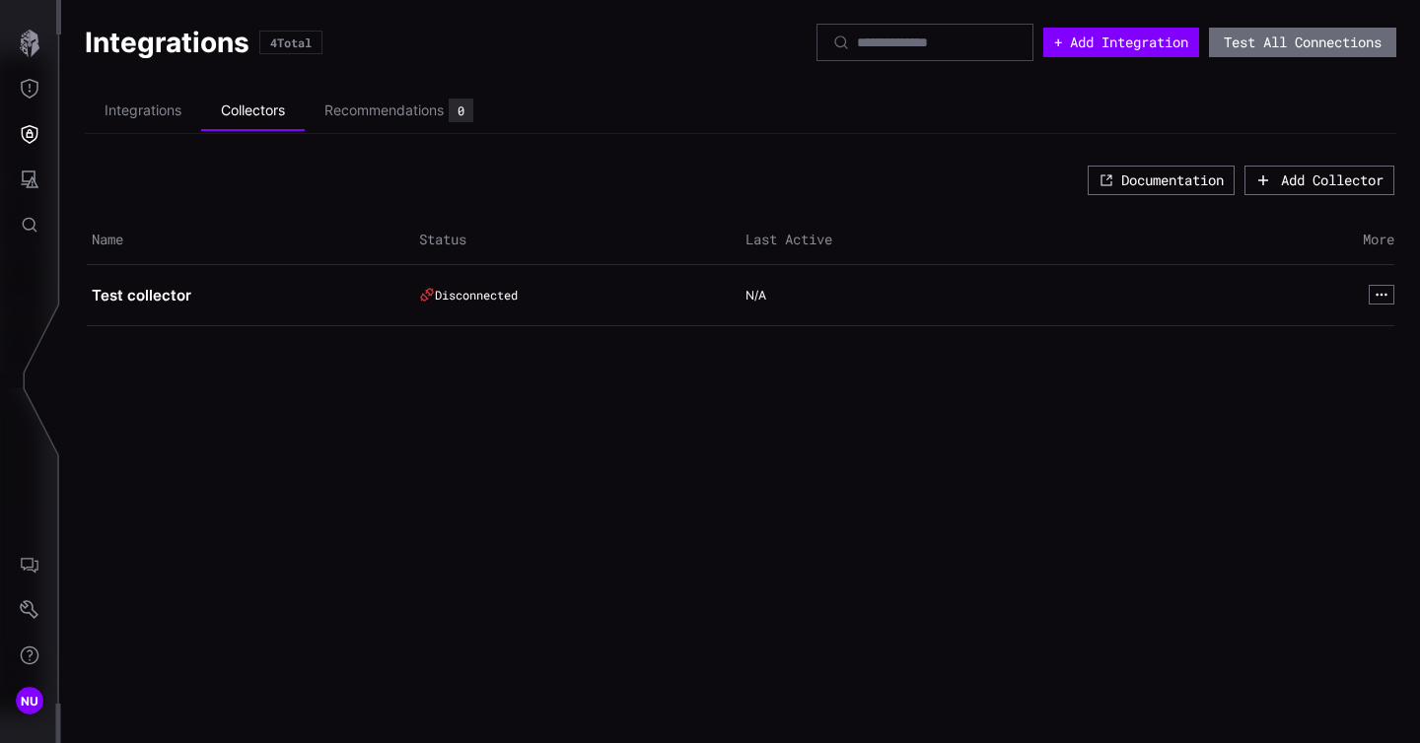
click at [138, 298] on h2 "Test collector" at bounding box center [243, 296] width 303 height 20
click at [362, 113] on div "Recommendations" at bounding box center [383, 111] width 119 height 18
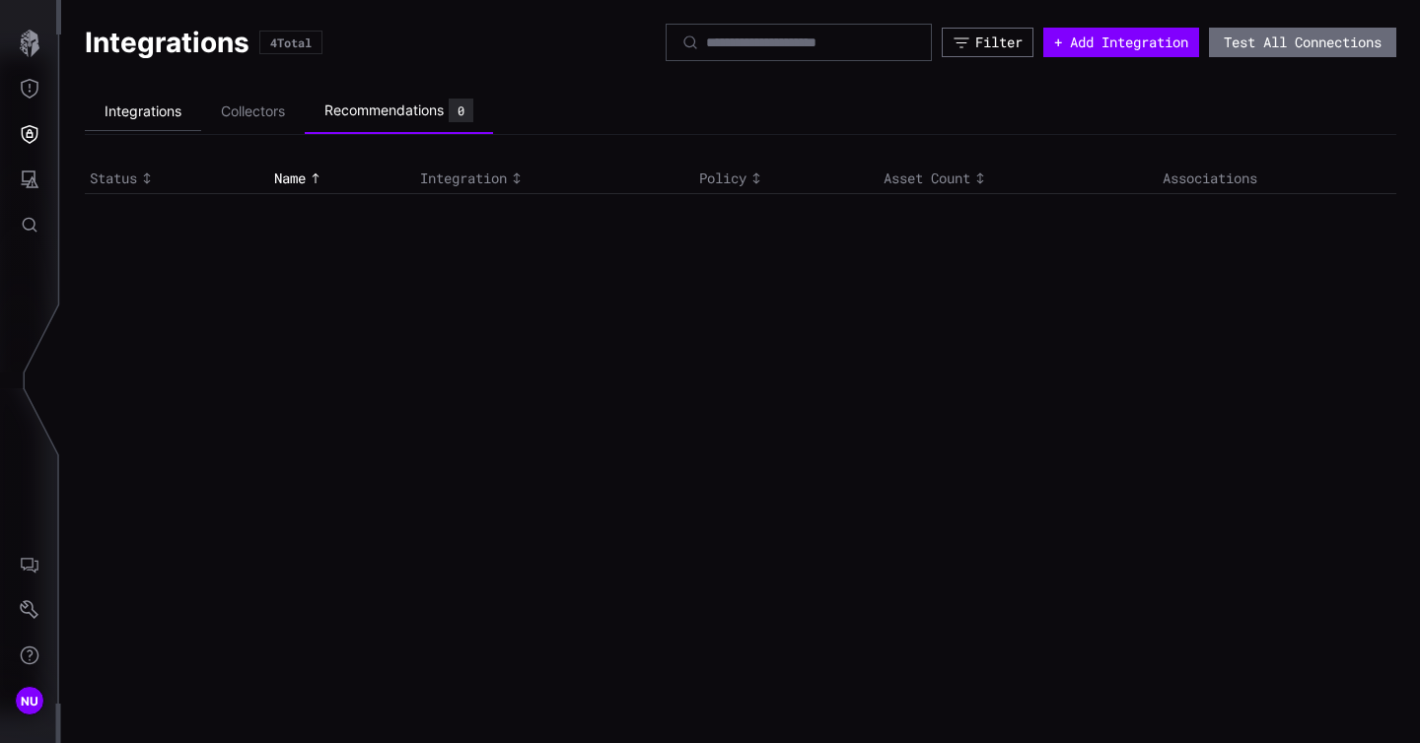
click at [162, 109] on li "Integrations" at bounding box center [143, 112] width 116 height 38
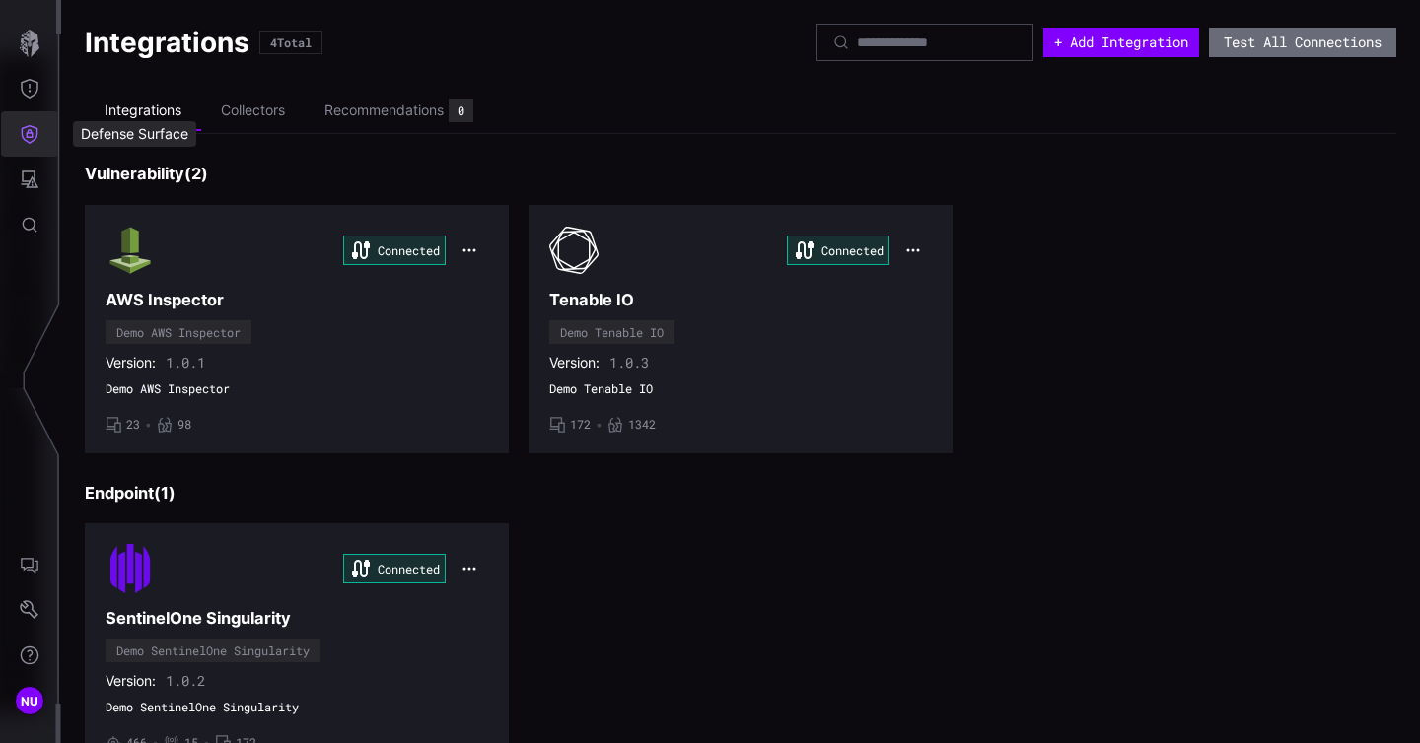
click at [44, 141] on button "Defense Surface" at bounding box center [29, 133] width 57 height 45
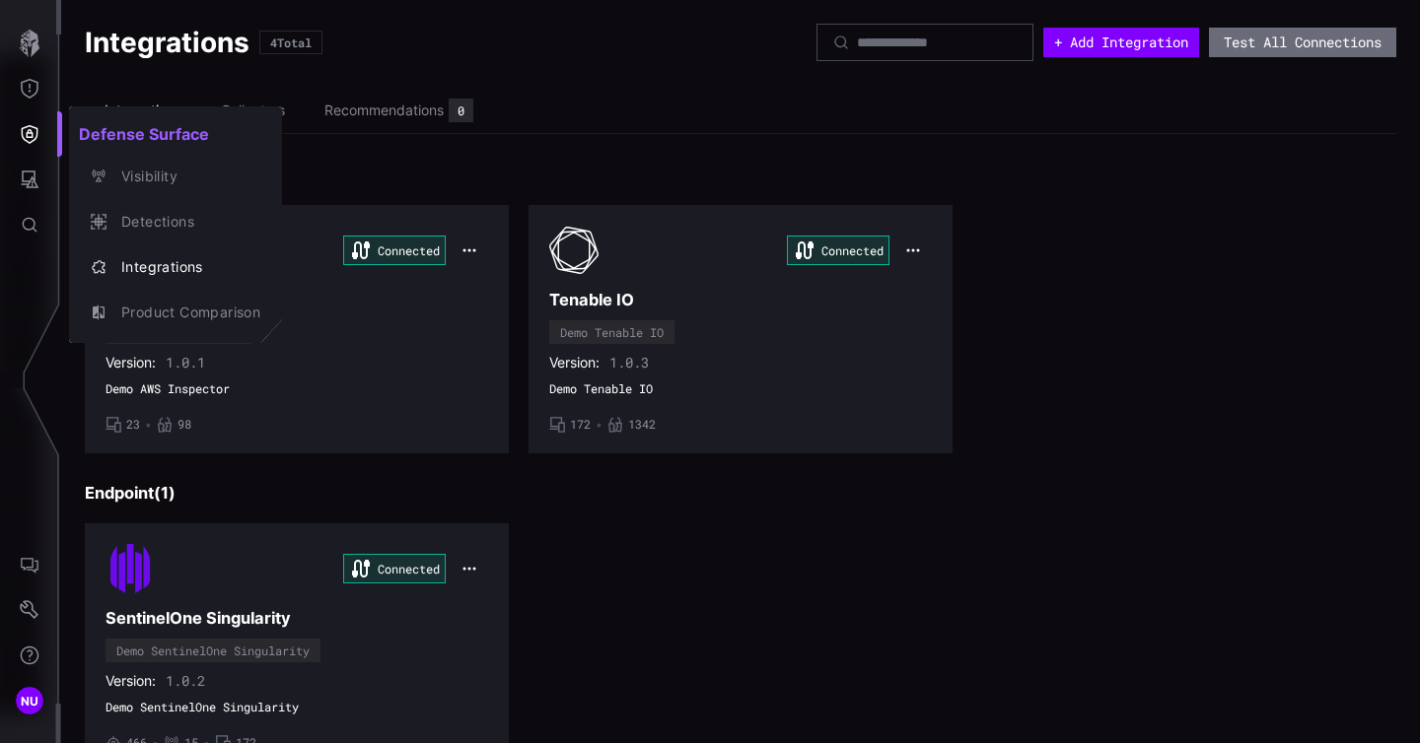
click at [611, 99] on div at bounding box center [710, 371] width 1420 height 743
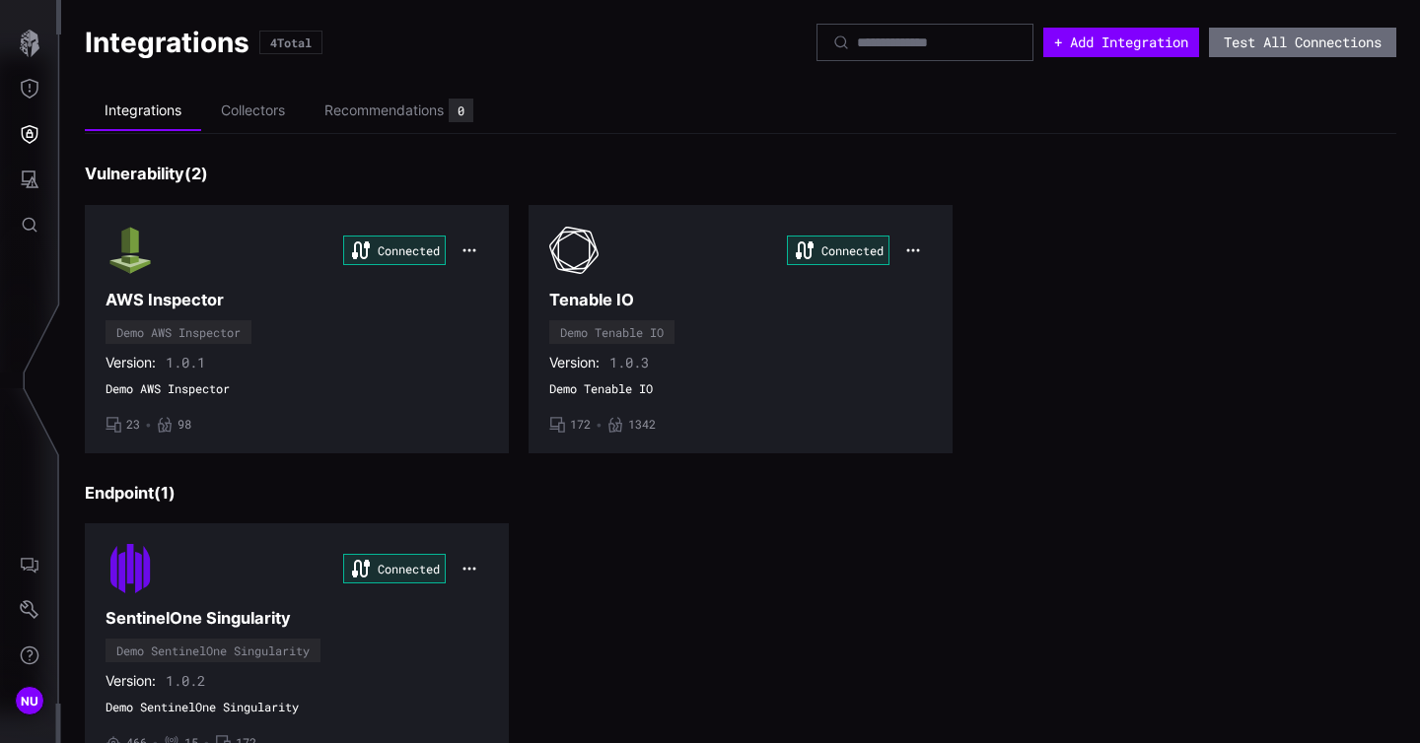
click at [739, 373] on div "Connected Tenable IO Demo Tenable IO Version: 1.0.3 Demo Tenable IO • 172 • 1342" at bounding box center [740, 329] width 382 height 207
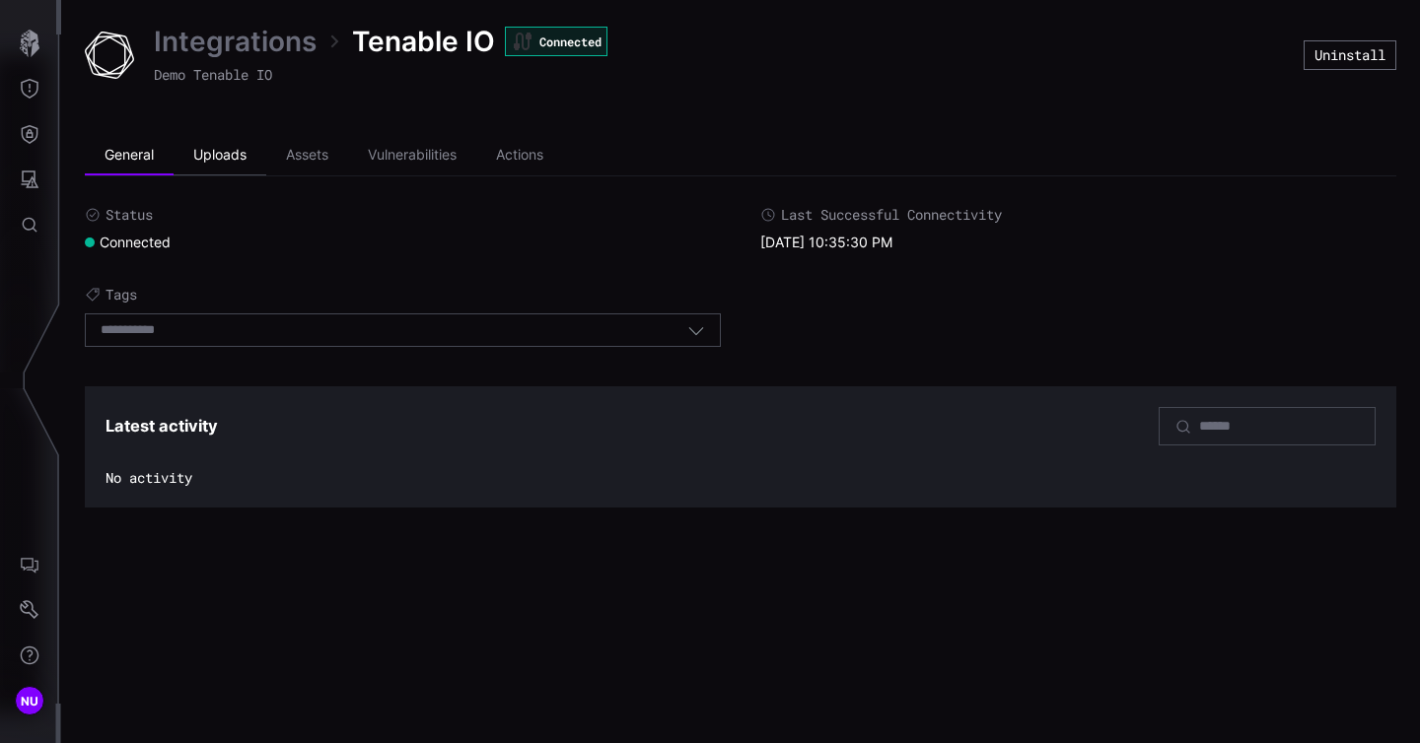
click at [227, 146] on li "Uploads" at bounding box center [219, 155] width 93 height 39
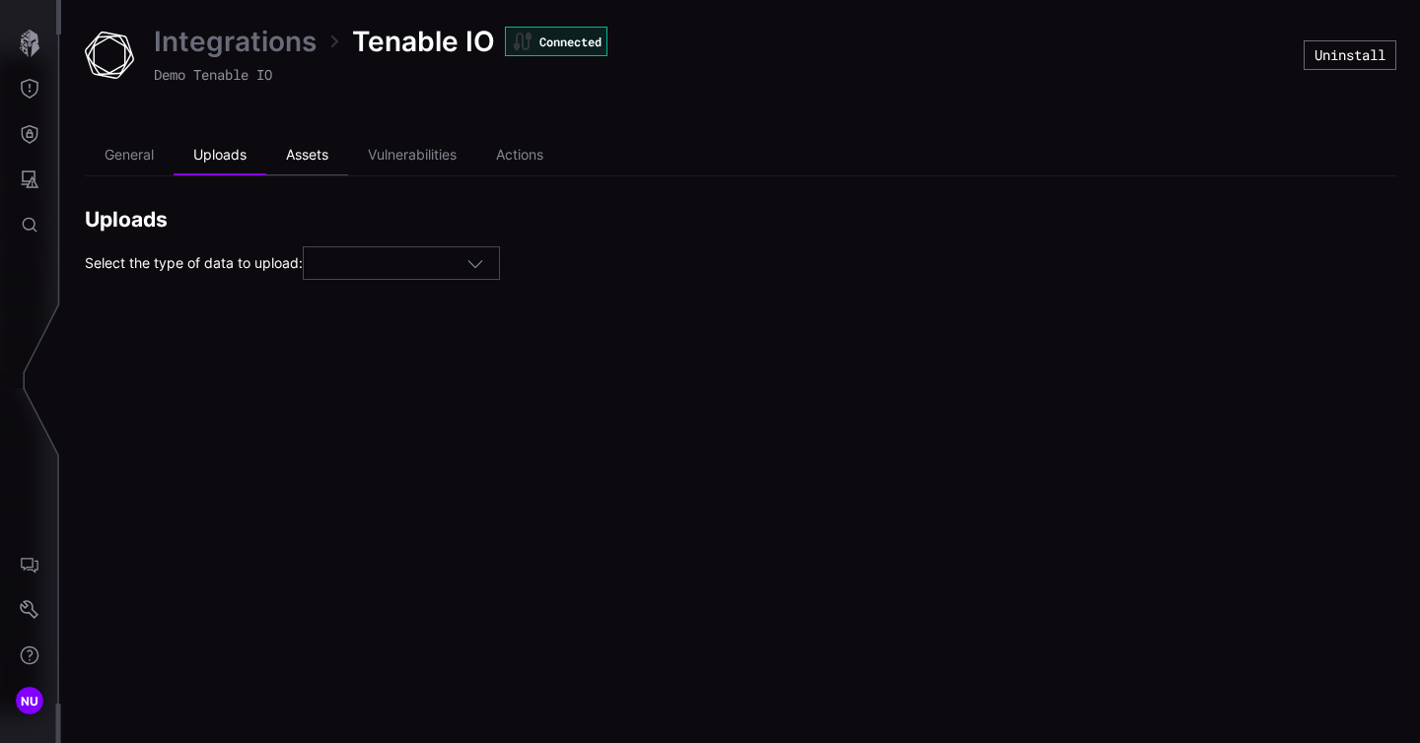
click at [321, 167] on li "Assets" at bounding box center [307, 155] width 82 height 39
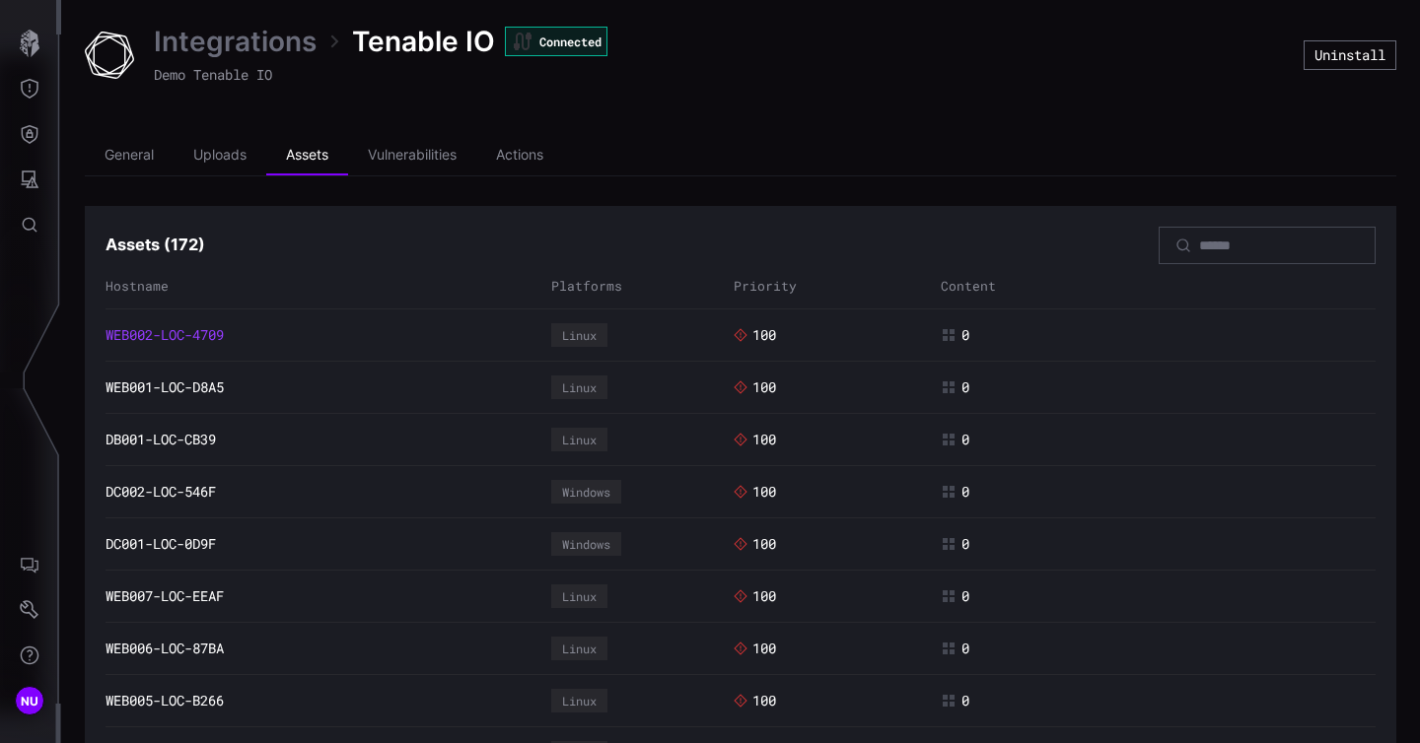
click at [188, 334] on link "WEB002-LOC-4709" at bounding box center [164, 335] width 118 height 18
click at [436, 158] on li "Vulnerabilities" at bounding box center [412, 155] width 128 height 39
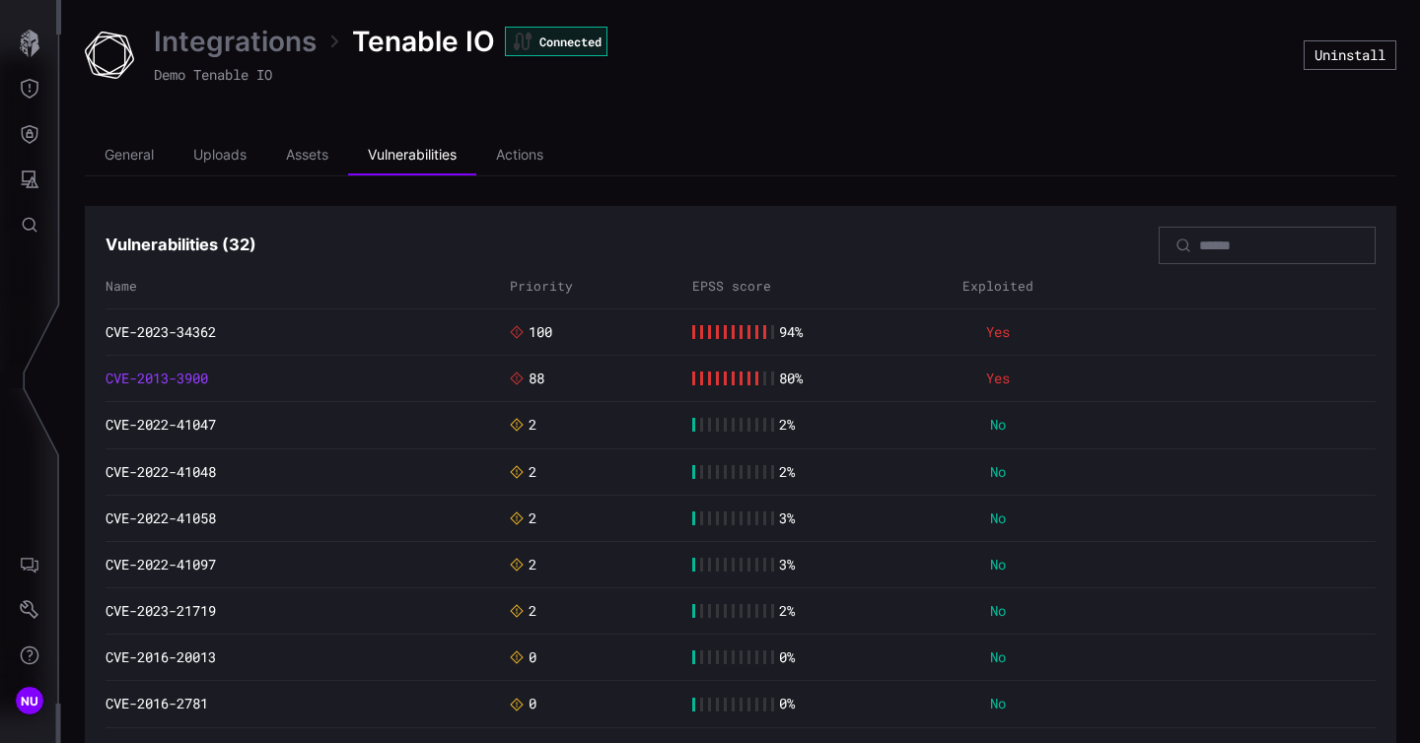
click at [203, 377] on link "CVE-2013-3900" at bounding box center [156, 379] width 103 height 18
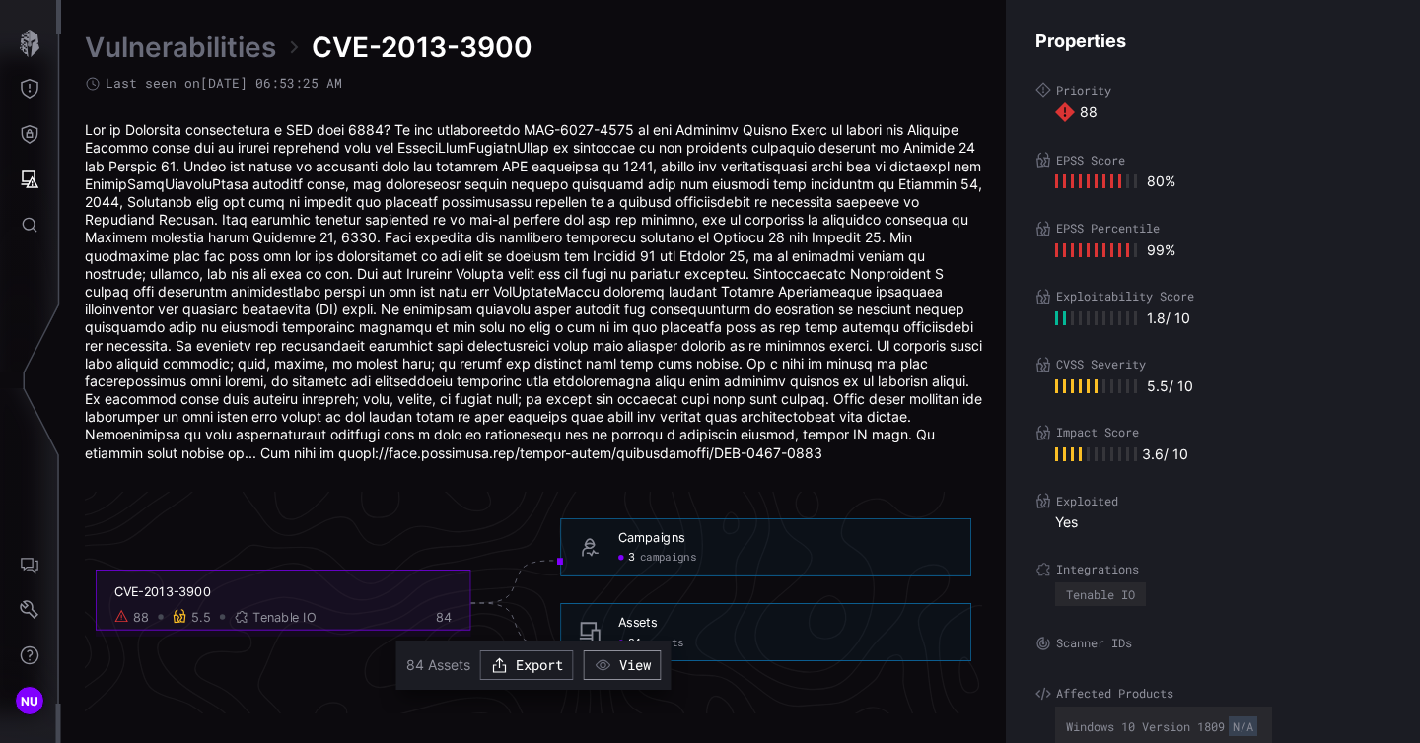
click at [626, 658] on button "View" at bounding box center [623, 666] width 78 height 30
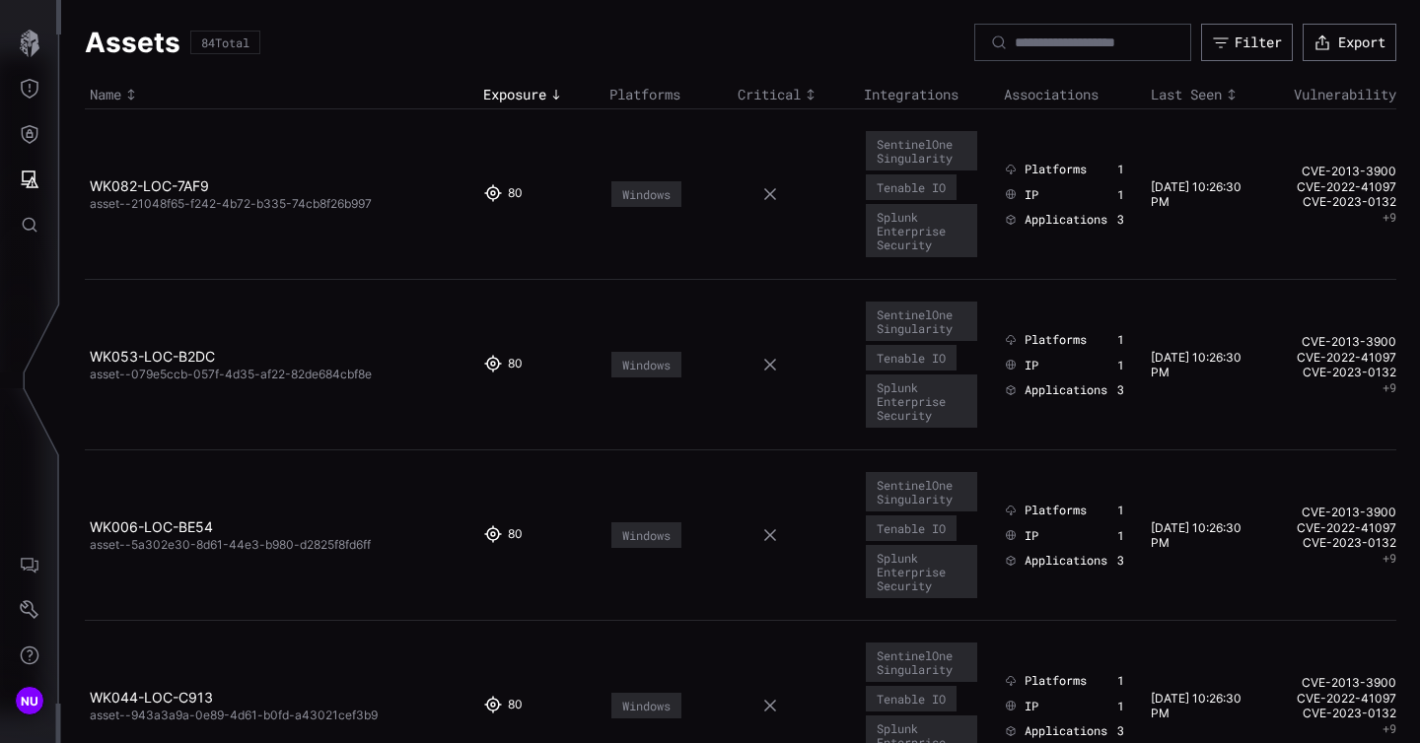
click at [165, 176] on td "WK082-LOC-7AF9 asset--21048f65-f242-4b72-b335-74cb8f26b997" at bounding box center [281, 194] width 393 height 171
click at [162, 184] on link "WK082-LOC-7AF9" at bounding box center [149, 185] width 119 height 17
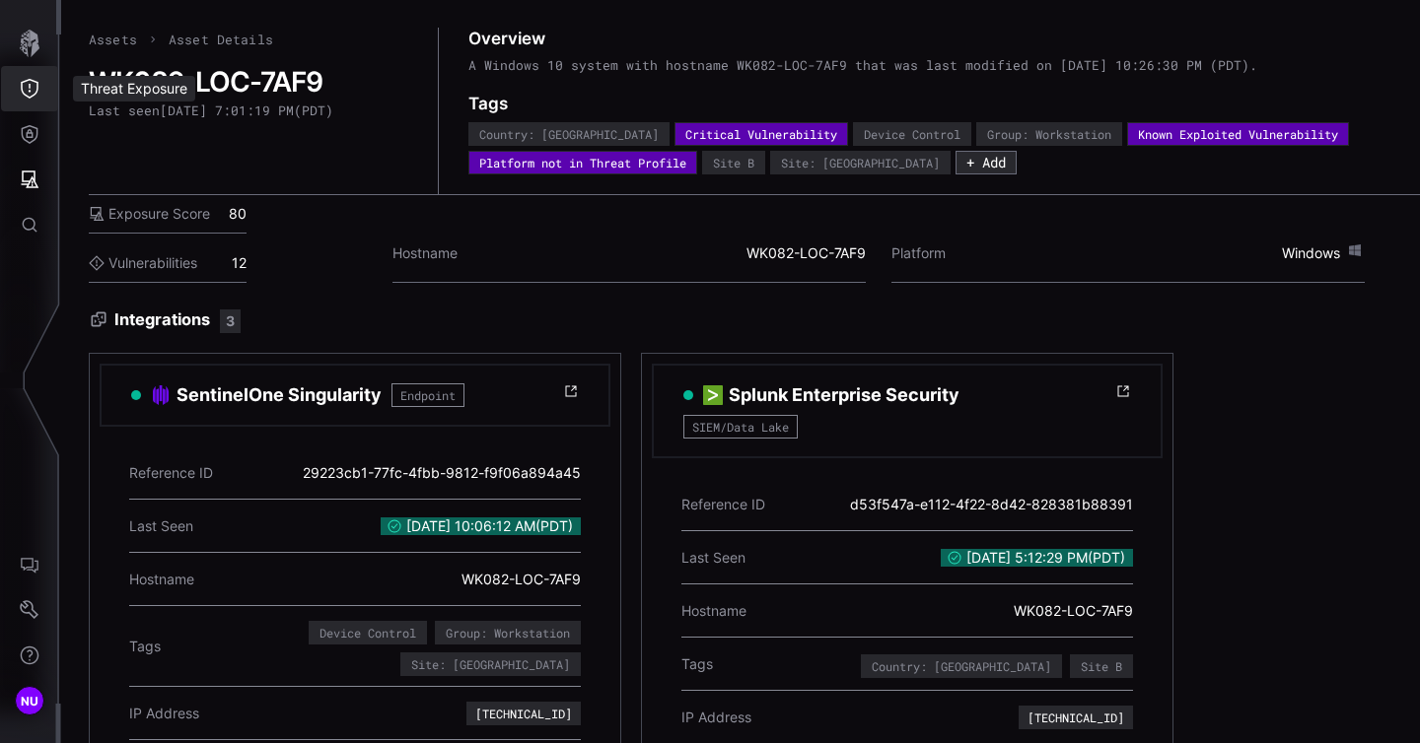
click at [34, 87] on icon "Threat Exposure" at bounding box center [30, 89] width 20 height 20
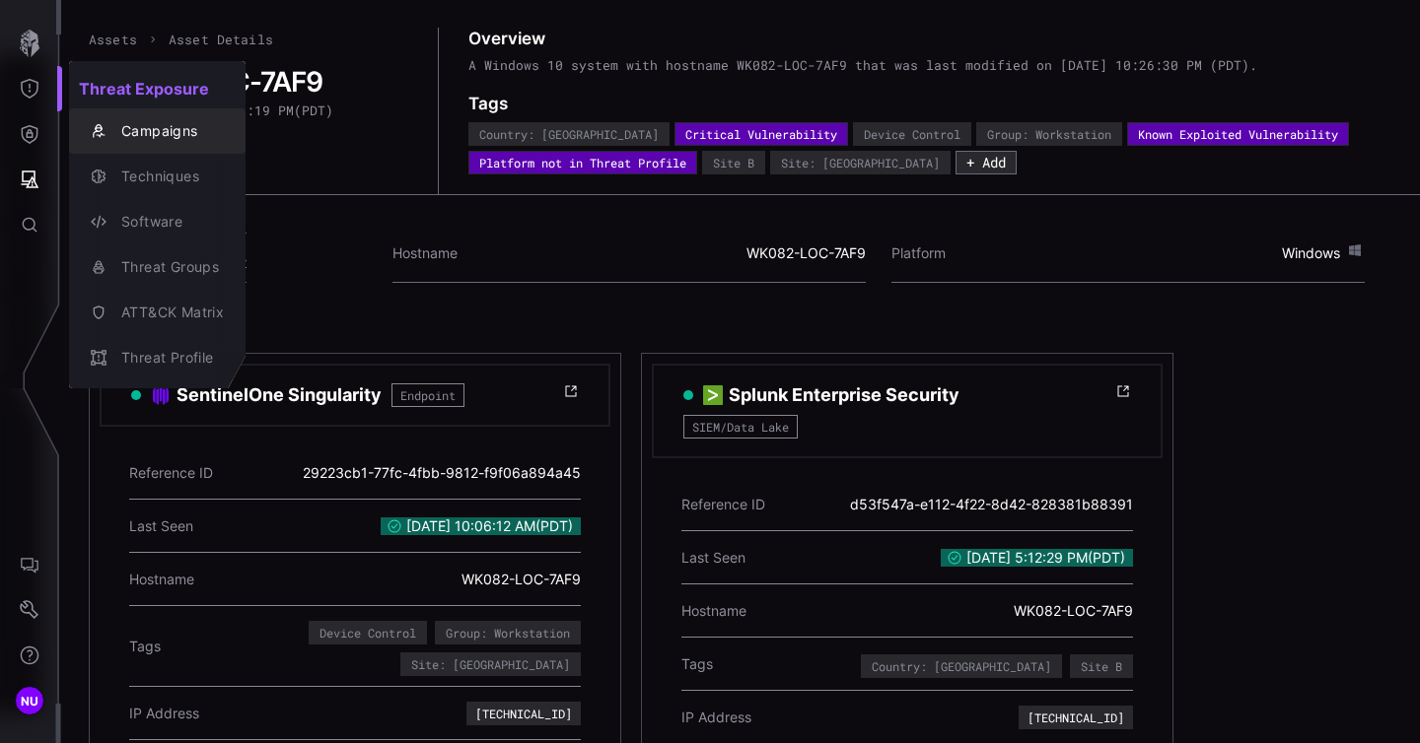
click at [175, 124] on div "Campaigns" at bounding box center [167, 131] width 112 height 25
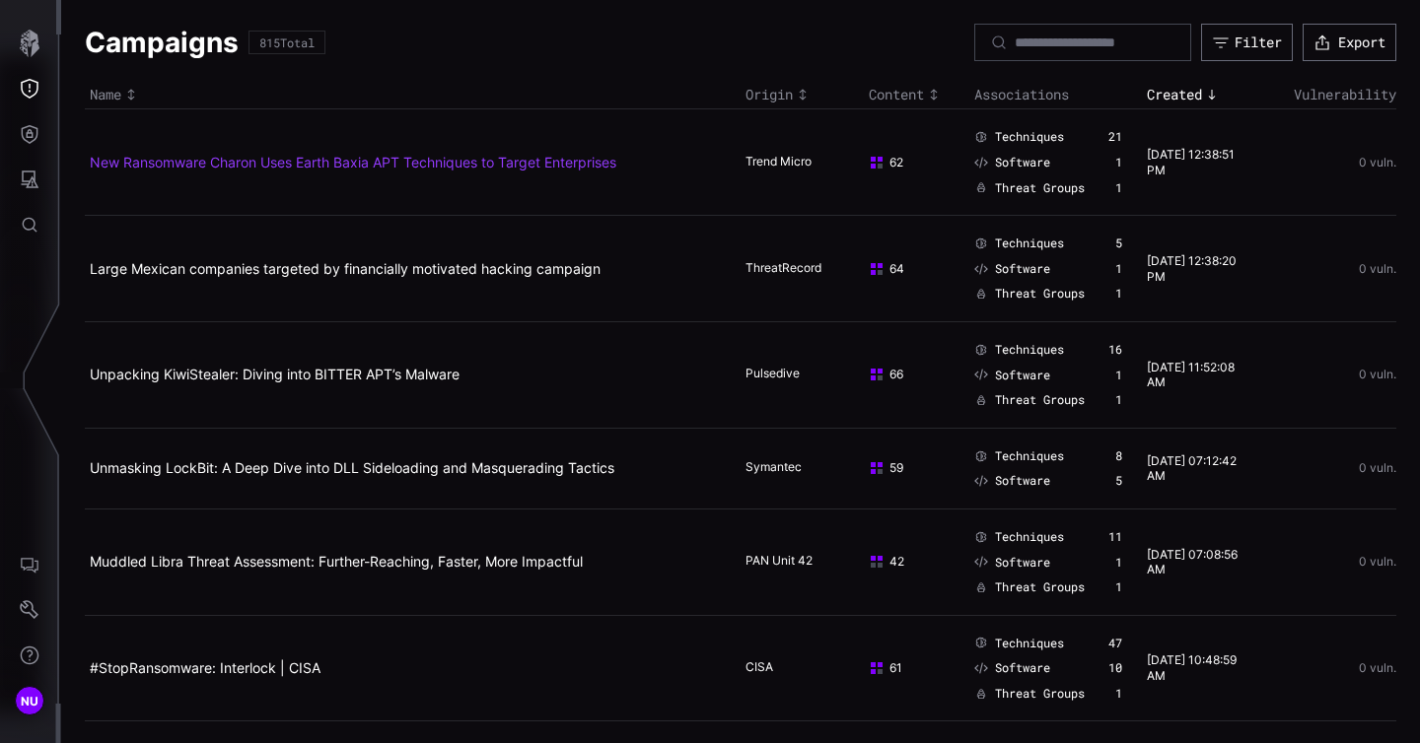
click at [393, 166] on link "New Ransomware Charon Uses Earth Baxia APT Techniques to Target Enterprises" at bounding box center [353, 162] width 526 height 17
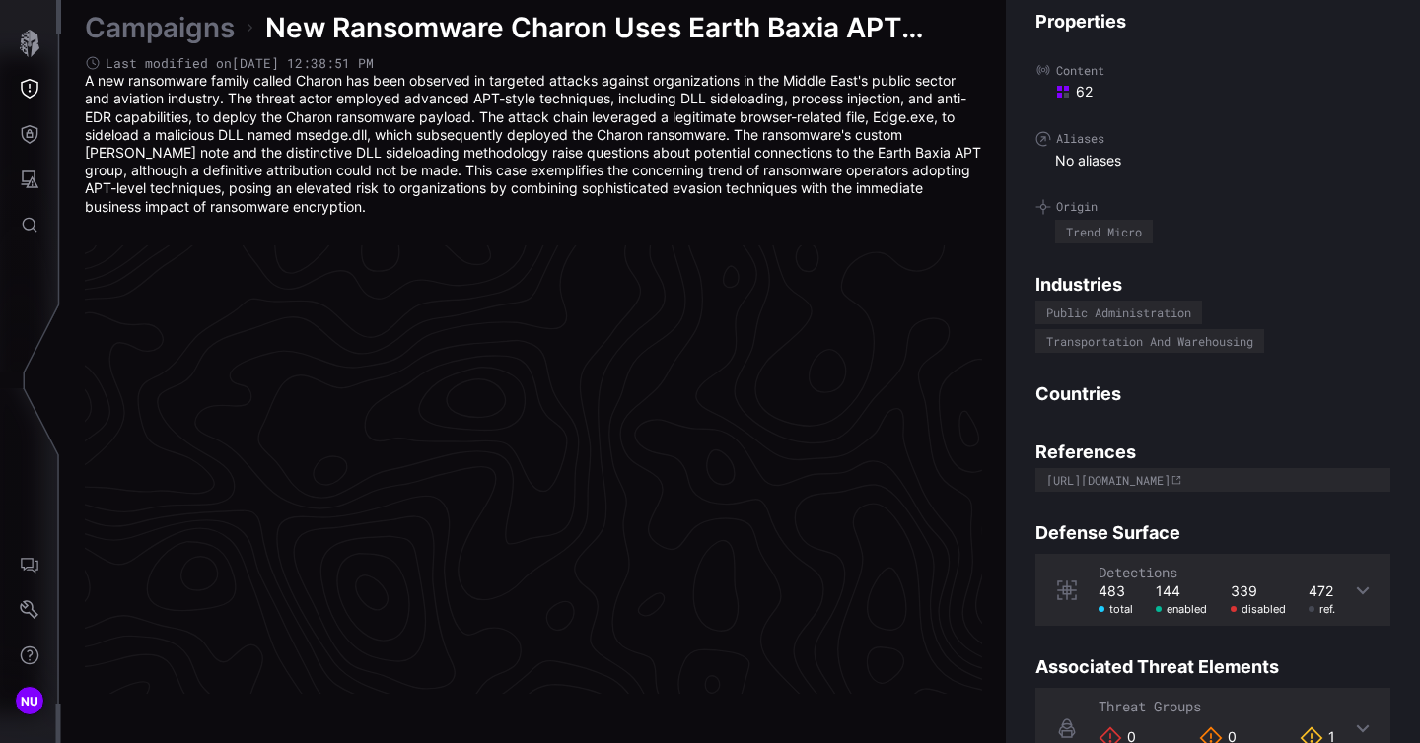
scroll to position [4211, 1030]
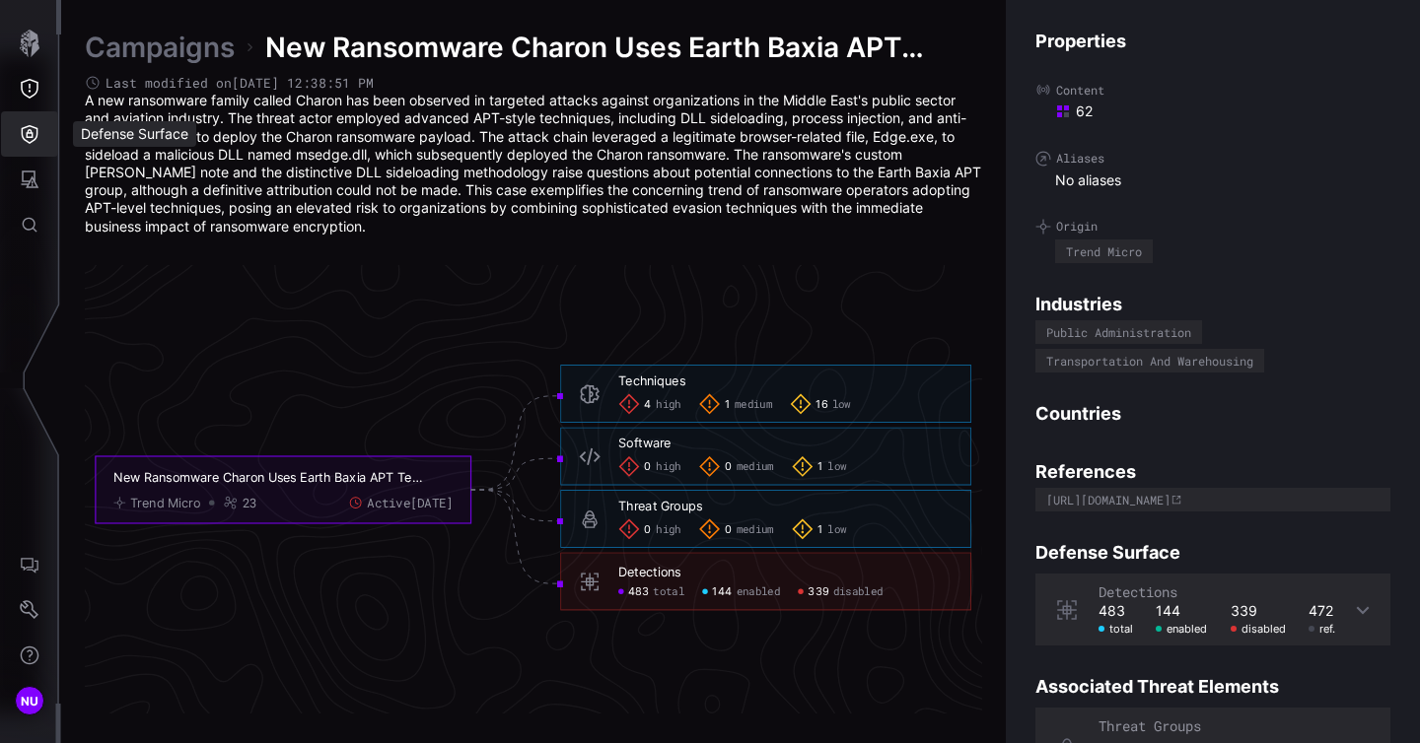
click at [28, 122] on button "Defense Surface" at bounding box center [29, 133] width 57 height 45
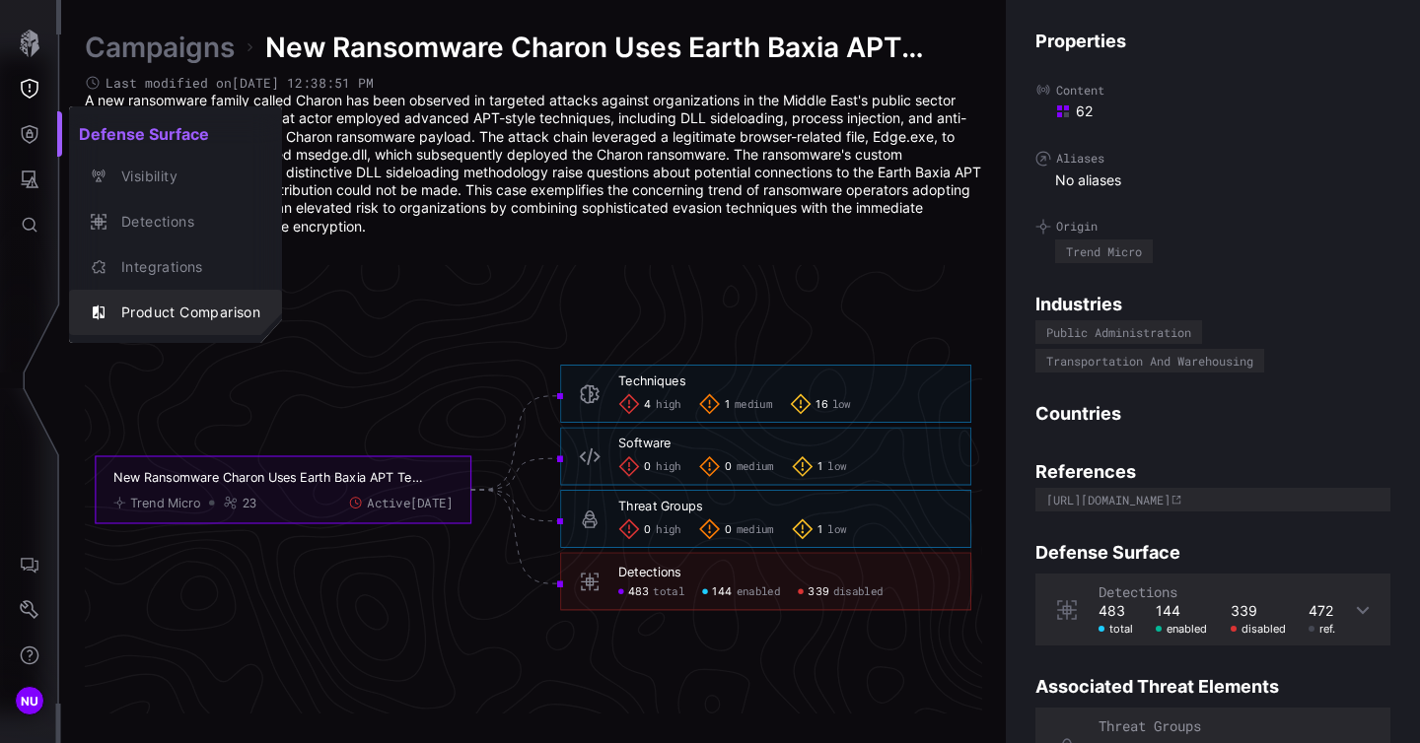
click at [166, 314] on div "Product Comparison" at bounding box center [185, 313] width 149 height 25
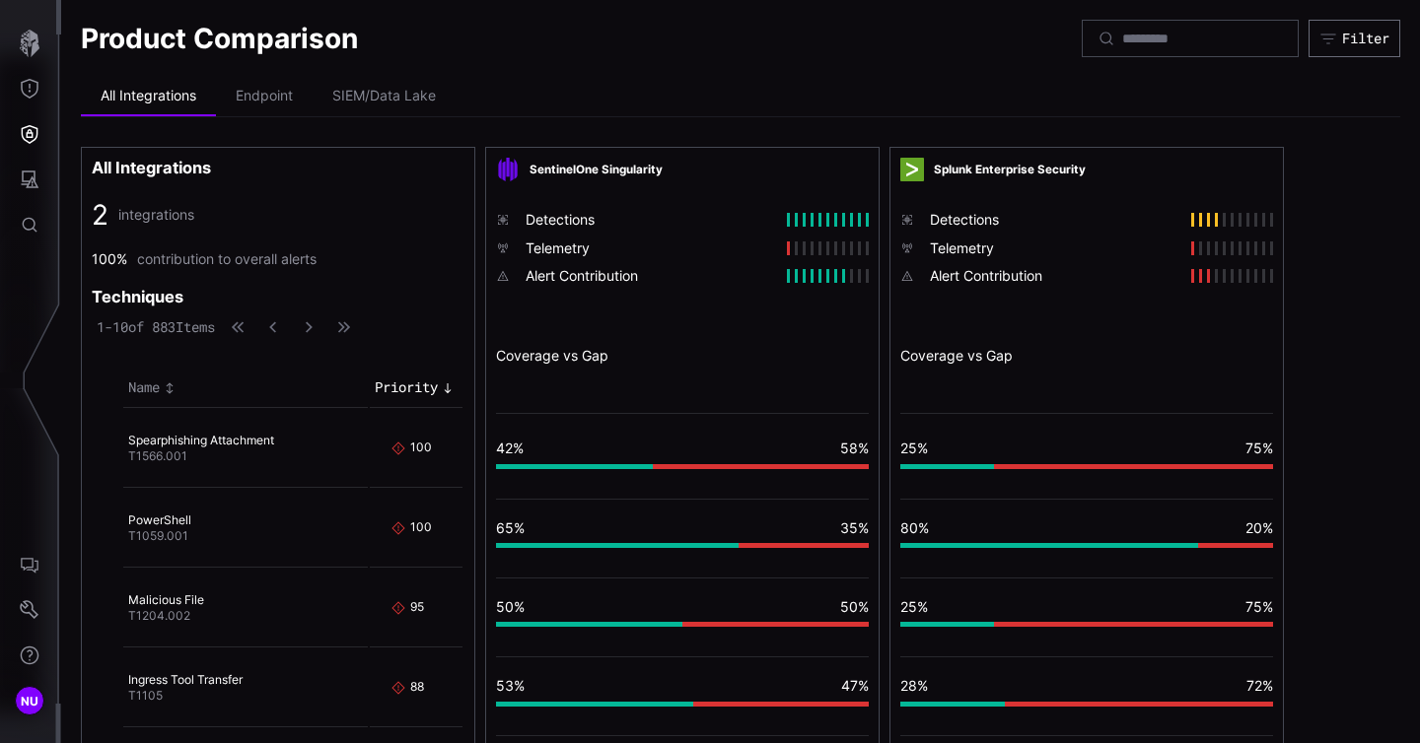
click at [215, 433] on h4 "Spearphishing Attachment" at bounding box center [238, 441] width 220 height 16
click at [239, 440] on link "Spearphishing Attachment" at bounding box center [201, 440] width 146 height 15
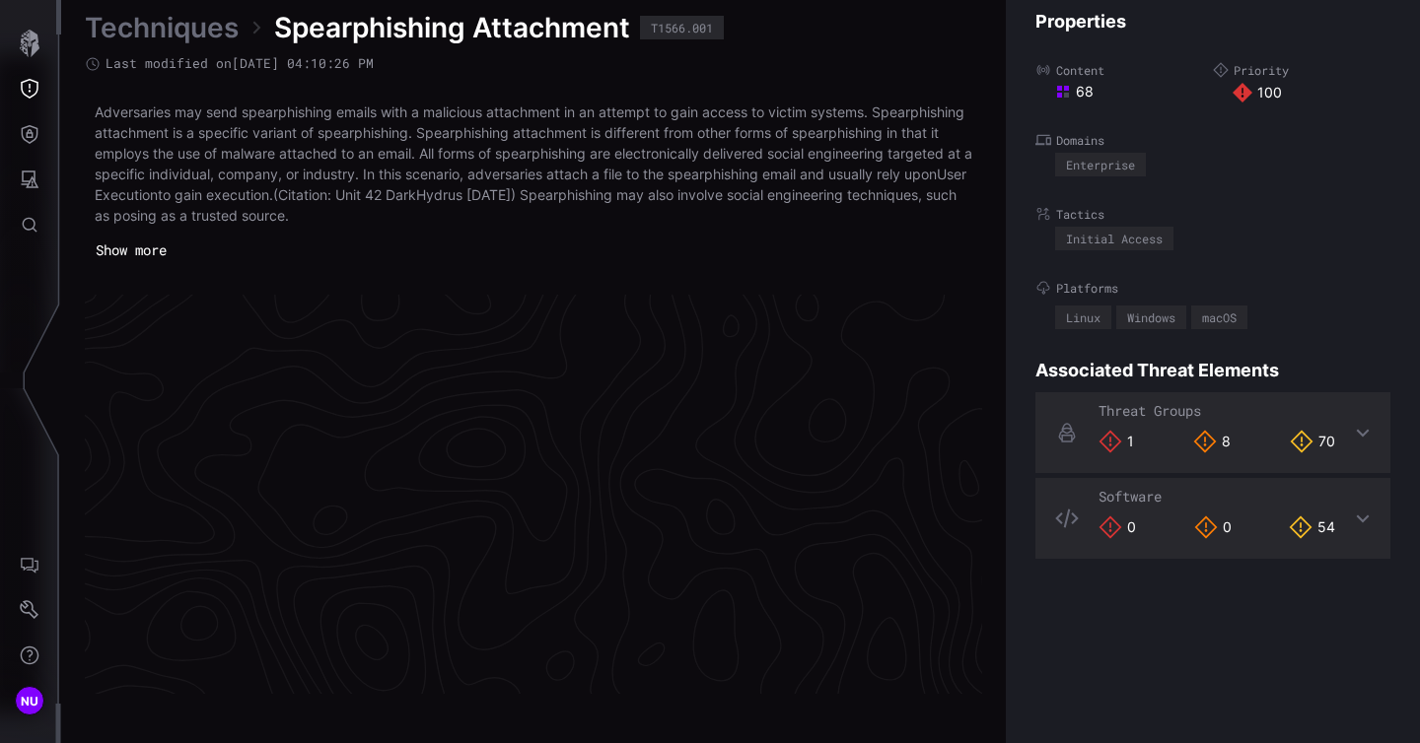
scroll to position [4237, 1030]
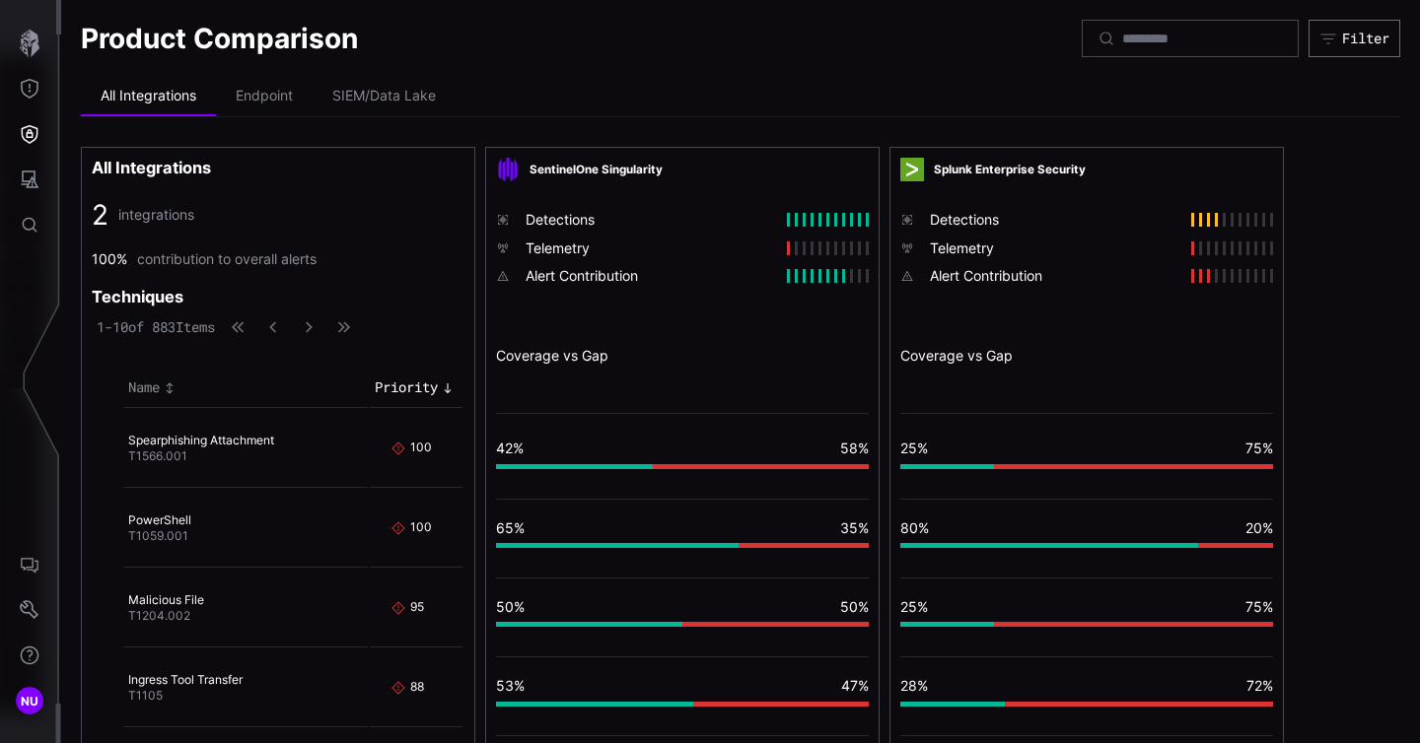
scroll to position [508, 0]
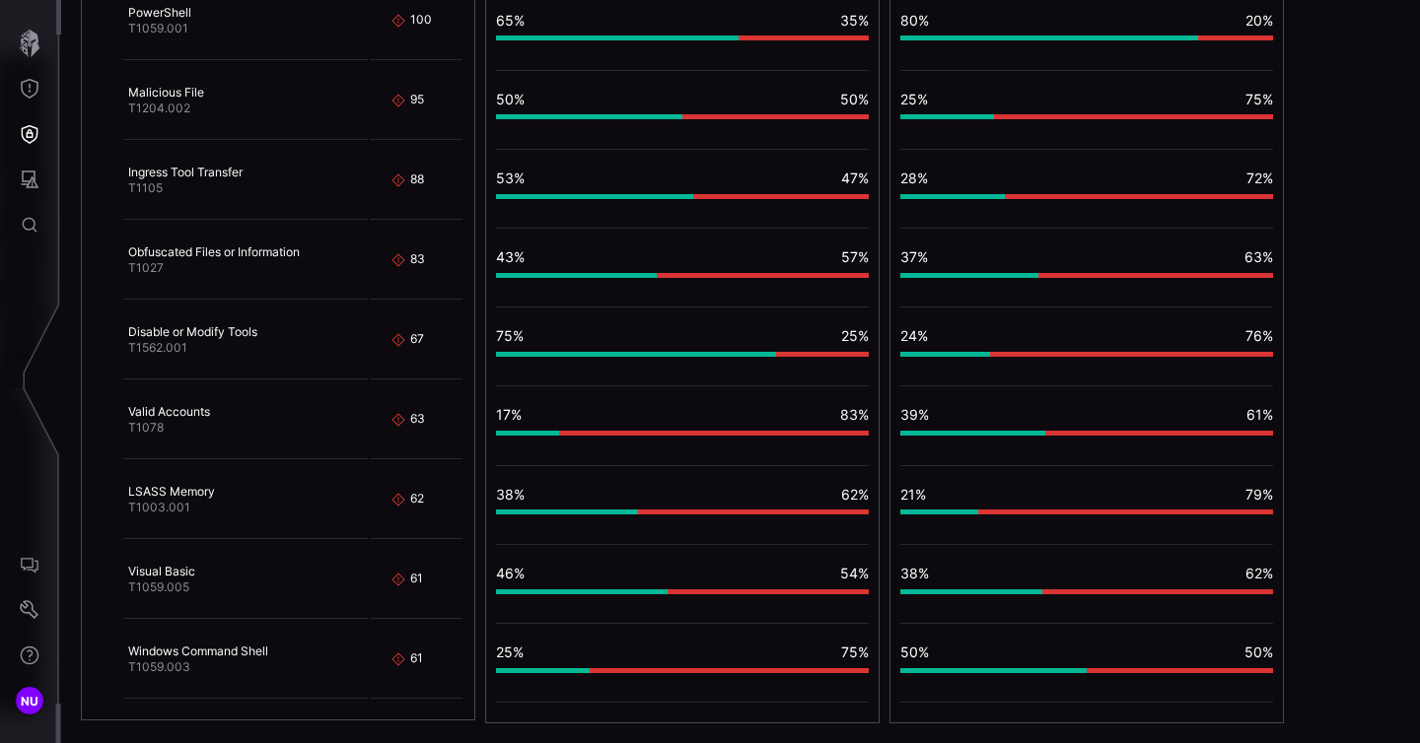
click at [631, 352] on div "vulnerable: 75" at bounding box center [636, 354] width 280 height 5
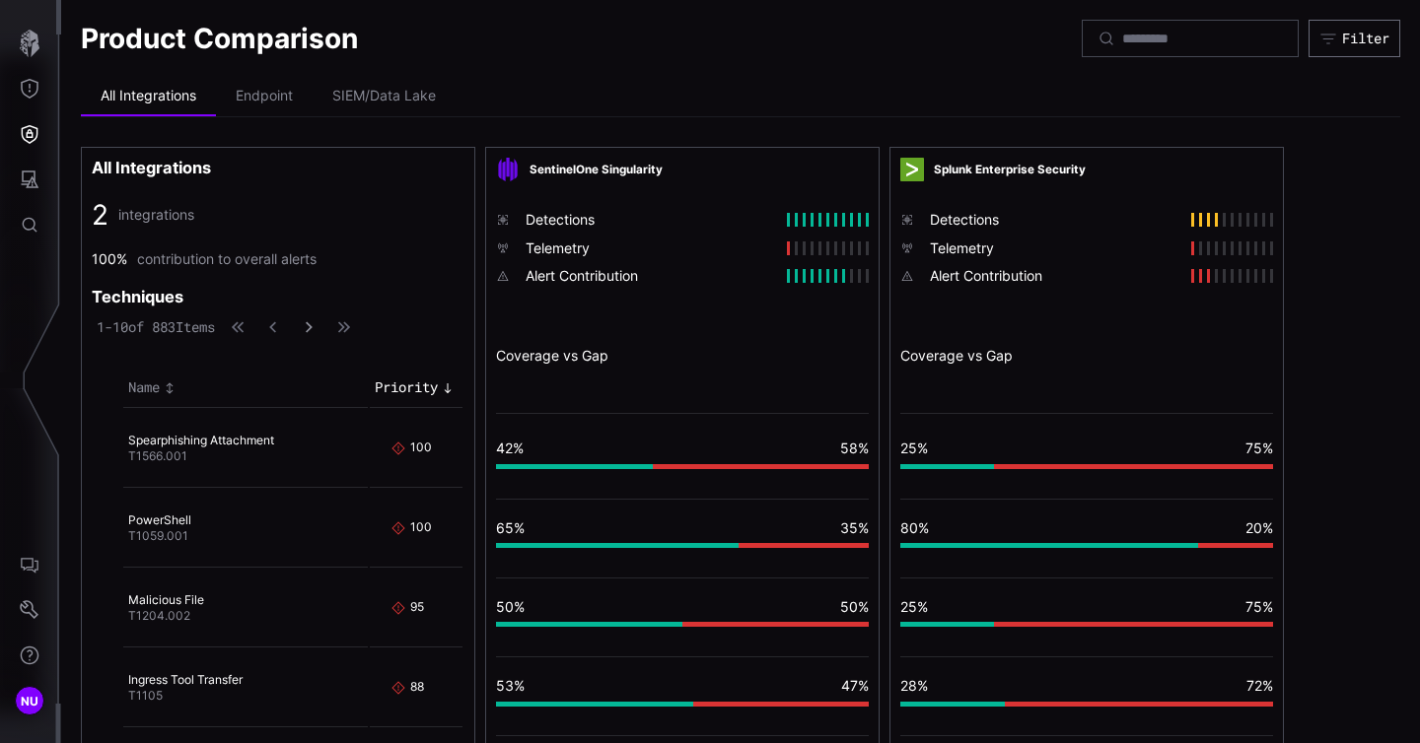
click at [312, 329] on icon "button" at bounding box center [309, 326] width 7 height 11
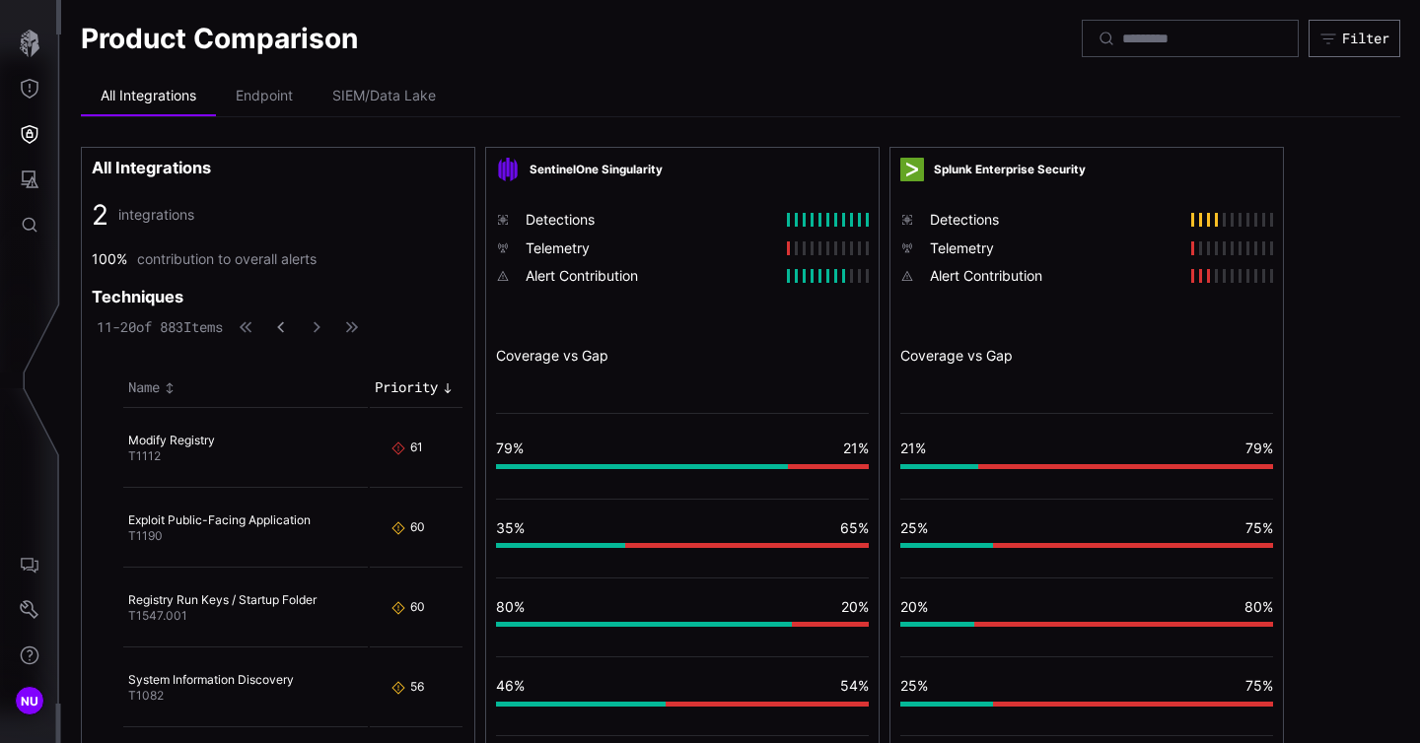
click at [284, 332] on icon "button" at bounding box center [280, 326] width 7 height 11
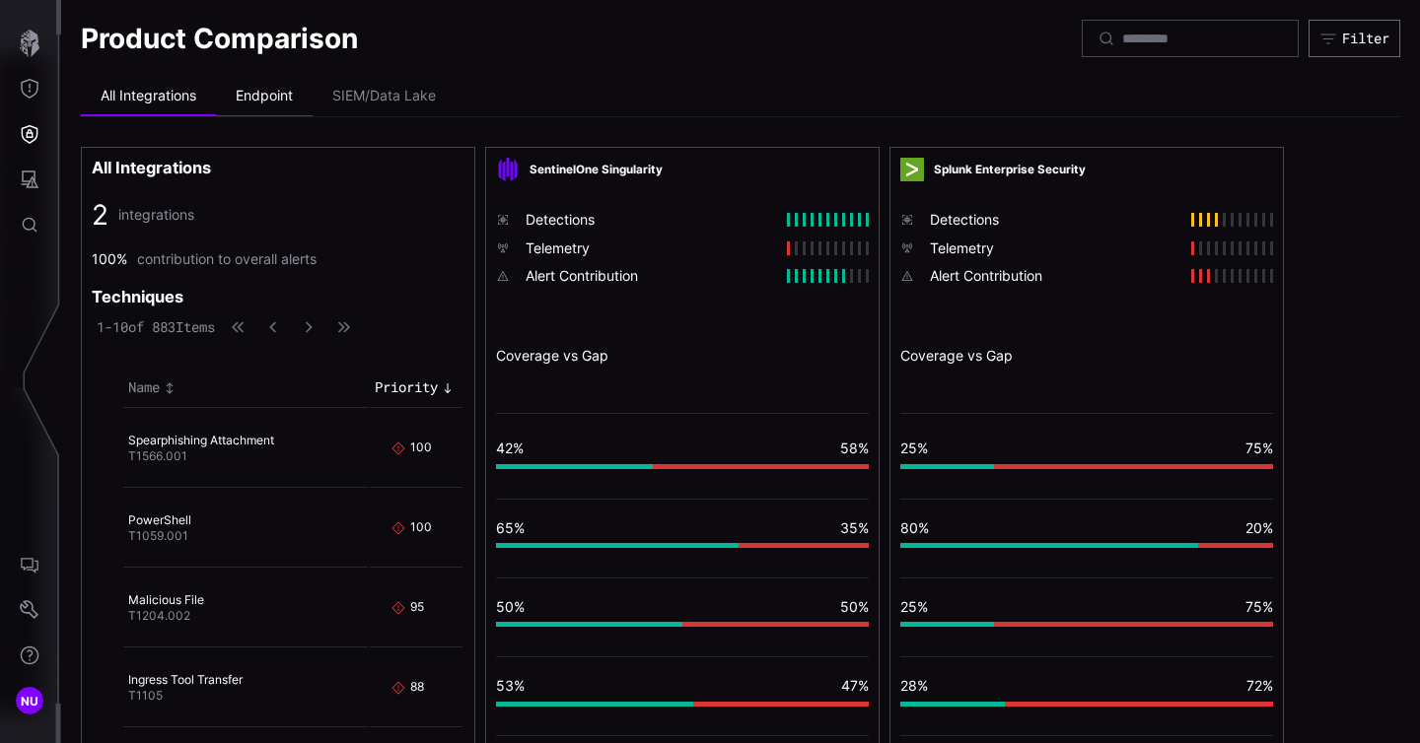
click at [268, 101] on li "Endpoint" at bounding box center [264, 96] width 97 height 39
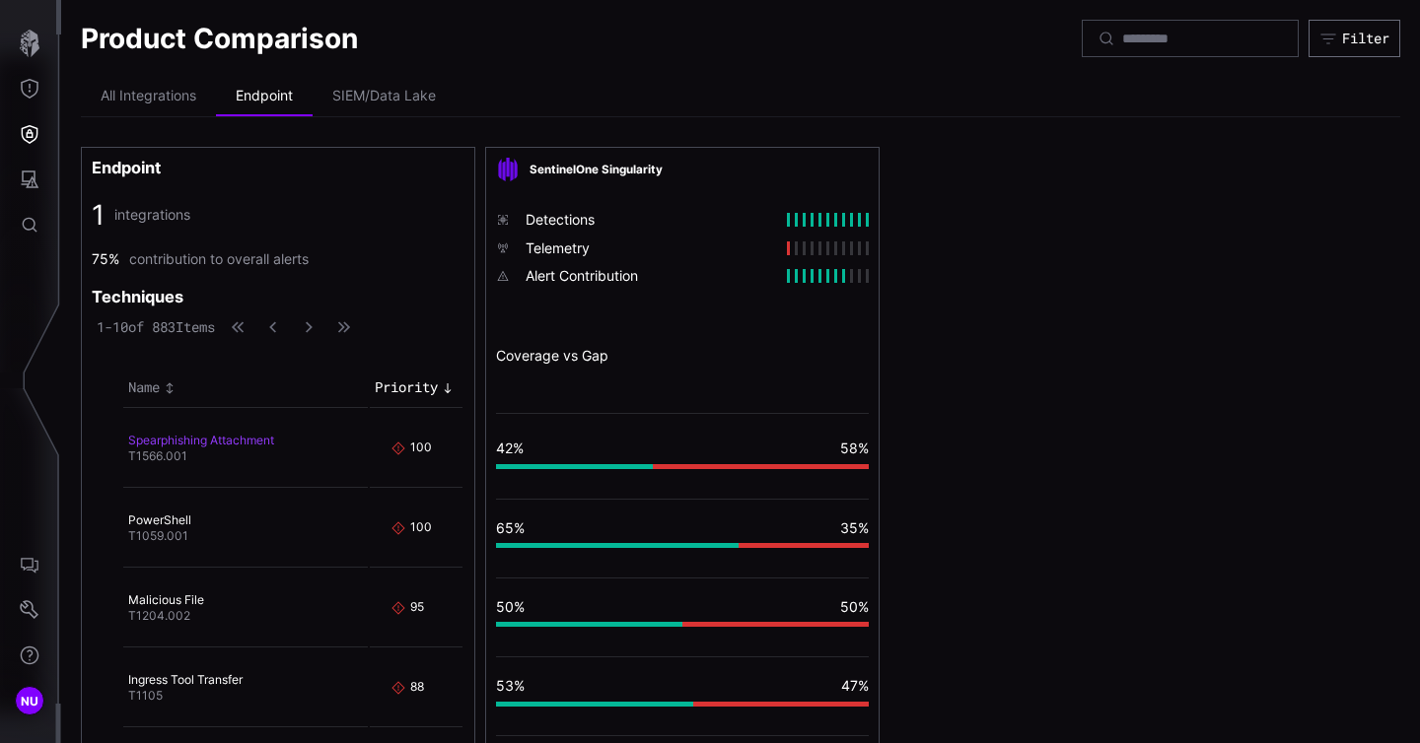
click at [212, 439] on link "Spearphishing Attachment" at bounding box center [201, 440] width 146 height 15
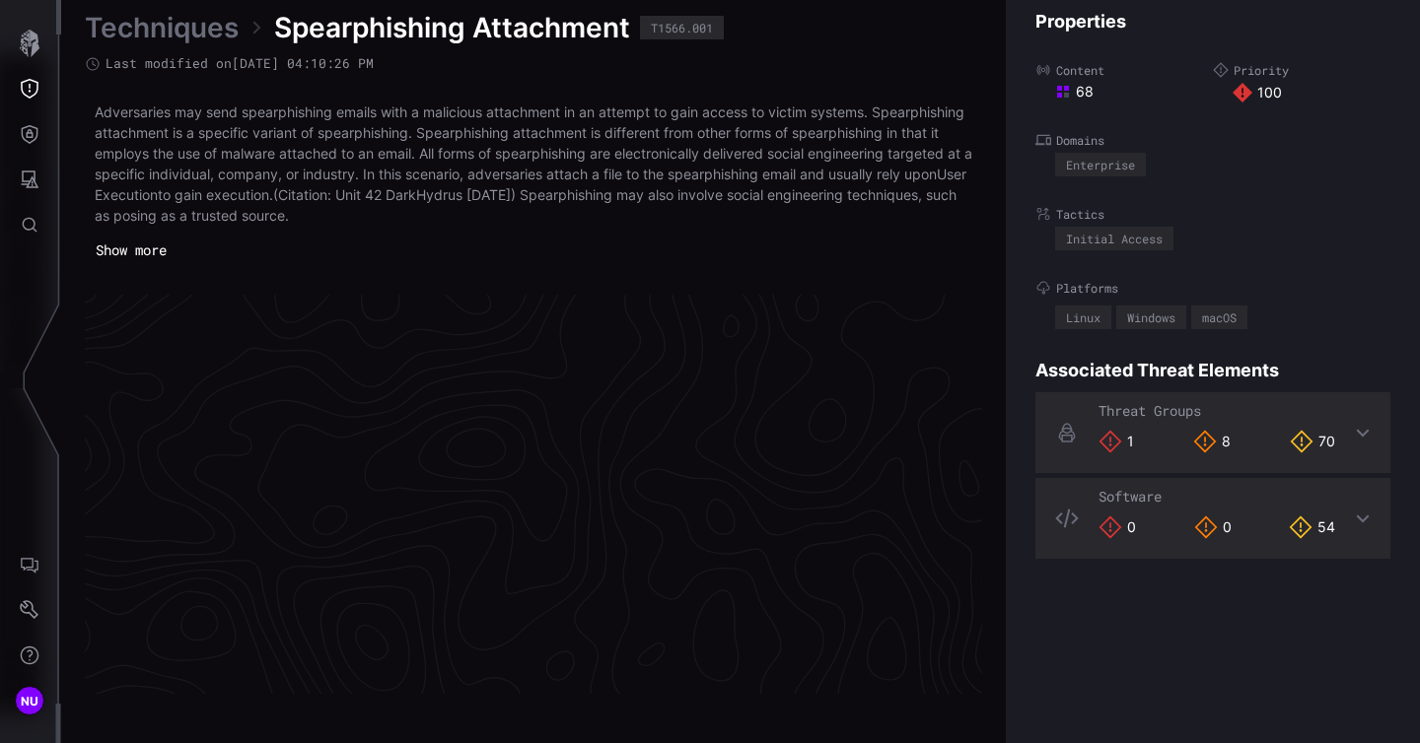
scroll to position [4237, 1030]
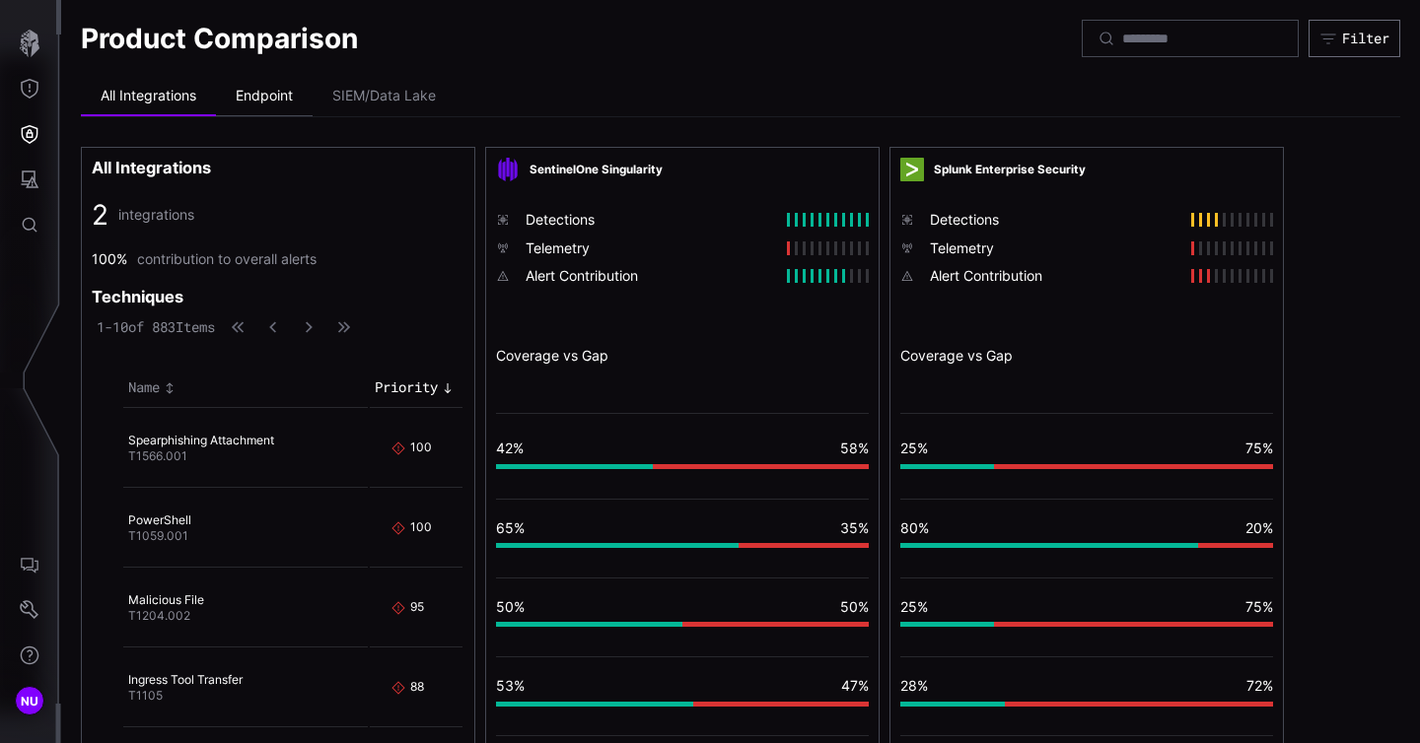
click at [277, 89] on li "Endpoint" at bounding box center [264, 96] width 97 height 39
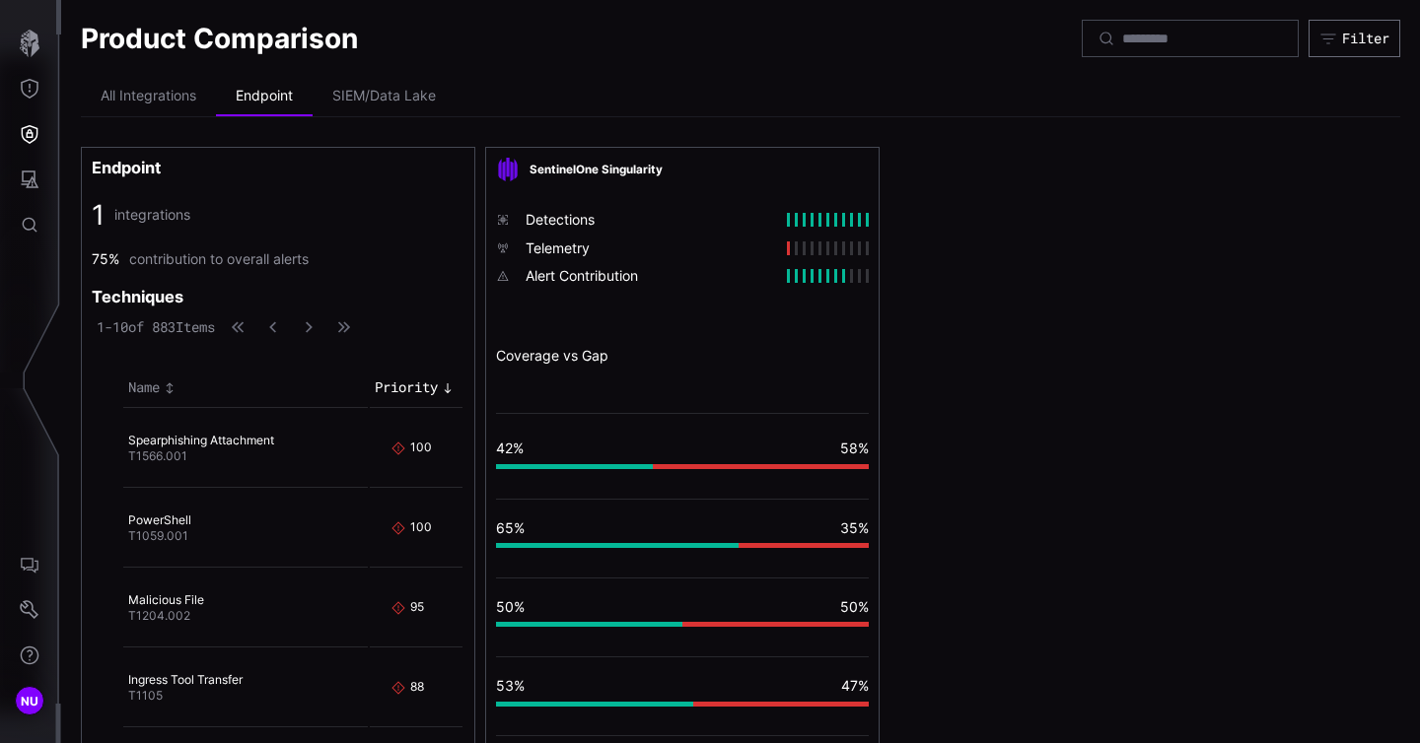
click at [691, 334] on div "SentinelOne Singularity Detections Telemetry Alert Contribution Coverage vs Gap…" at bounding box center [682, 689] width 373 height 1063
click at [360, 107] on li "SIEM/Data Lake" at bounding box center [383, 96] width 143 height 39
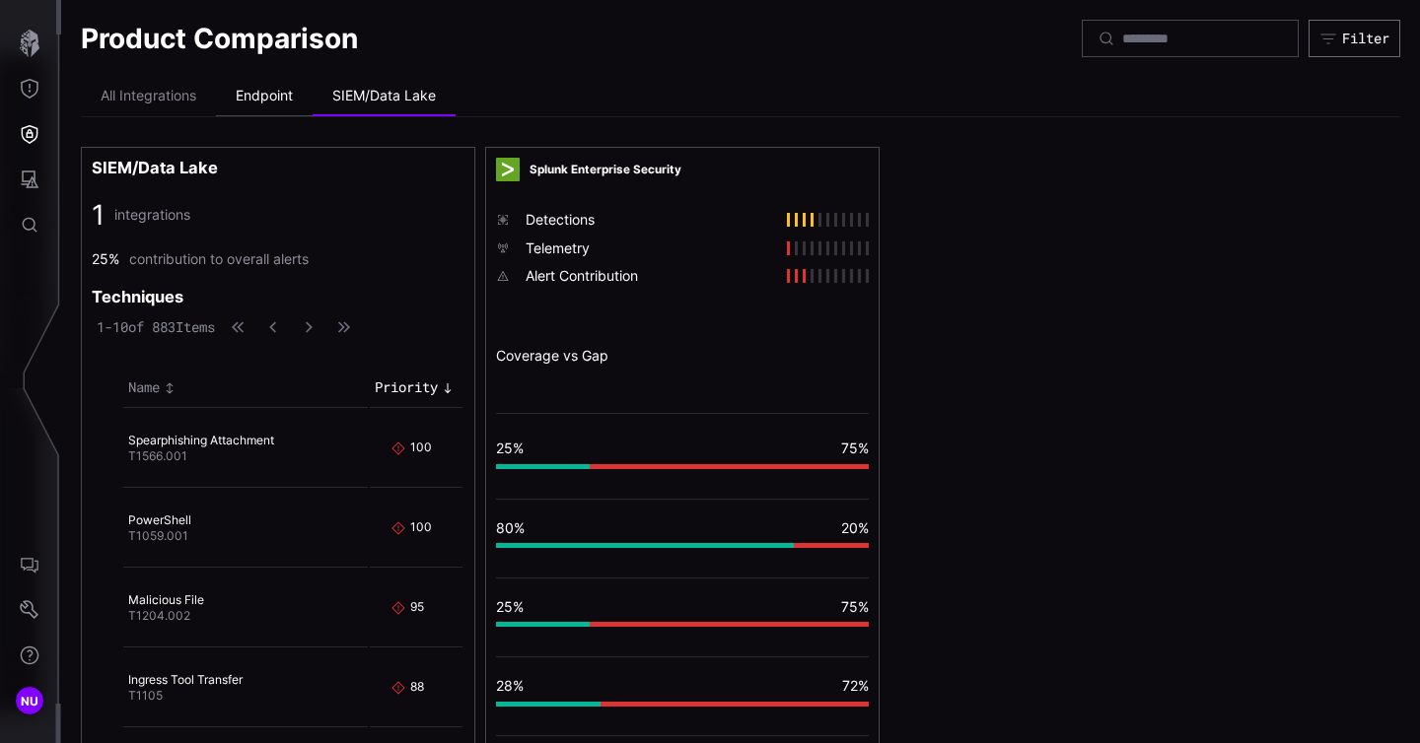
click at [237, 97] on li "Endpoint" at bounding box center [264, 96] width 97 height 39
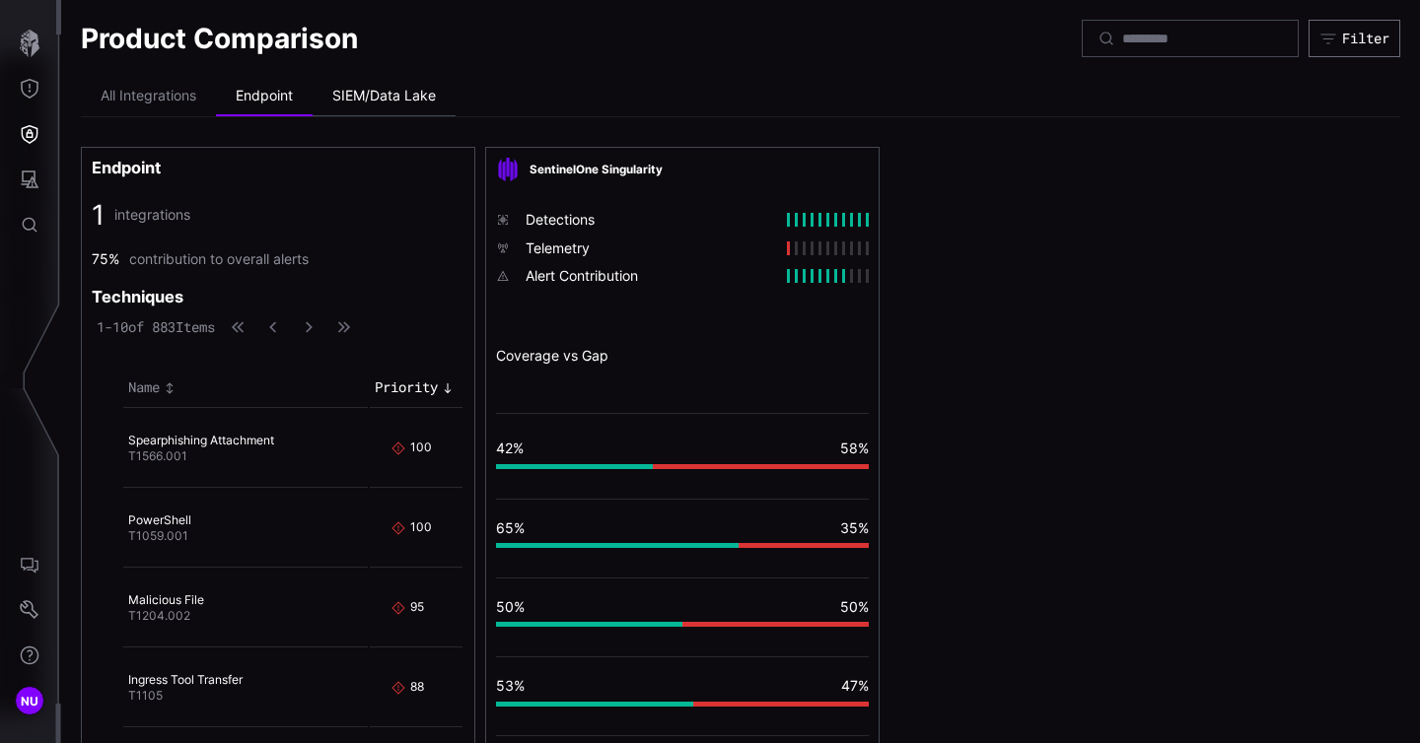
click at [387, 84] on li "SIEM/Data Lake" at bounding box center [383, 96] width 143 height 39
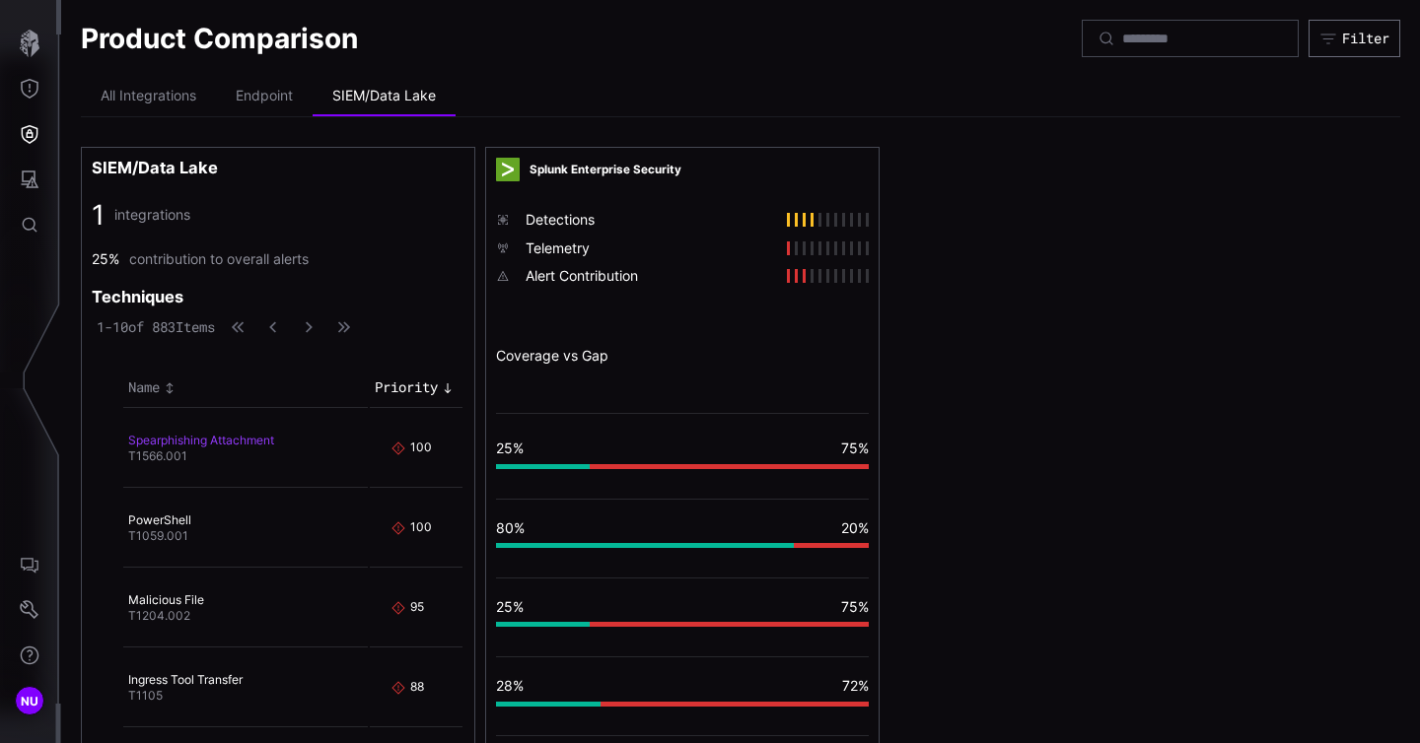
click at [183, 441] on link "Spearphishing Attachment" at bounding box center [201, 440] width 146 height 15
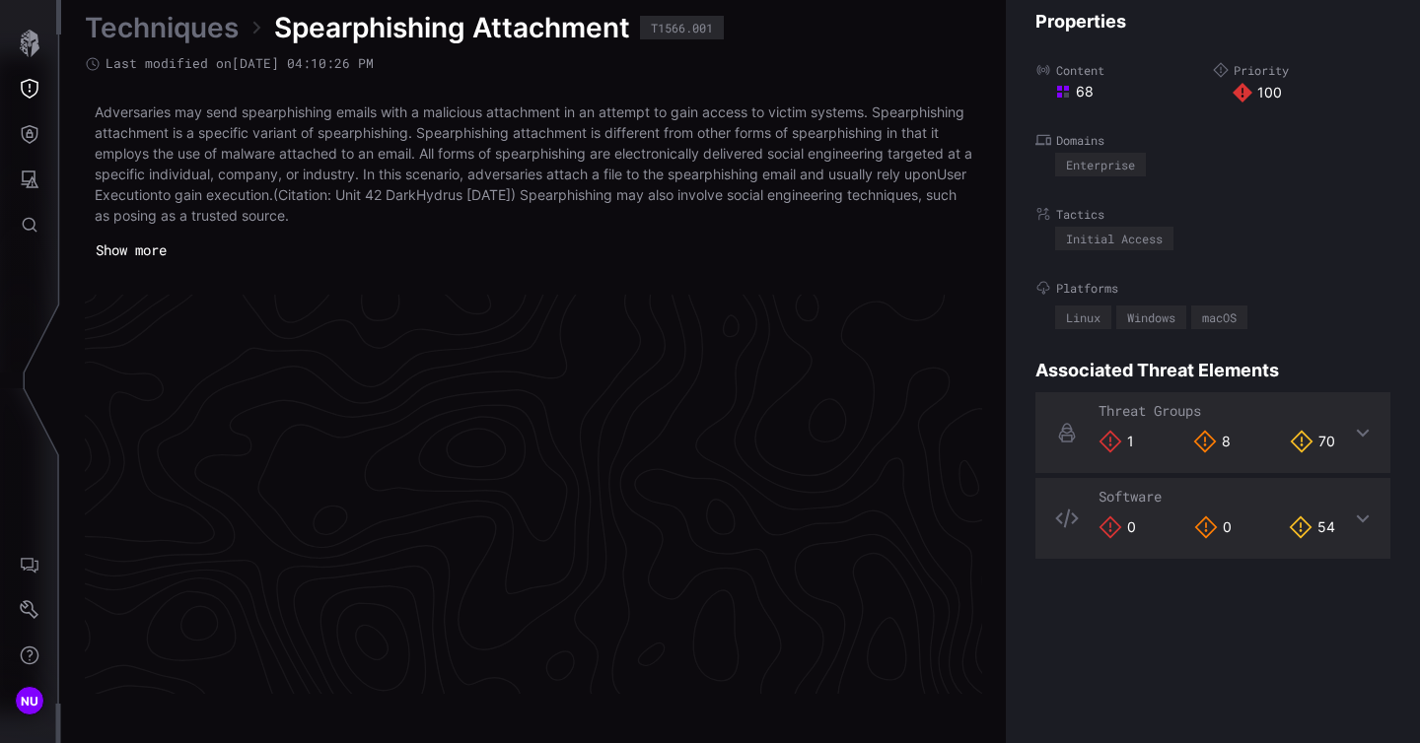
scroll to position [4237, 1030]
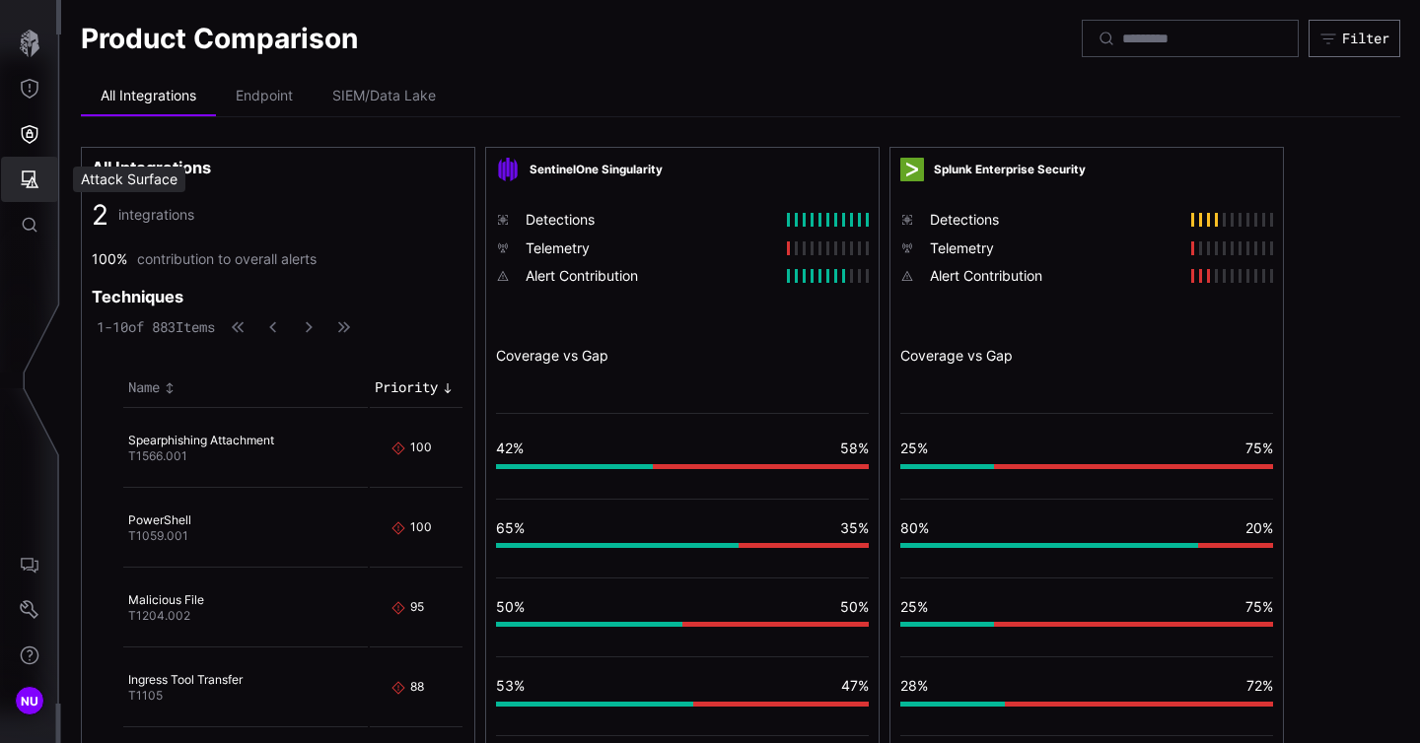
click at [36, 182] on icon "Attack Surface" at bounding box center [30, 180] width 20 height 20
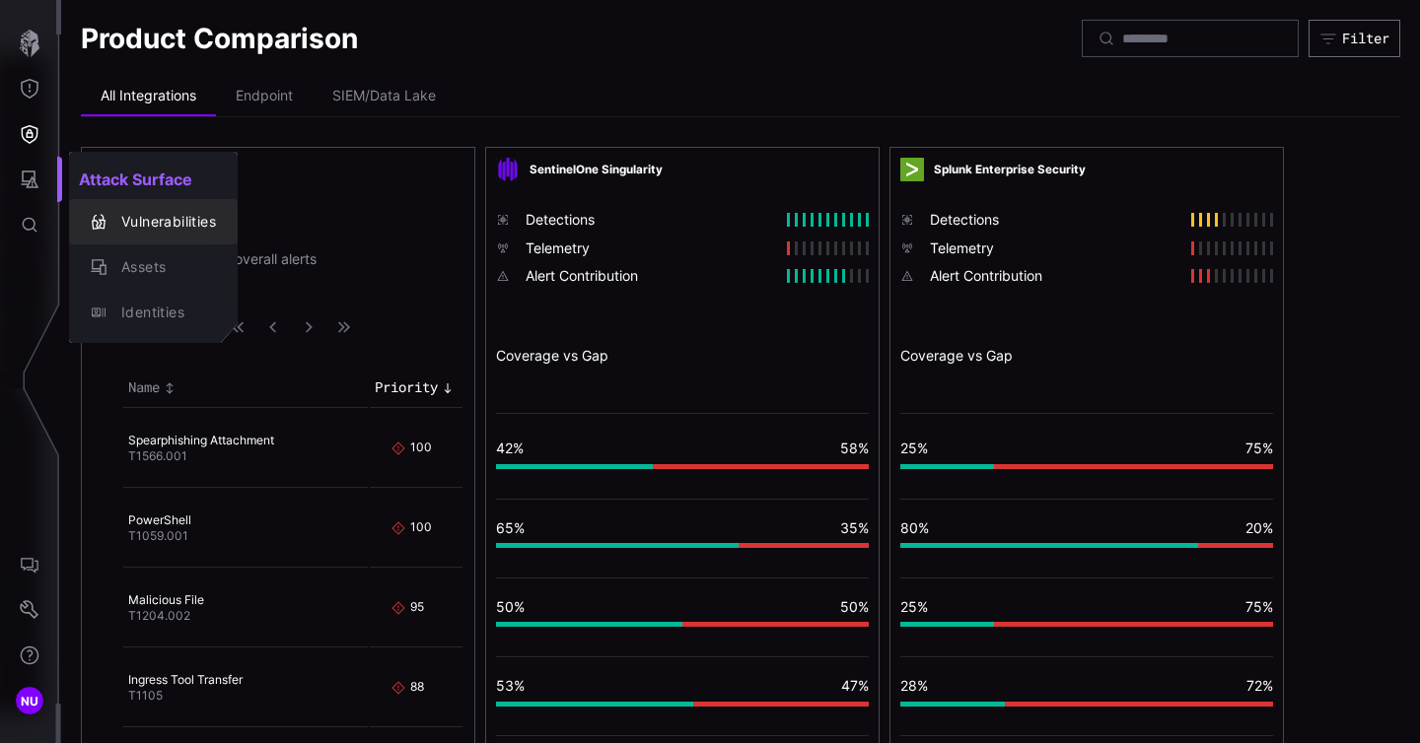
click at [168, 222] on div "Vulnerabilities" at bounding box center [163, 222] width 104 height 25
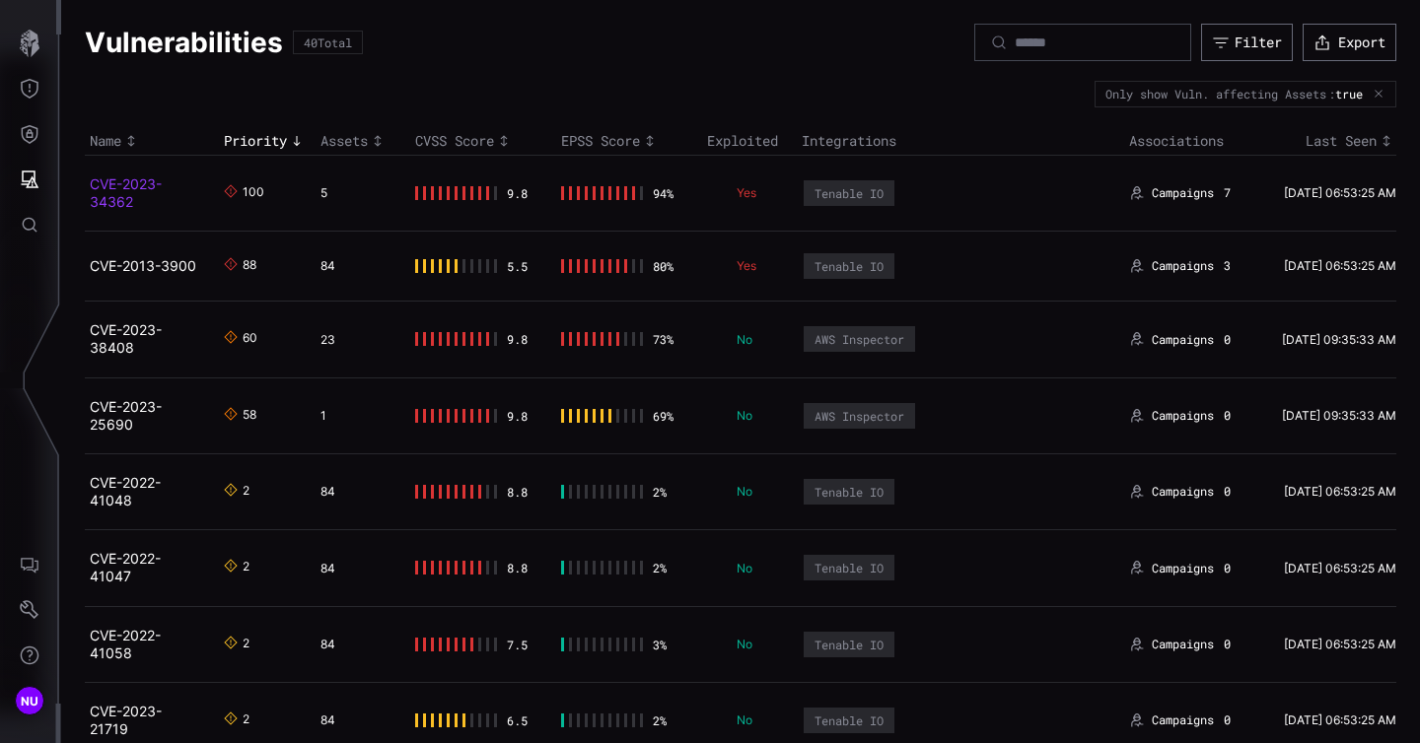
click at [123, 180] on link "CVE-2023-34362" at bounding box center [126, 192] width 72 height 35
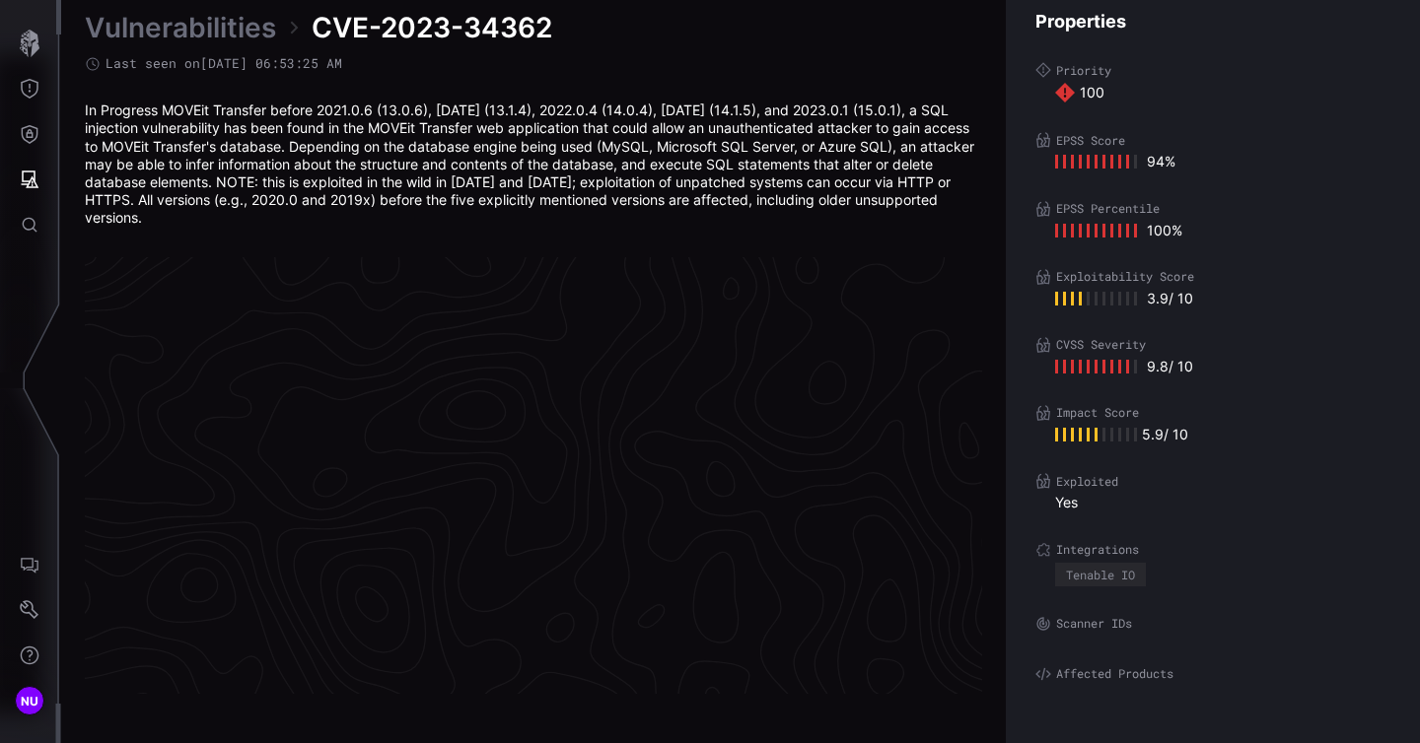
scroll to position [4217, 1030]
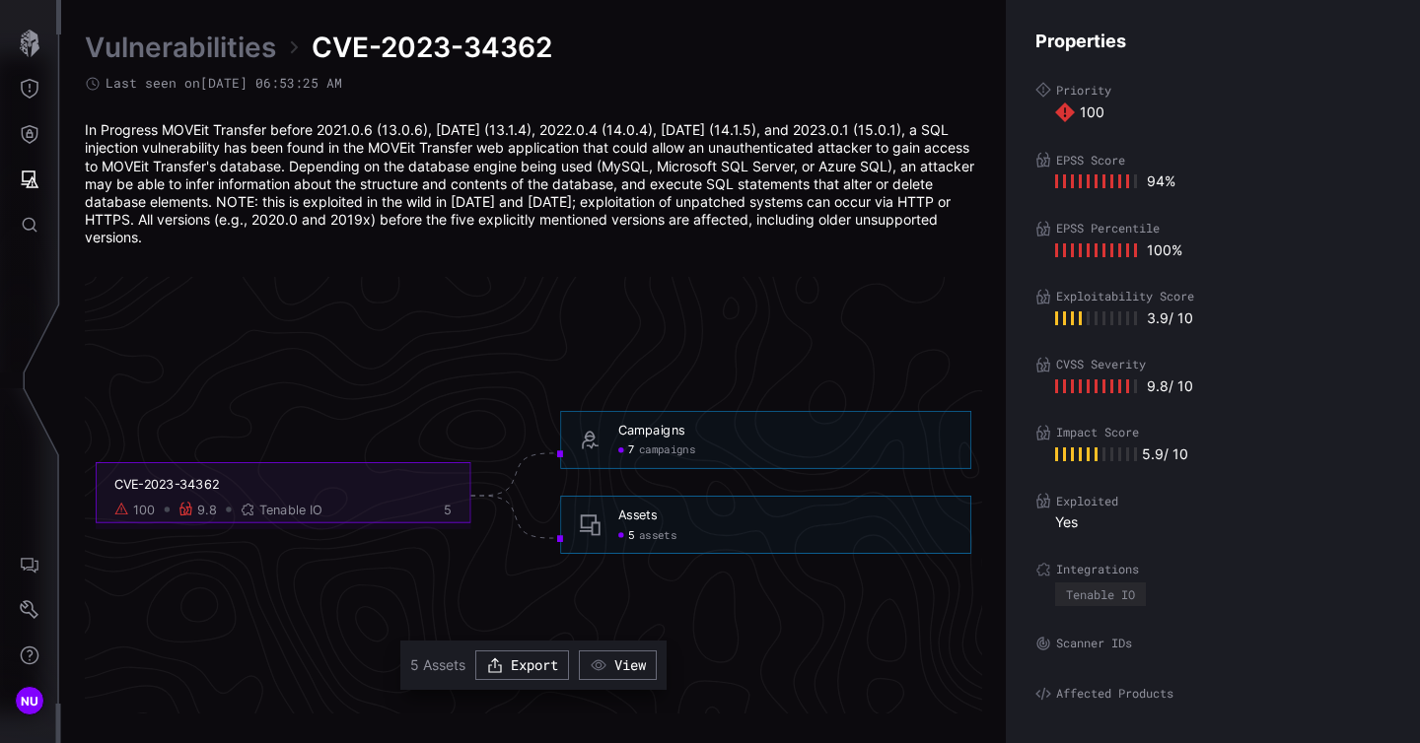
click at [186, 38] on link "Vulnerabilities" at bounding box center [180, 47] width 191 height 35
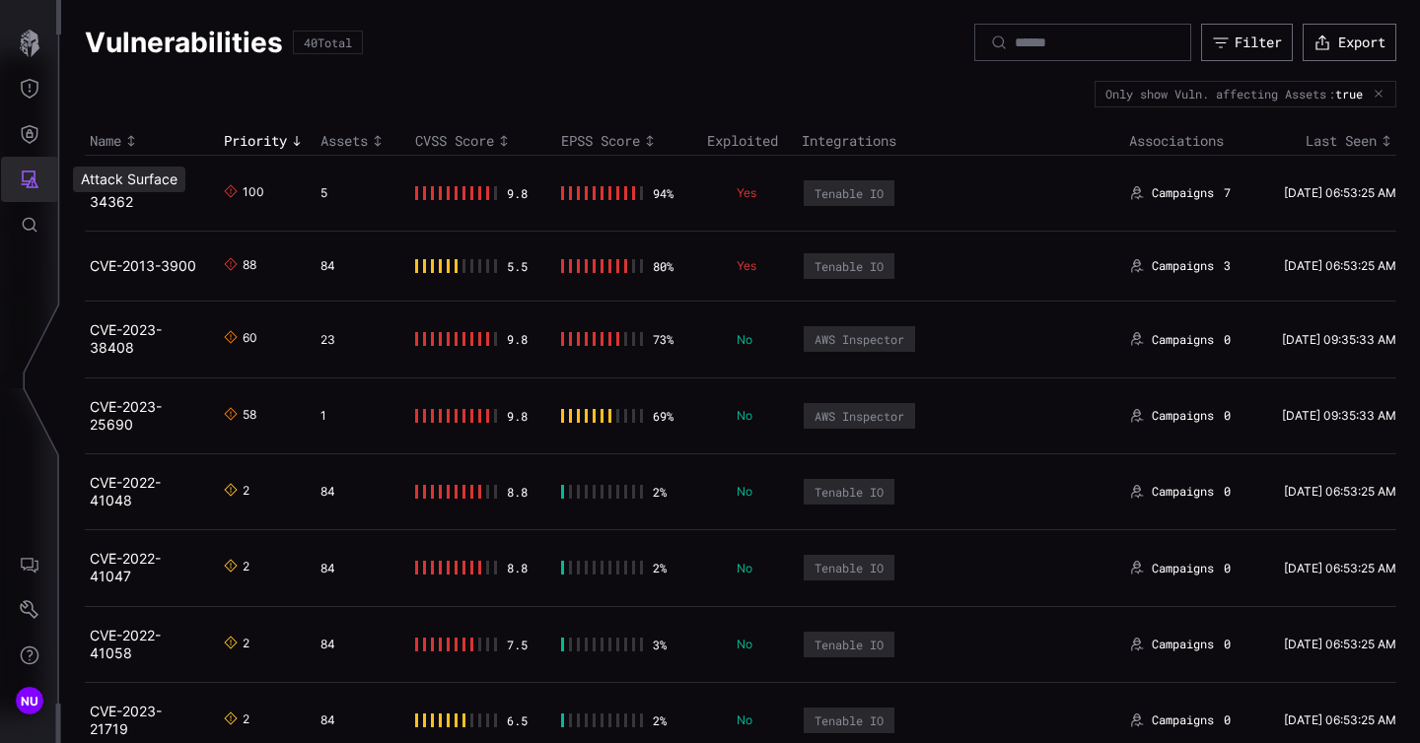
click at [25, 180] on icon "Attack Surface" at bounding box center [31, 180] width 18 height 18
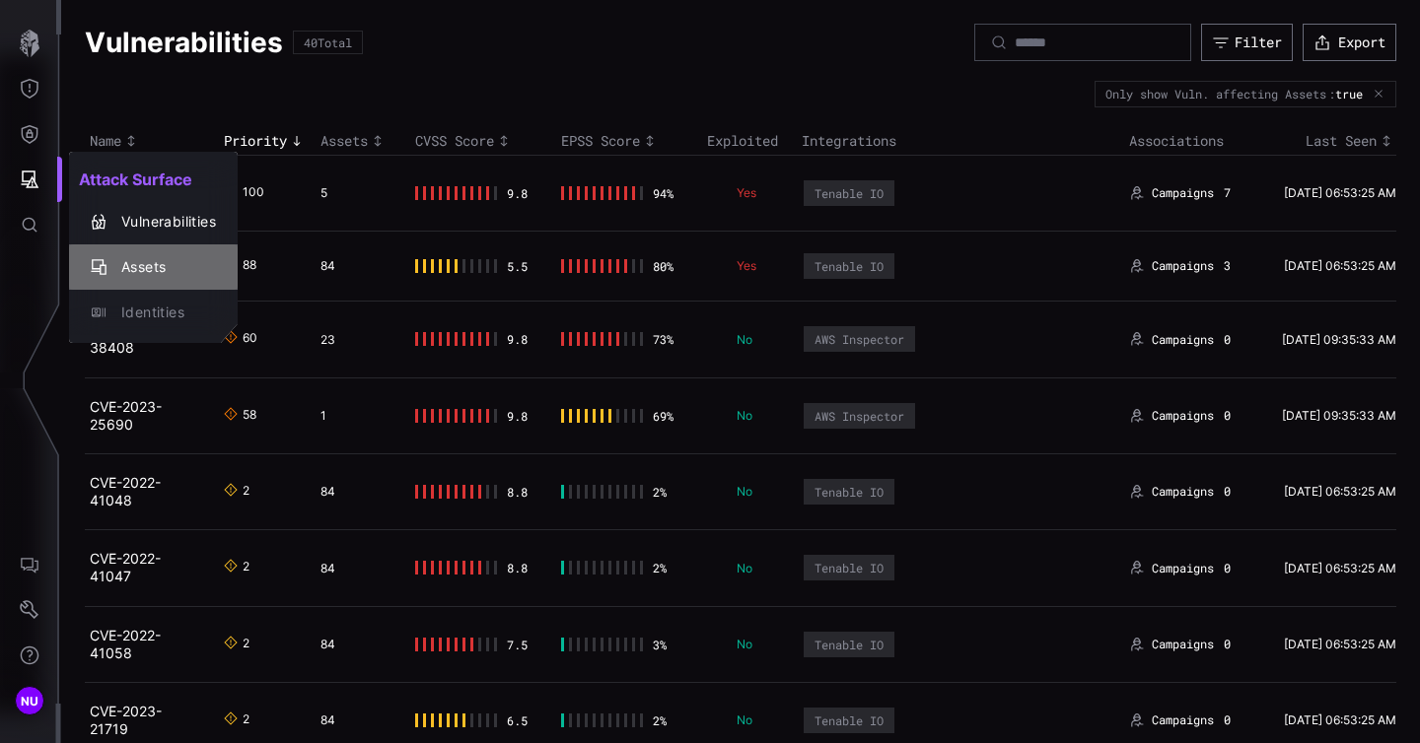
click at [146, 272] on div "Assets" at bounding box center [163, 267] width 104 height 25
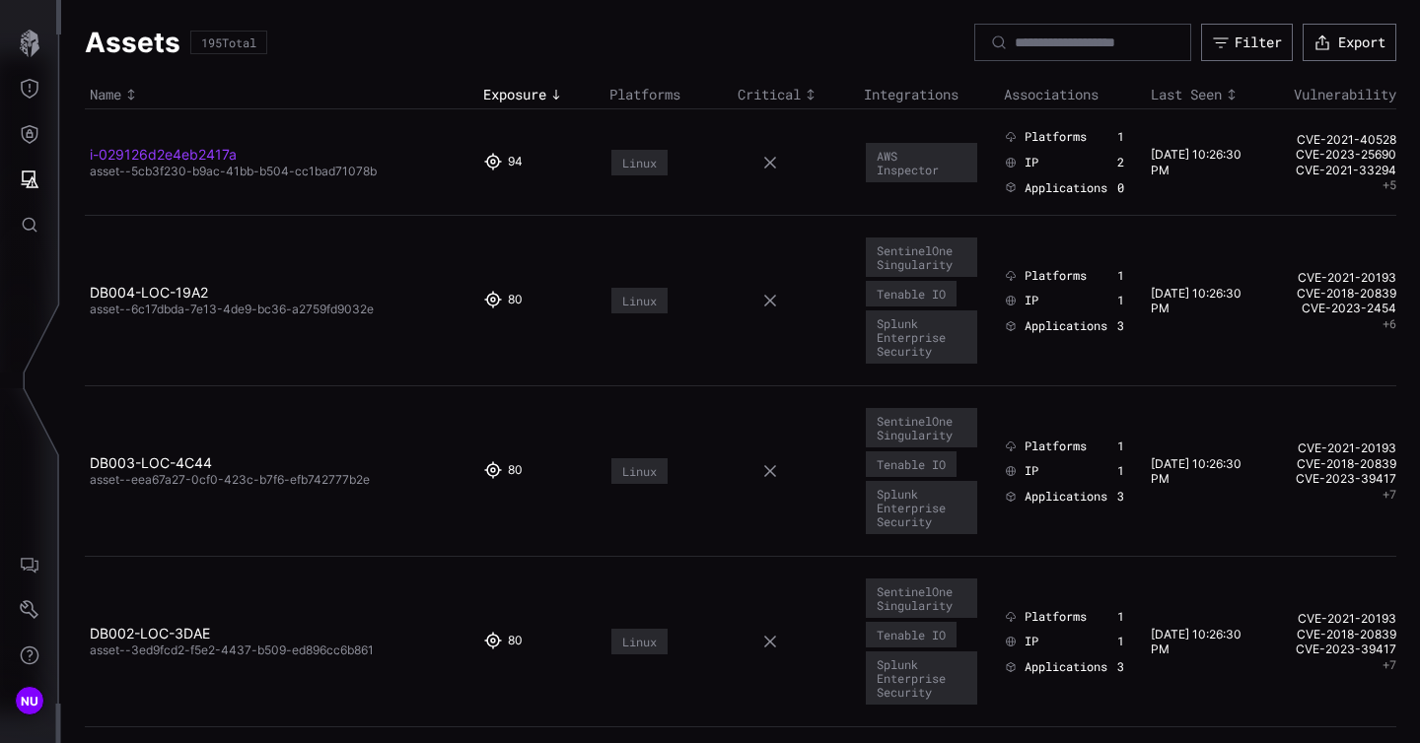
click at [146, 161] on link "i-029126d2e4eb2417a" at bounding box center [163, 154] width 147 height 17
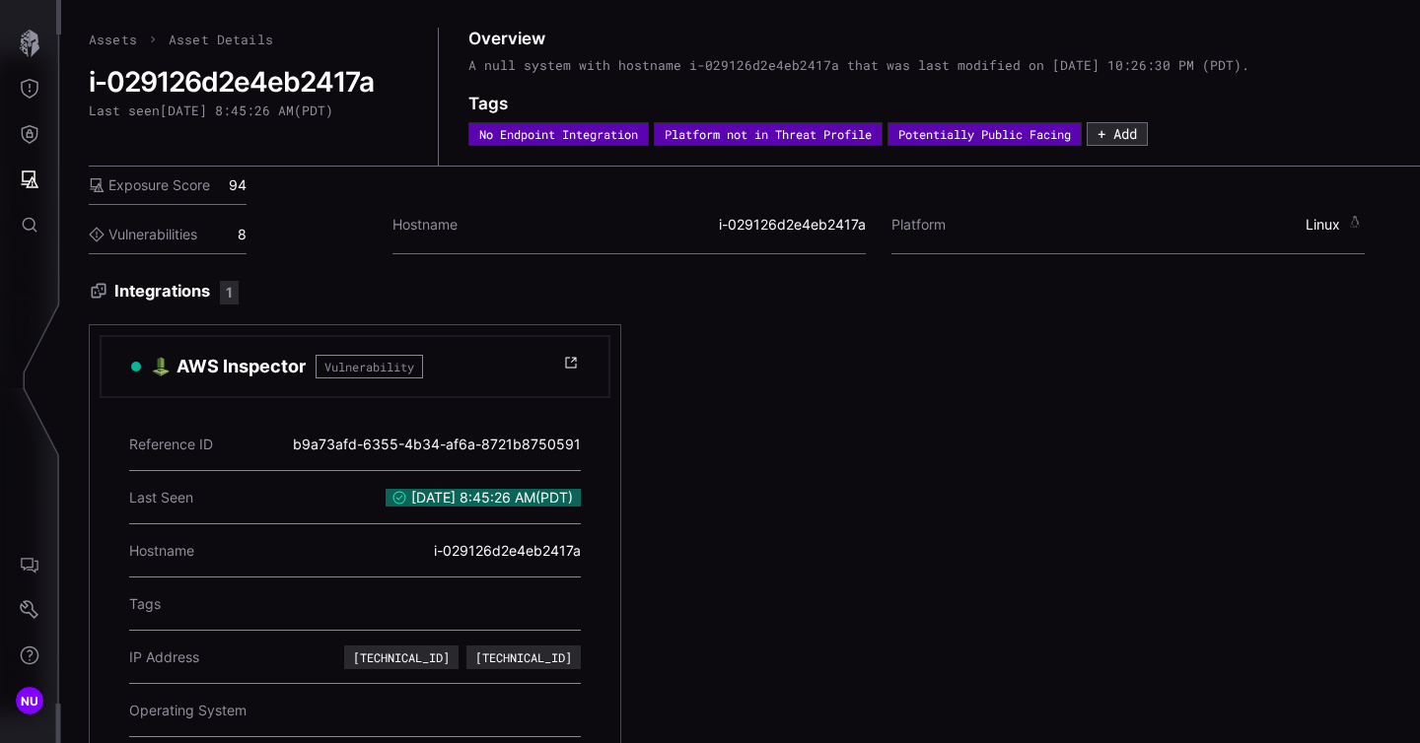
scroll to position [194, 0]
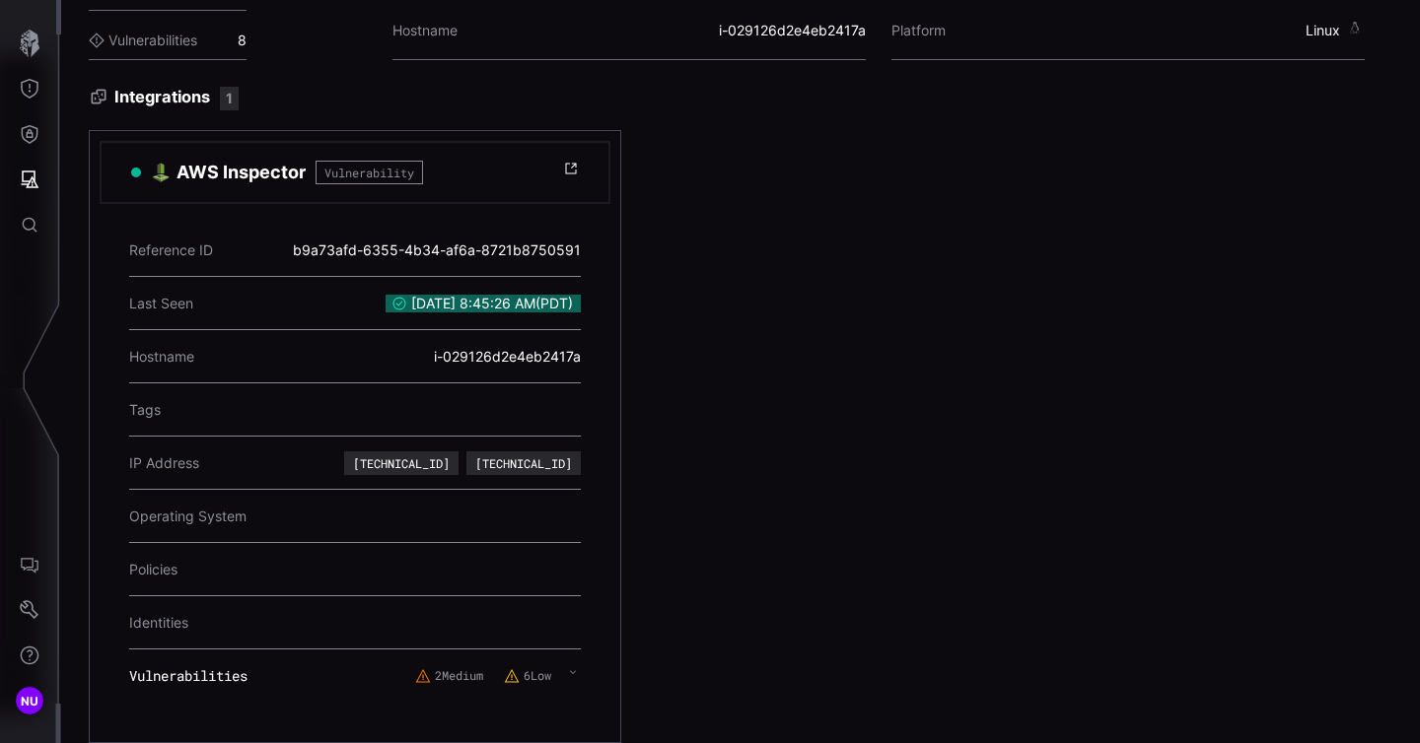
click at [572, 677] on icon at bounding box center [573, 672] width 8 height 16
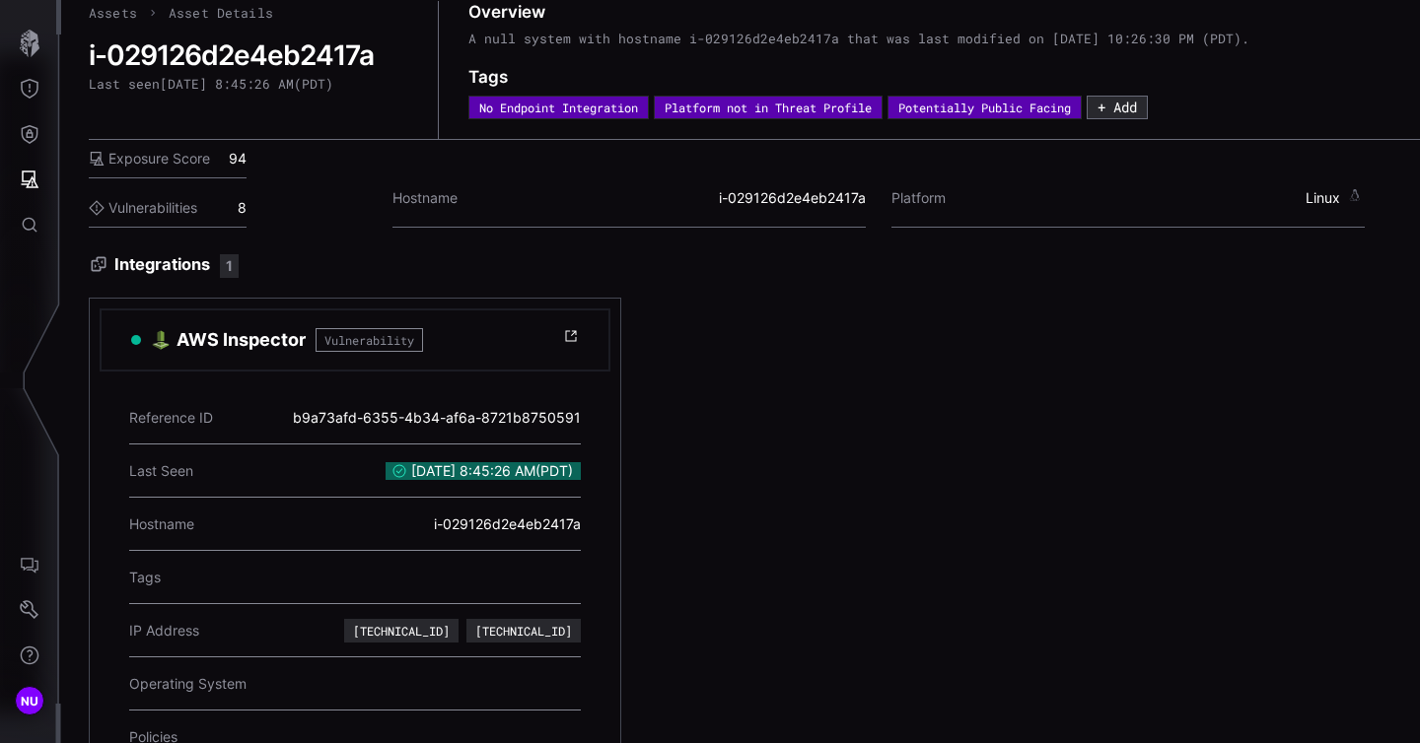
scroll to position [0, 0]
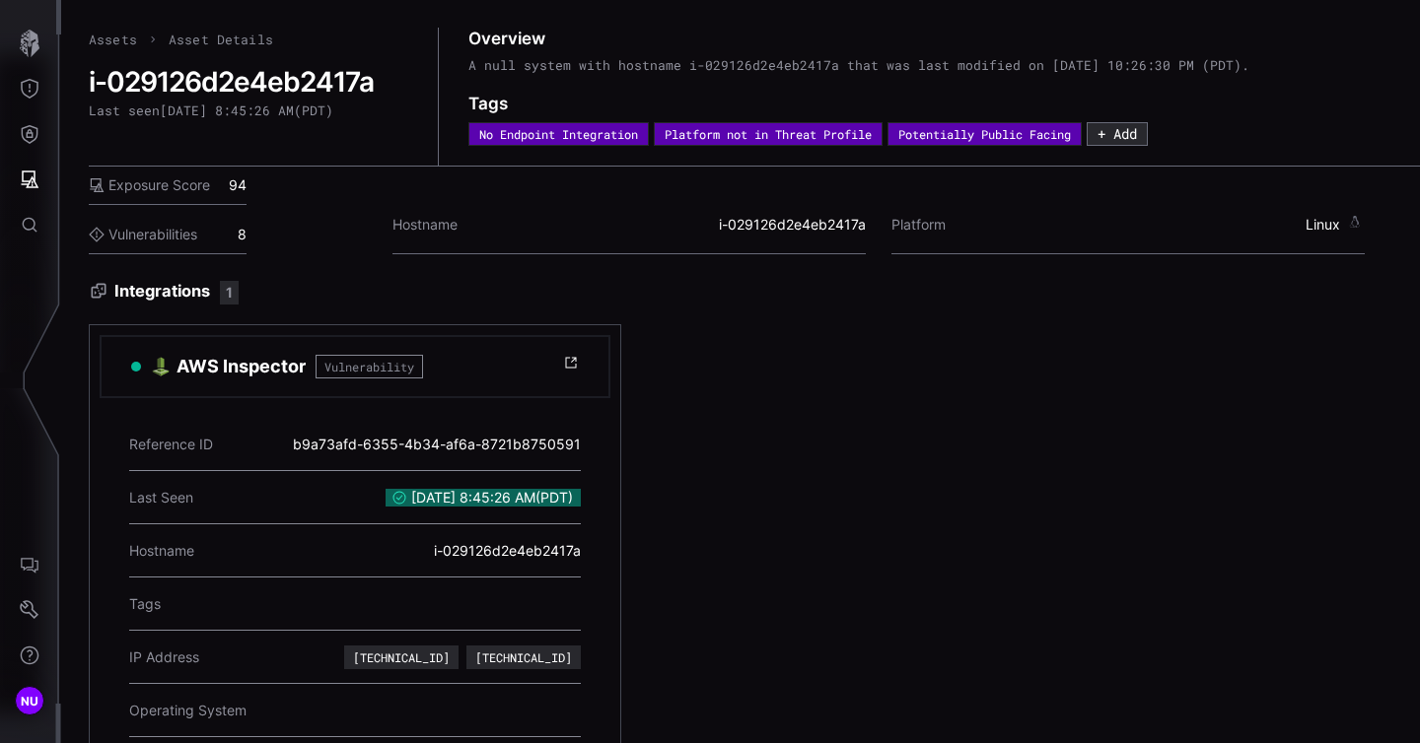
click at [569, 364] on icon at bounding box center [571, 363] width 16 height 16
click at [561, 360] on header "AWS Inspector Vulnerability" at bounding box center [355, 366] width 511 height 63
click at [571, 364] on icon at bounding box center [571, 363] width 16 height 16
click at [111, 37] on link "Assets" at bounding box center [113, 40] width 48 height 18
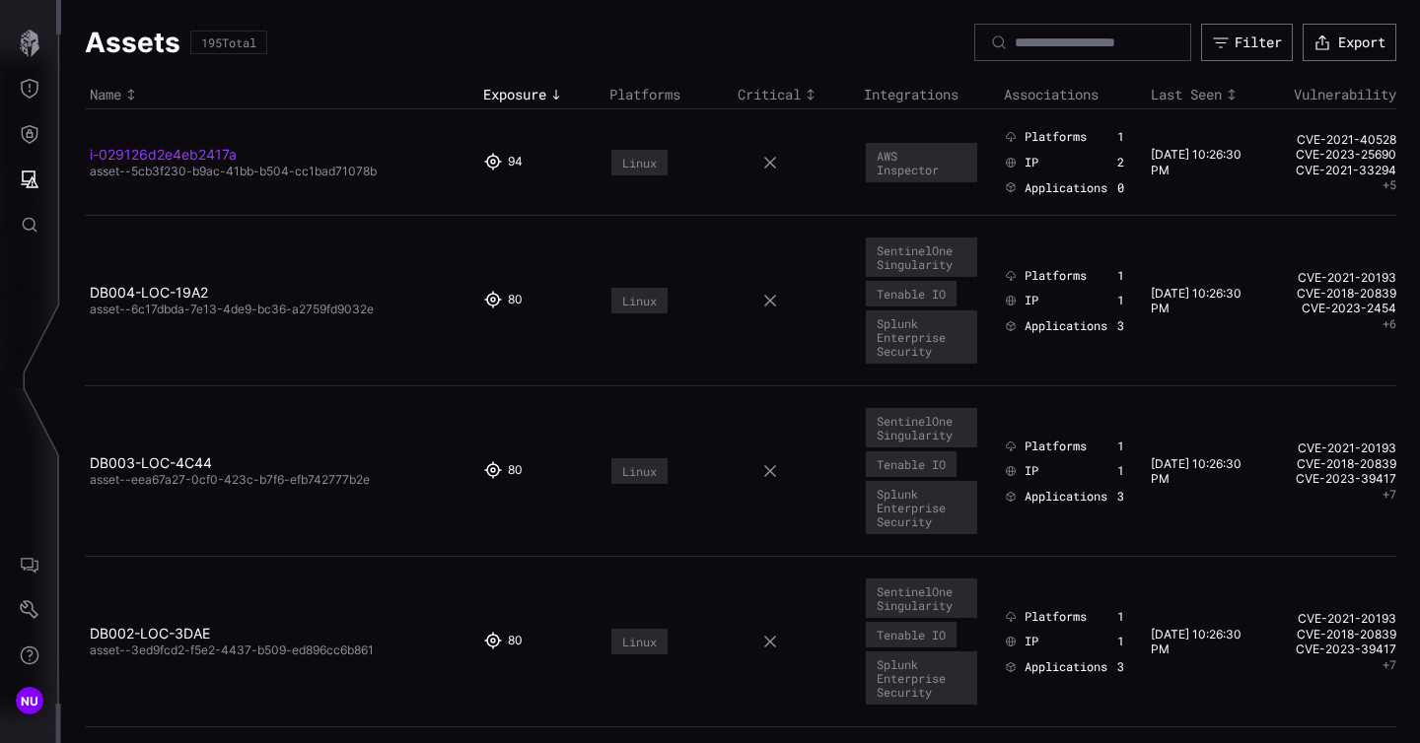
click at [203, 157] on link "i-029126d2e4eb2417a" at bounding box center [163, 154] width 147 height 17
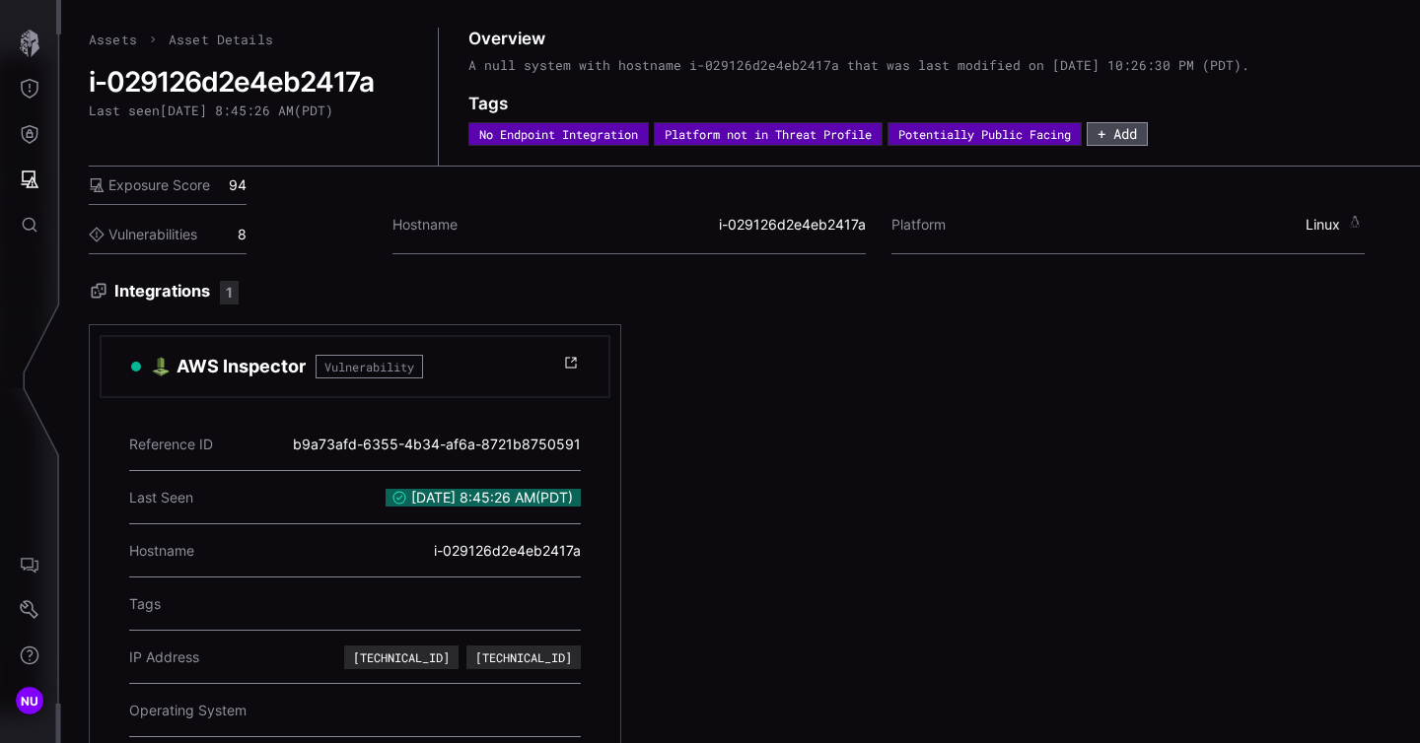
click at [1147, 138] on button "+ Add" at bounding box center [1116, 134] width 61 height 24
click at [1105, 356] on div "AWS Inspector Vulnerability Reference ID b9a73afd-6355-4b34-af6a-8721b8750591 L…" at bounding box center [754, 630] width 1331 height 613
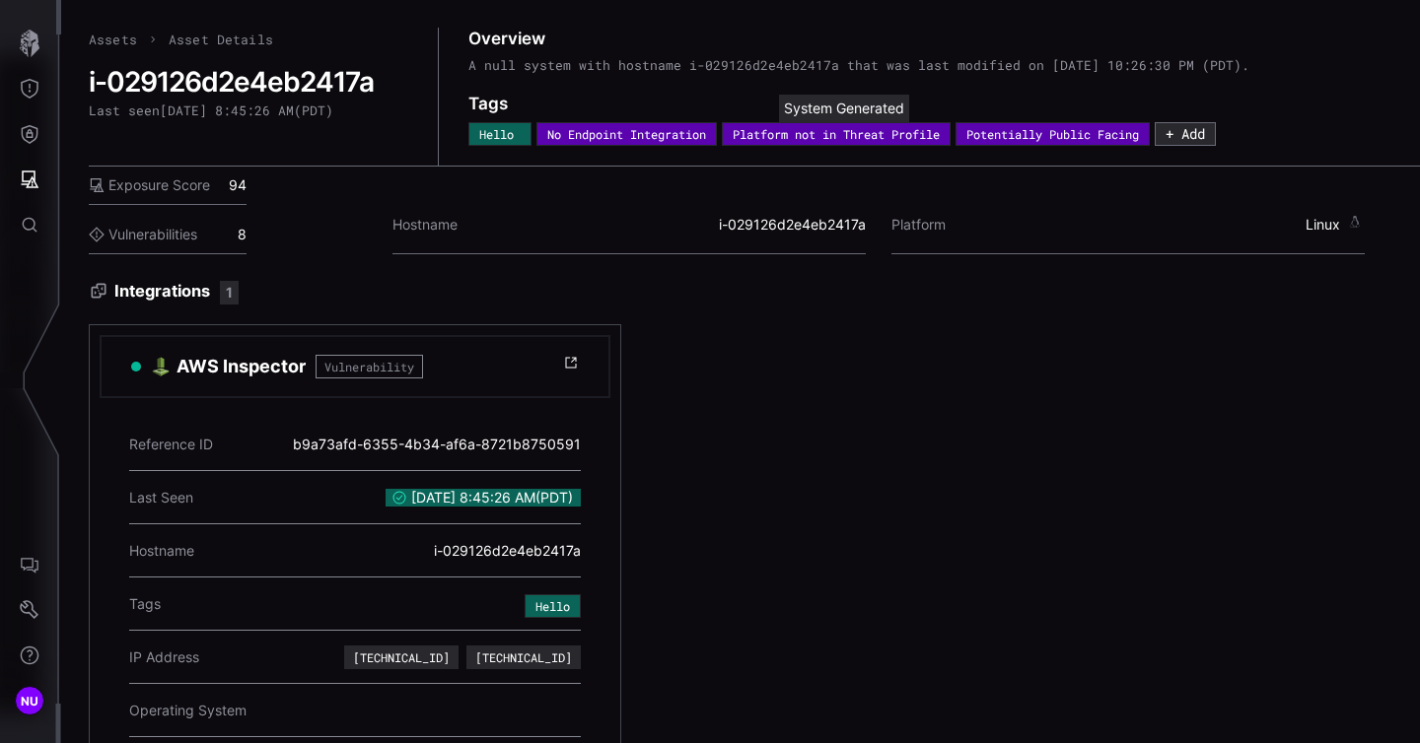
click at [845, 133] on div "Platform not in Threat Profile" at bounding box center [835, 134] width 207 height 12
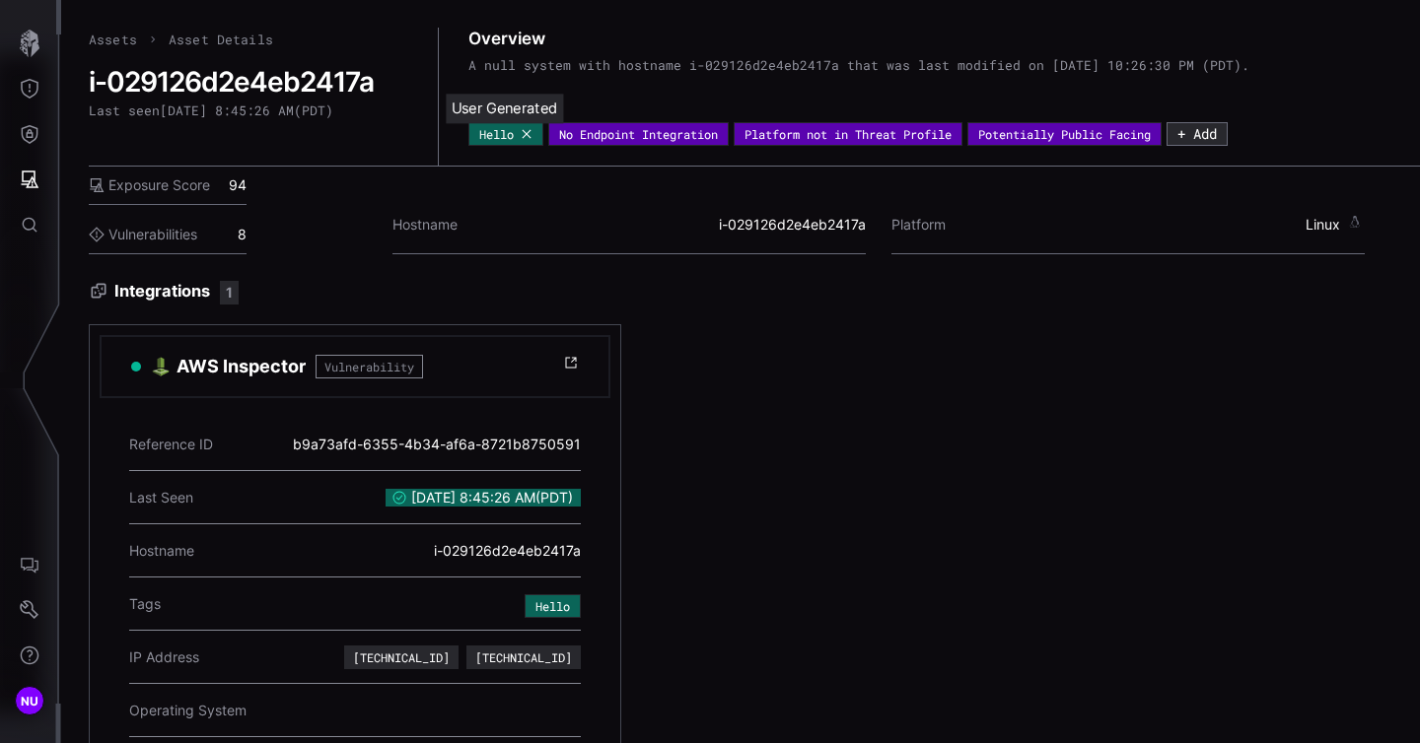
click at [489, 137] on span "Hello" at bounding box center [496, 134] width 35 height 12
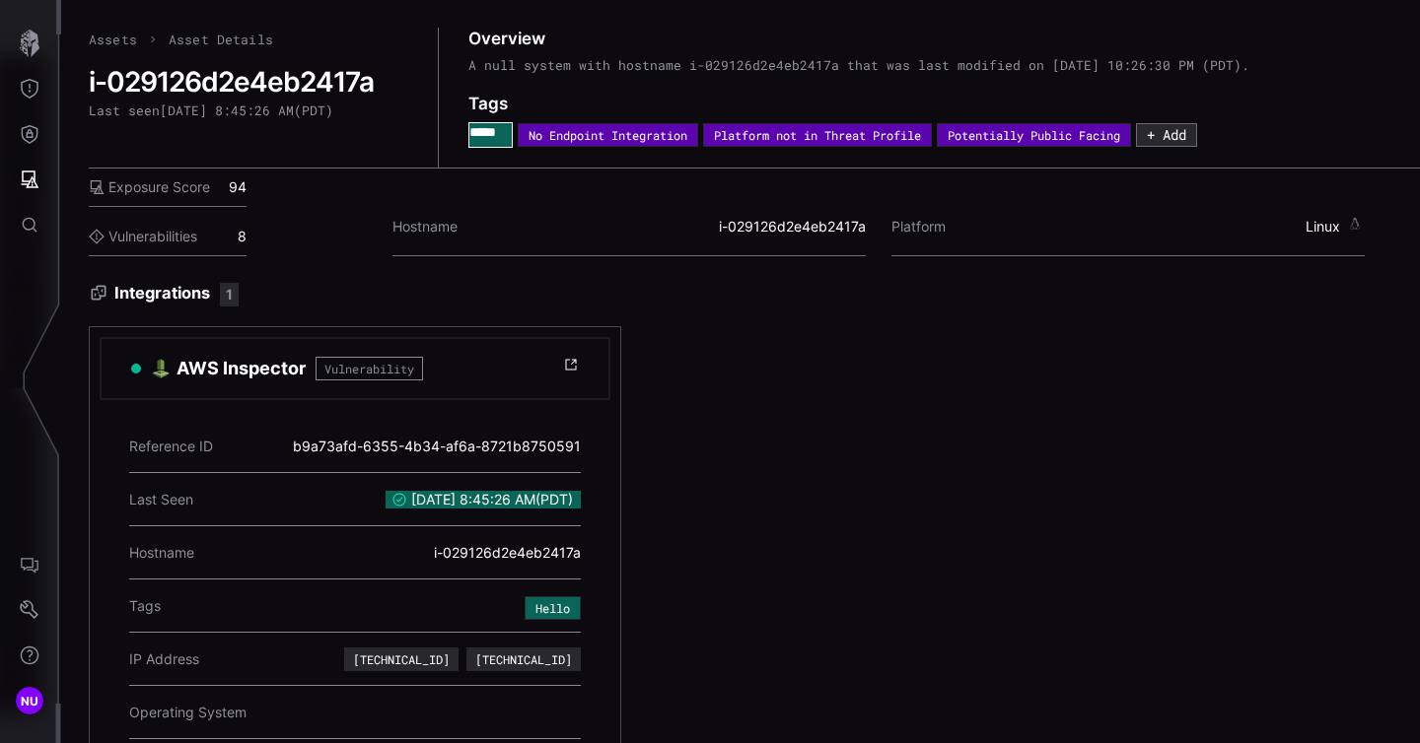
click at [805, 340] on div "AWS Inspector Vulnerability Reference ID b9a73afd-6355-4b34-af6a-8721b8750591 L…" at bounding box center [754, 632] width 1331 height 613
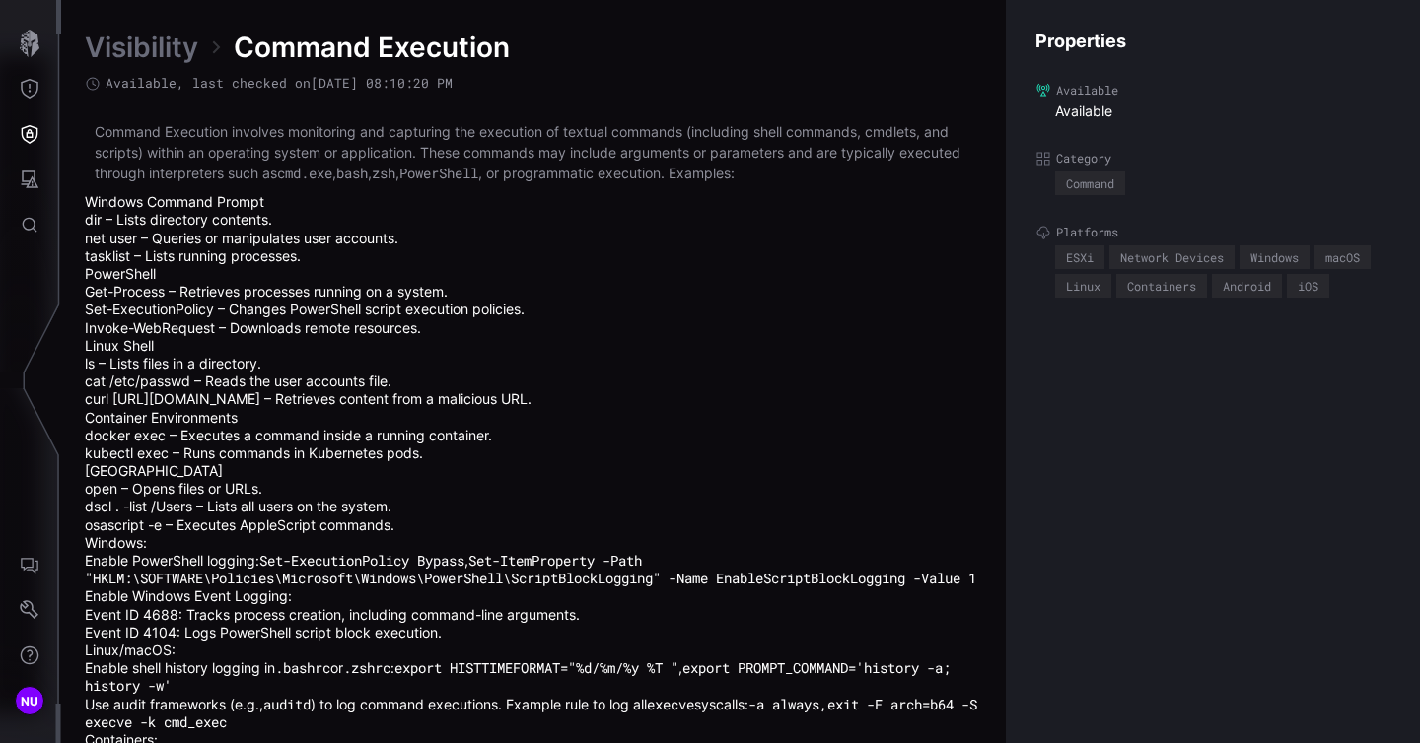
click at [136, 47] on link "Visibility" at bounding box center [141, 47] width 113 height 35
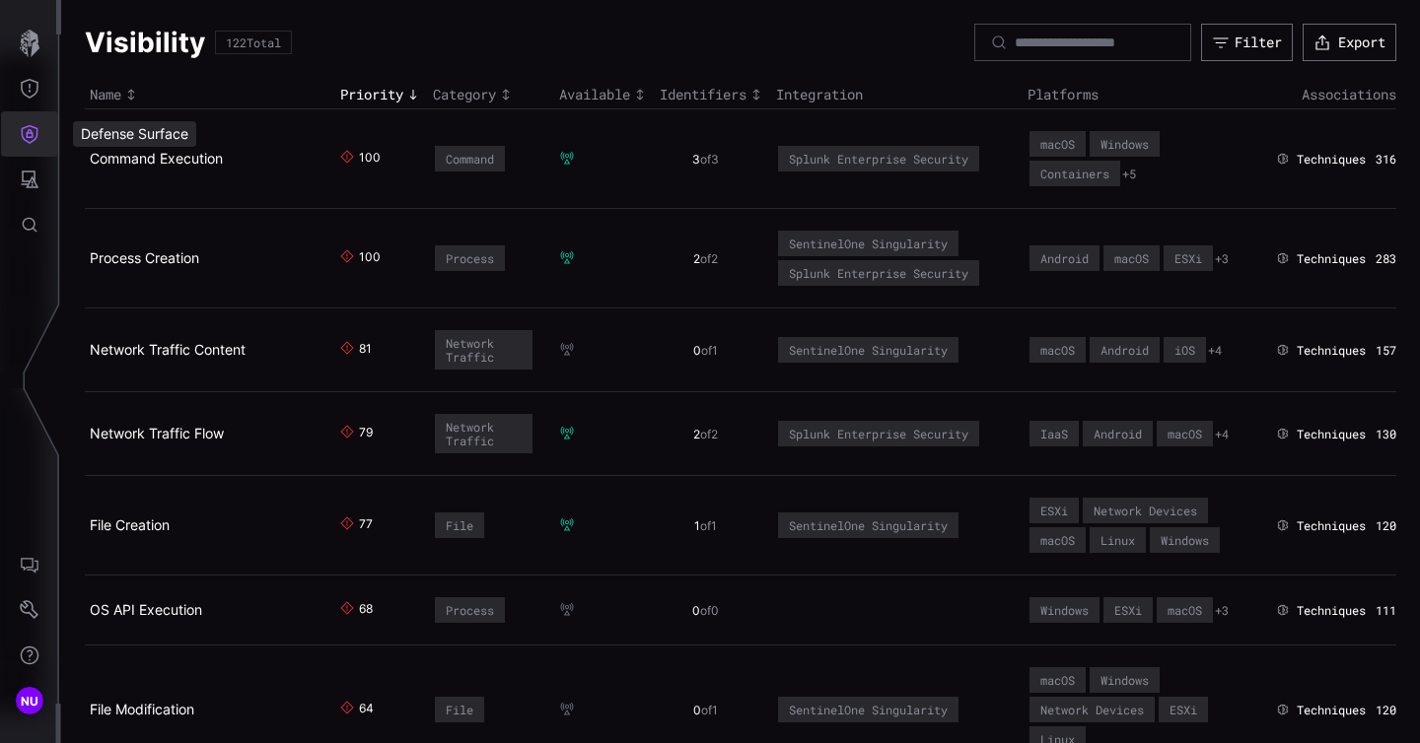
click at [26, 147] on button "Defense Surface" at bounding box center [29, 133] width 57 height 45
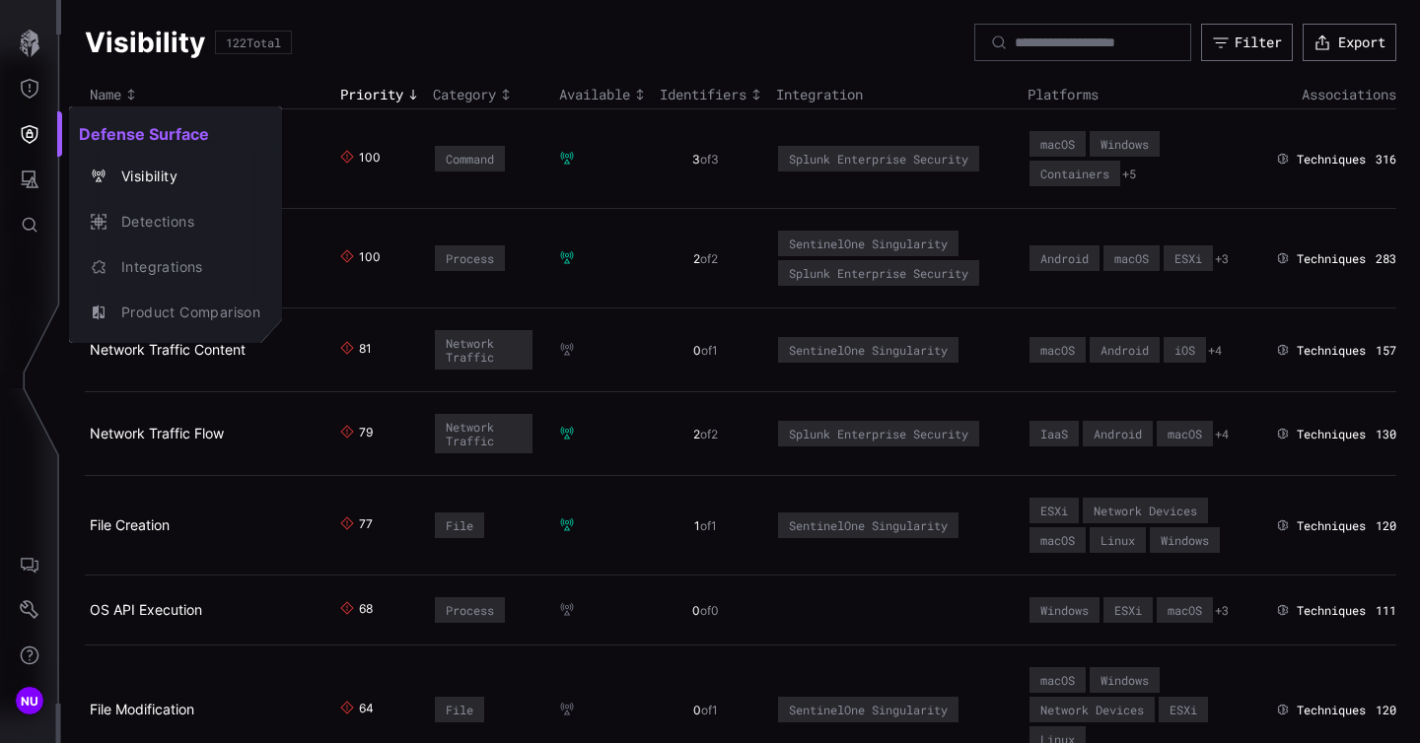
click at [26, 147] on div at bounding box center [710, 371] width 1420 height 743
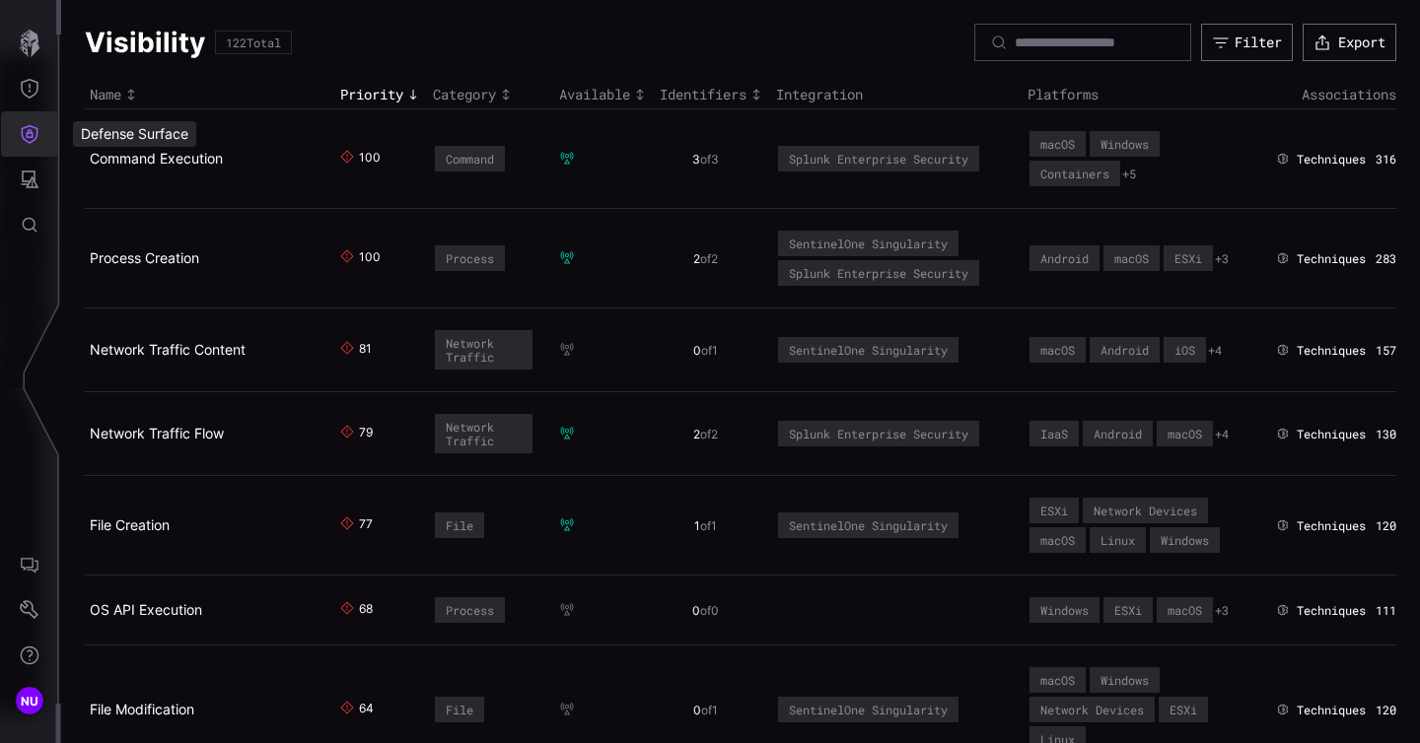
click at [26, 147] on button "Defense Surface" at bounding box center [29, 133] width 57 height 45
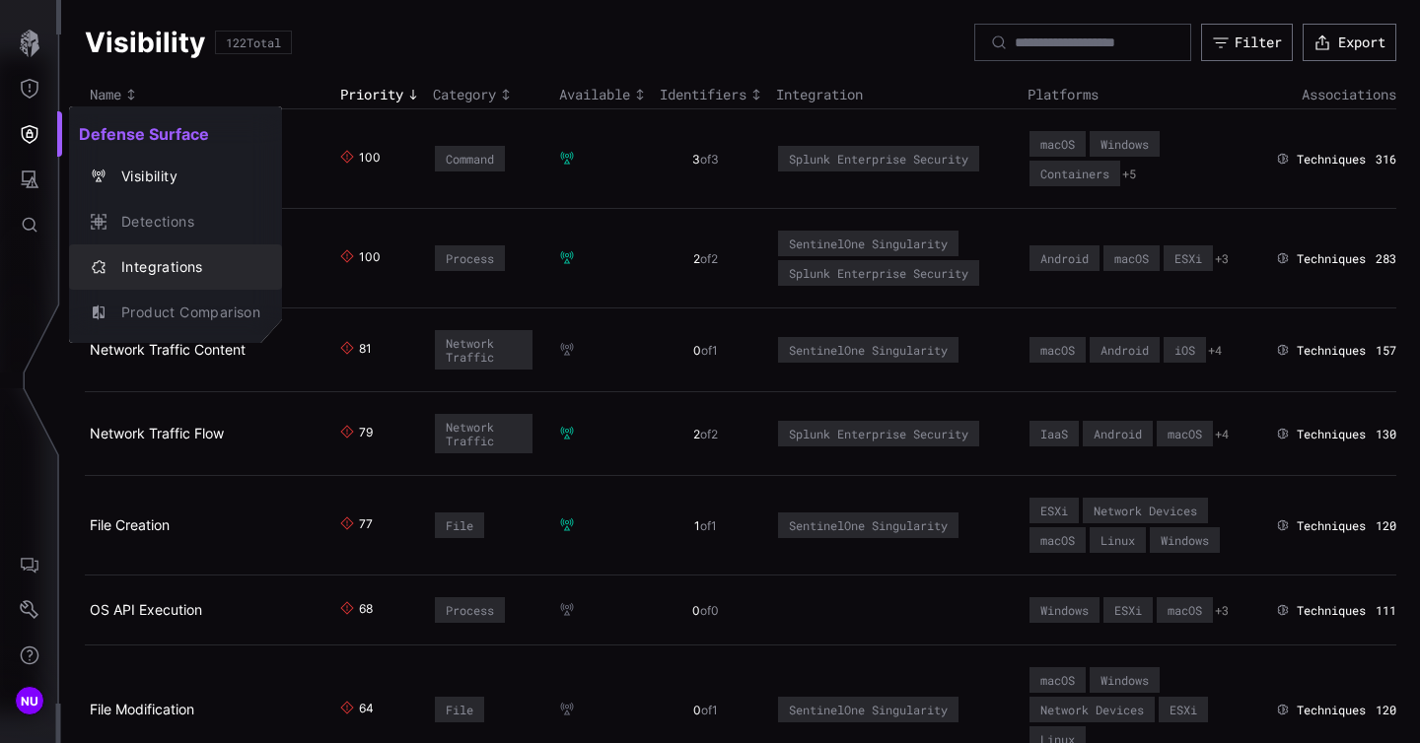
click at [145, 249] on button "Integrations" at bounding box center [175, 266] width 213 height 45
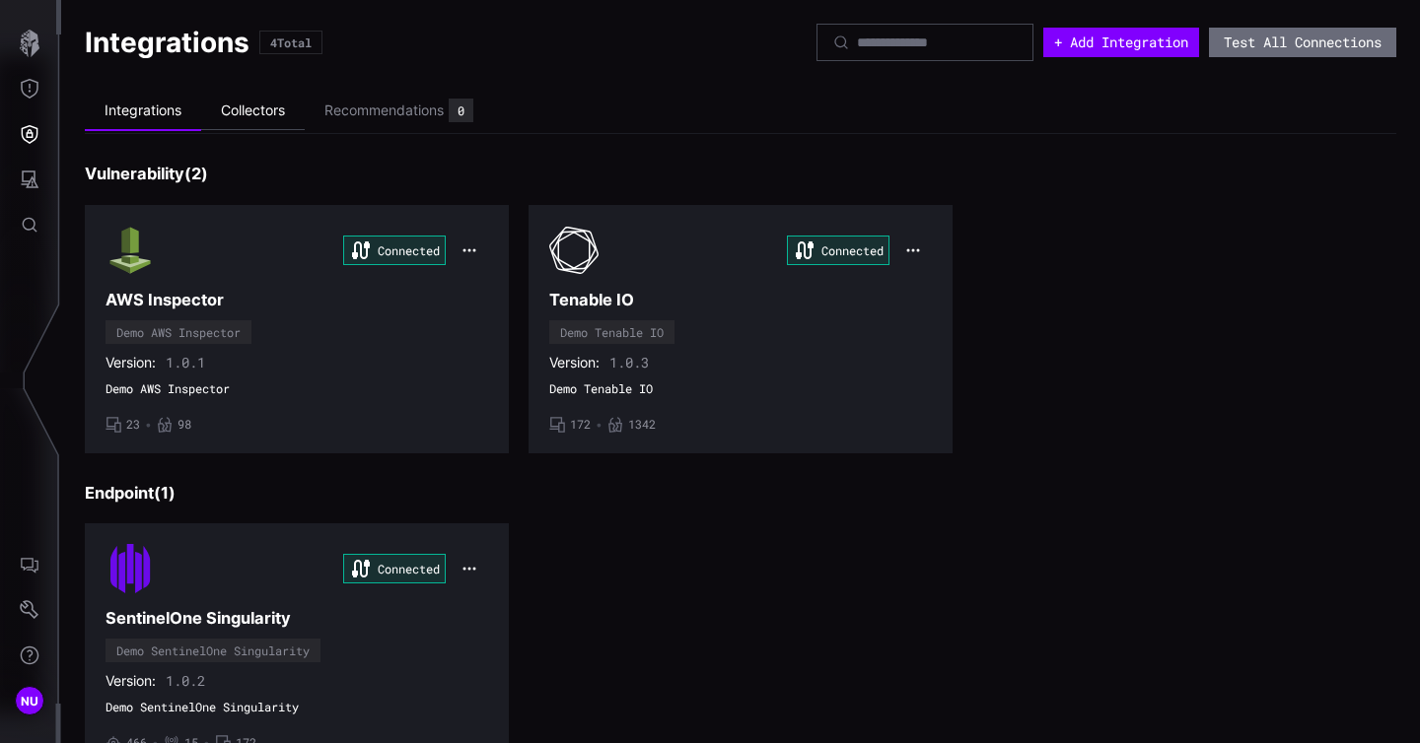
click at [250, 108] on li "Collectors" at bounding box center [253, 111] width 104 height 38
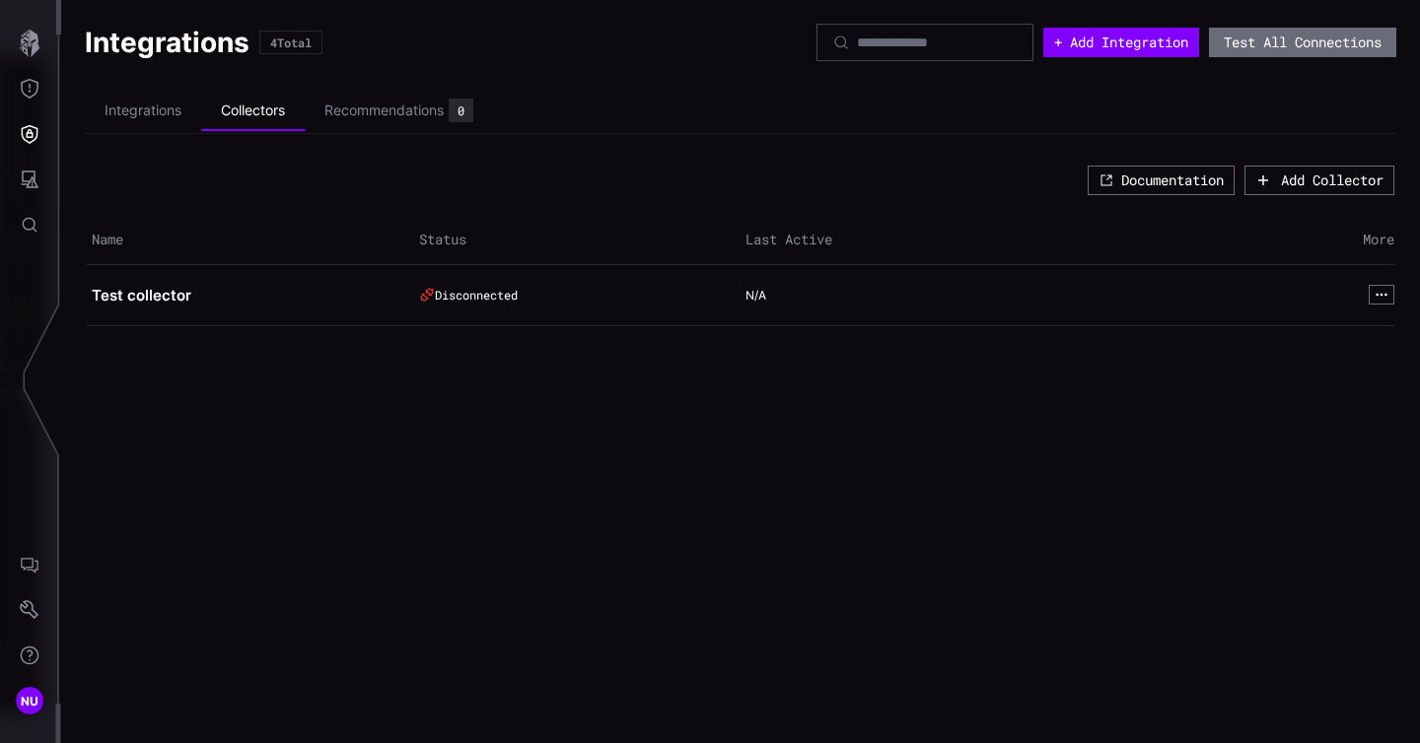
click at [143, 299] on h2 "Test collector" at bounding box center [243, 296] width 303 height 20
click at [368, 120] on div "Recommendations 0" at bounding box center [398, 111] width 149 height 24
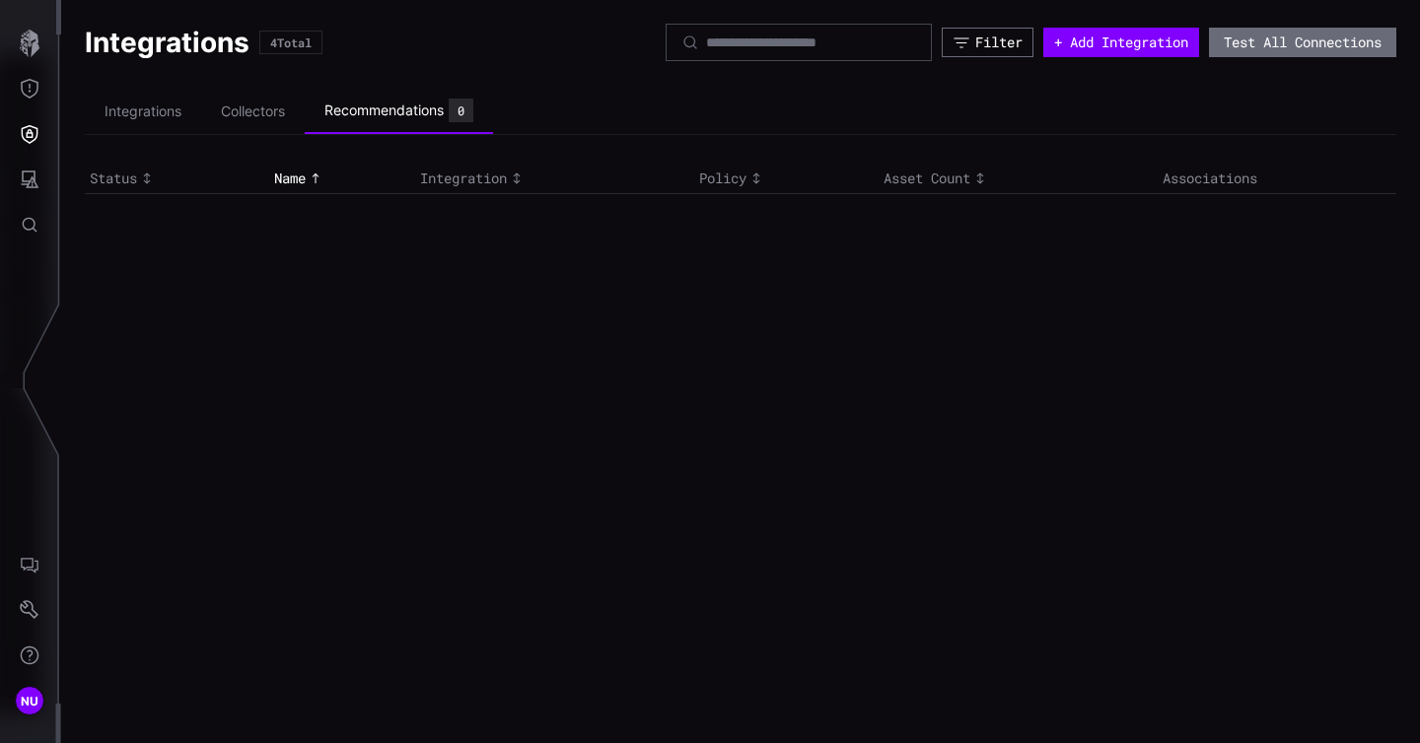
click at [1142, 59] on div "Filter + Add Integration Test All Connections" at bounding box center [1030, 42] width 730 height 37
click at [1083, 35] on button "+ Add Integration" at bounding box center [1121, 43] width 156 height 30
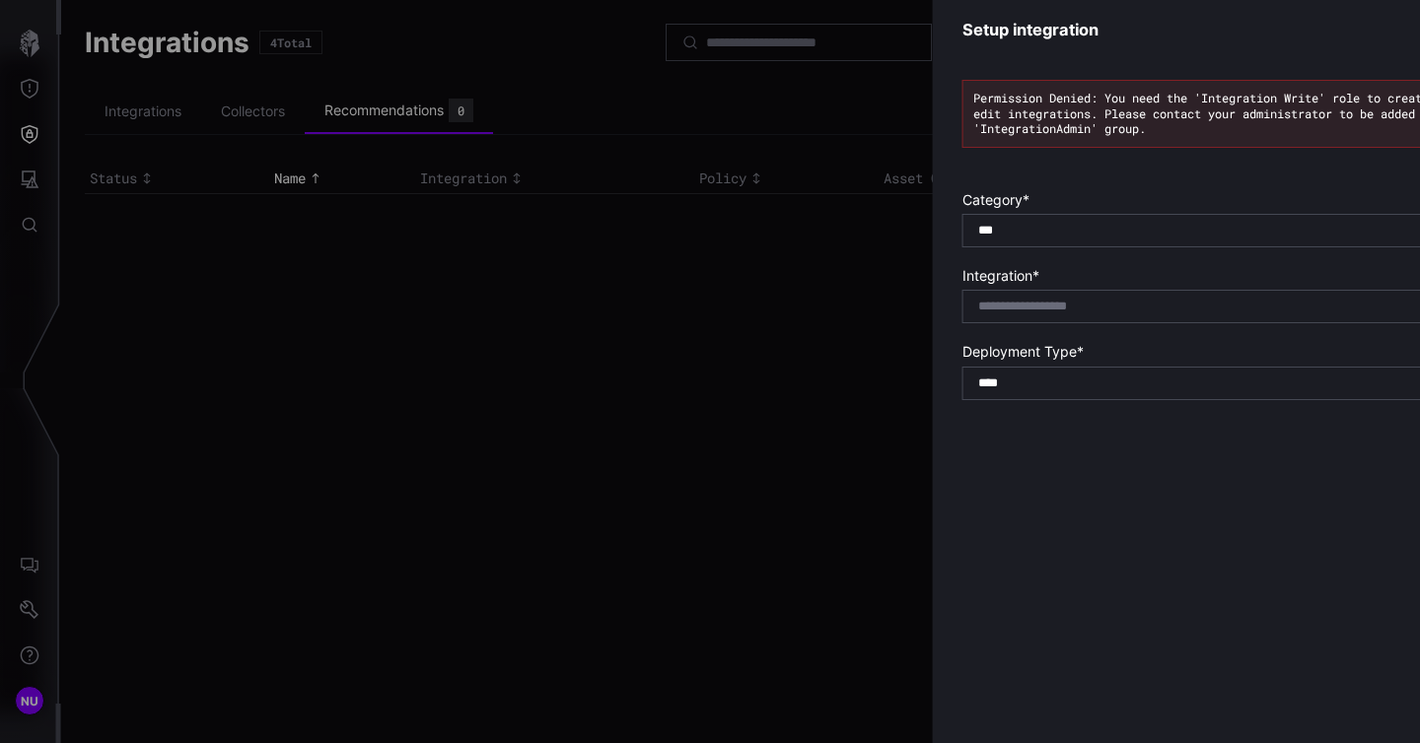
click at [1083, 35] on header "Setup integration ✕" at bounding box center [1219, 30] width 572 height 60
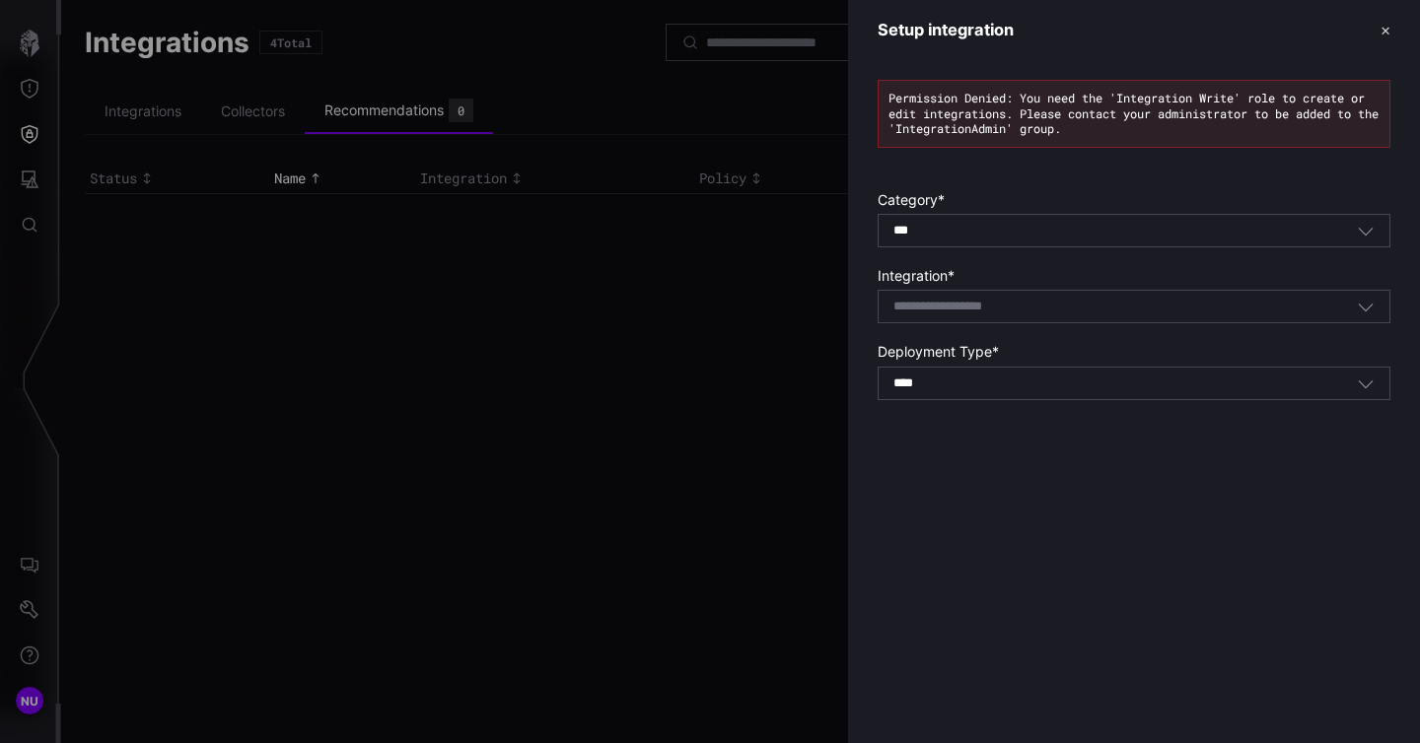
click at [1378, 32] on header "Setup integration ✕" at bounding box center [1134, 30] width 572 height 60
click at [1387, 29] on button "✕" at bounding box center [1385, 30] width 10 height 21
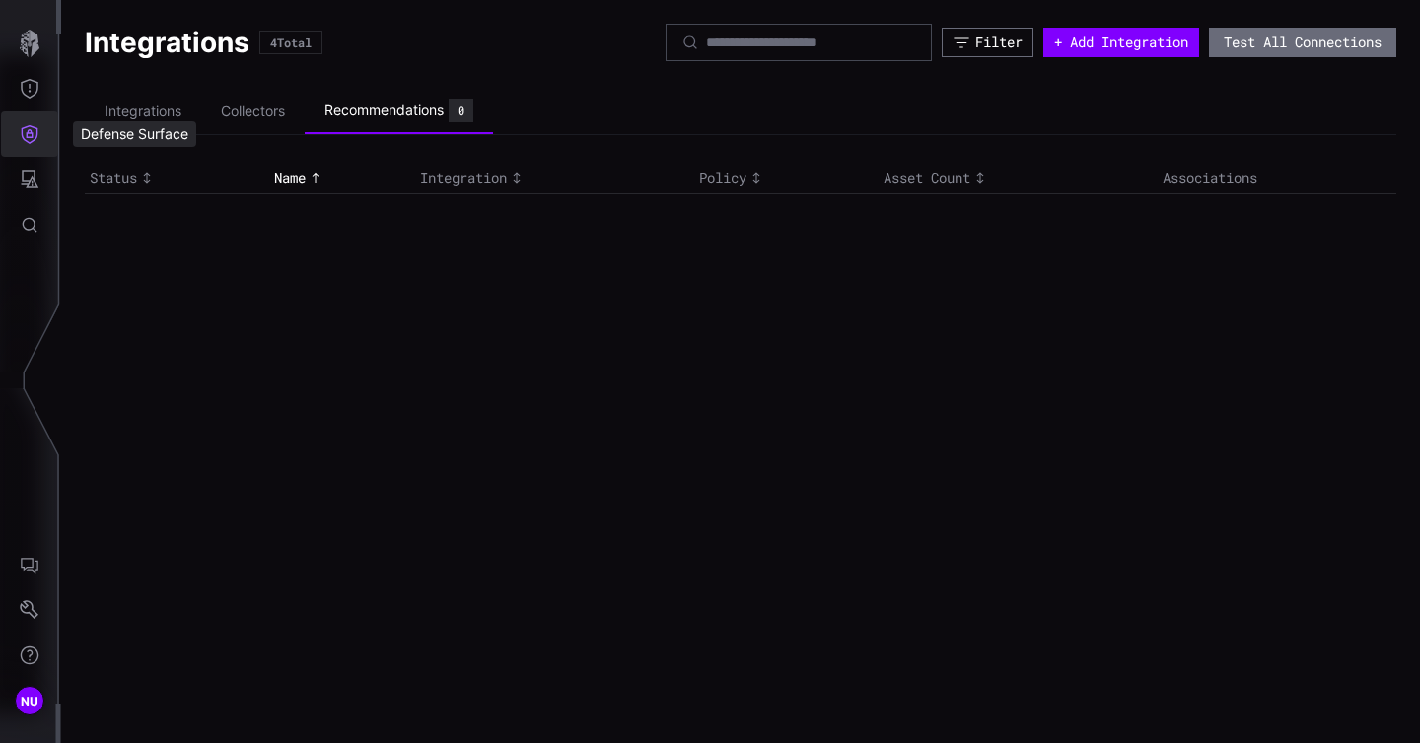
click at [40, 143] on button "Defense Surface" at bounding box center [29, 133] width 57 height 45
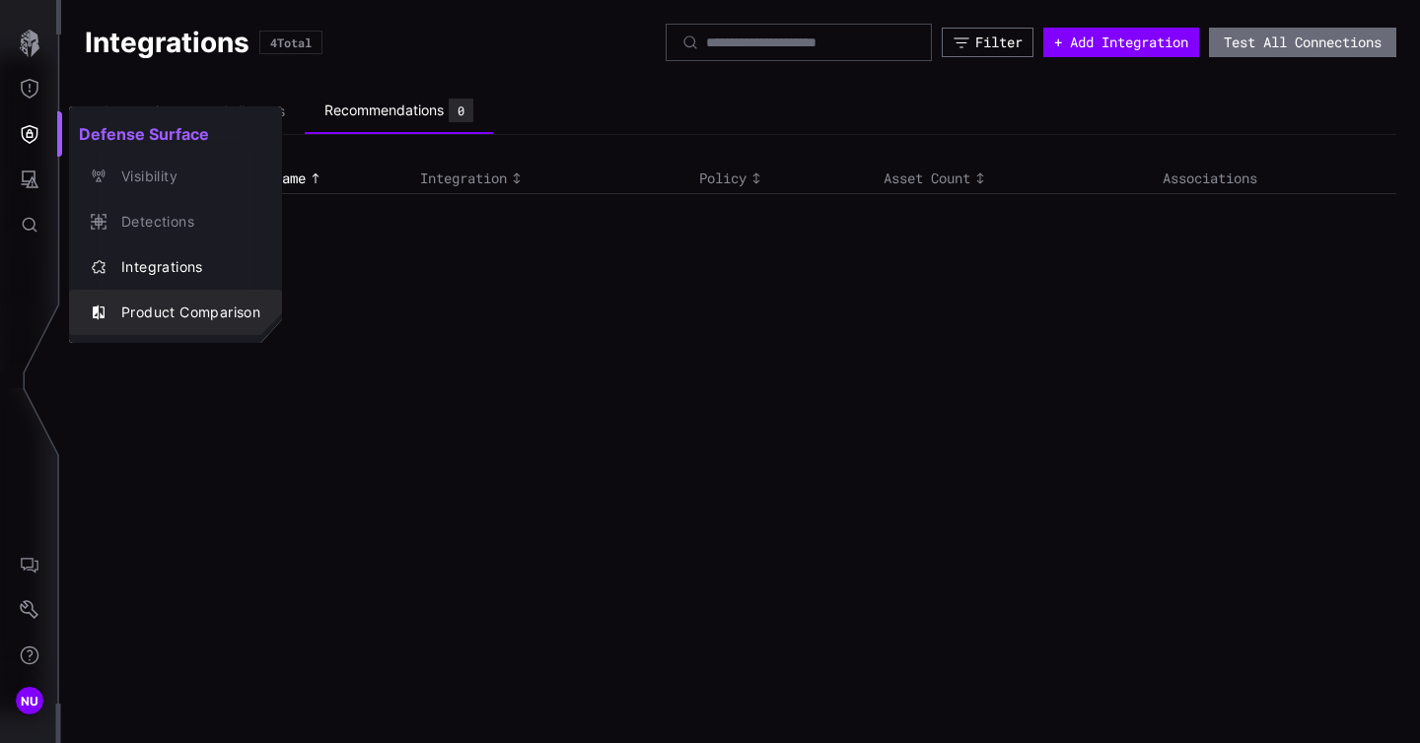
click at [191, 319] on div "Product Comparison" at bounding box center [185, 313] width 149 height 25
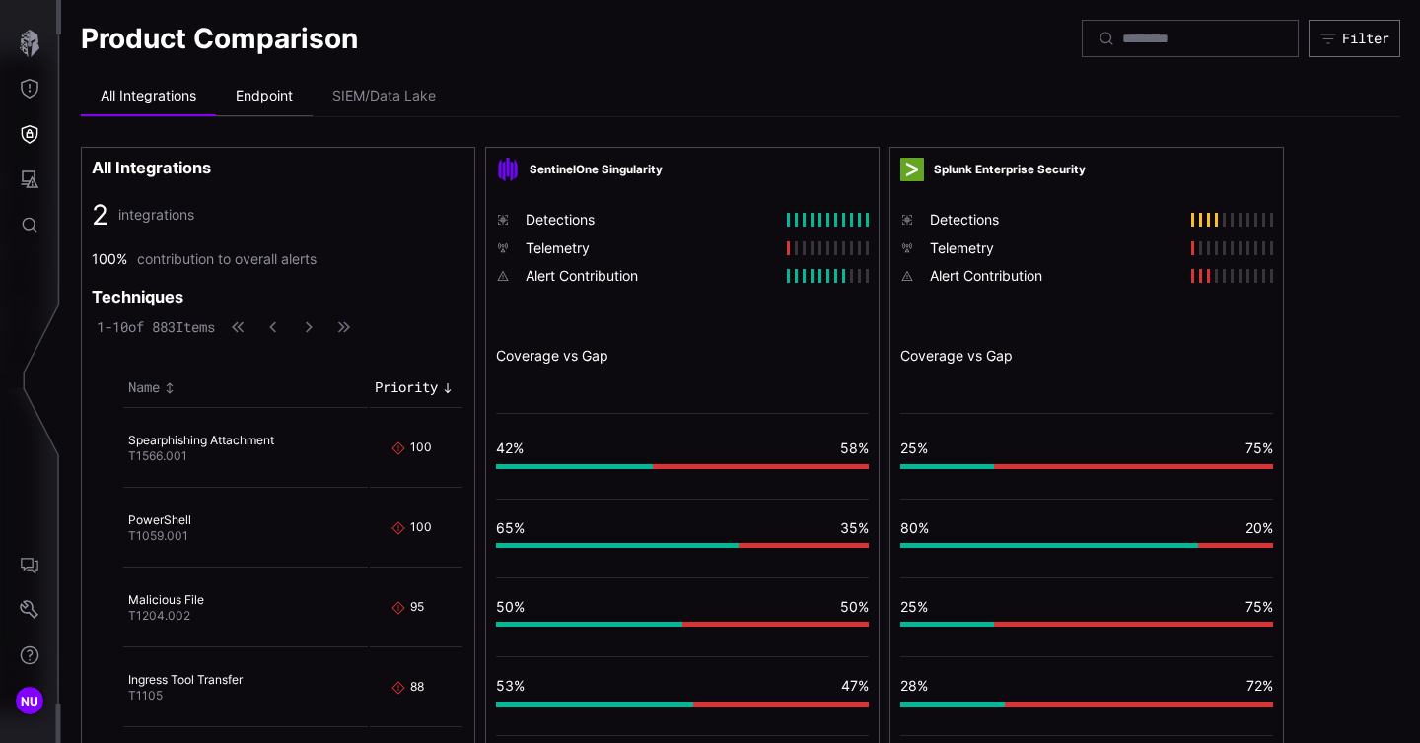
click at [261, 89] on li "Endpoint" at bounding box center [264, 96] width 97 height 39
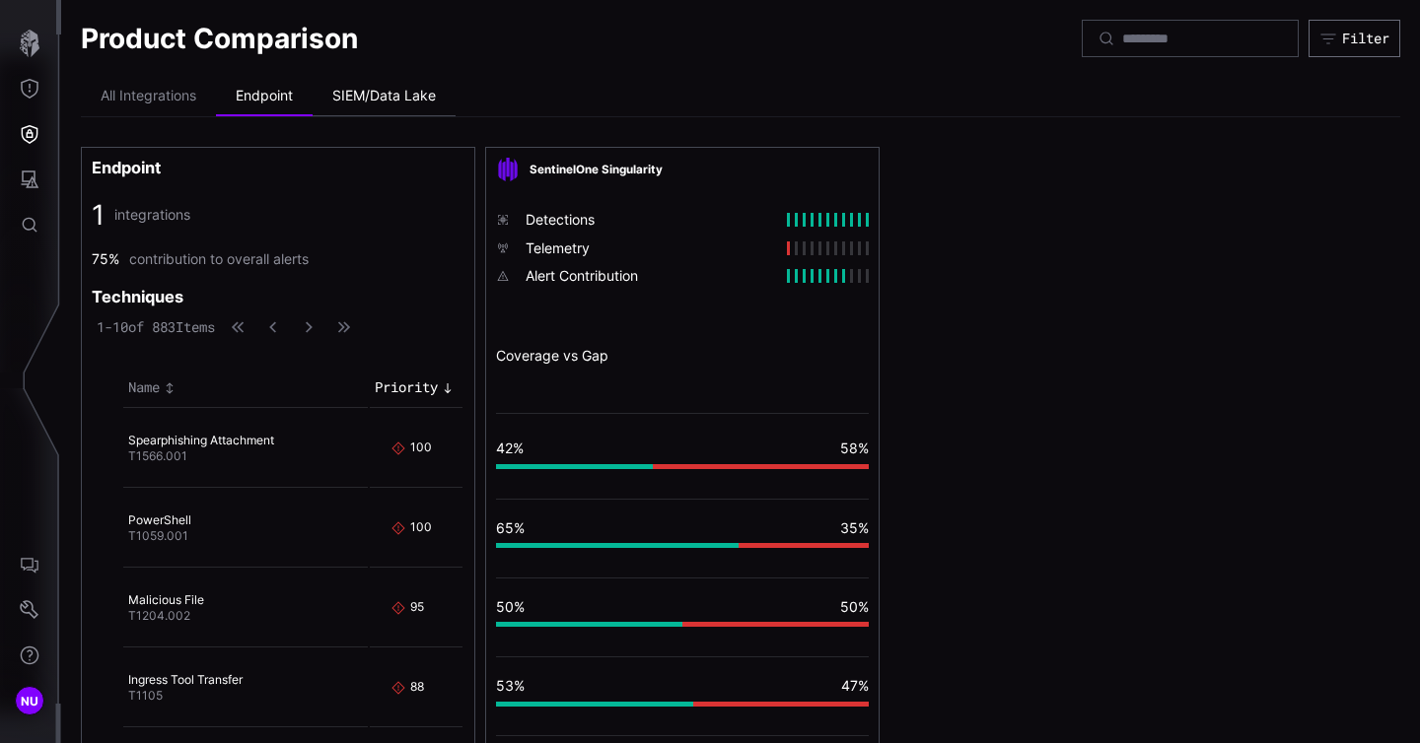
click at [381, 92] on li "SIEM/Data Lake" at bounding box center [383, 96] width 143 height 39
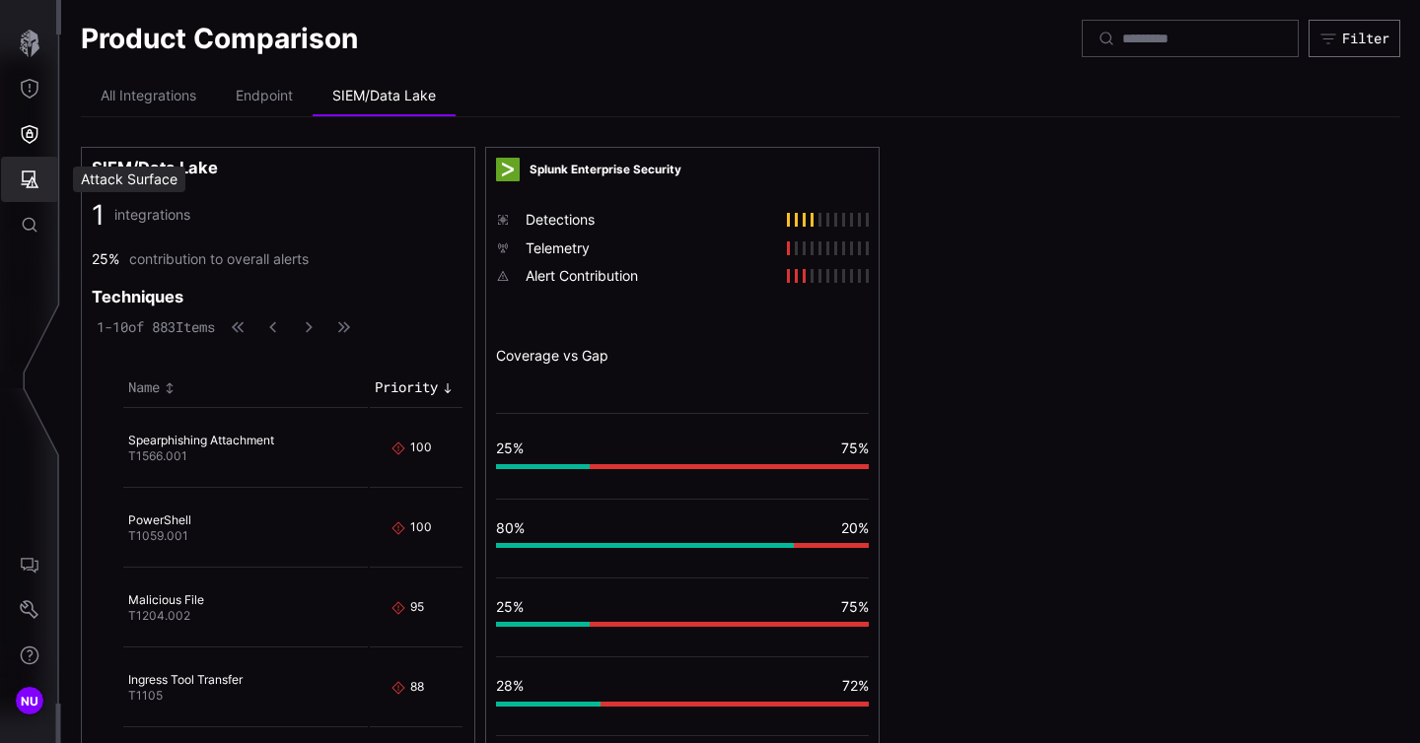
click at [22, 188] on icon "Attack Surface" at bounding box center [30, 180] width 20 height 20
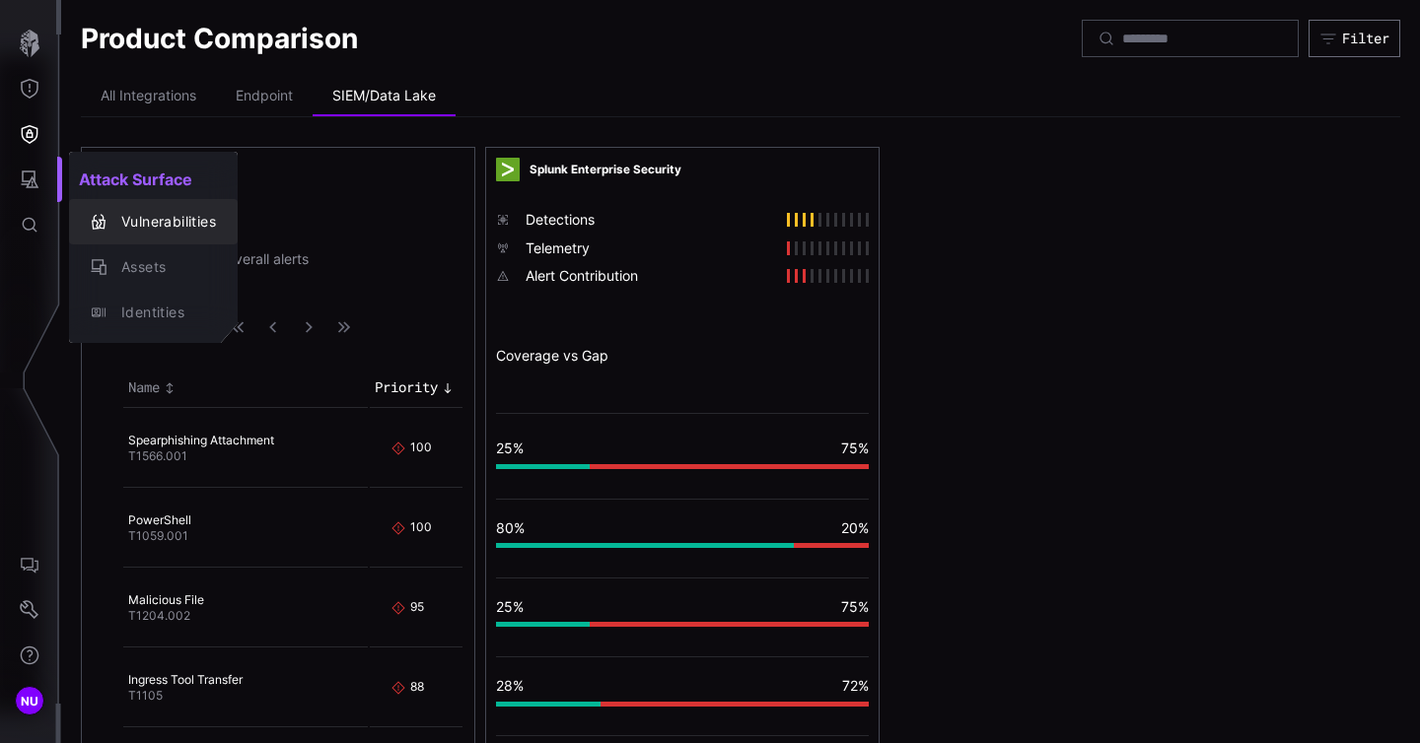
click at [133, 219] on div "Vulnerabilities" at bounding box center [163, 222] width 104 height 25
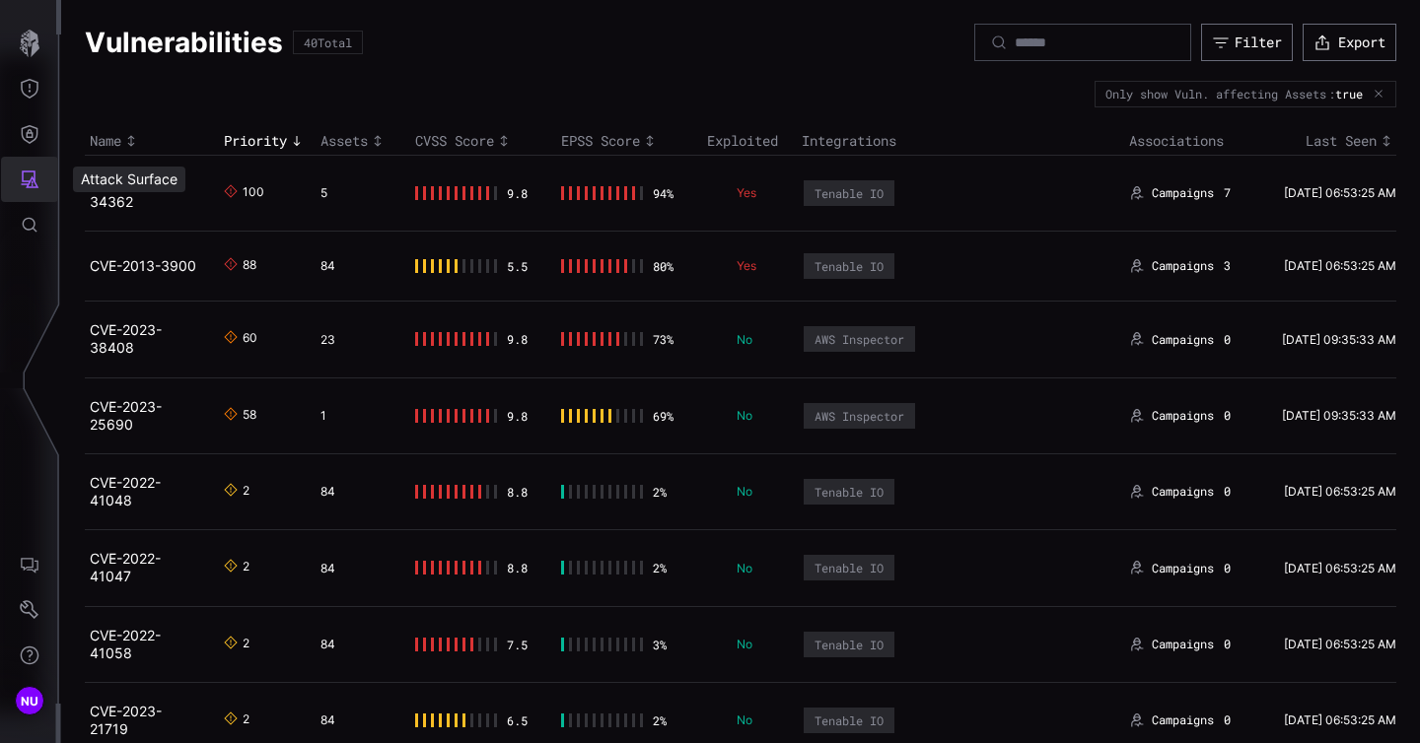
click at [31, 167] on button "Attack Surface" at bounding box center [29, 179] width 57 height 45
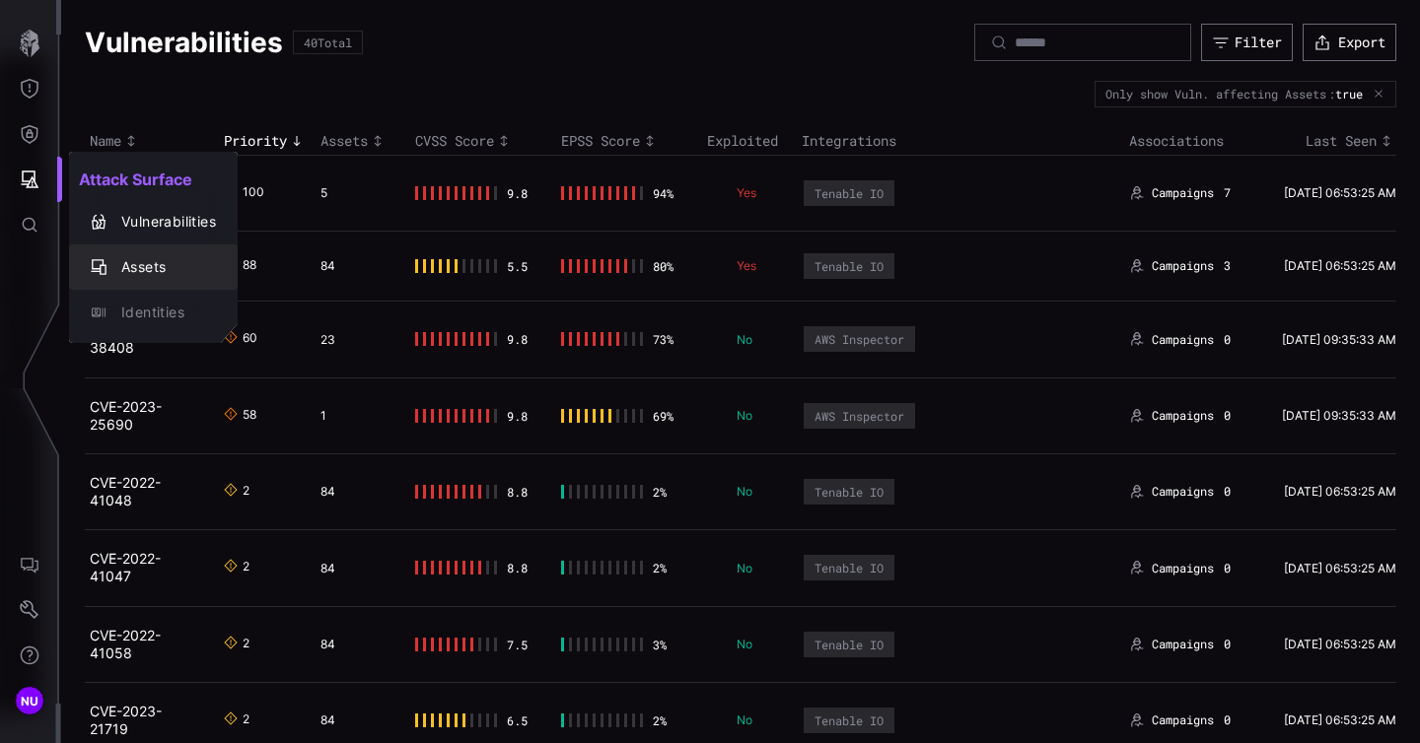
click at [135, 265] on div "Assets" at bounding box center [163, 267] width 104 height 25
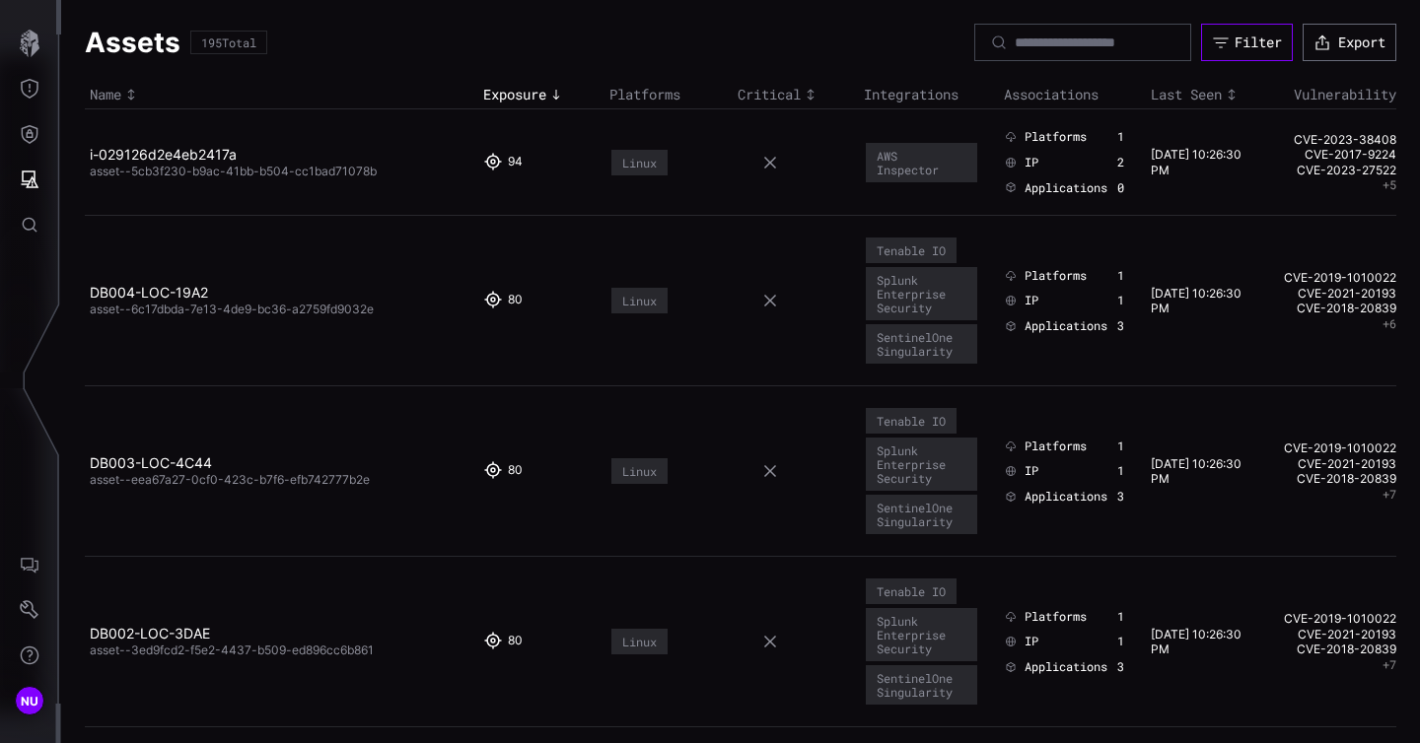
click at [1239, 42] on div "Filter" at bounding box center [1257, 43] width 47 height 18
click at [778, 45] on div "Assets 195 Total Filter Export" at bounding box center [740, 42] width 1311 height 37
click at [38, 184] on icon "Attack Surface" at bounding box center [30, 180] width 20 height 20
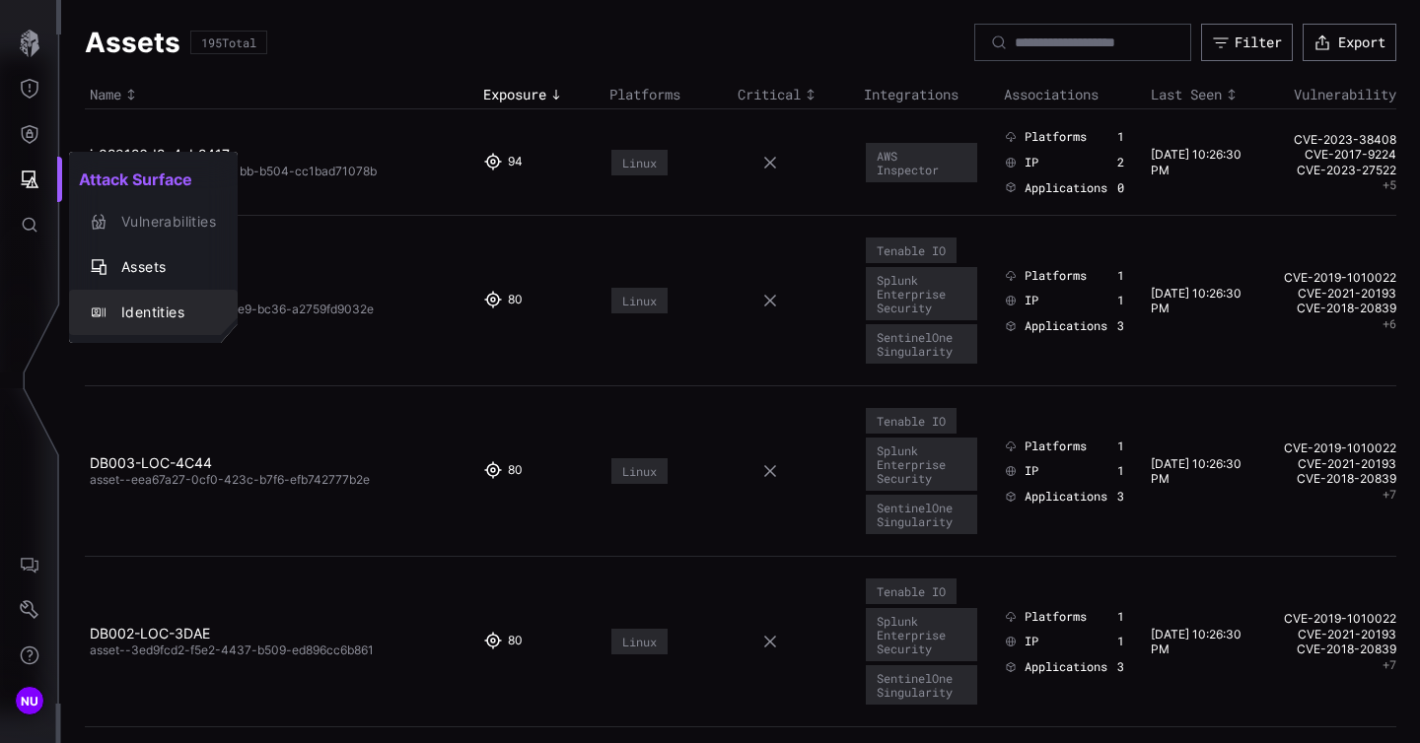
click at [136, 321] on div "Identities" at bounding box center [163, 313] width 104 height 25
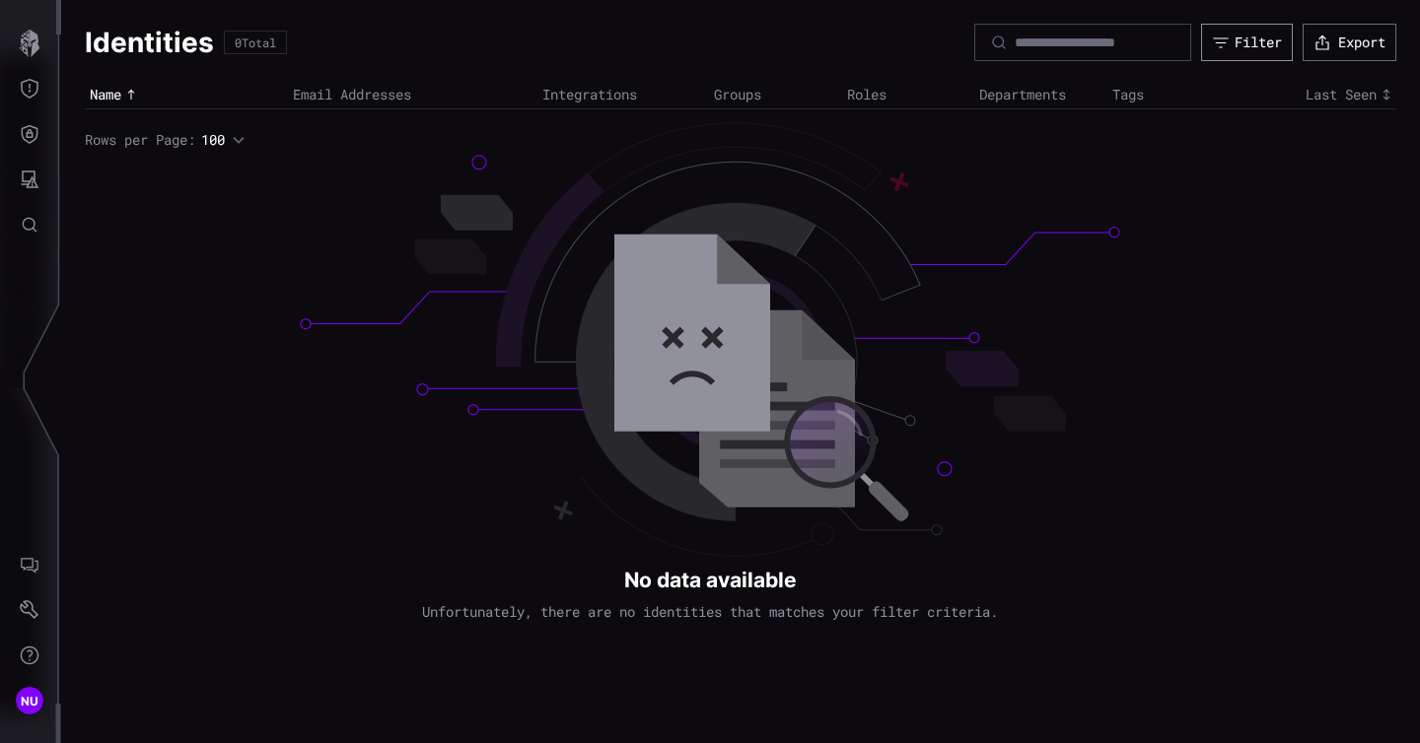
click at [1247, 53] on button "Filter" at bounding box center [1247, 42] width 92 height 37
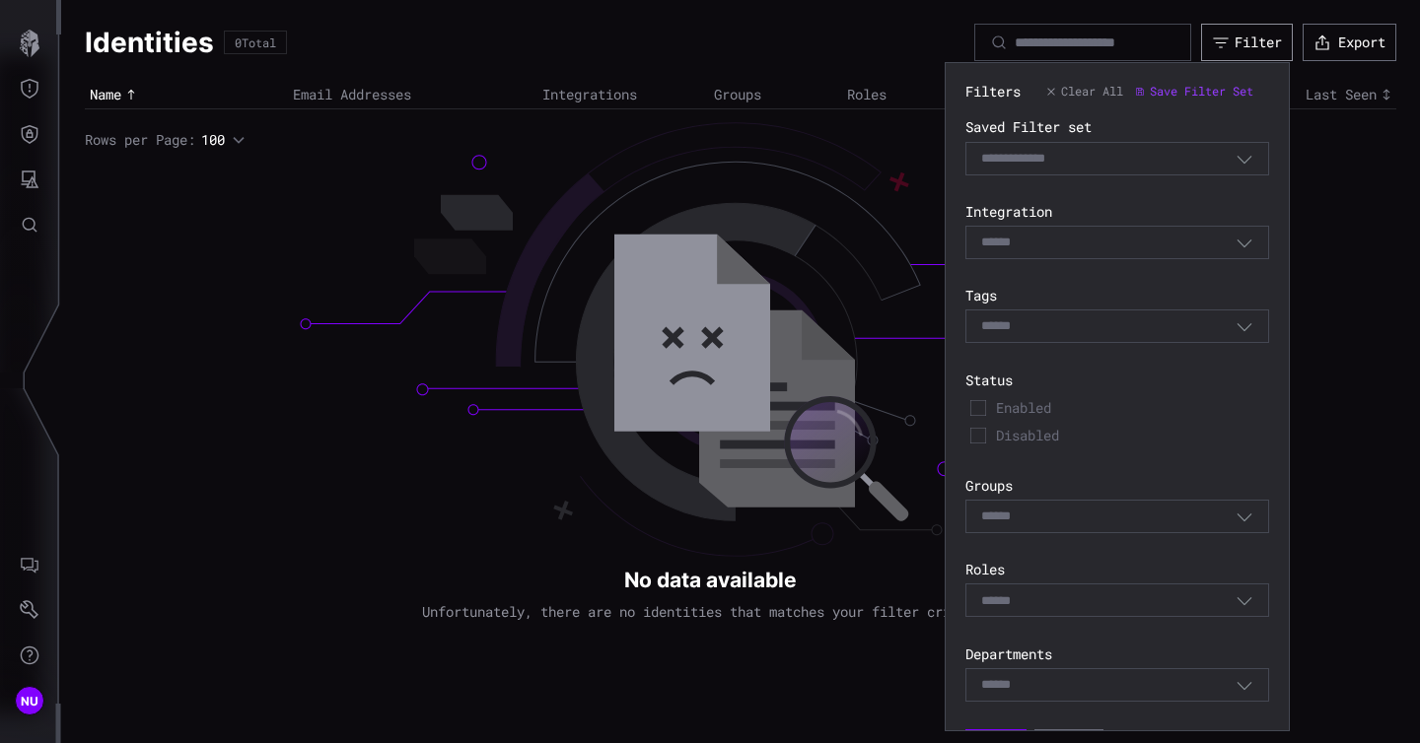
click at [1247, 53] on button "Filter" at bounding box center [1247, 42] width 92 height 37
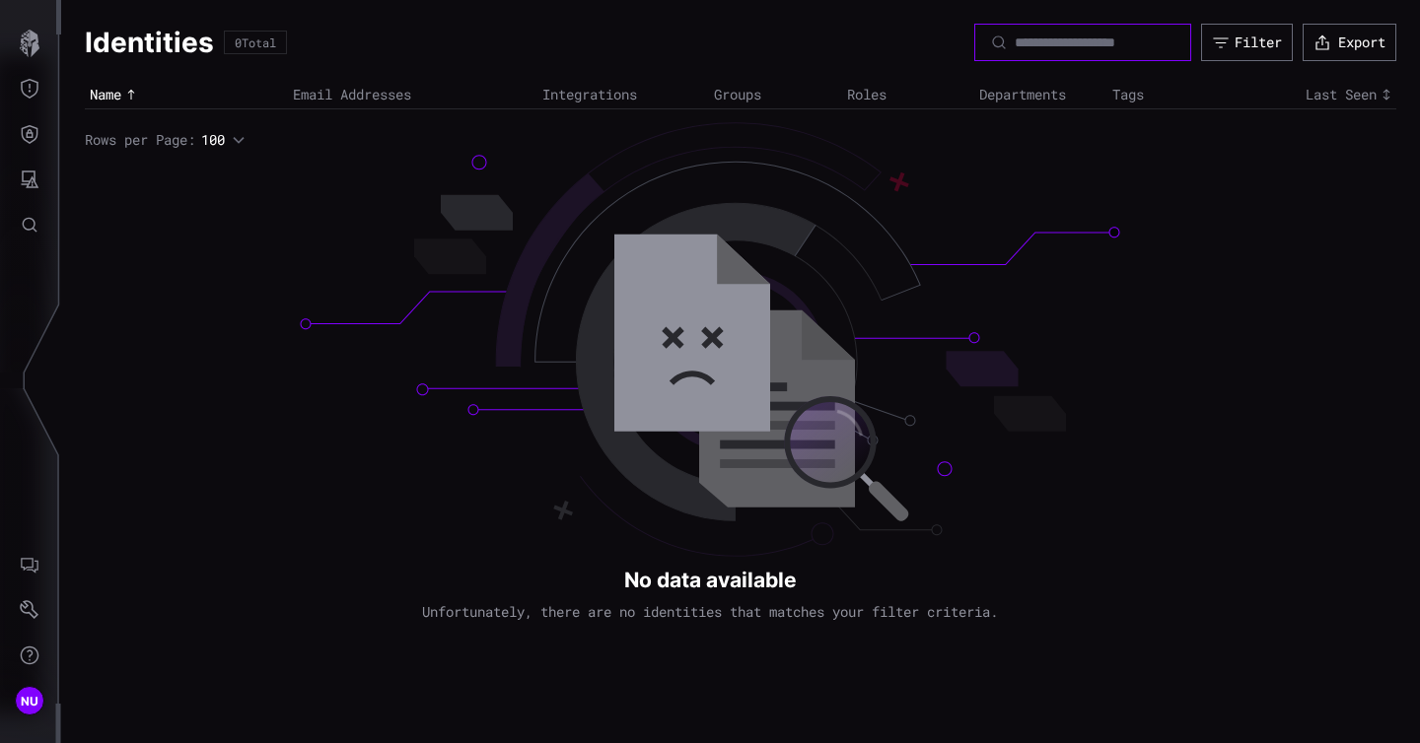
click at [1074, 39] on input at bounding box center [1083, 43] width 138 height 18
click at [245, 137] on icon "button" at bounding box center [239, 140] width 14 height 14
click at [127, 278] on div "Identities 0 Total Filter Export Name Email Addresses Integrations Groups Roles…" at bounding box center [740, 371] width 1358 height 743
click at [27, 193] on button "Attack Surface" at bounding box center [29, 179] width 57 height 45
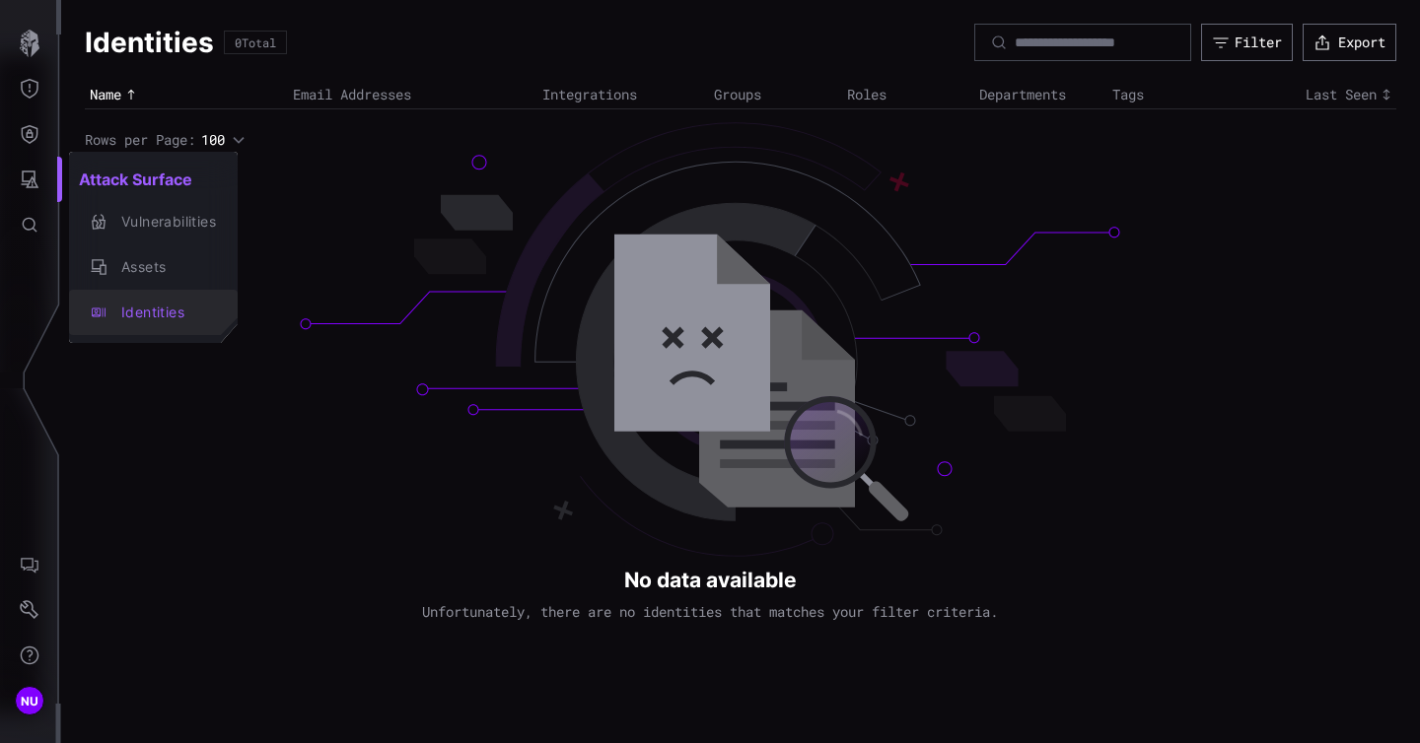
click at [148, 314] on div "Identities" at bounding box center [163, 313] width 104 height 25
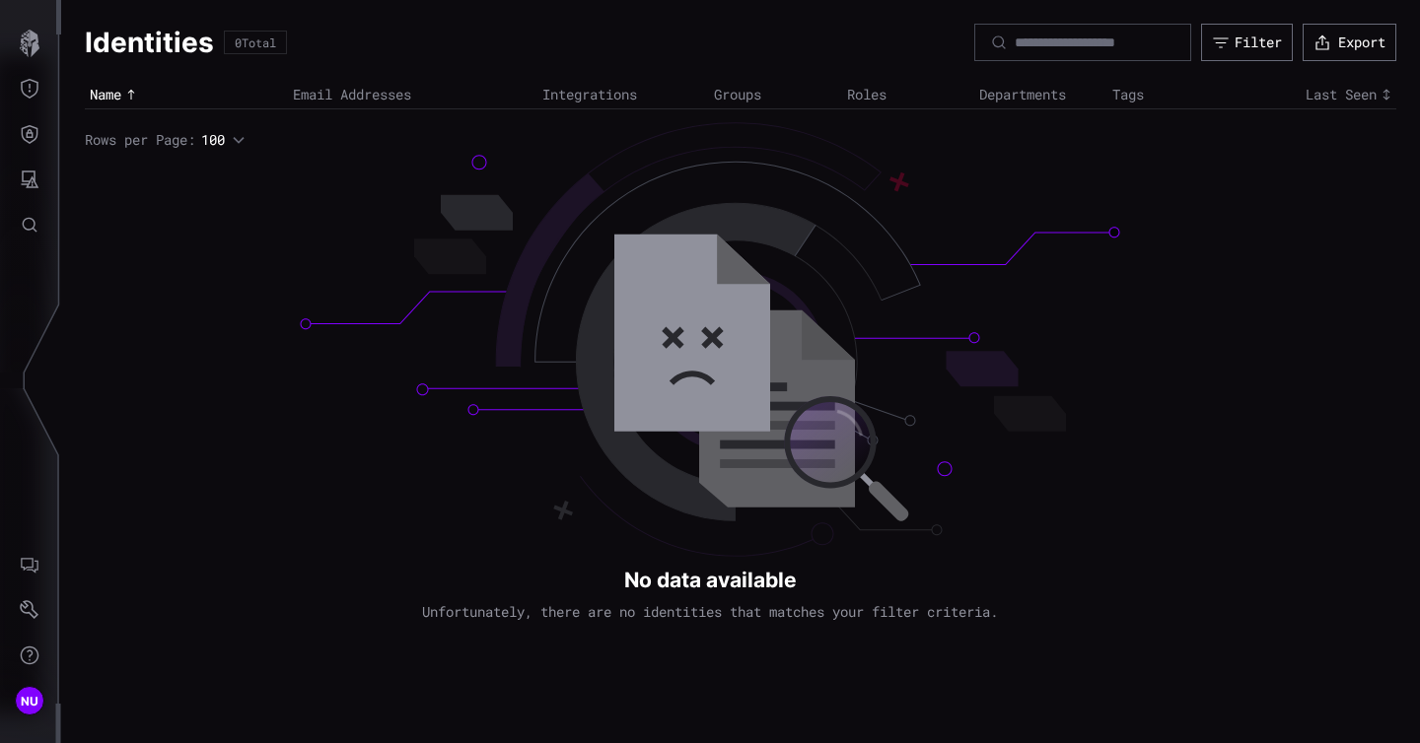
click at [741, 569] on div "Identities 0 Total Filter Export Name Email Addresses Integrations Groups Roles…" at bounding box center [740, 371] width 1358 height 743
click at [686, 391] on div "Identities 0 Total Filter Export Name Email Addresses Integrations Groups Roles…" at bounding box center [740, 371] width 1358 height 743
click at [232, 143] on div "button" at bounding box center [235, 140] width 21 height 14
click at [131, 308] on div "Identities 0 Total Filter Export Name Email Addresses Integrations Groups Roles…" at bounding box center [740, 371] width 1358 height 743
click at [109, 97] on div "Name" at bounding box center [186, 95] width 193 height 18
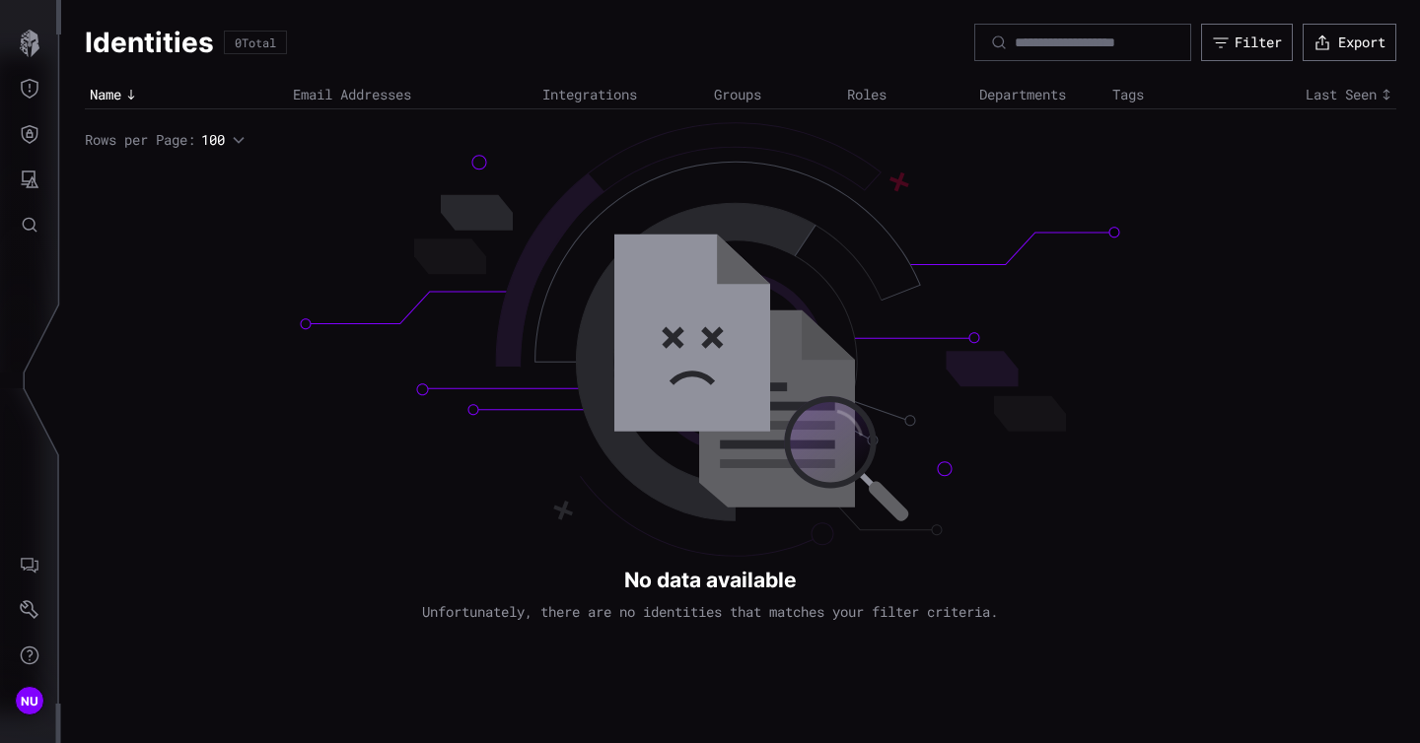
click at [109, 97] on div "Name" at bounding box center [186, 95] width 193 height 18
click at [1111, 36] on input at bounding box center [1083, 43] width 138 height 18
click at [1263, 54] on button "Filter" at bounding box center [1247, 42] width 92 height 37
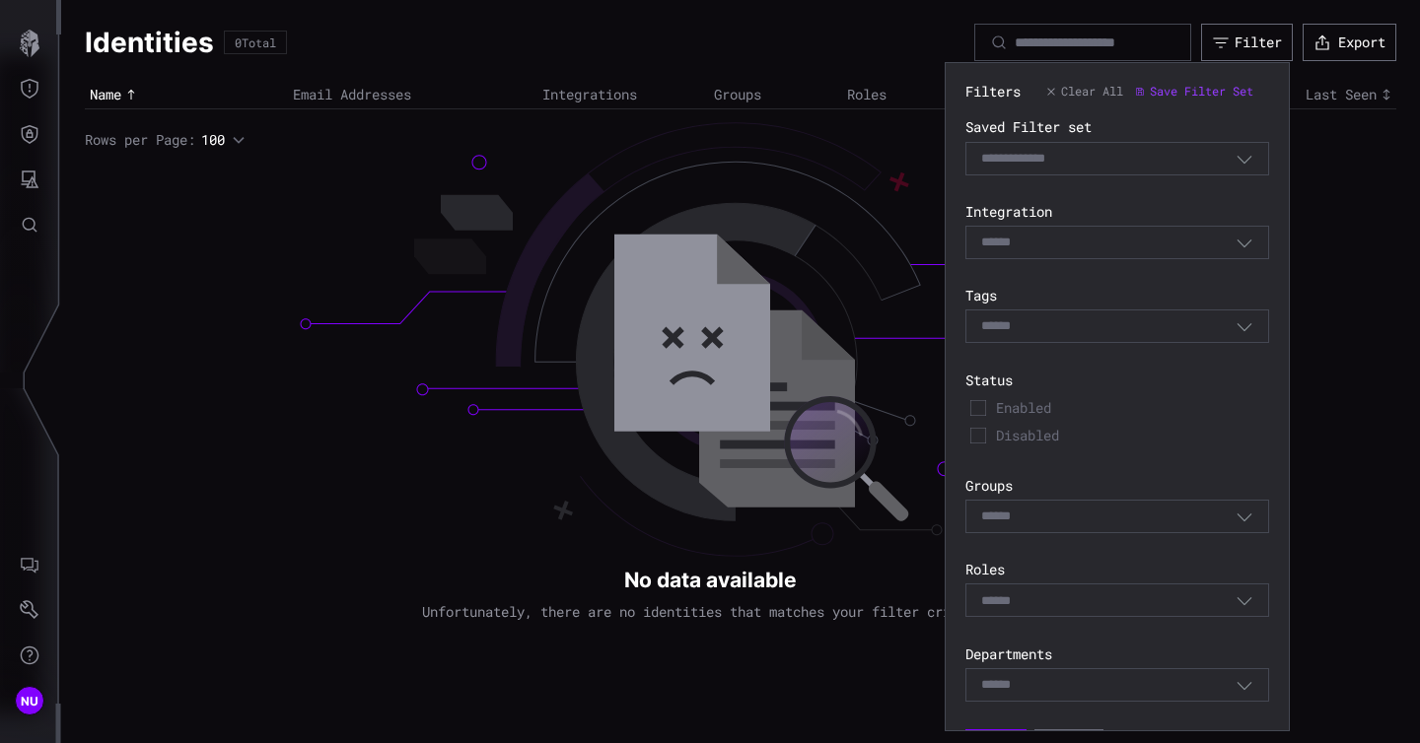
click at [1212, 157] on div "Select Filter" at bounding box center [1108, 159] width 254 height 18
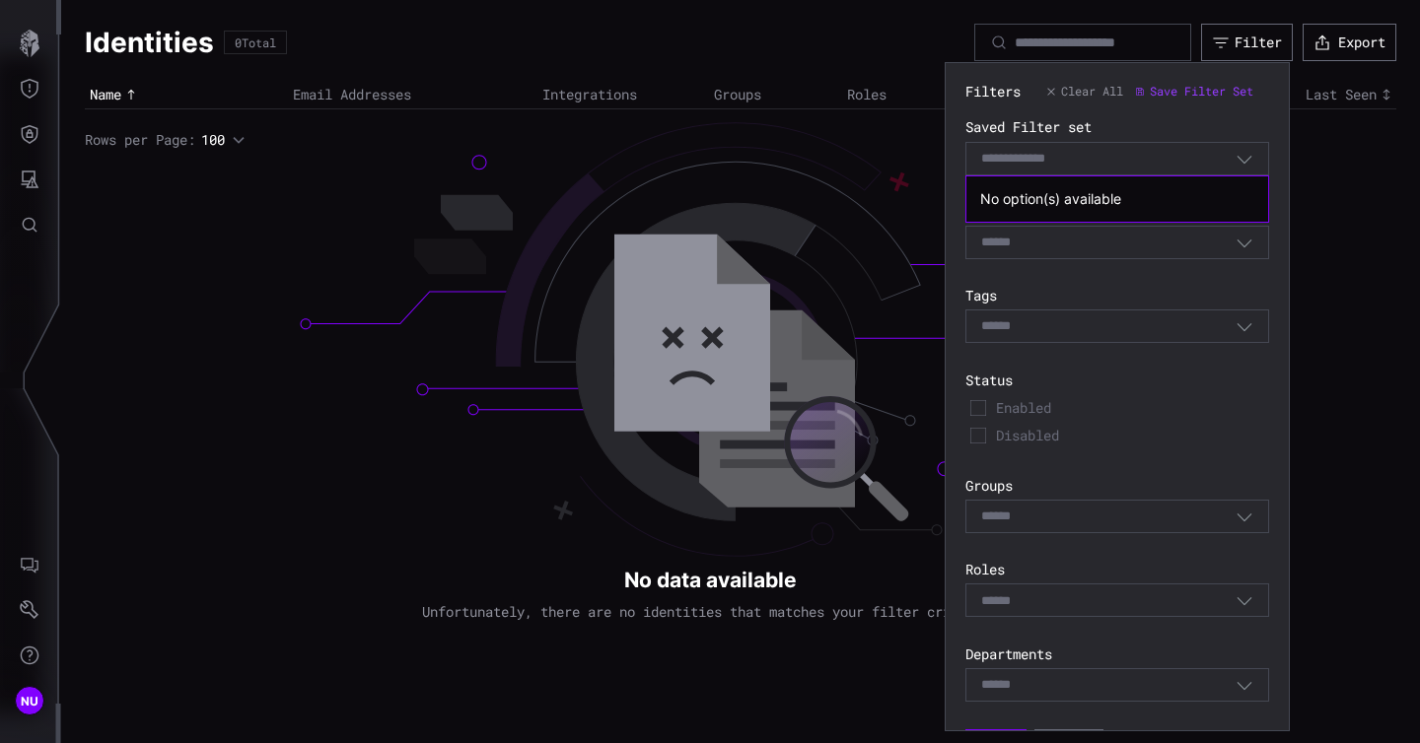
click at [1212, 157] on div "Select Filter" at bounding box center [1108, 159] width 254 height 18
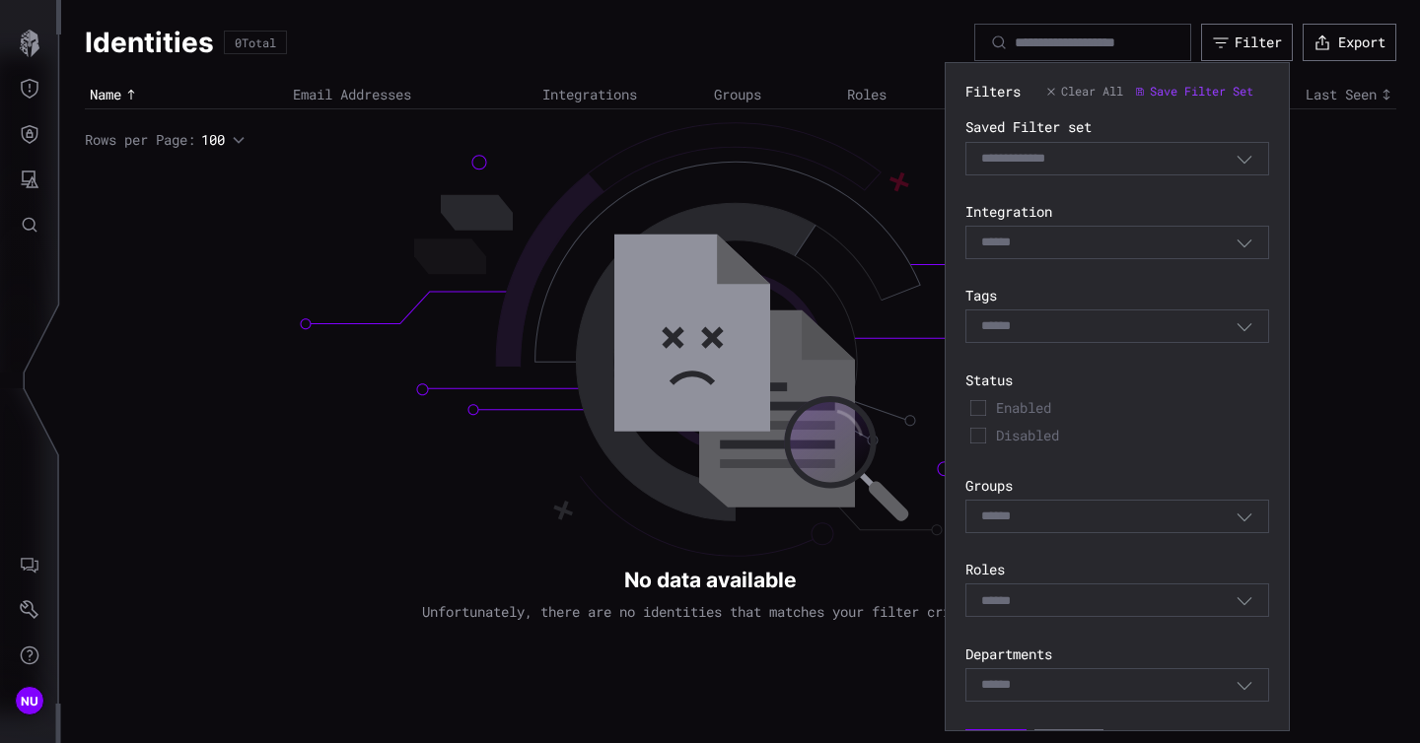
click at [1141, 271] on div "Filters Clear All Save Filter Set Saved Filter set Select Filter Integration Se…" at bounding box center [1117, 421] width 304 height 676
click at [1146, 335] on div "Select" at bounding box center [1108, 326] width 254 height 18
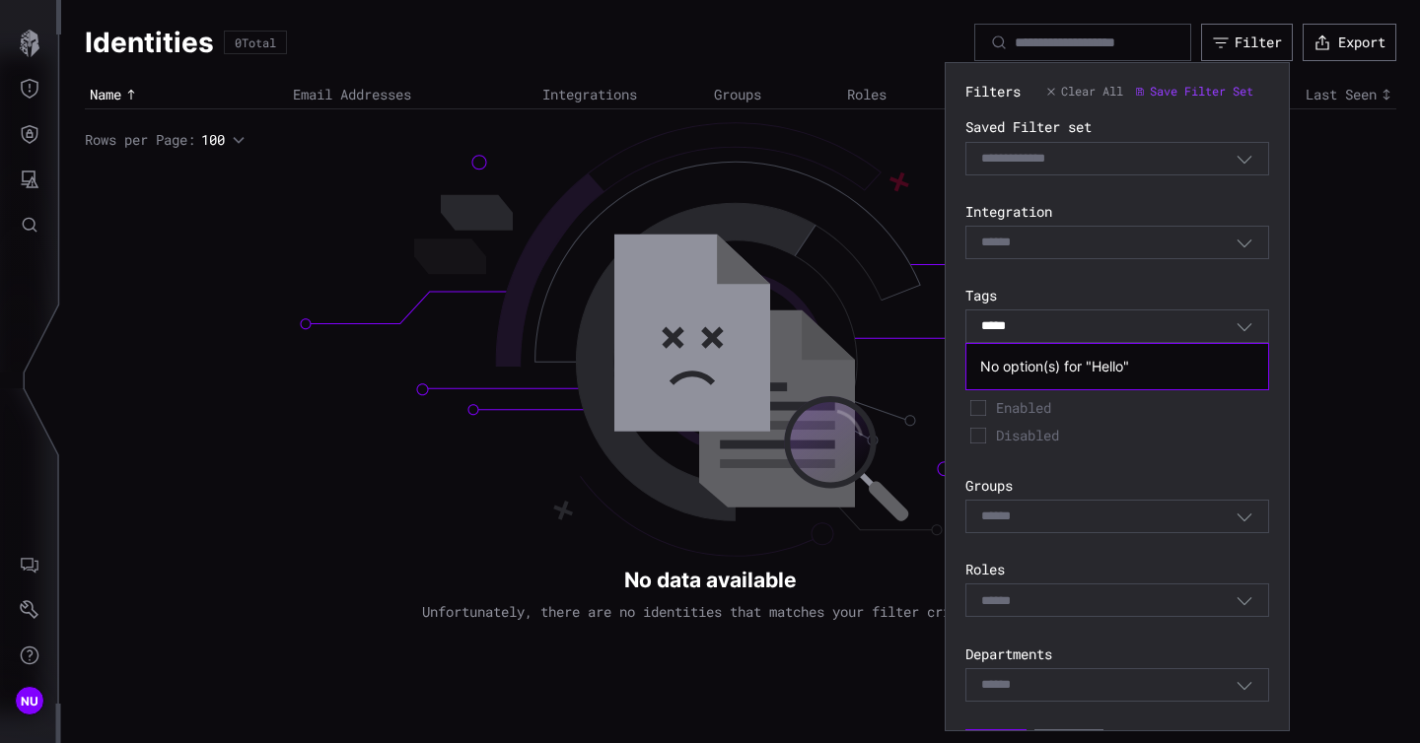
type input "*****"
click at [1110, 380] on div "No option(s) for " Hello "" at bounding box center [1117, 366] width 302 height 45
click at [1108, 375] on div "No option(s) for " Hello "" at bounding box center [1117, 367] width 274 height 18
click at [1105, 370] on div "No option(s) for " Hello "" at bounding box center [1117, 367] width 274 height 18
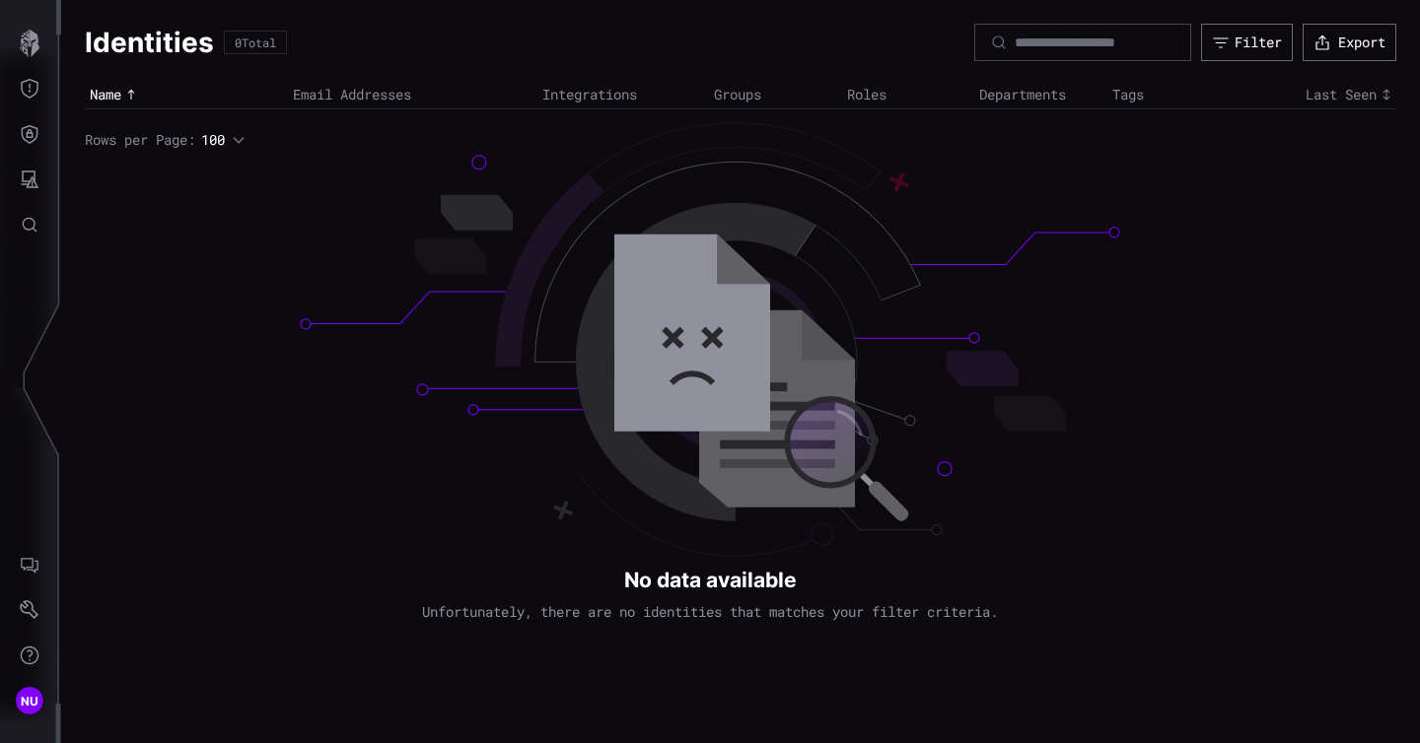
click at [1295, 311] on div "Identities 0 Total Filter Export Name Email Addresses Integrations Groups Roles…" at bounding box center [740, 371] width 1358 height 743
click at [1326, 39] on icon "button" at bounding box center [1322, 43] width 18 height 18
click at [692, 604] on div "Identities 0 Total Filter Export Name Email Addresses Integrations Groups Roles…" at bounding box center [740, 371] width 1358 height 743
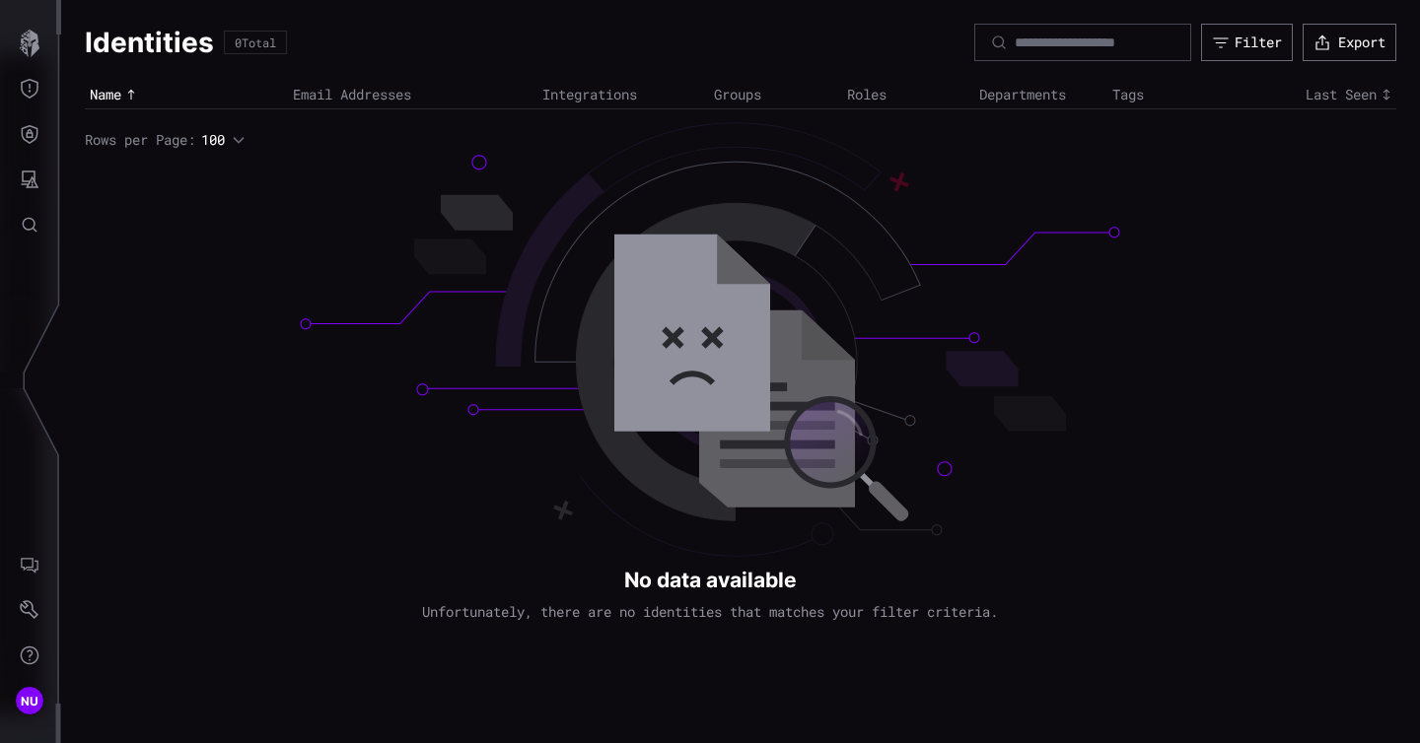
click at [686, 611] on div "Identities 0 Total Filter Export Name Email Addresses Integrations Groups Roles…" at bounding box center [740, 371] width 1358 height 743
click at [30, 608] on icon "Settings" at bounding box center [30, 610] width 20 height 20
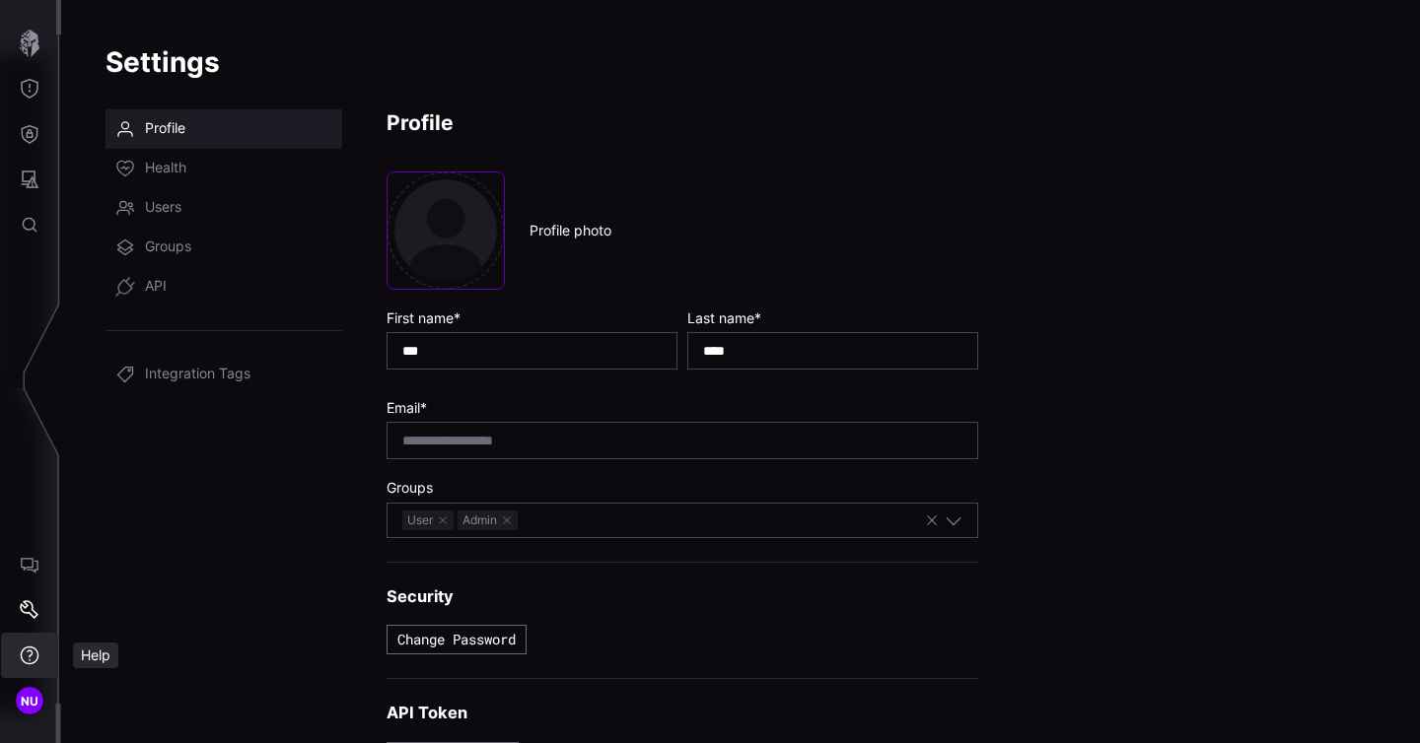
click at [22, 671] on button "Help" at bounding box center [29, 655] width 57 height 45
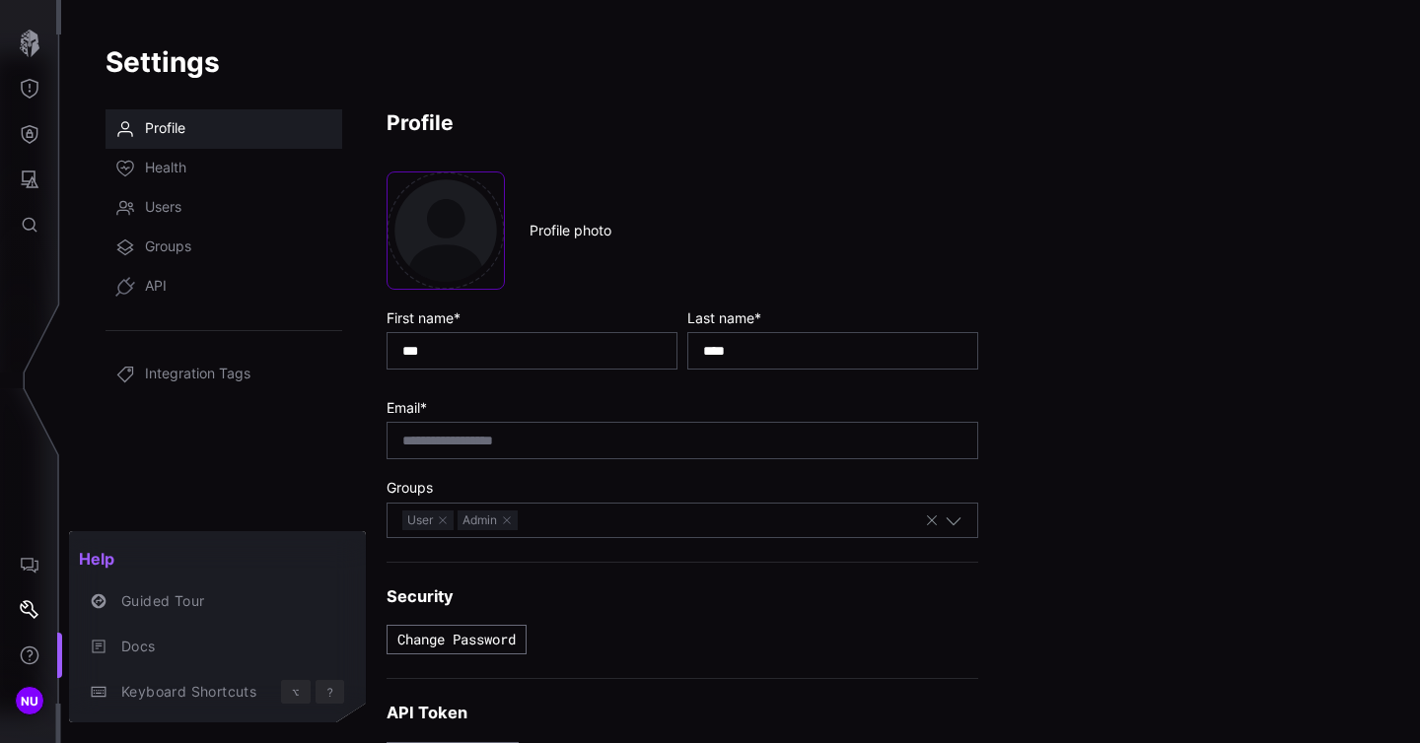
click at [32, 179] on div at bounding box center [710, 371] width 1420 height 743
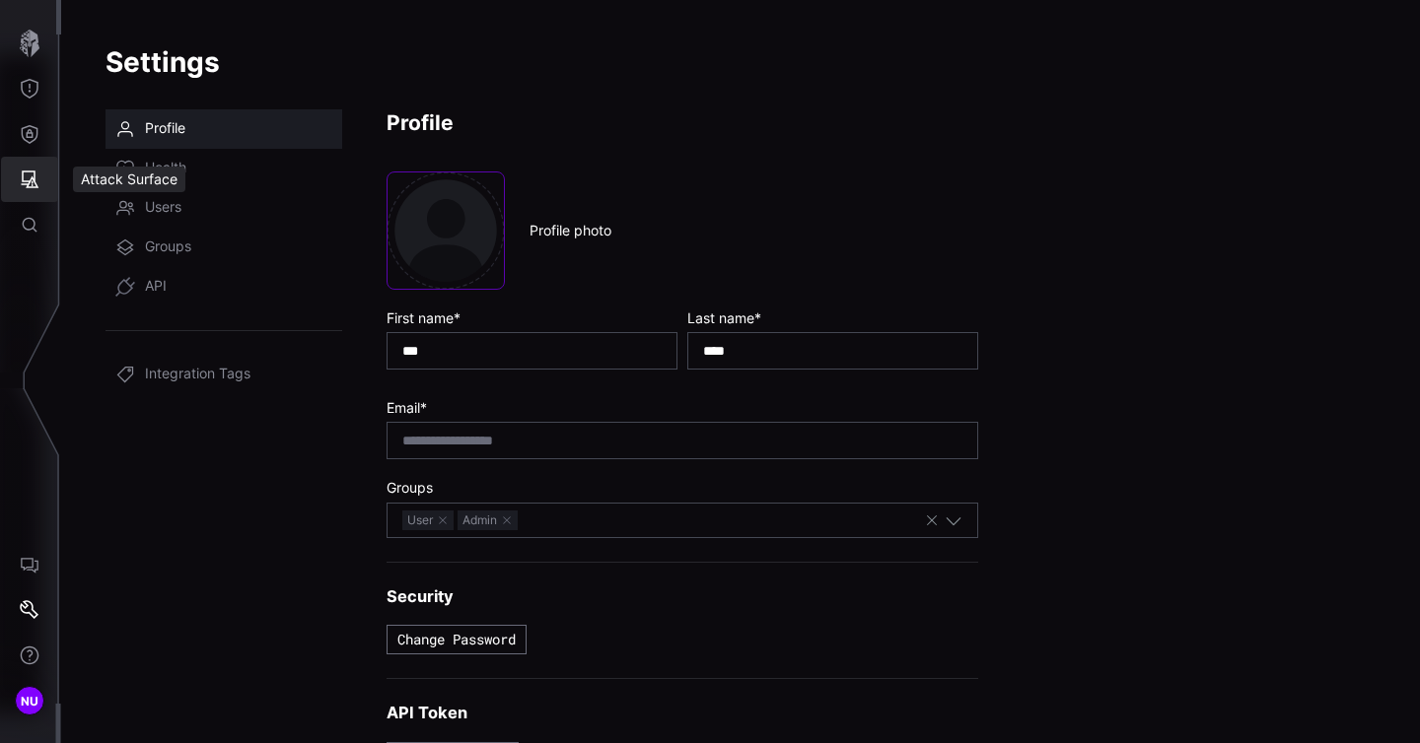
click at [31, 180] on icon "Attack Surface" at bounding box center [31, 180] width 18 height 18
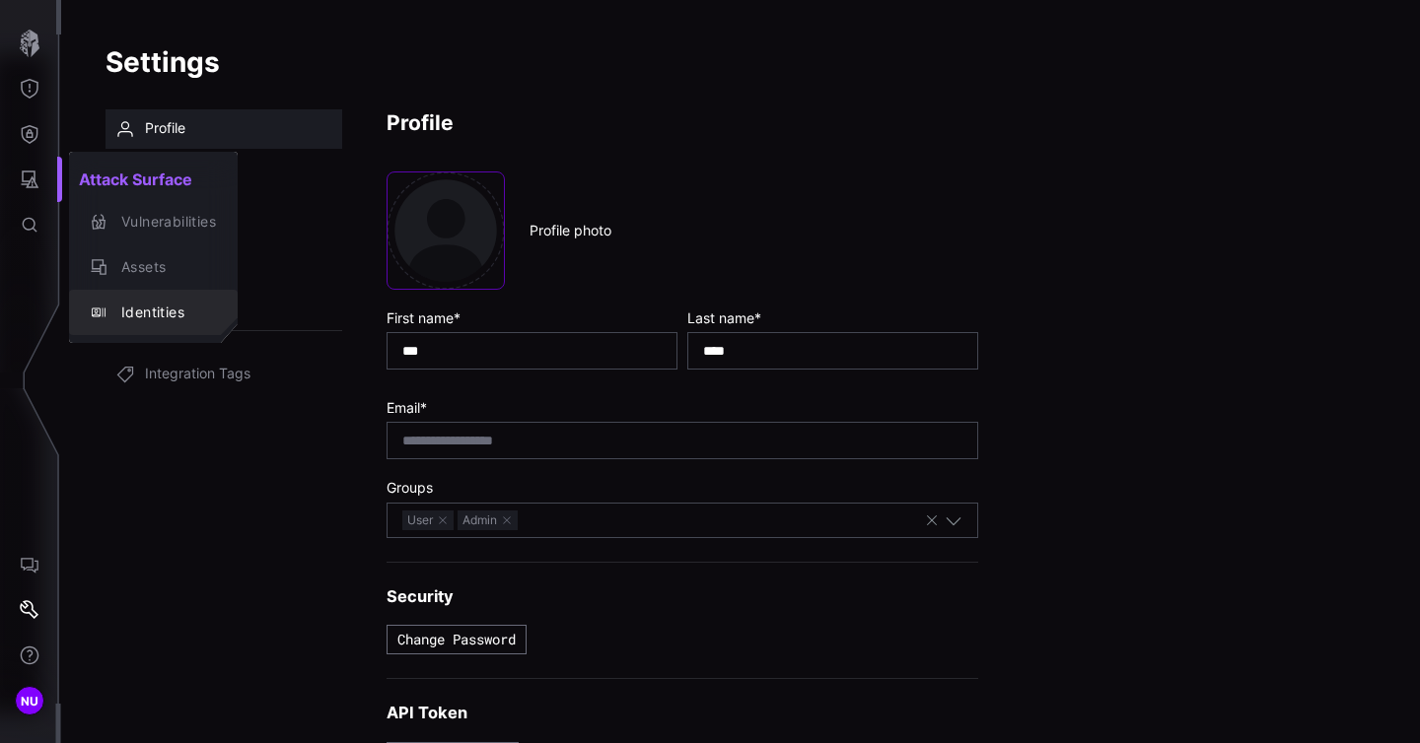
click at [174, 311] on div "Identities" at bounding box center [163, 313] width 104 height 25
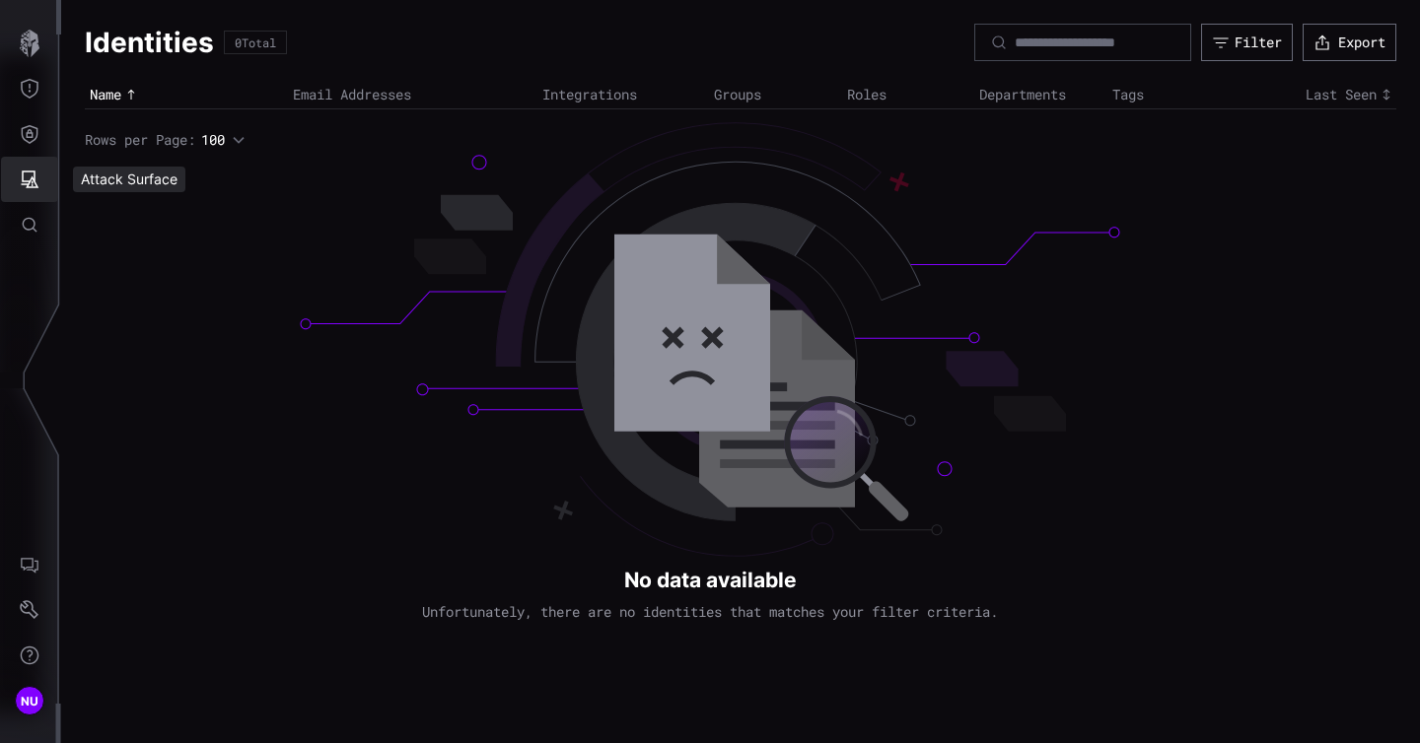
click at [30, 170] on icon "Attack Surface" at bounding box center [30, 180] width 20 height 20
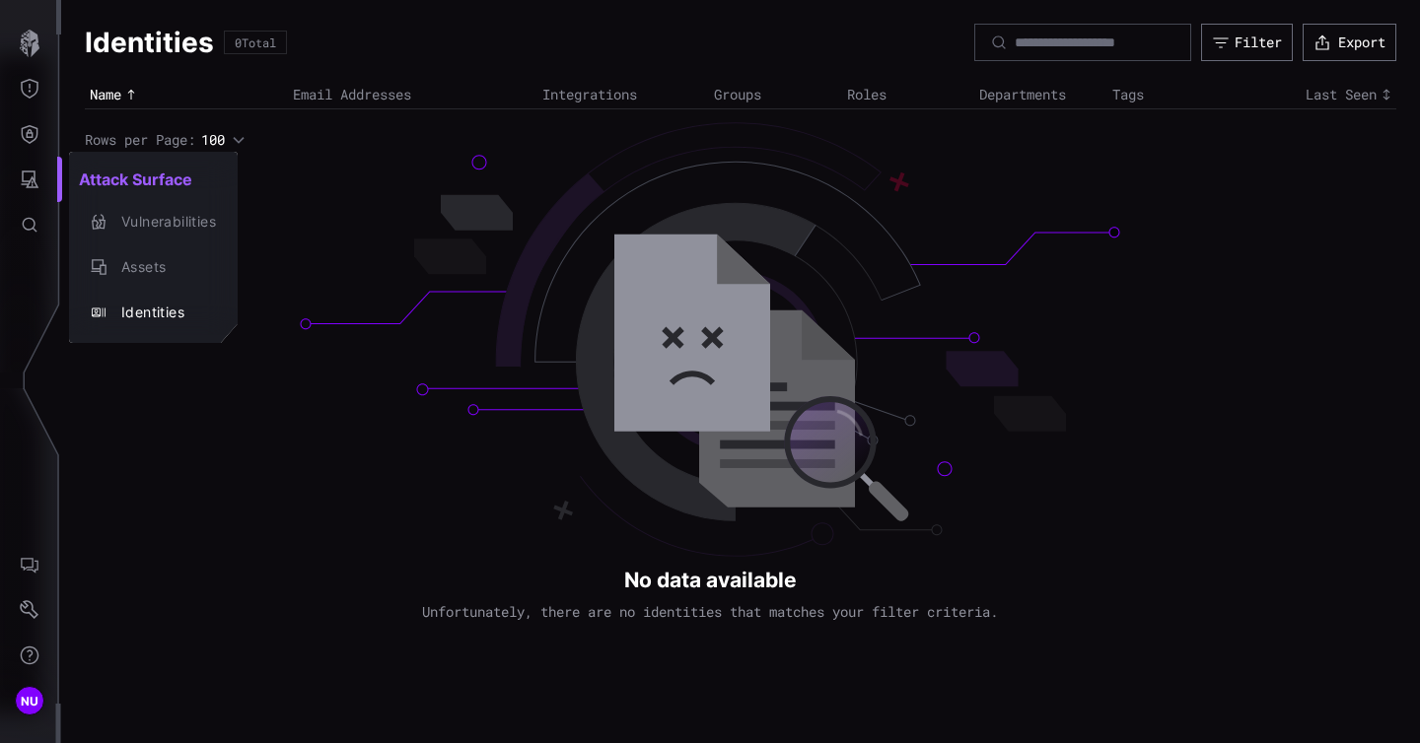
click at [434, 239] on div at bounding box center [710, 371] width 1420 height 743
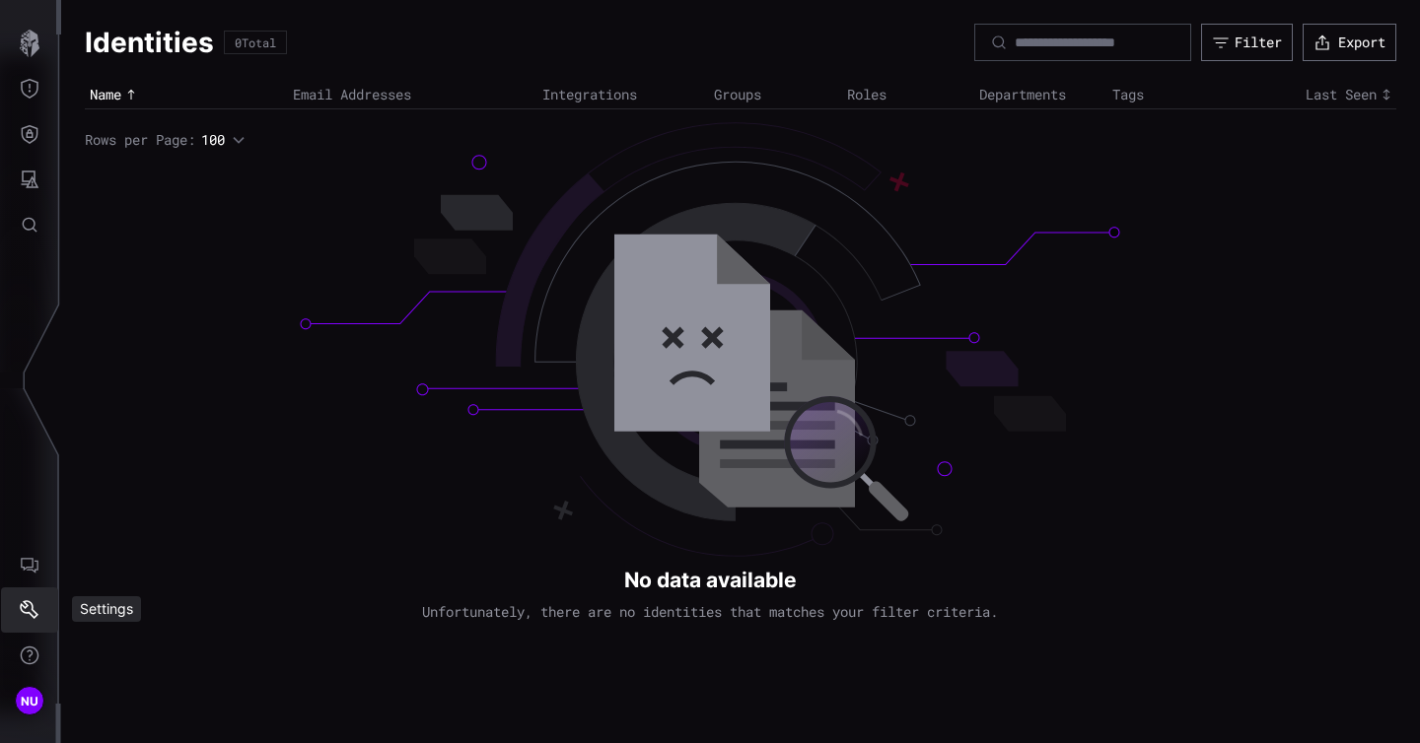
click at [29, 602] on icon "Settings" at bounding box center [30, 610] width 20 height 20
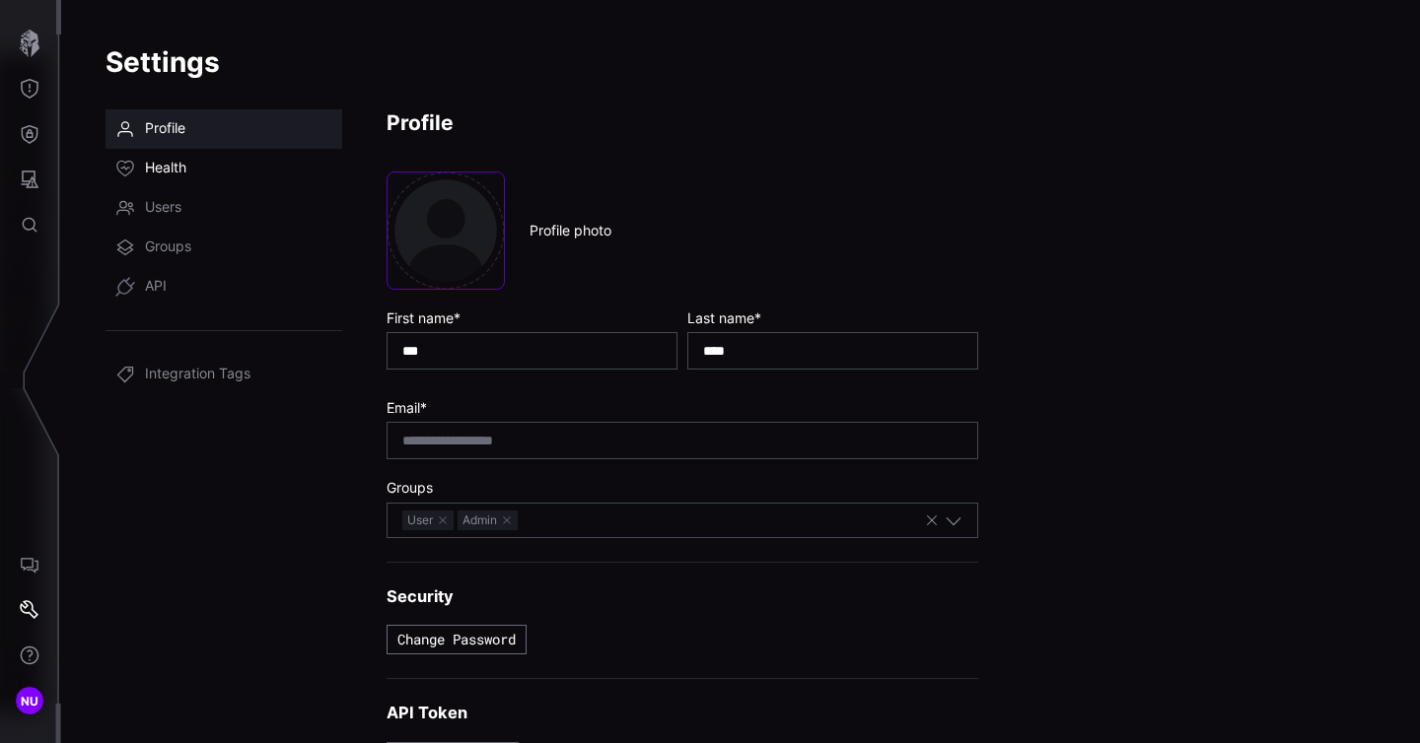
click at [155, 180] on link "Health" at bounding box center [223, 168] width 237 height 39
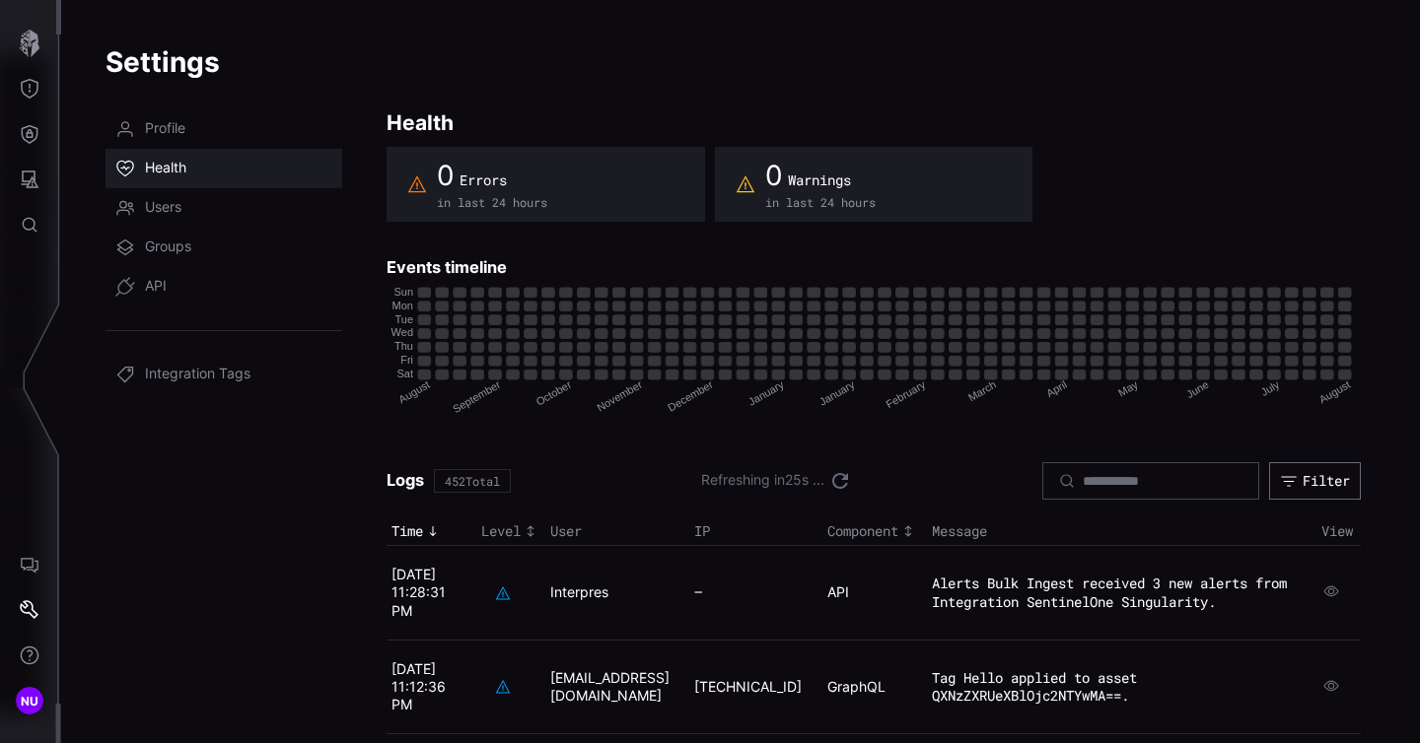
click at [417, 582] on time "08/16/25 11:28:31 PM" at bounding box center [418, 592] width 54 height 52
click at [1146, 593] on code "Alerts Bulk Ingest received 3 new alerts from Integration SentinelOne Singulari…" at bounding box center [1109, 592] width 355 height 36
click at [1328, 584] on icon "button" at bounding box center [1331, 592] width 18 height 18
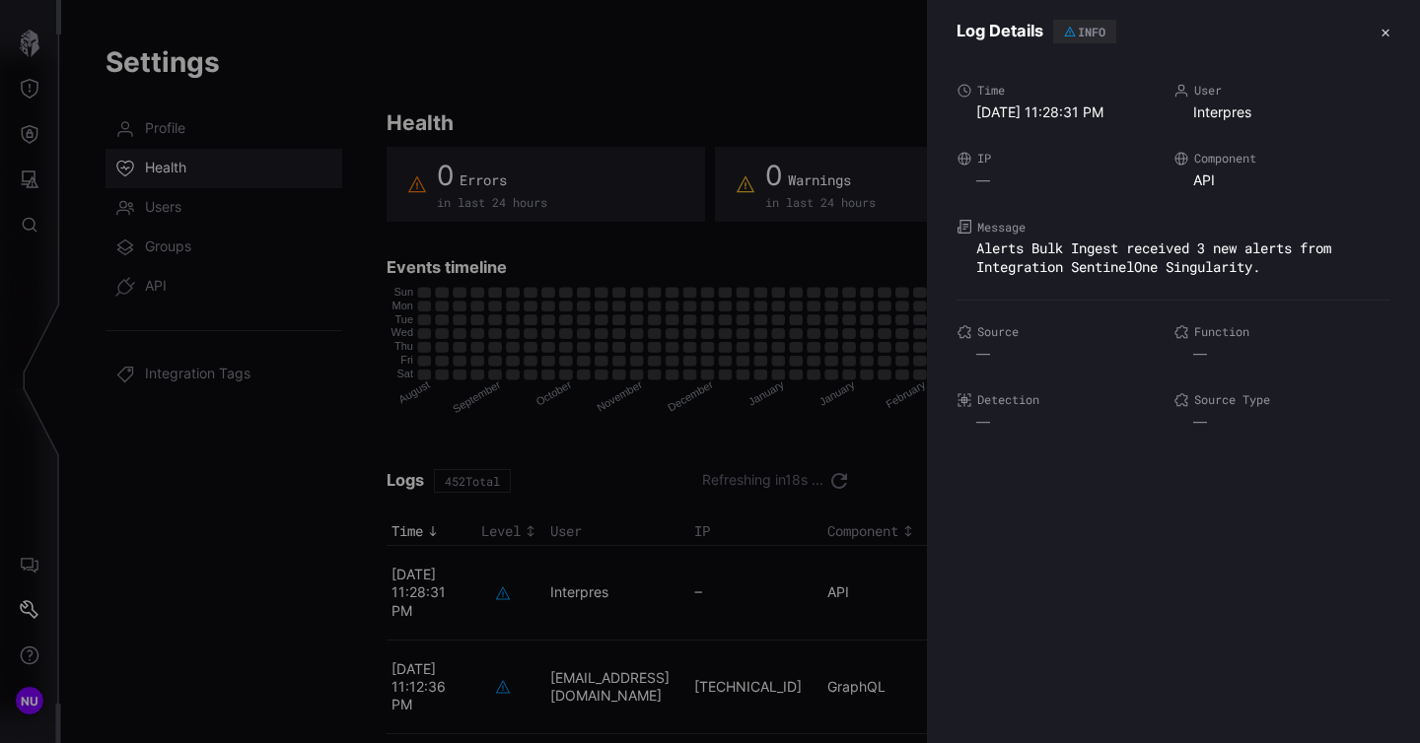
click at [1380, 32] on button "✕" at bounding box center [1385, 32] width 10 height 21
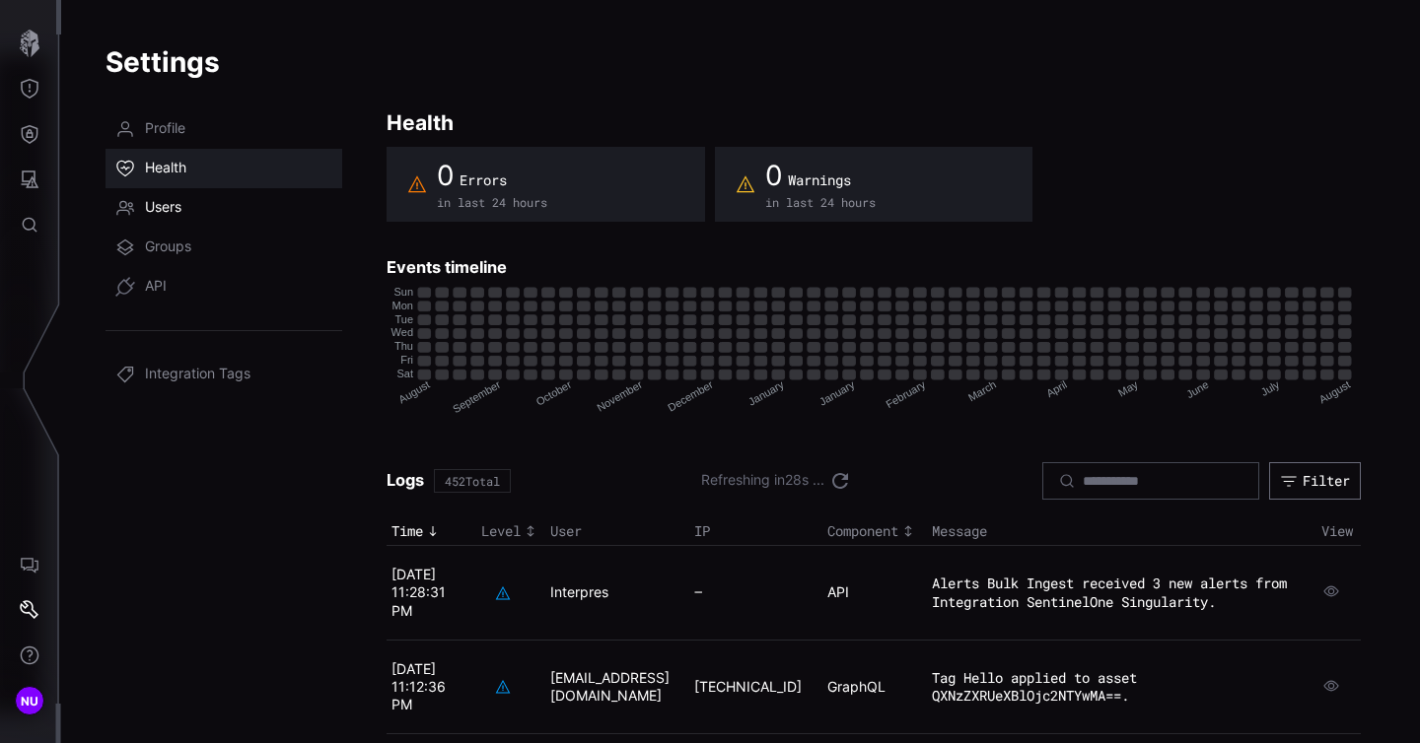
click at [196, 210] on link "Users" at bounding box center [223, 207] width 237 height 39
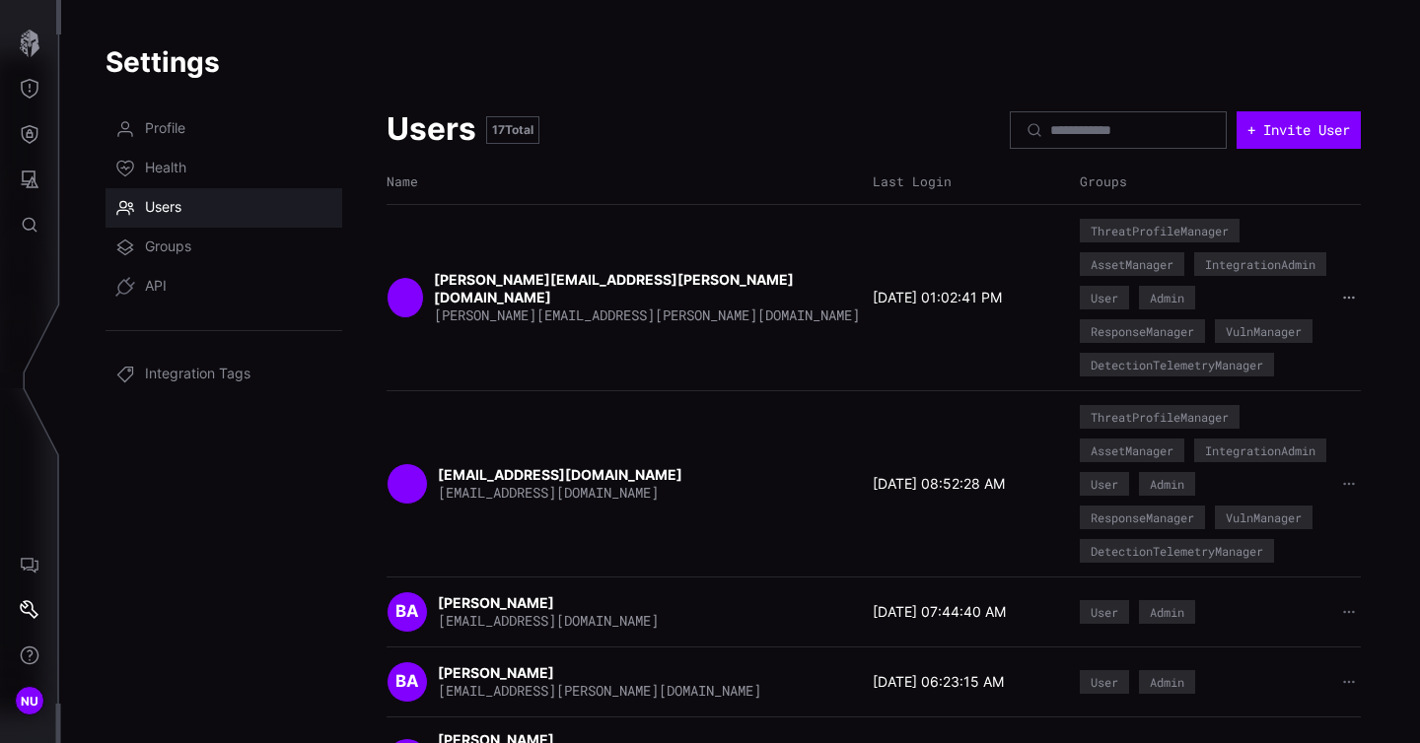
click at [1352, 305] on icon "button" at bounding box center [1349, 298] width 14 height 14
click at [172, 240] on span "Groups" at bounding box center [168, 248] width 46 height 20
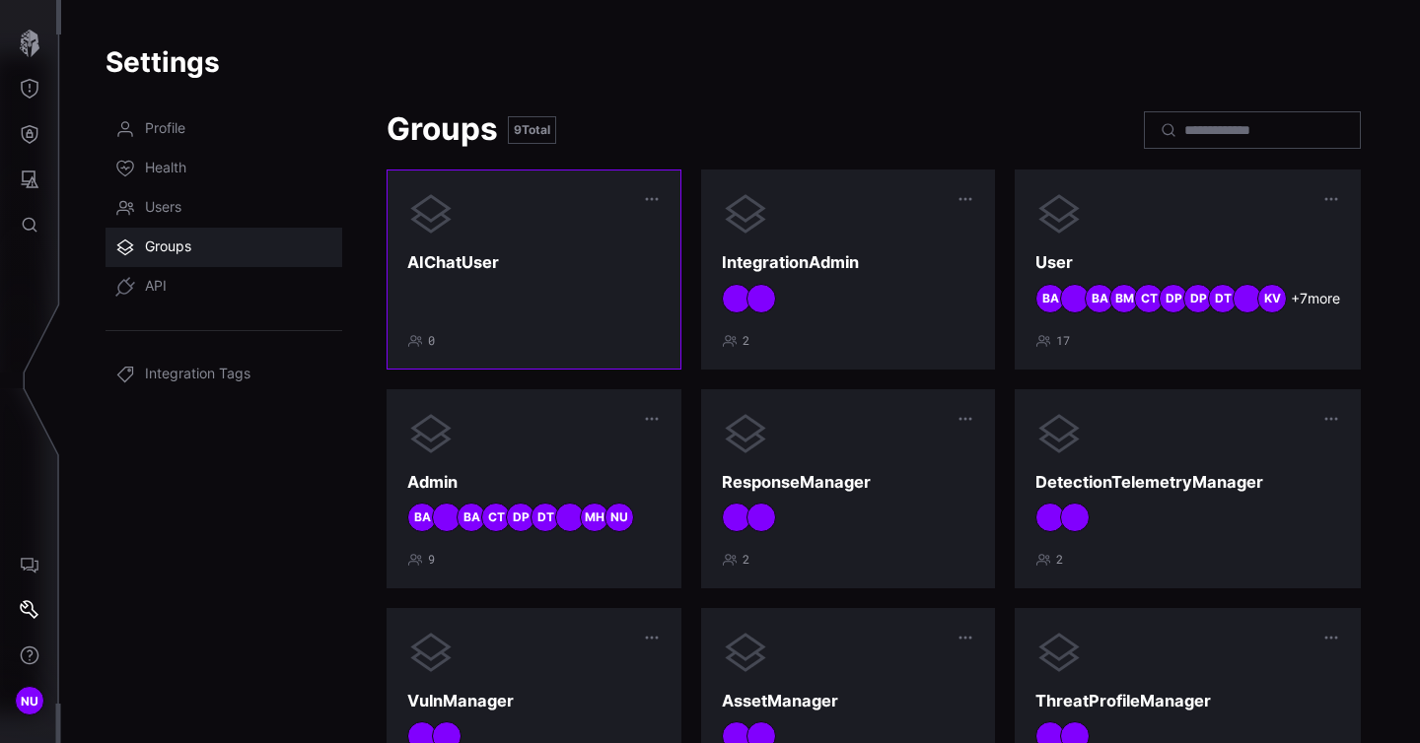
click at [614, 275] on div "AIChatUser 0" at bounding box center [533, 269] width 253 height 158
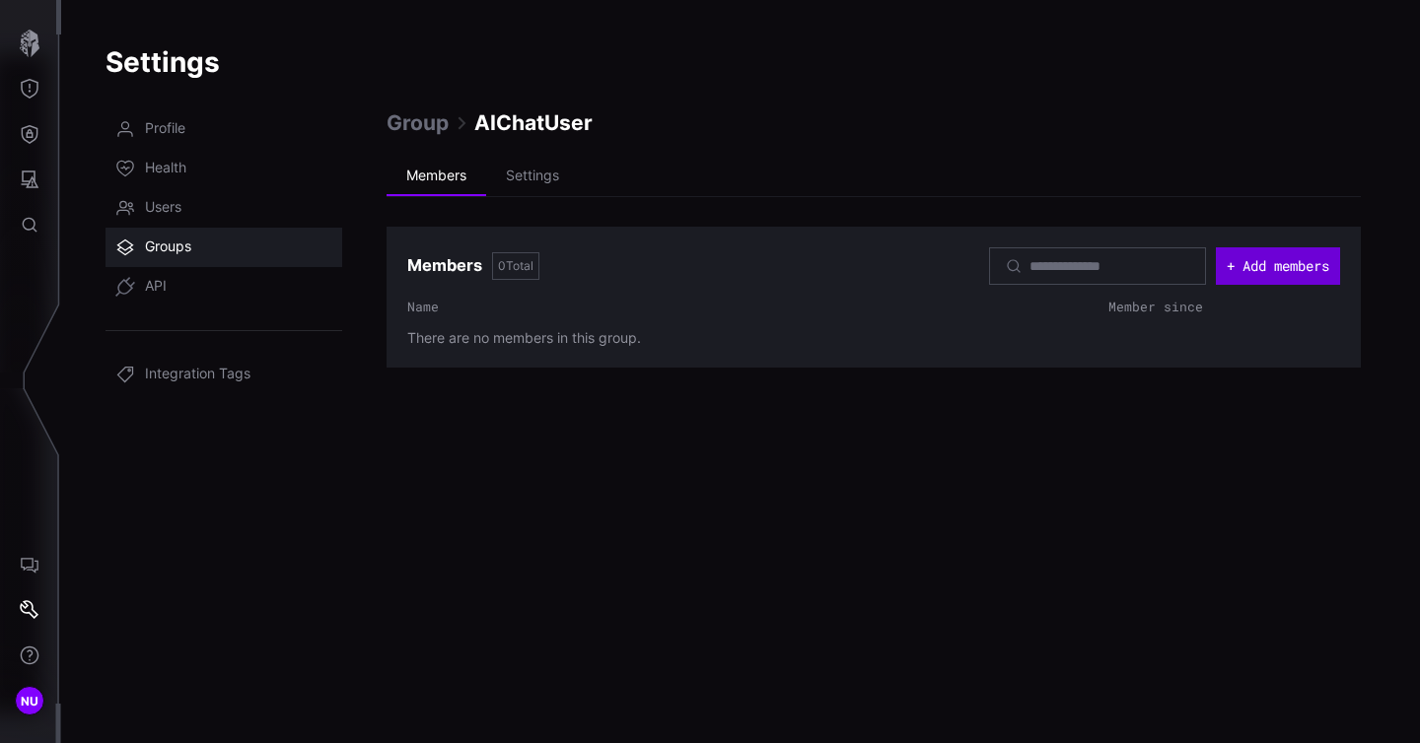
click at [1250, 254] on button "+ Add members" at bounding box center [1277, 265] width 124 height 37
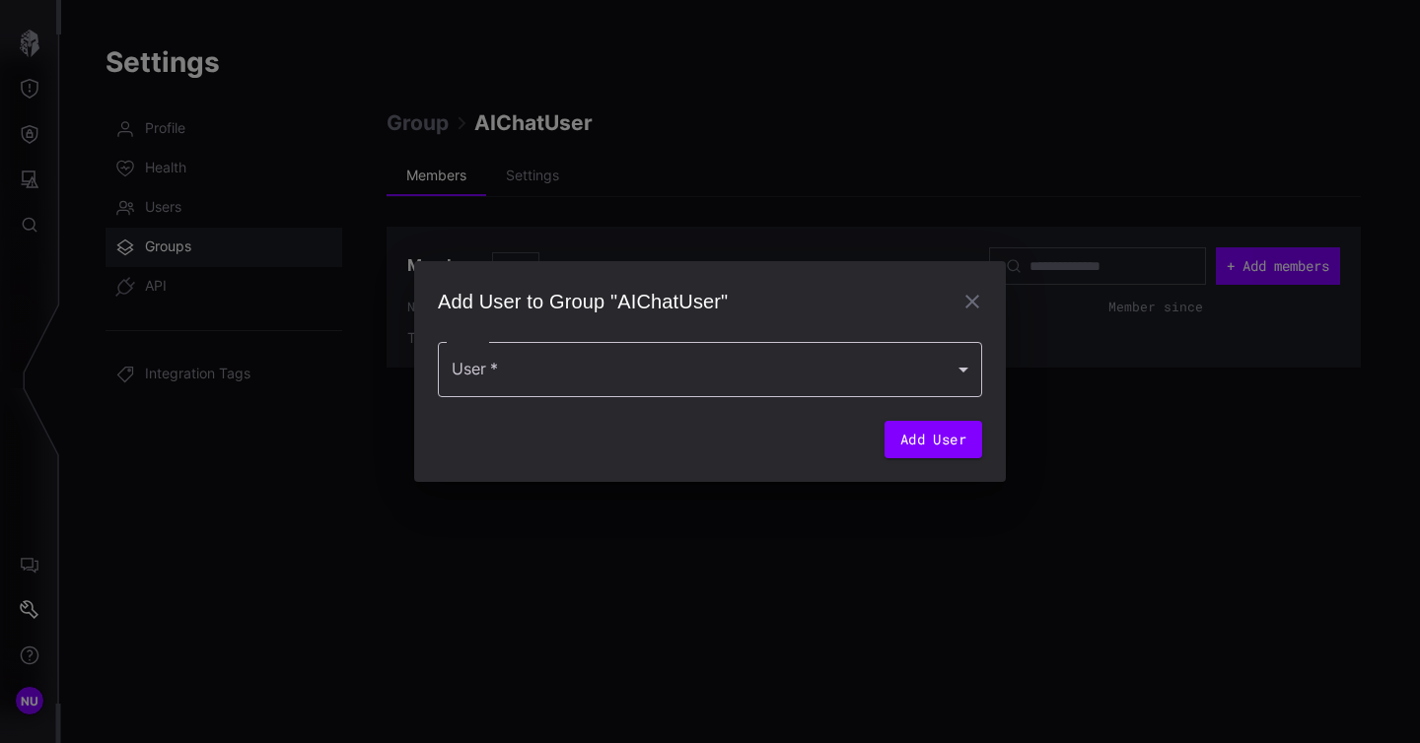
click at [643, 365] on div at bounding box center [710, 369] width 544 height 55
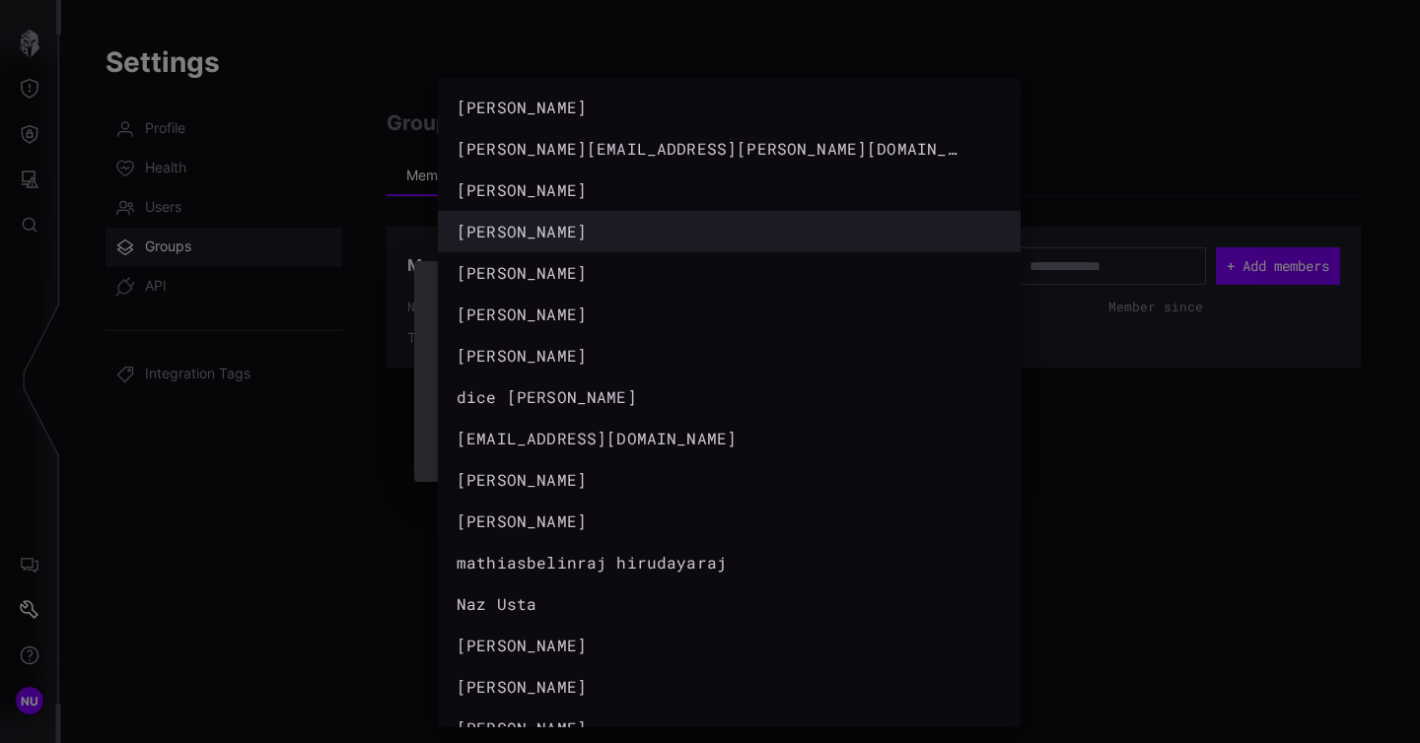
click at [623, 246] on li "Brian Monzingo" at bounding box center [729, 231] width 583 height 41
type input "**********"
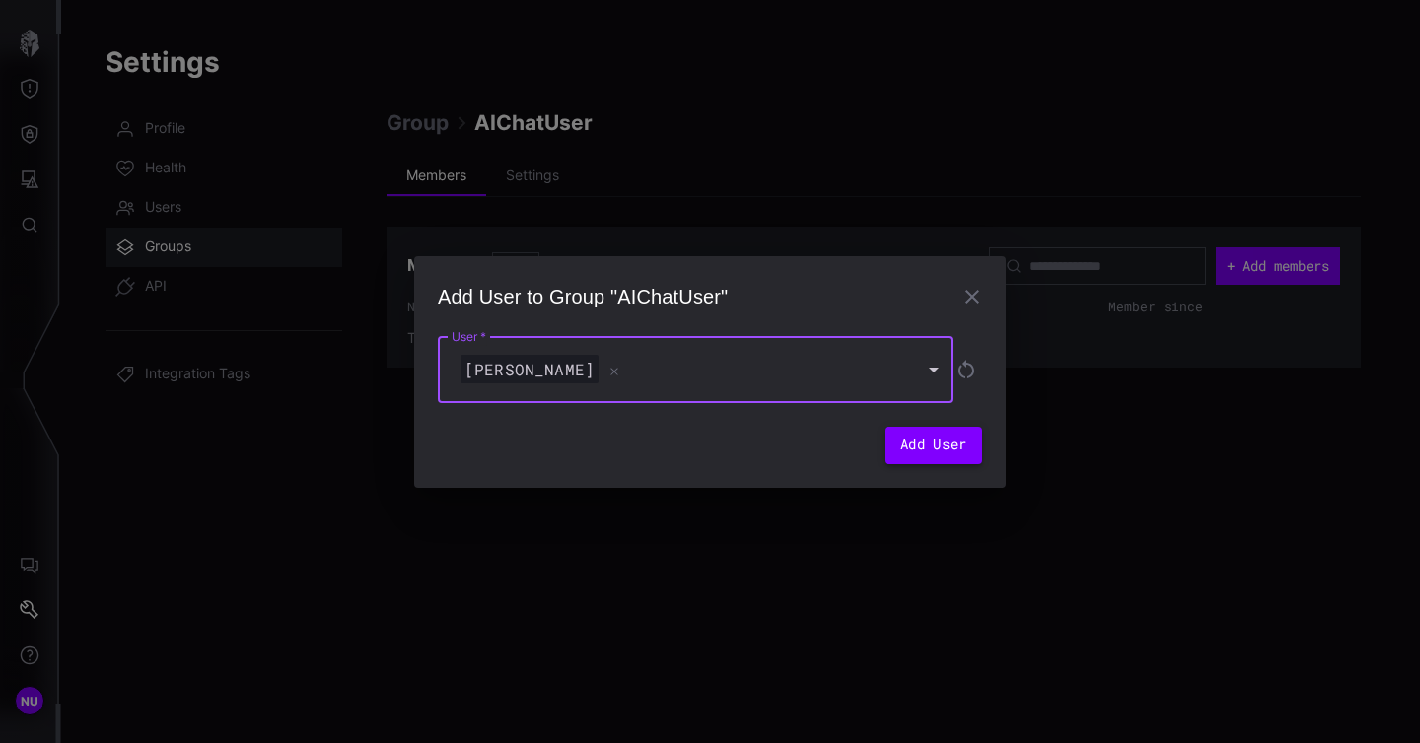
click at [941, 451] on button "Add User" at bounding box center [933, 445] width 98 height 37
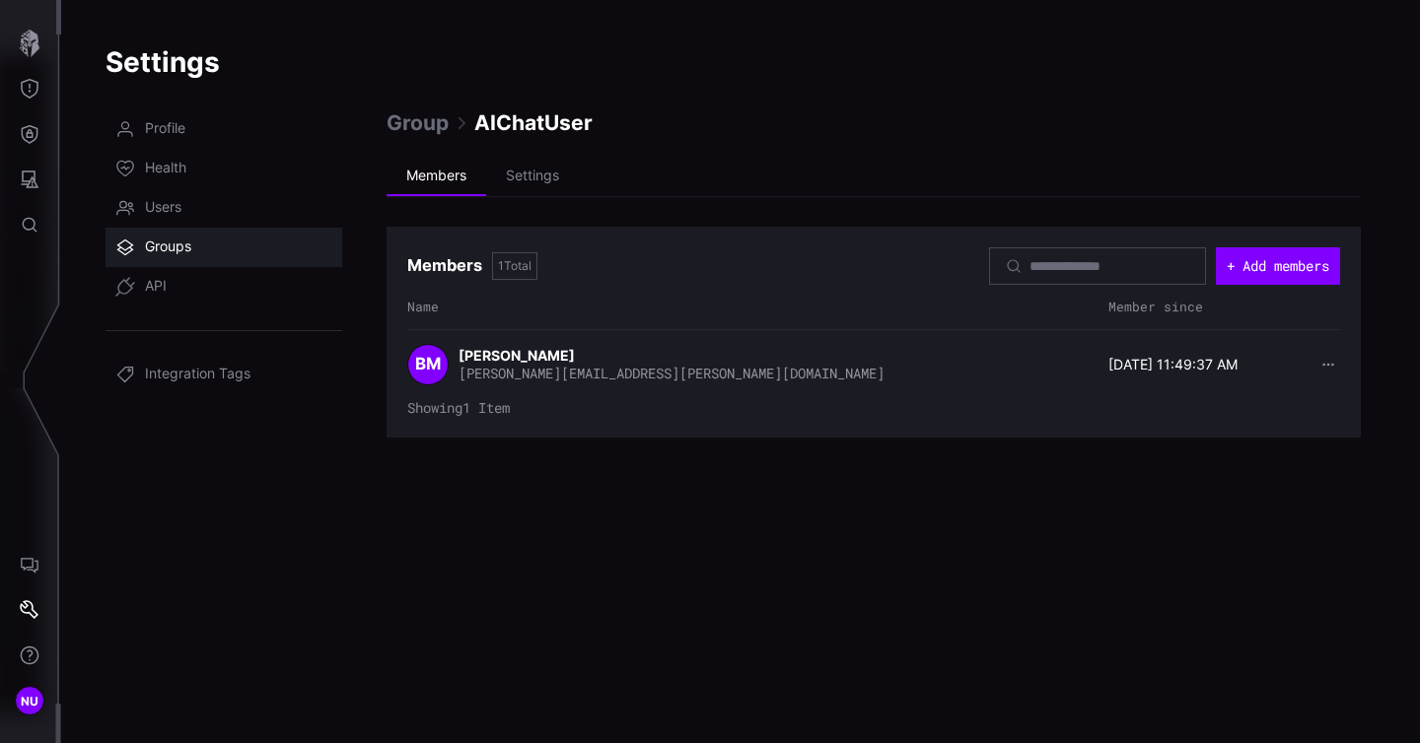
click at [1326, 363] on icon "button" at bounding box center [1328, 365] width 14 height 14
click at [840, 473] on div "Group AIChatUser Members Settings Members 1 Total + Add members Name Member sin…" at bounding box center [873, 414] width 974 height 610
click at [522, 353] on strong "Brian Monzingo" at bounding box center [517, 355] width 119 height 17
click at [1196, 353] on div "BM Brian Monzingo brian.monzingo@ust.com 08/15/25 11:49:37 AM" at bounding box center [873, 364] width 933 height 41
click at [1176, 365] on time "08/15/25 11:49:37 AM" at bounding box center [1172, 365] width 129 height 18
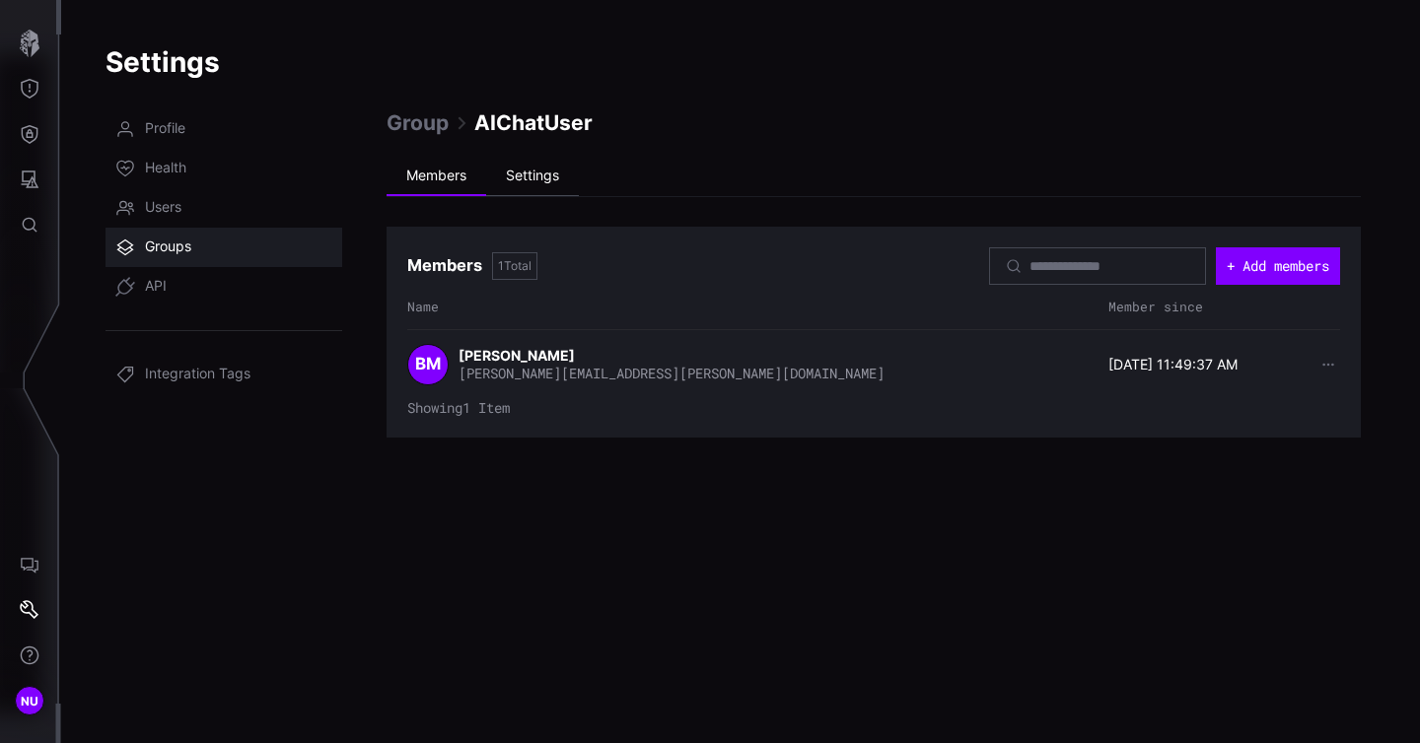
click at [527, 182] on li "Settings" at bounding box center [532, 176] width 93 height 39
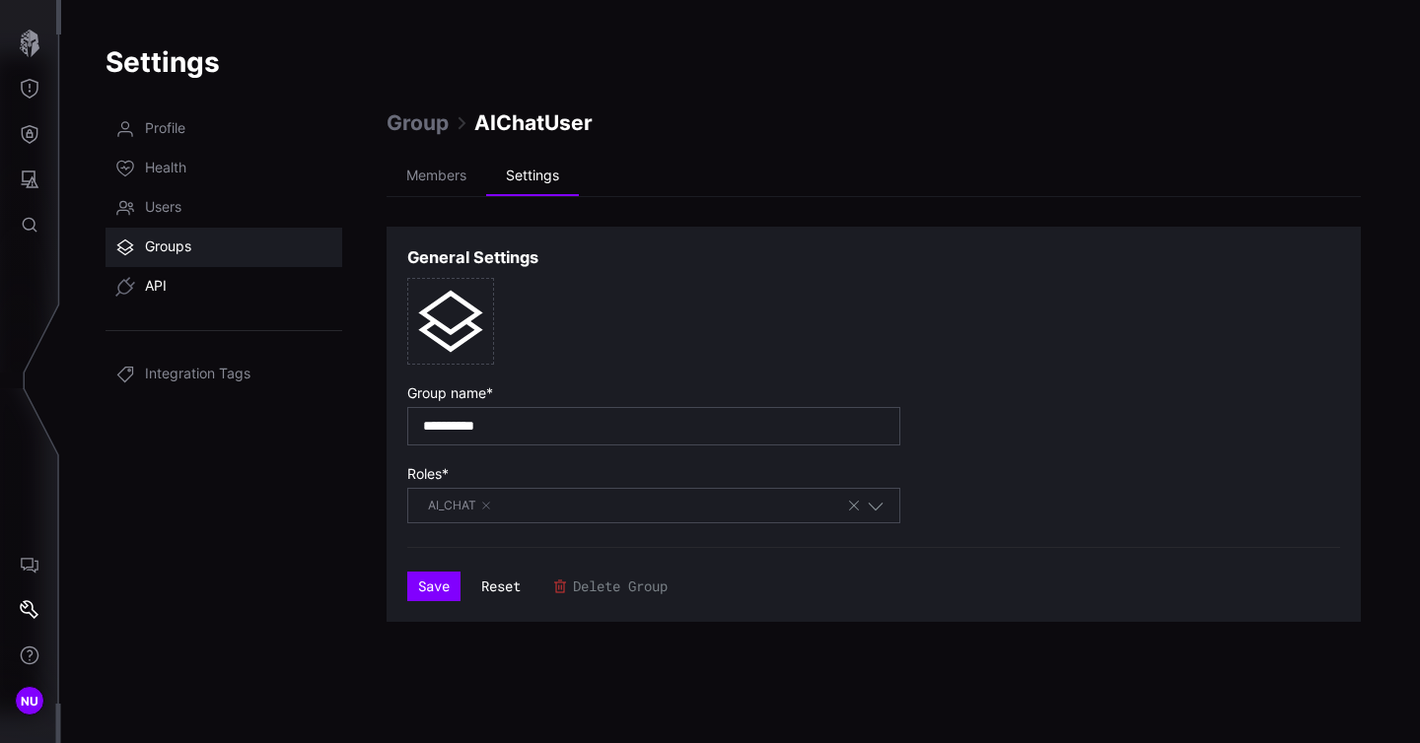
click at [206, 291] on link "API" at bounding box center [223, 286] width 237 height 39
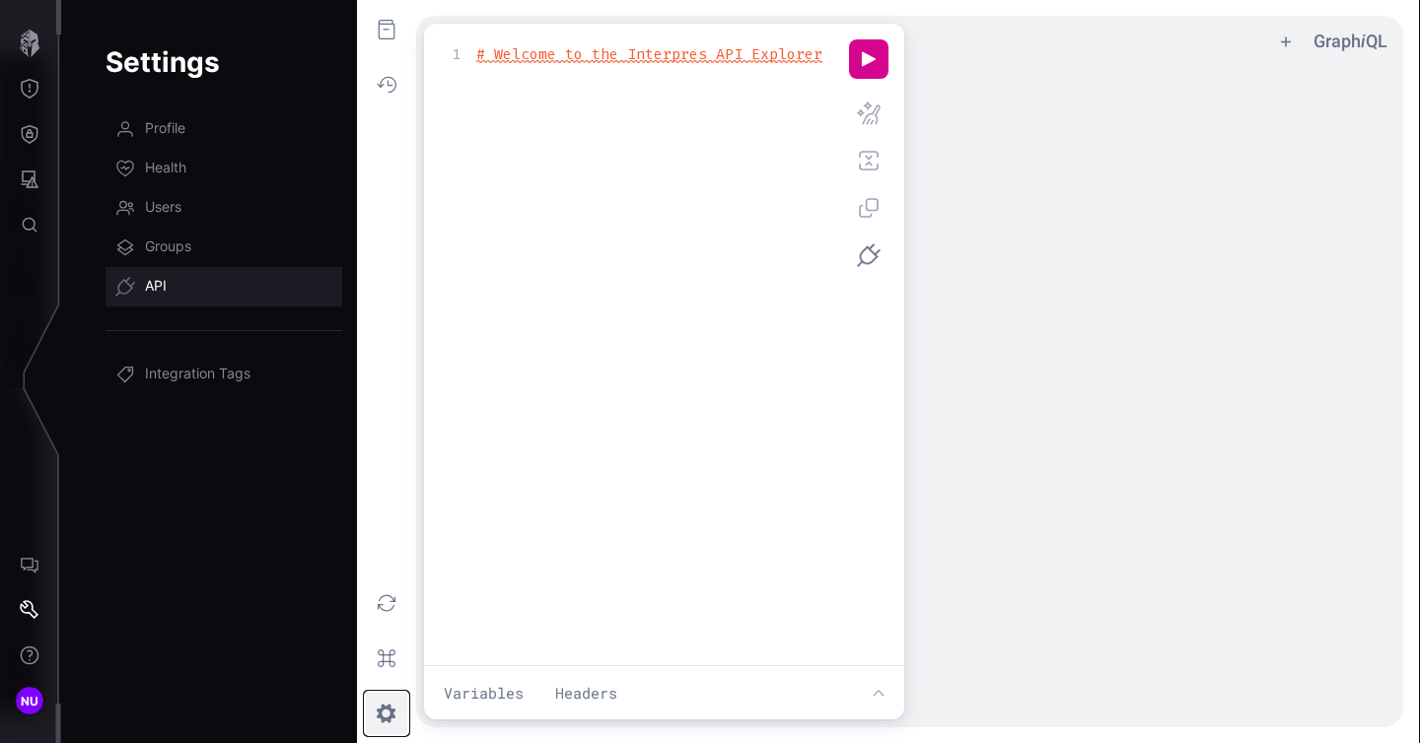
click at [387, 719] on button "z ee icon" at bounding box center [386, 713] width 43 height 43
click at [175, 382] on span "Integration Tags" at bounding box center [197, 375] width 105 height 20
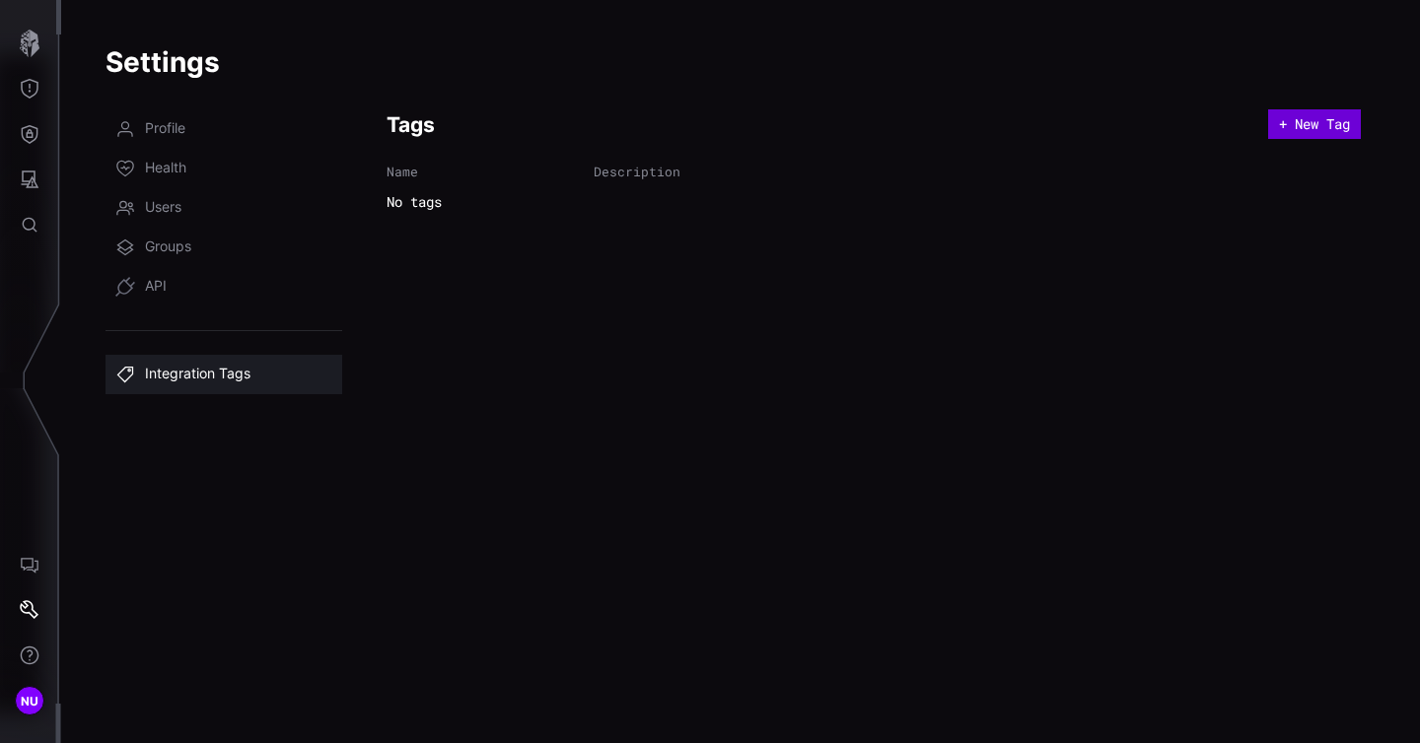
click at [1301, 127] on button "+ New Tag" at bounding box center [1314, 124] width 93 height 30
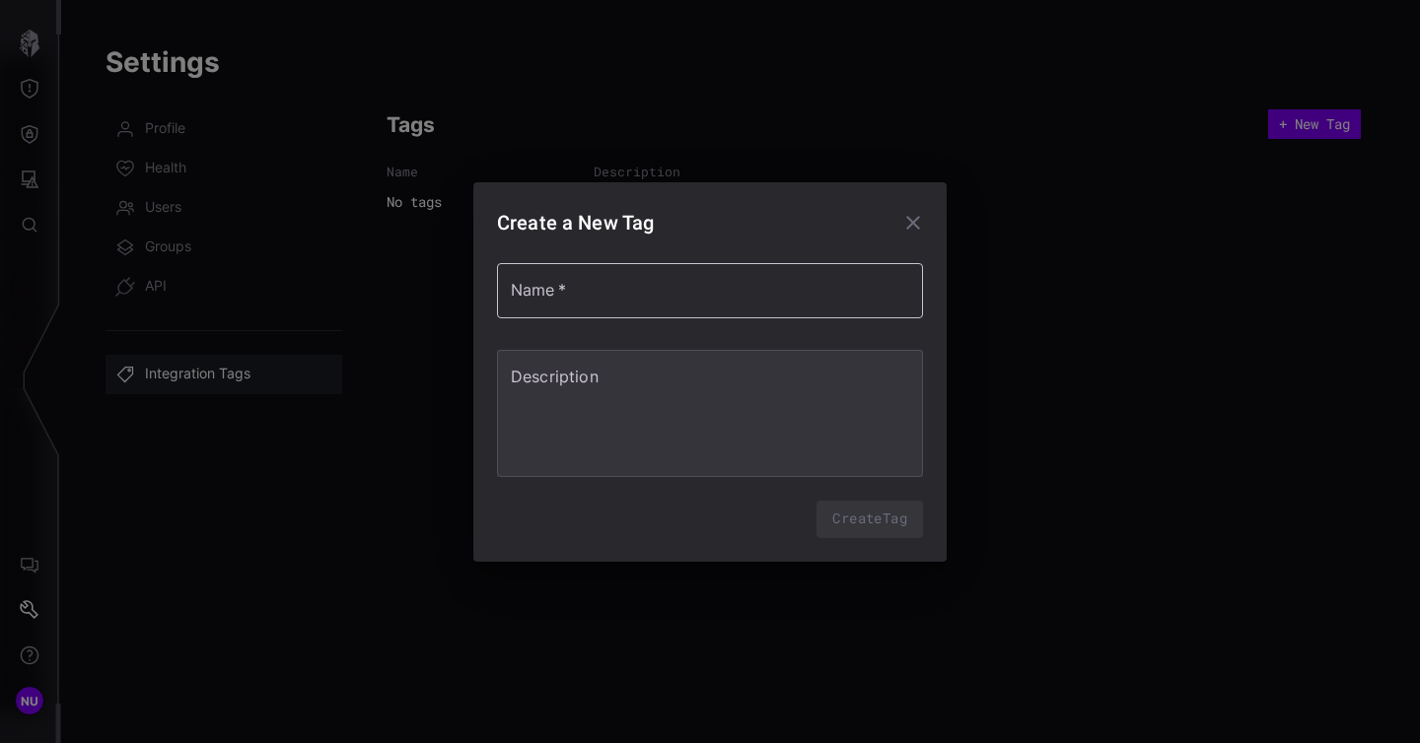
type textarea "*"
click at [833, 294] on input "Name   *" at bounding box center [710, 290] width 426 height 55
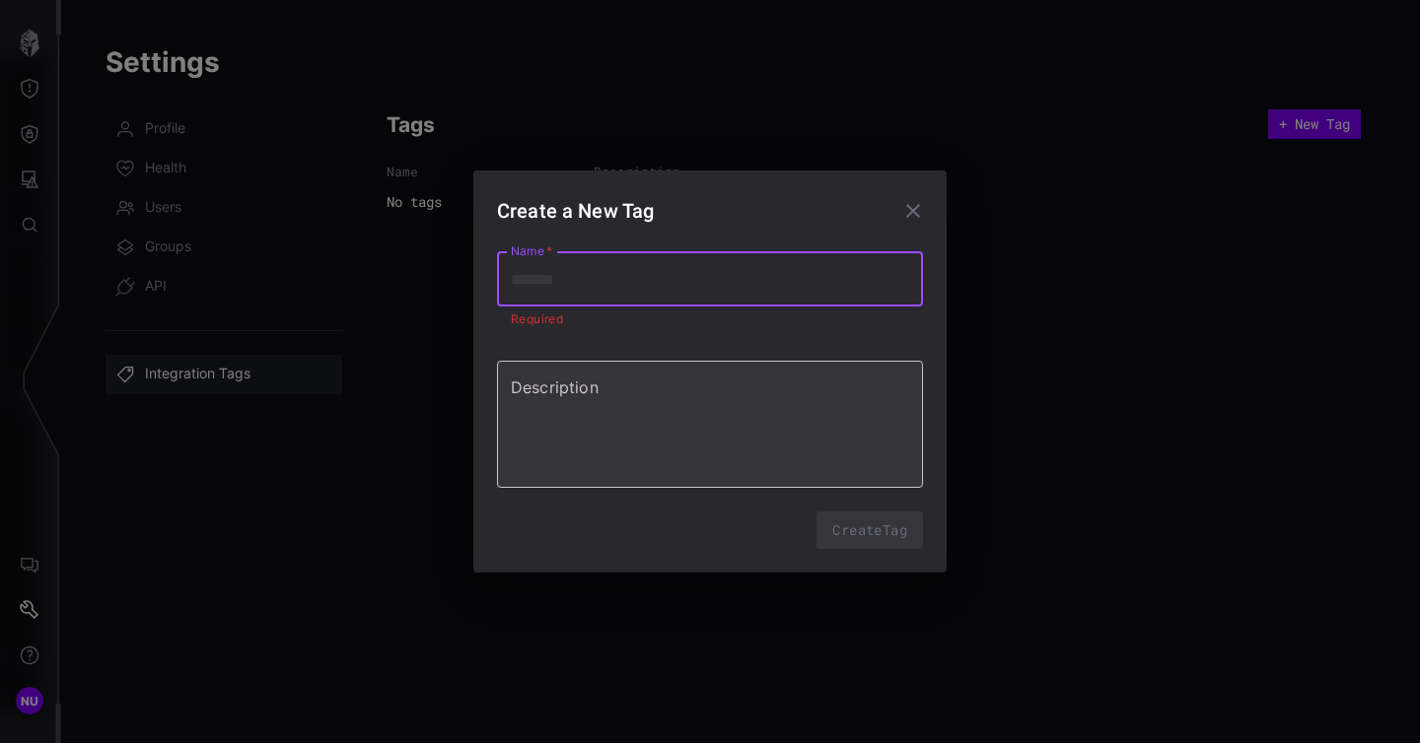
type input "**********"
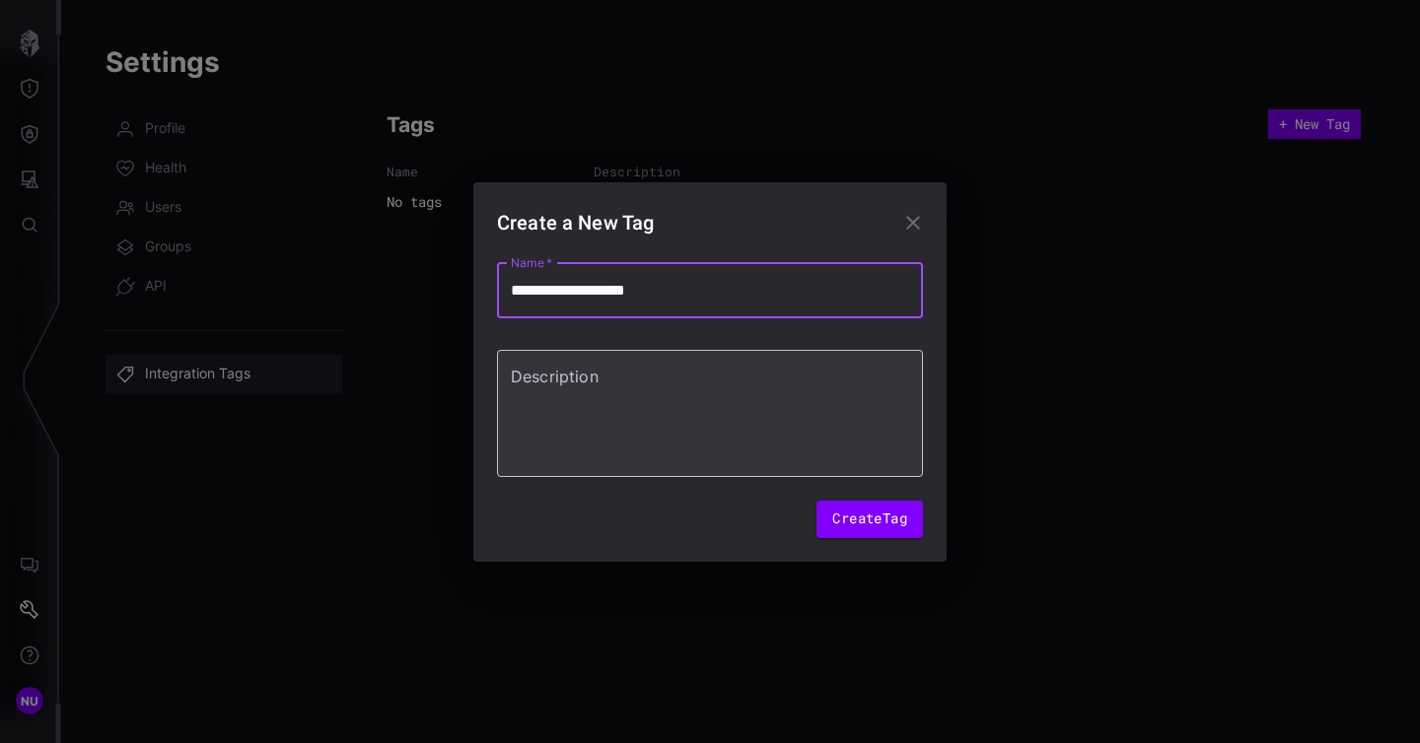
type textarea "*"
click at [635, 407] on textarea "Description" at bounding box center [710, 413] width 398 height 95
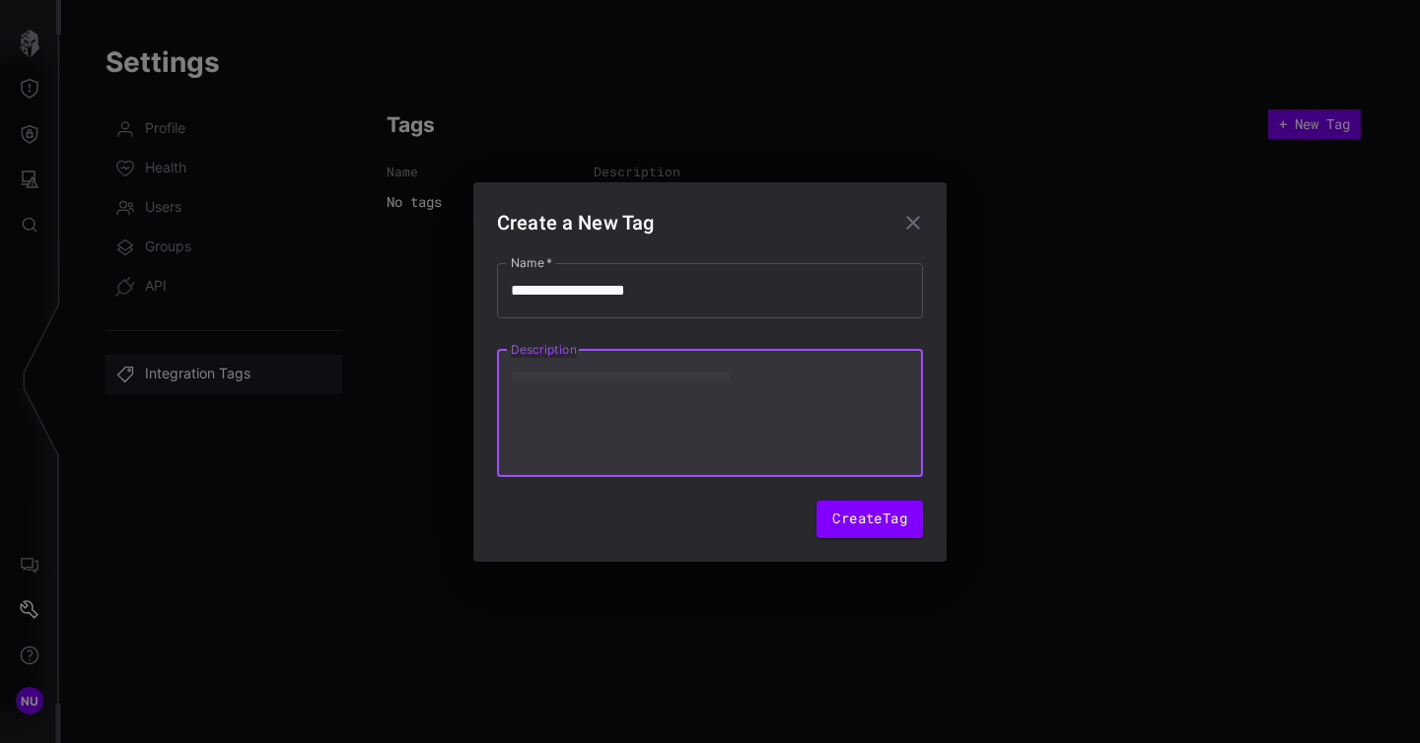
type textarea "*"
type textarea "**"
type textarea "*"
type textarea "**"
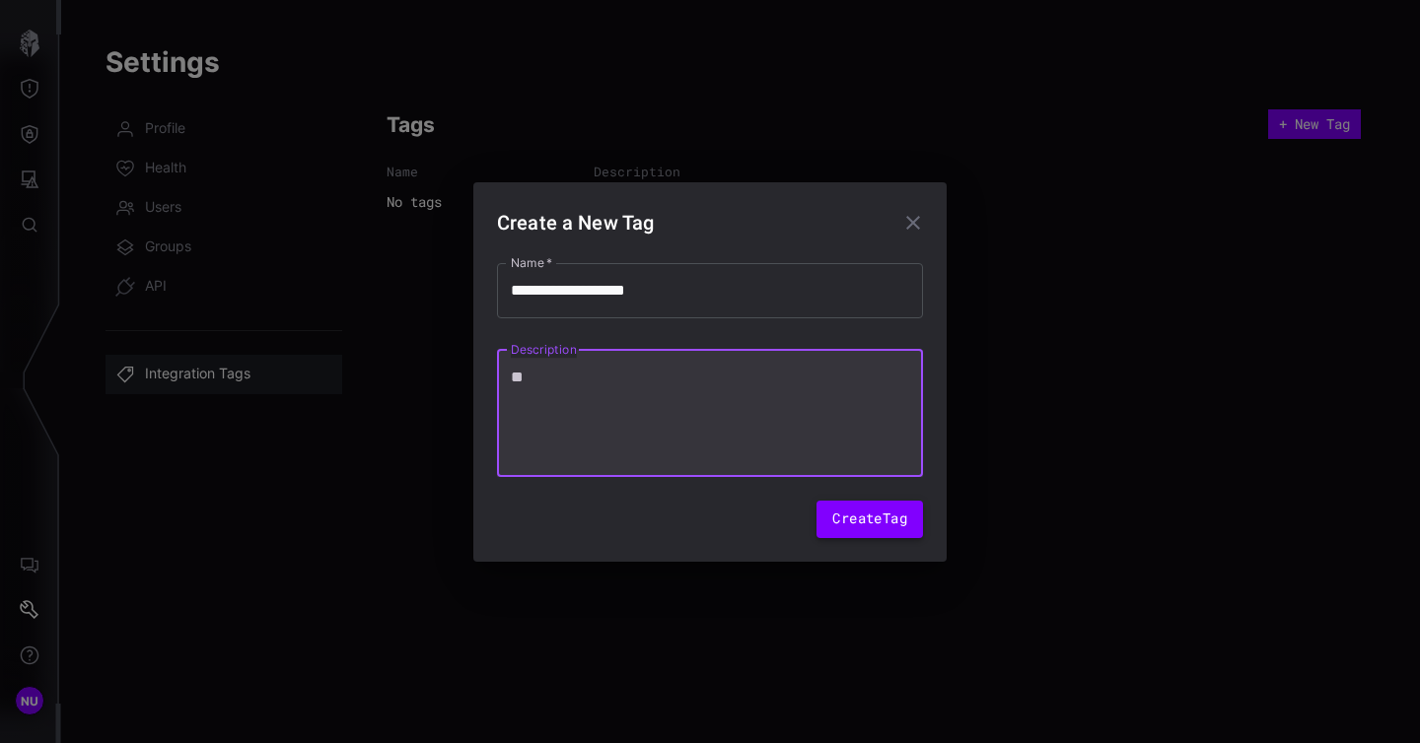
click at [842, 527] on button "Create Tag" at bounding box center [869, 519] width 106 height 37
type textarea "*"
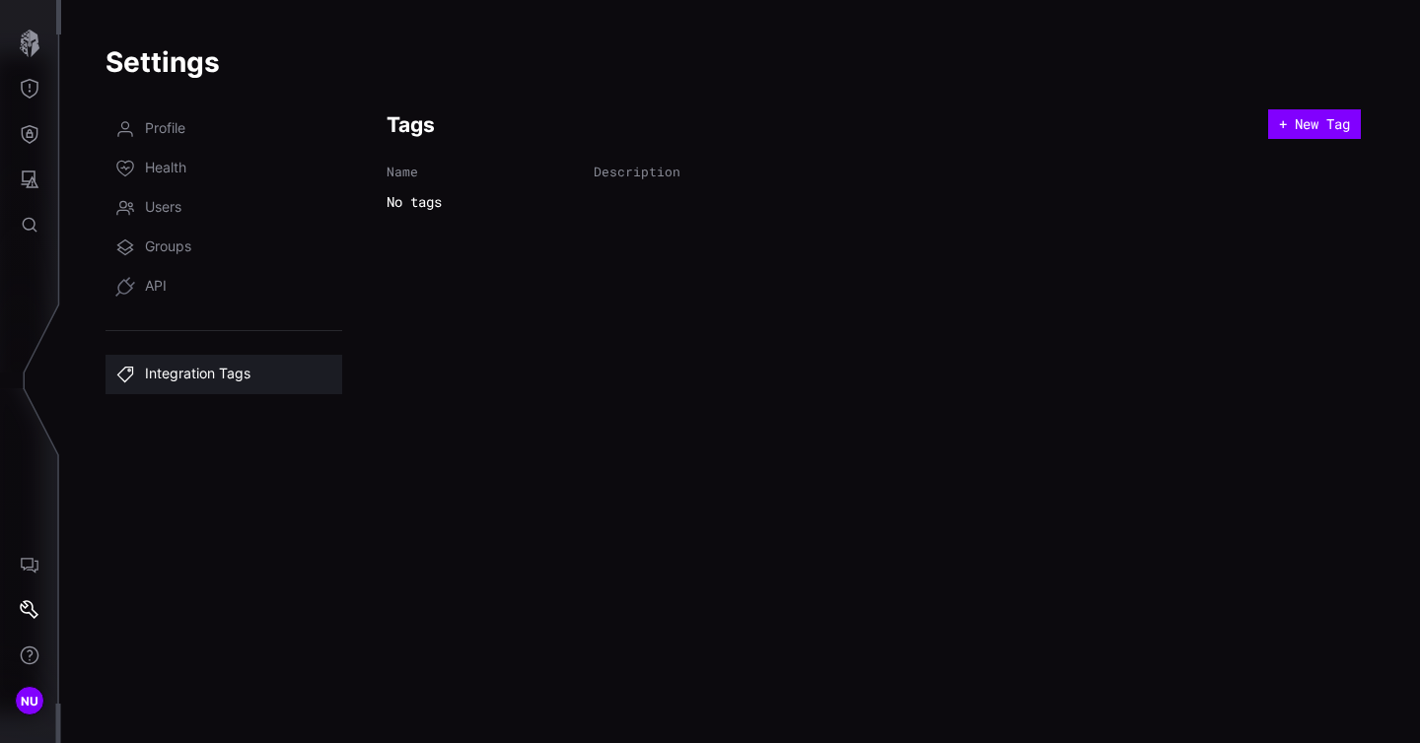
click at [1294, 108] on div "Settings Profile Health Users Groups API Integration Tags Tags + New Tag Name D…" at bounding box center [740, 371] width 1358 height 743
click at [1289, 128] on button "+ New Tag" at bounding box center [1314, 124] width 93 height 30
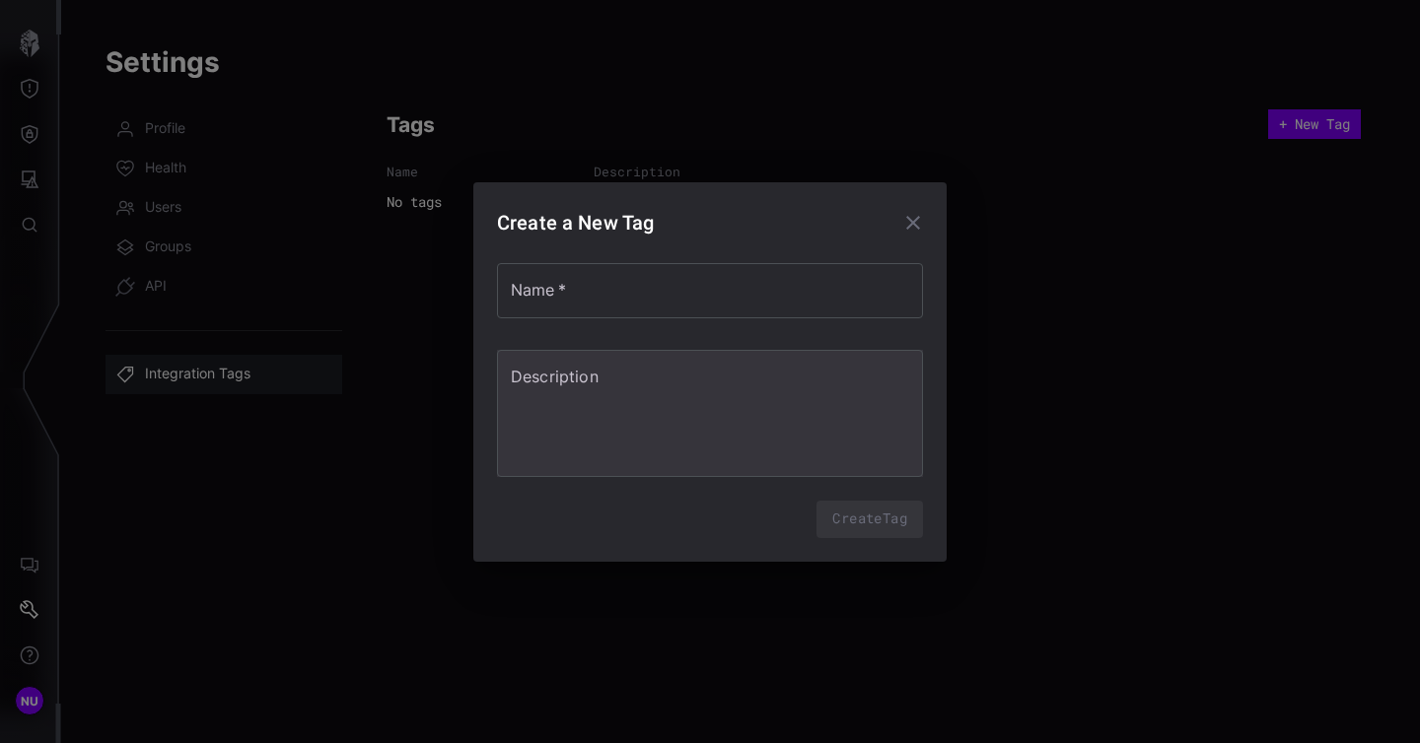
click at [909, 217] on icon "button" at bounding box center [913, 223] width 14 height 14
